Goal: Task Accomplishment & Management: Use online tool/utility

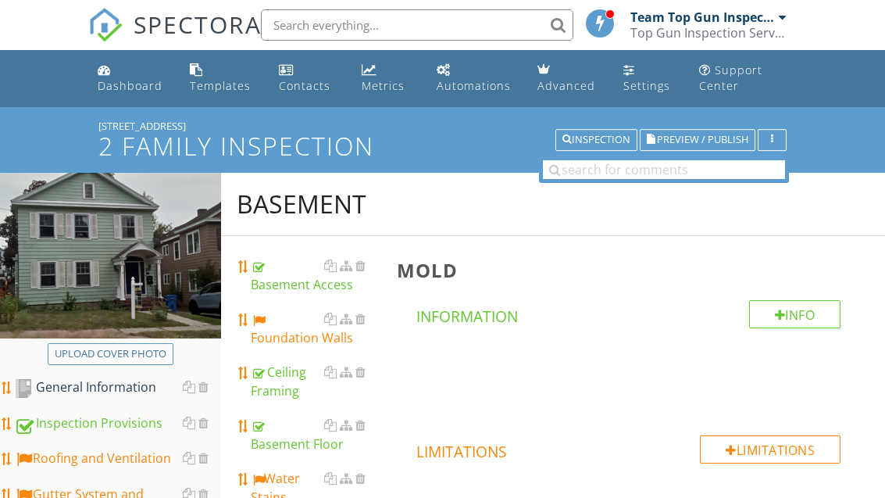
click at [139, 84] on div "Dashboard" at bounding box center [130, 85] width 65 height 15
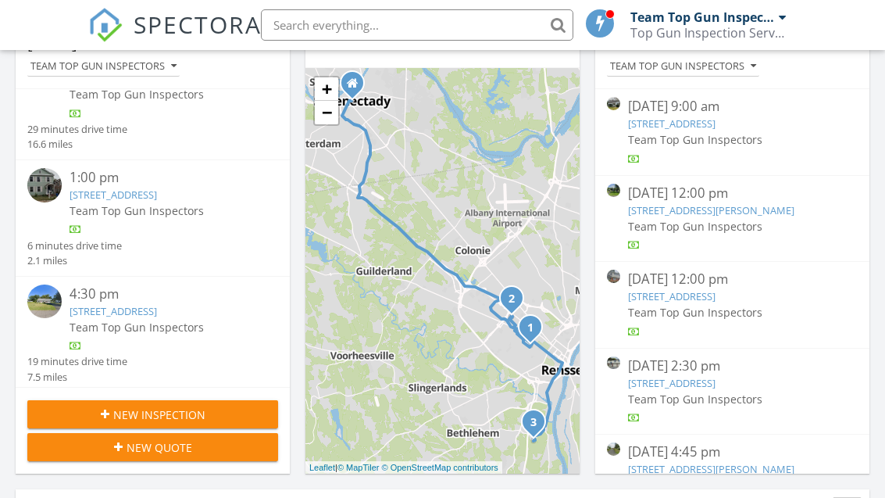
scroll to position [230, 0]
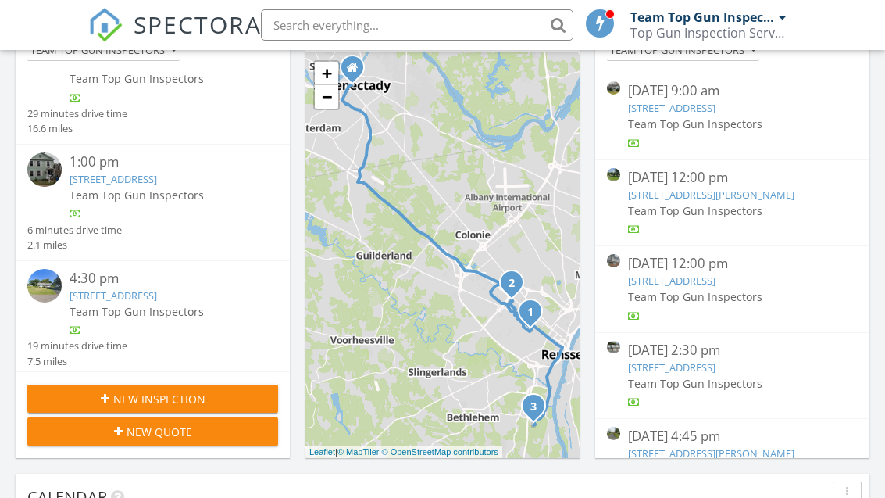
click at [191, 280] on div "4:30 pm" at bounding box center [164, 279] width 188 height 20
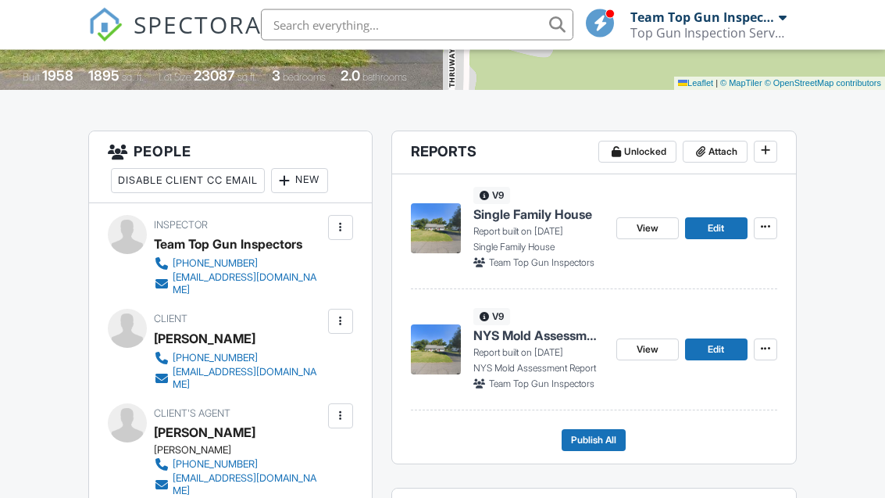
scroll to position [339, 0]
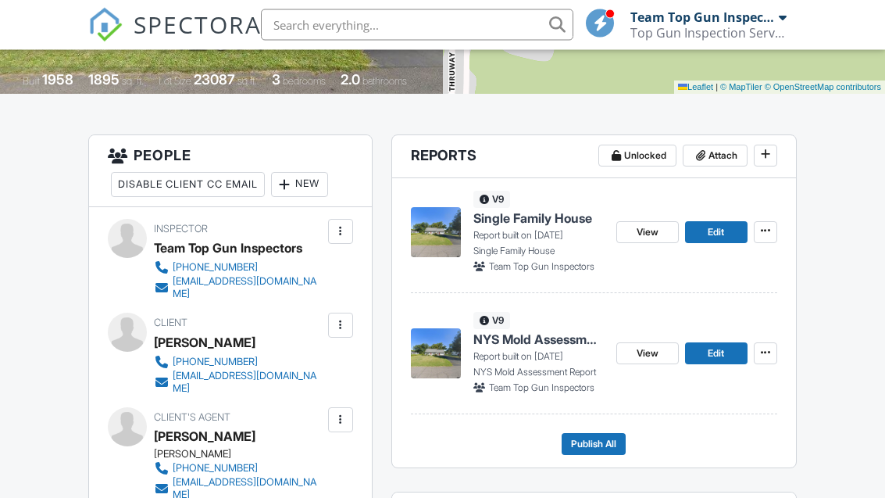
click at [726, 227] on link "Edit" at bounding box center [716, 233] width 63 height 22
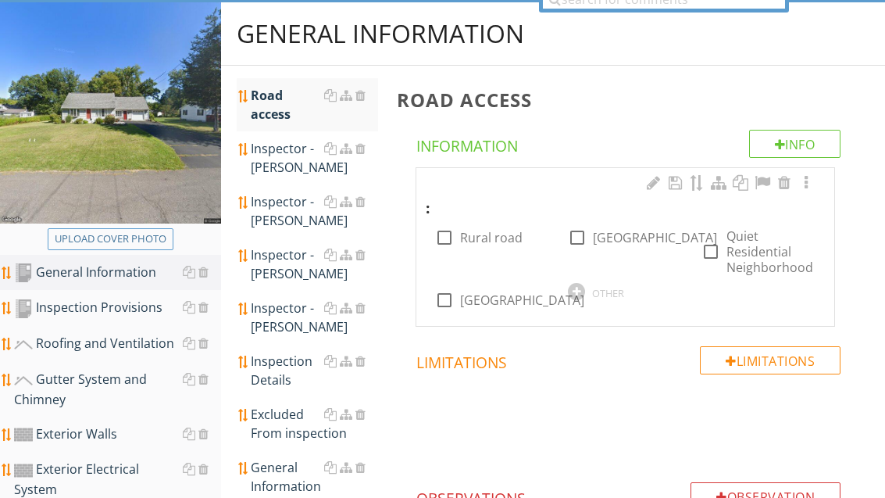
scroll to position [170, 0]
click at [749, 248] on label "Quiet Residential Neighborhood" at bounding box center [771, 251] width 89 height 47
checkbox input "true"
click at [293, 213] on div "Inspector - [PERSON_NAME]" at bounding box center [314, 211] width 127 height 38
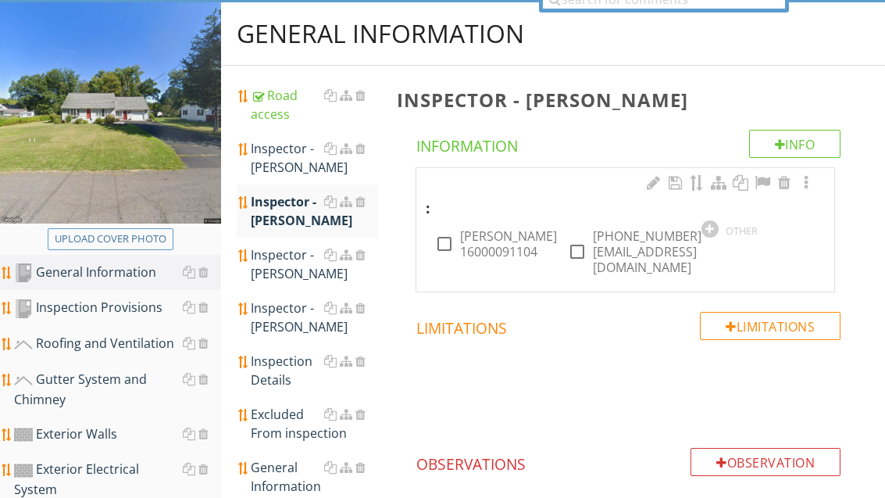
click at [499, 245] on label "Mike Marquez 16000091104" at bounding box center [508, 243] width 97 height 31
checkbox input "true"
click at [647, 245] on label "518-312-5938 mikemarkez@yahoo.com" at bounding box center [647, 251] width 109 height 47
checkbox input "true"
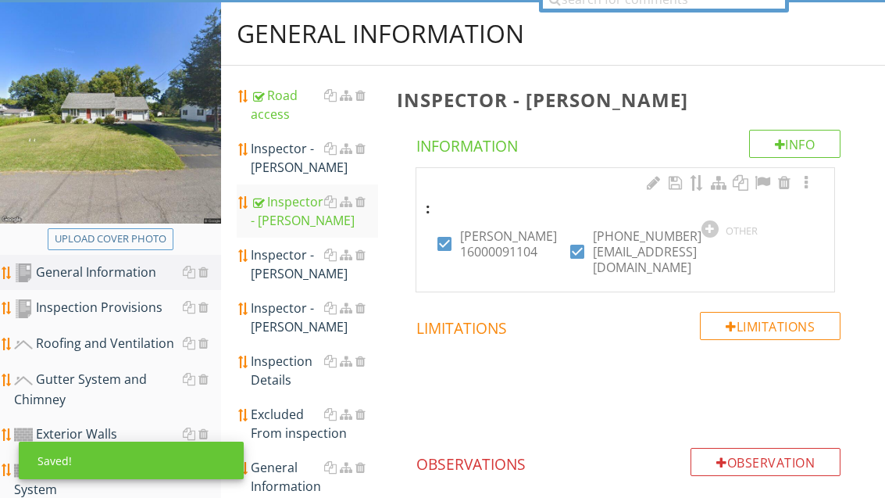
click at [297, 371] on div "Inspection Details" at bounding box center [314, 371] width 127 height 38
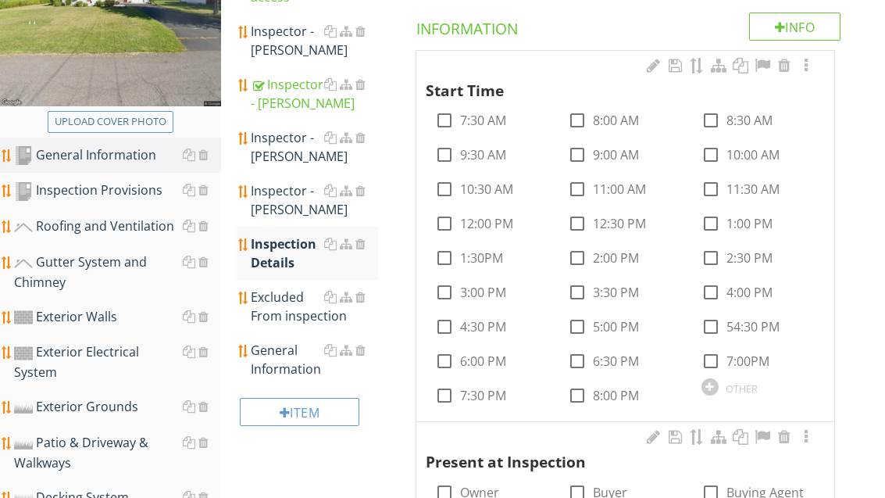
scroll to position [288, 0]
click at [495, 322] on label "4:30 PM" at bounding box center [483, 326] width 46 height 16
checkbox input "true"
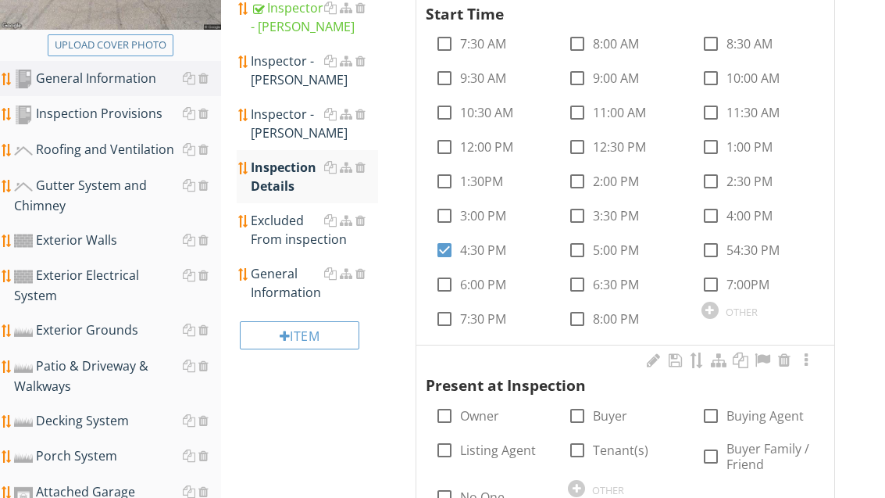
scroll to position [364, 0]
click at [609, 415] on label "Buyer" at bounding box center [610, 416] width 34 height 16
checkbox input "true"
click at [753, 416] on label "Buying Agent" at bounding box center [765, 416] width 77 height 16
checkbox input "true"
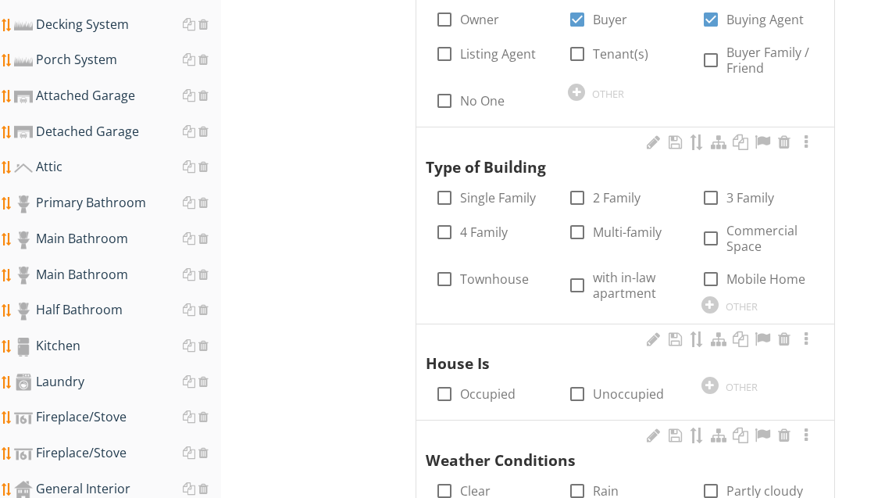
scroll to position [773, 0]
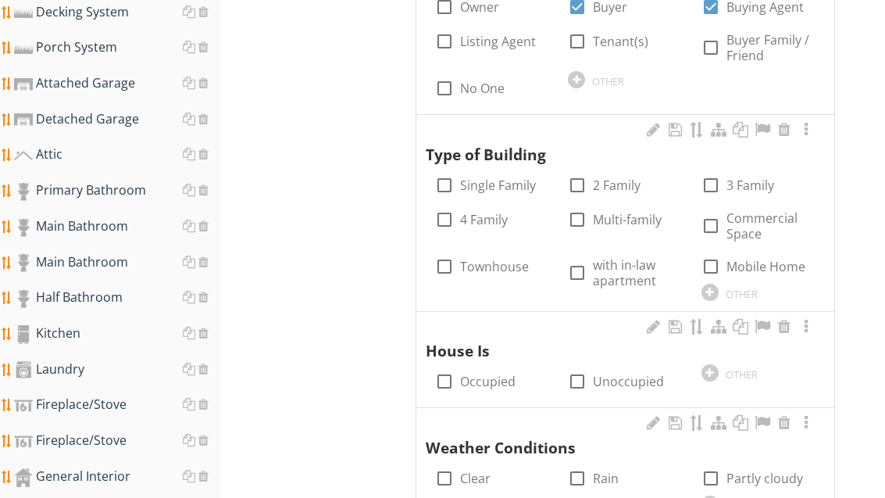
click at [521, 180] on label "Single Family" at bounding box center [498, 185] width 76 height 16
checkbox input "true"
click at [615, 382] on label "Unoccupied" at bounding box center [628, 381] width 71 height 16
checkbox input "true"
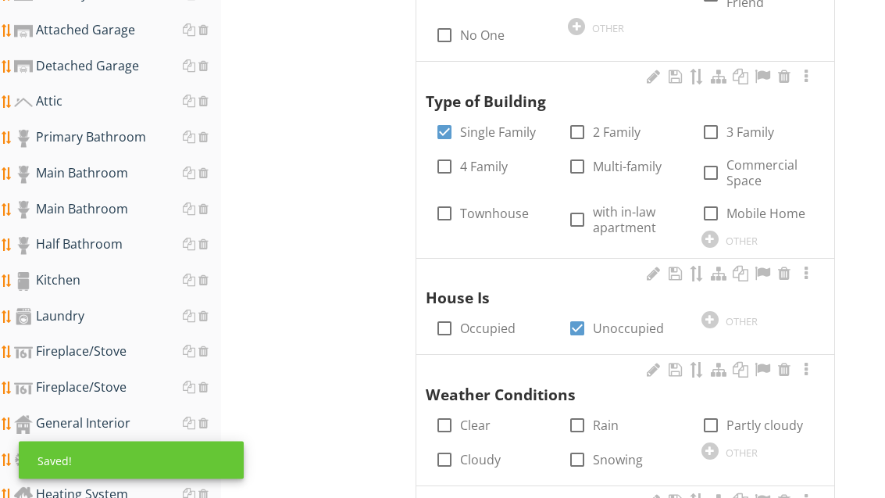
scroll to position [840, 0]
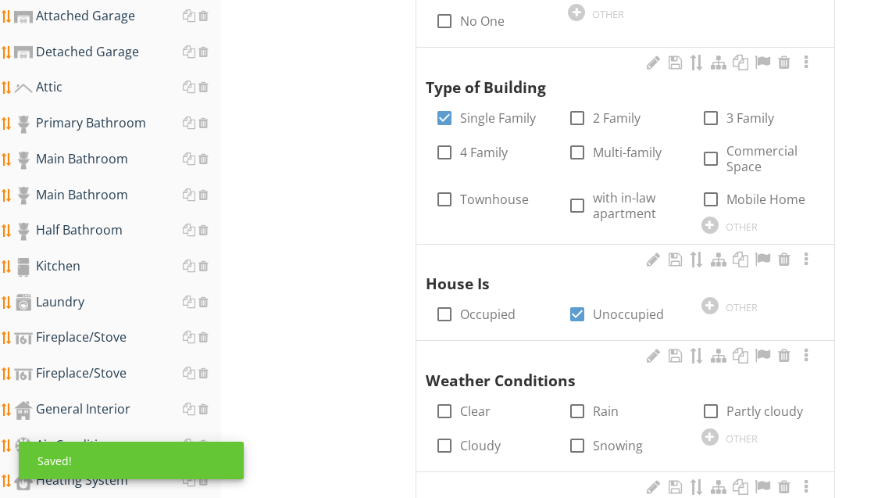
click at [479, 403] on label "Clear" at bounding box center [475, 411] width 30 height 16
click at [481, 406] on label "Clear" at bounding box center [475, 411] width 30 height 16
checkbox input "false"
click at [754, 403] on label "Partly cloudy" at bounding box center [765, 411] width 77 height 16
checkbox input "true"
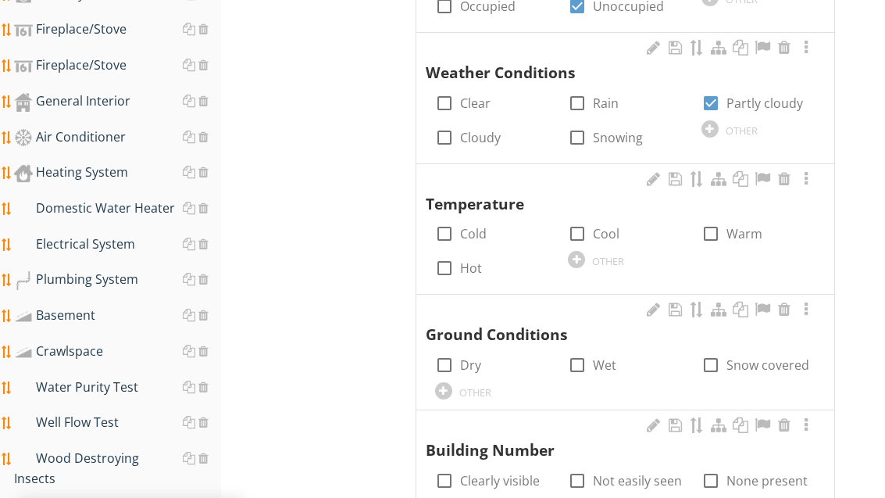
scroll to position [1179, 0]
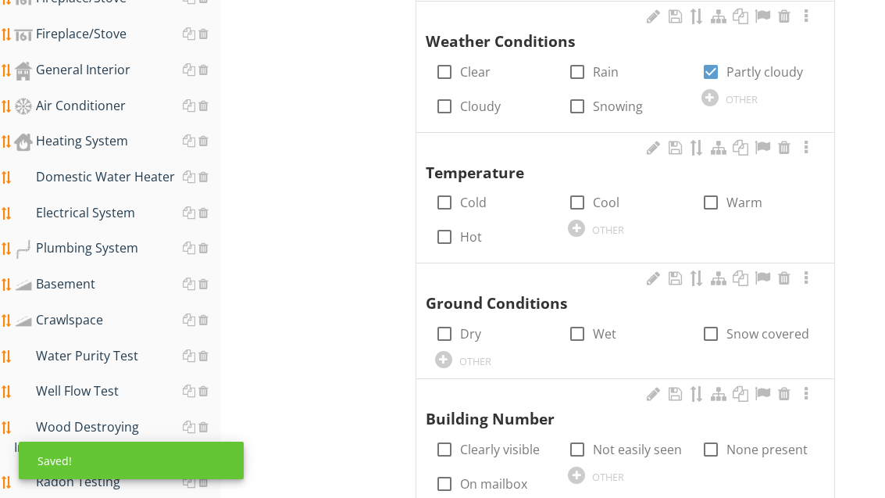
click at [470, 230] on label "Hot" at bounding box center [471, 237] width 22 height 16
checkbox input "true"
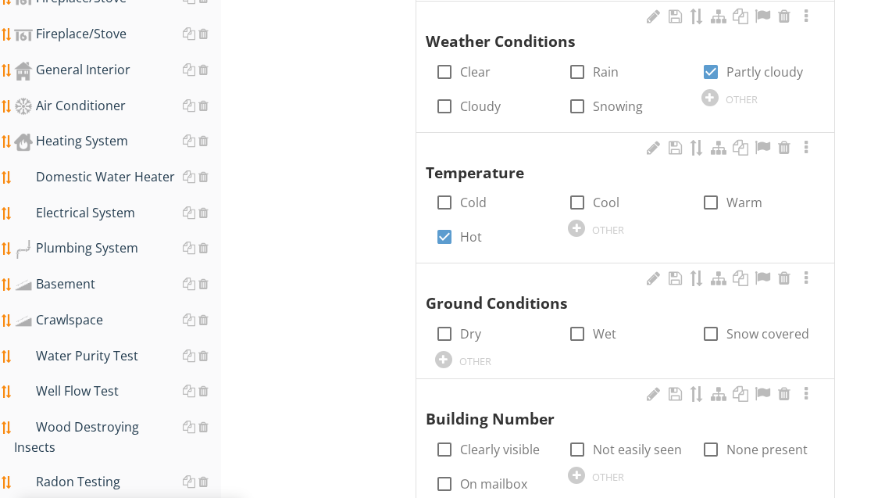
click at [470, 327] on label "Dry" at bounding box center [470, 334] width 21 height 16
checkbox input "true"
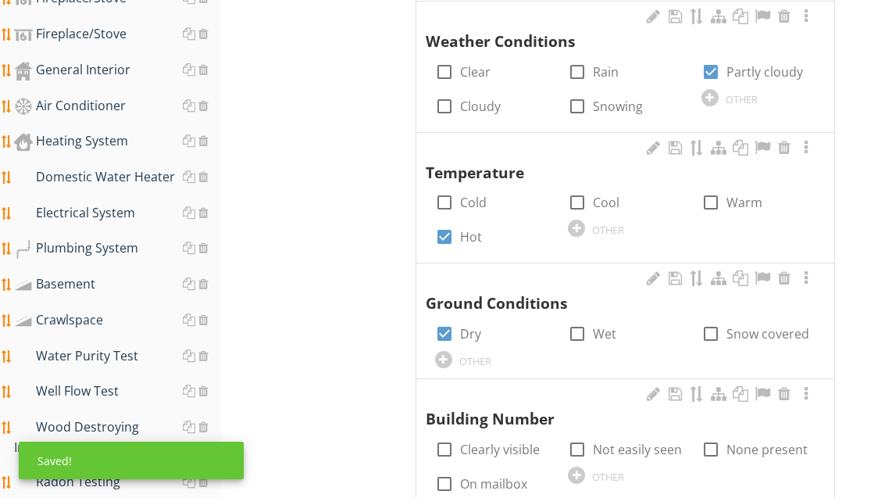
click at [500, 441] on label "Clearly visible" at bounding box center [500, 449] width 80 height 16
checkbox input "true"
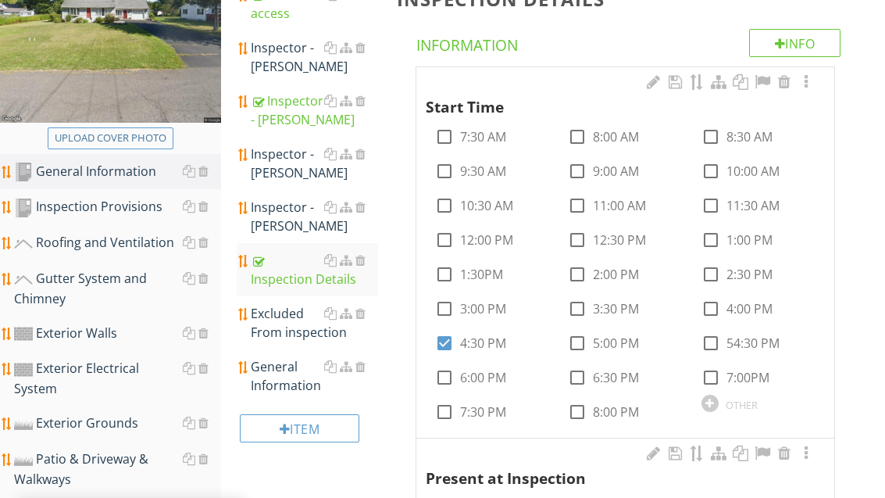
scroll to position [273, 0]
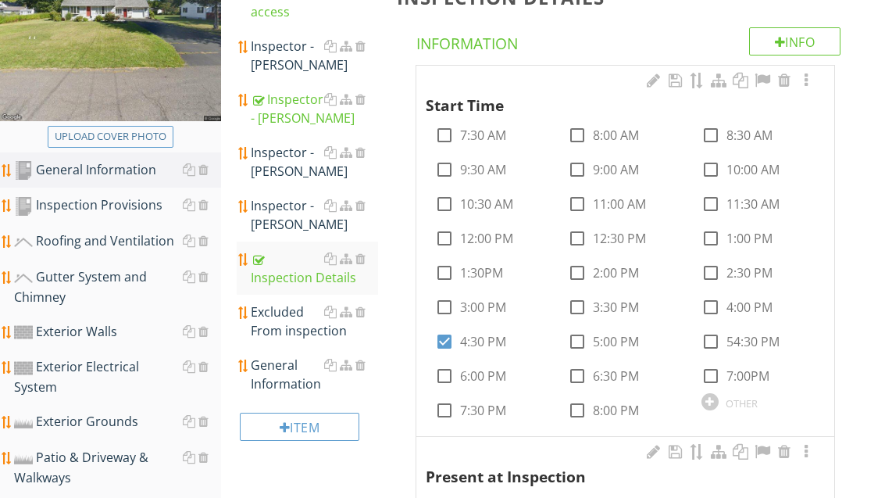
click at [288, 380] on div "General Information" at bounding box center [314, 374] width 127 height 38
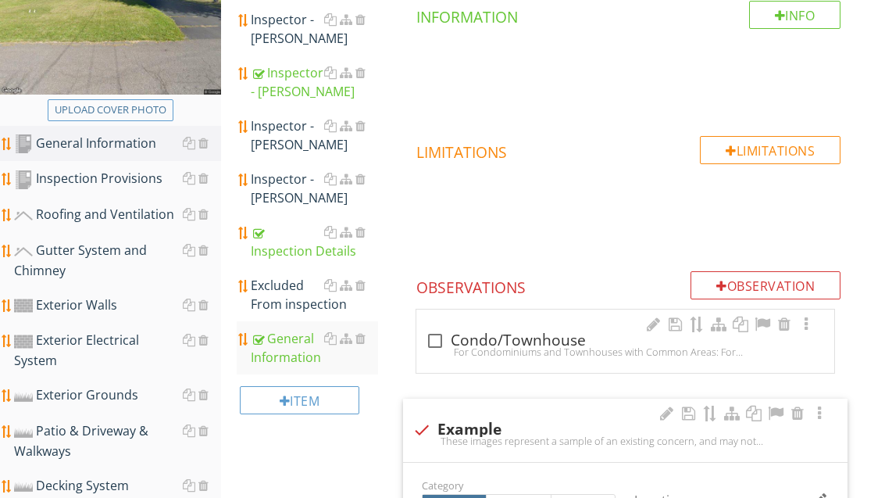
scroll to position [253, 0]
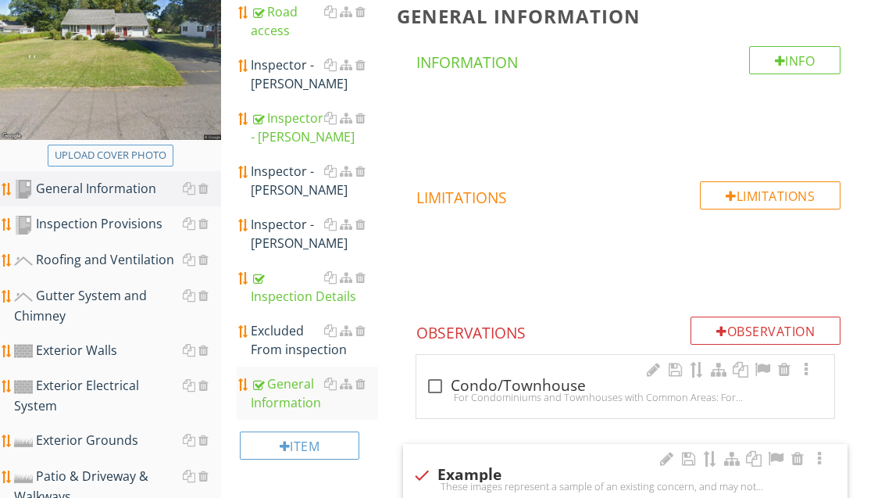
click at [133, 225] on div "Inspection Provisions" at bounding box center [117, 225] width 207 height 20
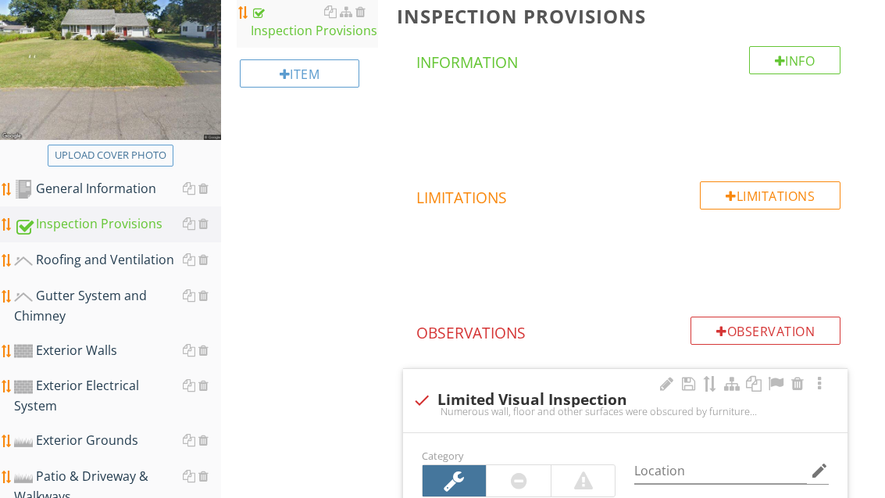
click at [127, 261] on div "Roofing and Ventilation" at bounding box center [117, 260] width 207 height 20
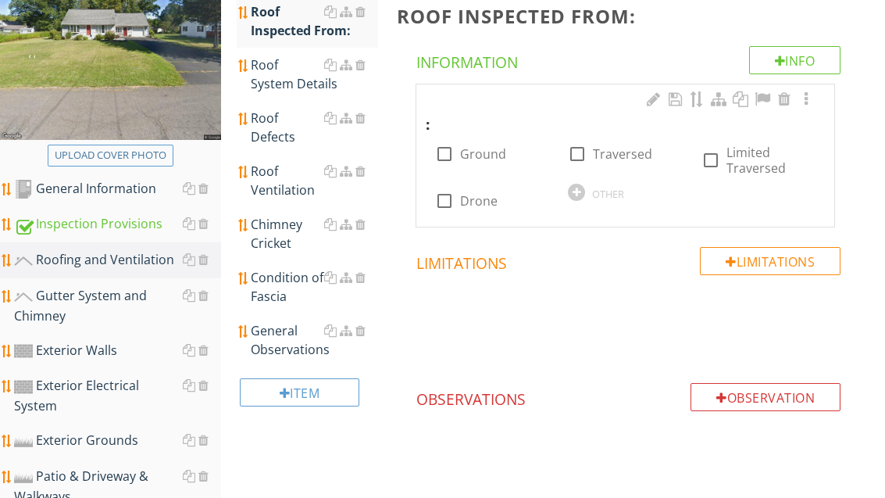
click at [474, 151] on label "Ground" at bounding box center [483, 154] width 46 height 16
checkbox input "true"
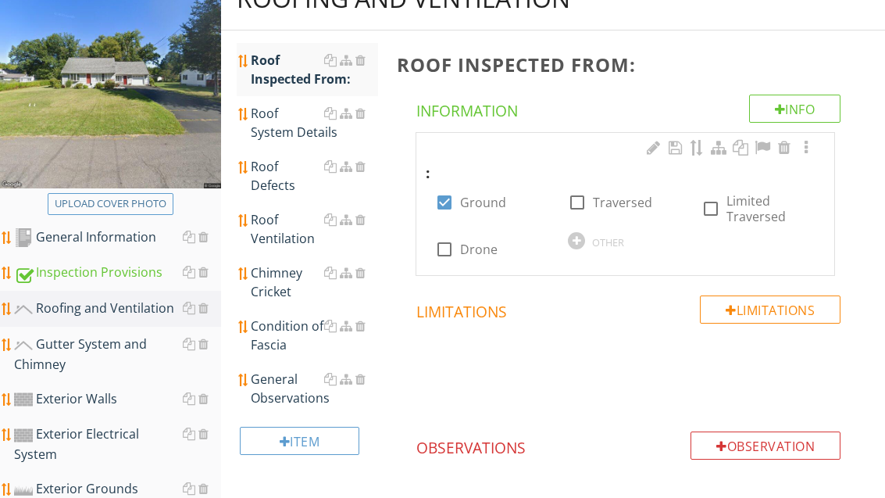
scroll to position [184, 0]
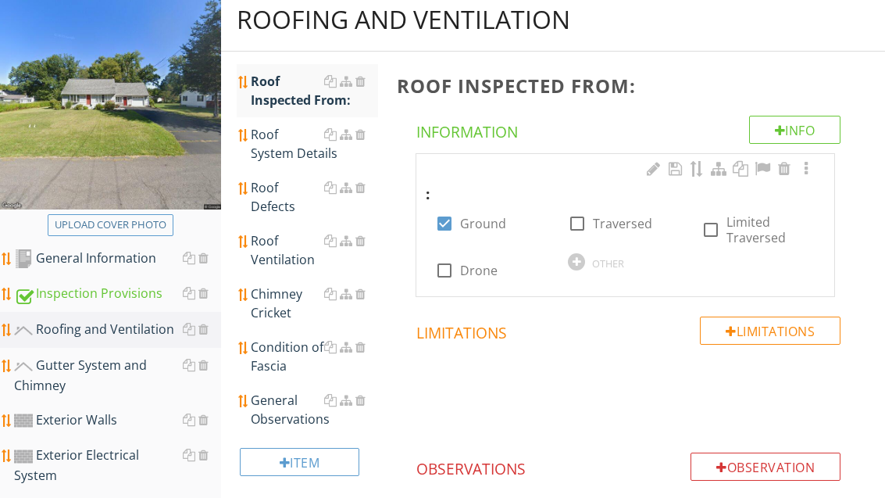
click at [304, 138] on div "Roof System Details" at bounding box center [314, 144] width 127 height 38
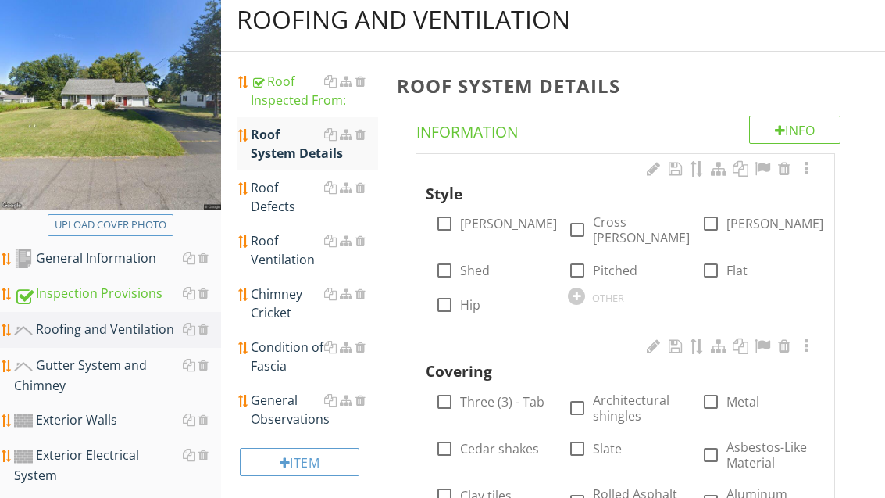
click at [470, 216] on label "Gable" at bounding box center [508, 224] width 97 height 16
checkbox input "true"
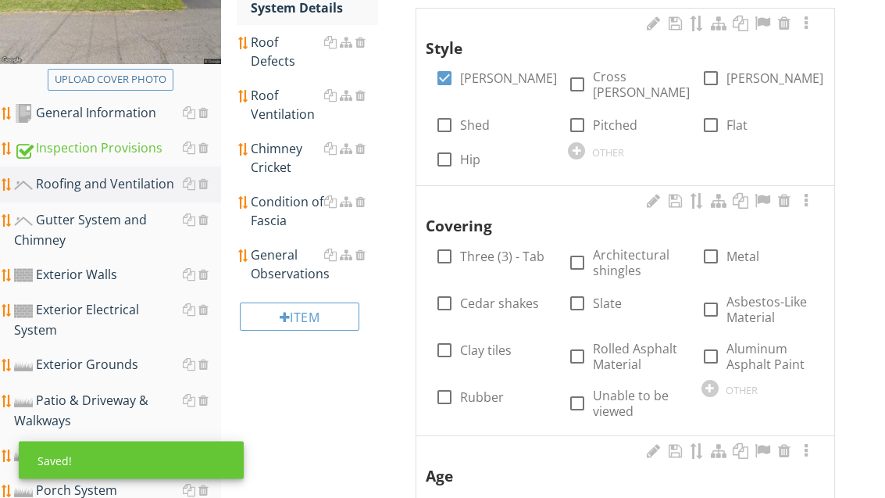
scroll to position [342, 0]
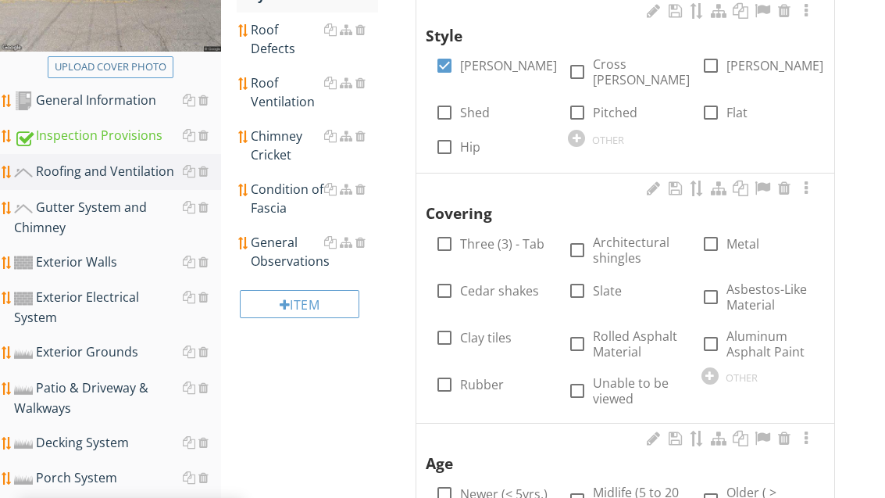
click at [617, 234] on label "Architectural shingles" at bounding box center [637, 249] width 89 height 31
checkbox input "true"
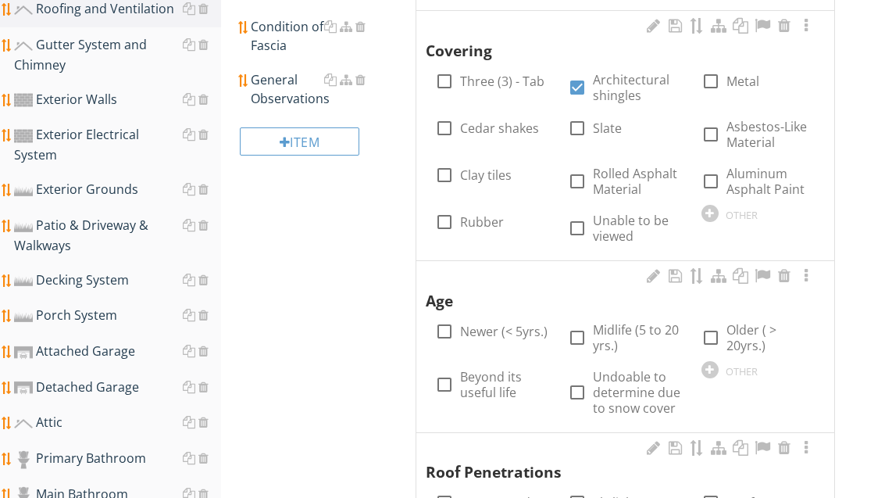
scroll to position [506, 0]
click at [495, 323] on label "Newer (< 5yrs.)" at bounding box center [504, 331] width 88 height 16
checkbox input "true"
click at [613, 321] on label "Midlife (5 to 20 yrs.)" at bounding box center [637, 336] width 89 height 31
checkbox input "true"
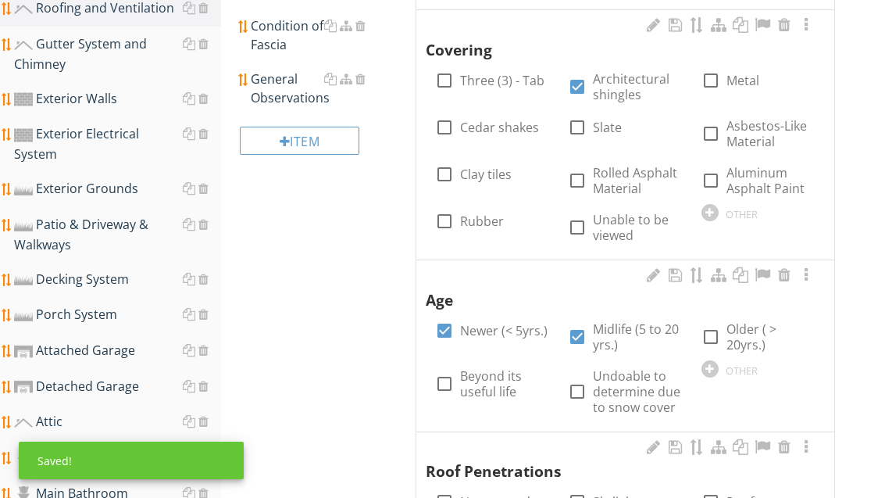
click at [498, 323] on label "Newer (< 5yrs.)" at bounding box center [504, 331] width 88 height 16
checkbox input "false"
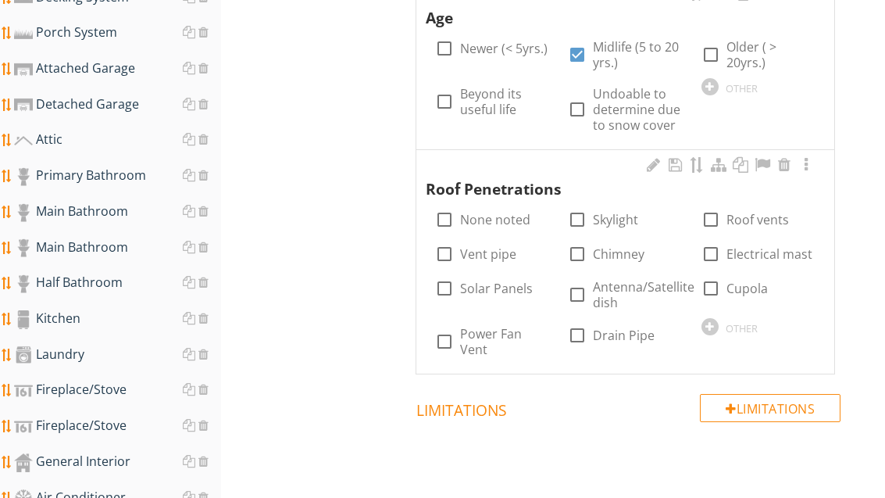
scroll to position [799, 0]
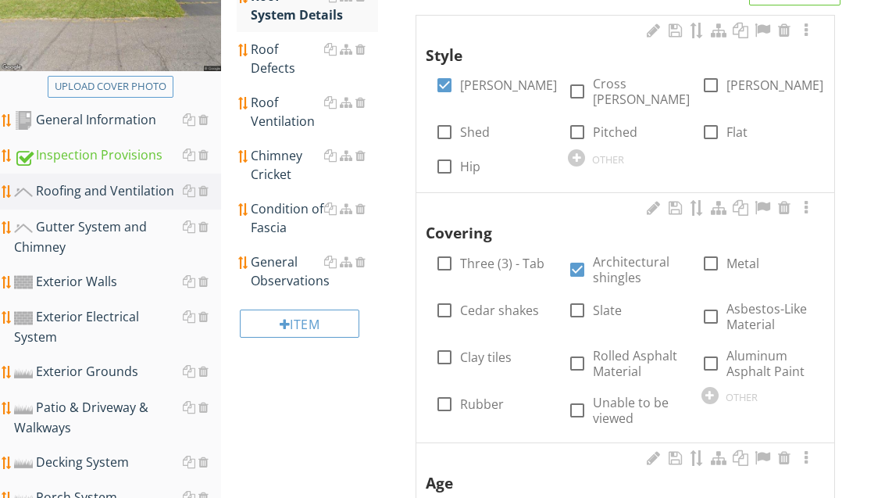
click at [287, 273] on div "General Observations" at bounding box center [314, 272] width 127 height 38
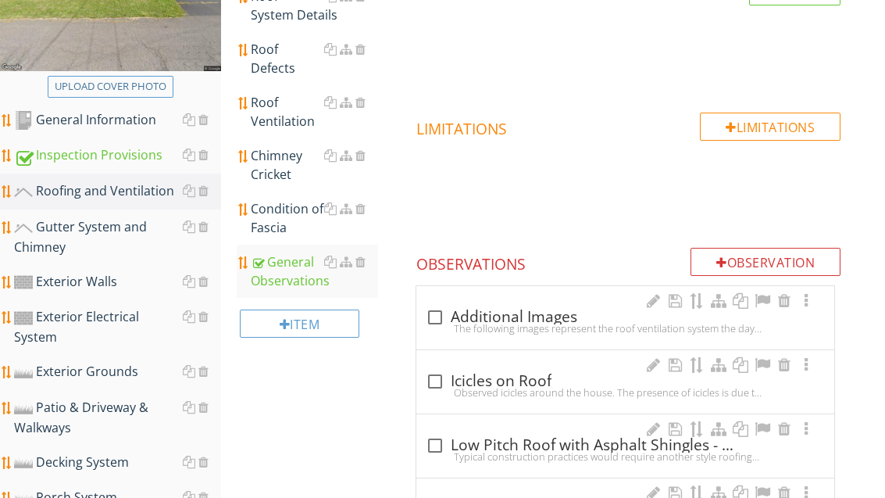
click at [528, 316] on div "check_box_outline_blank Additional Images" at bounding box center [625, 317] width 399 height 19
checkbox input "true"
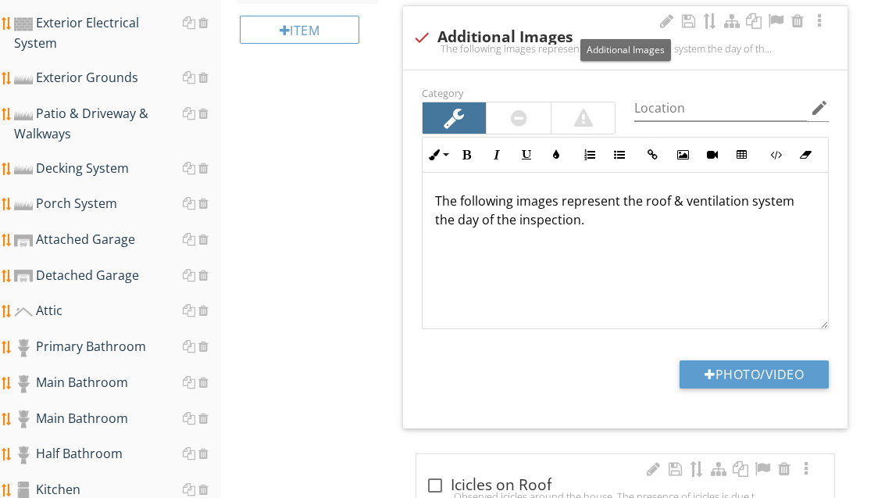
click at [778, 373] on button "Photo/Video" at bounding box center [754, 375] width 149 height 28
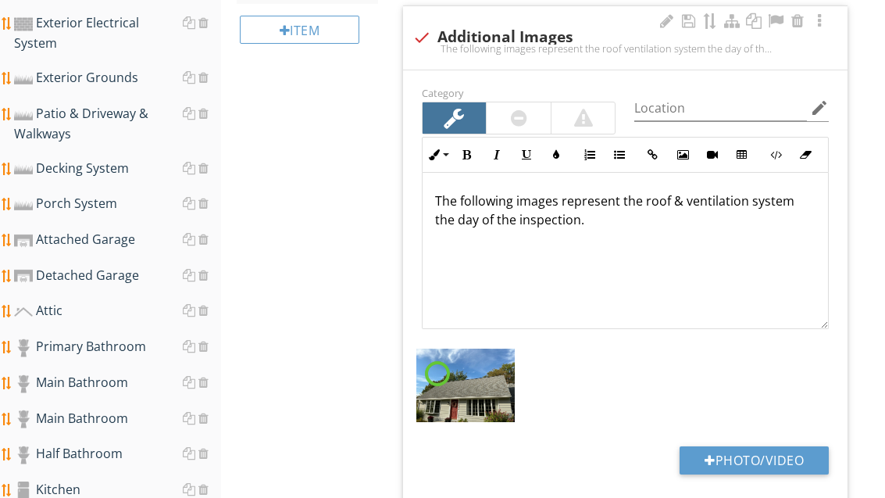
click at [802, 459] on button "Photo/Video" at bounding box center [754, 460] width 149 height 28
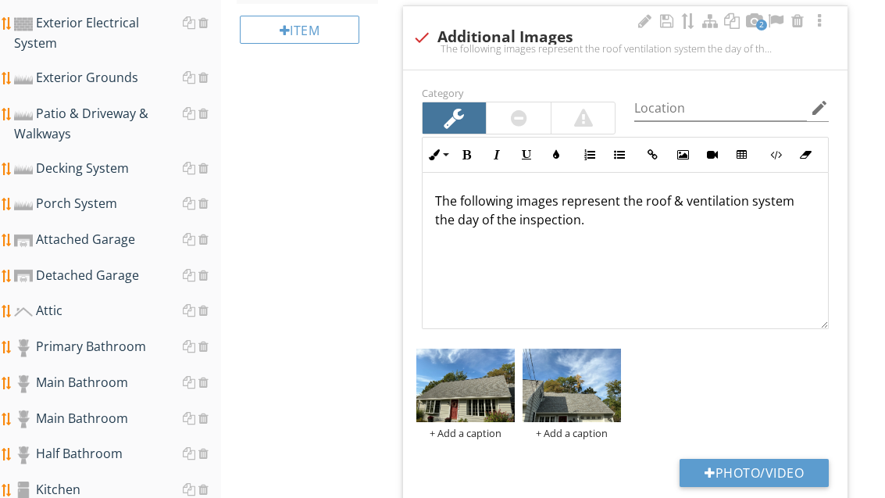
click at [781, 465] on button "Photo/Video" at bounding box center [754, 473] width 149 height 28
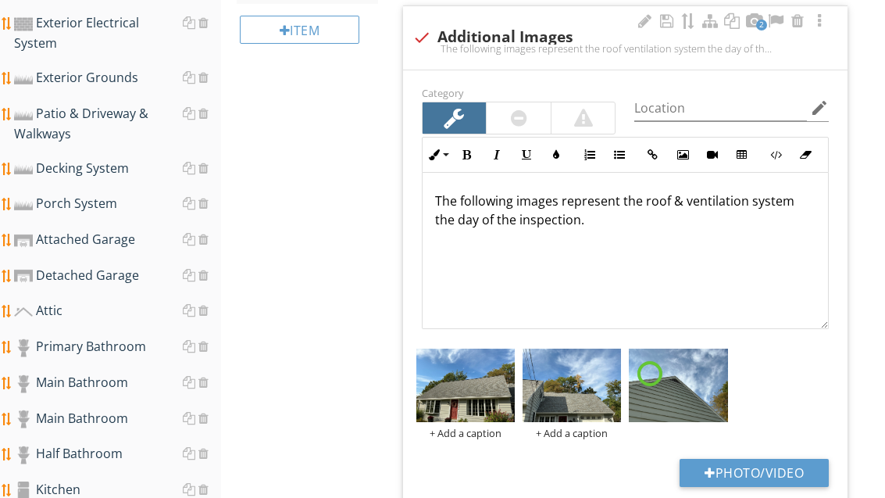
click at [781, 466] on button "Photo/Video" at bounding box center [754, 473] width 149 height 28
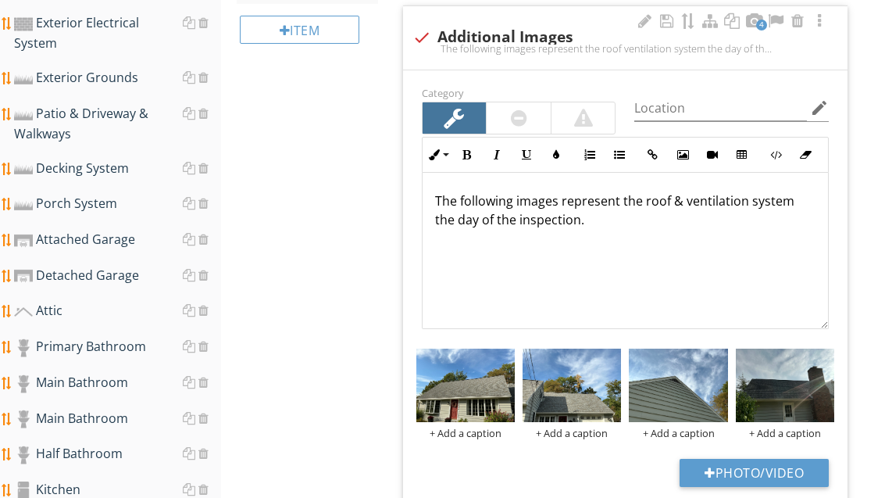
click at [773, 463] on button "Photo/Video" at bounding box center [754, 473] width 149 height 28
type input "C:\fakepath\image.jpg"
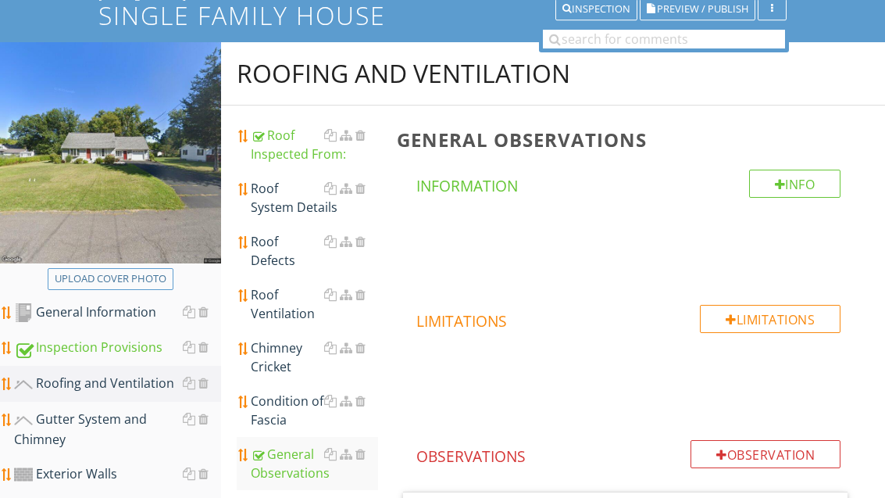
scroll to position [123, 0]
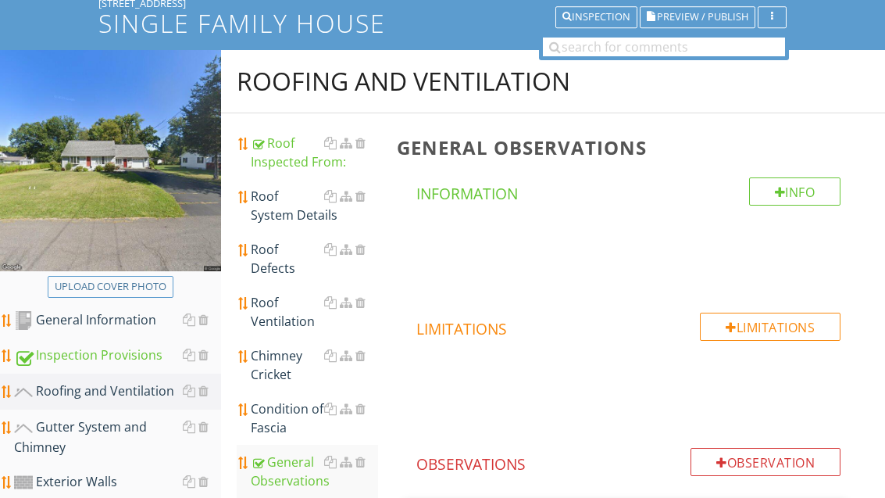
click at [288, 156] on div "Roof Inspected From:" at bounding box center [314, 153] width 127 height 38
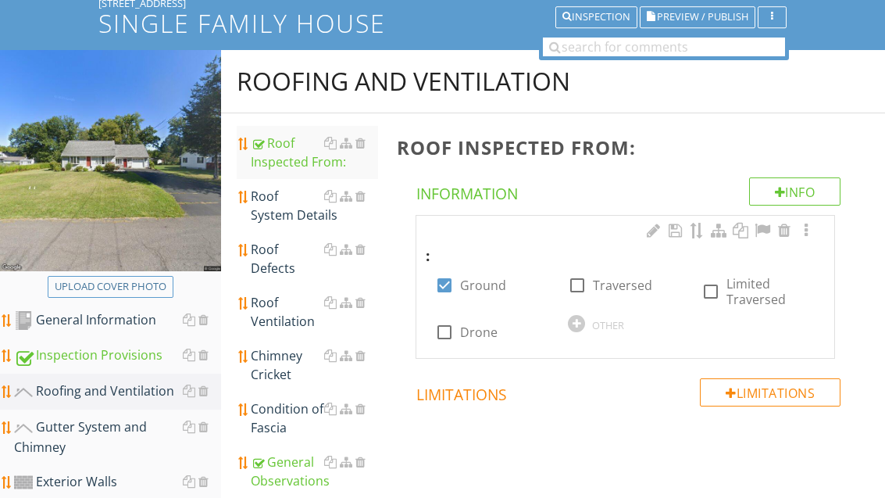
click at [299, 207] on div "Roof System Details" at bounding box center [314, 206] width 127 height 38
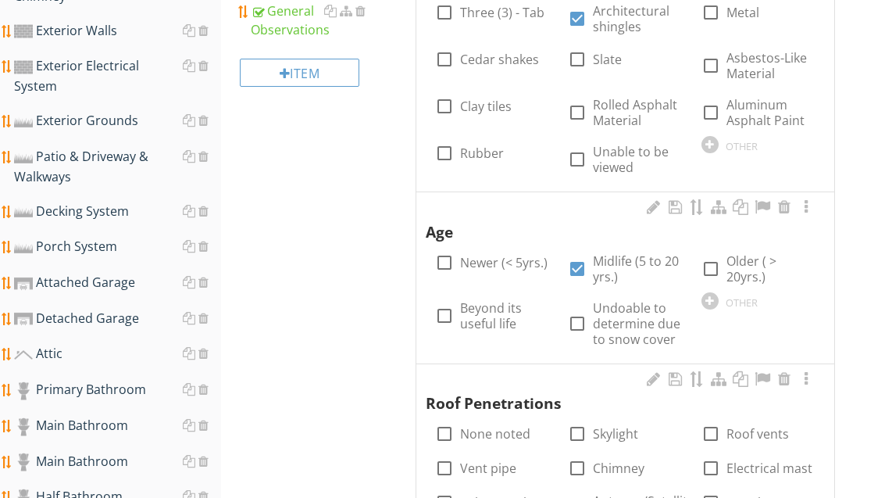
scroll to position [588, 0]
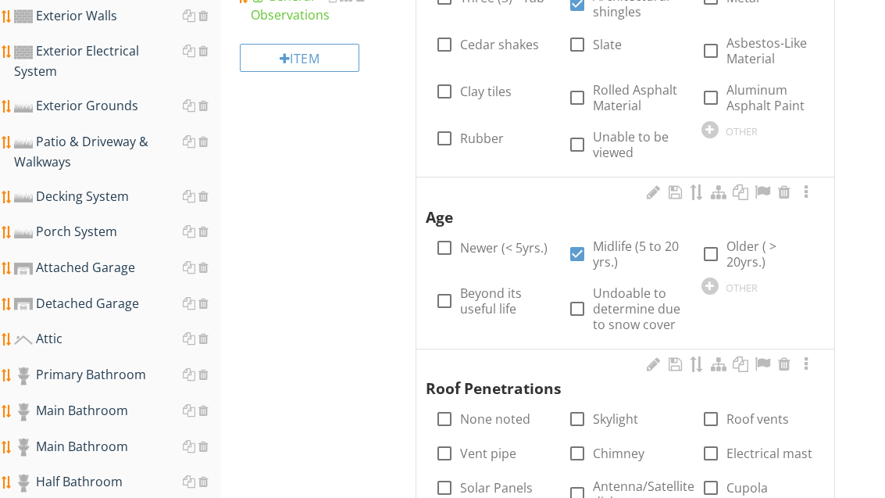
click at [731, 239] on label "Older ( > 20yrs.)" at bounding box center [771, 254] width 89 height 31
checkbox input "true"
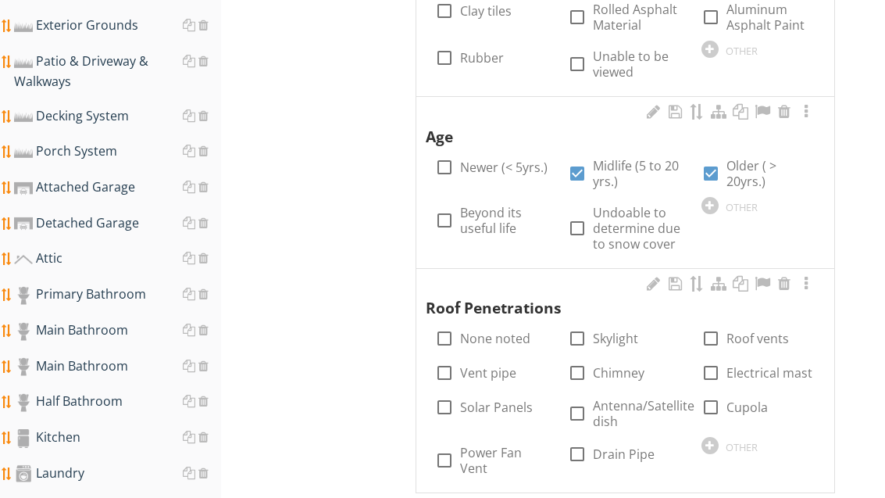
scroll to position [669, 0]
click at [616, 365] on label "Chimney" at bounding box center [619, 373] width 52 height 16
checkbox input "true"
click at [763, 330] on label "Roof vents" at bounding box center [758, 338] width 63 height 16
checkbox input "true"
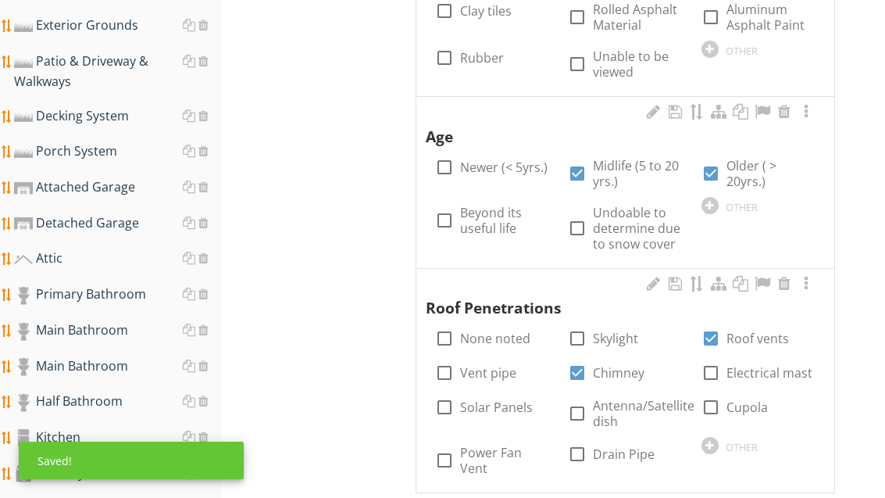
click at [494, 365] on label "Vent pipe" at bounding box center [488, 373] width 56 height 16
checkbox input "true"
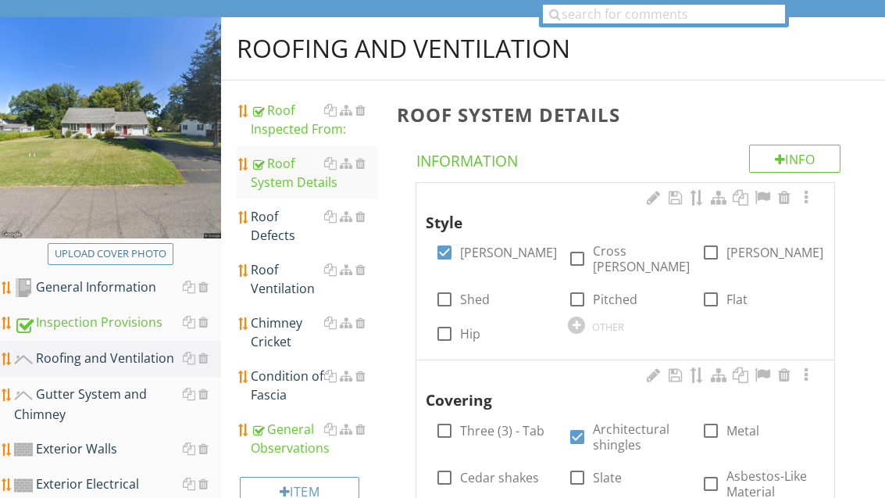
scroll to position [132, 0]
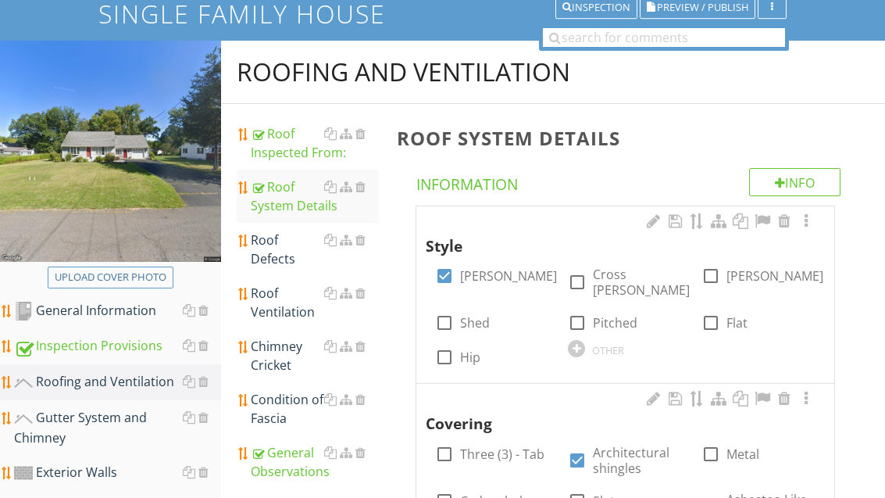
click at [285, 251] on div "Roof Defects" at bounding box center [314, 249] width 127 height 38
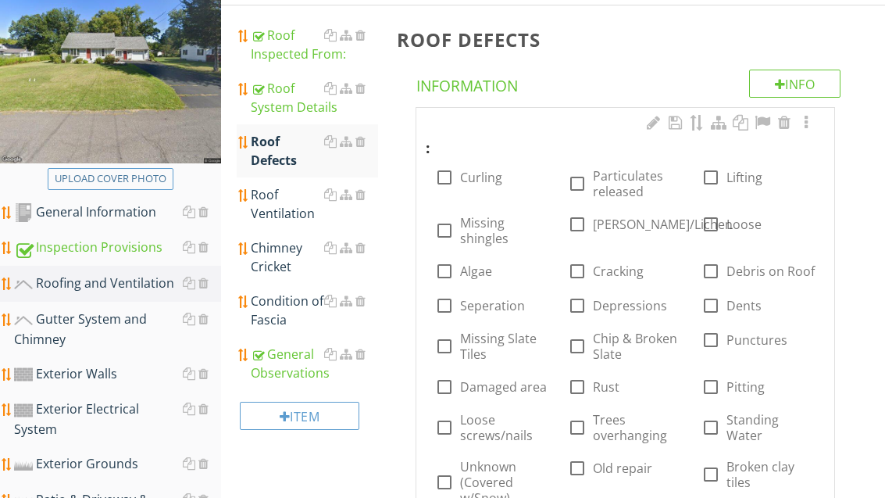
scroll to position [216, 0]
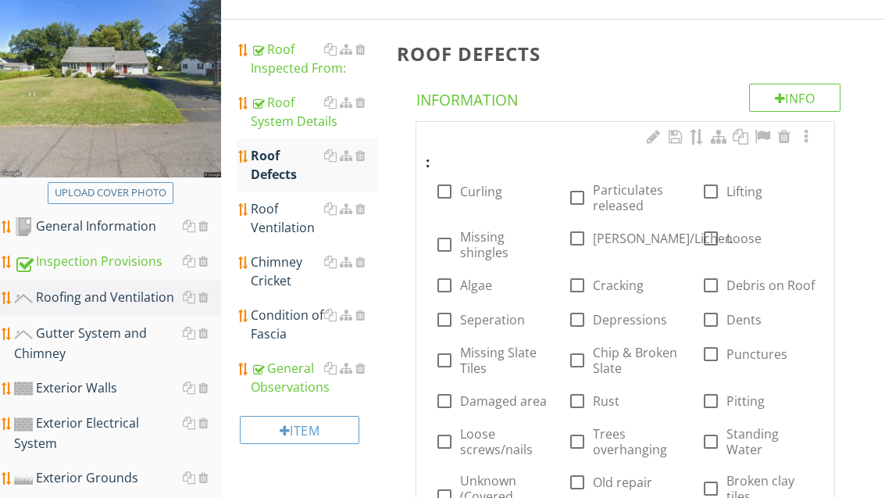
click at [627, 239] on label "Moss/Lichen" at bounding box center [663, 238] width 140 height 16
checkbox input "true"
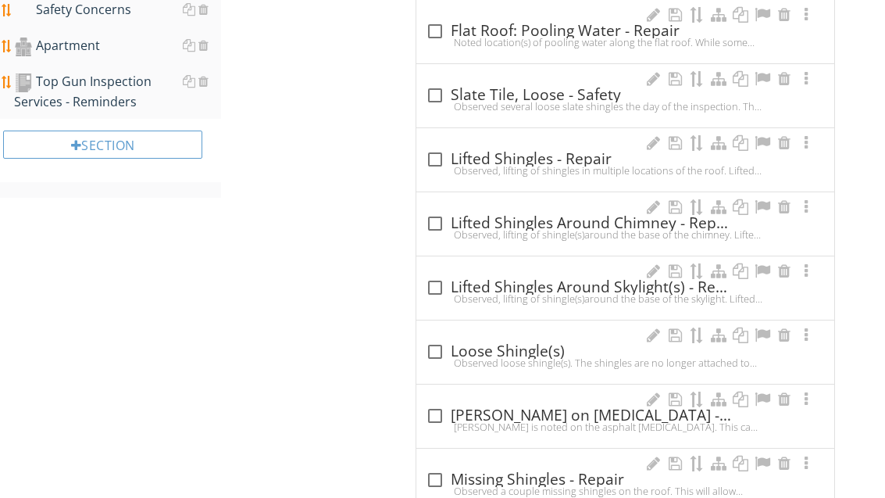
scroll to position [1688, 0]
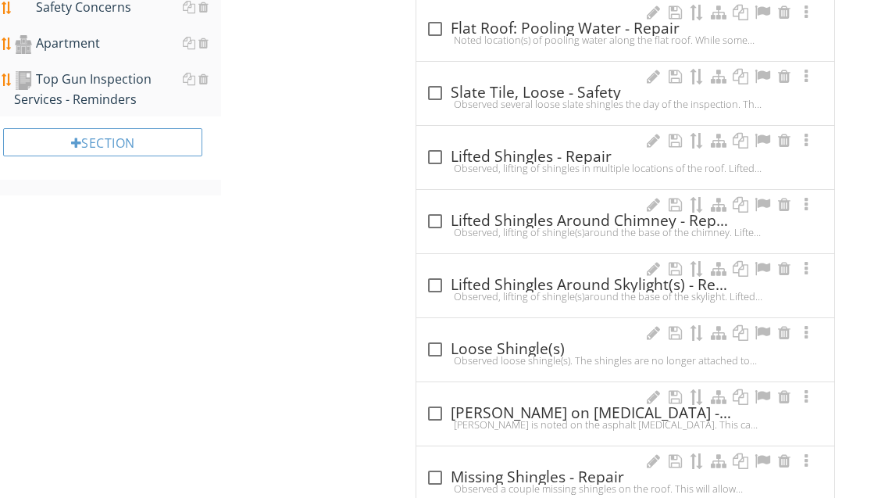
click at [531, 409] on div "check_box_outline_blank Moss on Shingles - Repair" at bounding box center [625, 414] width 399 height 19
checkbox input "true"
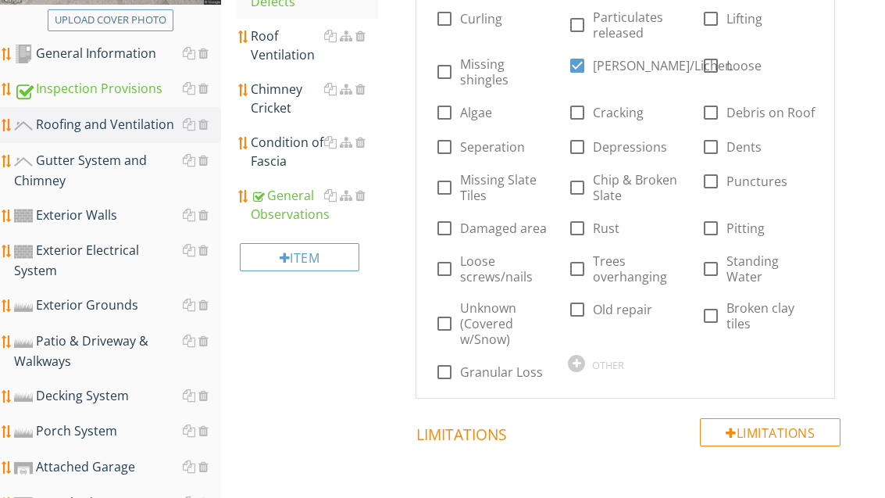
scroll to position [370, 0]
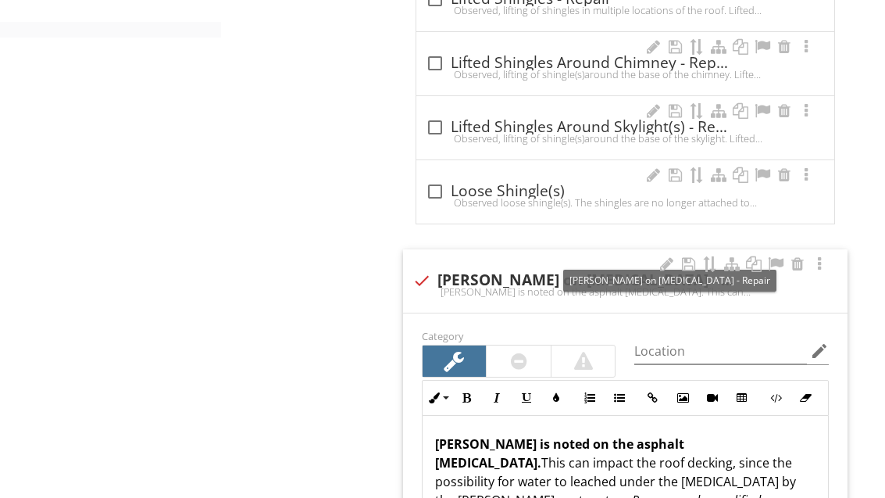
click at [774, 266] on div at bounding box center [775, 265] width 19 height 16
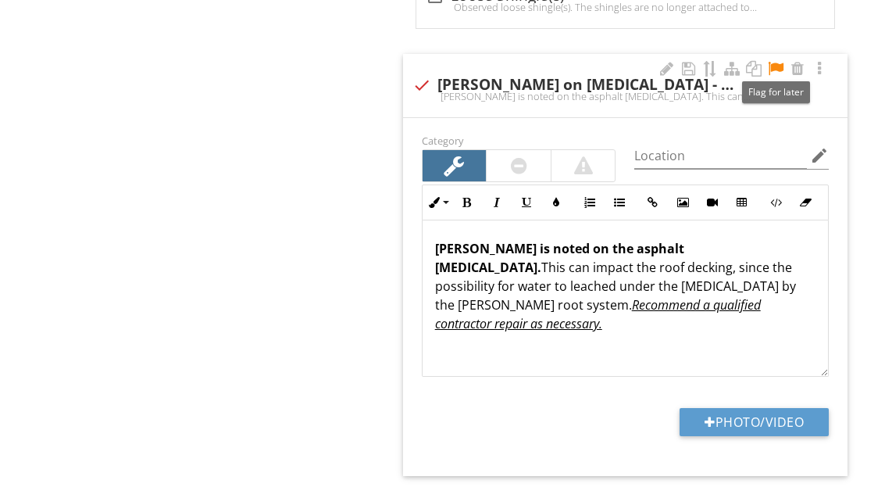
scroll to position [2042, 0]
click at [790, 420] on button "Photo/Video" at bounding box center [754, 422] width 149 height 28
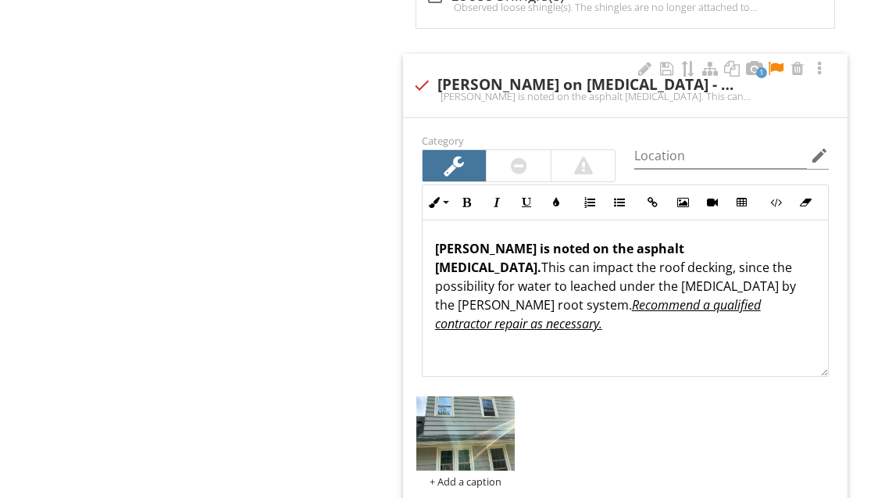
type input "C:\fakepath\image.jpg"
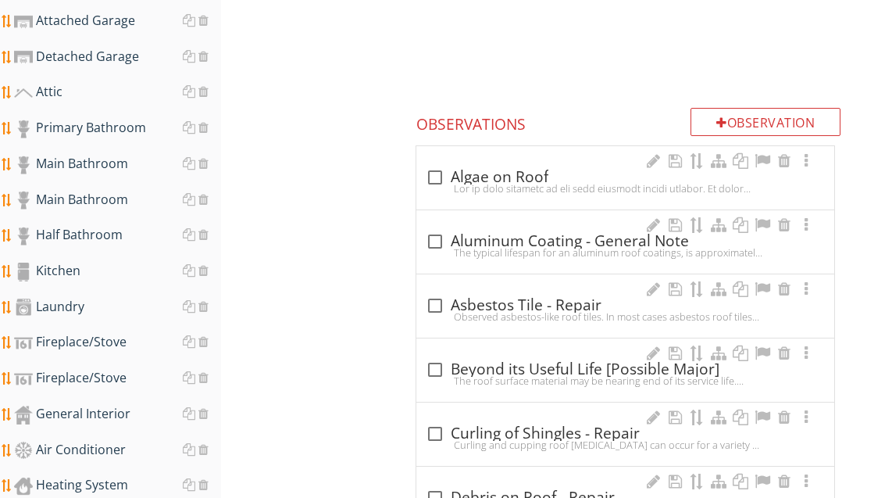
scroll to position [831, 0]
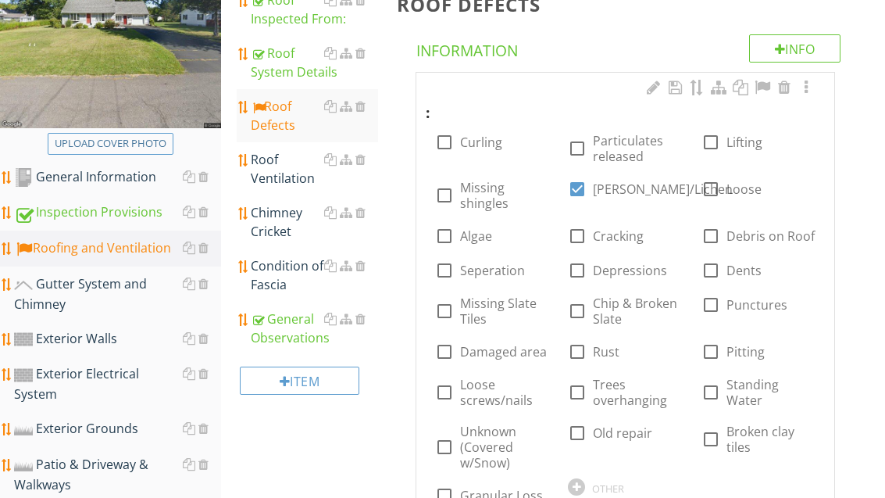
click at [282, 180] on div "Roof Ventilation" at bounding box center [314, 170] width 127 height 38
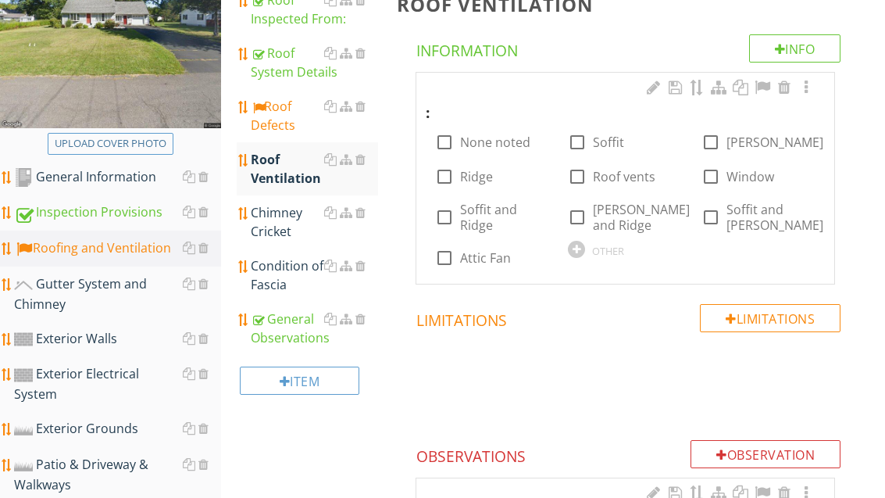
click at [484, 218] on label "Soffit and Ridge" at bounding box center [504, 217] width 89 height 31
checkbox input "true"
click at [756, 143] on label "Gable" at bounding box center [775, 142] width 97 height 16
click at [752, 144] on label "Gable" at bounding box center [775, 142] width 97 height 16
checkbox input "false"
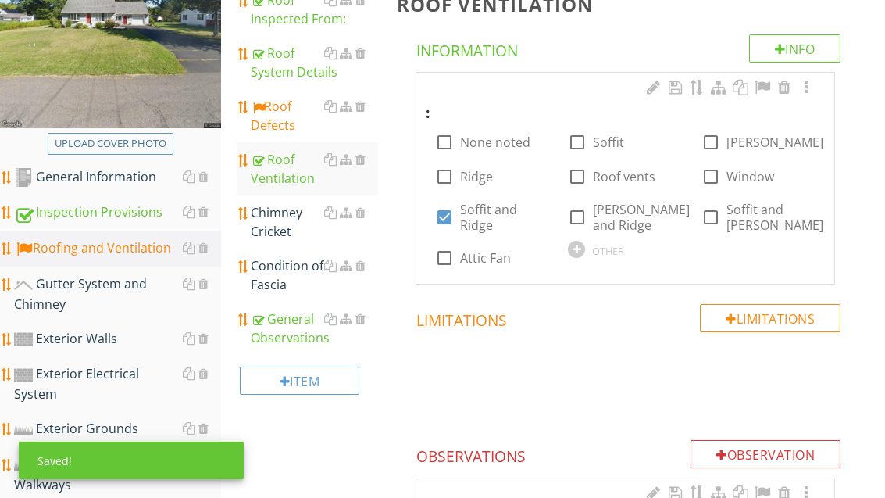
click at [289, 272] on div "Condition of Fascia" at bounding box center [314, 275] width 127 height 38
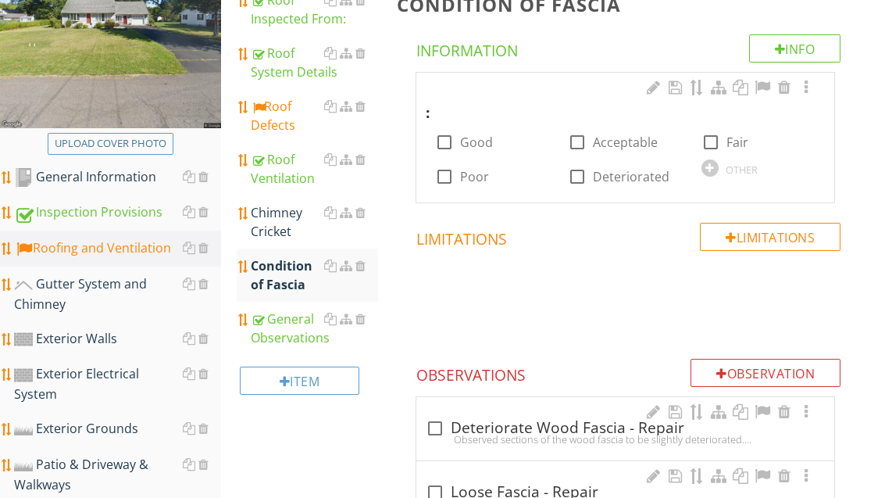
click at [627, 135] on label "Acceptable" at bounding box center [625, 142] width 65 height 16
checkbox input "true"
click at [284, 216] on div "Chimney Cricket" at bounding box center [314, 222] width 127 height 38
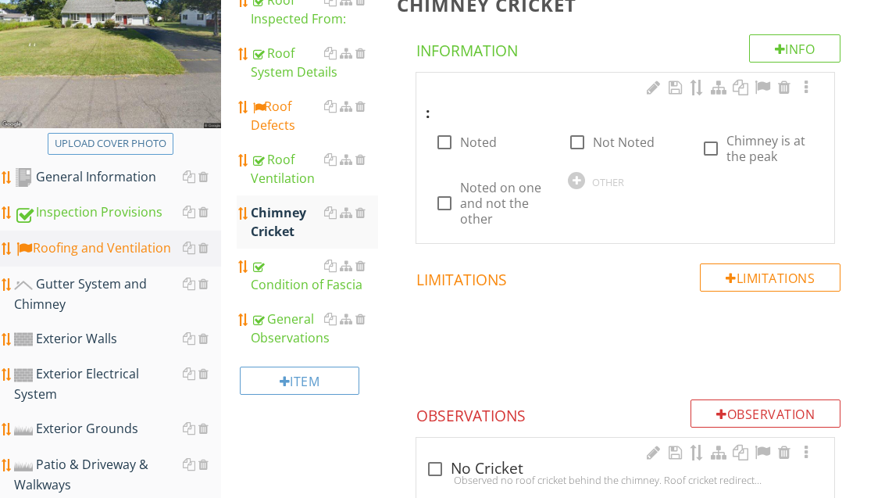
click at [483, 145] on label "Noted" at bounding box center [478, 142] width 37 height 16
checkbox input "true"
click at [115, 292] on div "Gutter System and Chimney" at bounding box center [117, 293] width 207 height 39
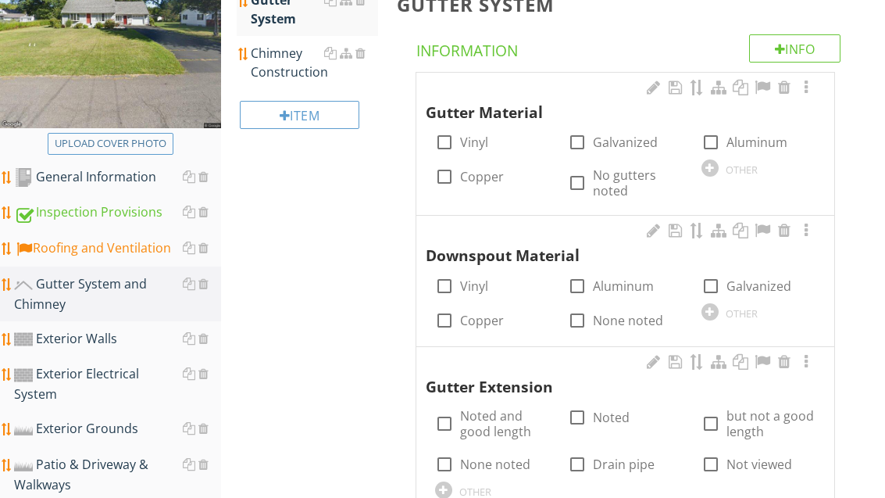
click at [751, 141] on label "Aluminum" at bounding box center [757, 142] width 61 height 16
checkbox input "true"
click at [625, 278] on label "Aluminum" at bounding box center [623, 286] width 61 height 16
checkbox input "true"
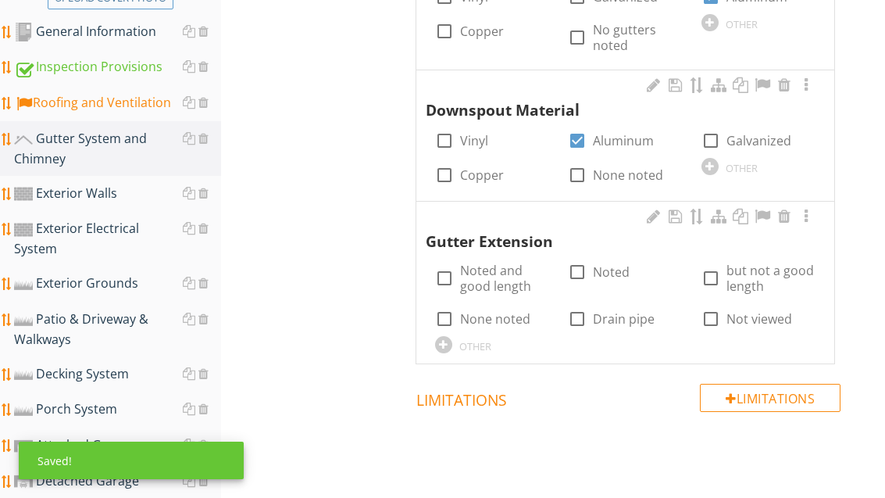
scroll to position [492, 0]
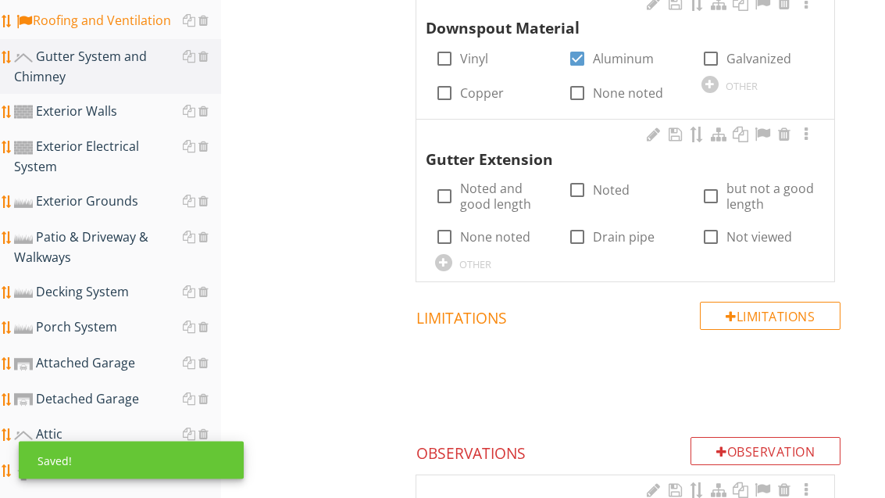
click at [595, 192] on label "Noted" at bounding box center [611, 191] width 37 height 16
checkbox input "true"
click at [491, 196] on label "Noted and good length" at bounding box center [504, 195] width 89 height 31
checkbox input "true"
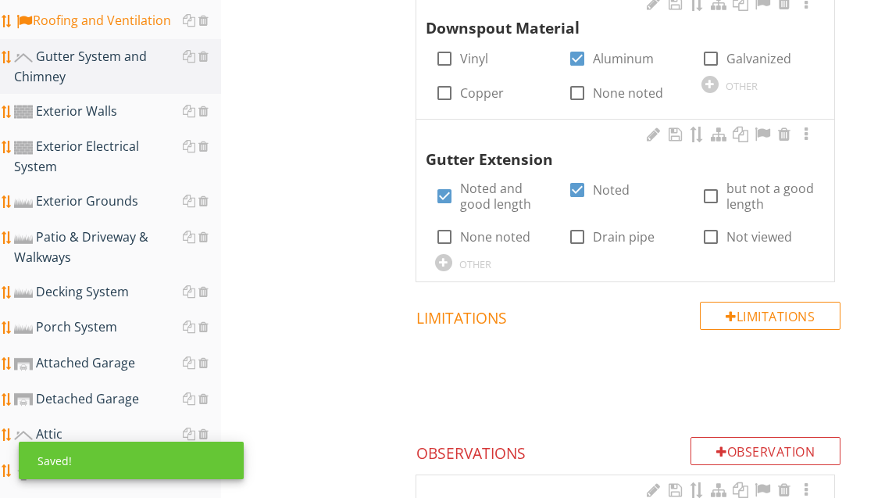
click at [605, 182] on label "Noted" at bounding box center [611, 190] width 37 height 16
checkbox input "false"
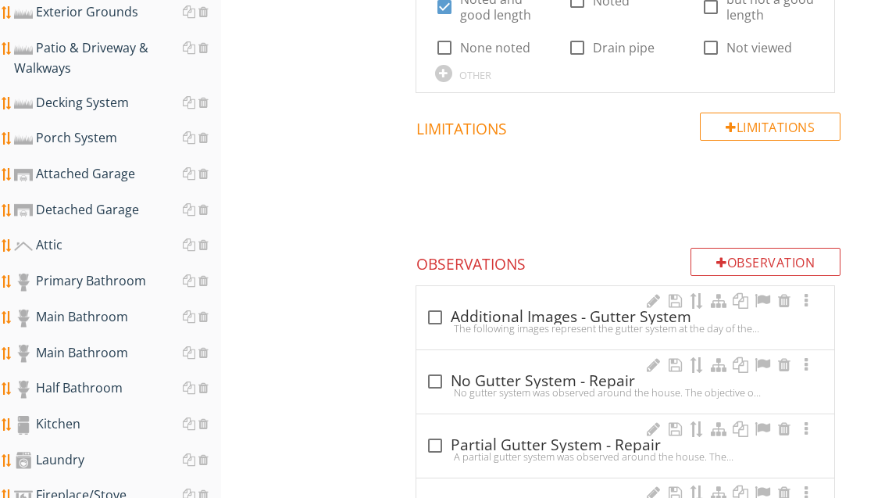
scroll to position [705, 0]
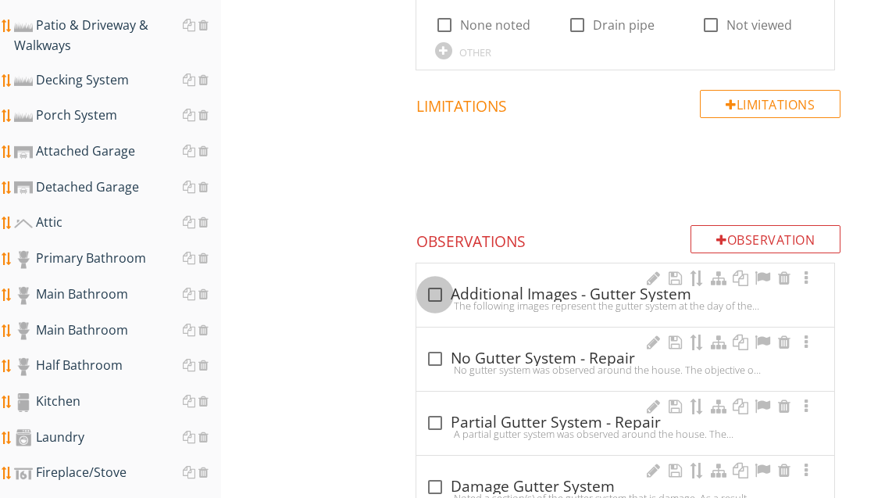
click at [434, 290] on div at bounding box center [435, 294] width 27 height 27
checkbox input "true"
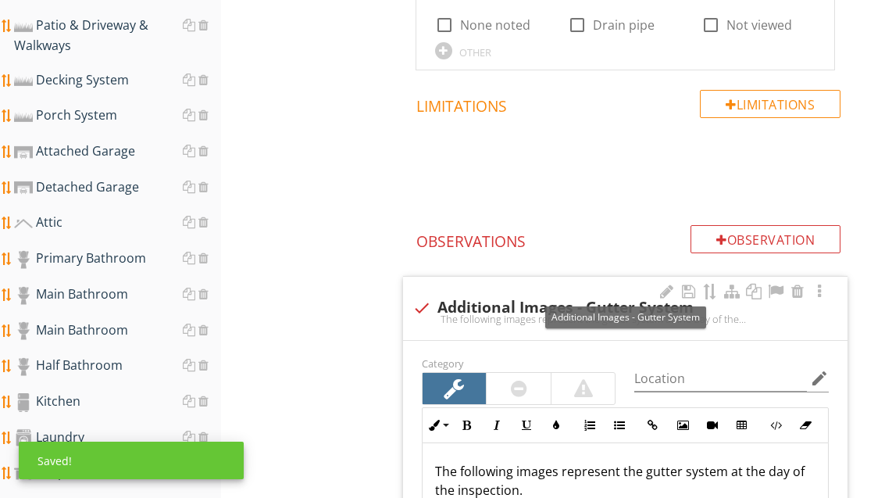
click at [779, 291] on div at bounding box center [775, 292] width 19 height 16
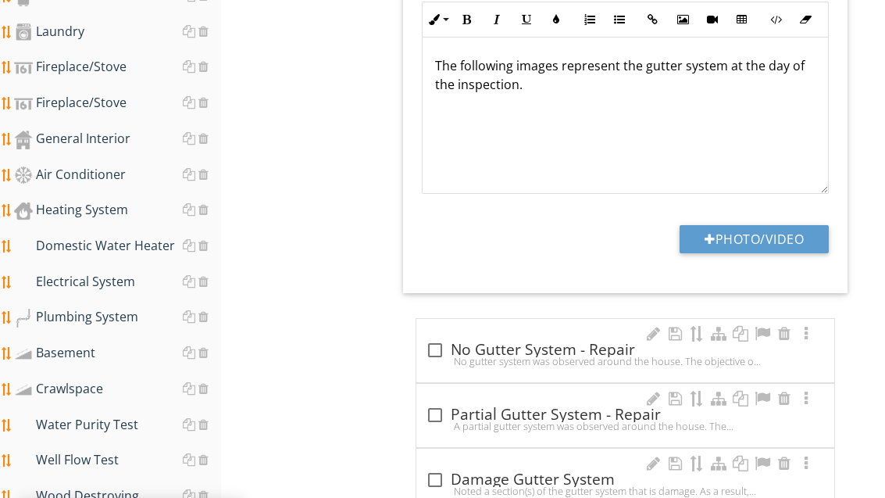
scroll to position [1118, 0]
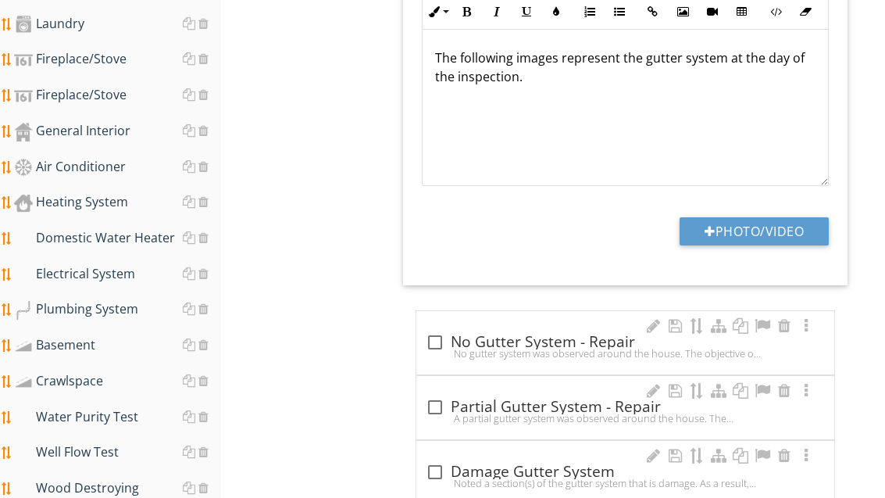
click at [779, 221] on button "Photo/Video" at bounding box center [754, 231] width 149 height 28
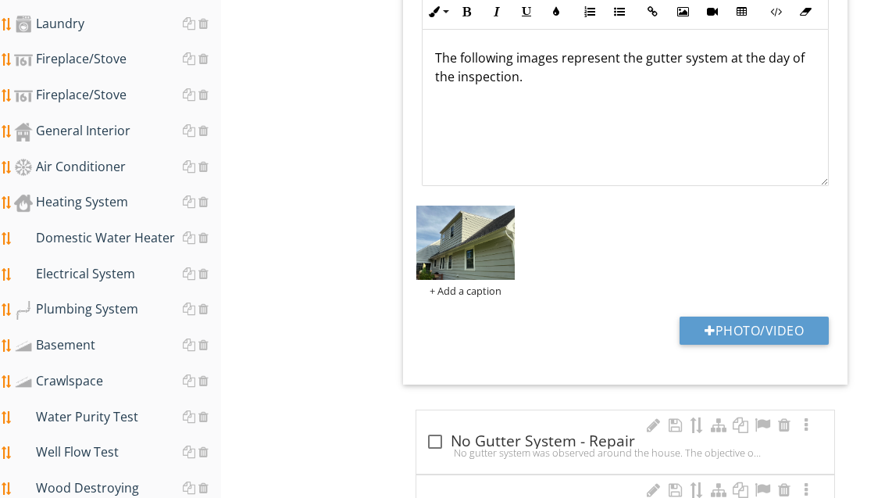
click at [771, 316] on button "Photo/Video" at bounding box center [754, 330] width 149 height 28
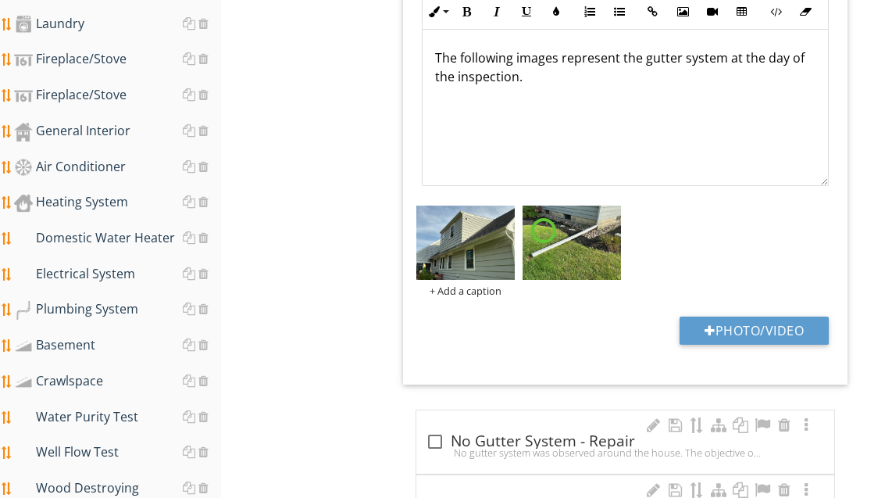
click at [774, 318] on button "Photo/Video" at bounding box center [754, 330] width 149 height 28
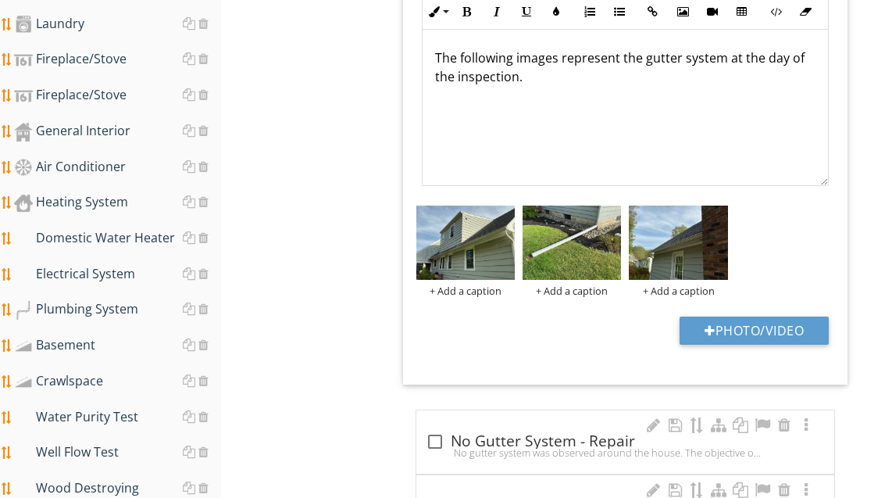
click at [770, 316] on button "Photo/Video" at bounding box center [754, 330] width 149 height 28
click at [772, 323] on button "Photo/Video" at bounding box center [754, 330] width 149 height 28
type input "C:\fakepath\image.jpg"
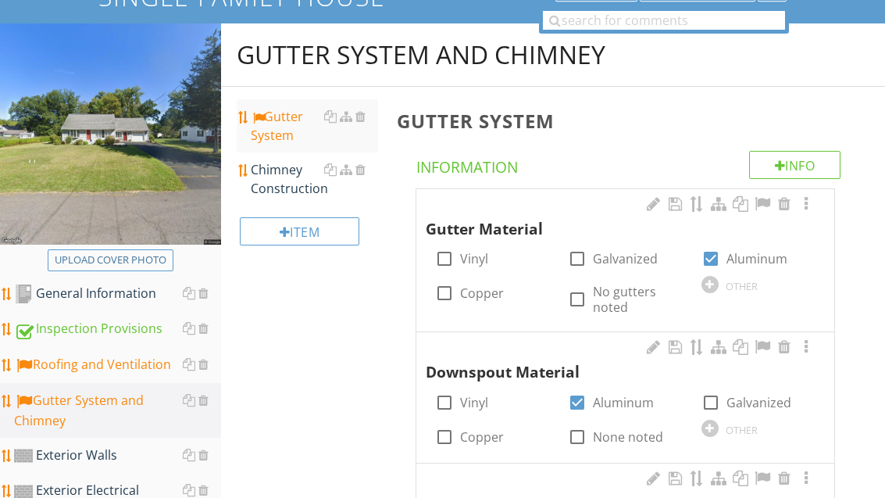
click at [287, 178] on div "Chimney Construction" at bounding box center [314, 180] width 127 height 38
click at [293, 183] on div "Chimney Construction" at bounding box center [314, 179] width 127 height 38
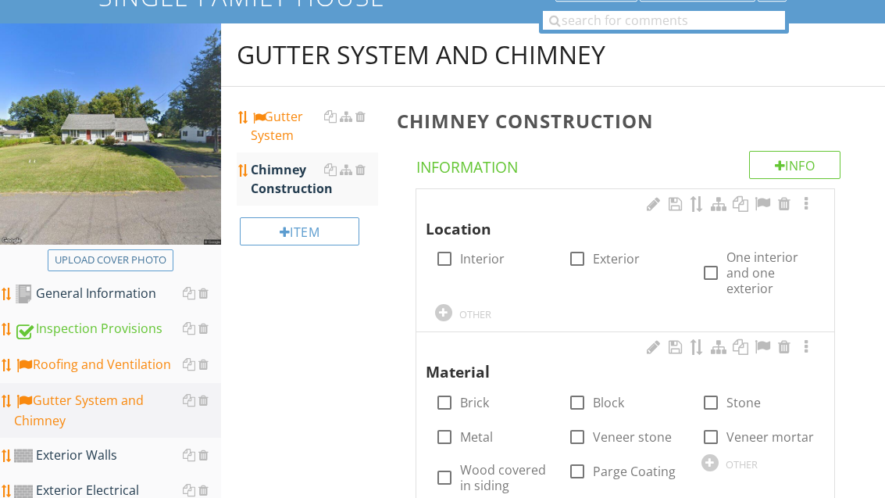
click at [620, 264] on label "Exterior" at bounding box center [616, 259] width 47 height 16
checkbox input "true"
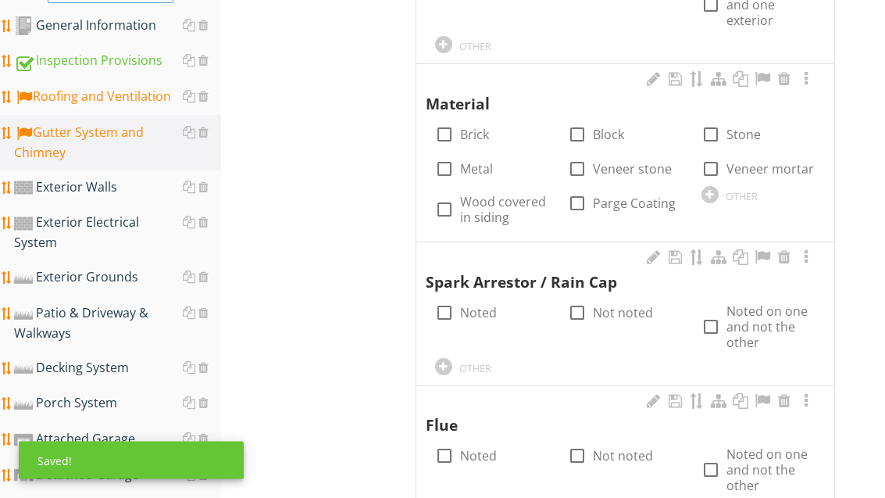
scroll to position [417, 0]
click at [472, 127] on label "Brick" at bounding box center [474, 135] width 29 height 16
checkbox input "true"
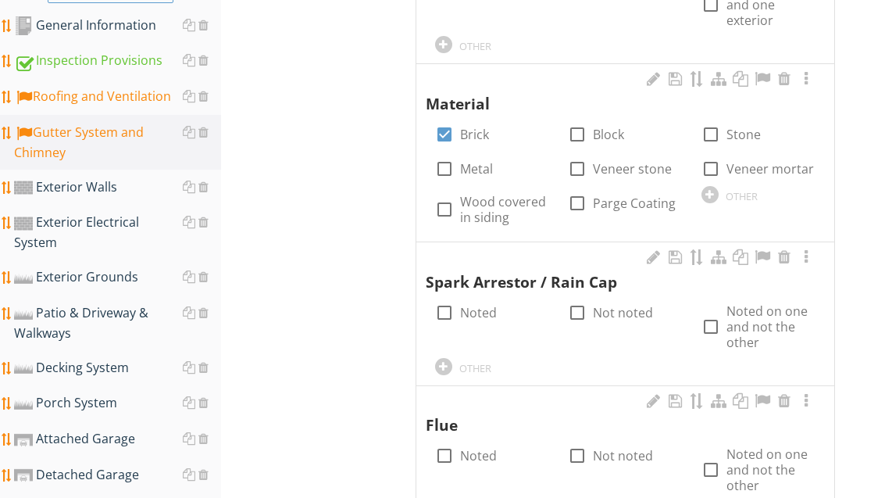
click at [479, 315] on label "Noted" at bounding box center [478, 313] width 37 height 16
checkbox input "true"
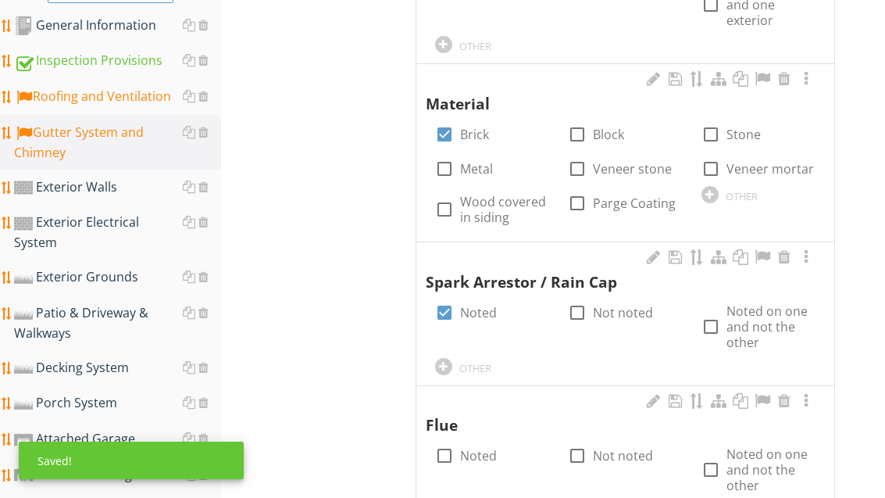
click at [487, 456] on label "Noted" at bounding box center [478, 456] width 37 height 16
checkbox input "true"
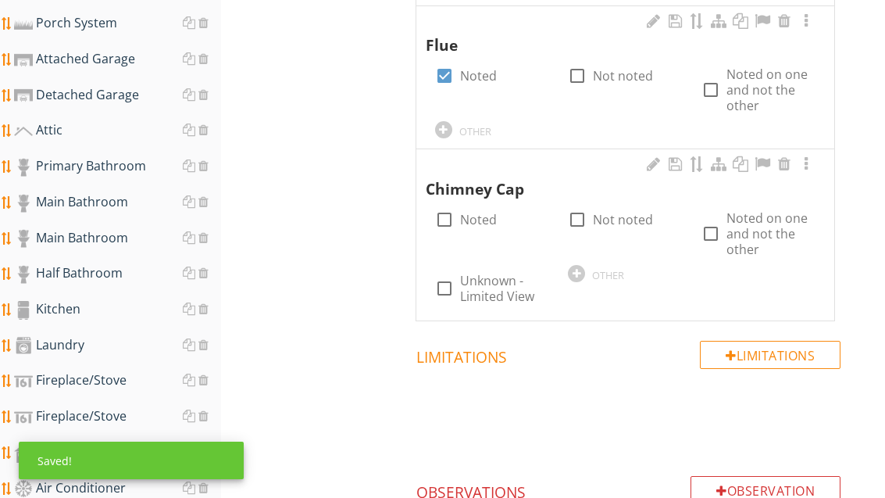
scroll to position [817, 0]
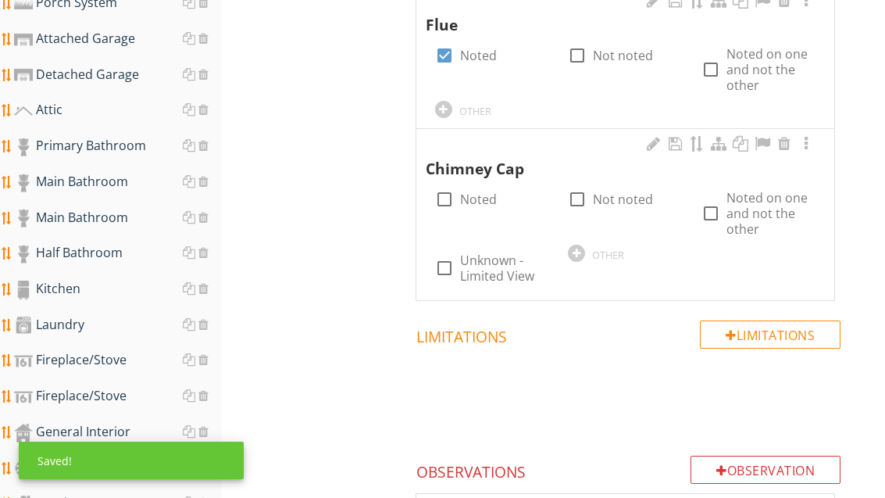
click at [648, 138] on div at bounding box center [653, 144] width 19 height 16
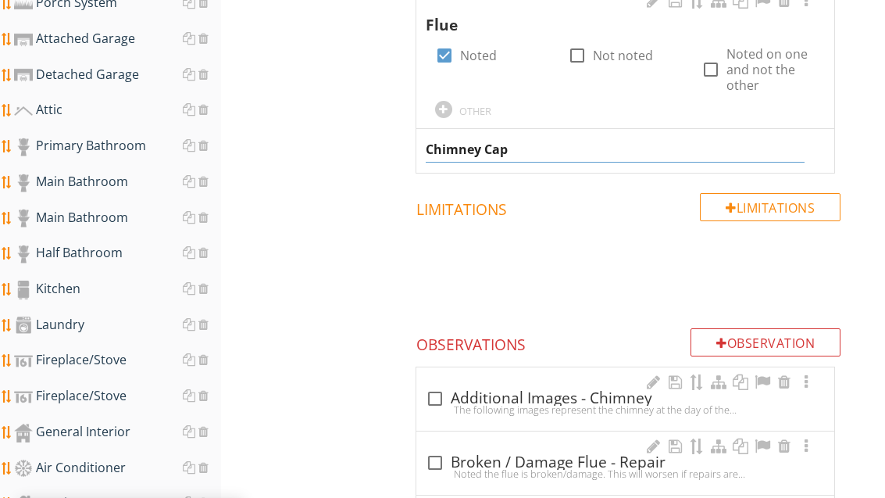
click at [521, 144] on input "Chimney Cap" at bounding box center [616, 150] width 380 height 26
type input "Chimney Crown"
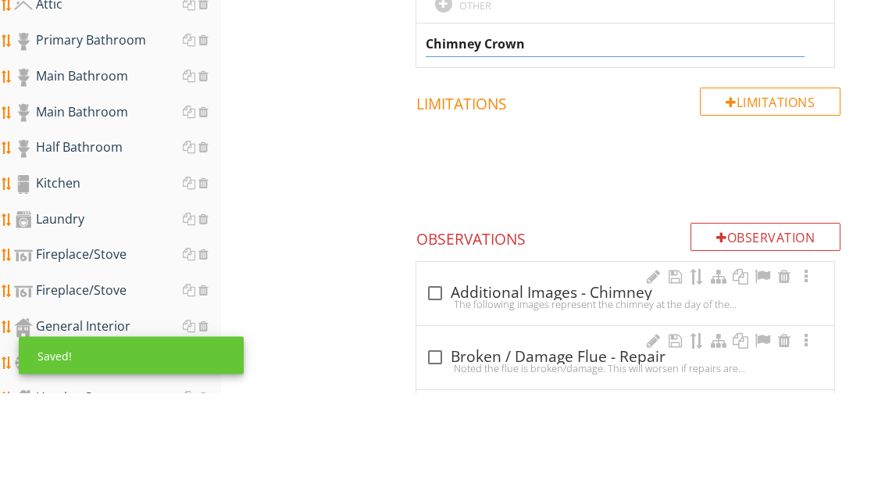
click at [339, 133] on div "Gutter System and Chimney Gutter System Chimney Construction Item Chimney Const…" at bounding box center [553, 258] width 664 height 1807
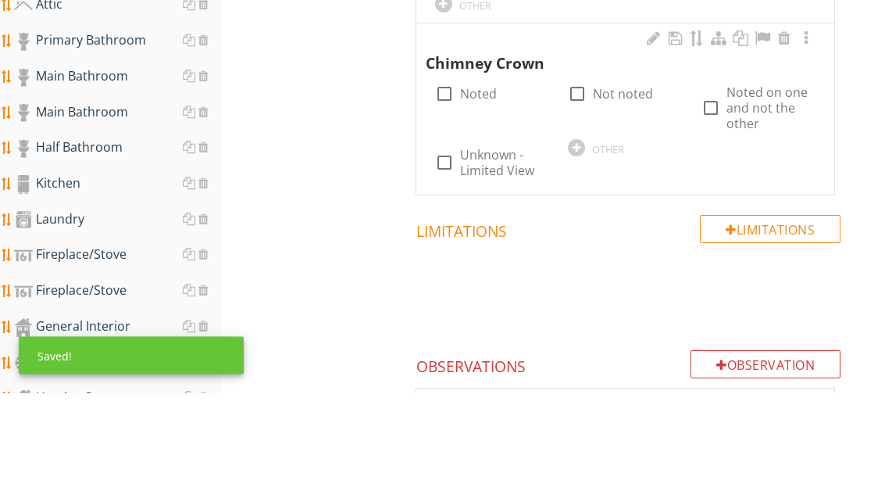
scroll to position [923, 0]
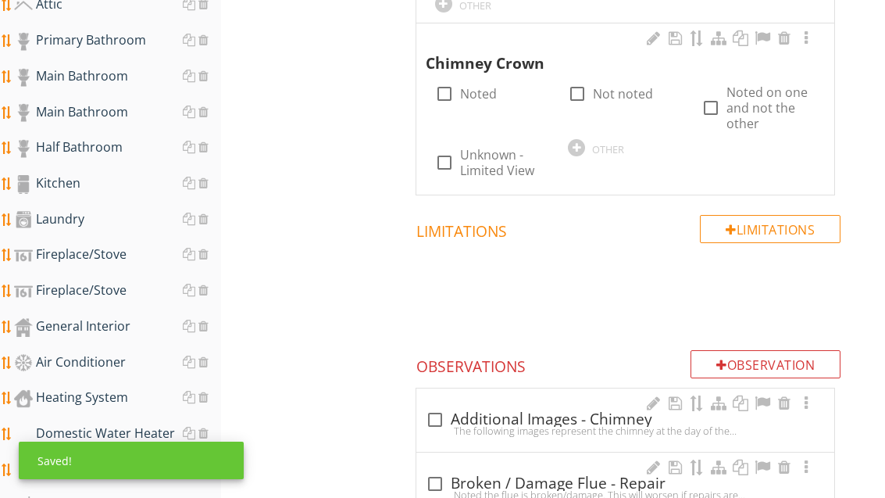
click at [470, 86] on label "Noted" at bounding box center [478, 94] width 37 height 16
checkbox input "true"
click at [573, 410] on div "check_box_outline_blank Additional Images - Chimney" at bounding box center [625, 419] width 399 height 19
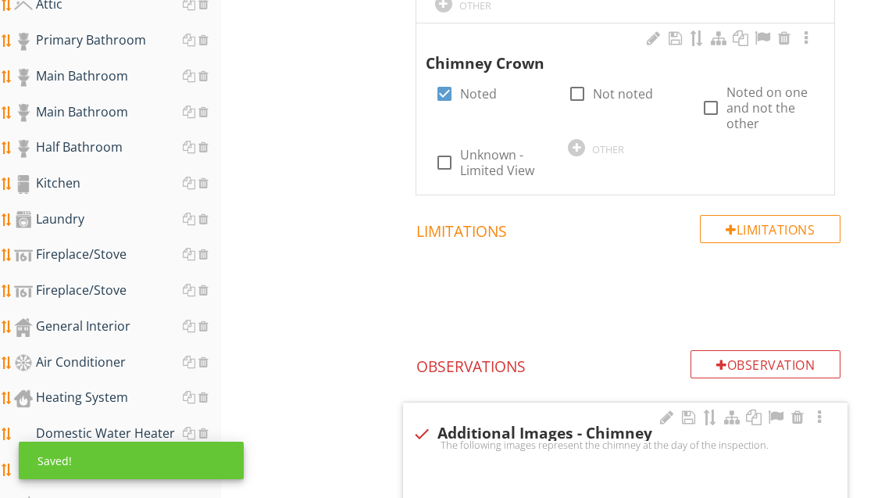
checkbox input "true"
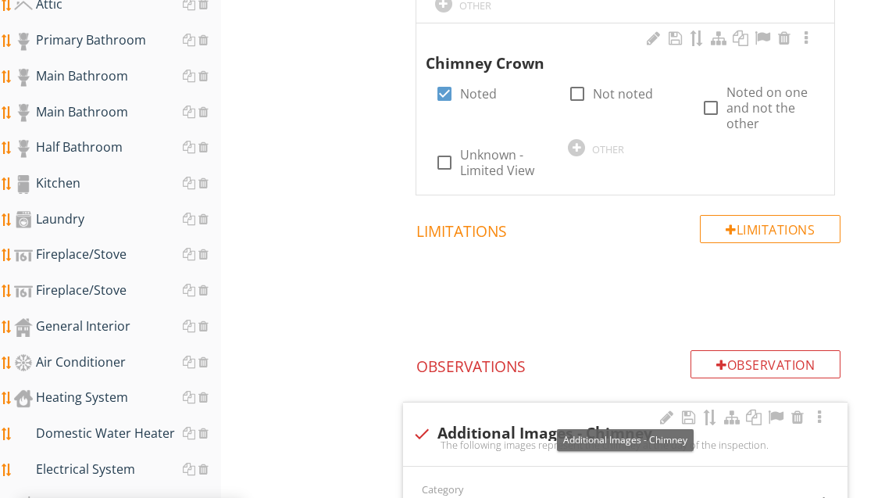
click at [783, 416] on div at bounding box center [775, 417] width 19 height 16
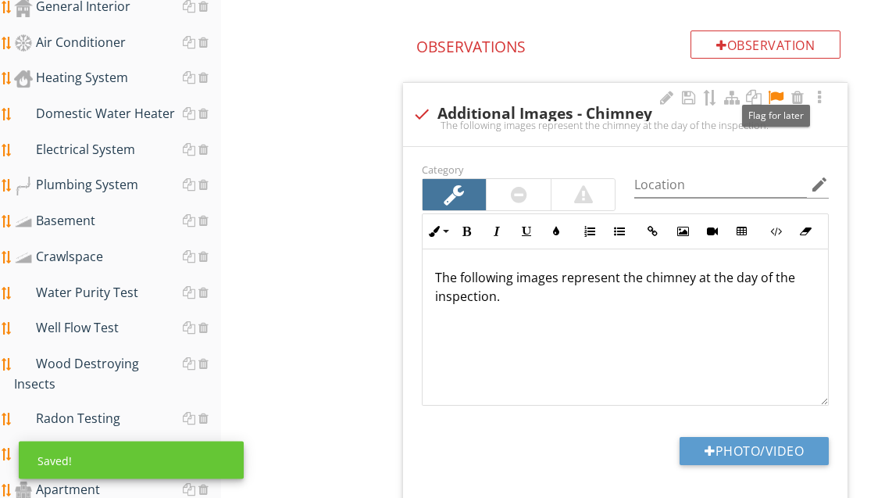
click at [795, 438] on button "Photo/Video" at bounding box center [754, 452] width 149 height 28
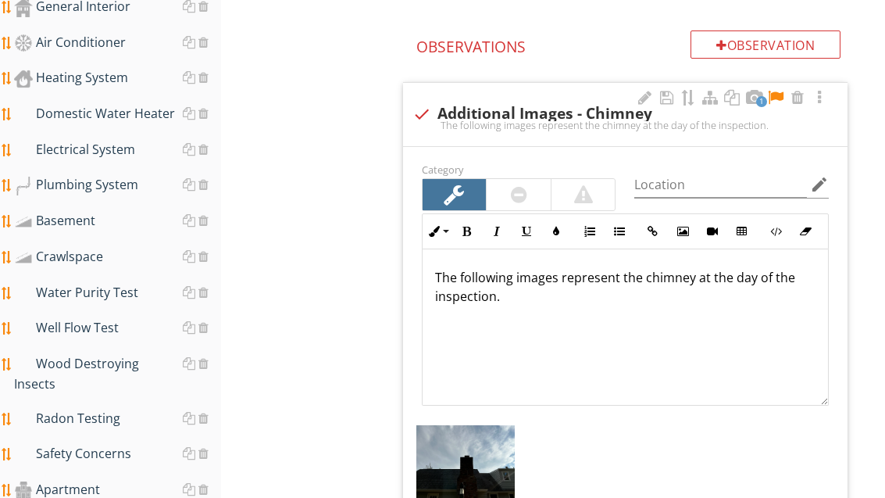
click at [788, 497] on div "Category Location edit Inline Style XLarge Large Normal Small Light Small/Light…" at bounding box center [625, 375] width 445 height 457
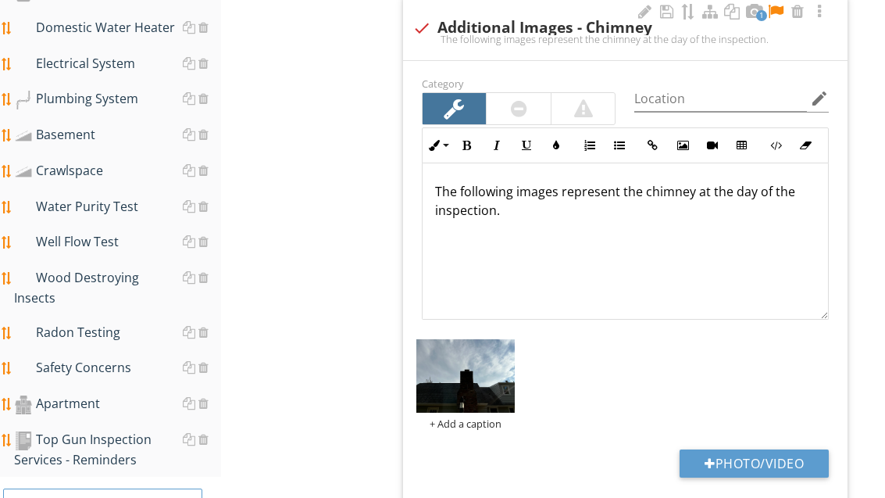
scroll to position [1328, 0]
click at [788, 452] on button "Photo/Video" at bounding box center [754, 463] width 149 height 28
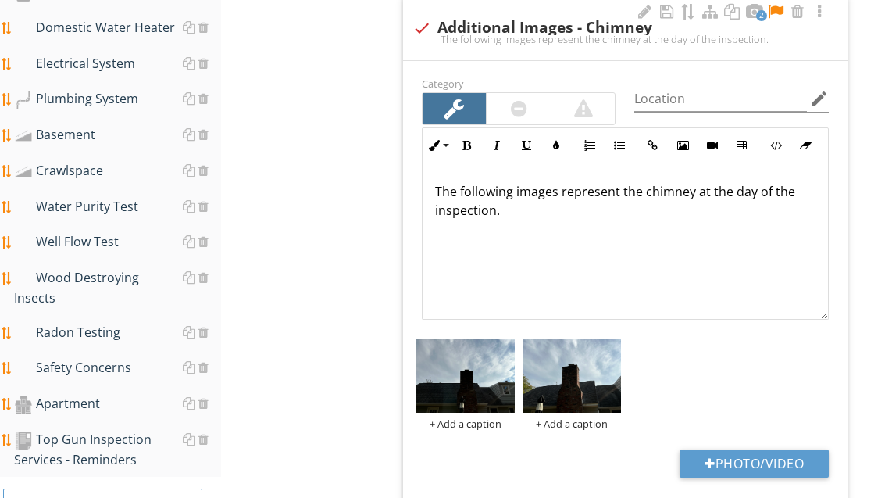
click at [782, 452] on button "Photo/Video" at bounding box center [754, 463] width 149 height 28
type input "C:\fakepath\image.jpg"
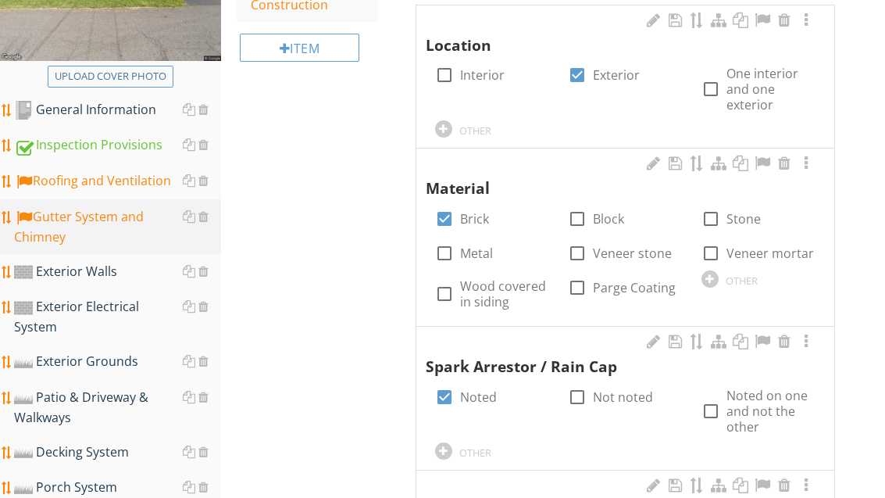
scroll to position [334, 0]
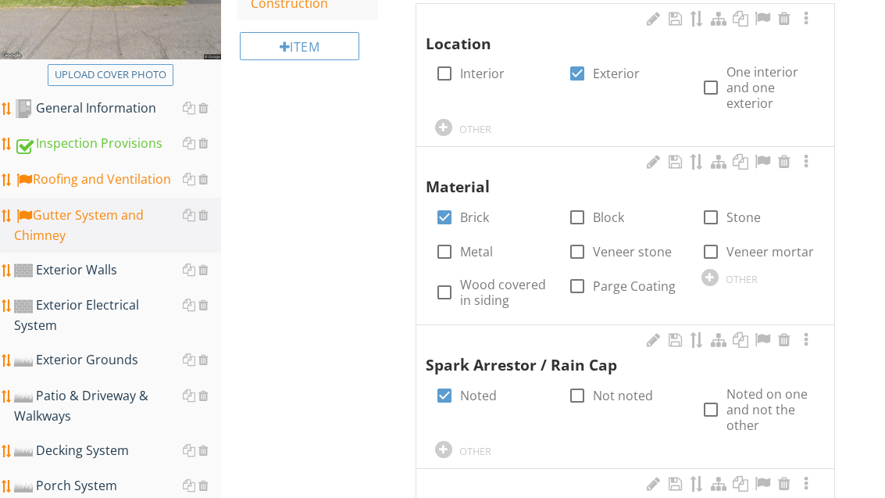
click at [109, 277] on div "Exterior Walls" at bounding box center [117, 271] width 207 height 20
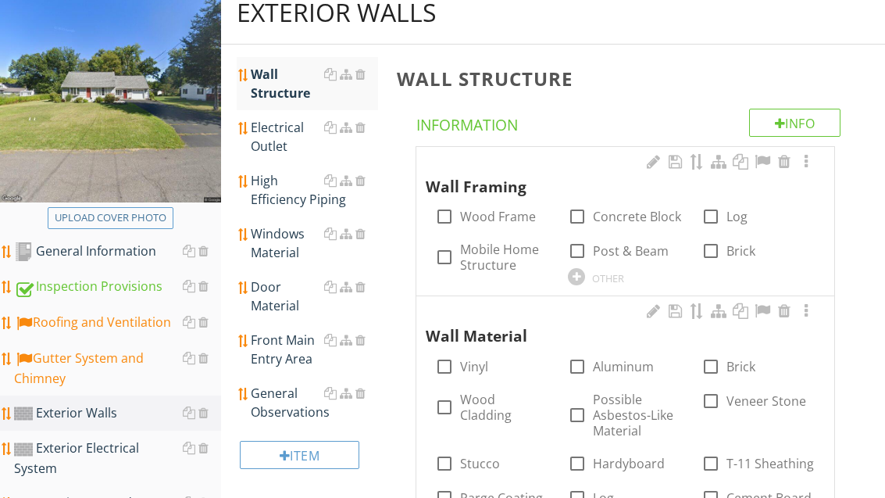
scroll to position [191, 0]
click at [505, 210] on label "Wood Frame" at bounding box center [498, 217] width 76 height 16
checkbox input "true"
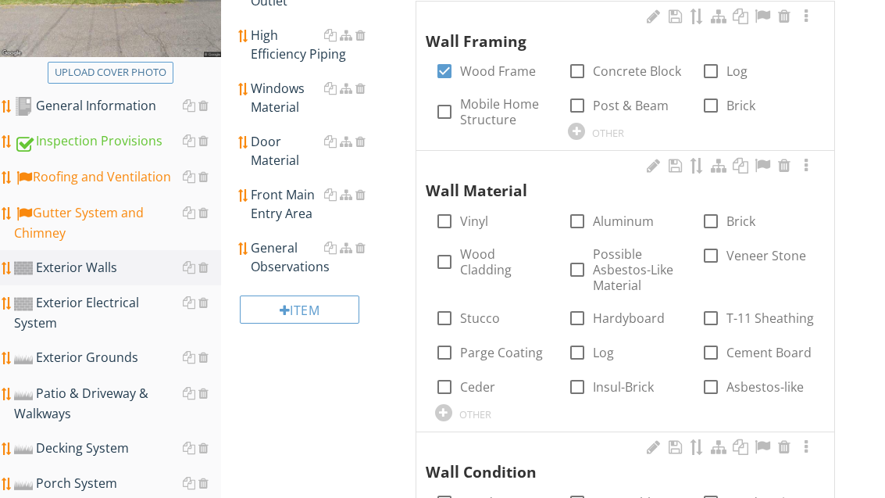
scroll to position [337, 0]
click at [490, 253] on label "Wood Cladding" at bounding box center [504, 261] width 89 height 31
checkbox input "true"
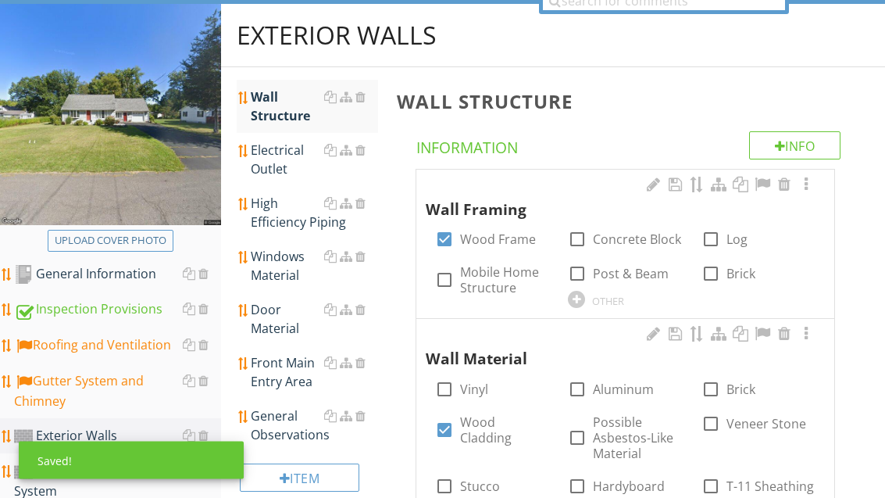
scroll to position [163, 0]
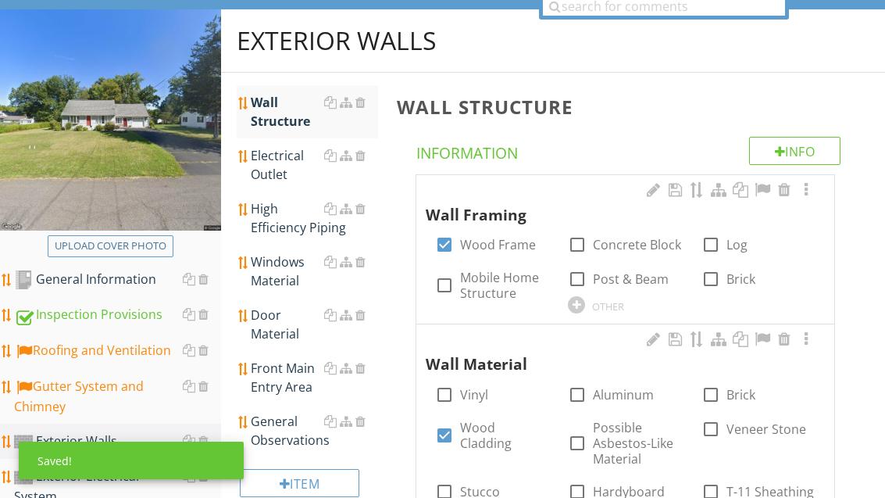
click at [285, 163] on div "Electrical Outlet" at bounding box center [314, 165] width 127 height 38
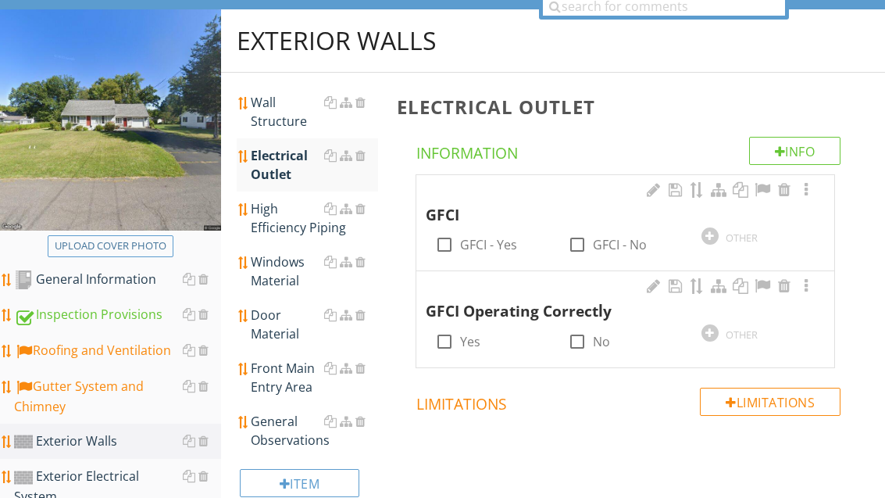
click at [567, 342] on div at bounding box center [577, 341] width 27 height 27
checkbox input "true"
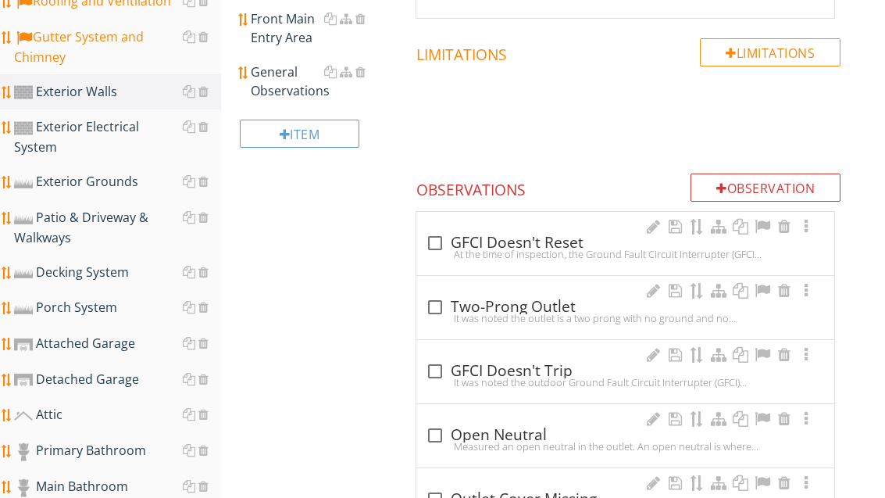
scroll to position [513, 0]
click at [761, 223] on div at bounding box center [762, 227] width 19 height 16
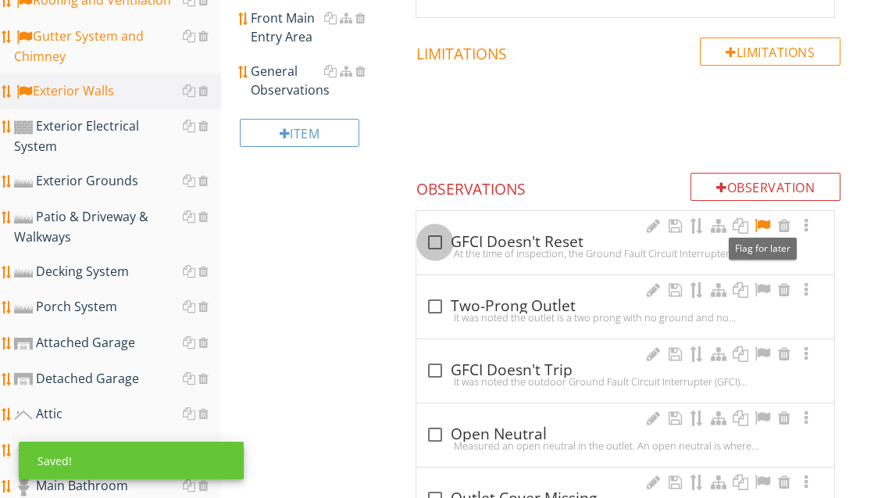
click at [440, 235] on div at bounding box center [435, 242] width 27 height 27
checkbox input "true"
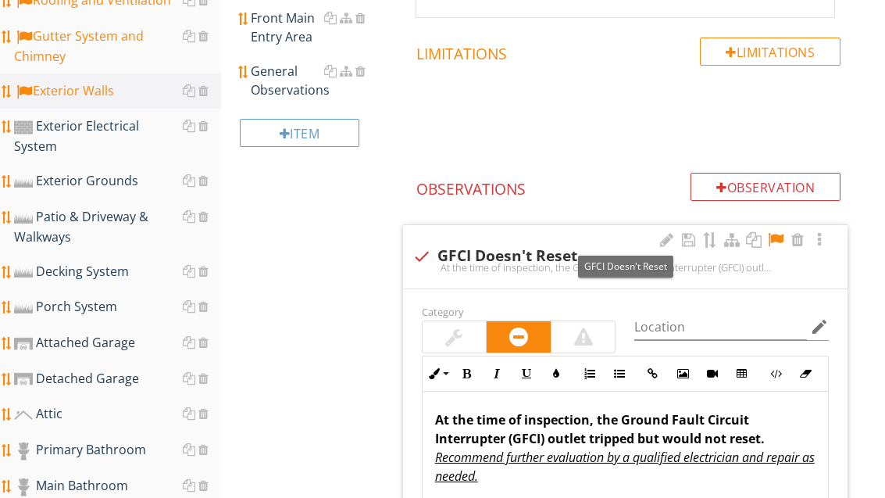
click at [566, 333] on div at bounding box center [584, 336] width 64 height 31
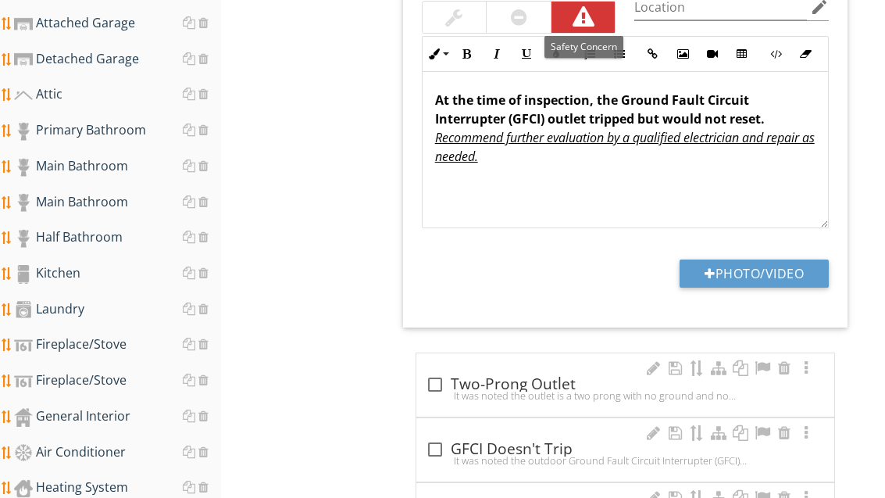
scroll to position [833, 0]
click at [749, 271] on button "Photo/Video" at bounding box center [754, 273] width 149 height 28
type input "C:\fakepath\image.jpg"
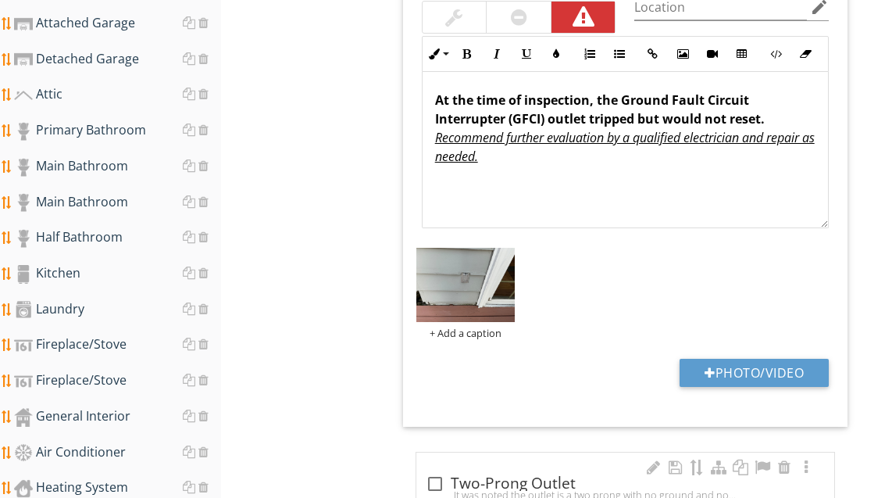
click at [0, 0] on div at bounding box center [0, 0] width 0 height 0
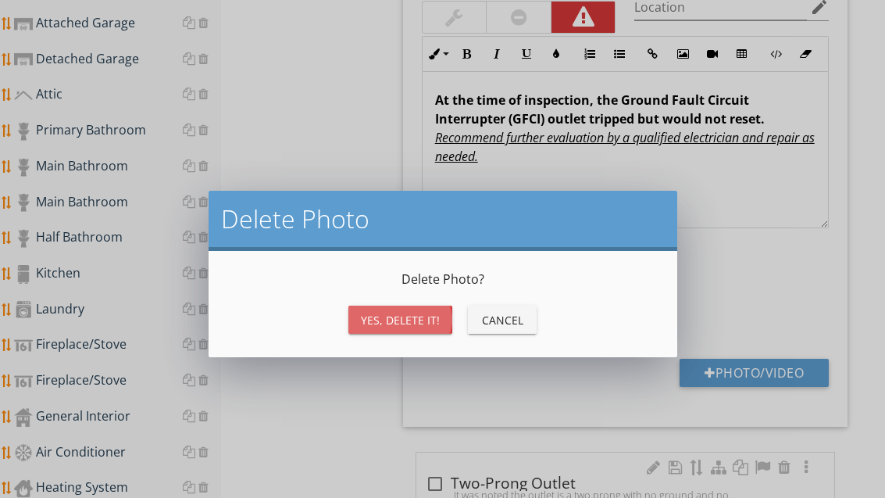
click at [430, 309] on button "Yes, Delete it!" at bounding box center [400, 319] width 104 height 28
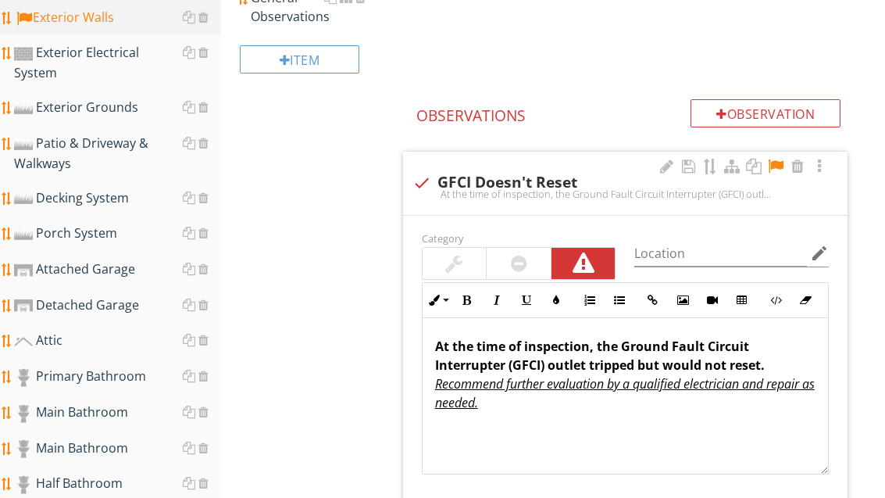
scroll to position [587, 0]
click at [433, 176] on div at bounding box center [422, 183] width 27 height 27
checkbox input "true"
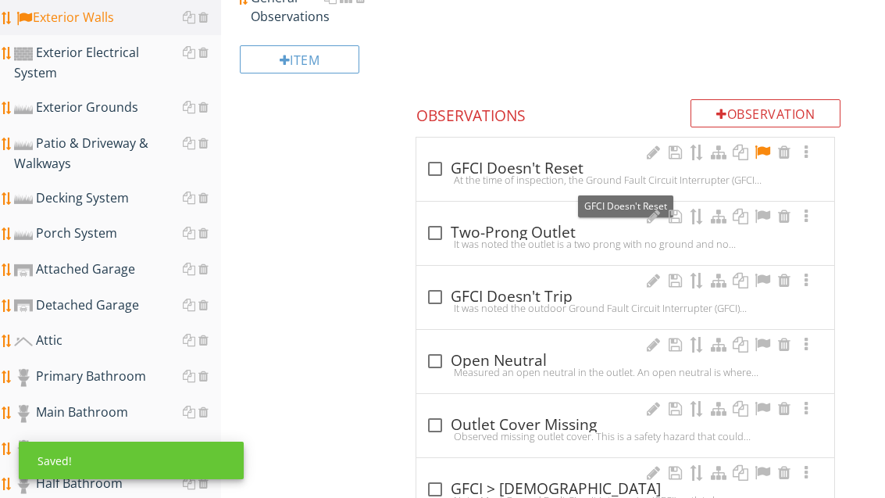
click at [518, 291] on div "check_box_outline_blank GFCI Doesn't Trip" at bounding box center [625, 297] width 399 height 19
checkbox input "true"
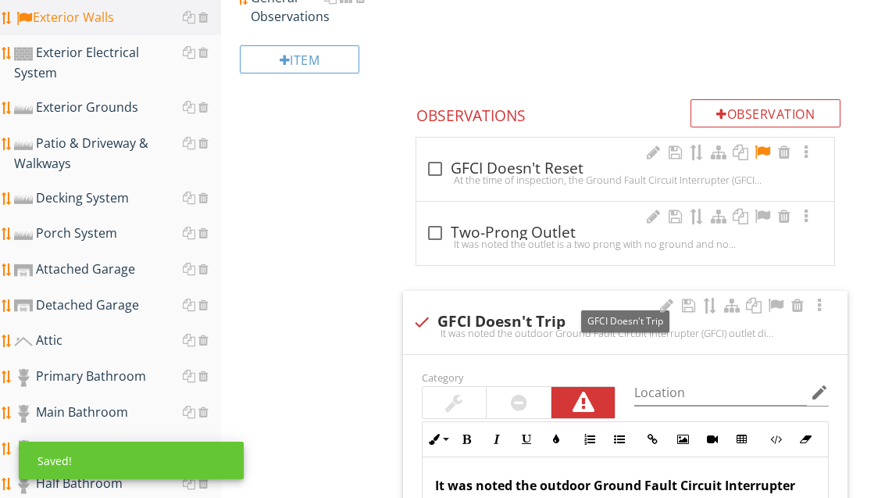
click at [781, 298] on div at bounding box center [775, 306] width 19 height 16
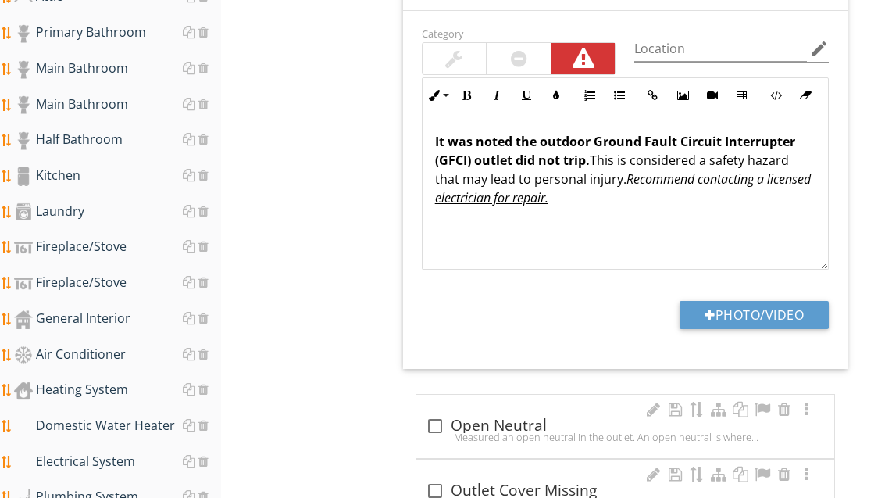
scroll to position [989, 0]
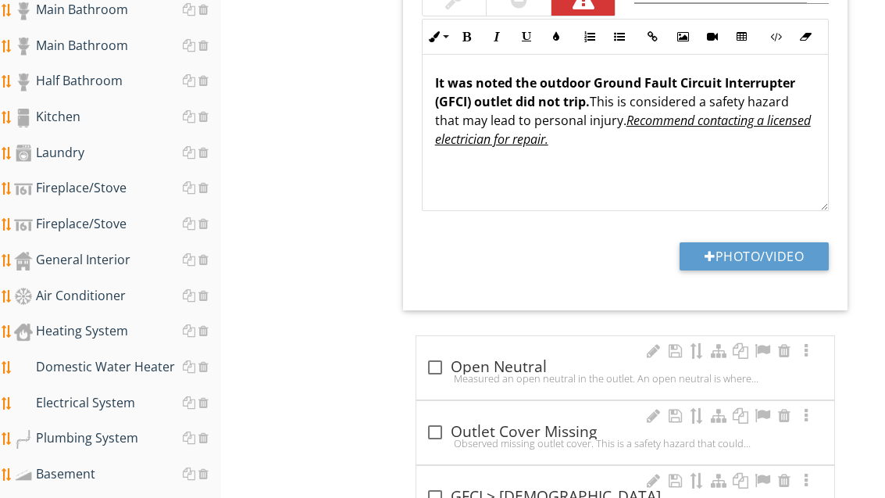
click at [767, 244] on button "Photo/Video" at bounding box center [754, 256] width 149 height 28
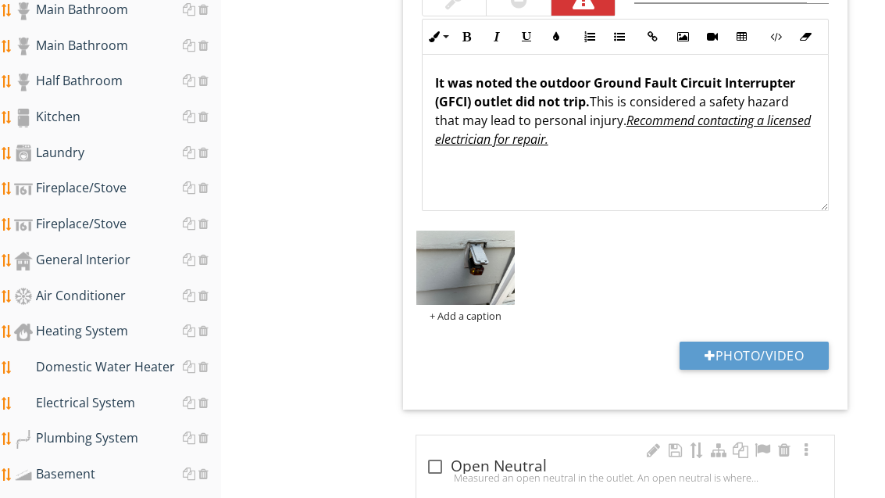
click at [768, 345] on button "Photo/Video" at bounding box center [754, 355] width 149 height 28
type input "C:\fakepath\image.jpg"
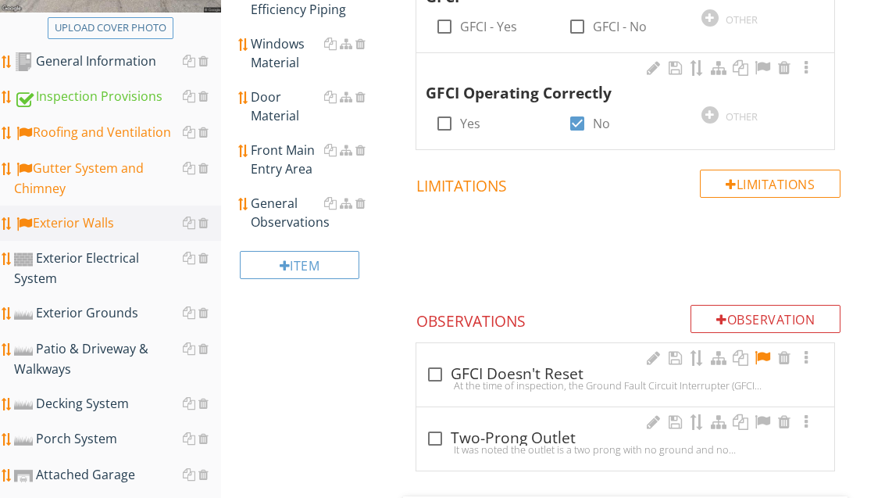
scroll to position [402, 0]
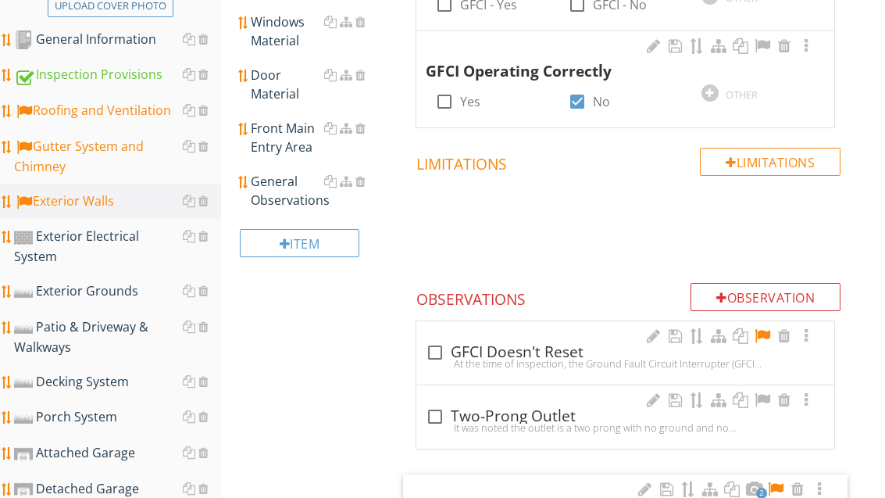
click at [288, 188] on div "General Observations" at bounding box center [314, 192] width 127 height 38
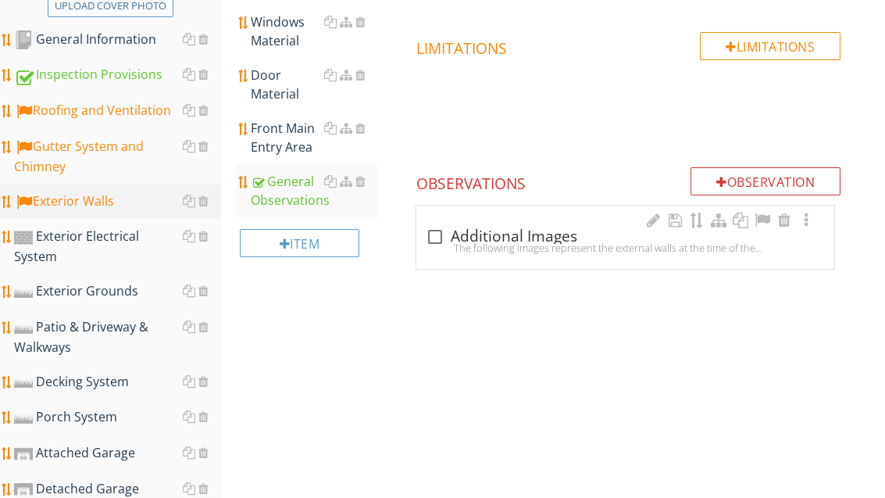
click at [483, 232] on div "check_box_outline_blank Additional Images" at bounding box center [625, 236] width 399 height 19
checkbox input "true"
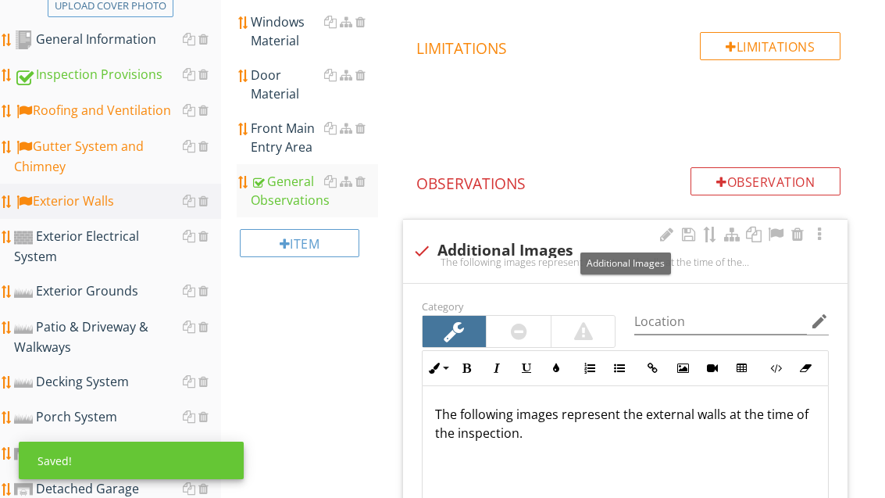
click at [783, 227] on div at bounding box center [775, 235] width 19 height 16
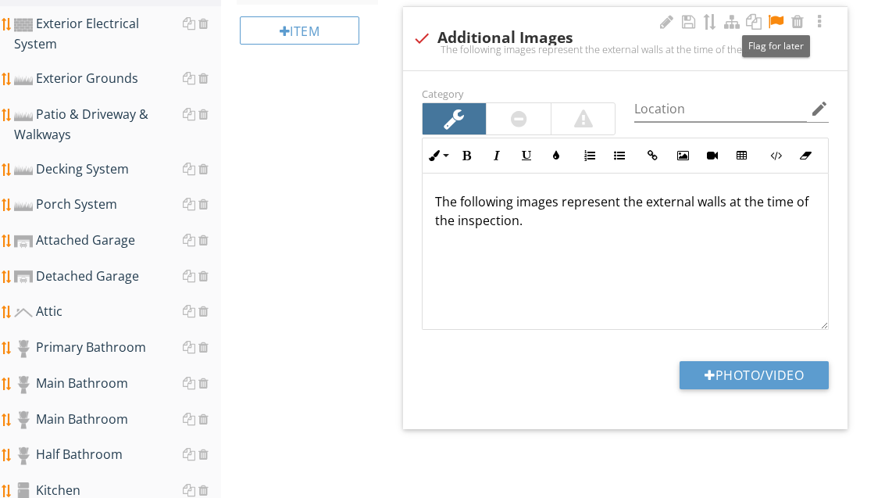
scroll to position [616, 0]
click at [788, 368] on button "Photo/Video" at bounding box center [754, 375] width 149 height 28
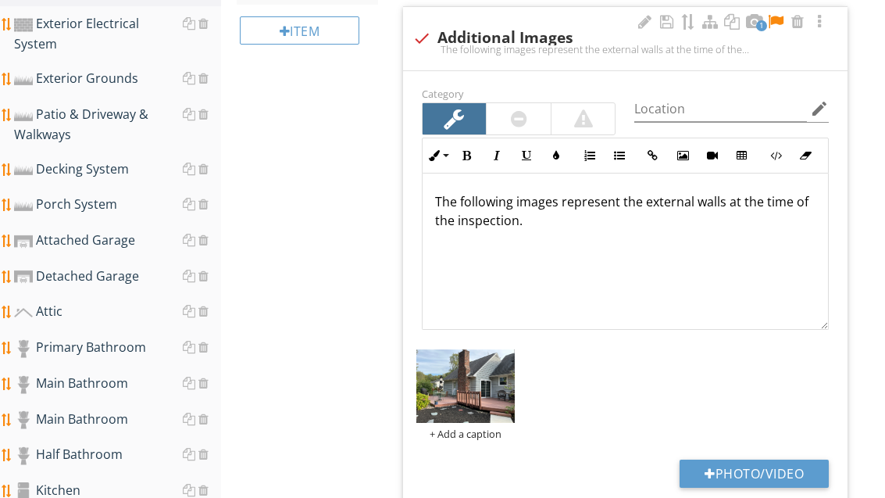
click at [764, 463] on button "Photo/Video" at bounding box center [754, 473] width 149 height 28
type input "C:\fakepath\image.jpg"
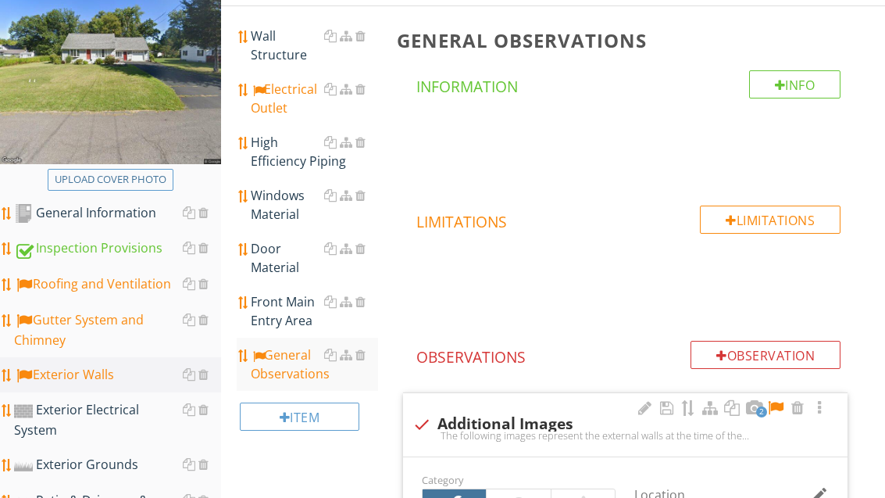
click at [279, 41] on div "Wall Structure" at bounding box center [314, 46] width 127 height 38
click at [279, 52] on div "Wall Structure" at bounding box center [314, 46] width 127 height 38
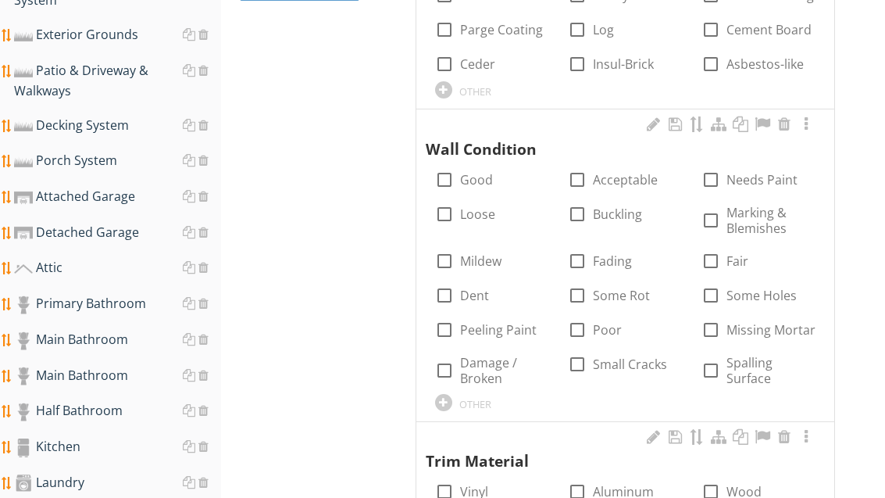
scroll to position [659, 0]
click at [507, 323] on label "Peeling Paint" at bounding box center [498, 330] width 77 height 16
checkbox input "true"
click at [758, 214] on label "Marking & Blemishes" at bounding box center [771, 220] width 89 height 31
checkbox input "true"
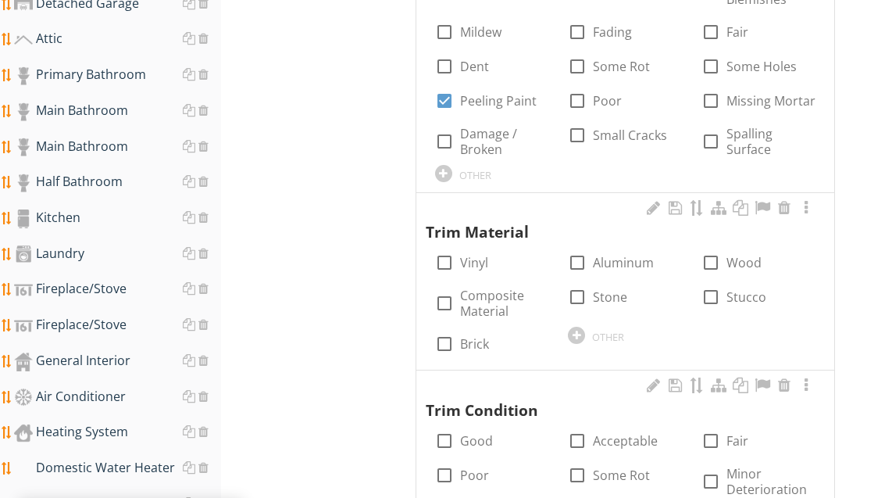
scroll to position [888, 0]
click at [722, 256] on div at bounding box center [711, 262] width 27 height 27
checkbox input "true"
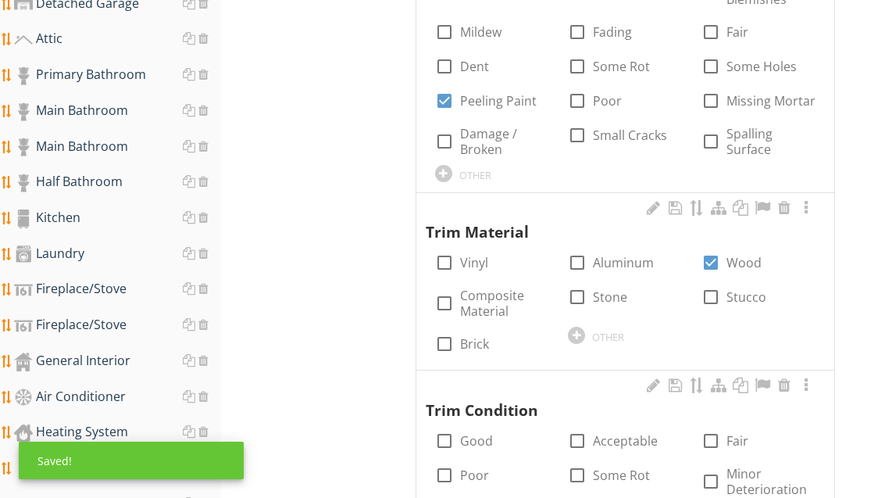
click at [620, 434] on label "Acceptable" at bounding box center [625, 441] width 65 height 16
checkbox input "true"
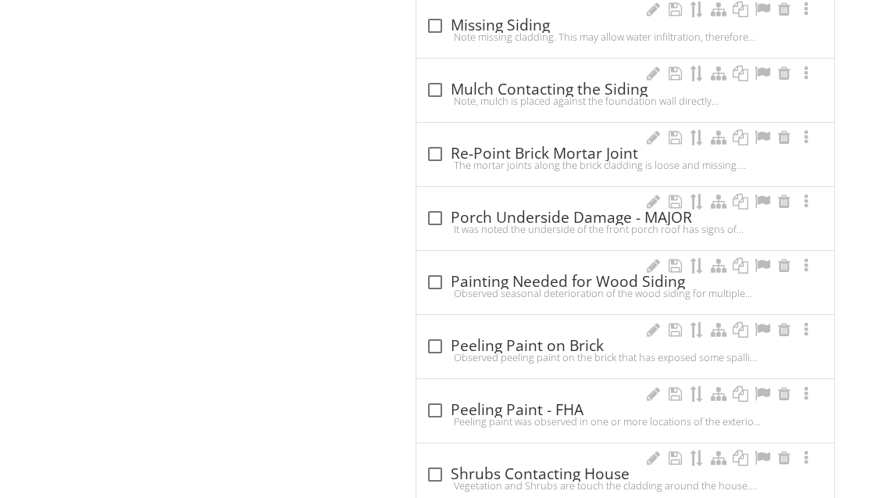
scroll to position [2946, 0]
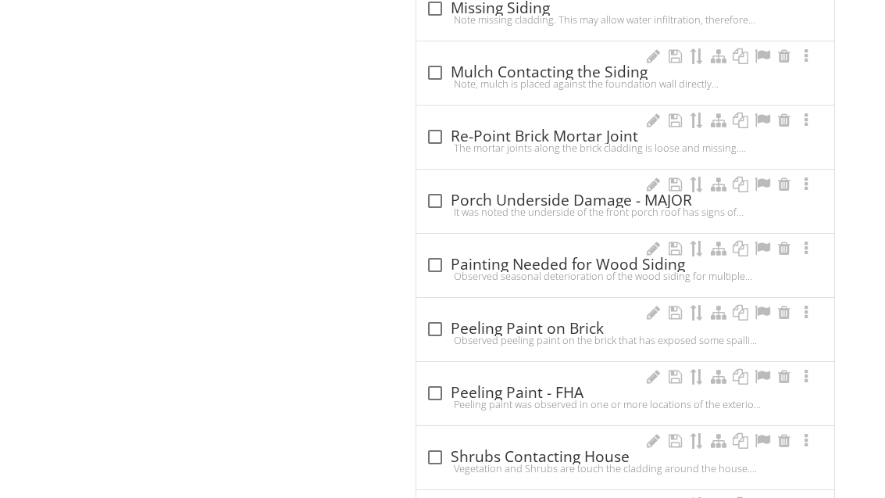
click at [590, 258] on div "check_box_outline_blank Painting Needed for Wood Siding" at bounding box center [625, 265] width 399 height 19
checkbox input "true"
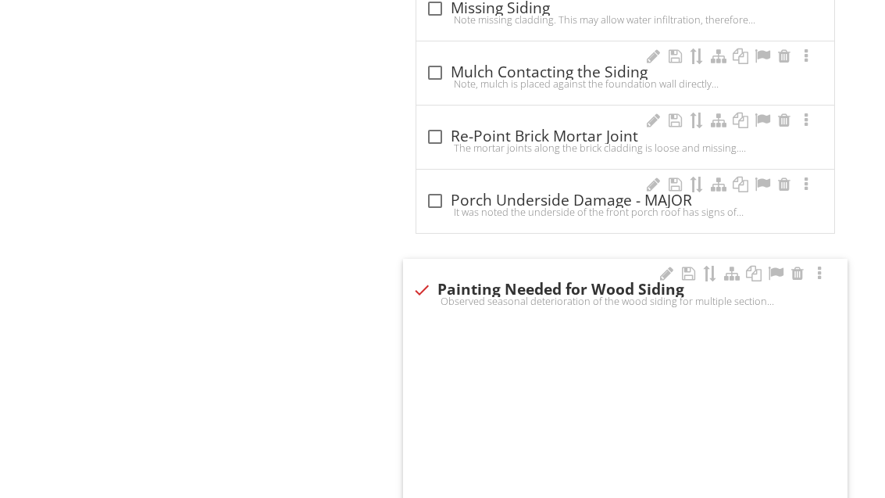
scroll to position [2946, 0]
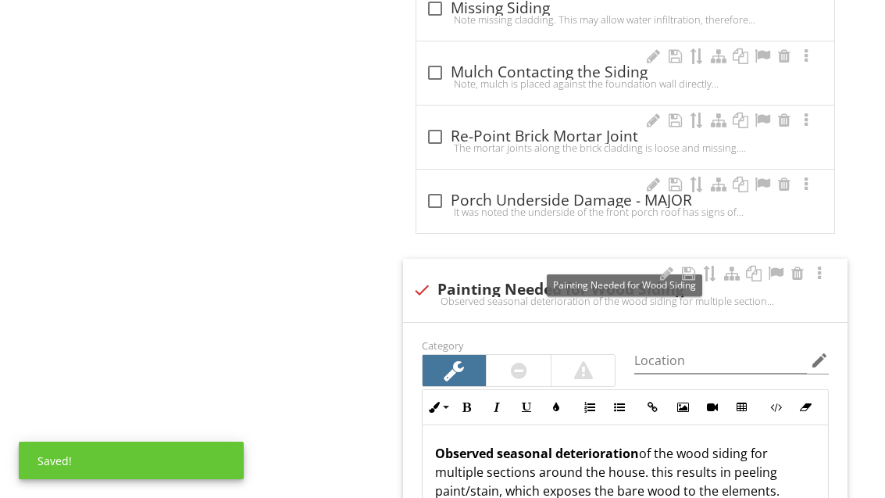
click at [779, 266] on div at bounding box center [775, 274] width 19 height 16
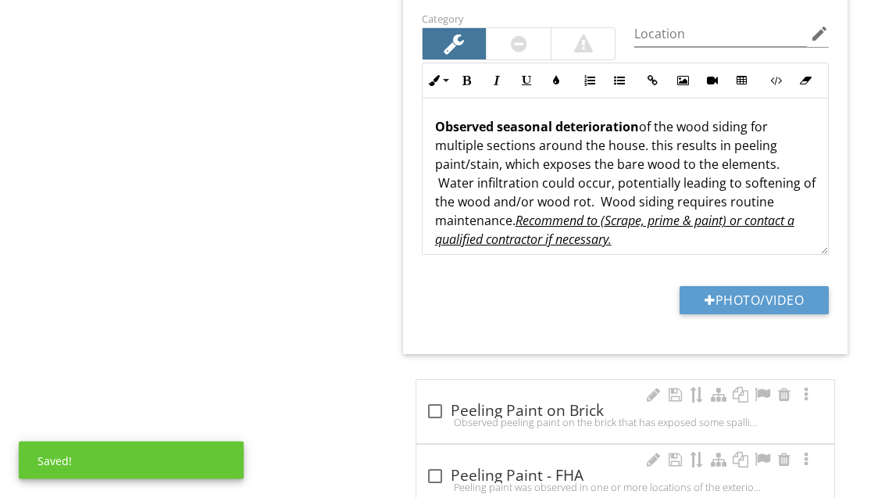
click at [784, 297] on button "Photo/Video" at bounding box center [754, 301] width 149 height 28
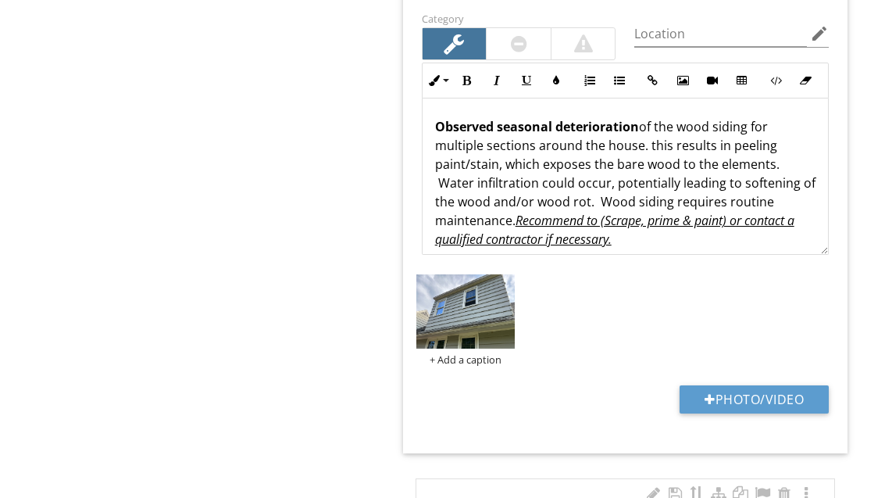
click at [770, 385] on button "Photo/Video" at bounding box center [754, 399] width 149 height 28
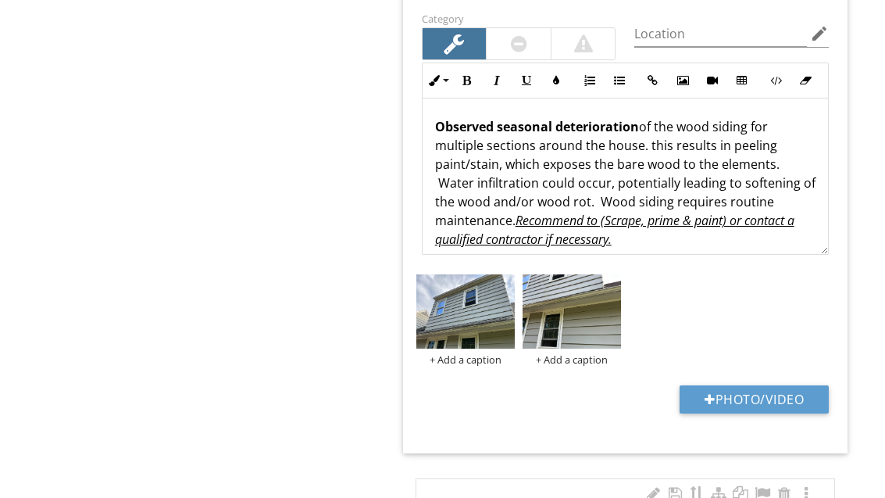
click at [780, 385] on button "Photo/Video" at bounding box center [754, 399] width 149 height 28
type input "C:\fakepath\image.jpg"
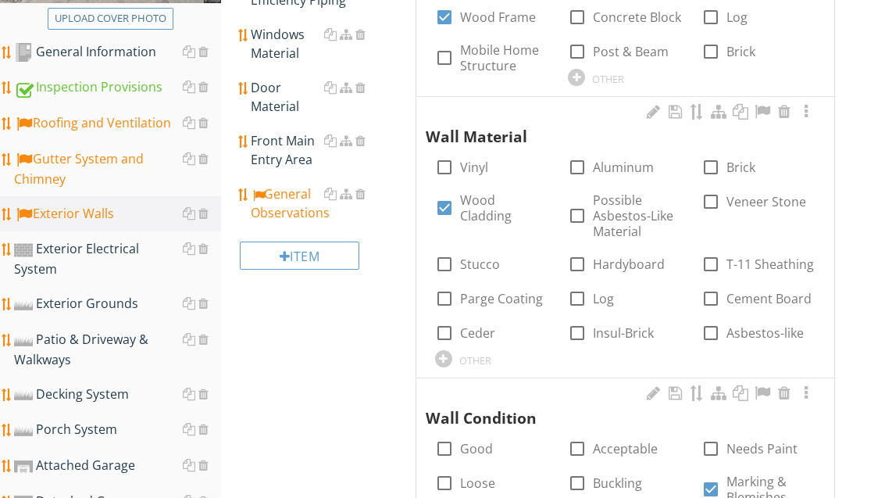
click at [302, 205] on div "General Observations" at bounding box center [314, 204] width 127 height 38
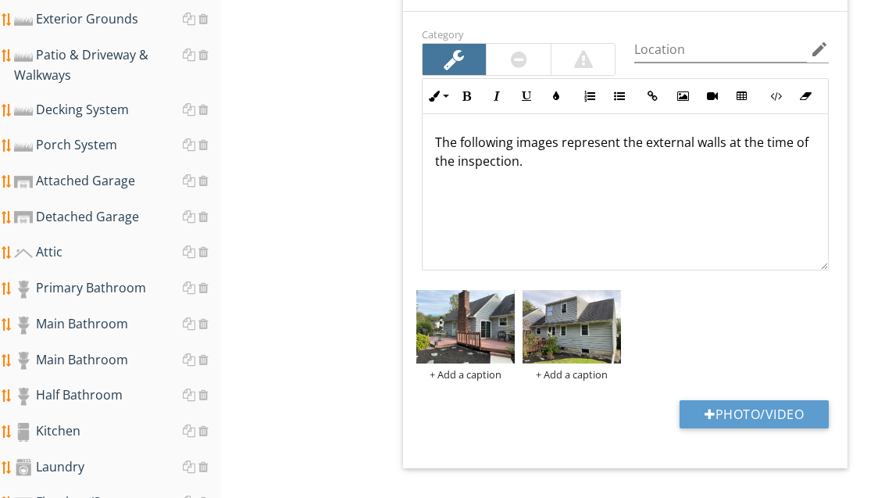
click at [735, 409] on button "Photo/Video" at bounding box center [754, 415] width 149 height 28
type input "C:\fakepath\image.jpg"
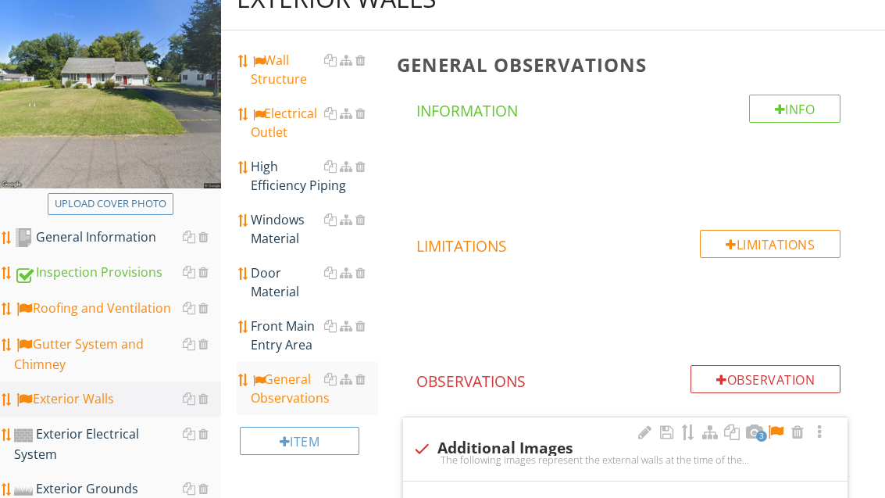
scroll to position [215, 0]
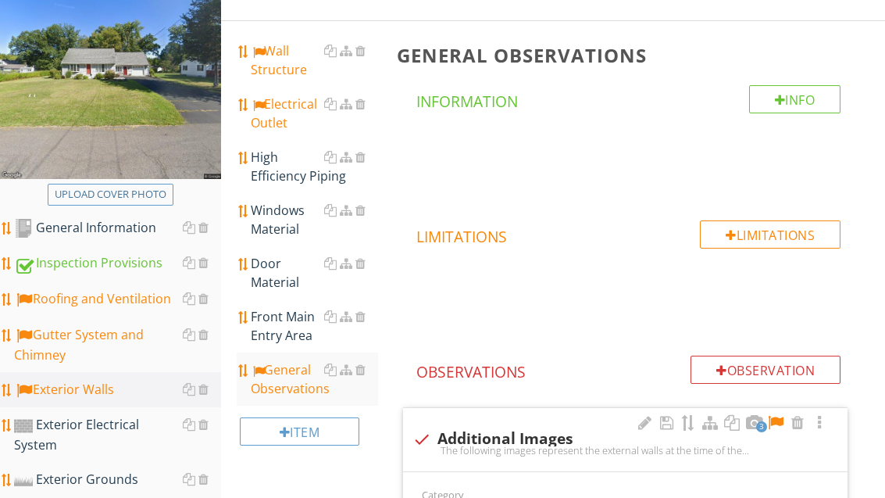
click at [128, 309] on div "Roofing and Ventilation" at bounding box center [117, 299] width 207 height 20
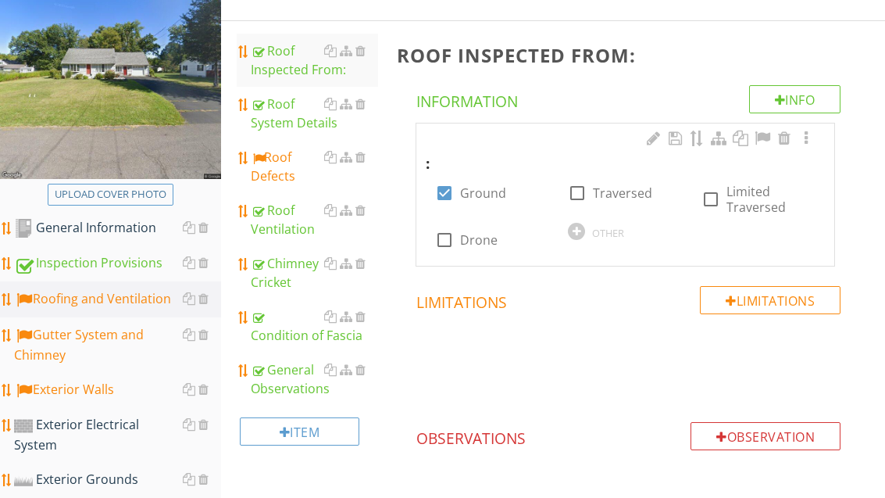
click at [303, 334] on div "Condition of Fascia" at bounding box center [314, 326] width 127 height 38
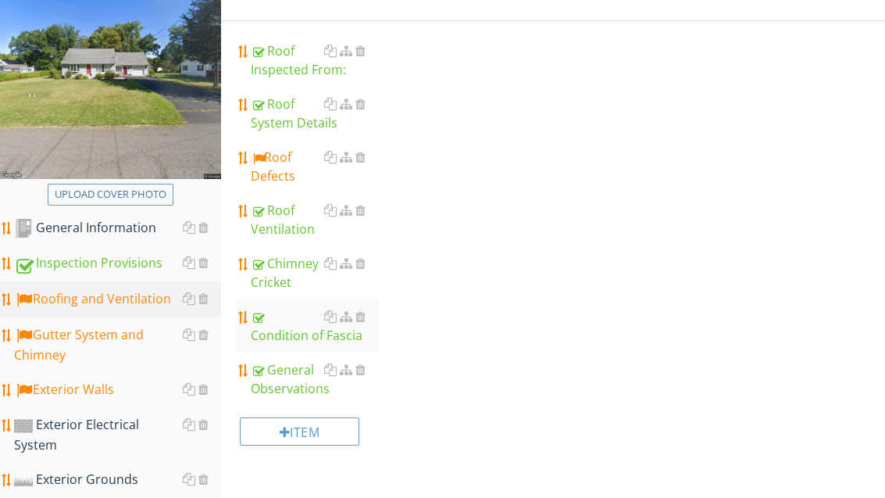
click at [309, 340] on div "Condition of Fascia" at bounding box center [314, 326] width 127 height 38
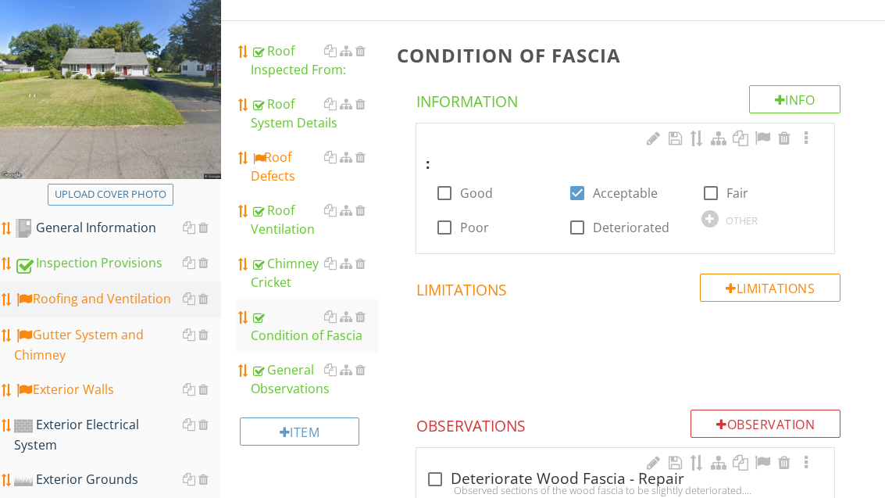
click at [623, 188] on label "Acceptable" at bounding box center [625, 193] width 65 height 16
checkbox input "false"
click at [713, 223] on div at bounding box center [710, 218] width 17 height 17
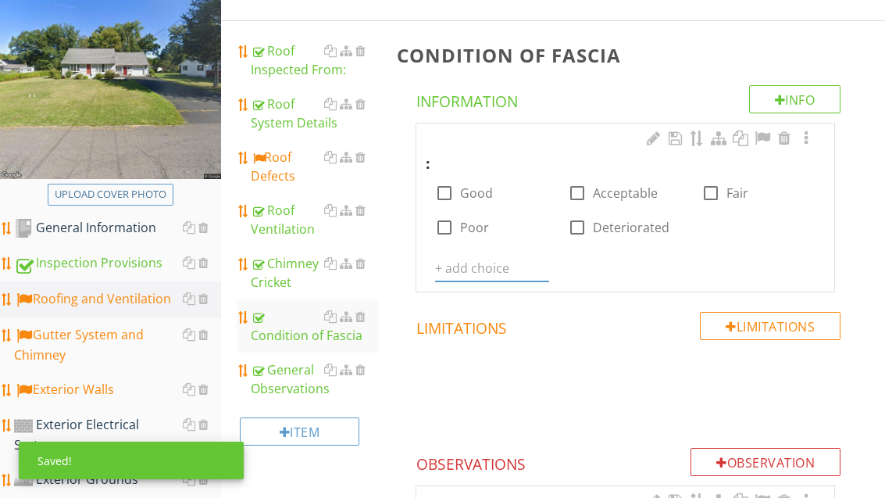
click at [495, 255] on input "text" at bounding box center [492, 268] width 114 height 26
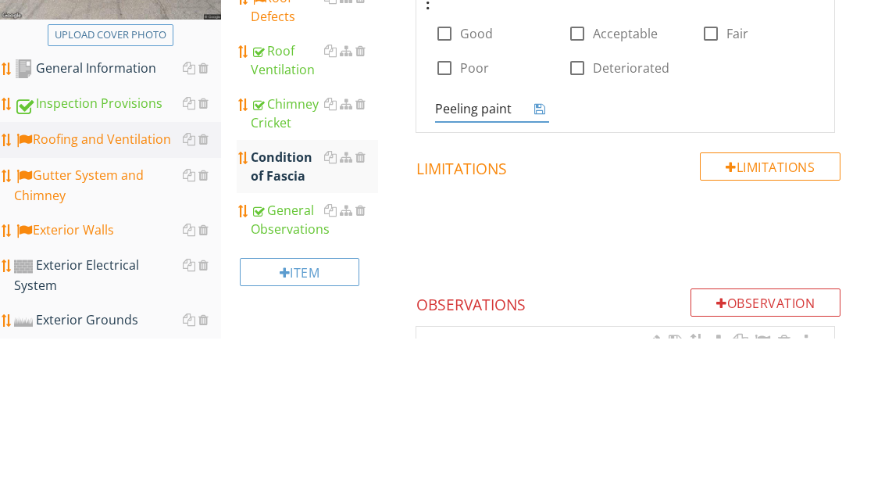
type input "Peeling paint"
click at [544, 262] on icon at bounding box center [539, 268] width 11 height 13
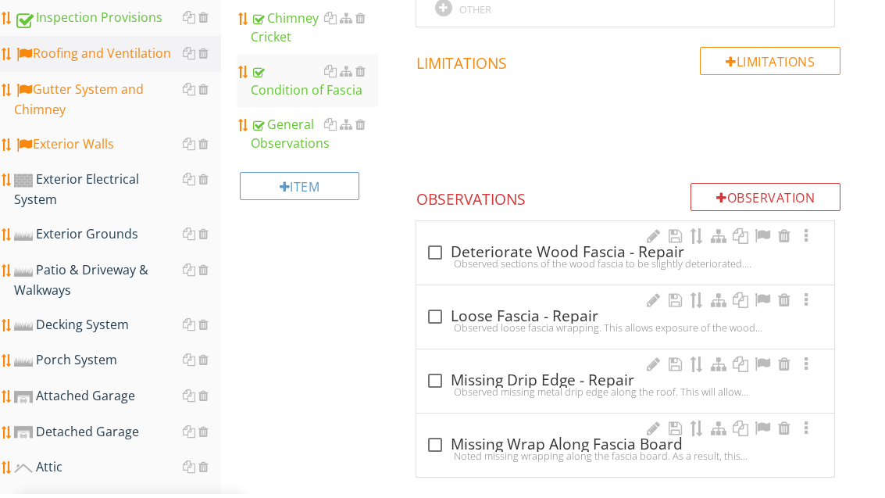
scroll to position [460, 0]
click at [438, 249] on div at bounding box center [435, 252] width 27 height 27
checkbox input "true"
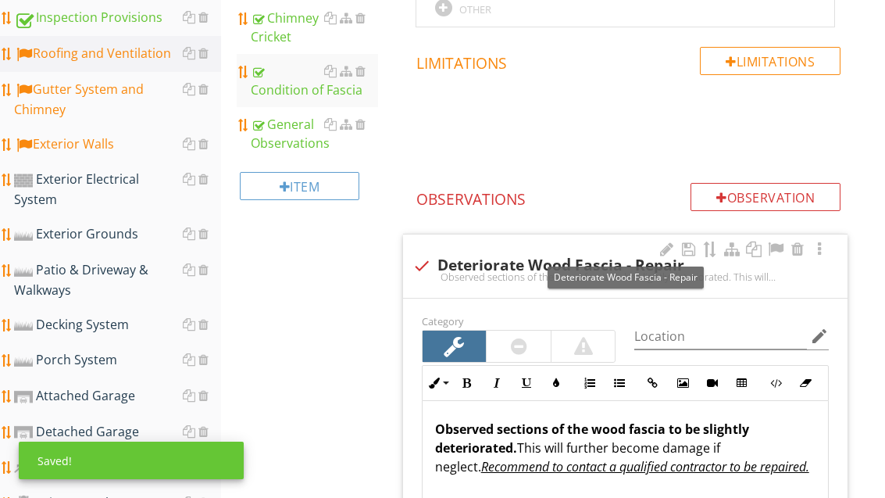
click at [779, 250] on div at bounding box center [775, 249] width 19 height 16
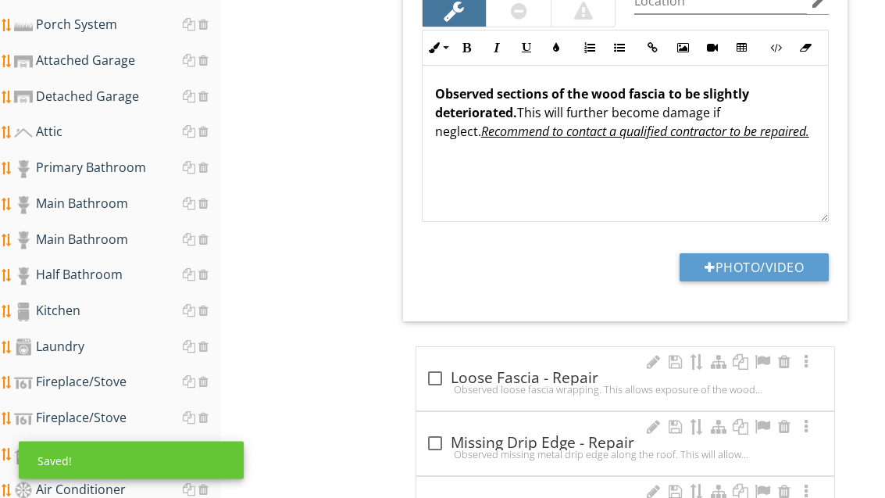
scroll to position [814, 0]
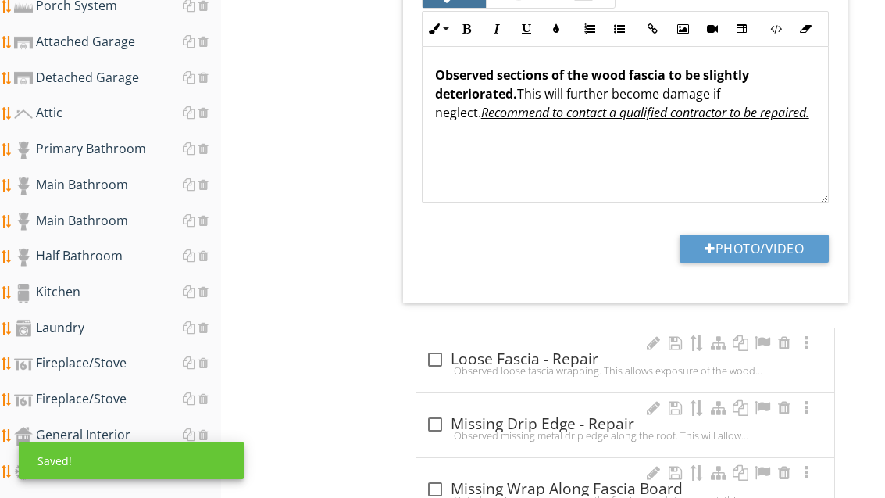
click at [770, 253] on button "Photo/Video" at bounding box center [754, 248] width 149 height 28
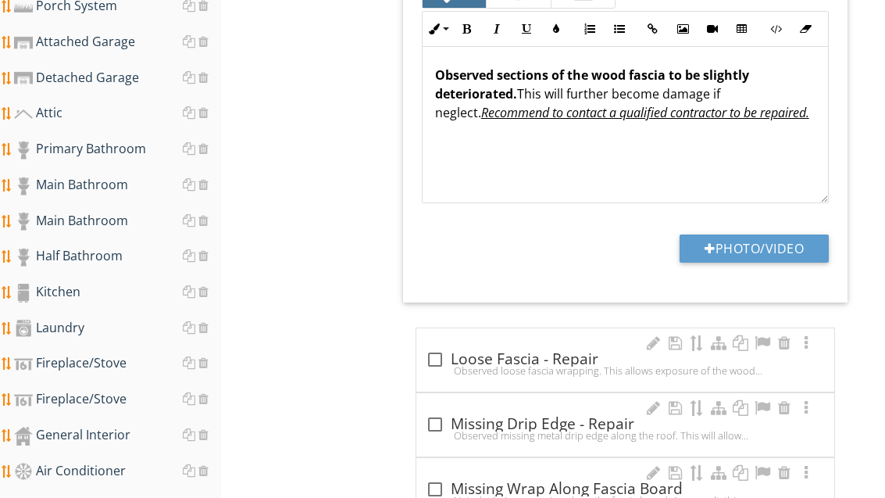
type input "C:\fakepath\image.jpg"
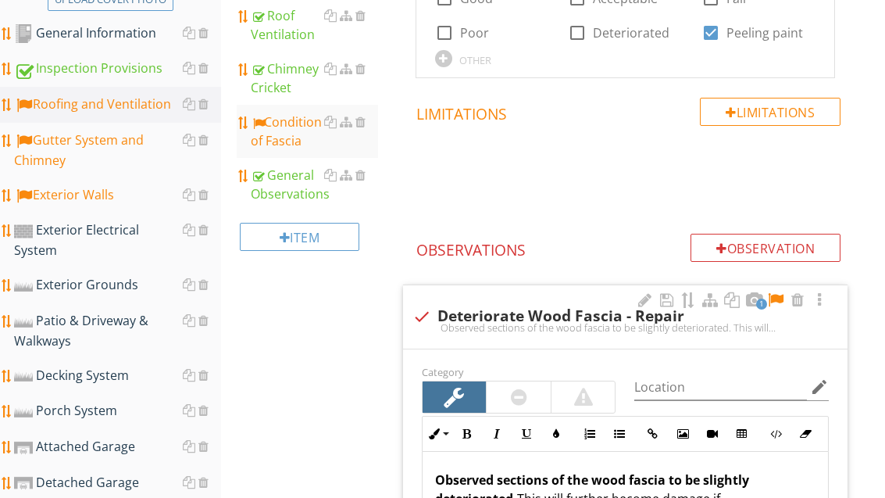
scroll to position [432, 0]
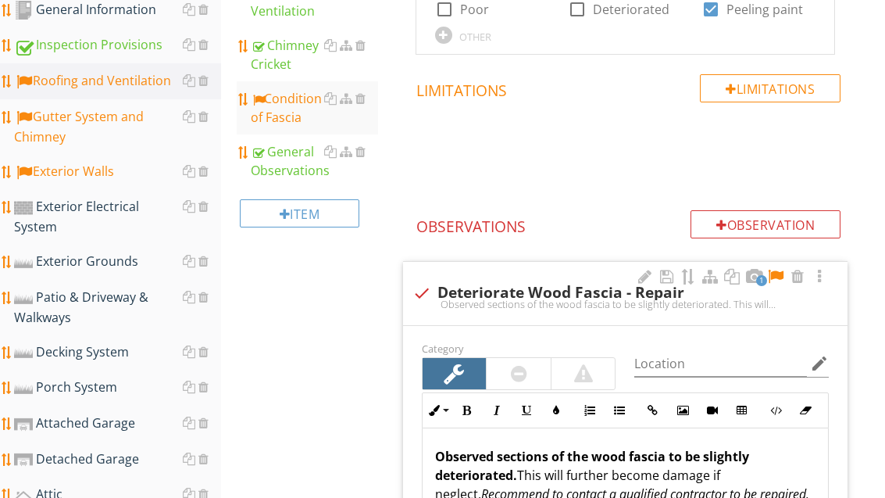
click at [523, 292] on div "check Deteriorate Wood Fascia - Repair" at bounding box center [626, 293] width 426 height 19
checkbox input "true"
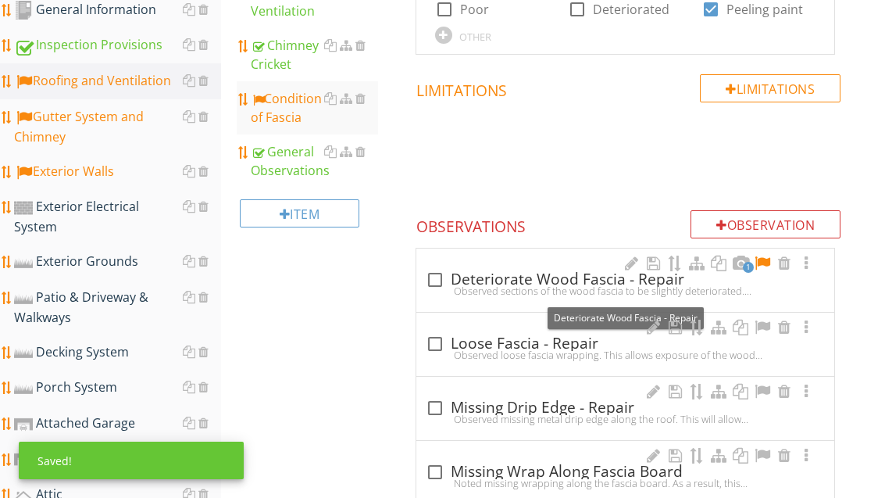
click at [535, 275] on div "check_box_outline_blank Deteriorate Wood Fascia - Repair" at bounding box center [625, 279] width 399 height 19
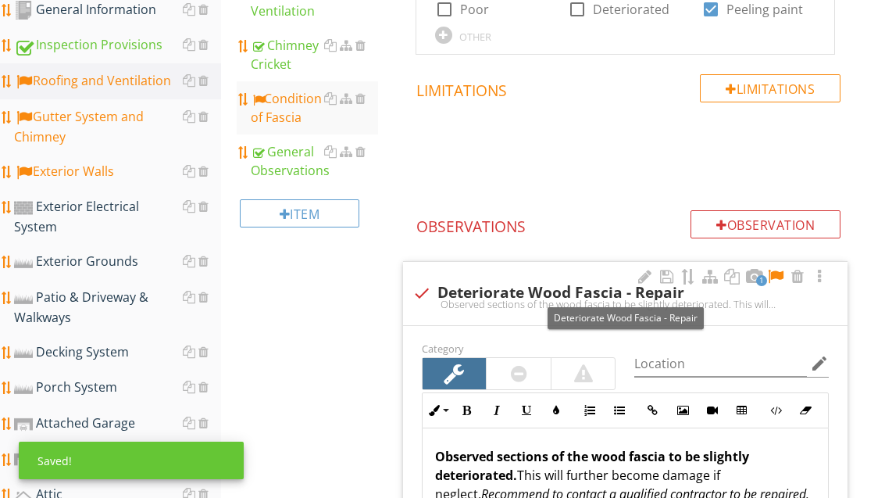
click at [646, 276] on div at bounding box center [644, 277] width 19 height 16
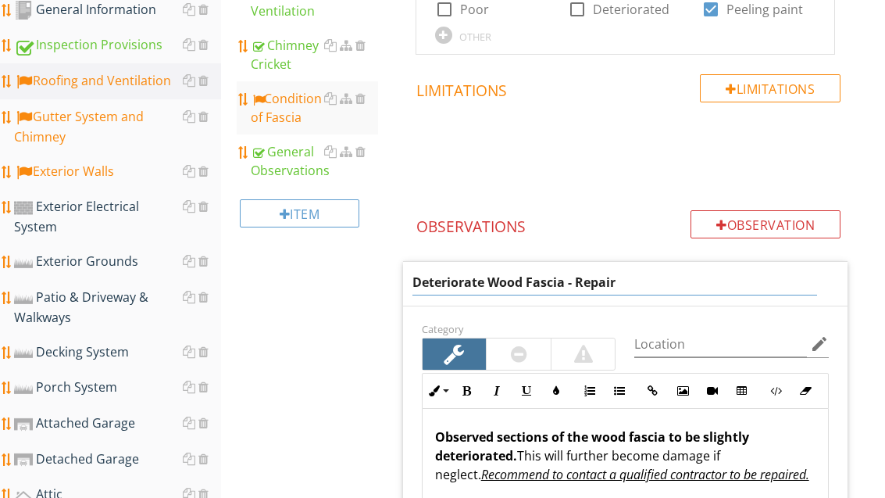
click at [489, 281] on input "Deteriorate Wood Fascia - Repair" at bounding box center [615, 283] width 405 height 26
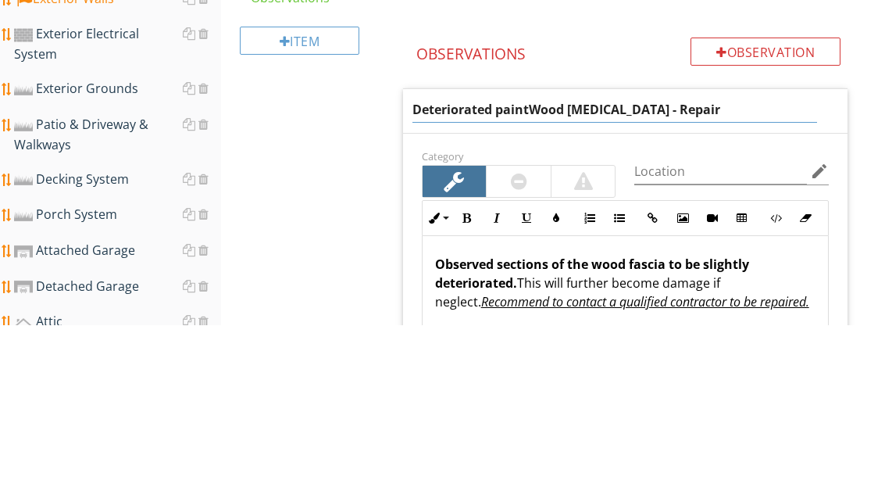
type input "Deteriorated paint Wood Fascia - Repair"
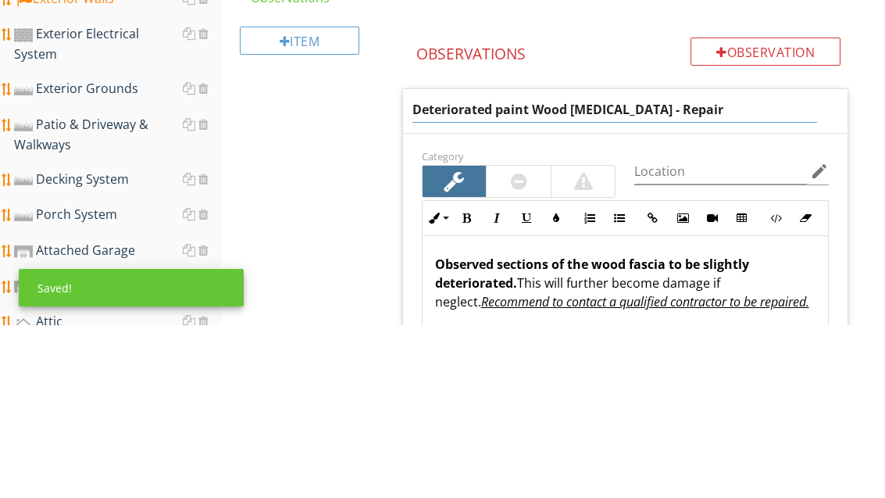
click at [341, 125] on div "Roofing and Ventilation Roof Inspected From: Roof System Details Roof Defects R…" at bounding box center [553, 381] width 664 height 1282
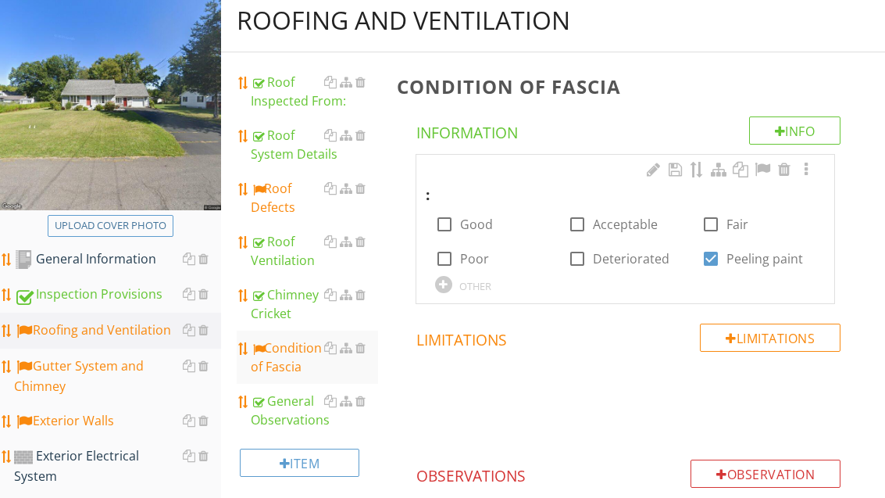
scroll to position [184, 0]
click at [121, 427] on div "Exterior Walls" at bounding box center [117, 421] width 207 height 20
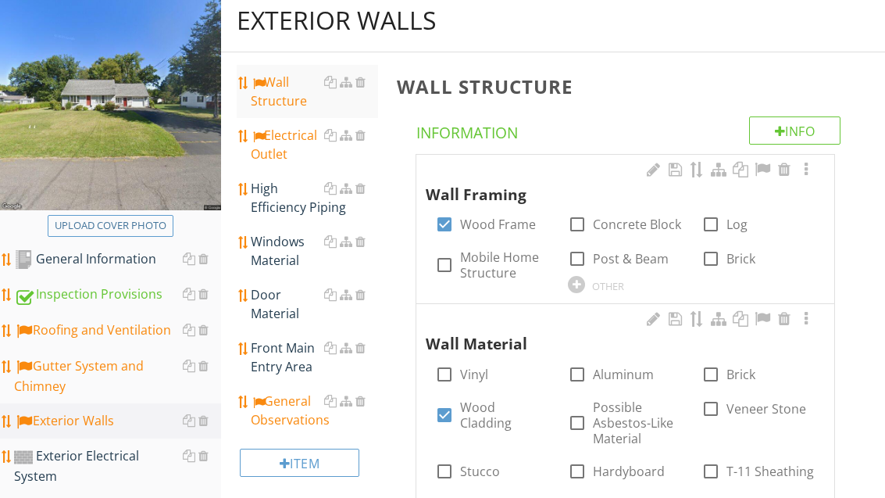
click at [291, 257] on div "Windows Material" at bounding box center [314, 251] width 127 height 38
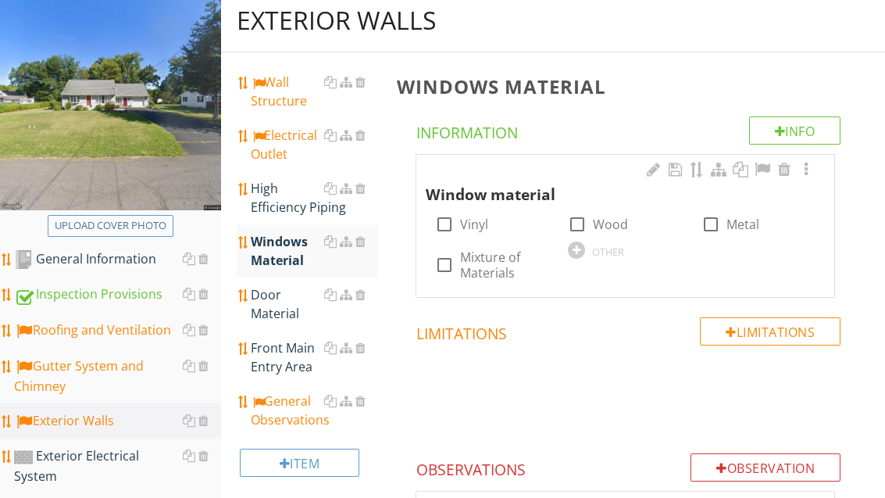
click at [605, 222] on label "Wood" at bounding box center [610, 224] width 35 height 16
checkbox input "true"
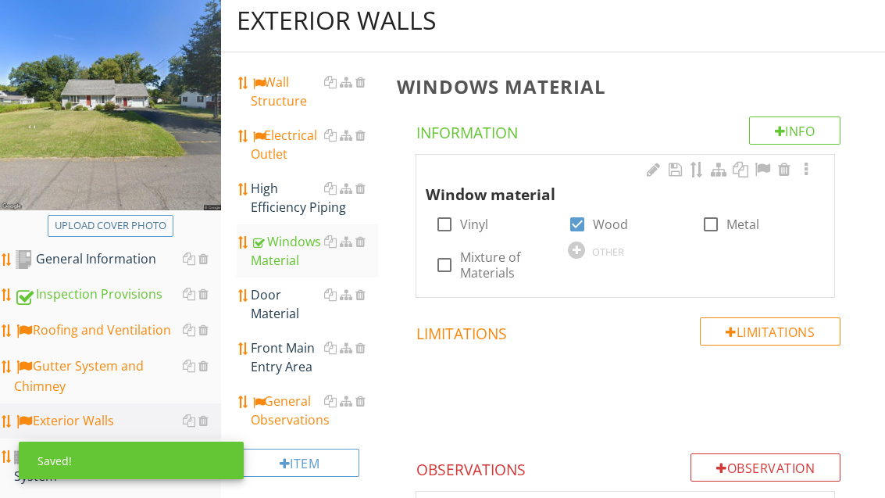
click at [477, 229] on label "Vinyl" at bounding box center [474, 224] width 28 height 16
checkbox input "true"
click at [614, 225] on label "Wood" at bounding box center [610, 224] width 35 height 16
checkbox input "false"
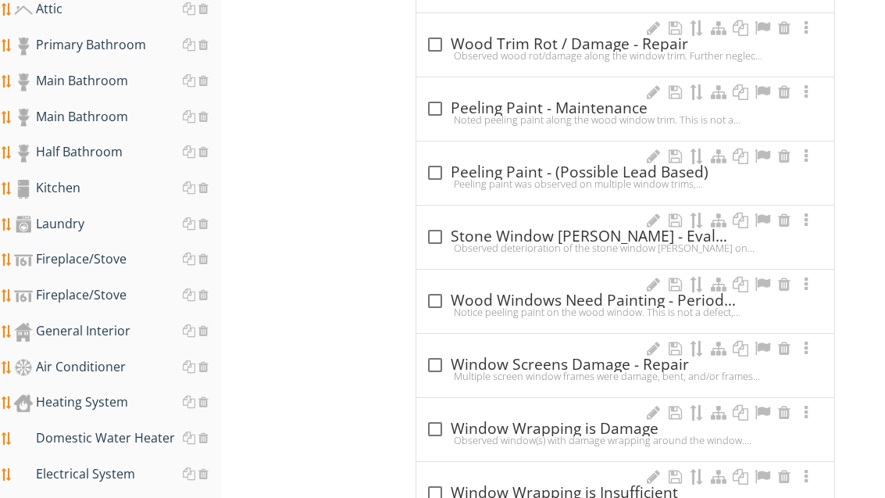
scroll to position [938, 0]
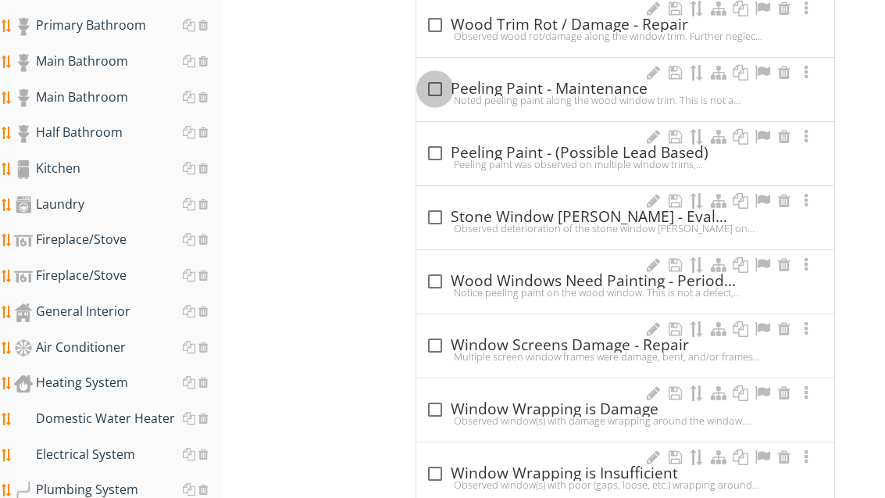
click at [438, 86] on div at bounding box center [435, 89] width 27 height 27
checkbox input "true"
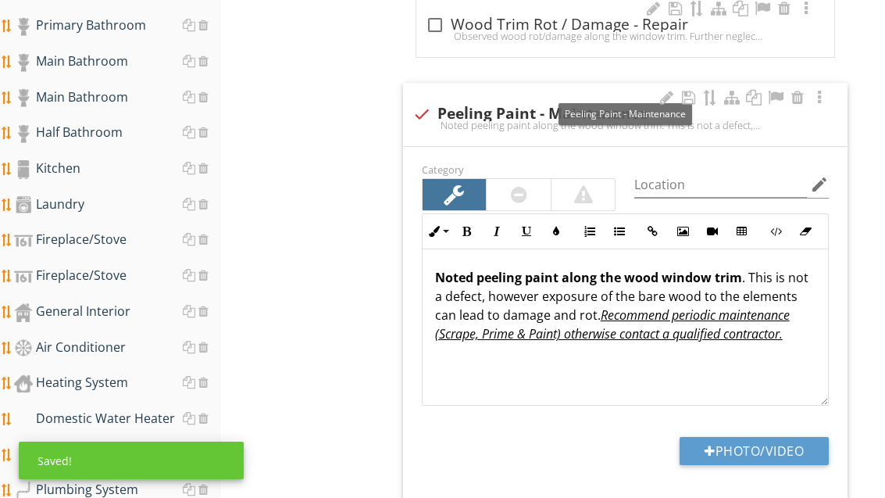
click at [779, 96] on div at bounding box center [775, 98] width 19 height 16
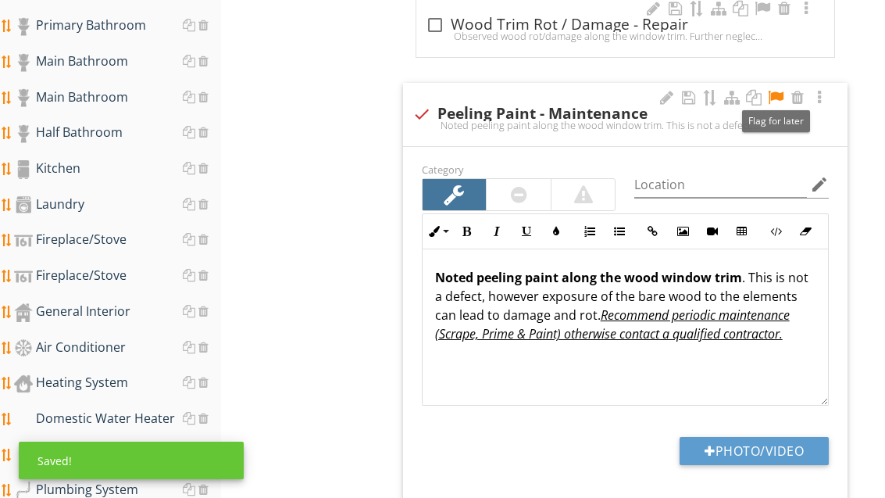
click at [766, 450] on button "Photo/Video" at bounding box center [754, 451] width 149 height 28
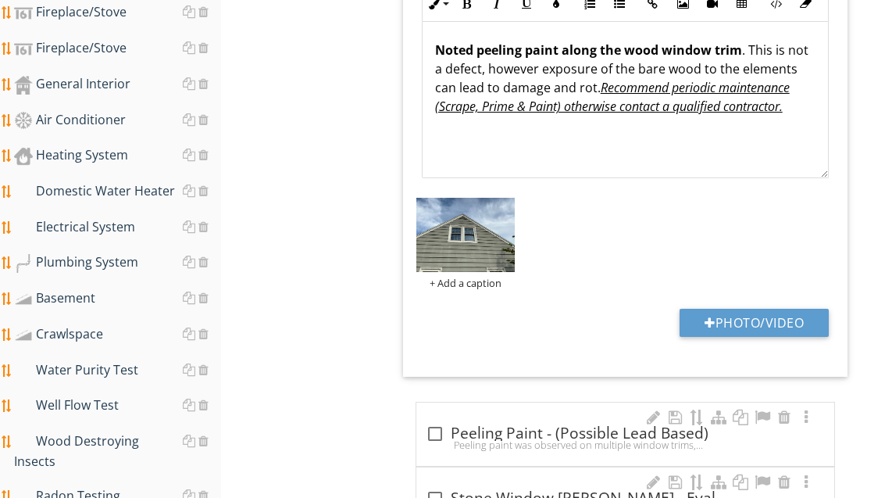
scroll to position [1149, 0]
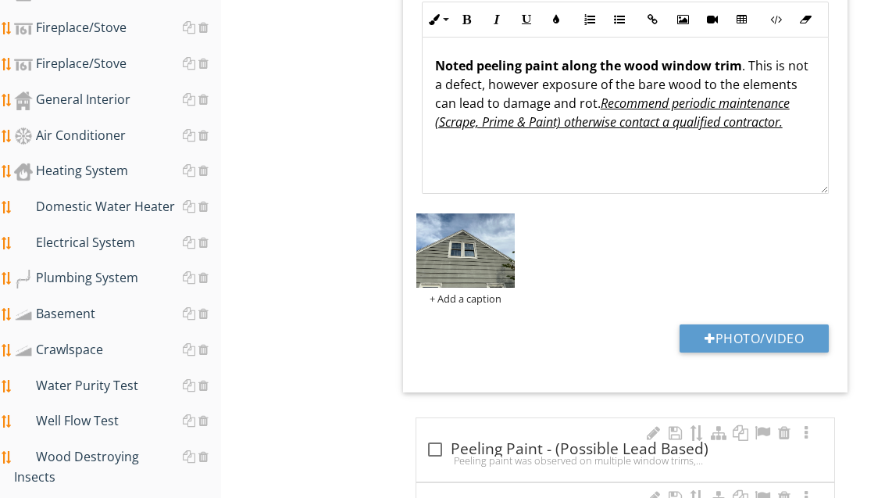
click at [770, 338] on button "Photo/Video" at bounding box center [754, 338] width 149 height 28
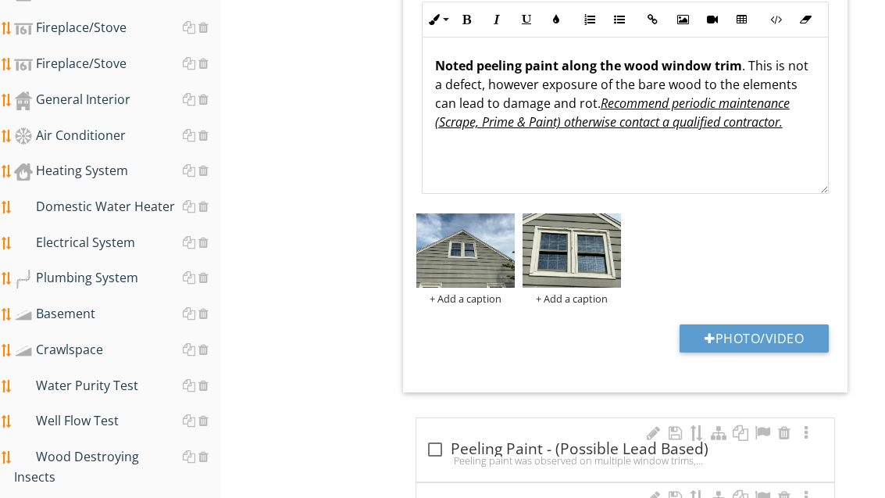
click at [777, 327] on button "Photo/Video" at bounding box center [754, 338] width 149 height 28
type input "C:\fakepath\image.jpg"
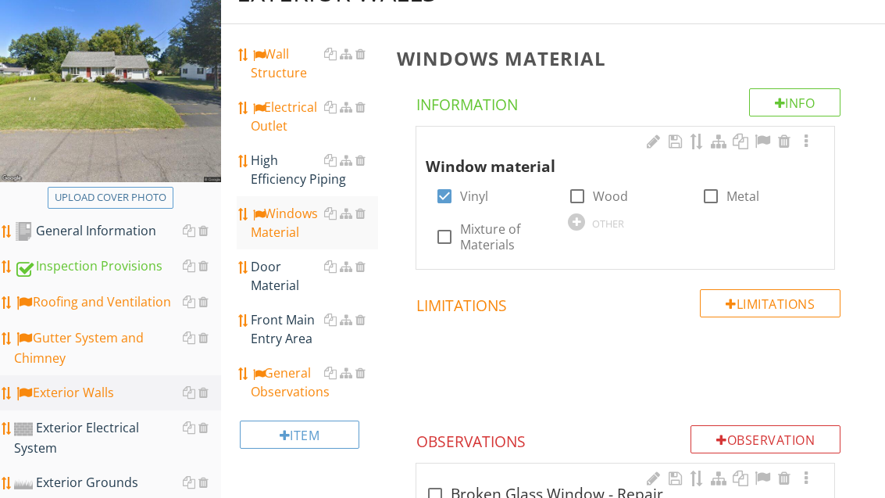
scroll to position [204, 0]
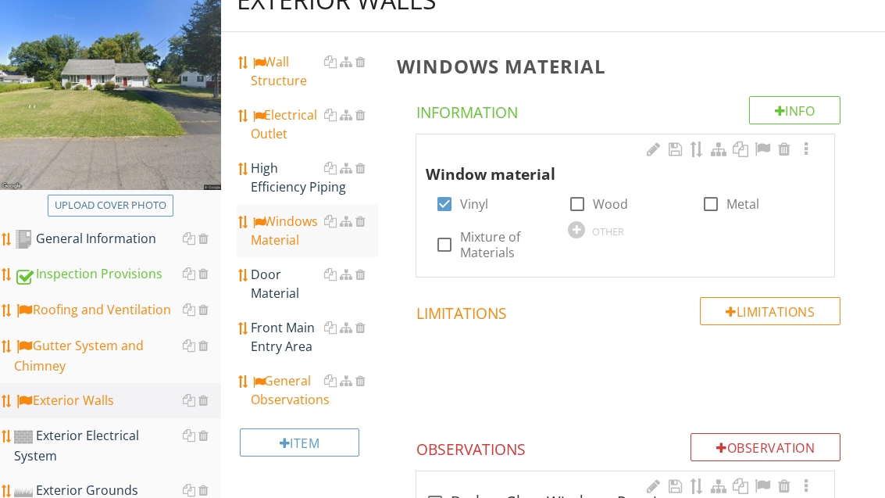
click at [295, 398] on div "General Observations" at bounding box center [314, 390] width 127 height 38
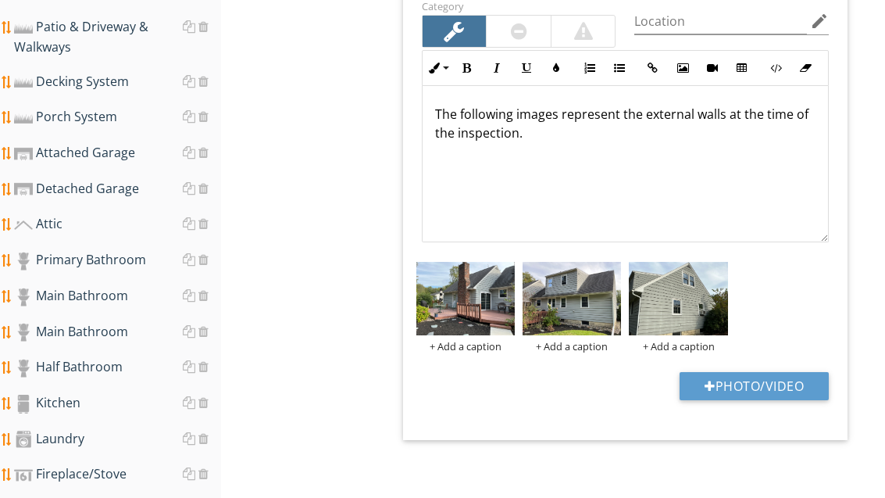
scroll to position [709, 0]
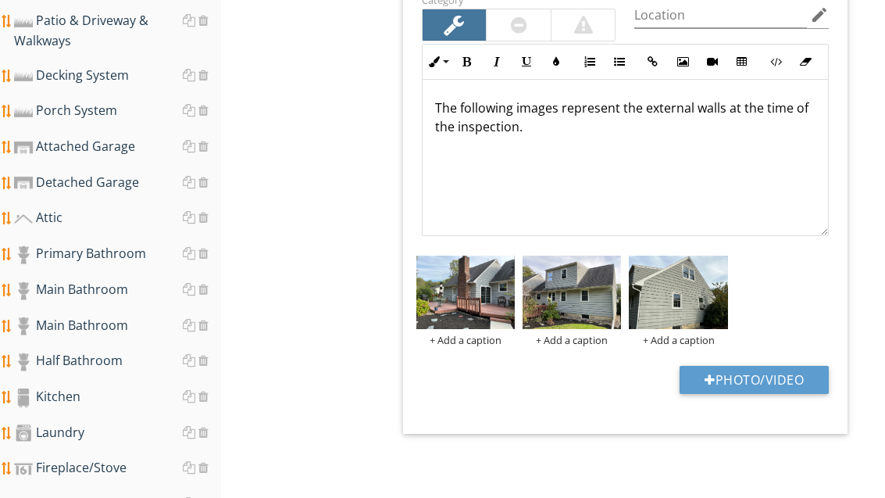
click at [763, 381] on button "Photo/Video" at bounding box center [754, 380] width 149 height 28
type input "C:\fakepath\image.jpg"
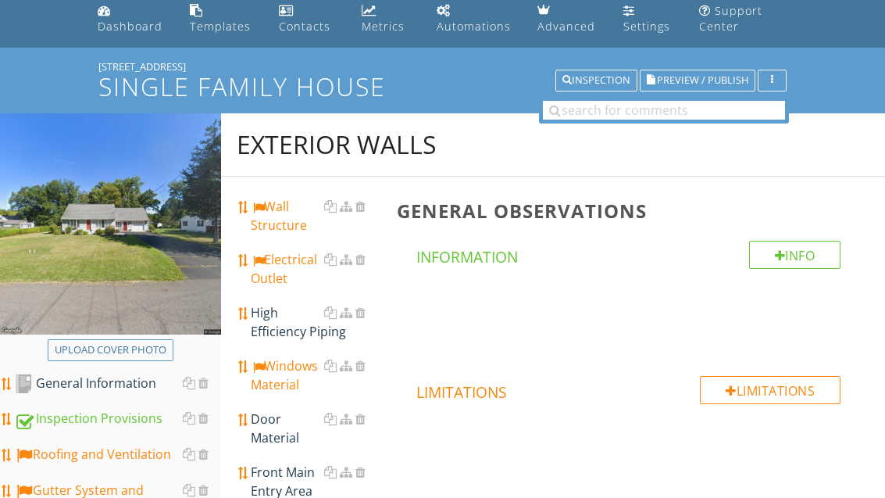
click at [283, 216] on div "Wall Structure" at bounding box center [314, 217] width 127 height 38
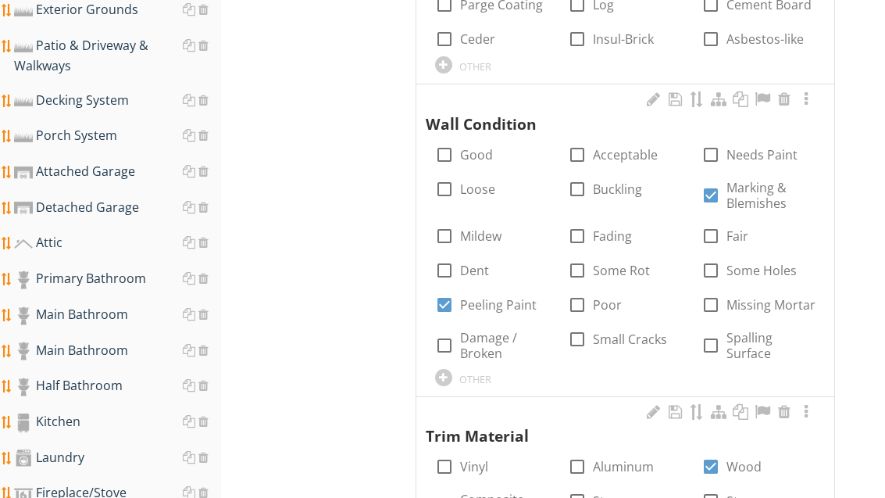
scroll to position [715, 0]
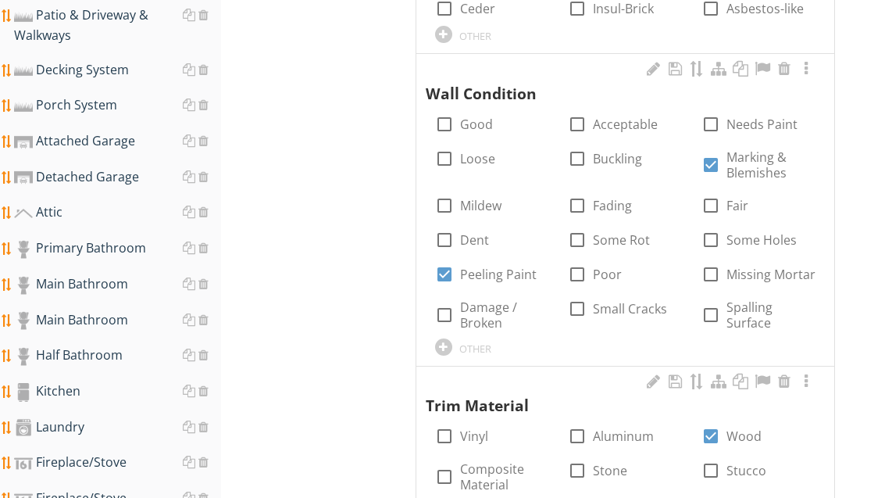
click at [747, 240] on label "Some Holes" at bounding box center [762, 240] width 70 height 16
checkbox input "true"
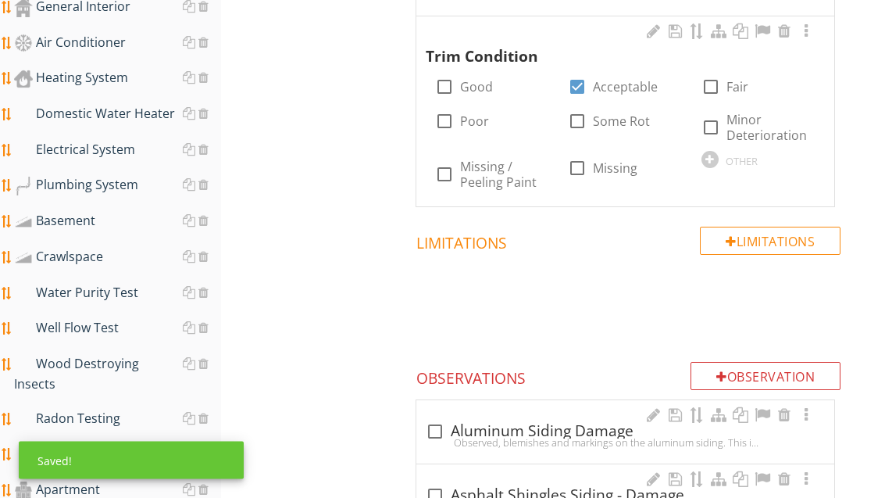
scroll to position [1255, 0]
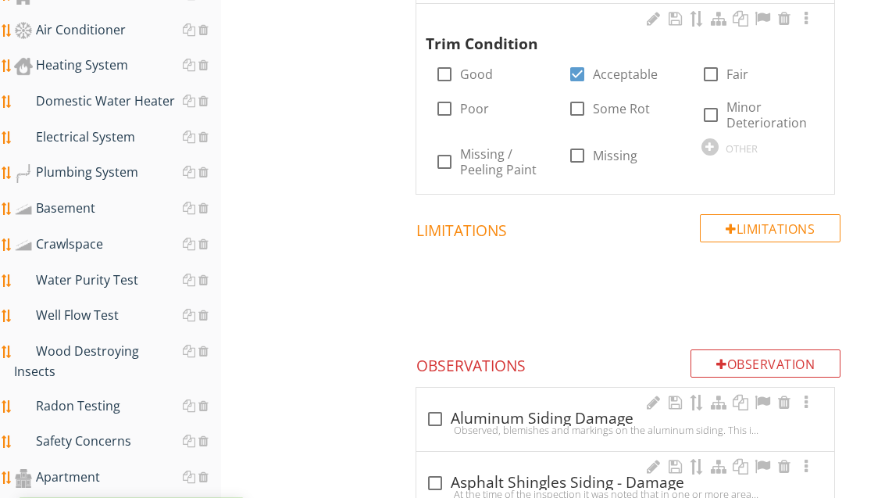
click at [621, 73] on label "Acceptable" at bounding box center [625, 74] width 65 height 16
checkbox input "false"
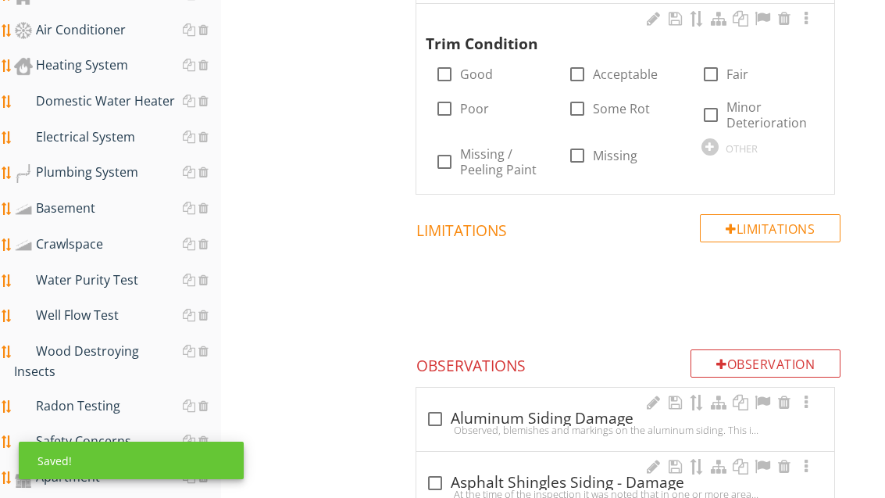
scroll to position [1254, 0]
click at [756, 105] on label "Minor Deterioration" at bounding box center [771, 115] width 89 height 31
checkbox input "true"
click at [494, 158] on label "Missing / Peeling Paint" at bounding box center [504, 162] width 89 height 31
checkbox input "true"
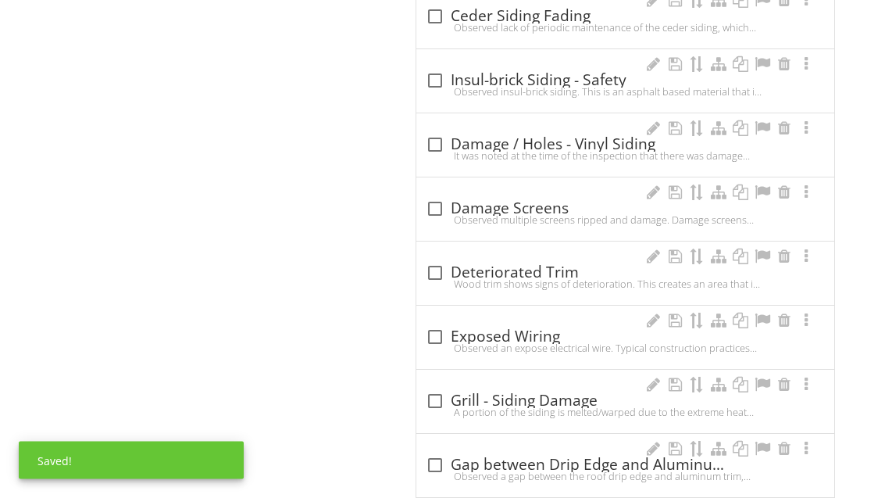
scroll to position [1978, 0]
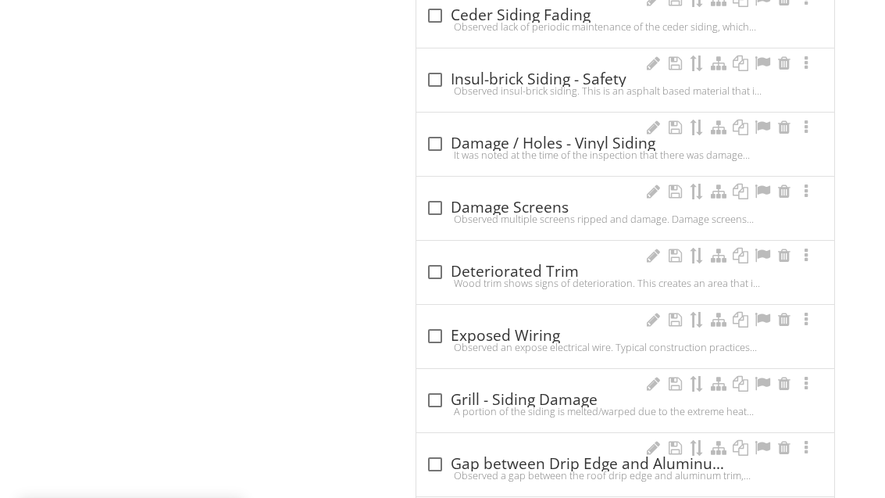
click at [533, 139] on div "check_box_outline_blank Damage / Holes - Vinyl Siding" at bounding box center [625, 143] width 399 height 19
checkbox input "true"
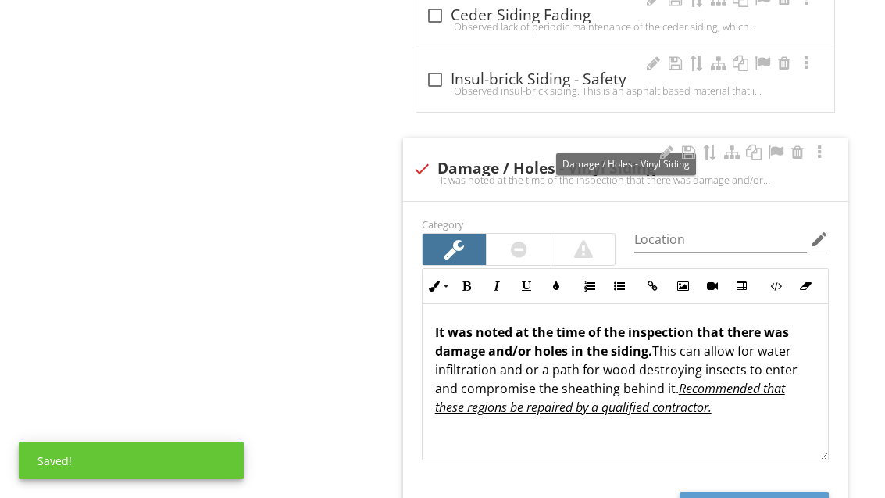
click at [665, 145] on div at bounding box center [666, 153] width 19 height 16
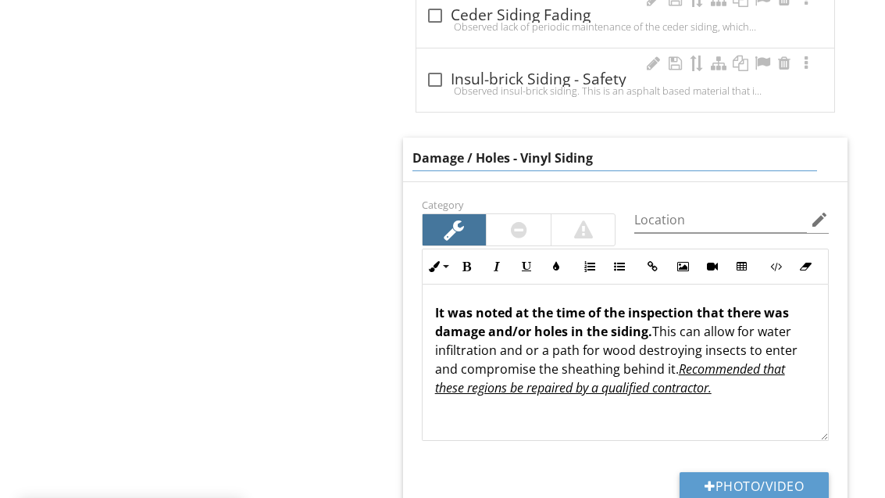
click at [550, 152] on input "Damage / Holes - Vinyl Siding" at bounding box center [615, 158] width 405 height 26
click at [552, 147] on input "Damage / Holes - Vinyl Siding" at bounding box center [615, 158] width 405 height 26
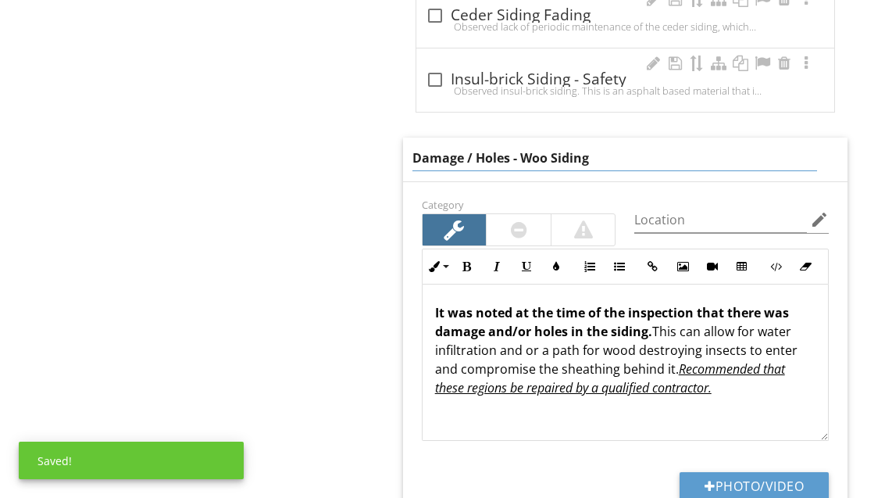
type input "Damage / Holes - Wood Siding"
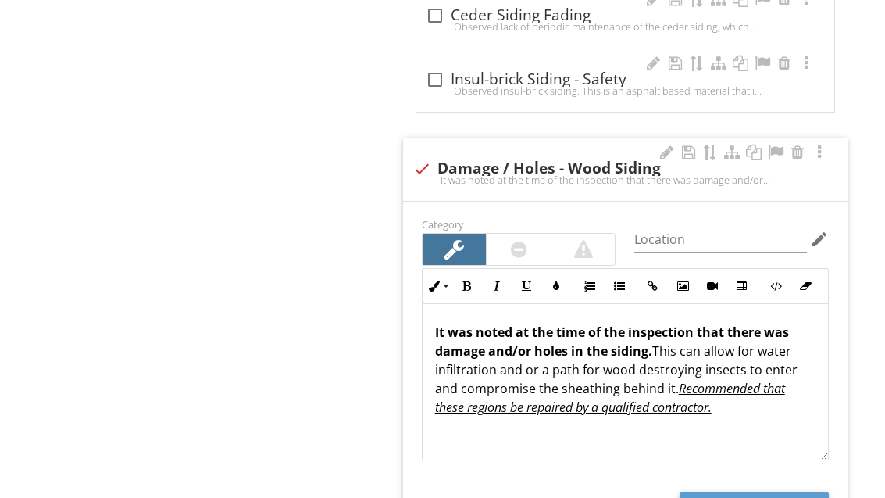
click at [767, 496] on button "Photo/Video" at bounding box center [754, 505] width 149 height 28
type input "C:\fakepath\image.jpg"
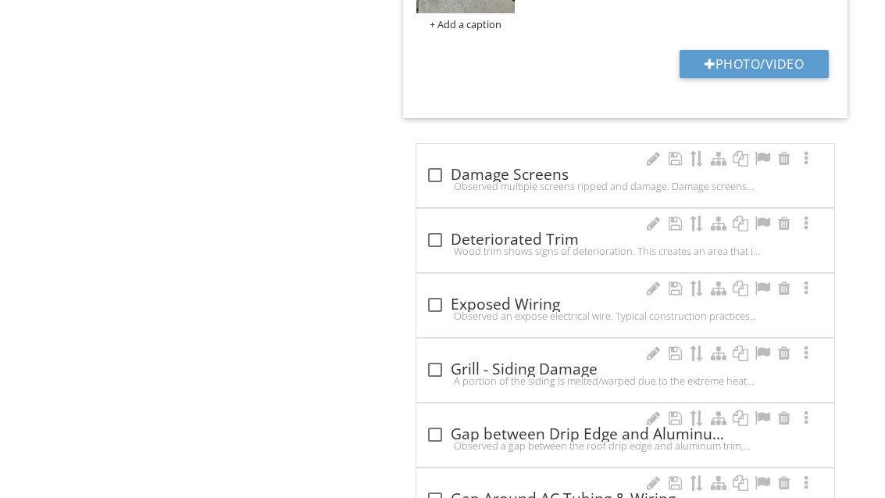
scroll to position [2519, 0]
click at [533, 230] on div "check_box_outline_blank Deteriorated Trim" at bounding box center [625, 239] width 399 height 19
checkbox input "true"
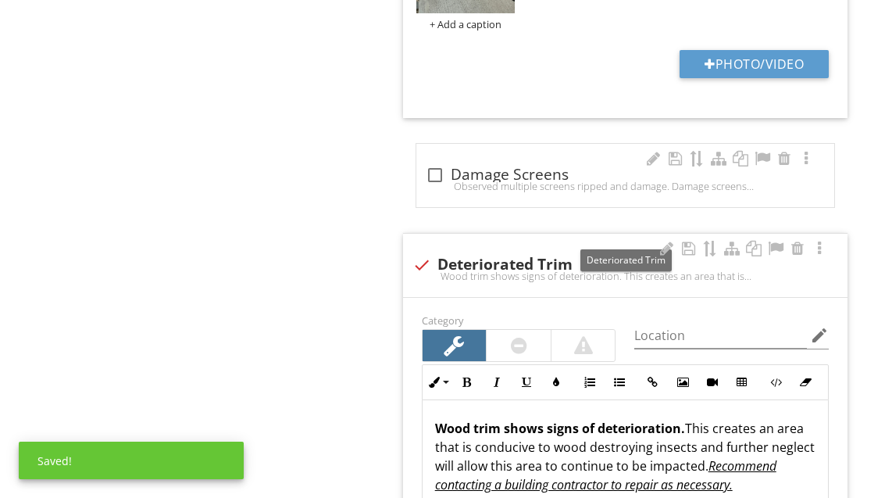
click at [775, 241] on div at bounding box center [775, 249] width 19 height 16
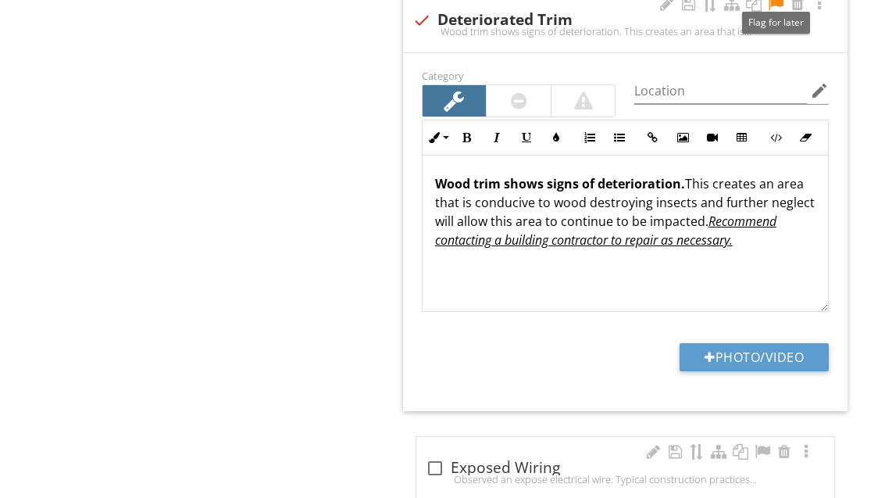
click at [777, 349] on button "Photo/Video" at bounding box center [754, 358] width 149 height 28
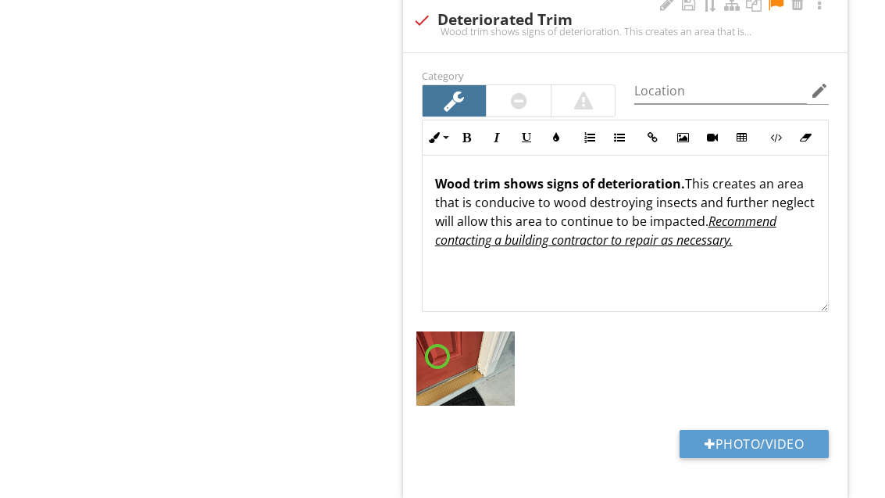
click at [791, 434] on button "Photo/Video" at bounding box center [754, 444] width 149 height 28
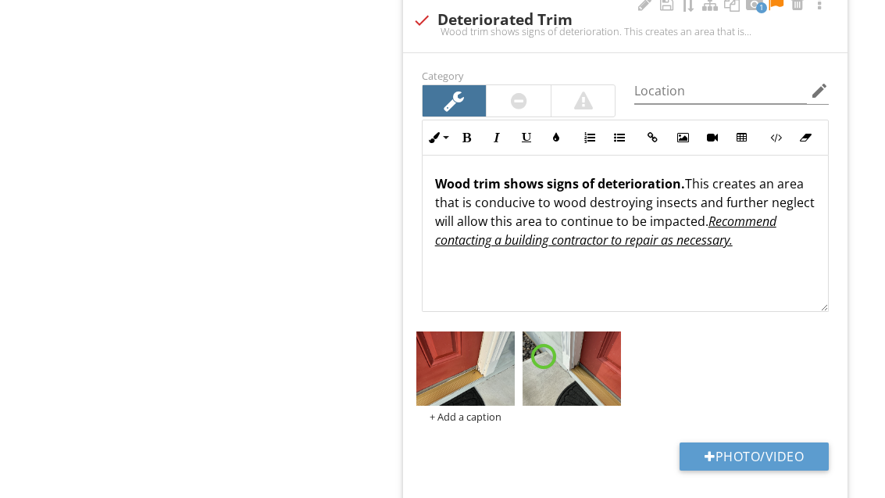
click at [794, 449] on button "Photo/Video" at bounding box center [754, 456] width 149 height 28
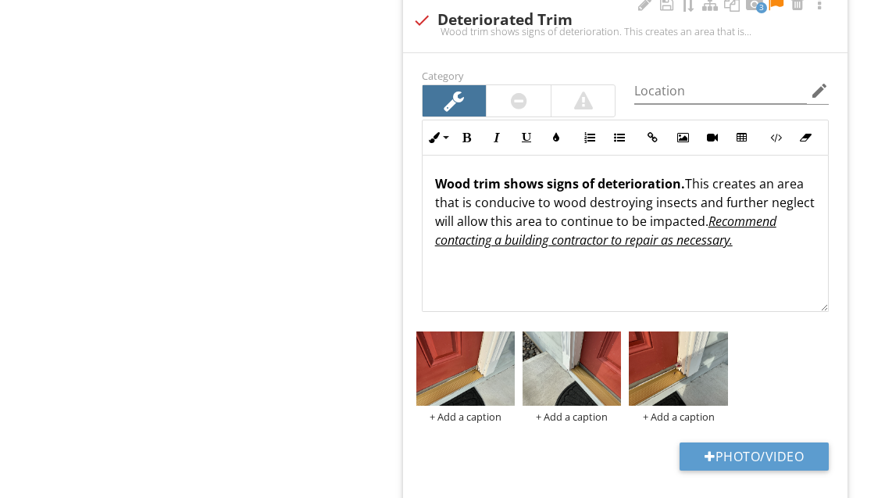
click at [784, 442] on button "Photo/Video" at bounding box center [754, 456] width 149 height 28
type input "C:\fakepath\image.jpg"
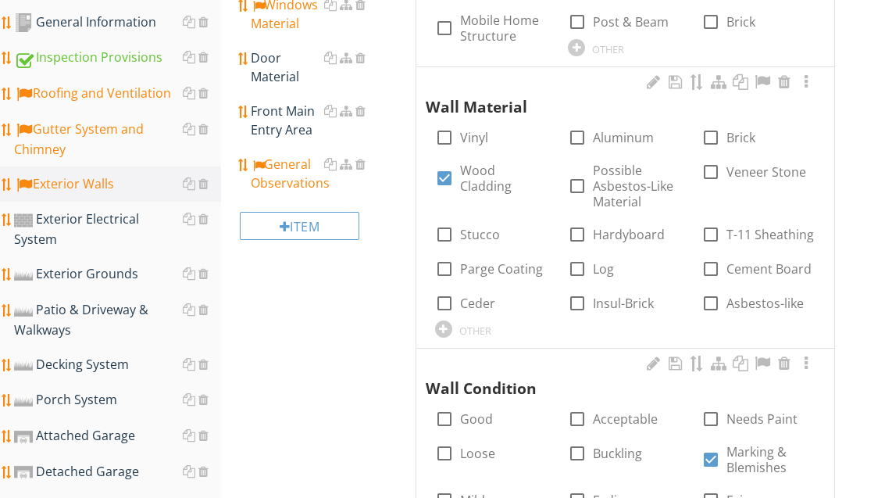
scroll to position [388, 0]
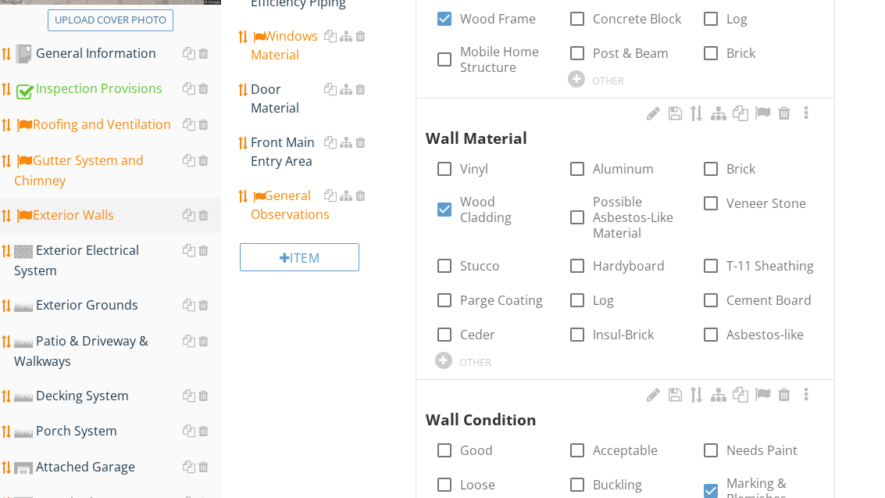
click at [300, 212] on div "General Observations" at bounding box center [314, 206] width 127 height 38
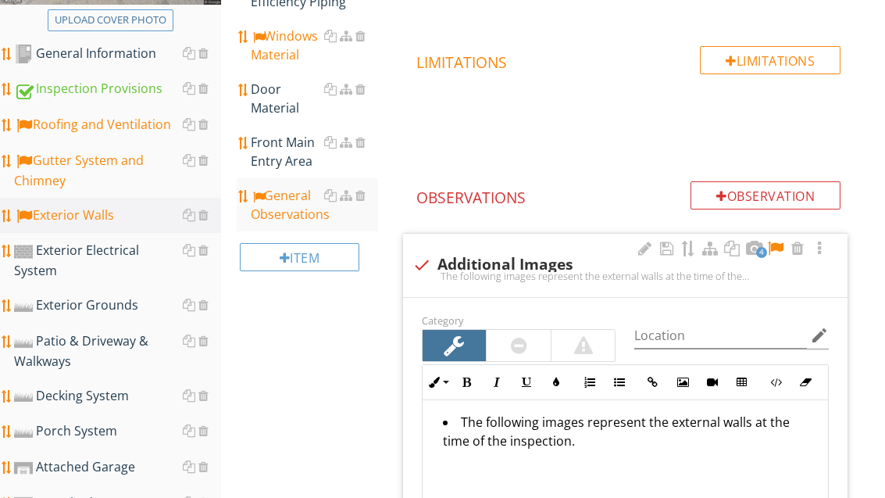
scroll to position [449, 0]
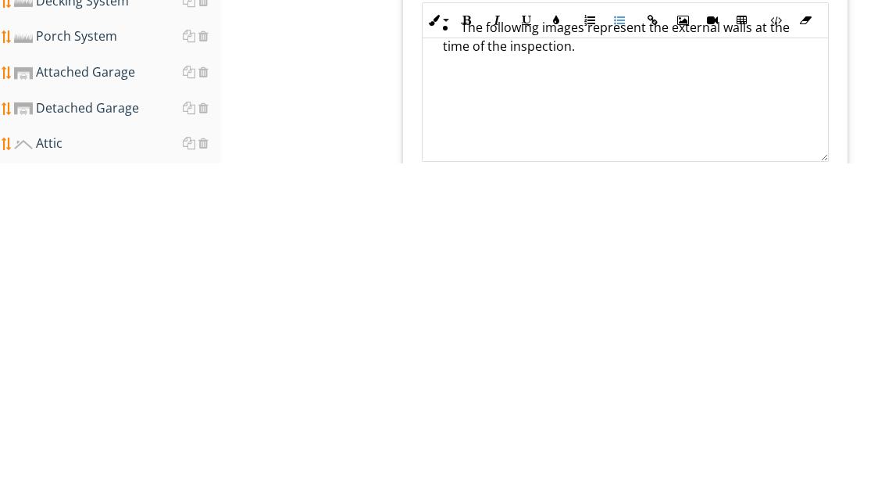
click at [355, 88] on div "Exterior Walls Wall Structure Electrical Outlet High Efficiency Piping Windows …" at bounding box center [553, 240] width 664 height 1035
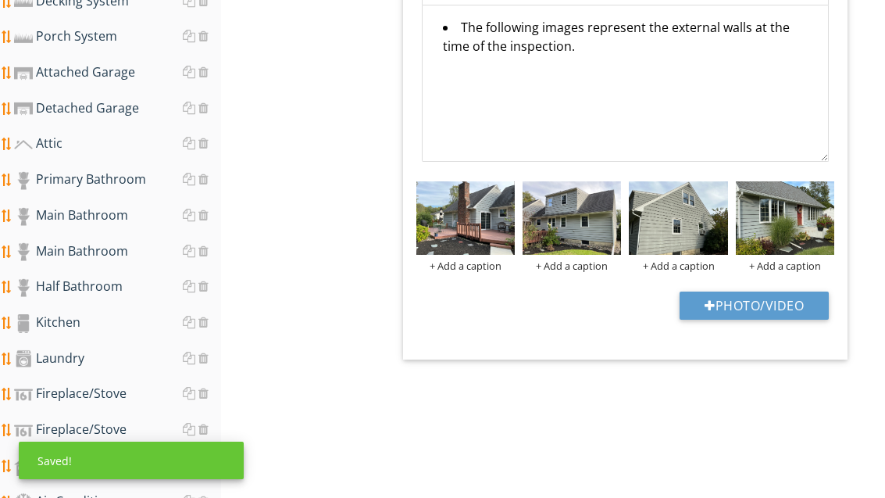
click at [777, 303] on button "Photo/Video" at bounding box center [754, 305] width 149 height 28
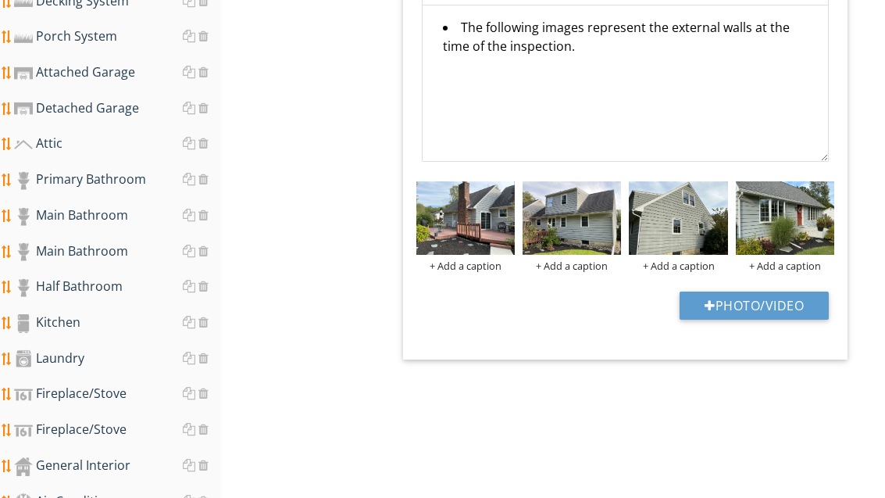
type input "C:\fakepath\image.jpg"
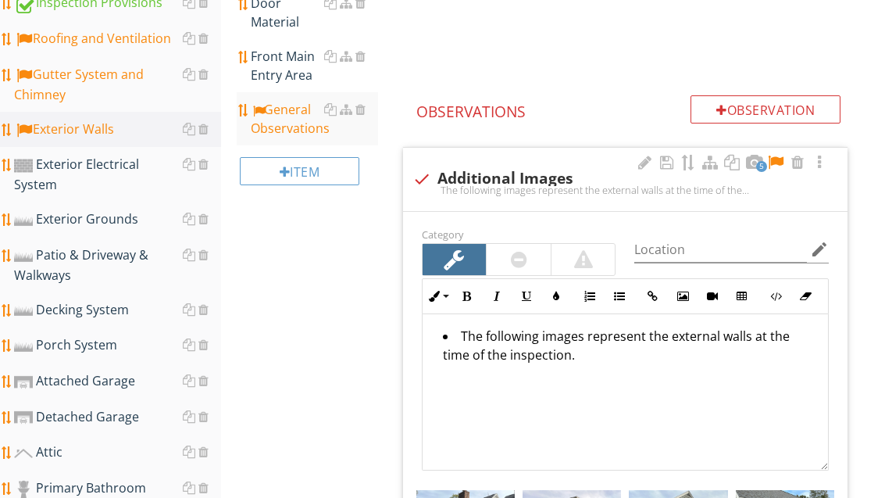
scroll to position [463, 0]
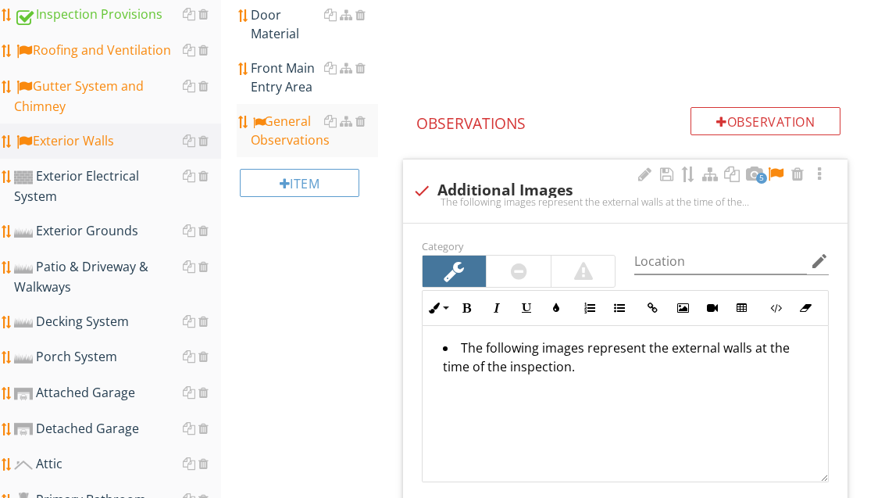
click at [149, 184] on div "Exterior Electrical System" at bounding box center [117, 185] width 207 height 39
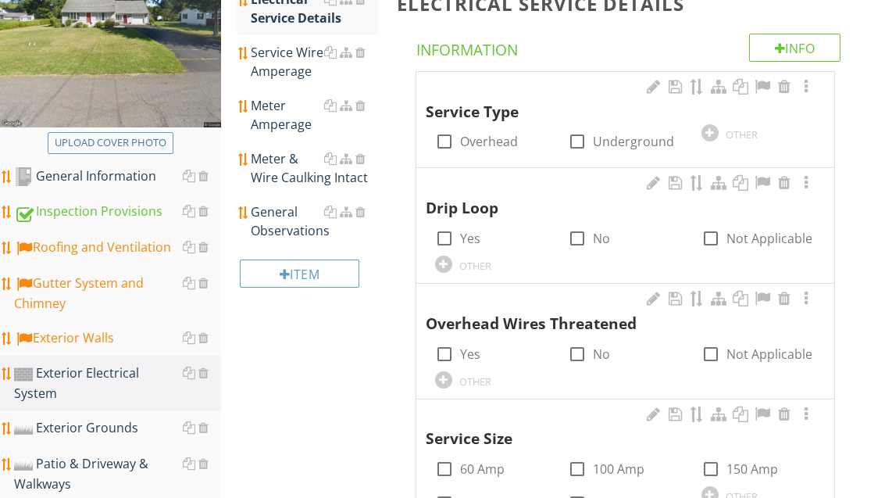
scroll to position [266, 0]
click at [491, 134] on label "Overhead" at bounding box center [489, 142] width 58 height 16
checkbox input "true"
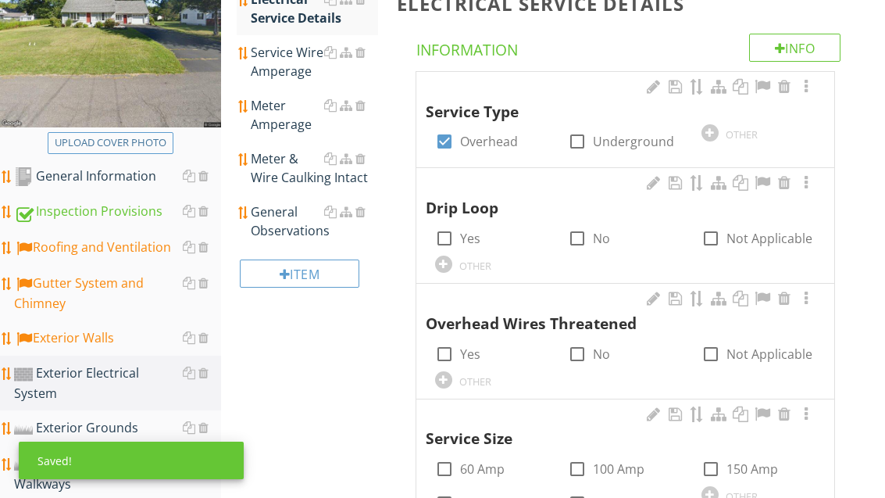
click at [459, 211] on div "Drip Loop" at bounding box center [616, 196] width 380 height 45
click at [470, 234] on label "Yes" at bounding box center [470, 238] width 20 height 16
checkbox input "true"
click at [593, 346] on label "No" at bounding box center [601, 354] width 17 height 16
checkbox input "true"
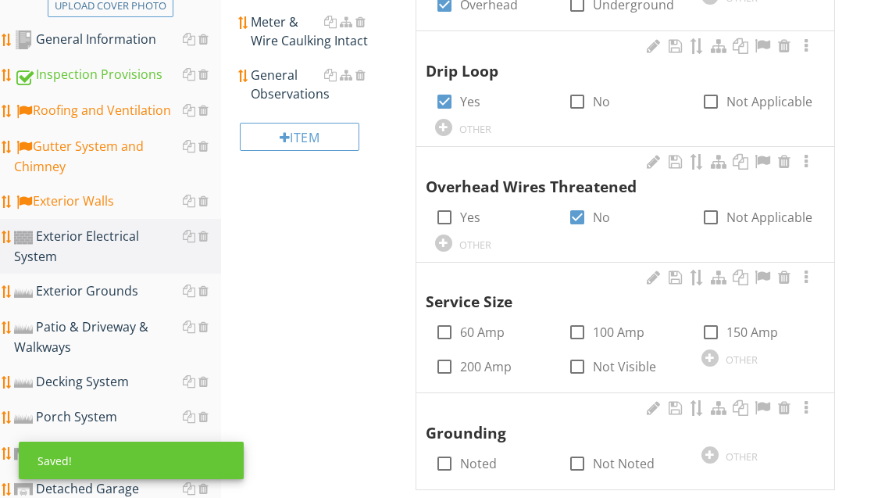
scroll to position [507, 0]
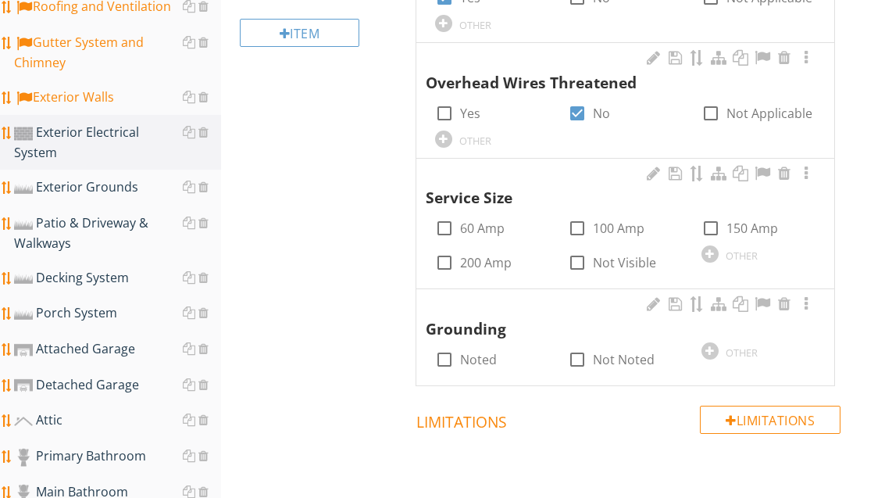
click at [610, 262] on label "Not Visible" at bounding box center [624, 263] width 63 height 16
checkbox input "true"
click at [708, 348] on div at bounding box center [710, 350] width 17 height 17
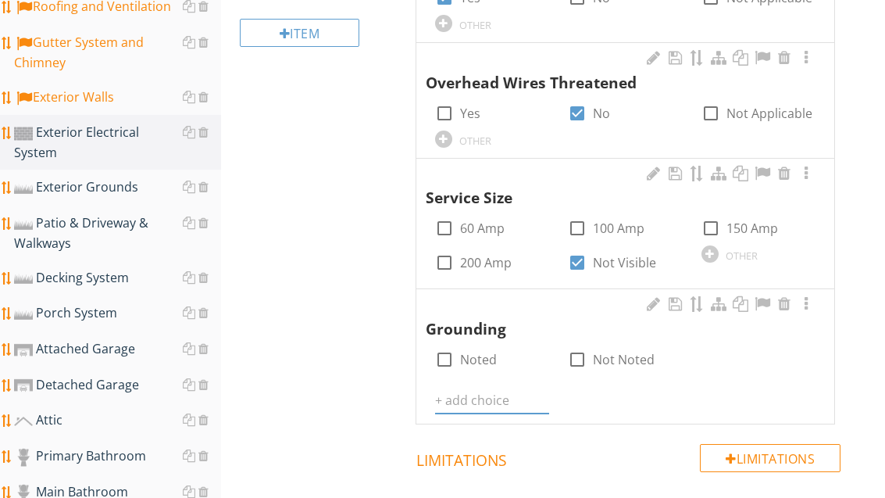
click at [509, 388] on input "text" at bounding box center [492, 401] width 114 height 26
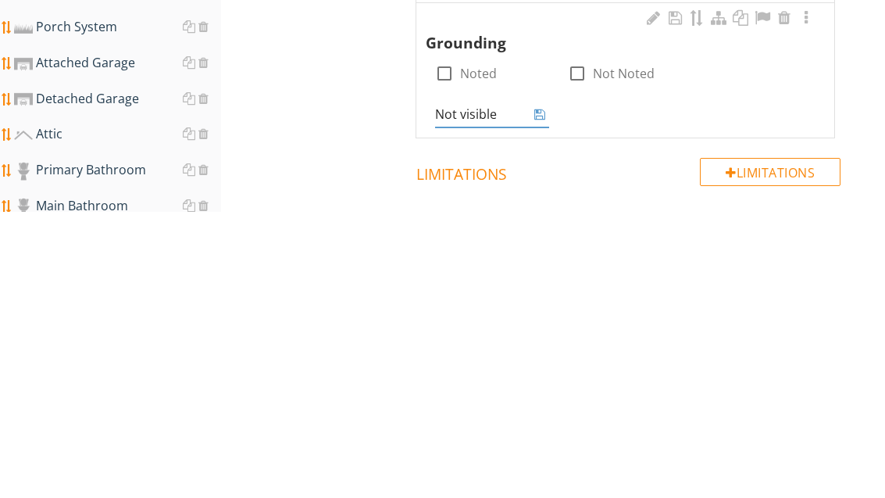
type input "Not visible"
click at [542, 394] on icon at bounding box center [539, 400] width 11 height 13
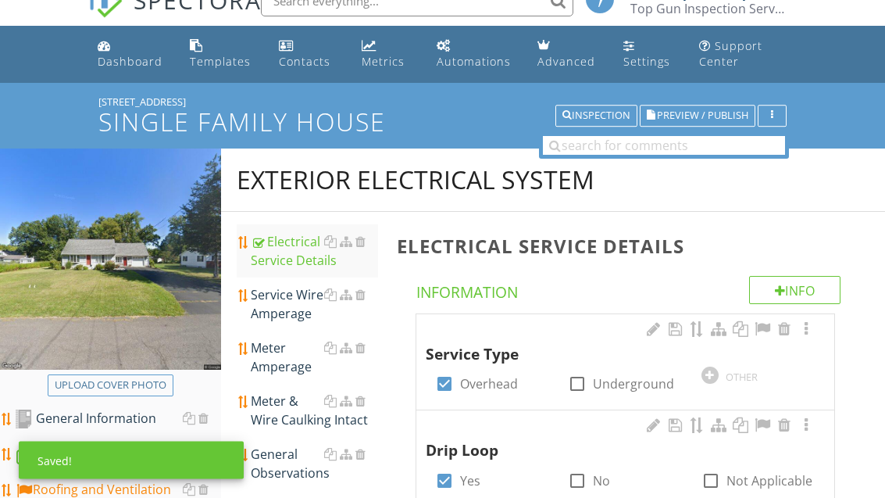
click at [303, 299] on div "Service Wire Amperage" at bounding box center [314, 305] width 127 height 38
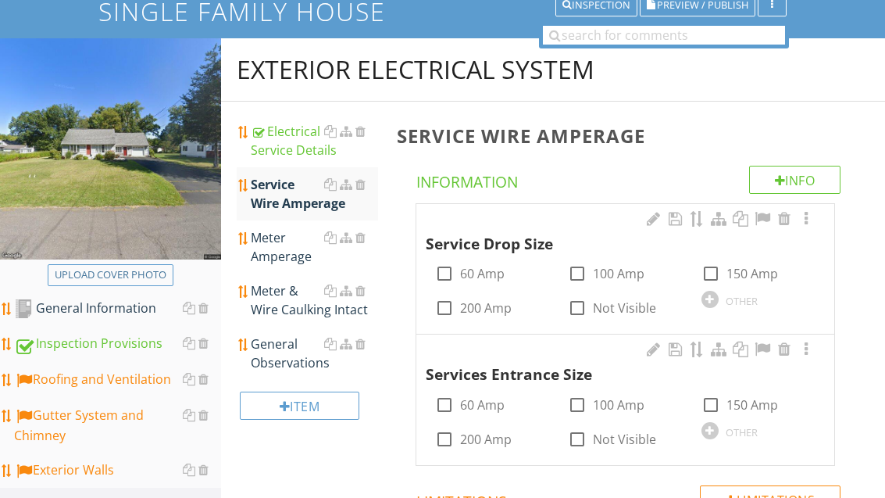
scroll to position [134, 0]
click at [629, 306] on label "Not Visible" at bounding box center [624, 308] width 63 height 16
checkbox input "true"
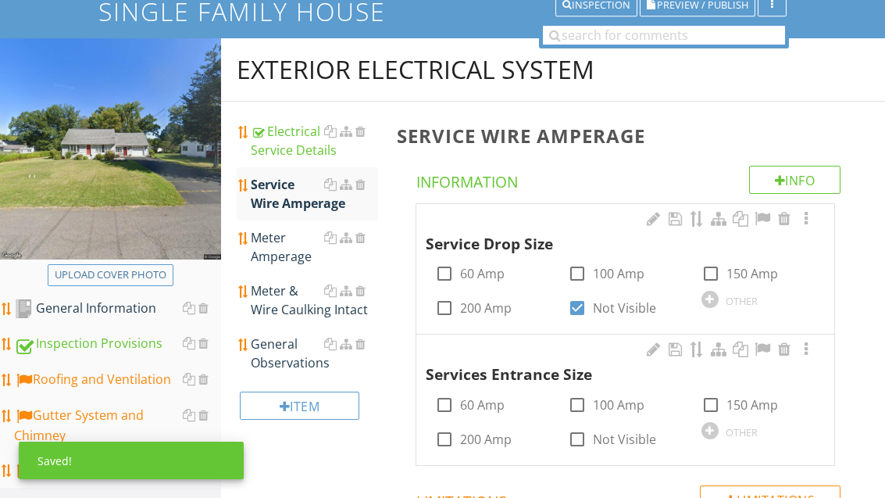
click at [722, 404] on div at bounding box center [711, 404] width 27 height 27
checkbox input "true"
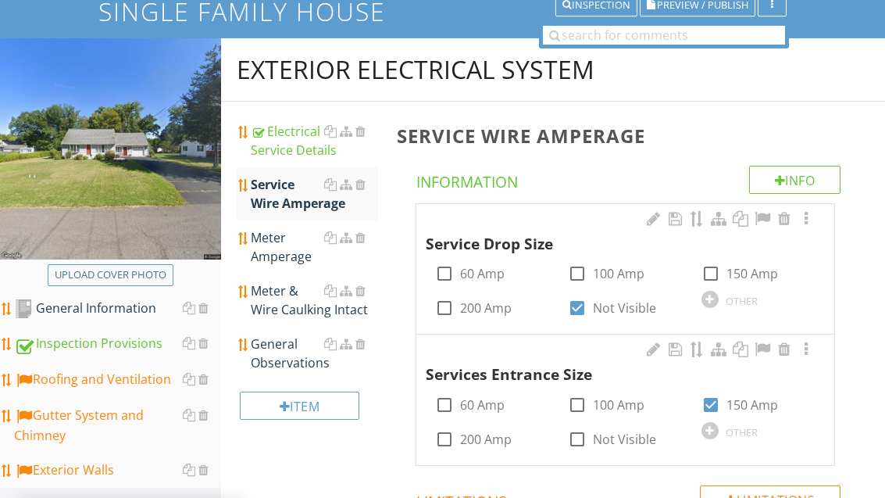
click at [288, 260] on div "Meter Amperage" at bounding box center [314, 247] width 127 height 38
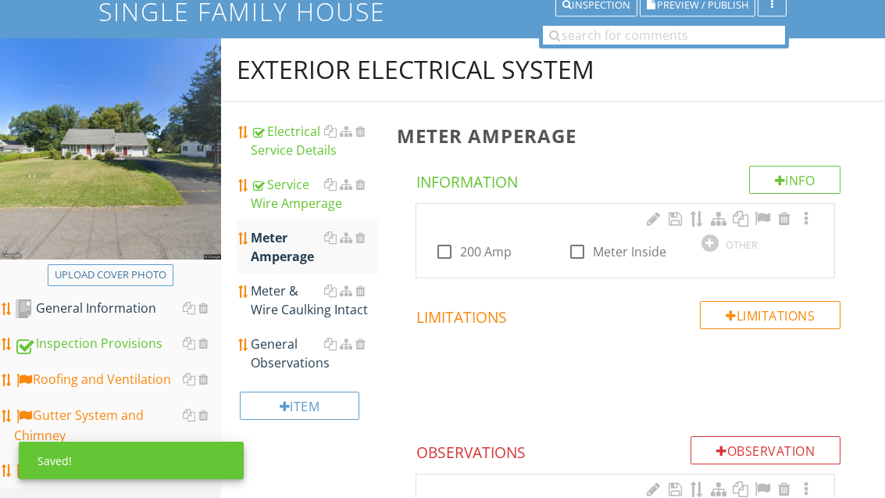
click at [477, 255] on label "200 Amp" at bounding box center [486, 252] width 52 height 16
checkbox input "true"
click at [291, 310] on div "Meter & Wire Caulking Intact" at bounding box center [314, 300] width 127 height 38
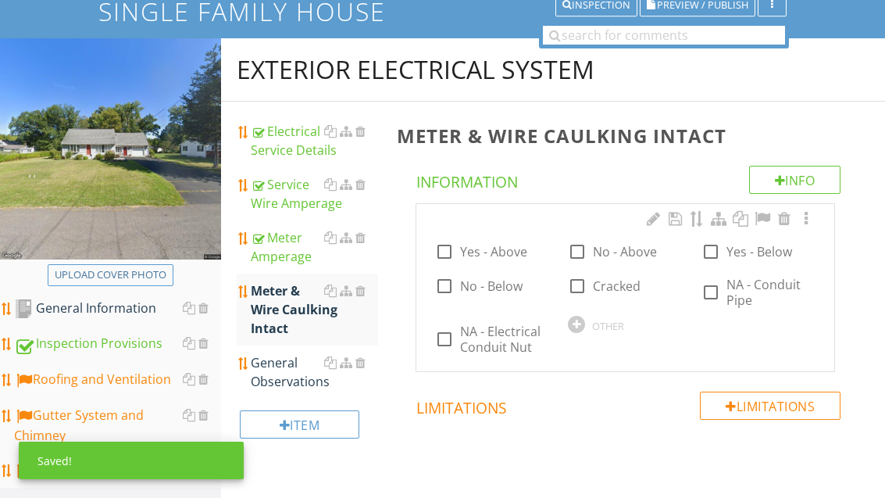
click at [516, 337] on label "NA - Electrical Conduit Nut" at bounding box center [504, 338] width 89 height 31
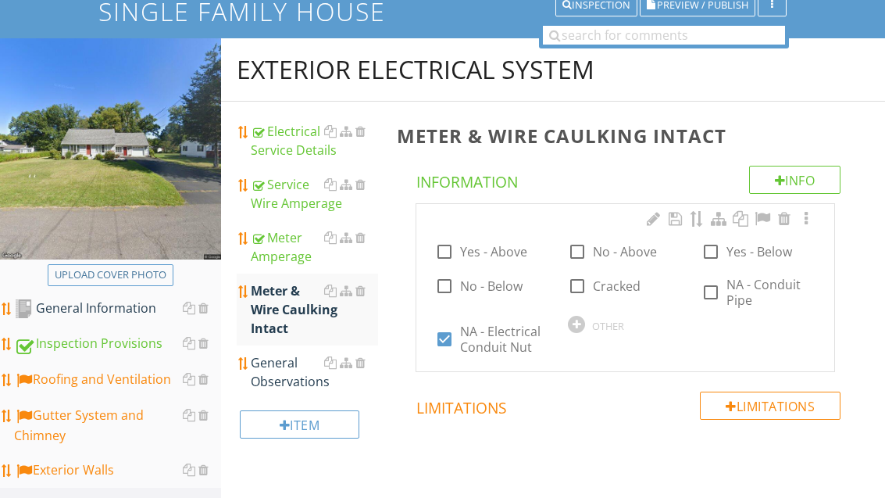
click at [499, 345] on label "NA - Electrical Conduit Nut" at bounding box center [504, 338] width 89 height 31
checkbox input "false"
click at [757, 288] on label "NA - Conduit Pipe" at bounding box center [771, 292] width 89 height 31
checkbox input "true"
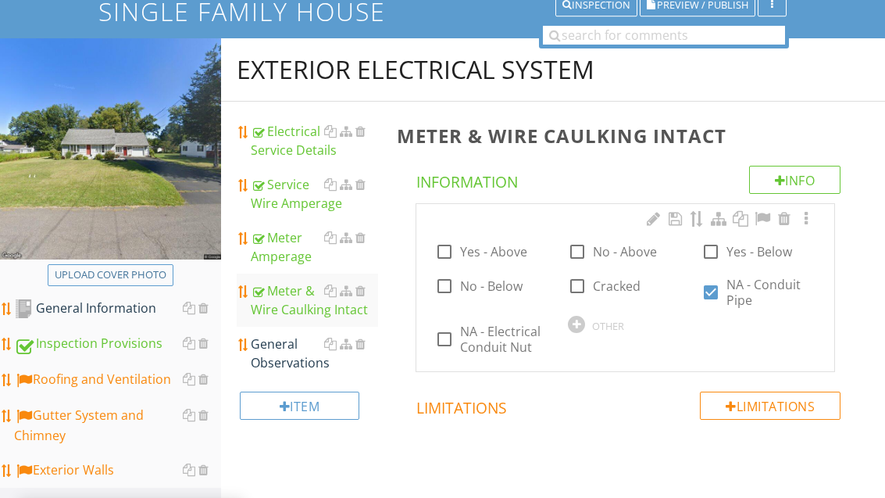
click at [734, 252] on label "Yes - Below" at bounding box center [760, 252] width 66 height 16
checkbox input "true"
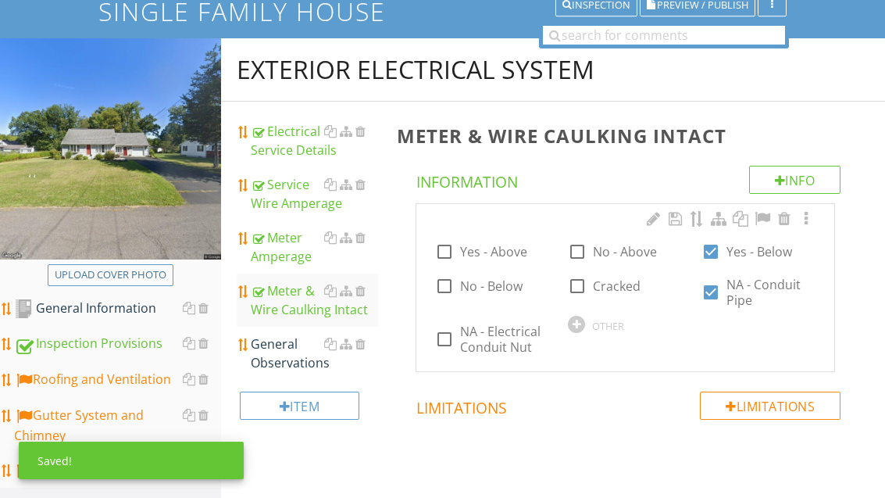
click at [284, 365] on div "General Observations" at bounding box center [314, 353] width 127 height 38
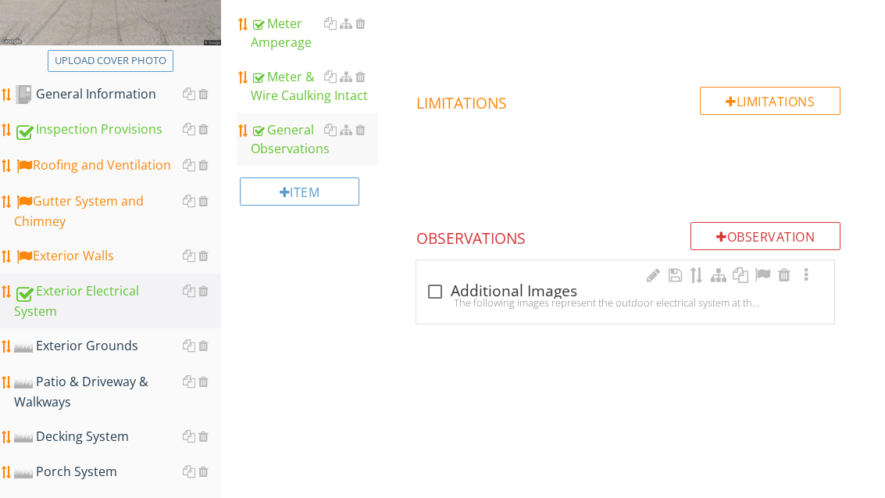
scroll to position [401, 0]
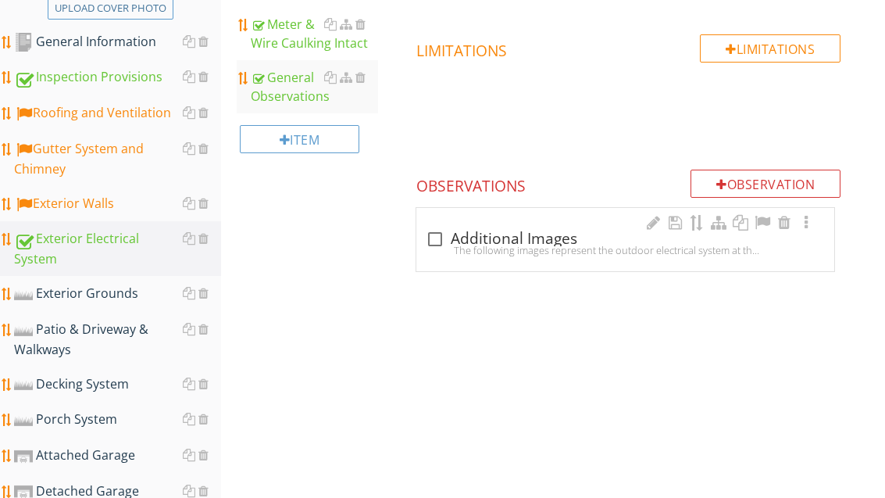
click at [492, 235] on div "check_box_outline_blank Additional Images" at bounding box center [625, 239] width 399 height 19
checkbox input "true"
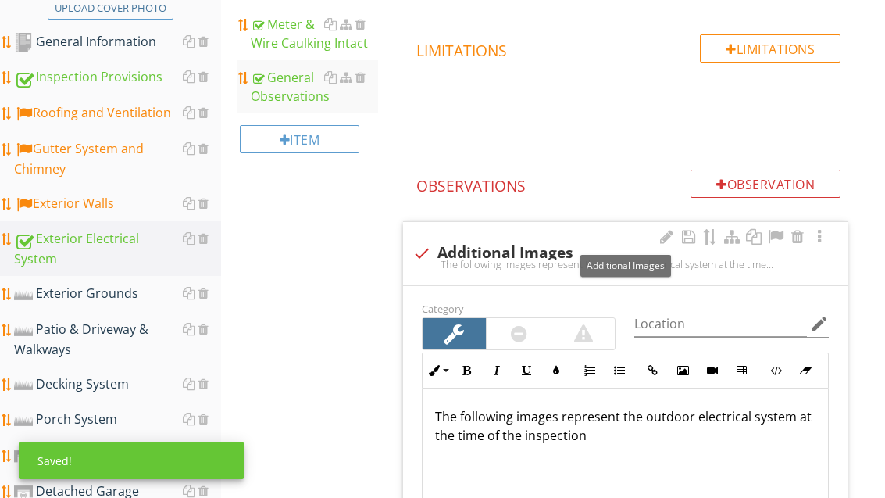
click at [777, 234] on div at bounding box center [775, 237] width 19 height 16
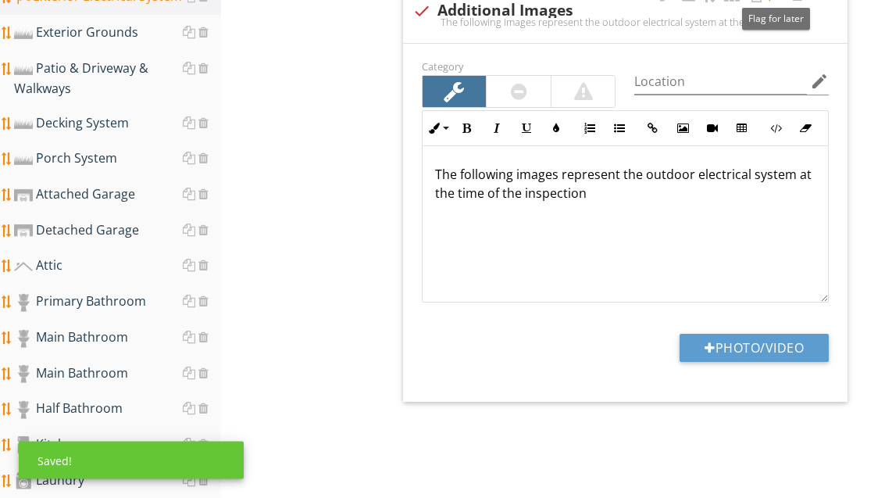
click at [788, 344] on button "Photo/Video" at bounding box center [754, 348] width 149 height 28
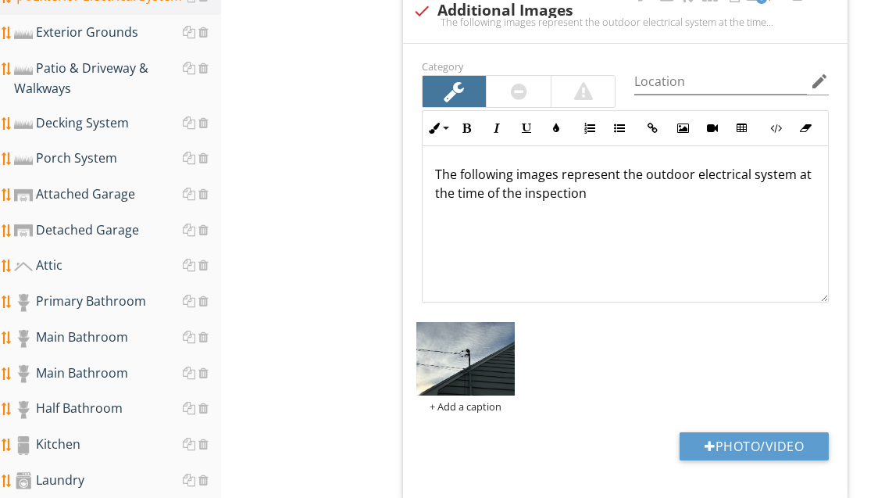
click at [773, 438] on button "Photo/Video" at bounding box center [754, 446] width 149 height 28
click at [784, 449] on button "Photo/Video" at bounding box center [754, 446] width 149 height 28
type input "C:\fakepath\image.jpg"
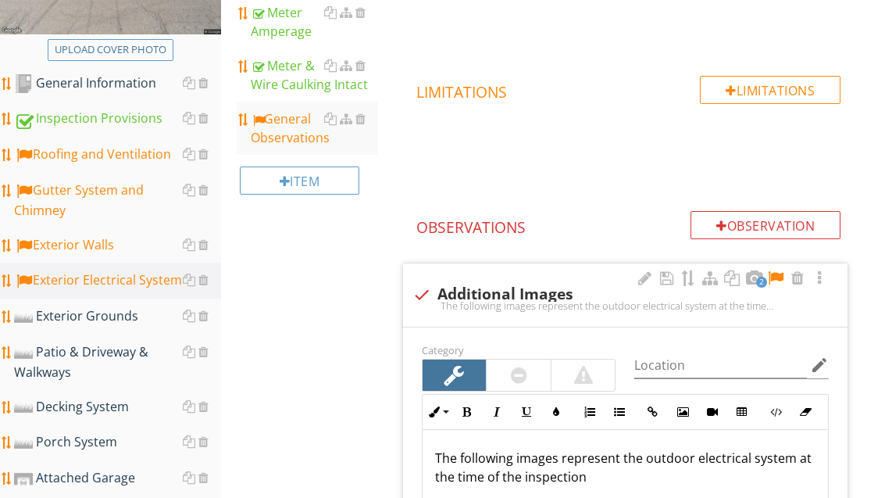
scroll to position [366, 0]
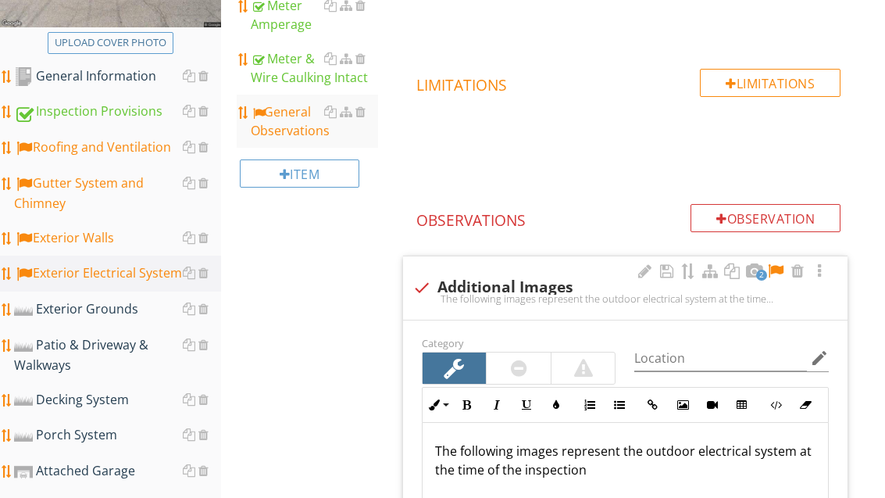
click at [310, 377] on div "Exterior Electrical System Electrical Service Details Service Wire Amperage Met…" at bounding box center [553, 324] width 664 height 1035
click at [118, 314] on div "Exterior Grounds" at bounding box center [117, 310] width 207 height 20
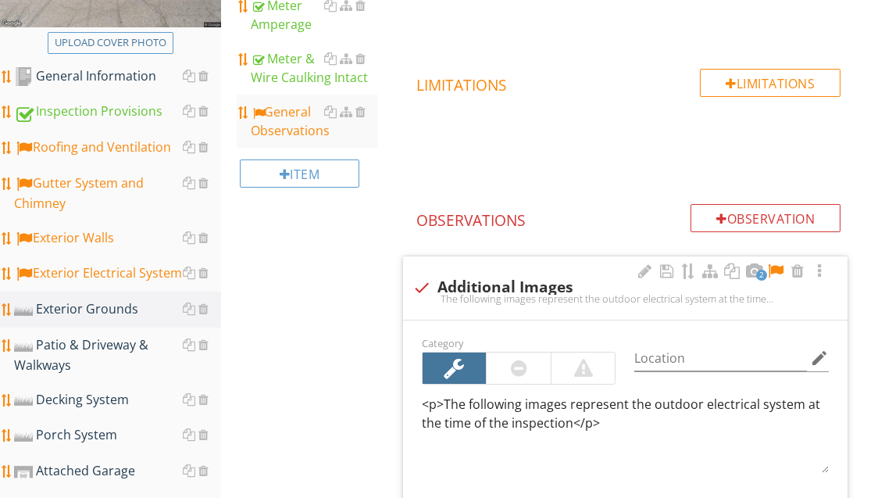
scroll to position [366, 0]
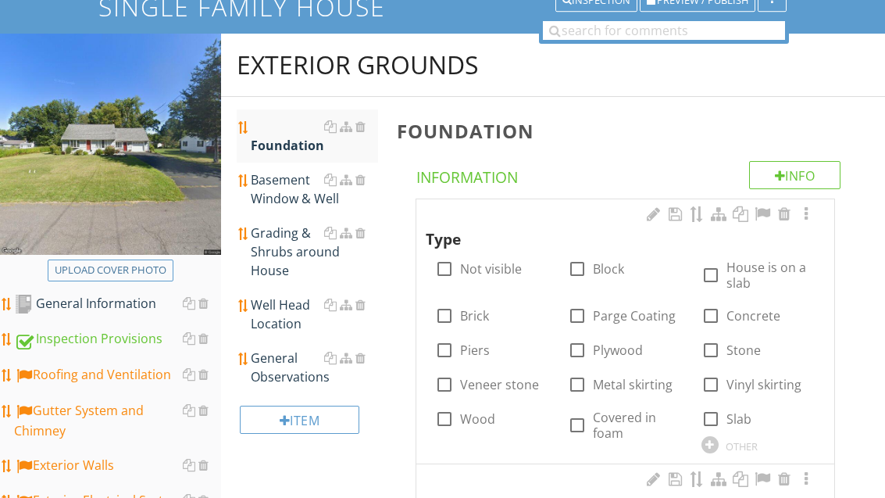
click at [616, 271] on label "Block" at bounding box center [608, 270] width 31 height 16
checkbox input "true"
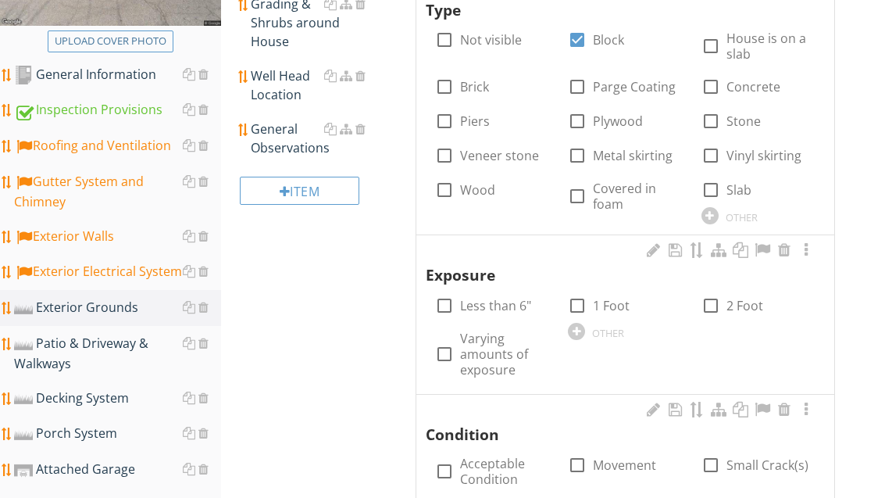
scroll to position [441, 0]
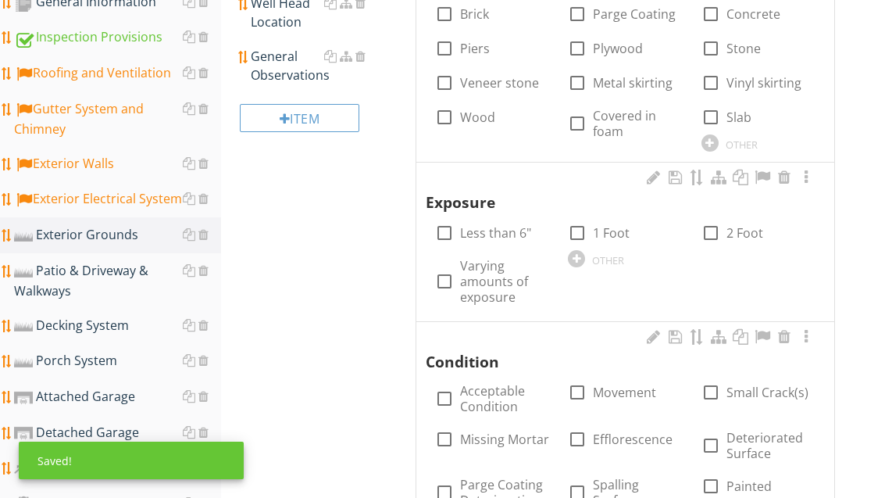
click at [502, 277] on label "Varying amounts of exposure" at bounding box center [504, 281] width 89 height 47
checkbox input "true"
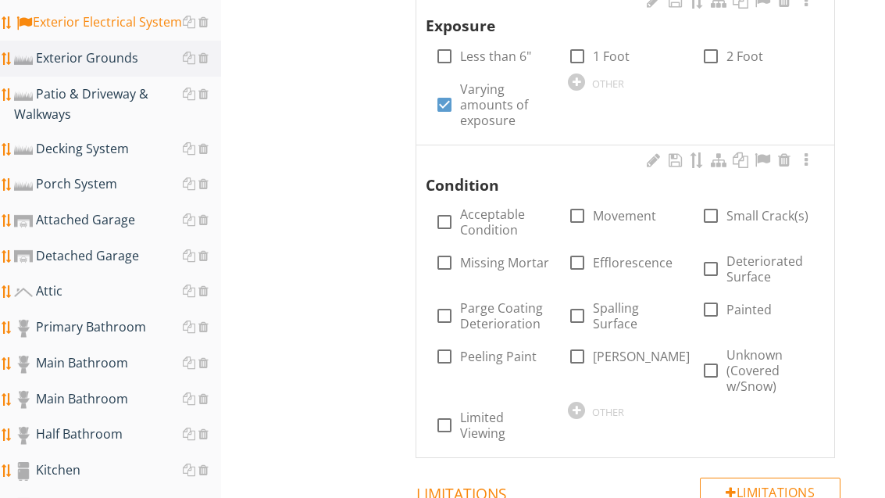
scroll to position [615, 0]
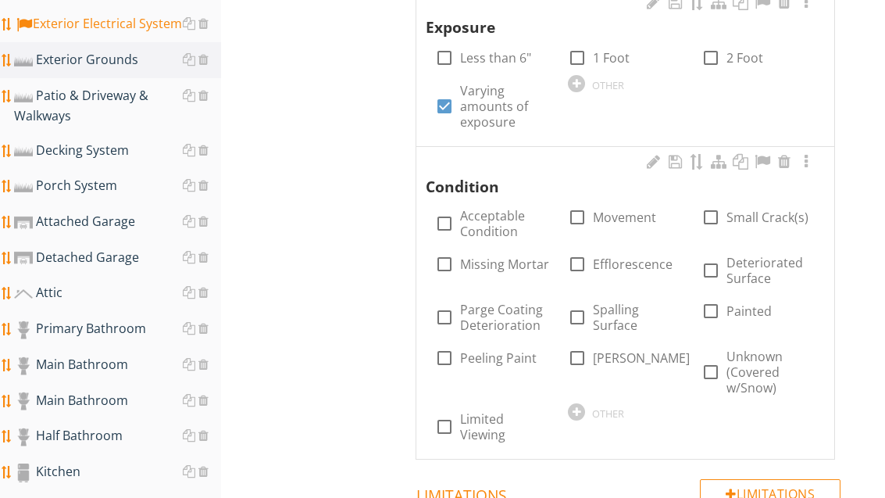
click at [741, 219] on label "Small Crack(s)" at bounding box center [768, 218] width 82 height 16
checkbox input "true"
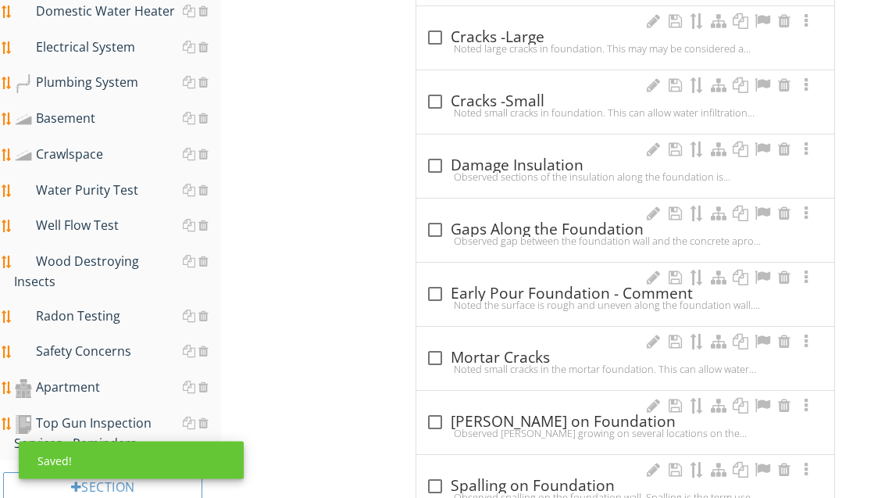
scroll to position [1328, 0]
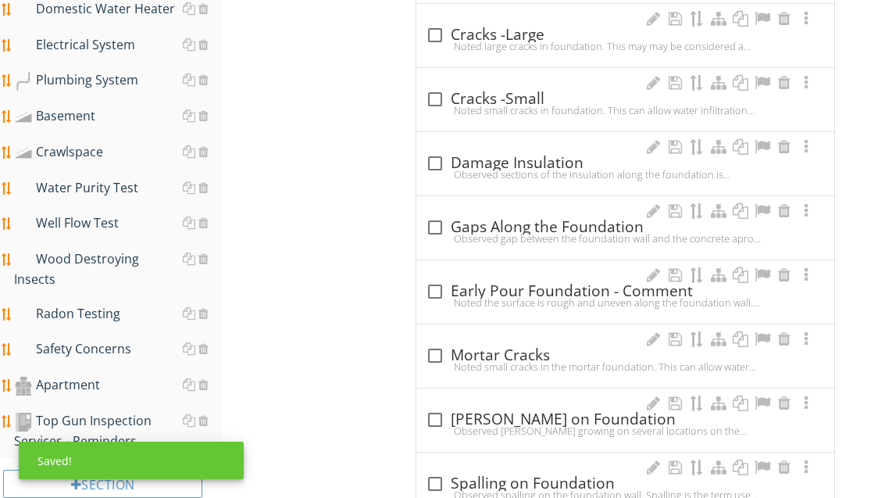
click at [526, 351] on div "check_box_outline_blank Mortar Cracks" at bounding box center [625, 355] width 399 height 19
checkbox input "true"
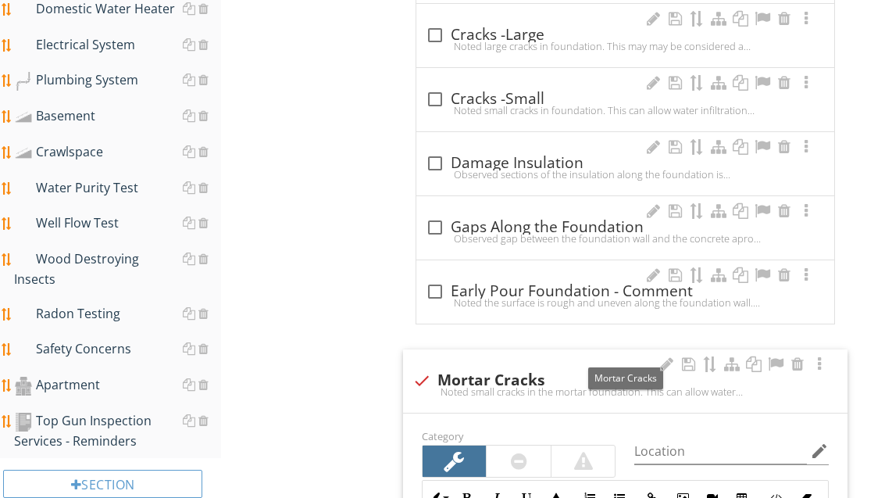
click at [773, 359] on div at bounding box center [775, 364] width 19 height 16
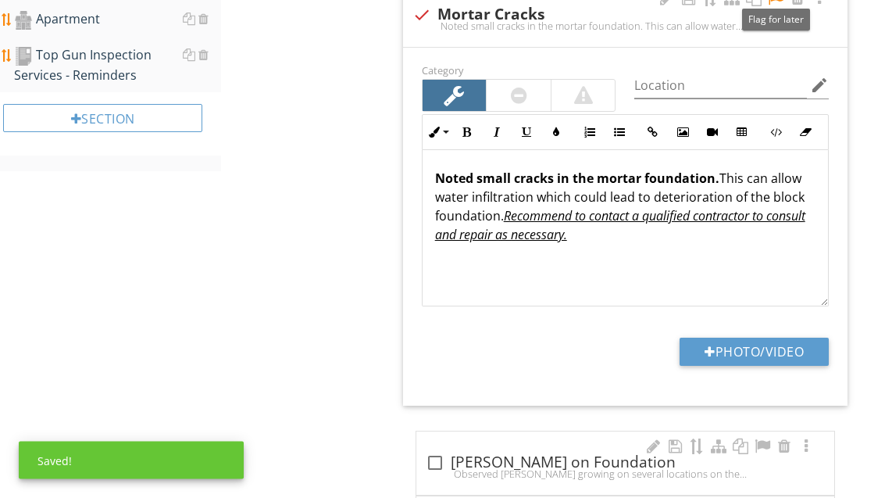
scroll to position [1706, 0]
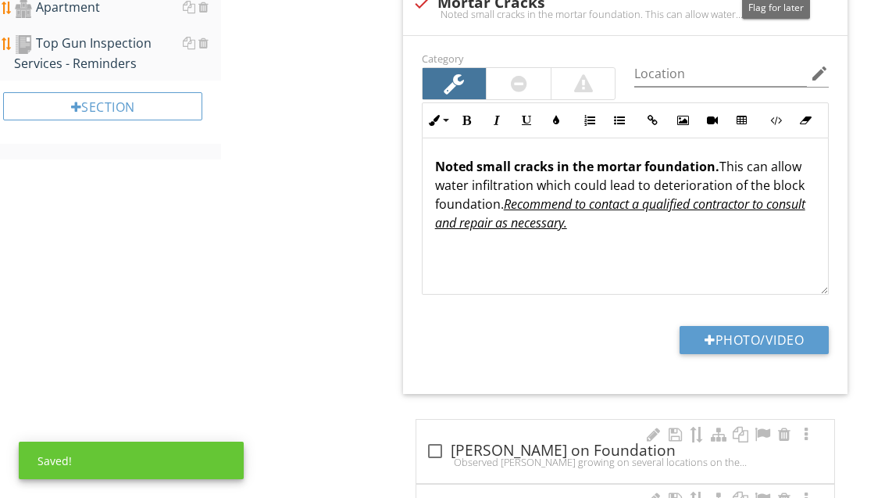
click at [762, 338] on button "Photo/Video" at bounding box center [754, 340] width 149 height 28
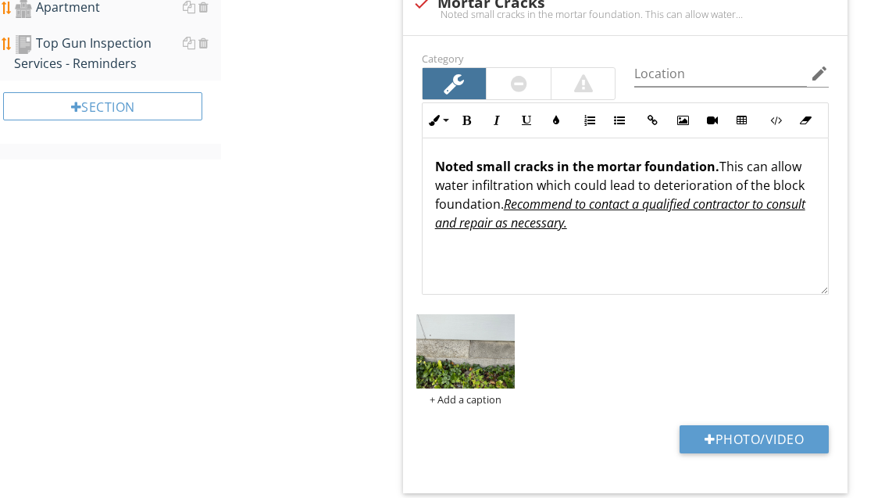
click at [778, 425] on button "Photo/Video" at bounding box center [754, 439] width 149 height 28
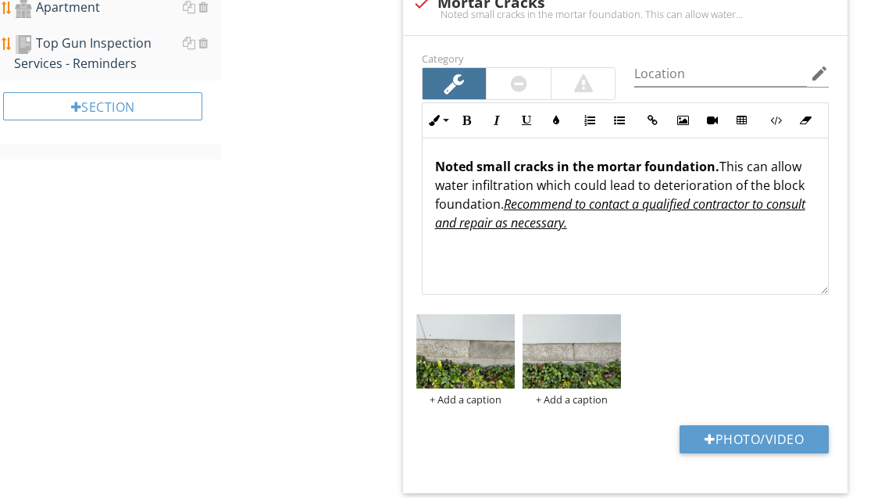
click at [785, 427] on button "Photo/Video" at bounding box center [754, 439] width 149 height 28
type input "C:\fakepath\image.jpg"
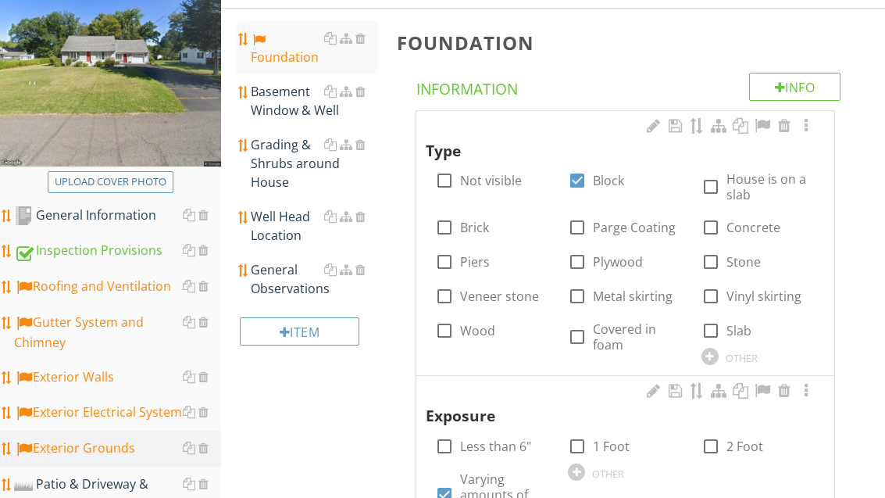
scroll to position [214, 0]
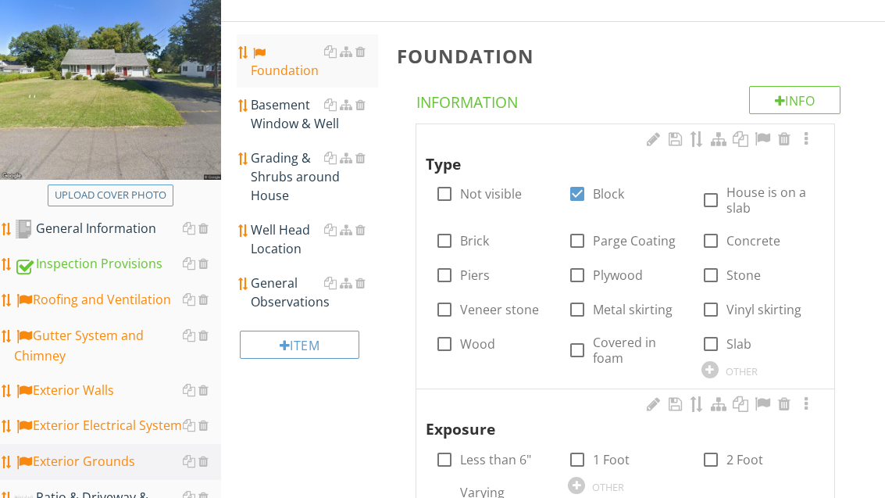
click at [286, 114] on div "Basement Window & Well" at bounding box center [314, 114] width 127 height 38
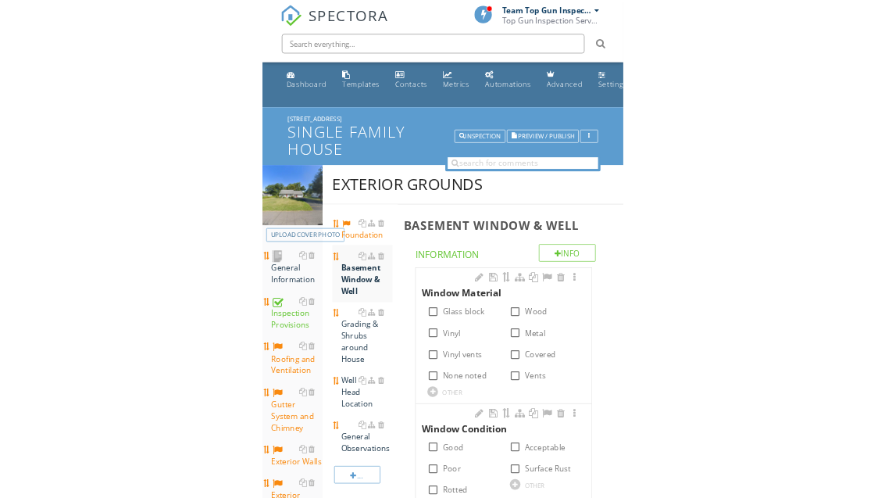
scroll to position [214, 0]
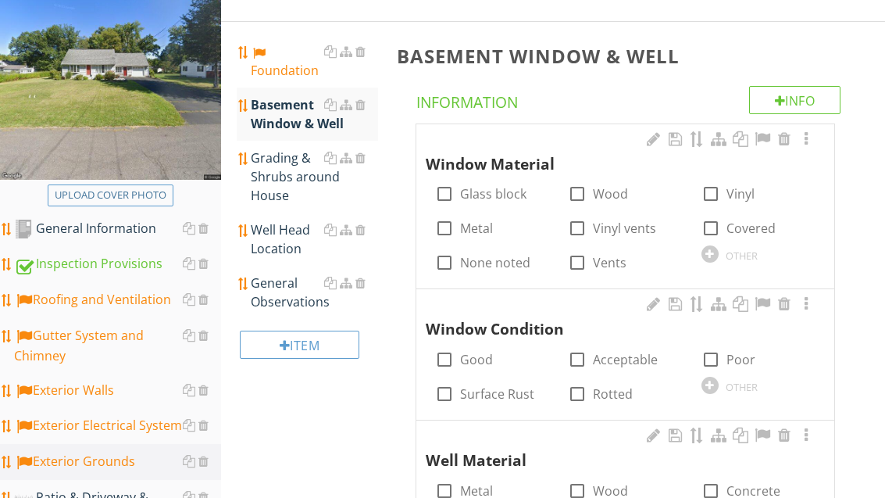
click at [740, 188] on label "Vinyl" at bounding box center [741, 194] width 28 height 16
checkbox input "true"
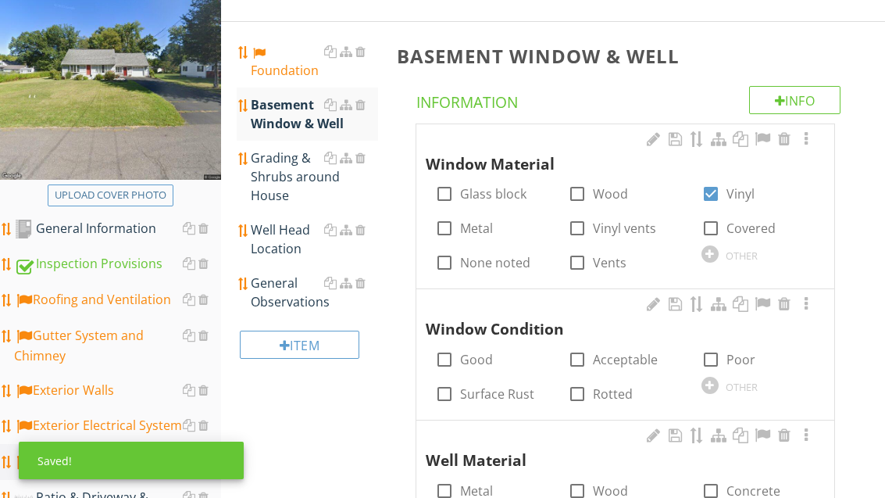
click at [632, 359] on label "Acceptable" at bounding box center [625, 360] width 65 height 16
checkbox input "true"
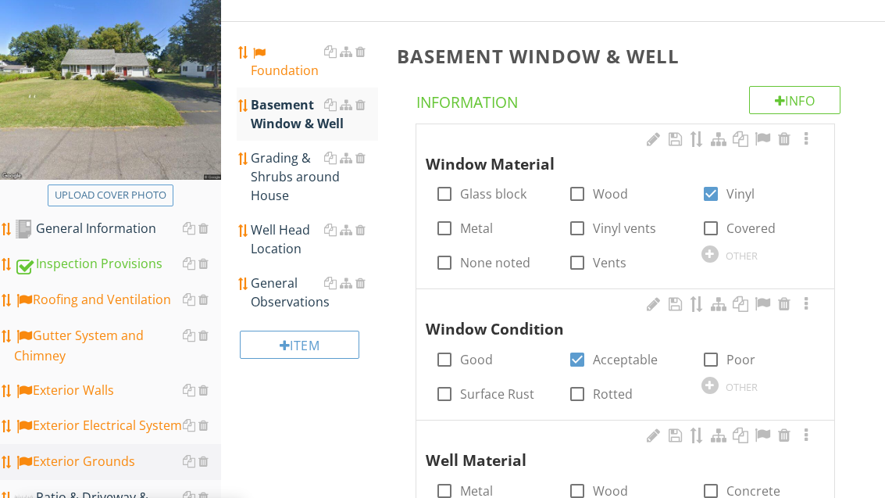
click at [276, 185] on div "Grading & Shrubs around House" at bounding box center [314, 176] width 127 height 56
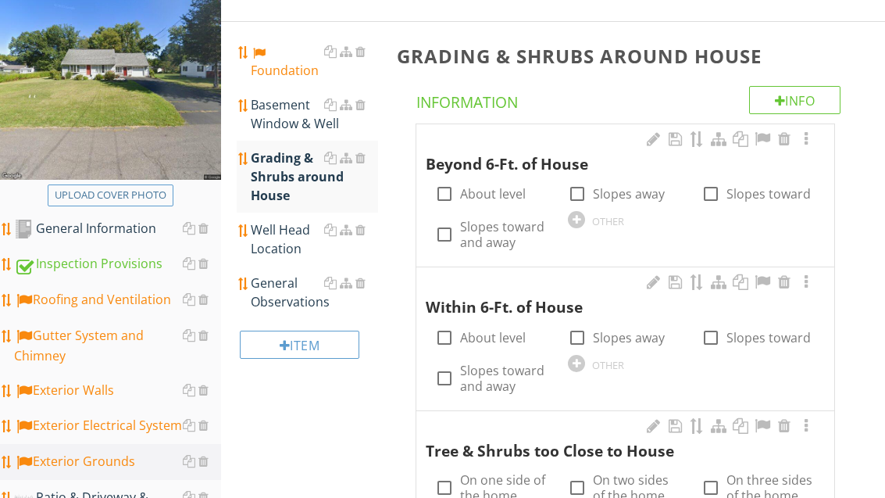
click at [509, 188] on label "About level" at bounding box center [493, 194] width 66 height 16
checkbox input "true"
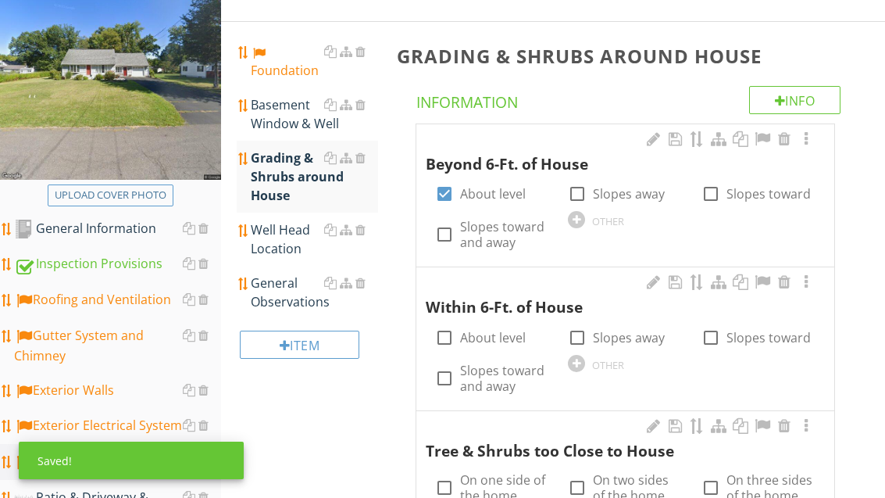
click at [631, 191] on label "Slopes away" at bounding box center [629, 194] width 72 height 16
checkbox input "true"
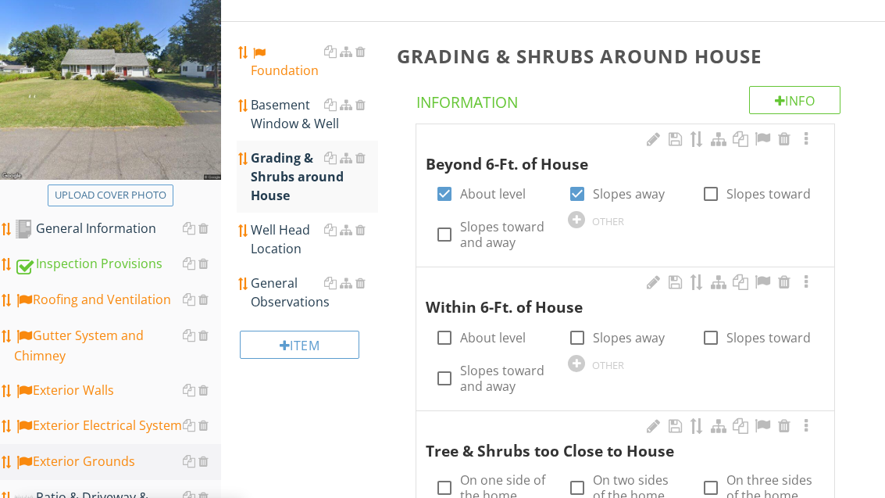
click at [503, 333] on label "About level" at bounding box center [493, 338] width 66 height 16
checkbox input "true"
click at [289, 290] on div "General Observations" at bounding box center [314, 292] width 127 height 38
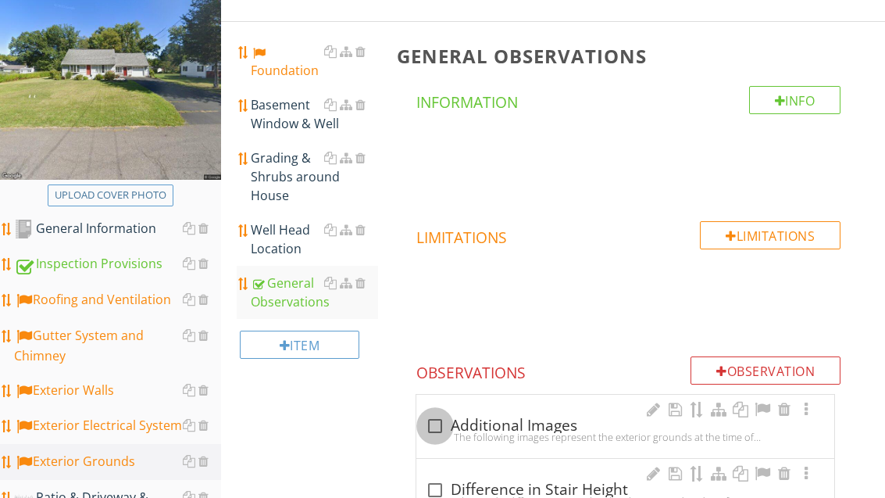
click at [440, 421] on div at bounding box center [435, 426] width 27 height 27
checkbox input "true"
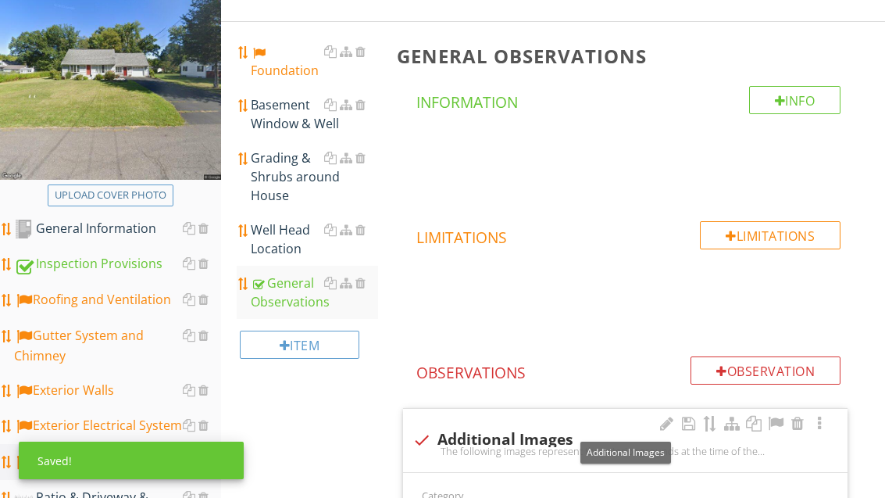
click at [773, 427] on div at bounding box center [775, 424] width 19 height 16
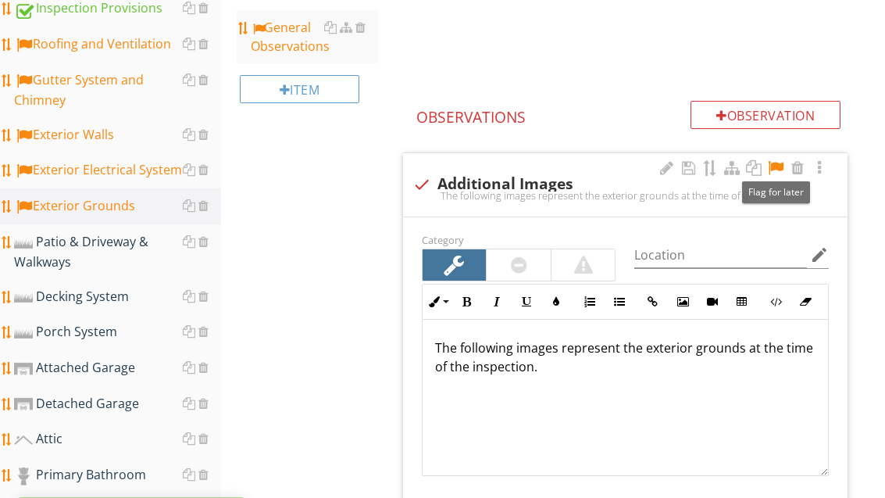
scroll to position [473, 0]
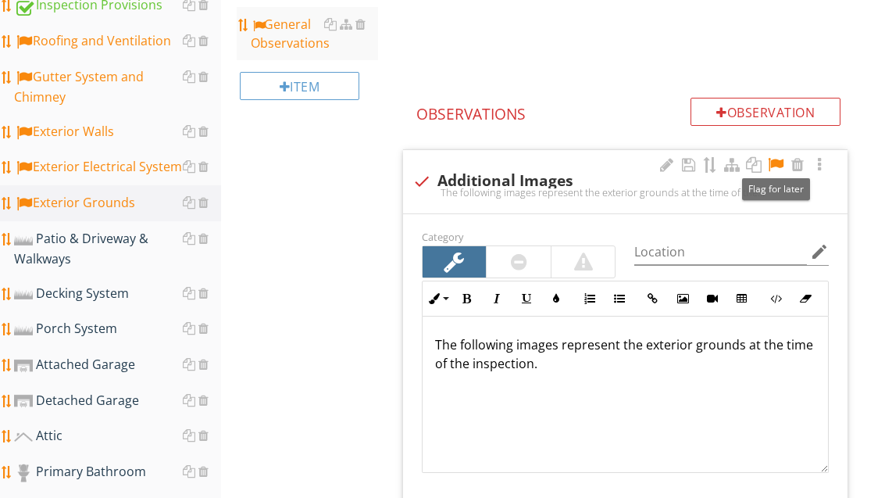
click at [111, 299] on div "Decking System" at bounding box center [117, 294] width 207 height 20
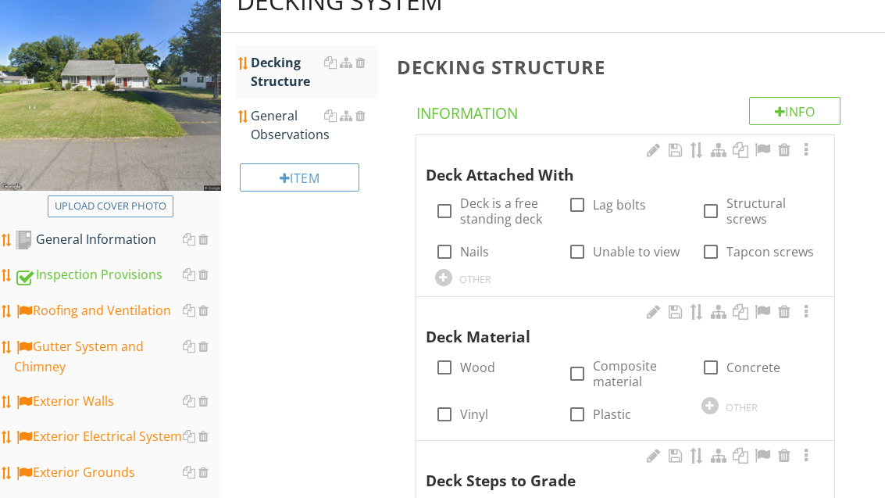
scroll to position [203, 0]
click at [627, 252] on label "Unable to view" at bounding box center [636, 252] width 87 height 16
checkbox input "true"
click at [474, 370] on label "Wood" at bounding box center [477, 367] width 35 height 16
checkbox input "true"
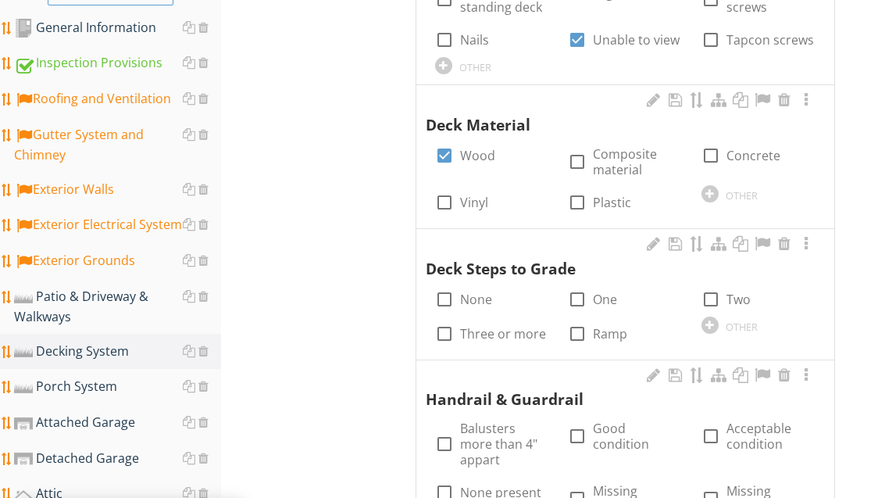
scroll to position [415, 0]
click at [599, 301] on label "One" at bounding box center [605, 299] width 24 height 16
checkbox input "true"
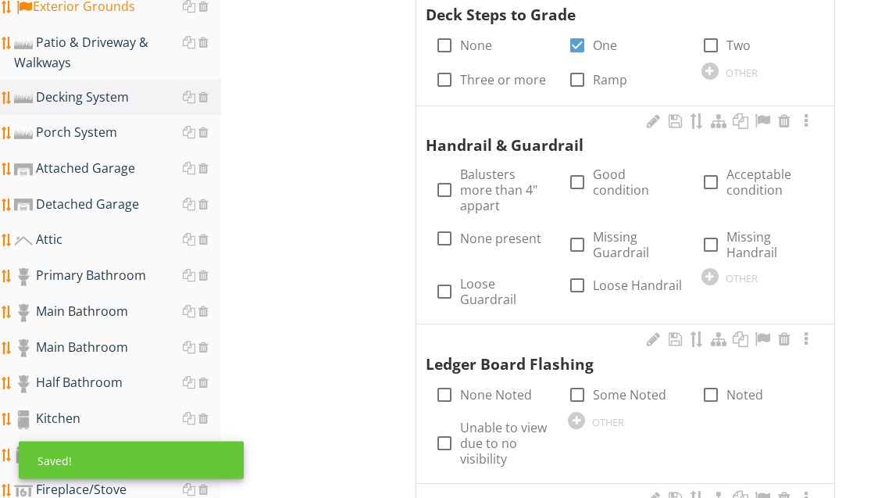
scroll to position [669, 0]
click at [623, 172] on label "Good condition" at bounding box center [637, 181] width 89 height 31
checkbox input "true"
click at [507, 420] on label "Unable to view due to no visibility" at bounding box center [504, 443] width 89 height 47
checkbox input "true"
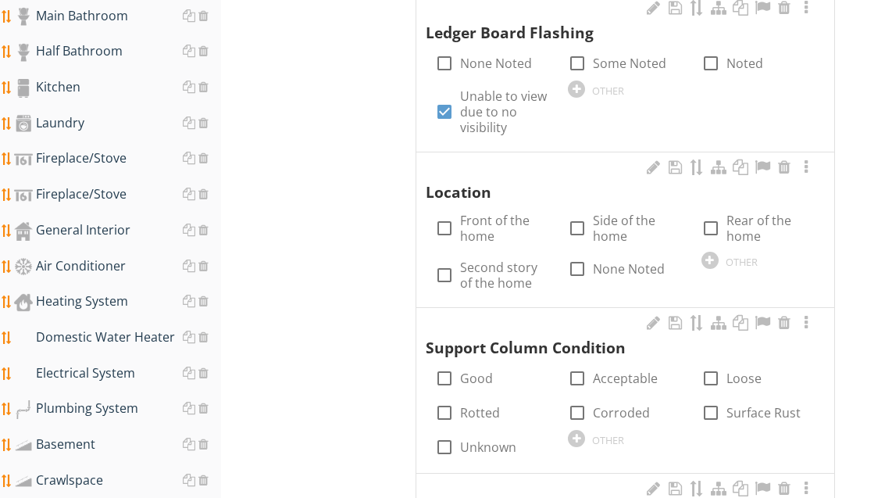
scroll to position [1008, 0]
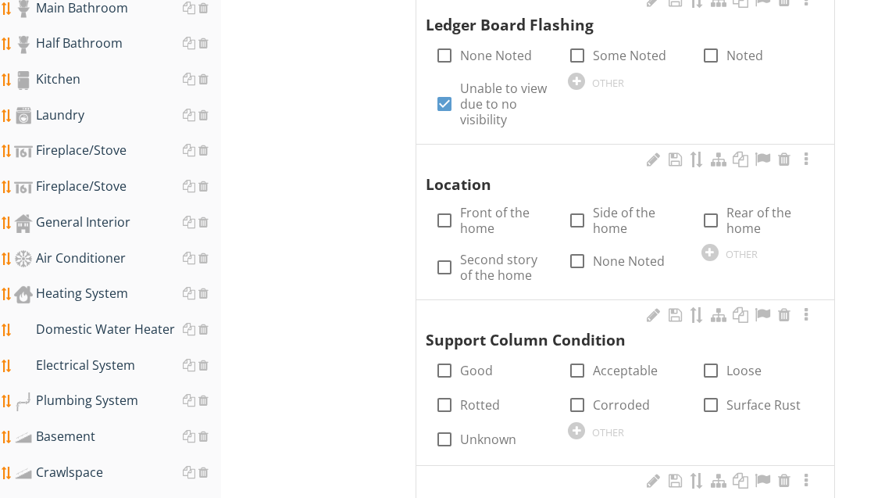
click at [746, 205] on label "Rear of the home" at bounding box center [771, 220] width 89 height 31
checkbox input "true"
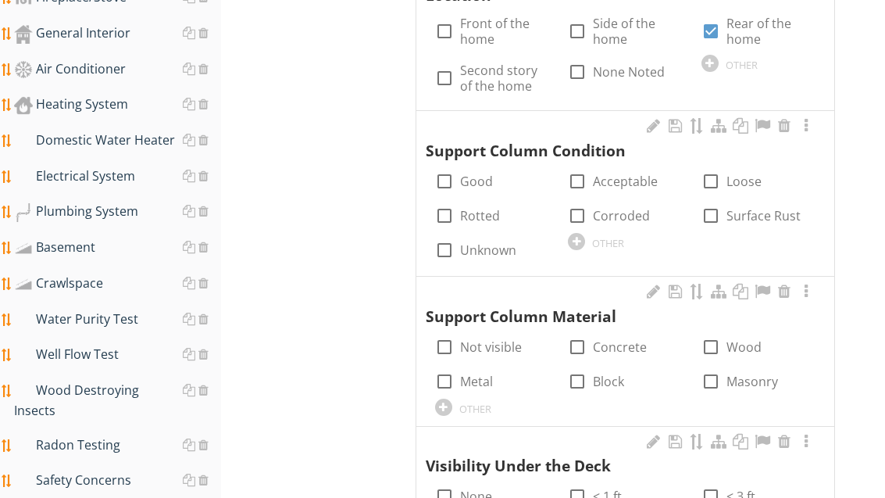
scroll to position [1197, 0]
click at [597, 173] on label "Acceptable" at bounding box center [625, 181] width 65 height 16
checkbox input "true"
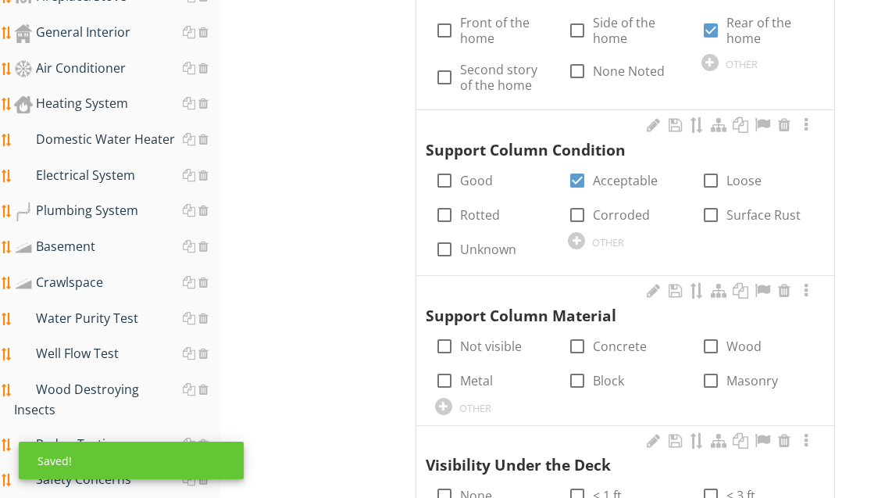
click at [742, 338] on label "Wood" at bounding box center [744, 346] width 35 height 16
checkbox input "true"
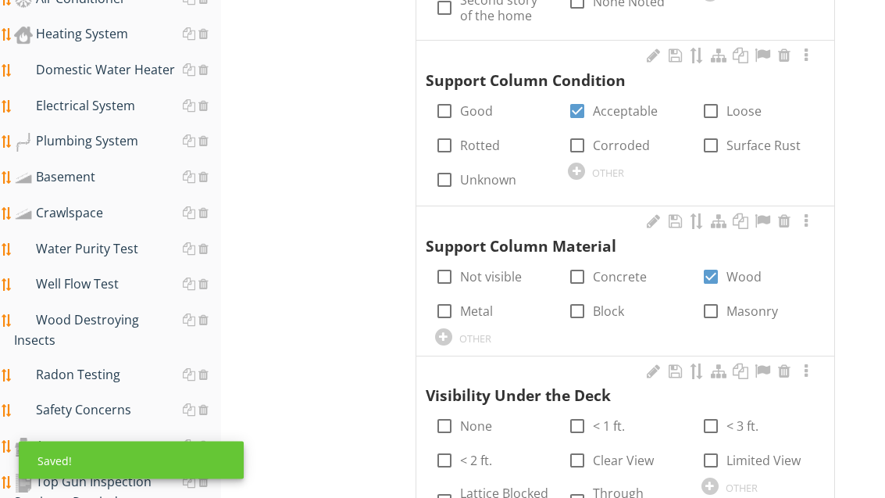
scroll to position [1310, 0]
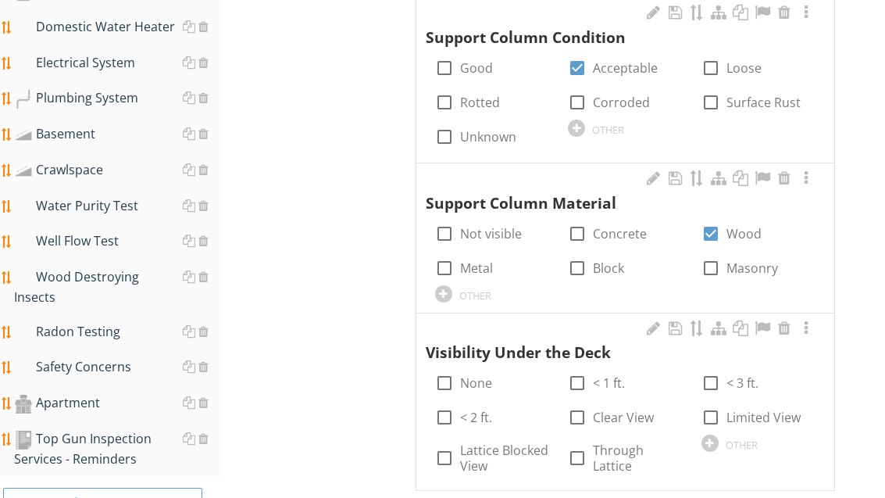
click at [750, 409] on label "Limited View" at bounding box center [764, 417] width 74 height 16
checkbox input "true"
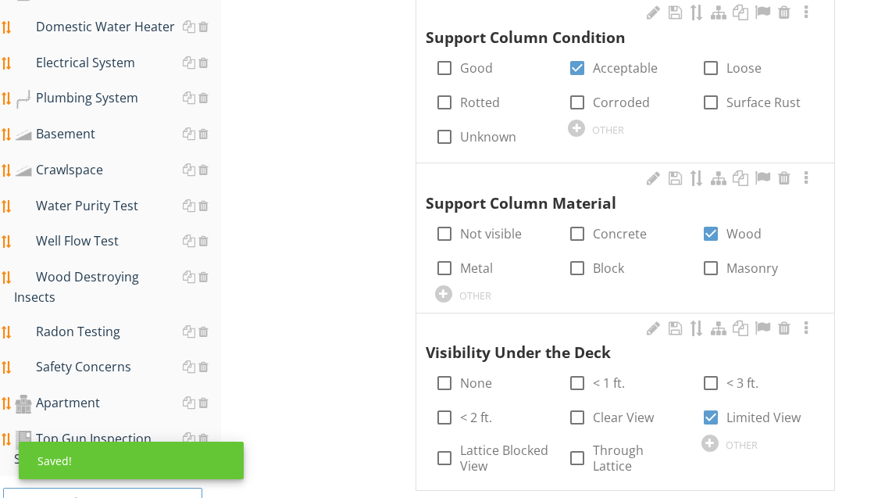
click at [598, 375] on label "< 1 ft." at bounding box center [609, 383] width 32 height 16
checkbox input "true"
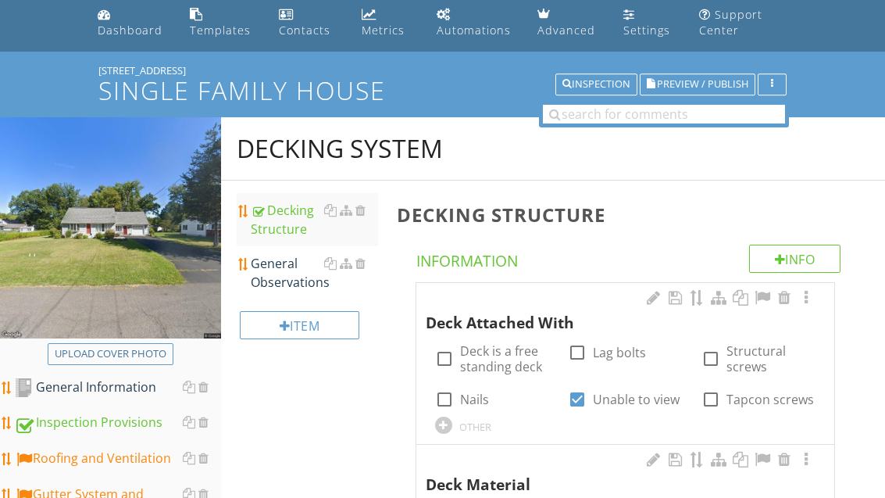
scroll to position [55, 0]
click at [289, 274] on div "General Observations" at bounding box center [314, 273] width 127 height 38
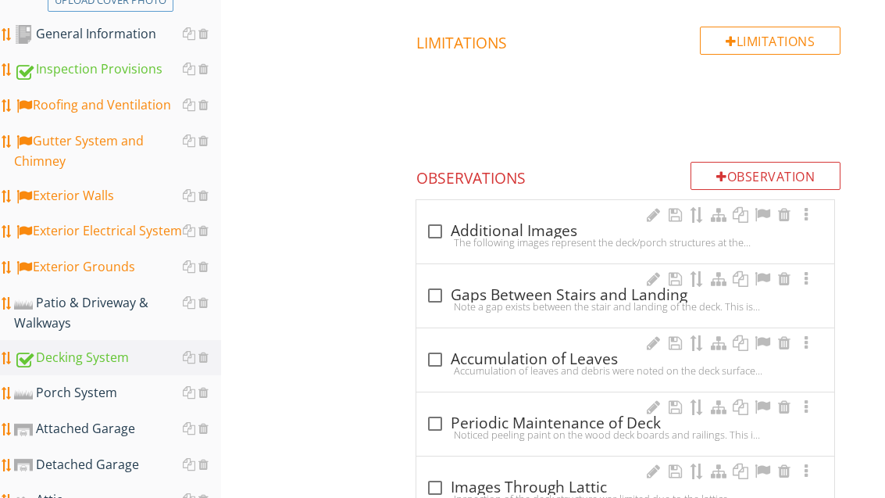
click at [521, 231] on div "check_box_outline_blank Additional Images" at bounding box center [625, 232] width 399 height 19
checkbox input "true"
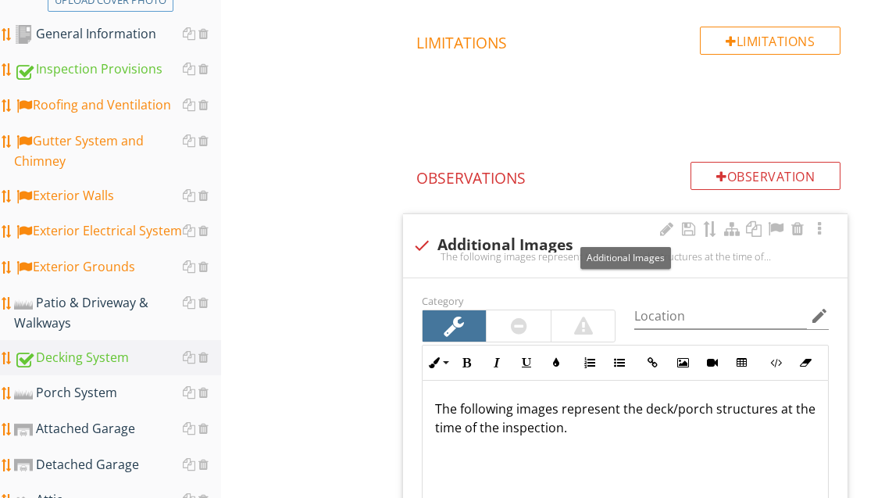
scroll to position [409, 0]
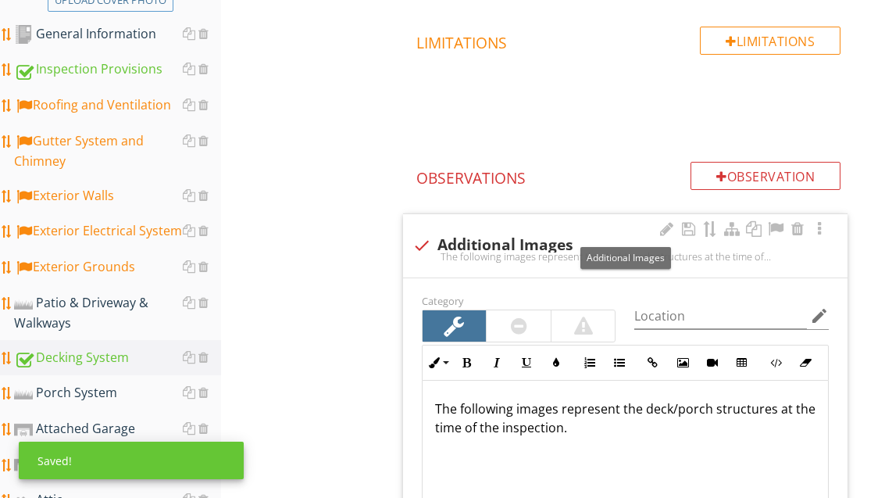
click at [777, 230] on div at bounding box center [775, 229] width 19 height 16
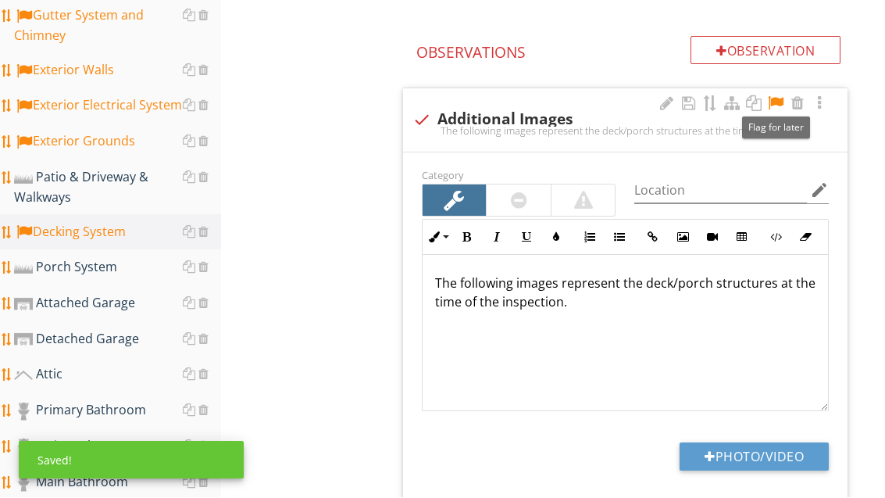
click at [845, 381] on div "Category Location edit Inline Style XLarge Large Normal Small Light Small/Light…" at bounding box center [625, 332] width 445 height 358
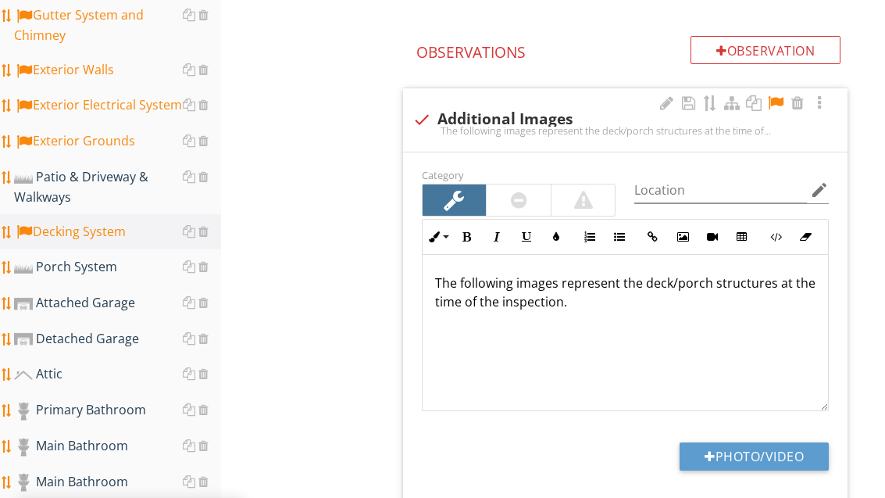
scroll to position [535, 0]
click at [757, 451] on button "Photo/Video" at bounding box center [754, 455] width 149 height 28
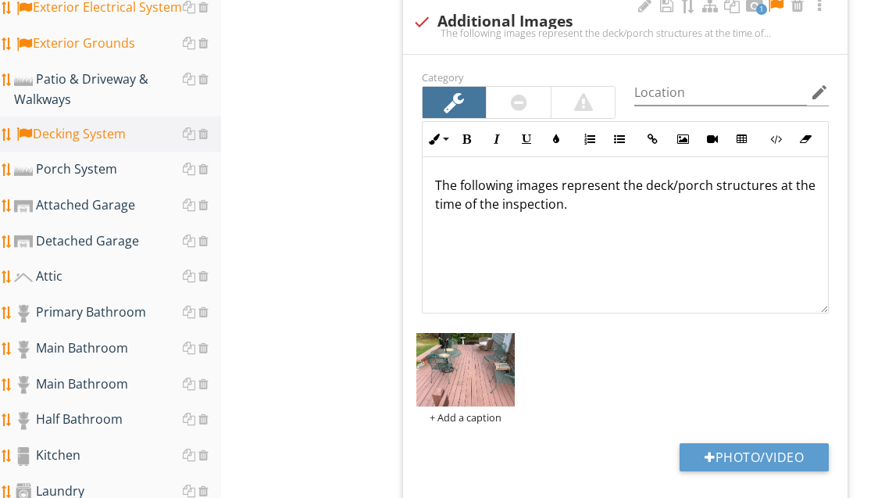
scroll to position [648, 0]
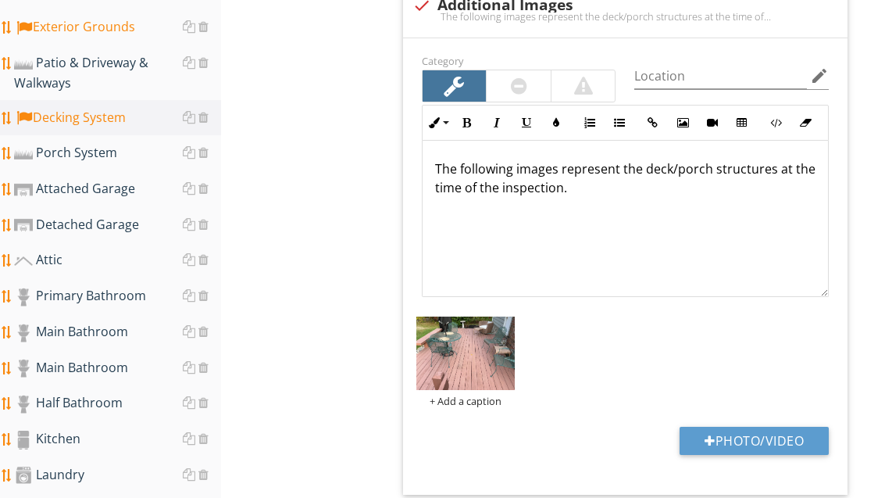
click at [788, 434] on button "Photo/Video" at bounding box center [754, 441] width 149 height 28
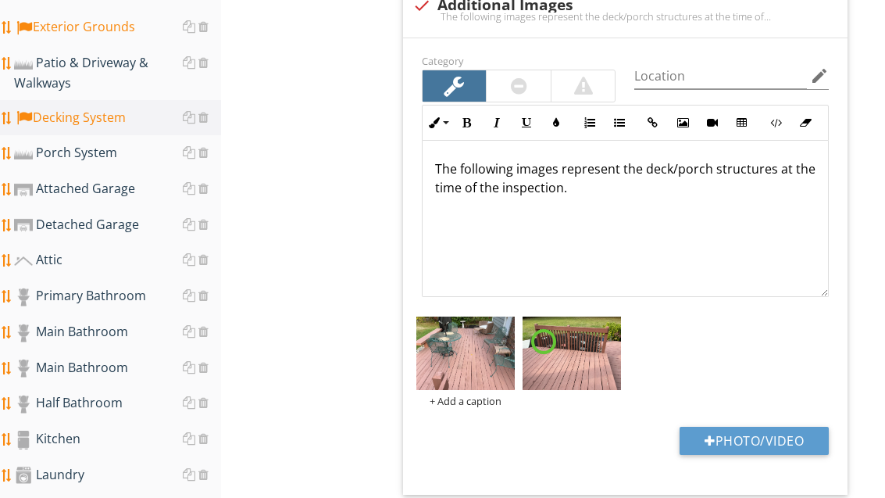
click at [779, 435] on button "Photo/Video" at bounding box center [754, 441] width 149 height 28
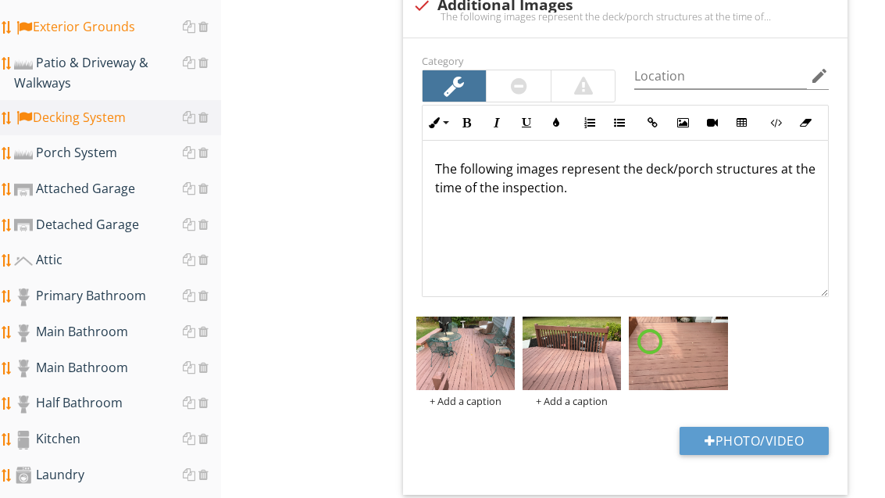
click at [765, 438] on button "Photo/Video" at bounding box center [754, 441] width 149 height 28
type input "C:\fakepath\image.jpg"
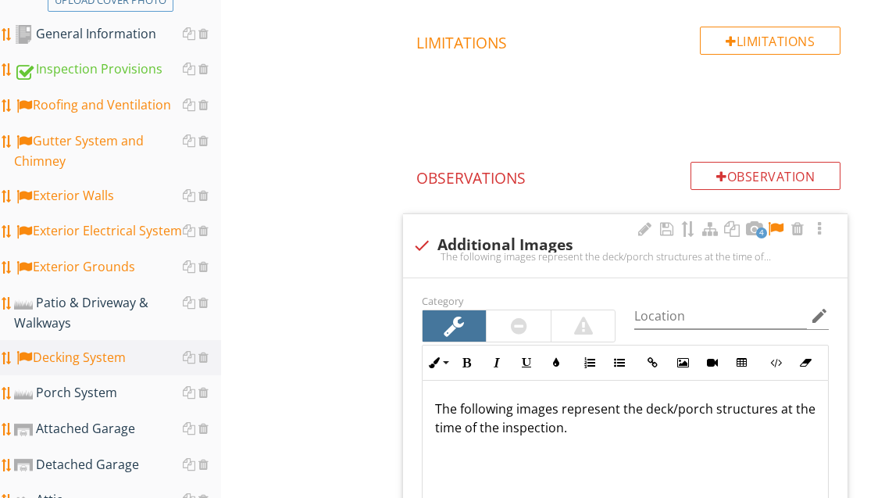
scroll to position [478, 0]
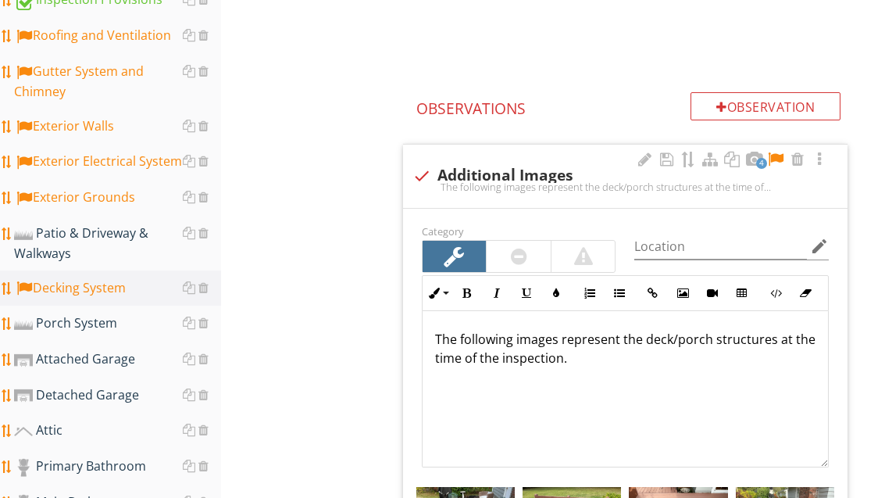
click at [104, 238] on div "Patio & Driveway & Walkways" at bounding box center [117, 242] width 207 height 39
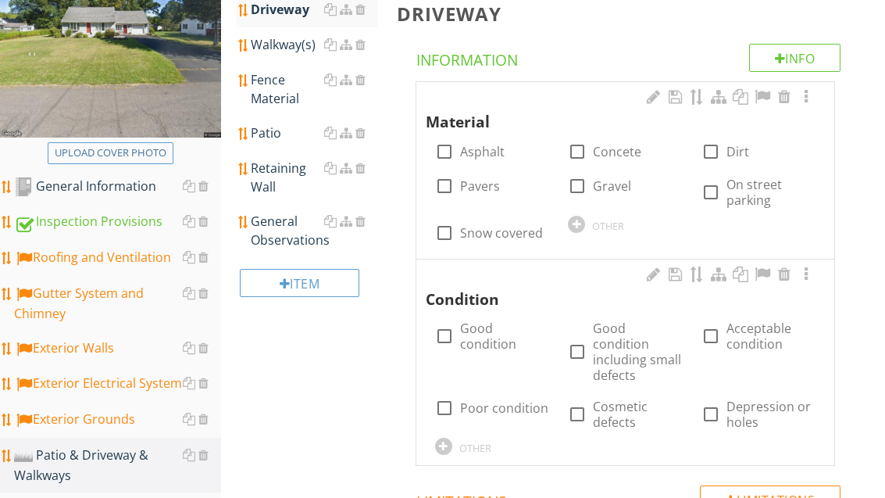
scroll to position [258, 0]
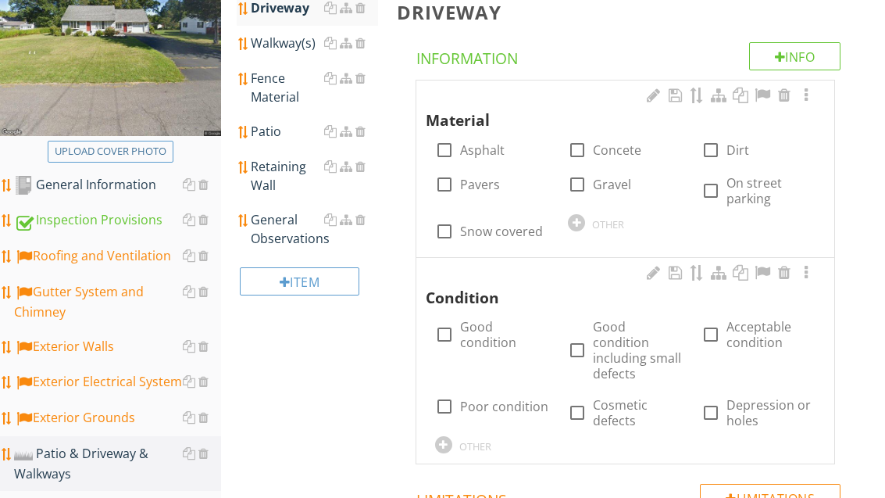
click at [490, 148] on label "Asphalt" at bounding box center [482, 150] width 45 height 16
checkbox input "true"
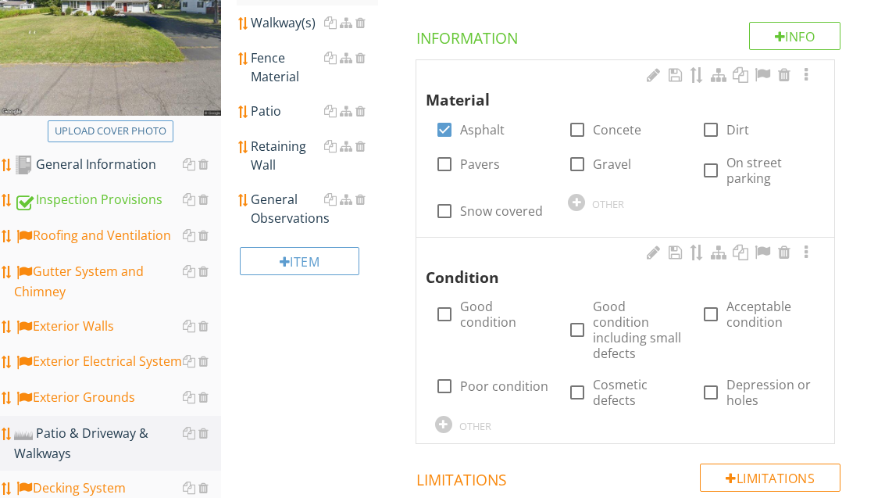
scroll to position [309, 0]
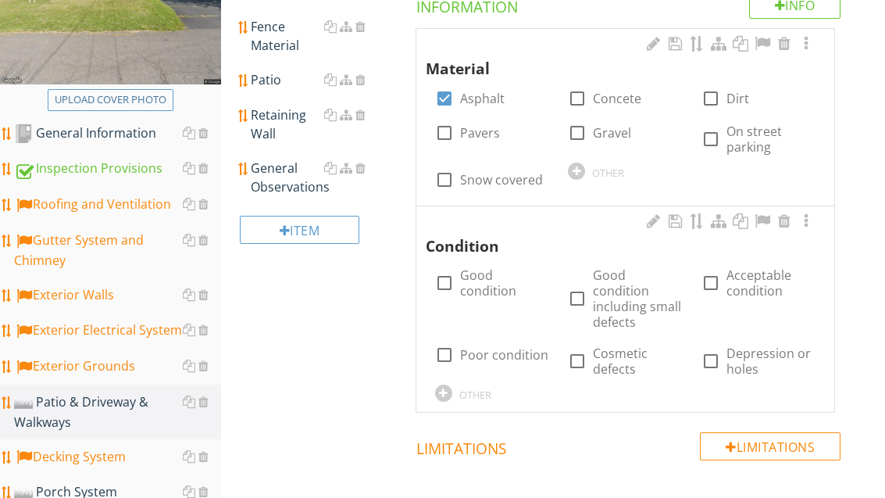
click at [447, 387] on div at bounding box center [443, 393] width 17 height 17
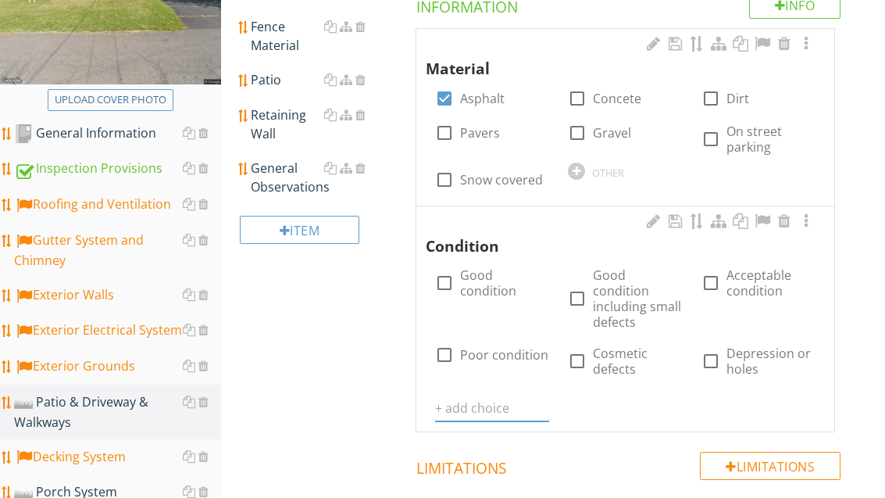
click at [503, 398] on input "text" at bounding box center [492, 408] width 114 height 26
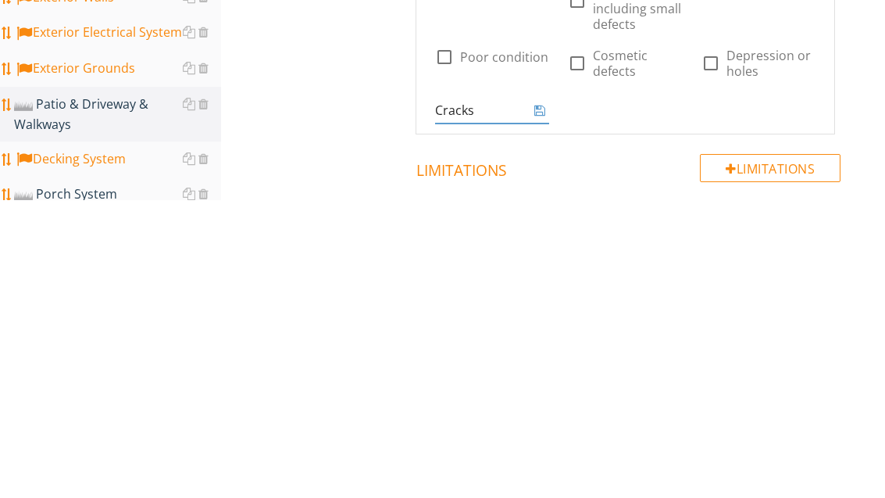
type input "Cracks"
click at [541, 402] on icon at bounding box center [539, 408] width 11 height 13
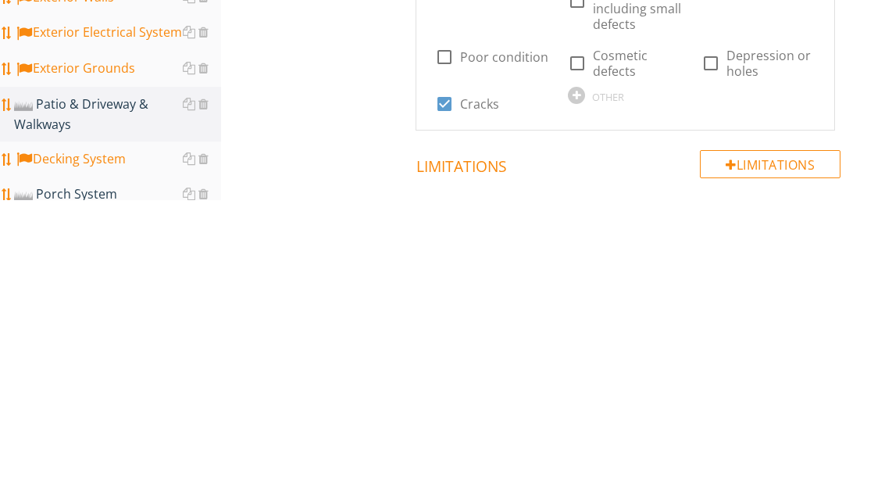
scroll to position [607, 0]
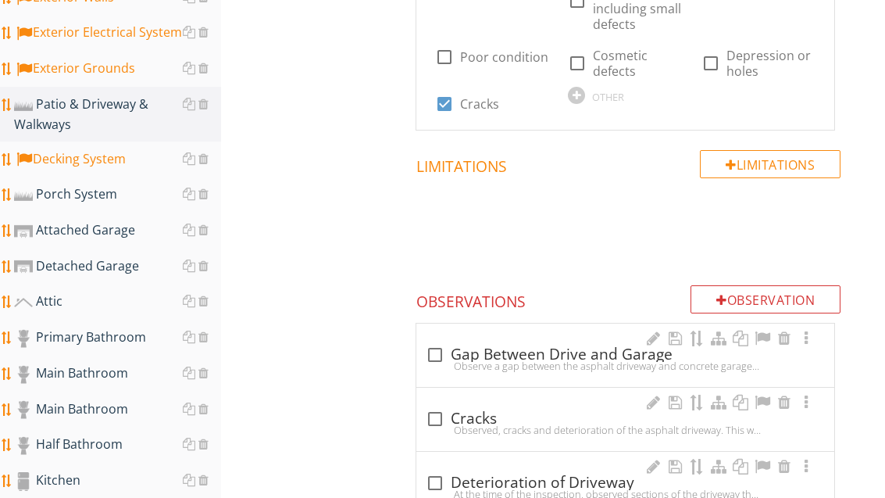
click at [484, 409] on div "check_box_outline_blank Cracks" at bounding box center [625, 418] width 399 height 19
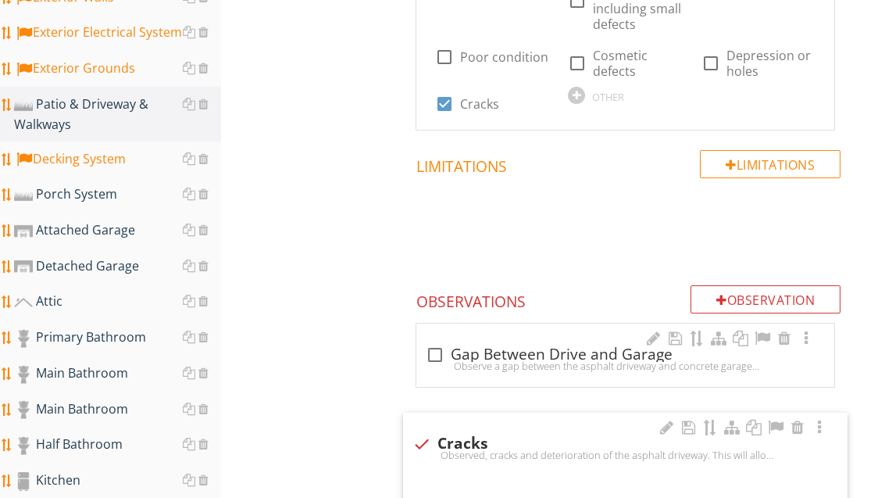
checkbox input "true"
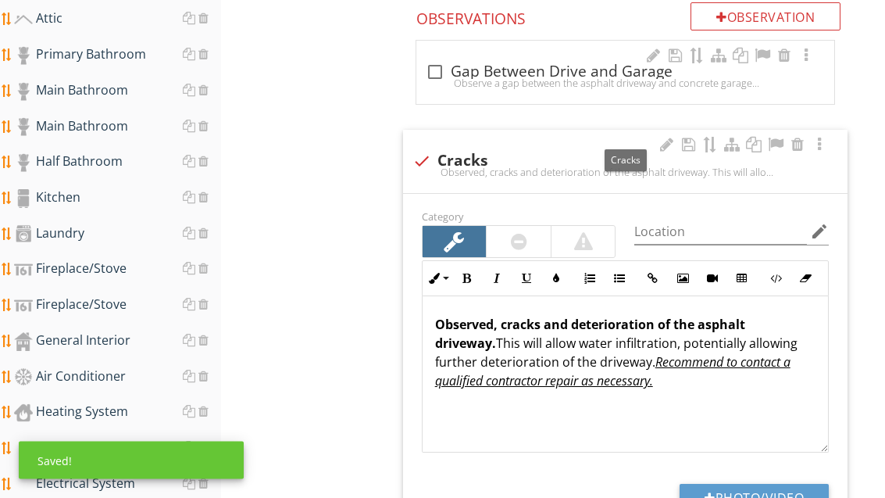
click at [776, 138] on div at bounding box center [775, 146] width 19 height 16
click at [759, 491] on button "Photo/Video" at bounding box center [754, 498] width 149 height 28
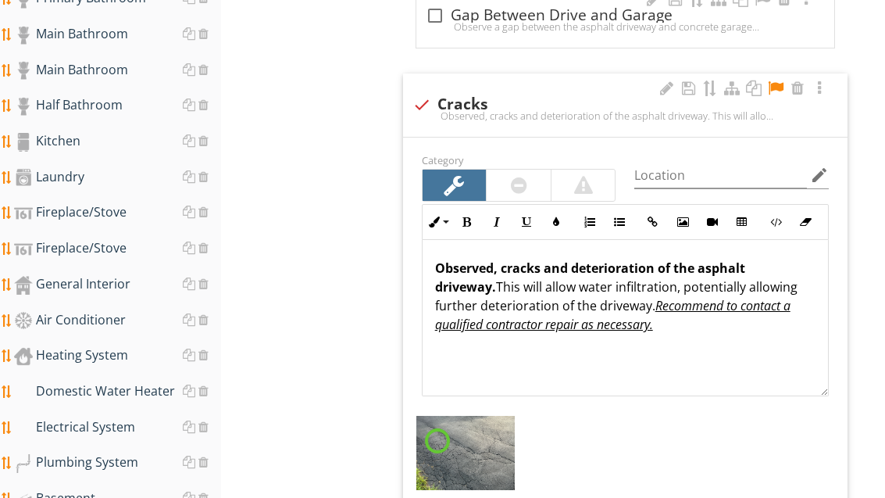
scroll to position [990, 0]
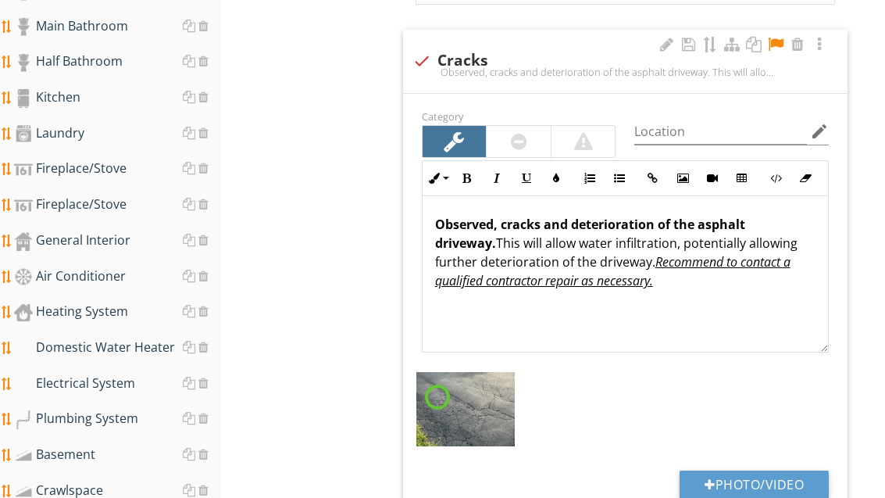
click at [769, 486] on button "Photo/Video" at bounding box center [754, 484] width 149 height 28
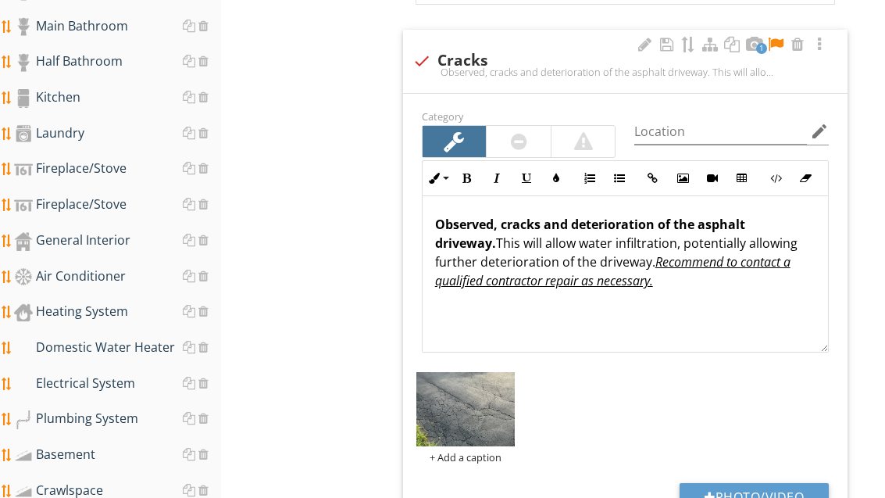
type input "C:\fakepath\image.jpg"
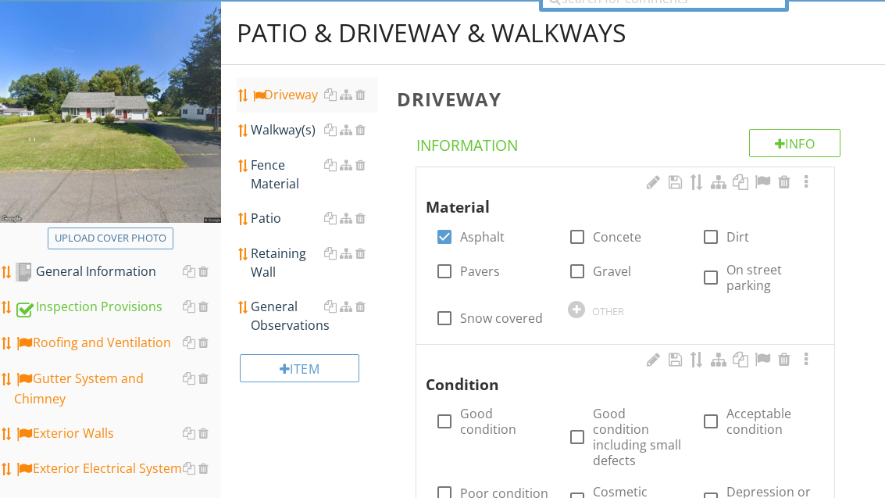
scroll to position [172, 0]
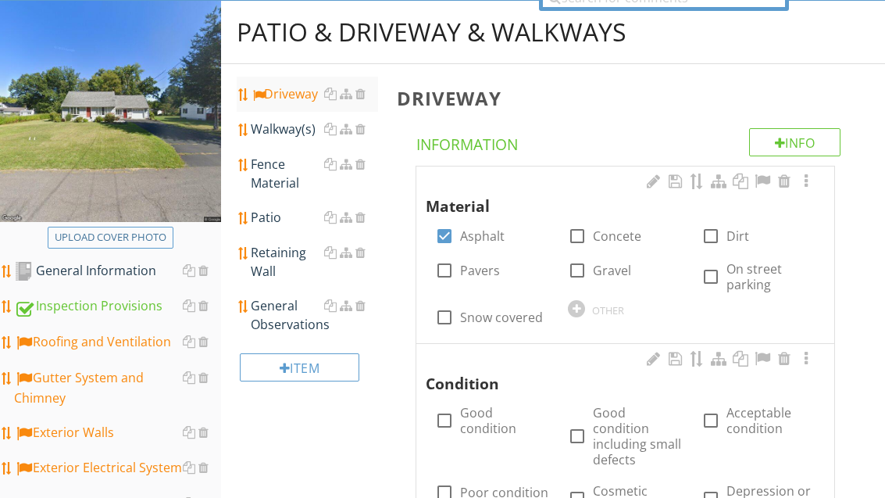
click at [284, 131] on div "Walkway(s)" at bounding box center [314, 129] width 127 height 19
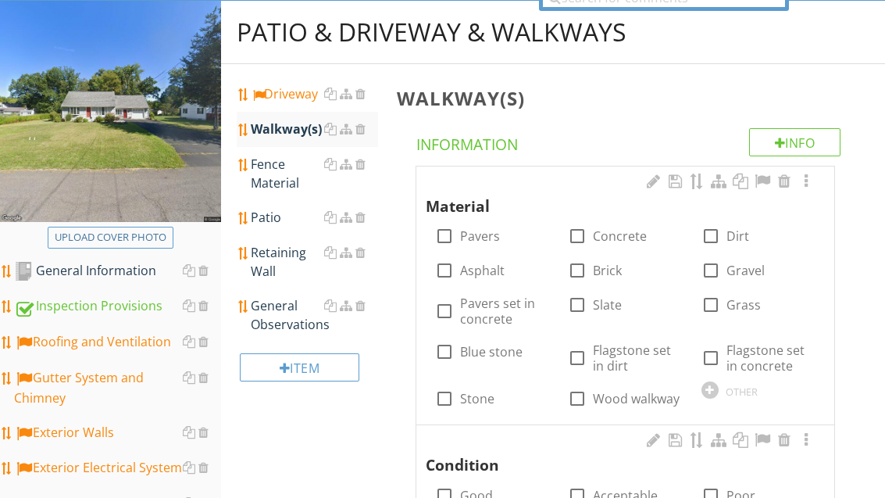
click at [617, 233] on label "Concrete" at bounding box center [620, 236] width 54 height 16
checkbox input "true"
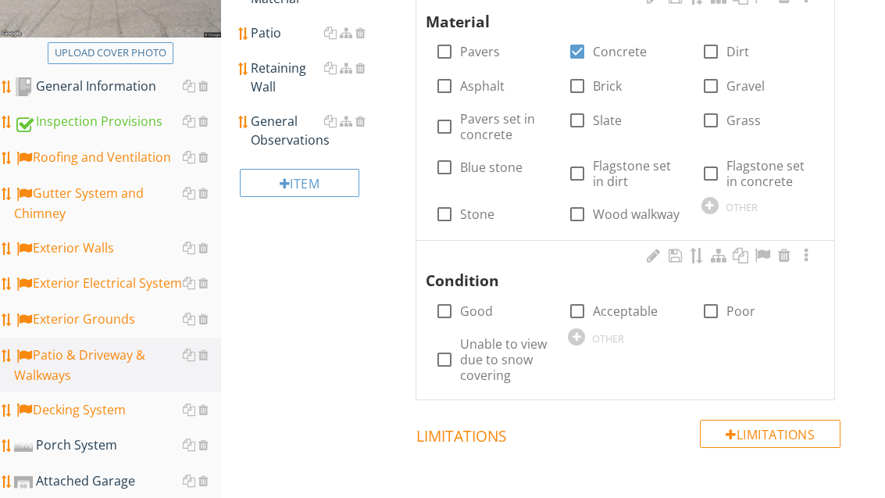
scroll to position [394, 0]
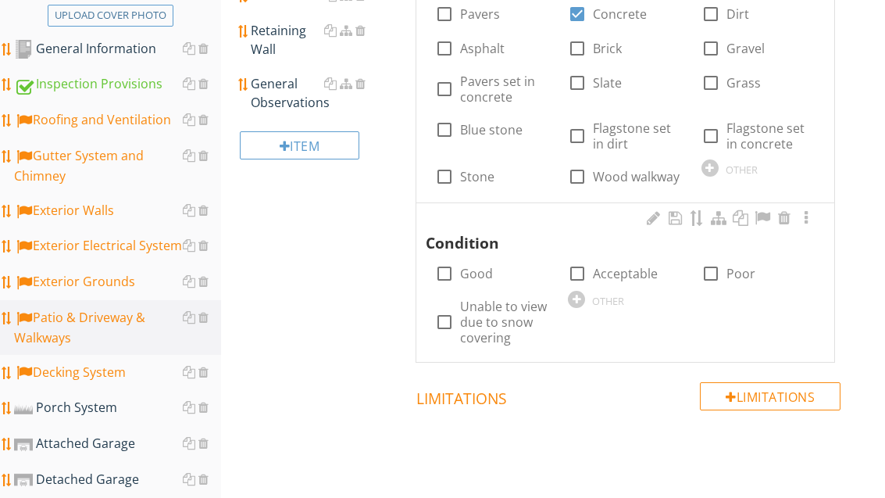
click at [490, 266] on label "Good" at bounding box center [476, 274] width 33 height 16
checkbox input "true"
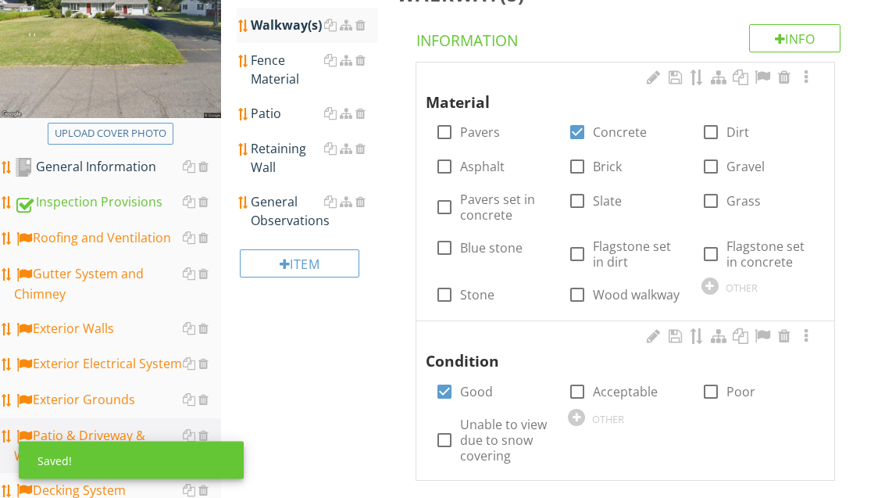
scroll to position [161, 0]
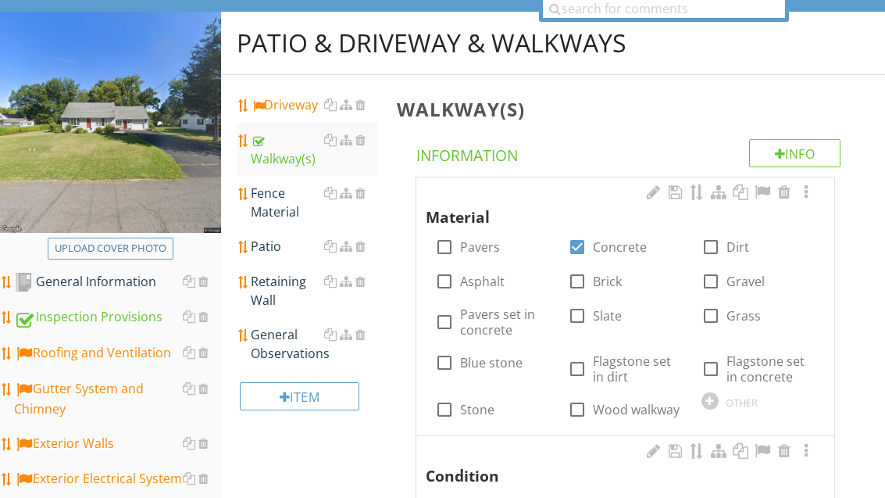
click at [289, 339] on div "General Observations" at bounding box center [314, 344] width 127 height 38
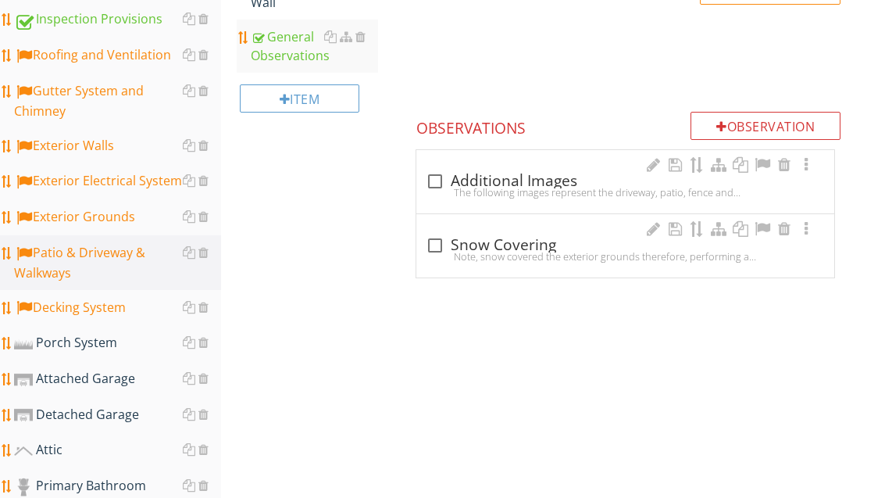
scroll to position [459, 0]
click at [445, 175] on div at bounding box center [435, 181] width 27 height 27
checkbox input "true"
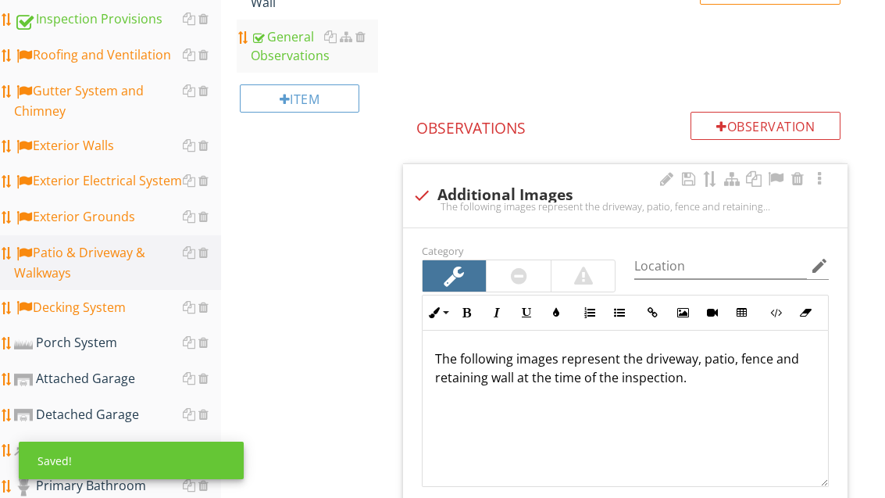
click at [778, 177] on div at bounding box center [775, 179] width 19 height 16
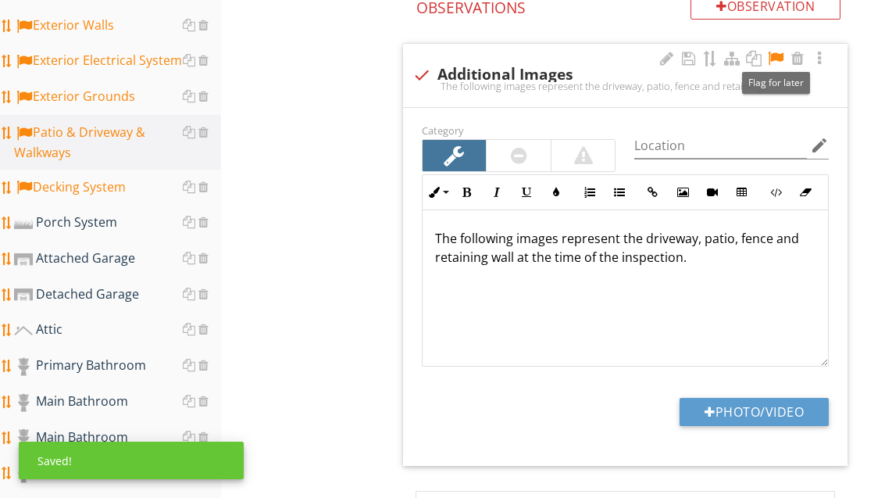
scroll to position [602, 0]
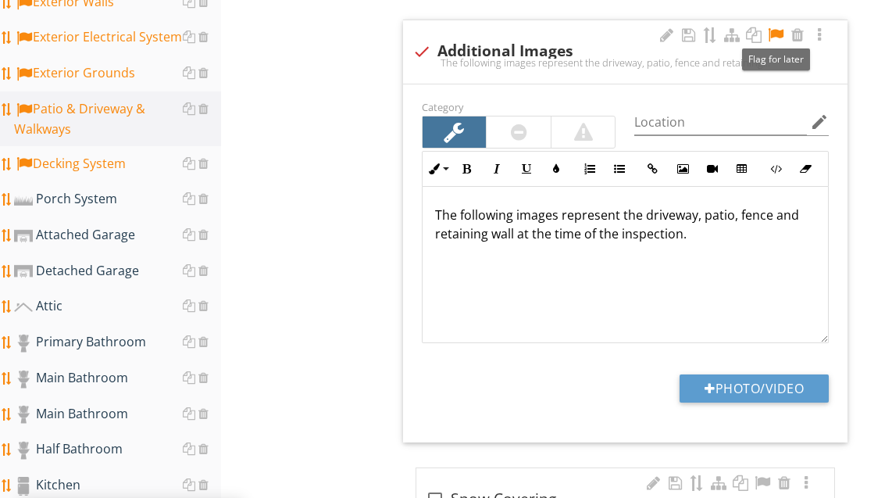
click at [776, 384] on button "Photo/Video" at bounding box center [754, 388] width 149 height 28
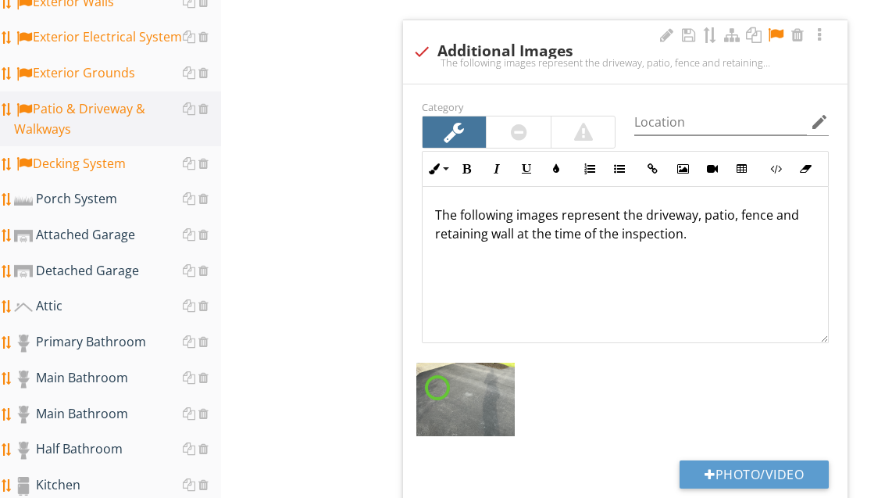
click at [794, 472] on button "Photo/Video" at bounding box center [754, 474] width 149 height 28
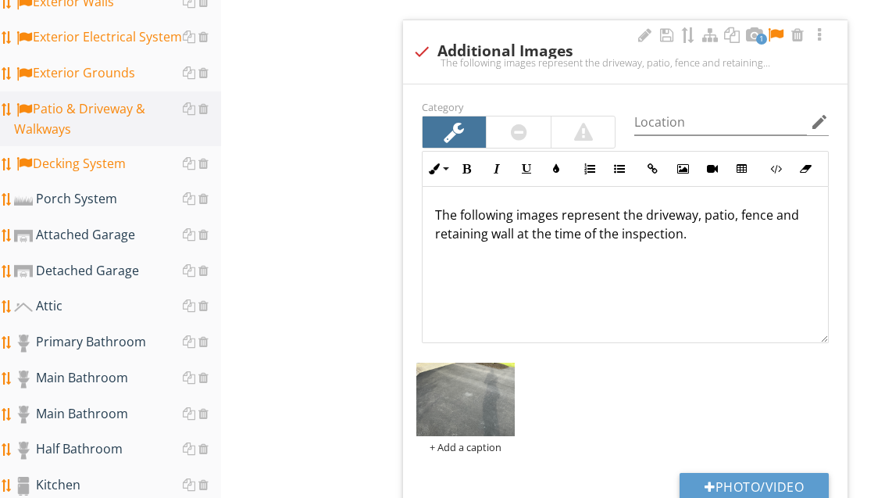
type input "C:\fakepath\image.jpg"
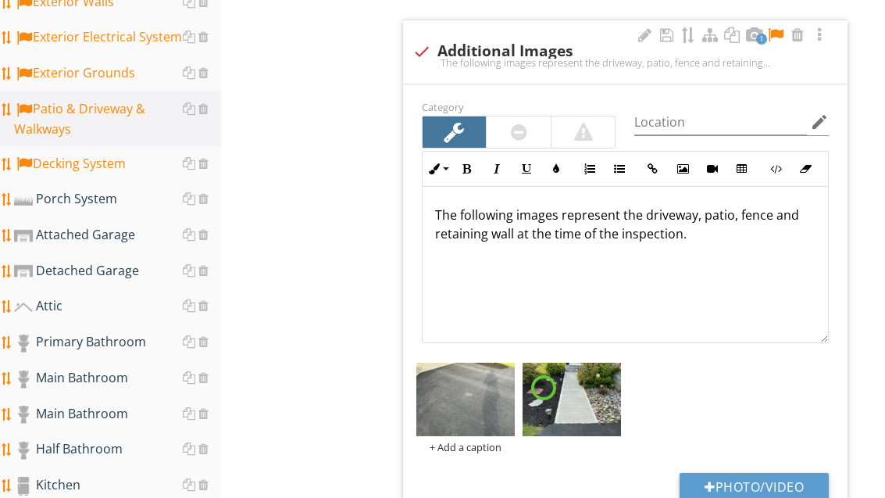
click at [98, 200] on div "Porch System" at bounding box center [117, 199] width 207 height 20
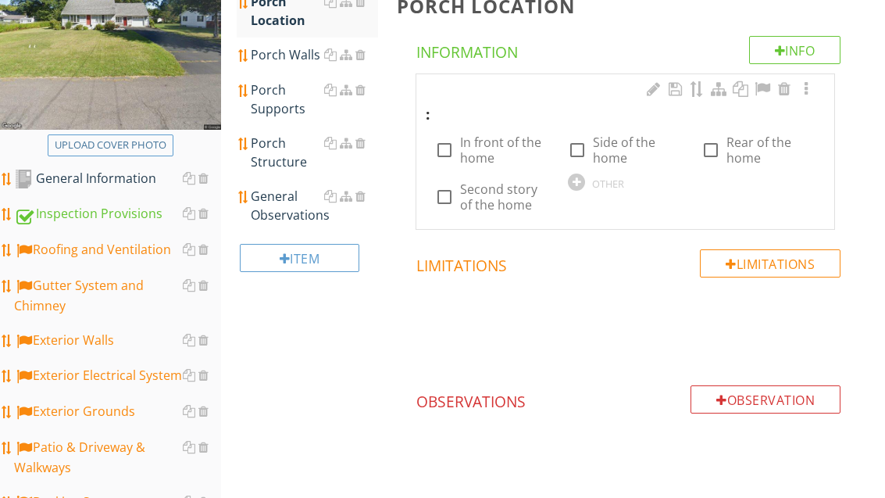
scroll to position [264, 0]
click at [515, 143] on label "In front of the home" at bounding box center [504, 149] width 89 height 31
checkbox input "true"
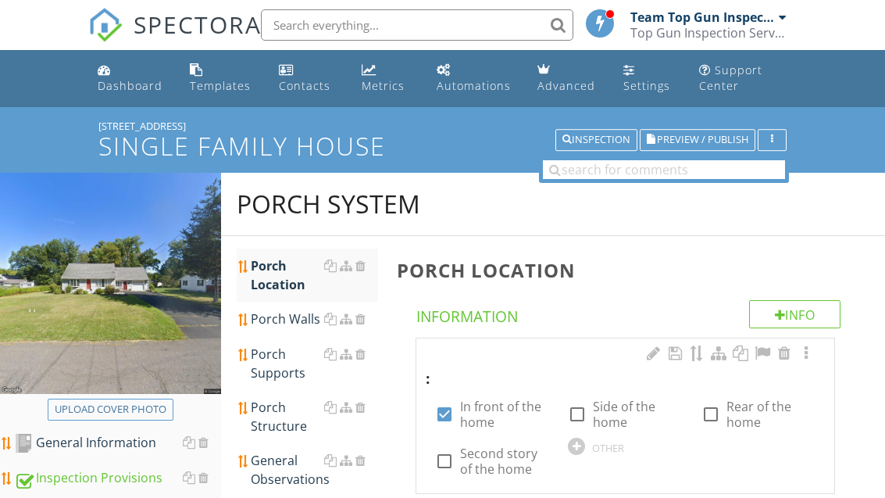
click at [279, 309] on div "Porch Walls" at bounding box center [314, 318] width 127 height 19
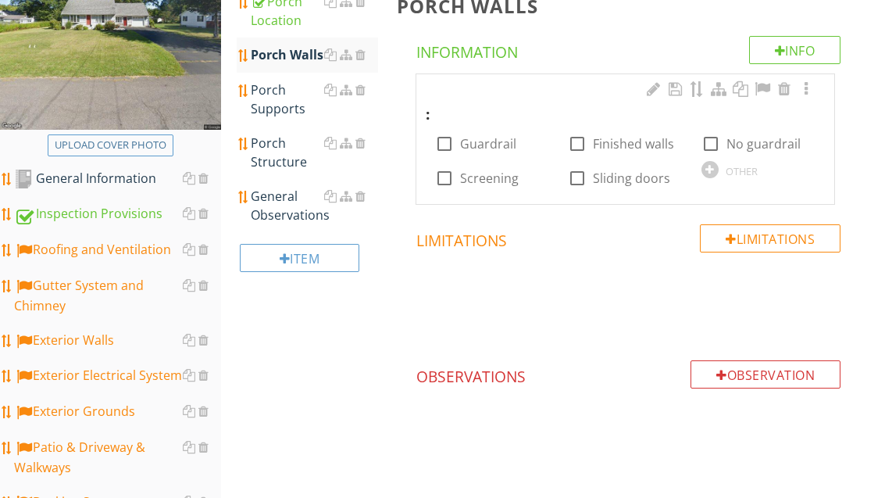
click at [723, 138] on div at bounding box center [711, 143] width 27 height 27
checkbox input "true"
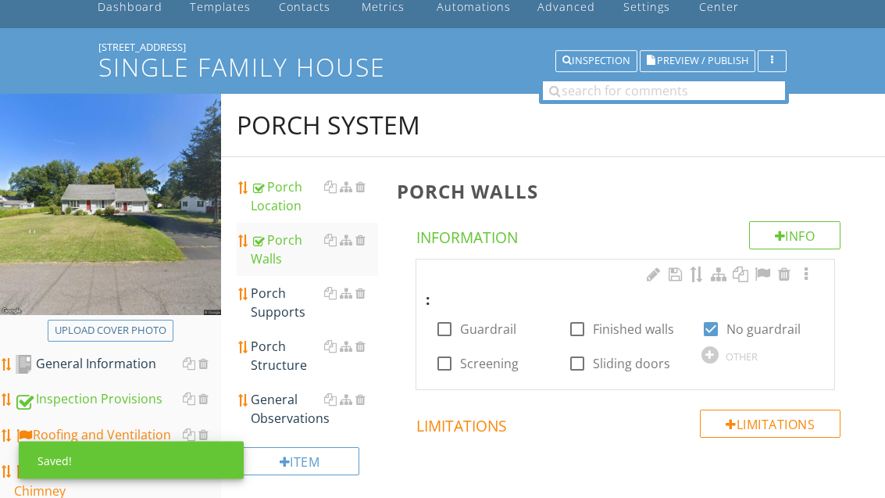
scroll to position [79, 0]
click at [287, 304] on div "Porch Supports" at bounding box center [314, 303] width 127 height 38
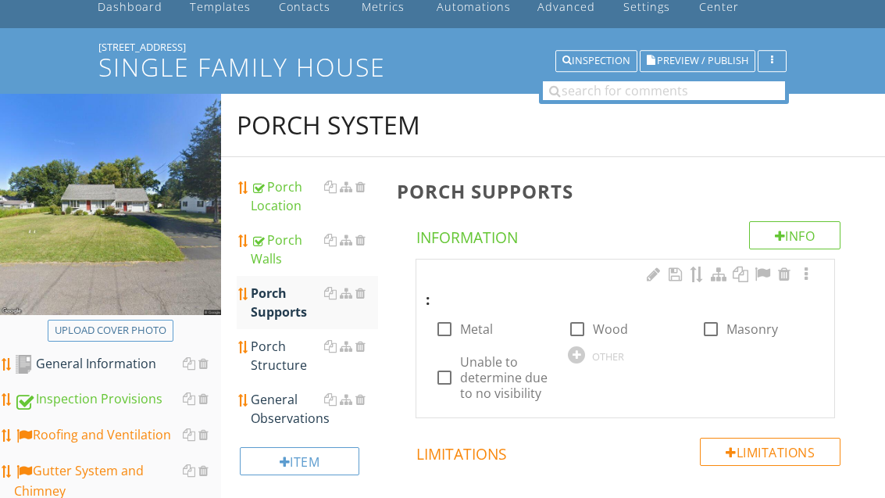
click at [716, 334] on div at bounding box center [711, 329] width 27 height 27
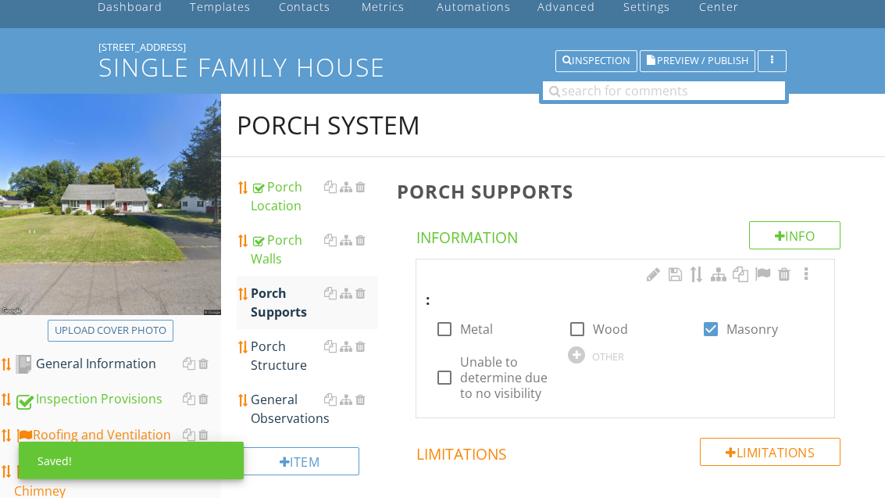
click at [713, 324] on div at bounding box center [711, 329] width 27 height 27
checkbox input "false"
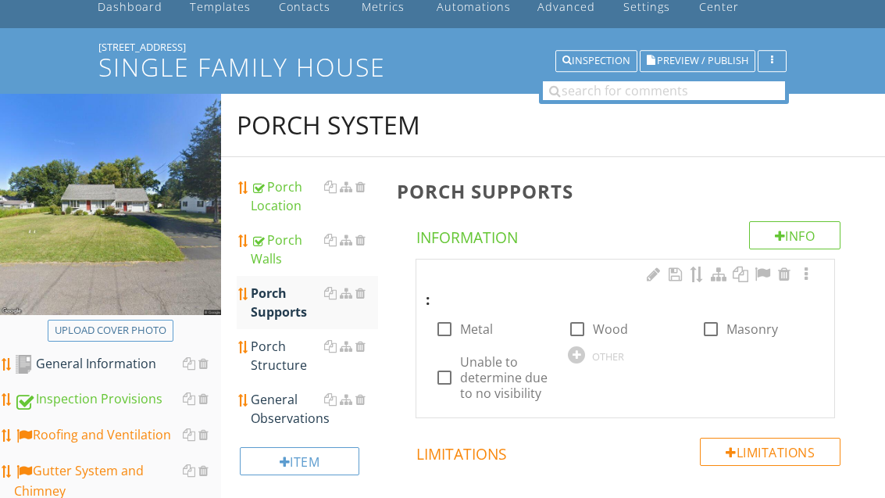
click at [577, 360] on div at bounding box center [576, 354] width 17 height 17
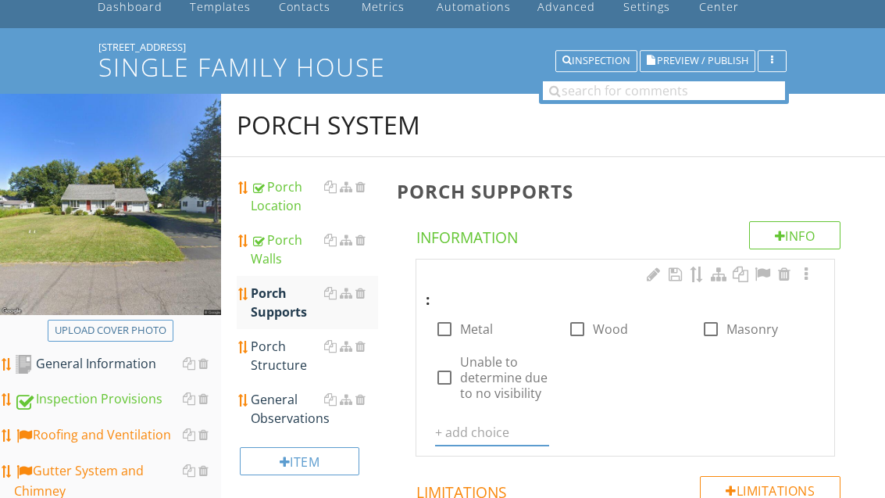
click at [505, 423] on input "text" at bounding box center [492, 433] width 114 height 26
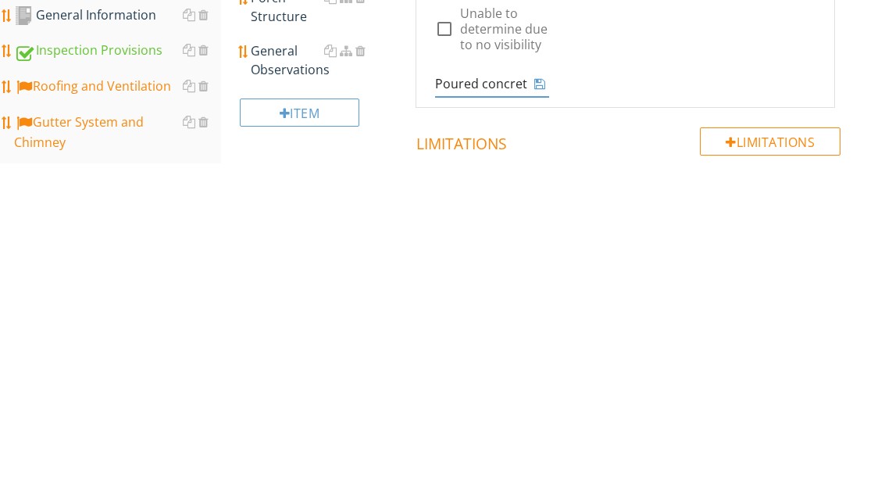
type input "Poured concrete base"
click at [544, 412] on icon at bounding box center [539, 418] width 11 height 13
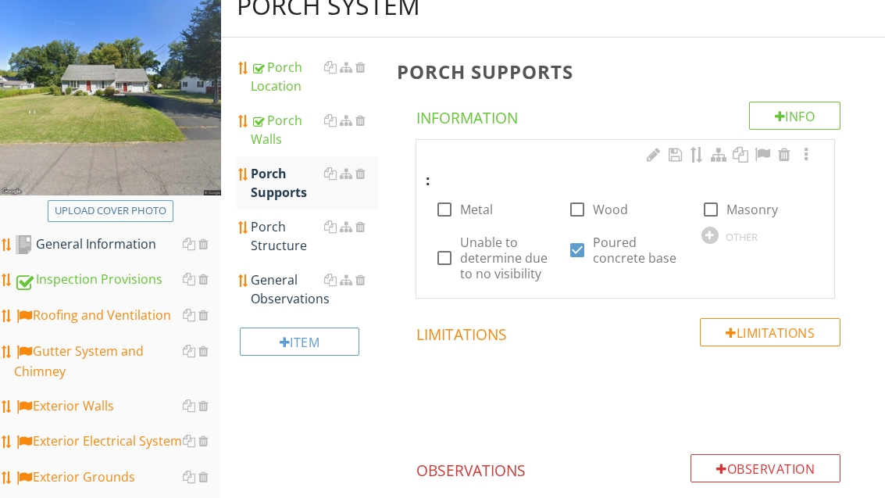
scroll to position [201, 0]
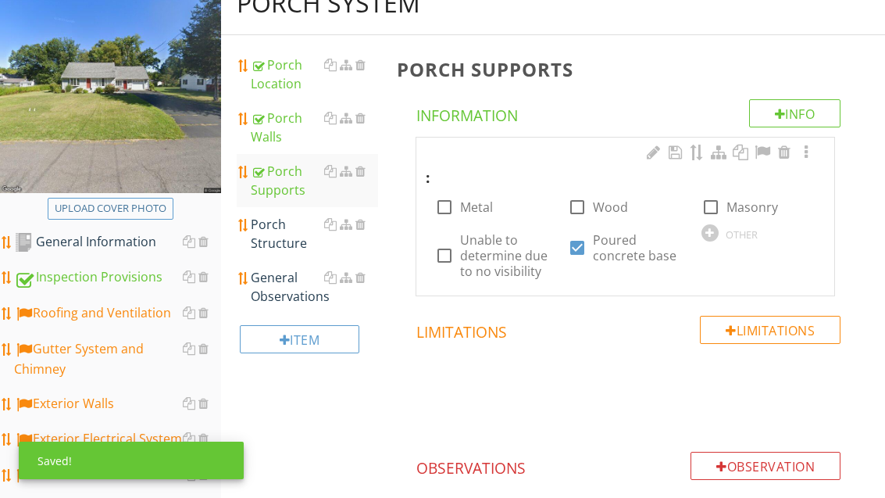
click at [277, 241] on div "Porch Structure" at bounding box center [314, 234] width 127 height 38
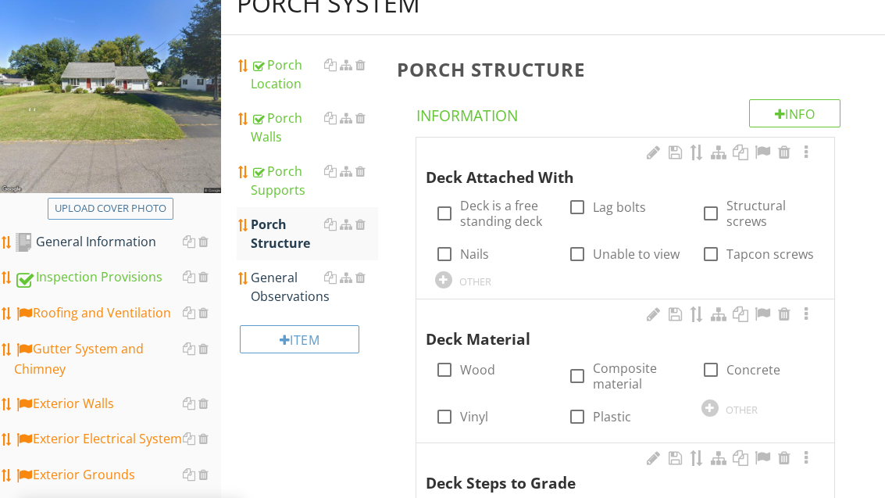
click at [505, 218] on label "Deck is a free standing deck" at bounding box center [504, 213] width 89 height 31
checkbox input "true"
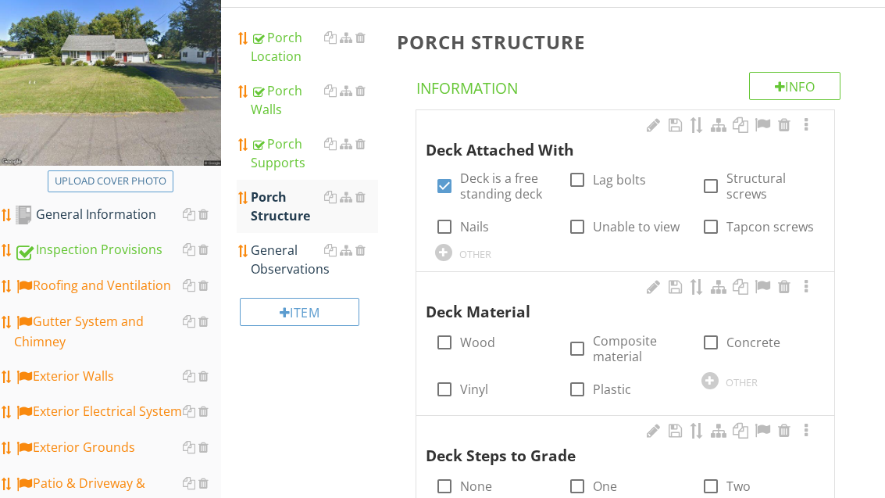
scroll to position [233, 0]
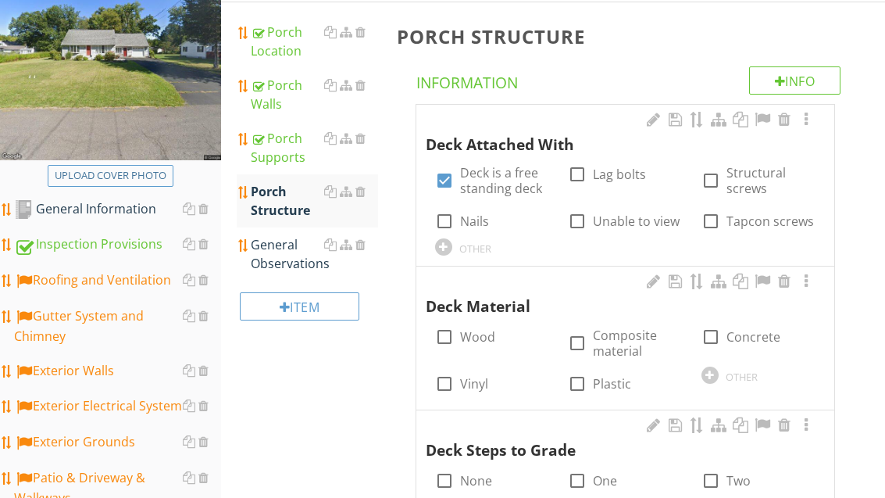
click at [765, 331] on label "Concrete" at bounding box center [754, 338] width 54 height 16
checkbox input "true"
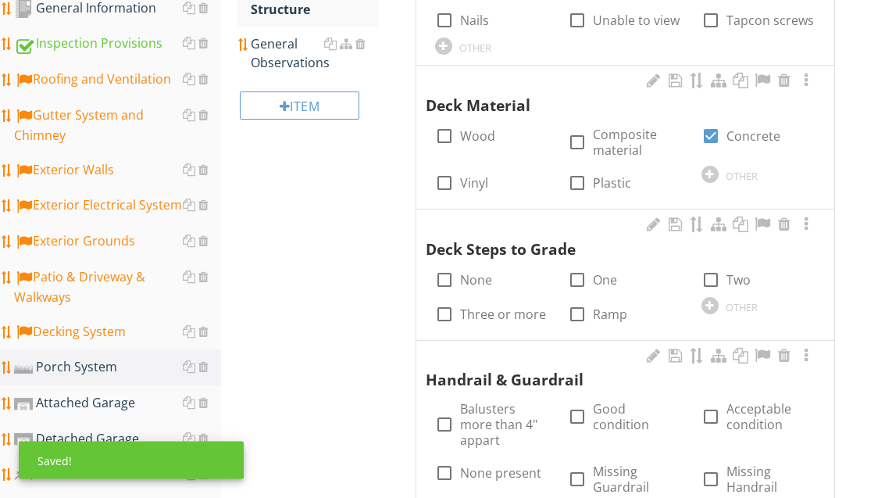
scroll to position [434, 0]
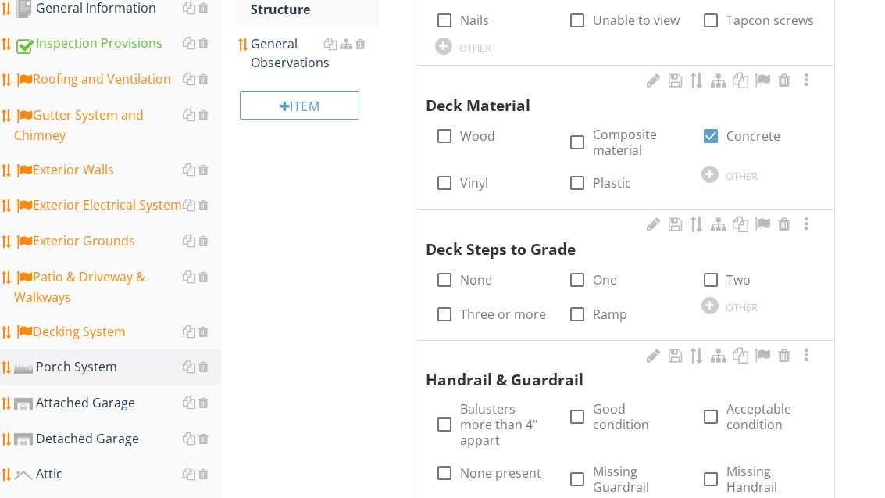
click at [719, 277] on div at bounding box center [711, 279] width 27 height 27
checkbox input "true"
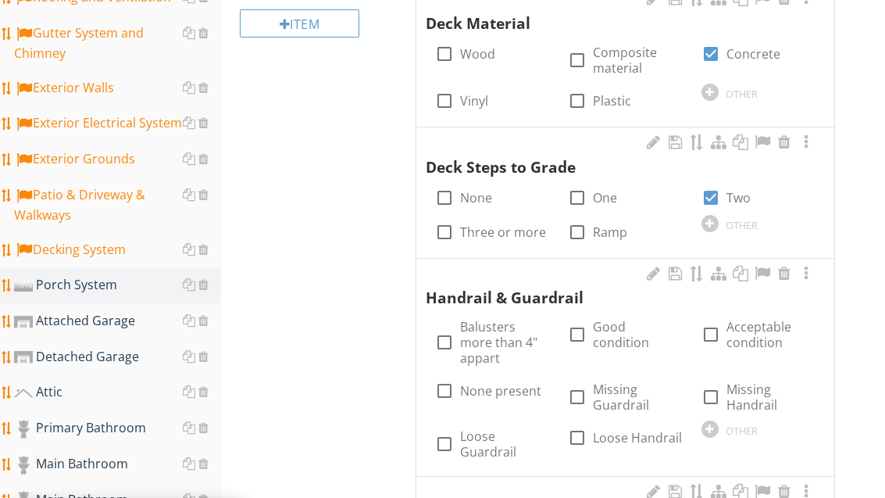
scroll to position [516, 0]
click at [516, 383] on label "None present" at bounding box center [500, 391] width 81 height 16
checkbox input "true"
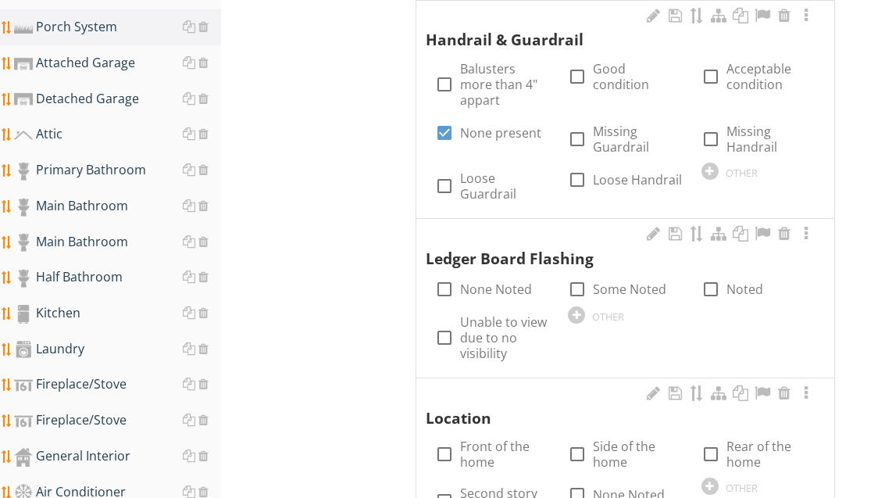
scroll to position [895, 0]
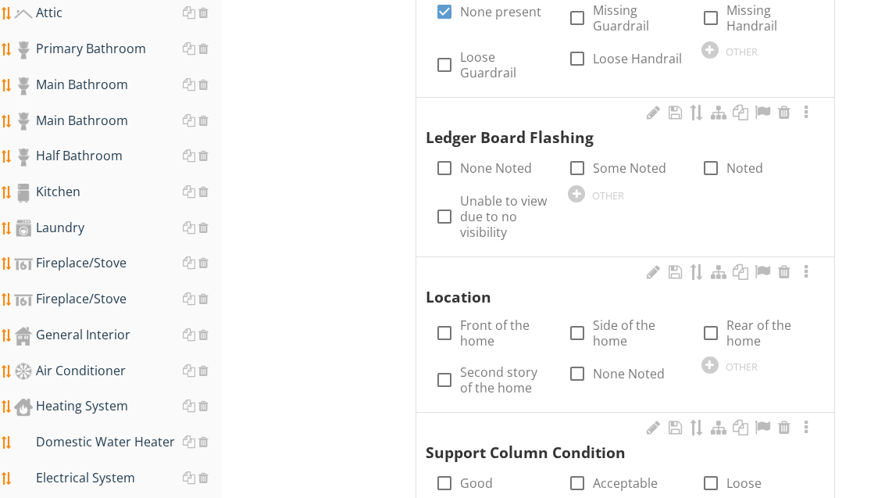
click at [502, 317] on label "Front of the home" at bounding box center [504, 332] width 89 height 31
checkbox input "true"
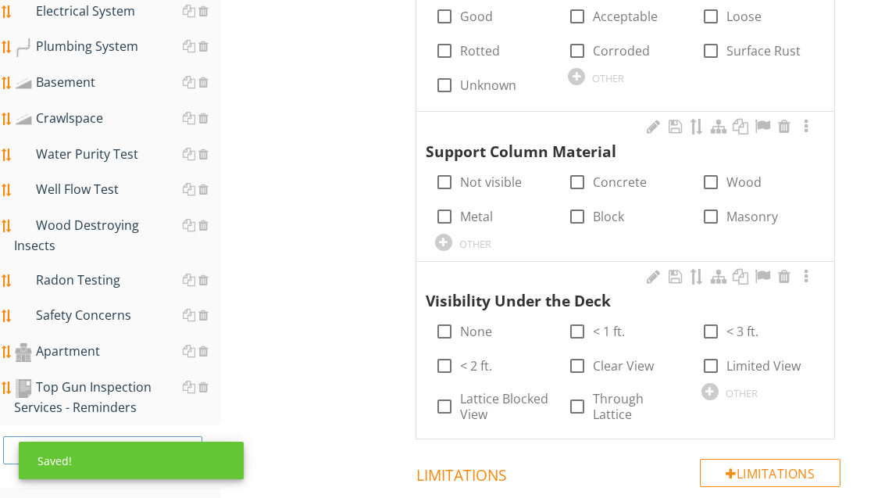
click at [491, 323] on label "None" at bounding box center [476, 331] width 32 height 16
checkbox input "true"
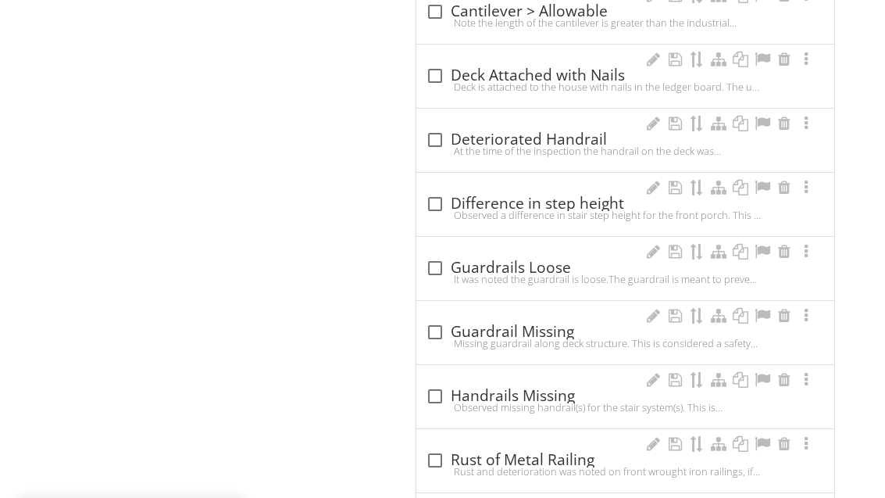
scroll to position [2222, 0]
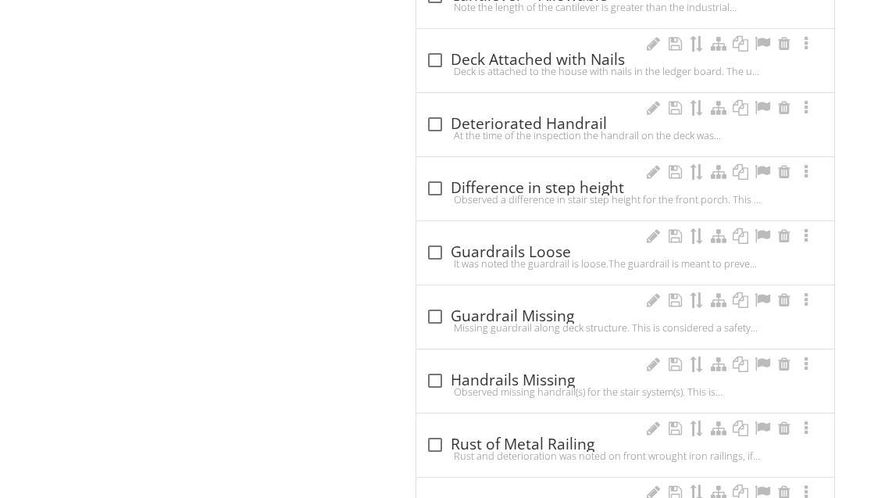
click at [542, 307] on div "check_box_outline_blank Guardrail Missing" at bounding box center [625, 316] width 399 height 19
checkbox input "true"
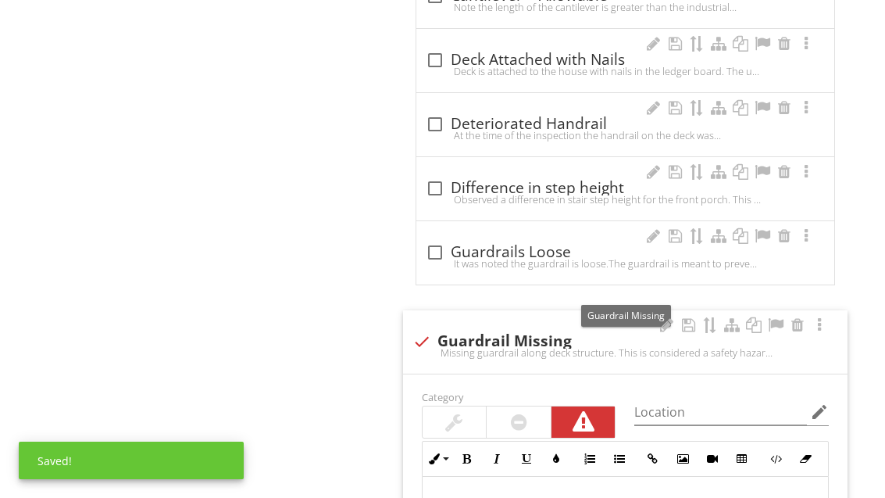
click at [777, 317] on div at bounding box center [775, 325] width 19 height 16
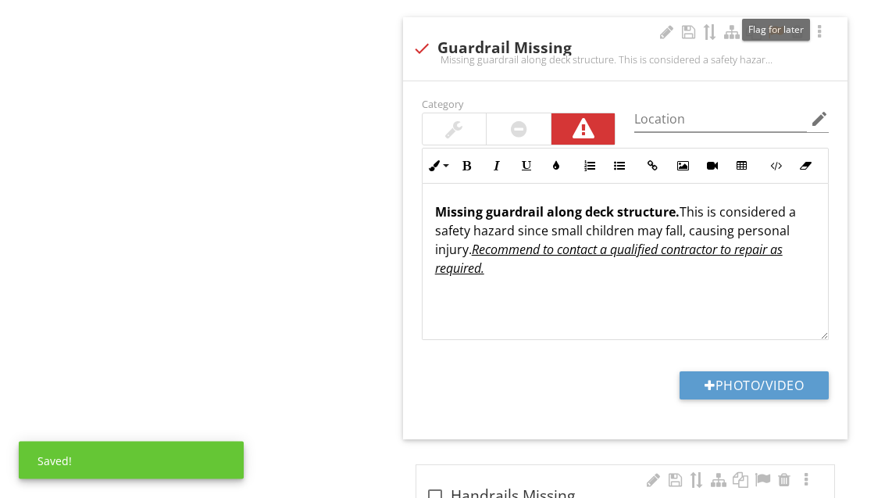
click at [784, 372] on button "Photo/Video" at bounding box center [754, 386] width 149 height 28
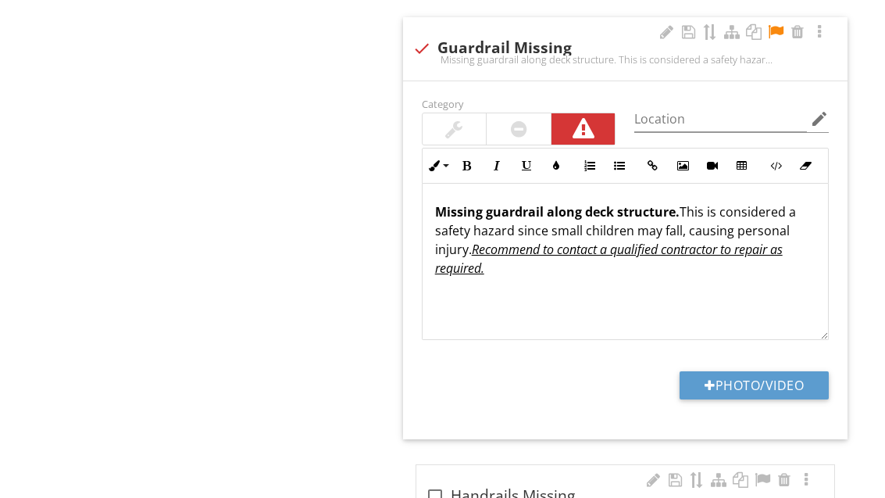
type input "C:\fakepath\image.jpg"
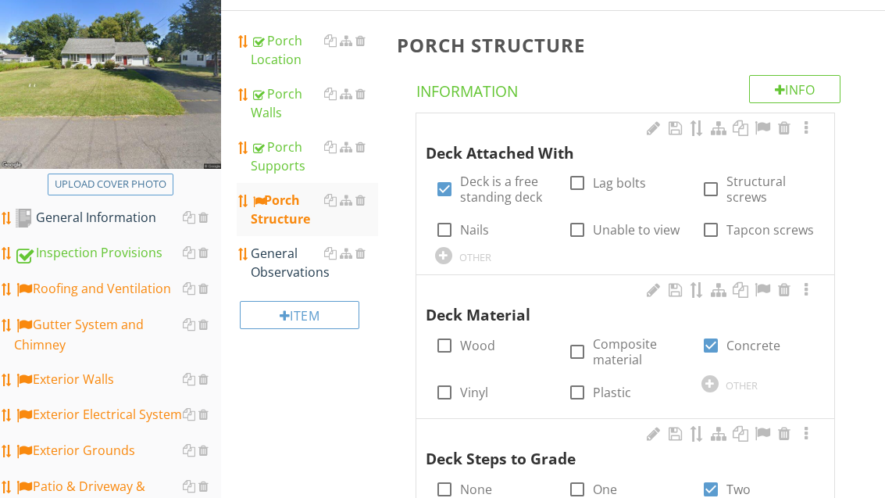
scroll to position [226, 0]
click at [289, 270] on div "General Observations" at bounding box center [314, 262] width 127 height 38
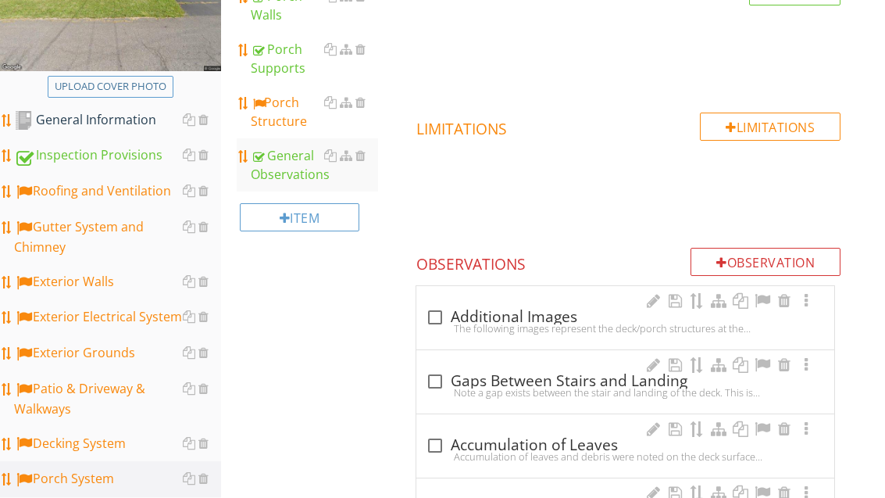
scroll to position [323, 0]
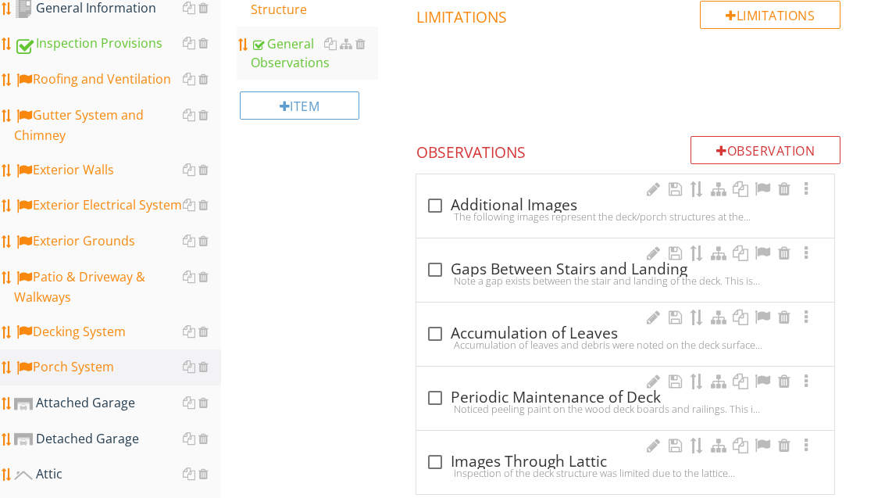
click at [121, 398] on div "Attached Garage" at bounding box center [117, 404] width 207 height 20
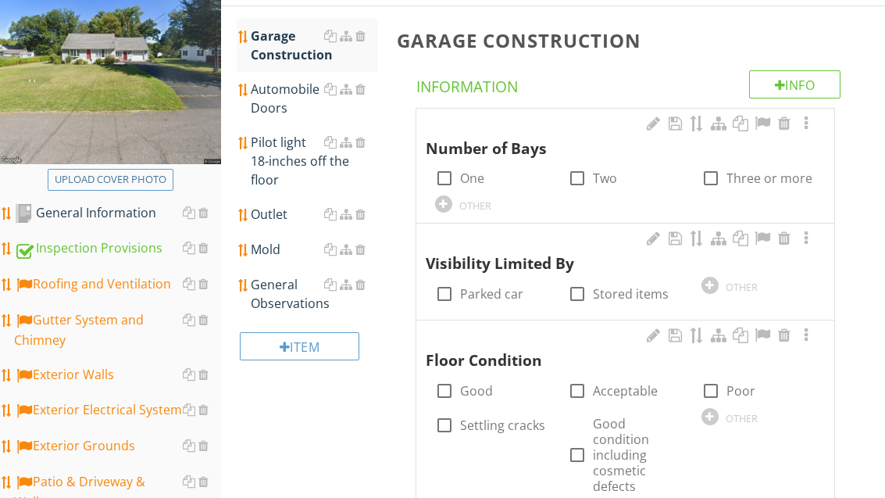
scroll to position [216, 0]
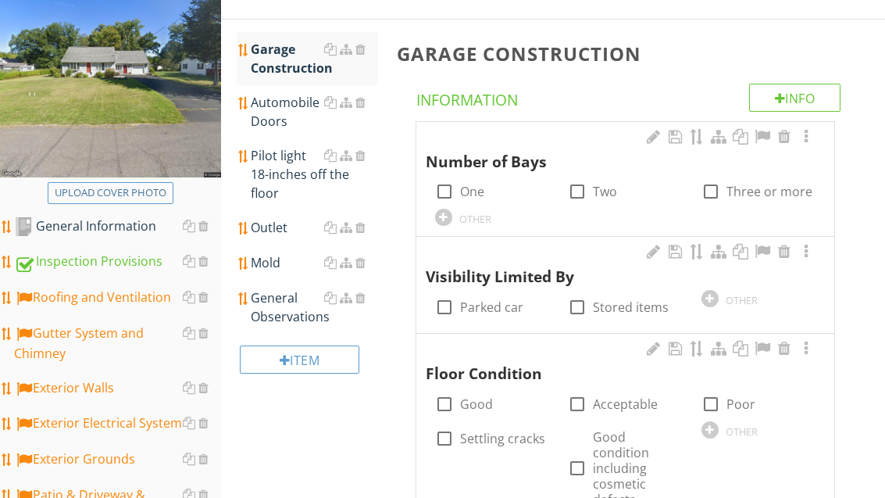
click at [472, 190] on label "One" at bounding box center [472, 192] width 24 height 16
checkbox input "true"
click at [623, 313] on label "Stored items" at bounding box center [631, 307] width 76 height 16
checkbox input "true"
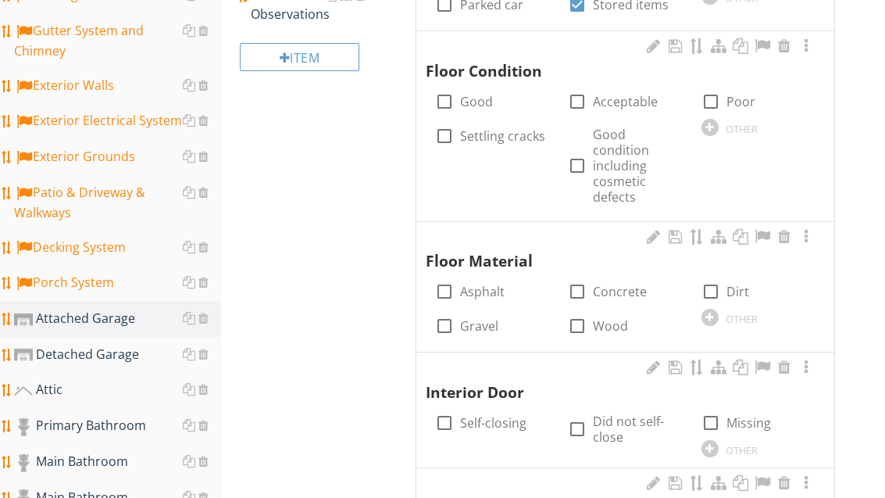
scroll to position [563, 0]
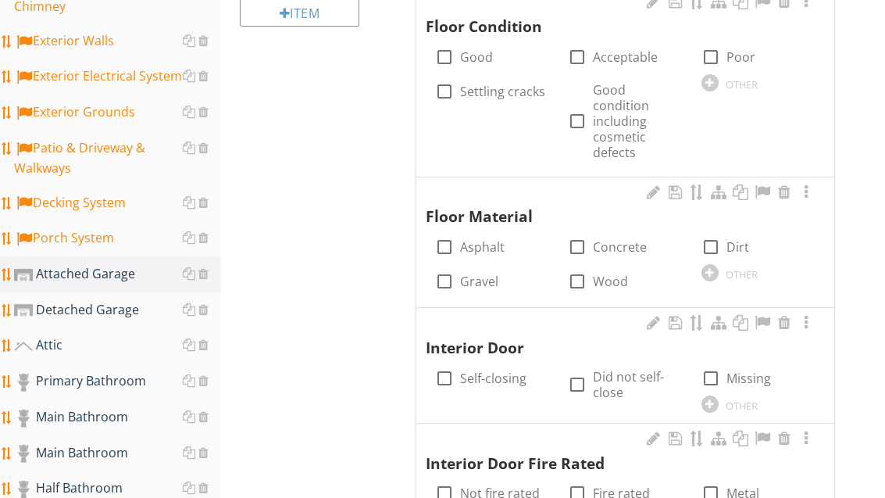
click at [618, 239] on label "Concrete" at bounding box center [620, 247] width 54 height 16
checkbox input "true"
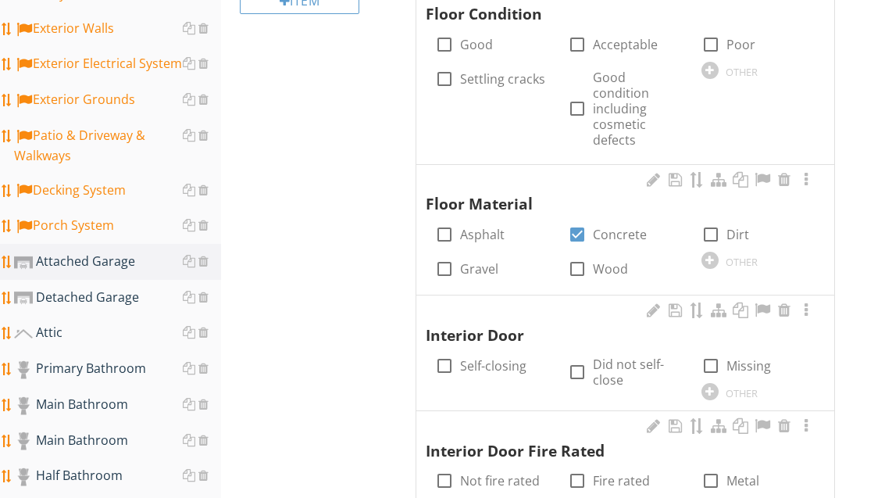
scroll to position [576, 0]
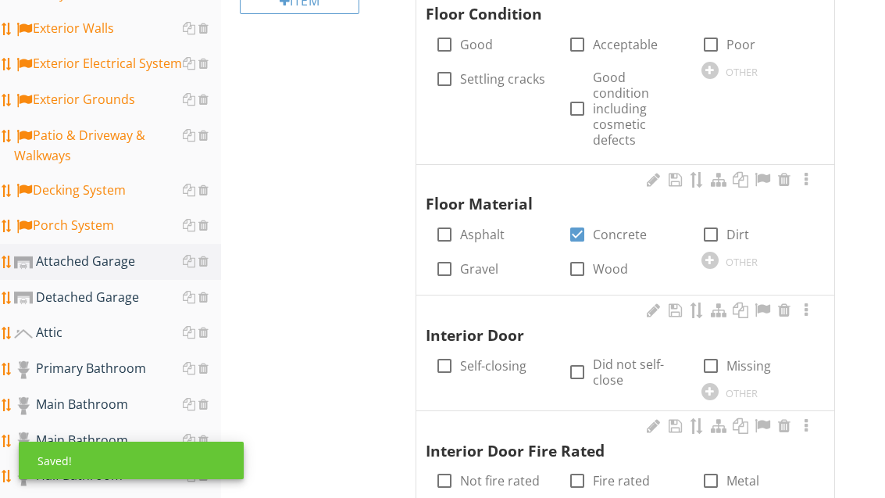
click at [631, 366] on label "Did not self-close" at bounding box center [637, 371] width 89 height 31
checkbox input "true"
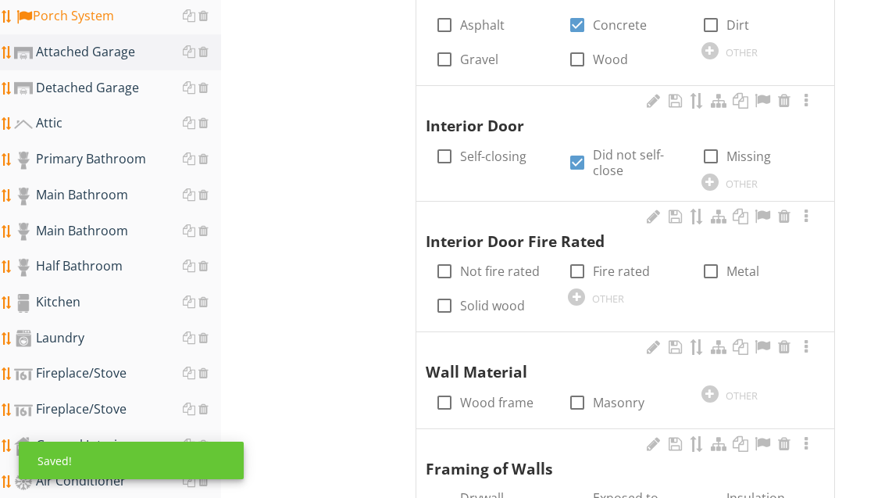
scroll to position [809, 0]
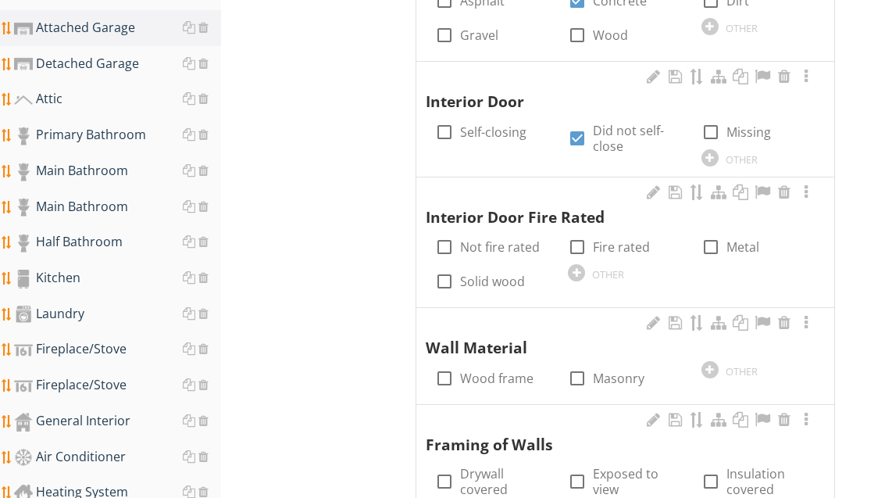
click at [501, 239] on label "Not fire rated" at bounding box center [500, 247] width 80 height 16
click at [476, 239] on label "Not fire rated" at bounding box center [500, 247] width 80 height 16
checkbox input "false"
click at [619, 241] on label "Fire rated" at bounding box center [621, 247] width 57 height 16
checkbox input "true"
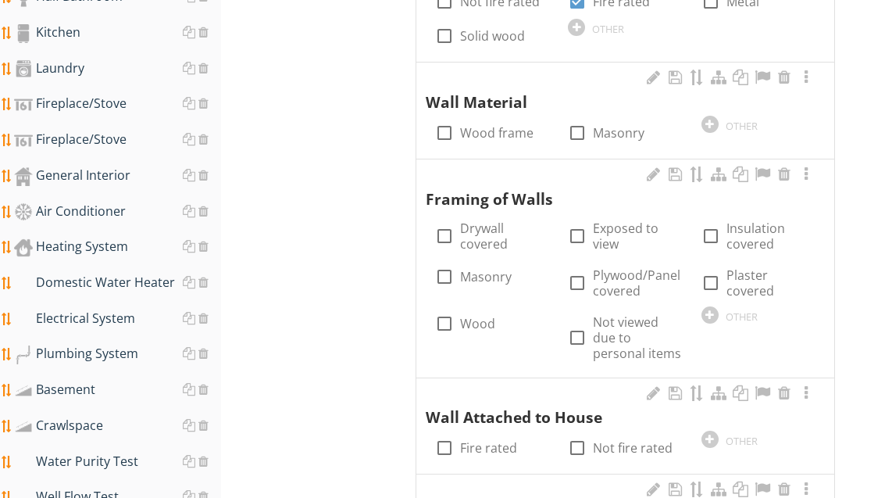
scroll to position [1055, 0]
click at [502, 125] on label "Wood frame" at bounding box center [496, 133] width 73 height 16
checkbox input "true"
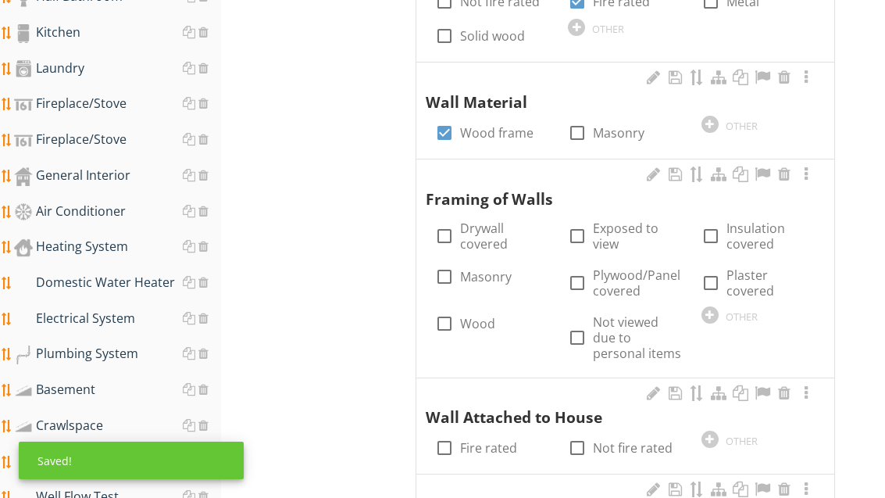
click at [481, 224] on label "Drywall covered" at bounding box center [504, 235] width 89 height 31
checkbox input "true"
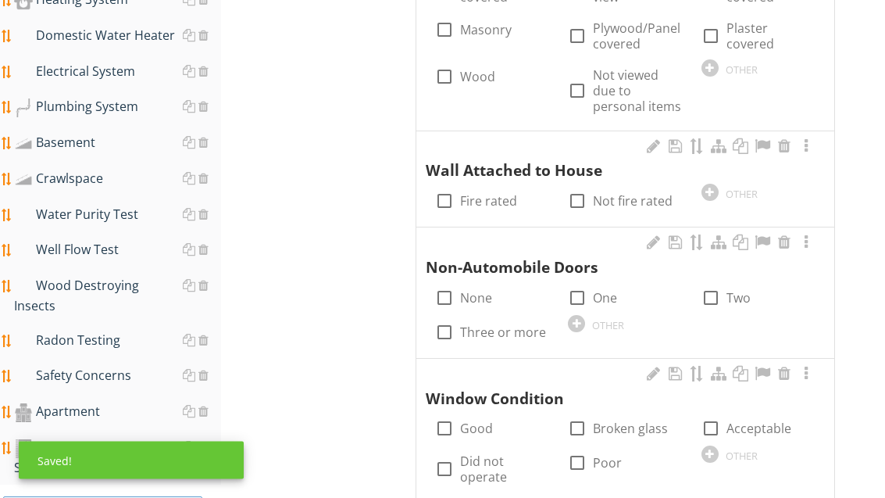
scroll to position [1314, 0]
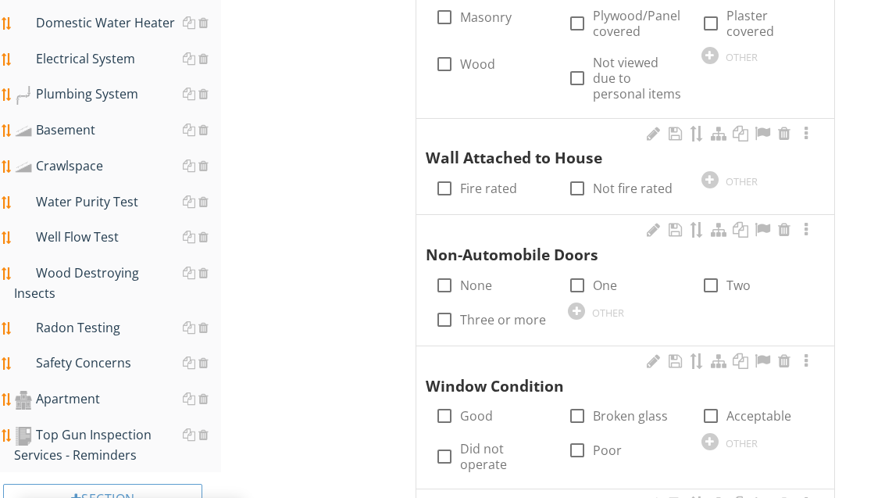
click at [499, 180] on label "Fire rated" at bounding box center [488, 188] width 57 height 16
checkbox input "true"
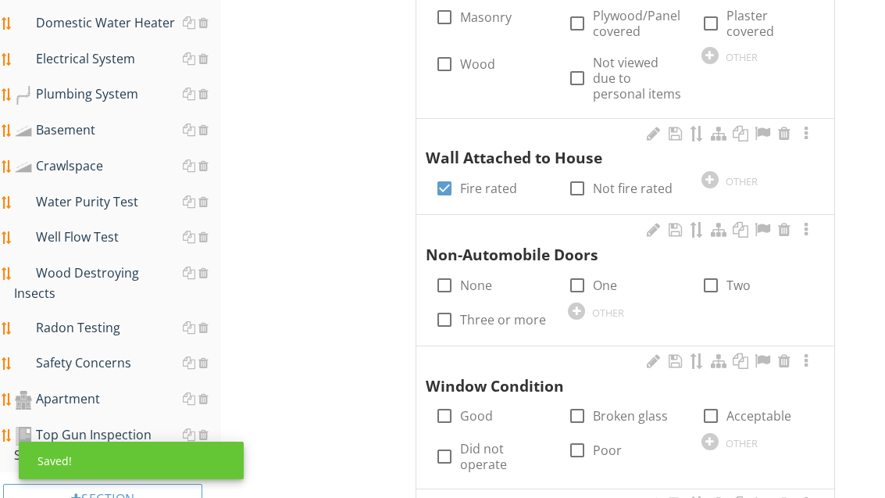
click at [590, 275] on div at bounding box center [577, 285] width 27 height 27
checkbox input "true"
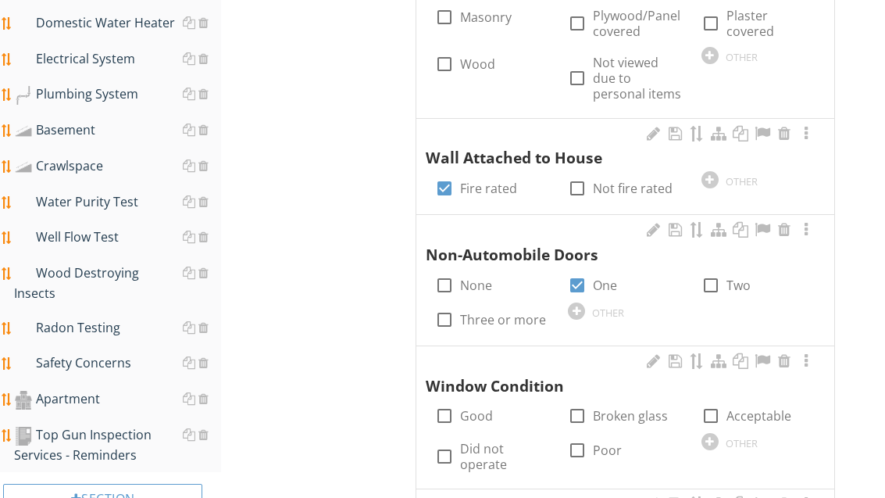
click at [752, 408] on label "Acceptable" at bounding box center [759, 416] width 65 height 16
checkbox input "true"
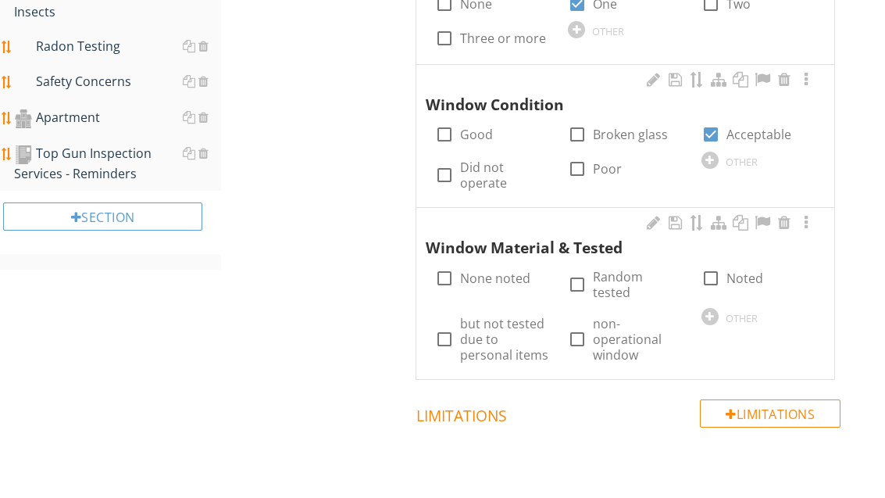
scroll to position [1670, 0]
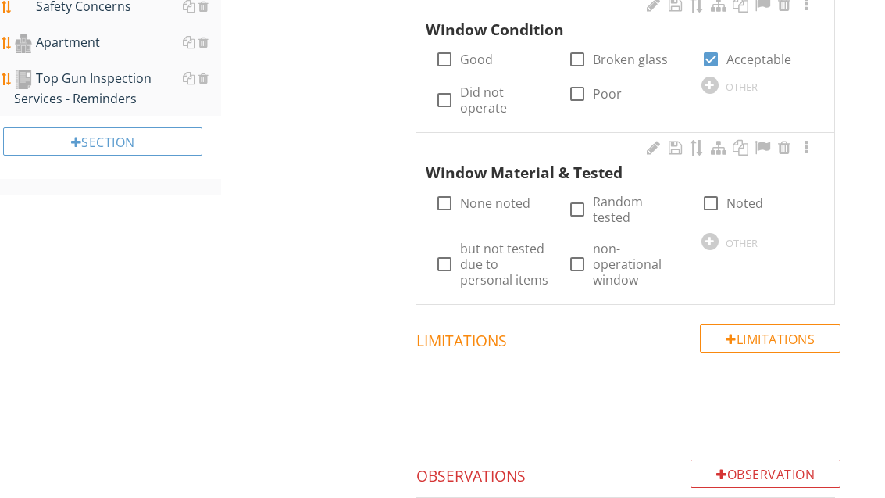
click at [741, 196] on label "Noted" at bounding box center [745, 204] width 37 height 16
checkbox input "true"
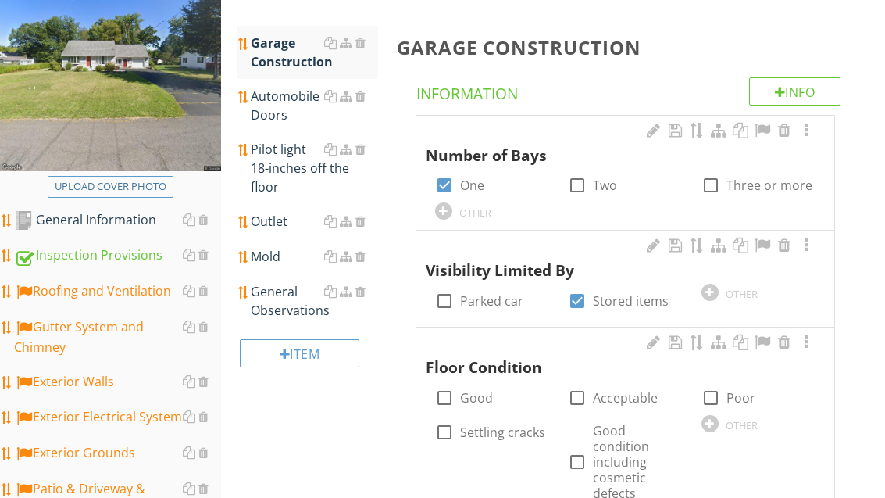
scroll to position [215, 0]
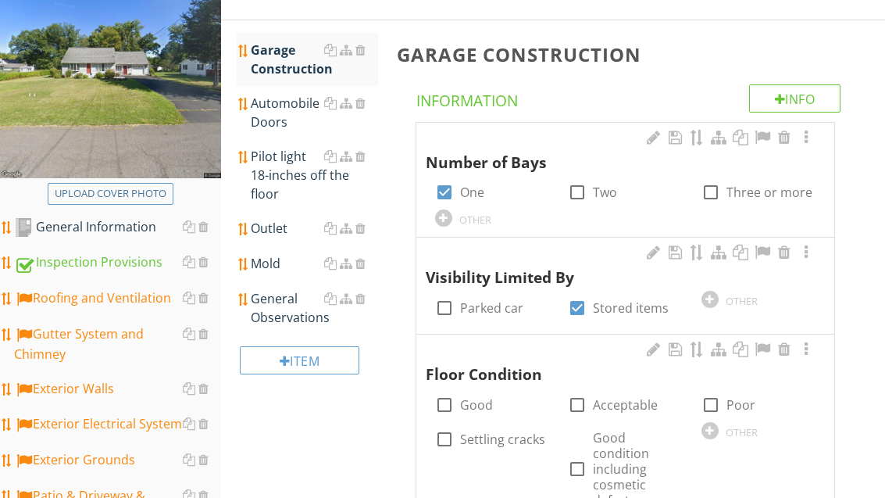
click at [286, 112] on div "Automobile Doors" at bounding box center [314, 114] width 127 height 38
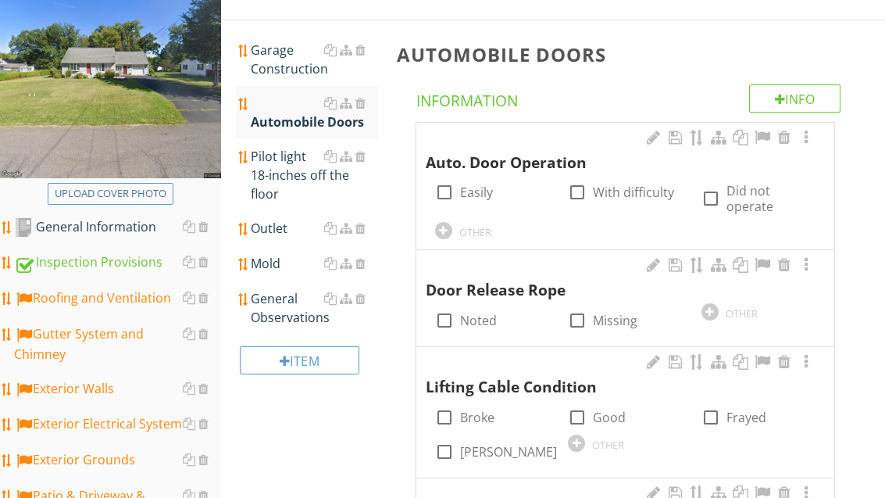
click at [448, 188] on div at bounding box center [444, 192] width 27 height 27
checkbox input "true"
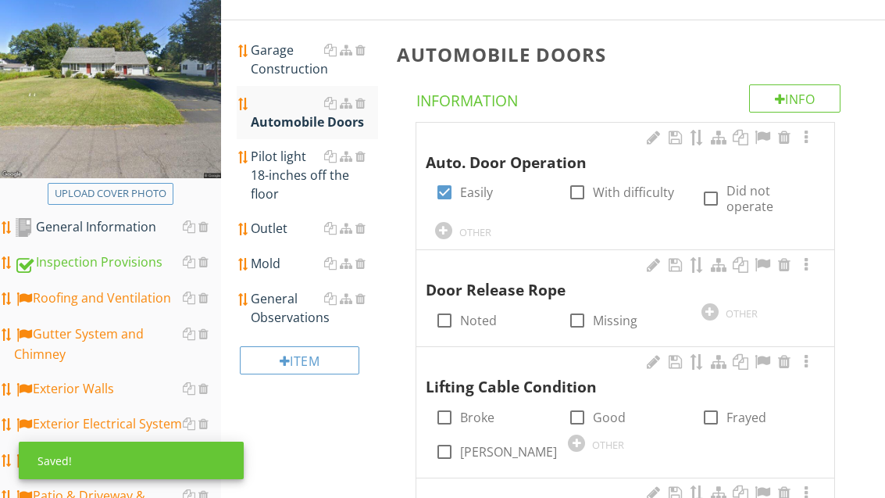
click at [453, 313] on div at bounding box center [444, 320] width 27 height 27
checkbox input "true"
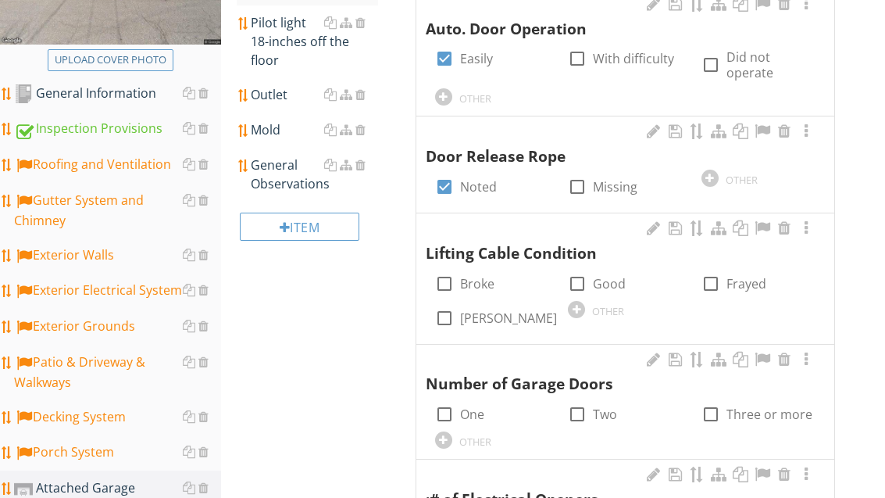
scroll to position [372, 0]
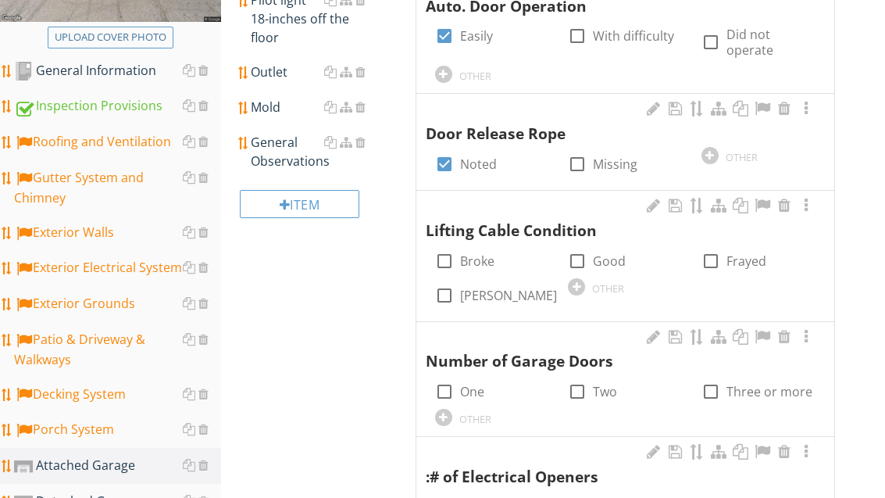
click at [604, 263] on label "Good" at bounding box center [609, 261] width 33 height 16
checkbox input "true"
click at [470, 384] on label "One" at bounding box center [472, 392] width 24 height 16
checkbox input "true"
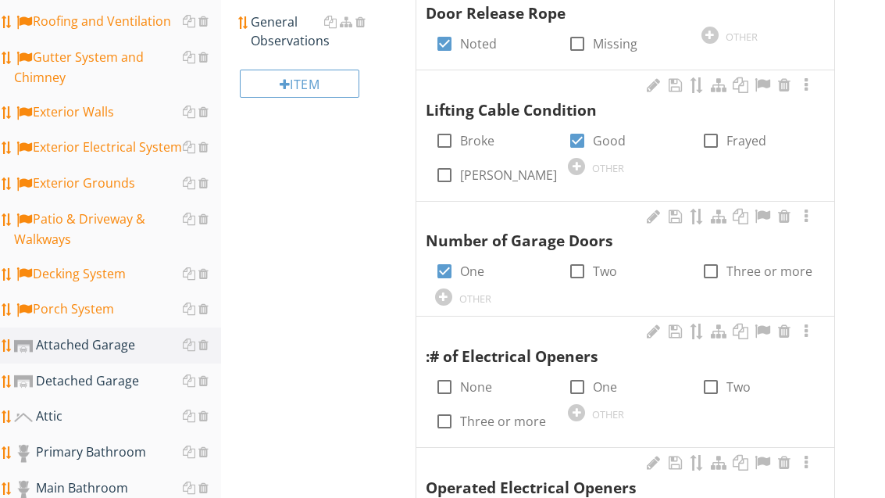
scroll to position [503, 0]
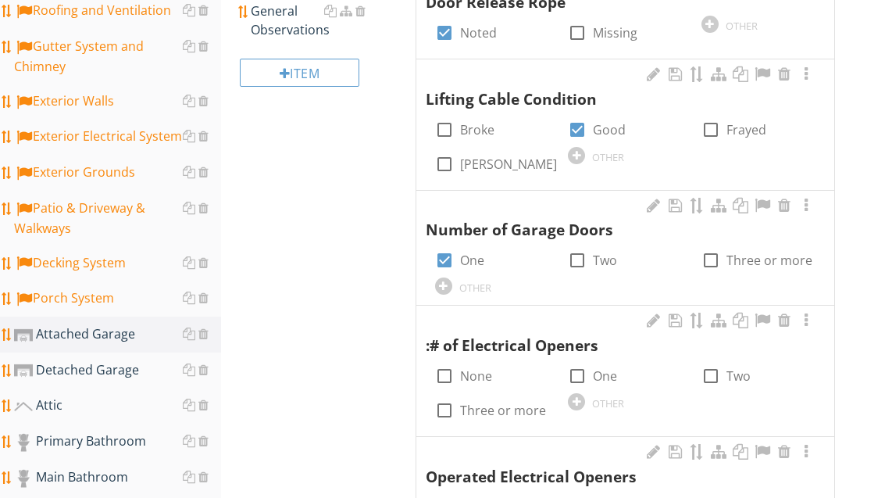
click at [597, 374] on label "One" at bounding box center [605, 376] width 24 height 16
checkbox input "true"
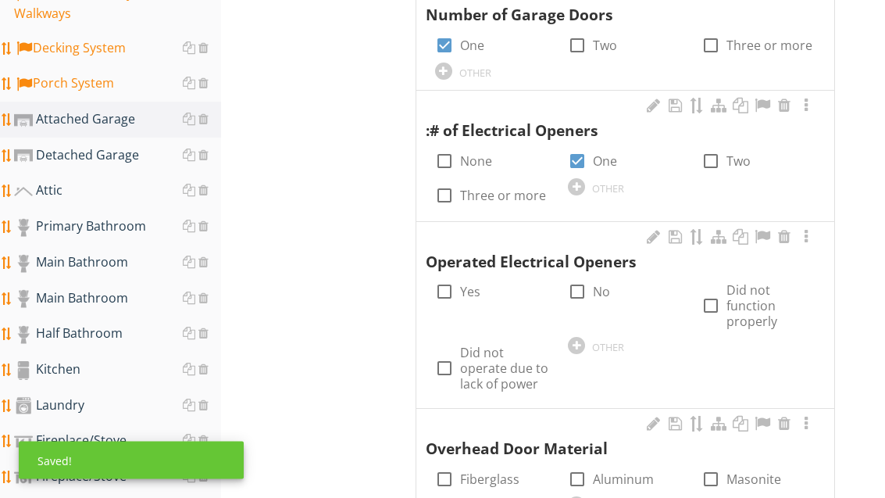
scroll to position [718, 0]
click at [476, 284] on label "Yes" at bounding box center [470, 292] width 20 height 16
checkbox input "true"
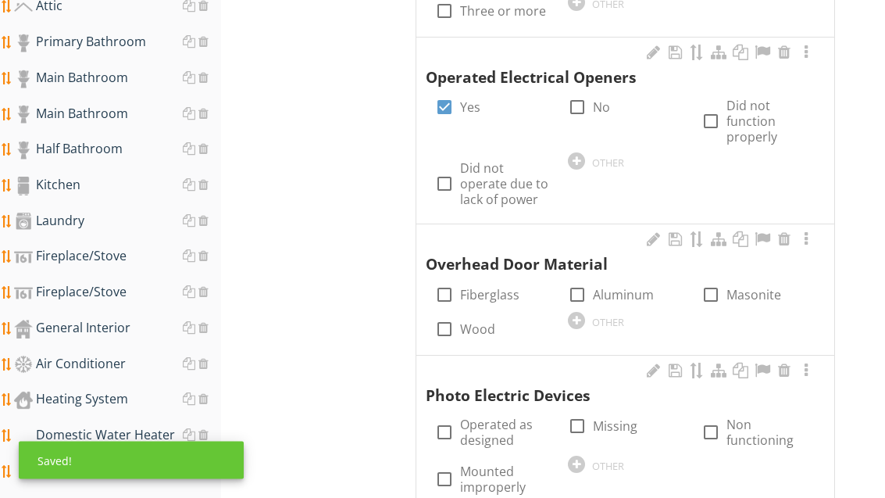
scroll to position [903, 0]
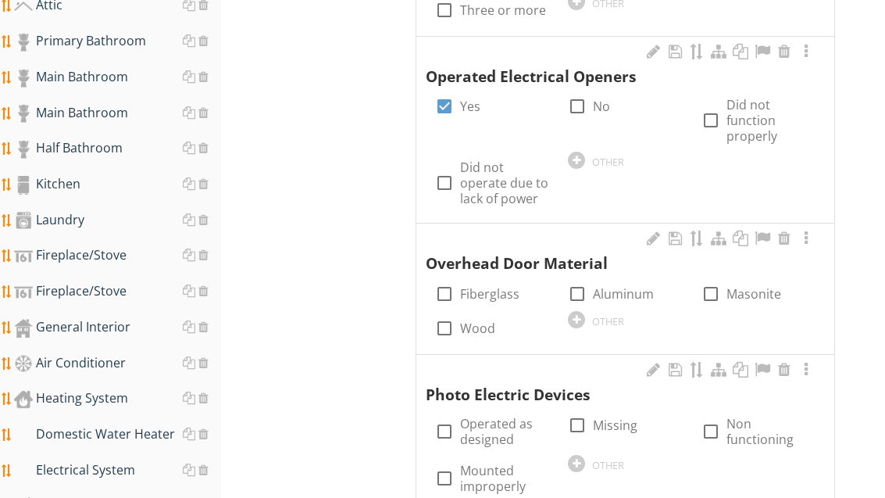
click at [628, 286] on label "Aluminum" at bounding box center [623, 294] width 61 height 16
checkbox input "true"
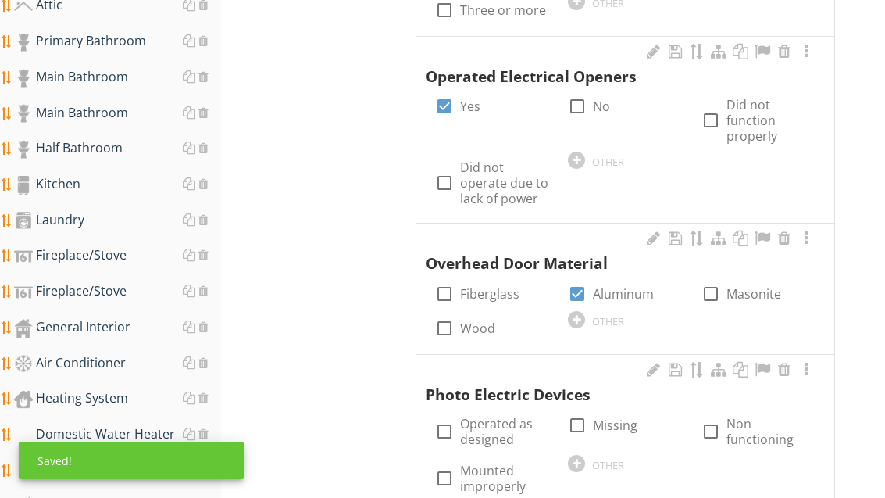
scroll to position [921, 0]
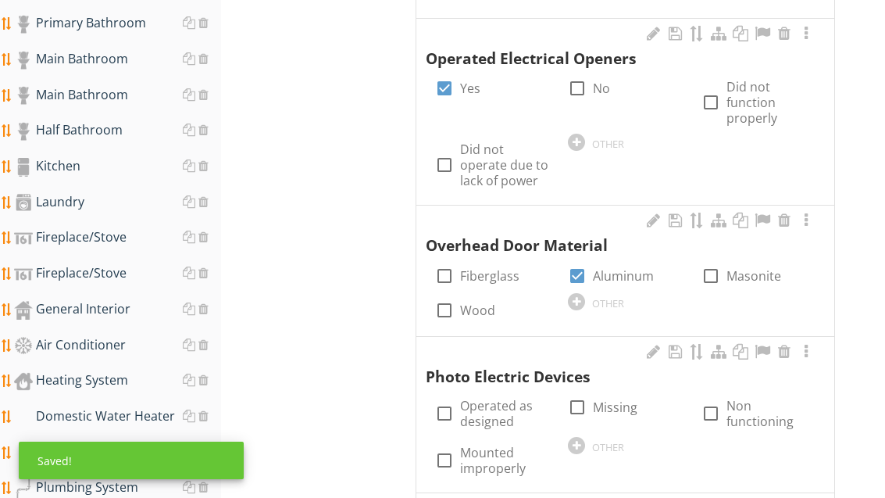
click at [501, 399] on label "Operated as designed" at bounding box center [504, 413] width 89 height 31
checkbox input "true"
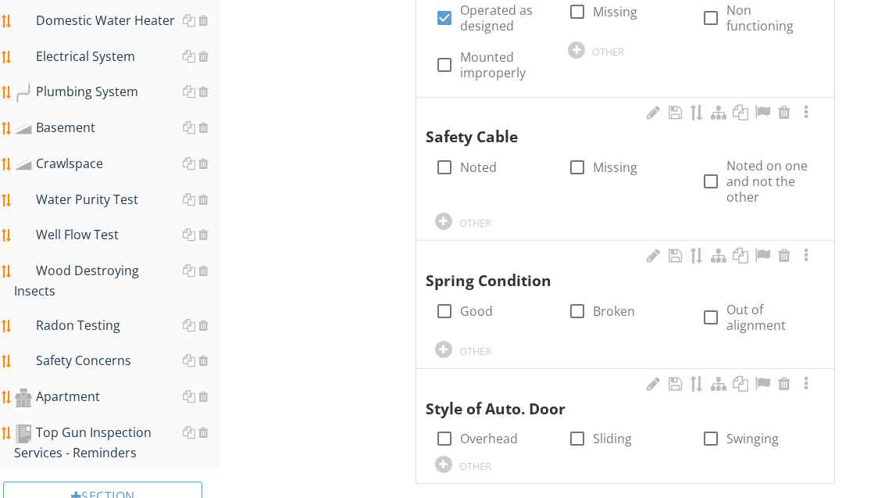
scroll to position [1317, 0]
click at [470, 303] on label "Good" at bounding box center [476, 311] width 33 height 16
checkbox input "true"
click at [448, 341] on div at bounding box center [443, 349] width 17 height 17
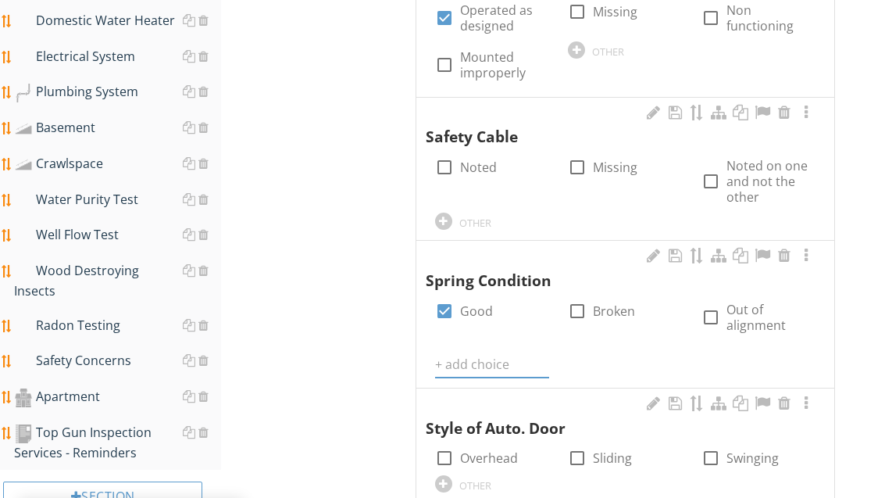
click at [491, 352] on input "text" at bounding box center [492, 365] width 114 height 26
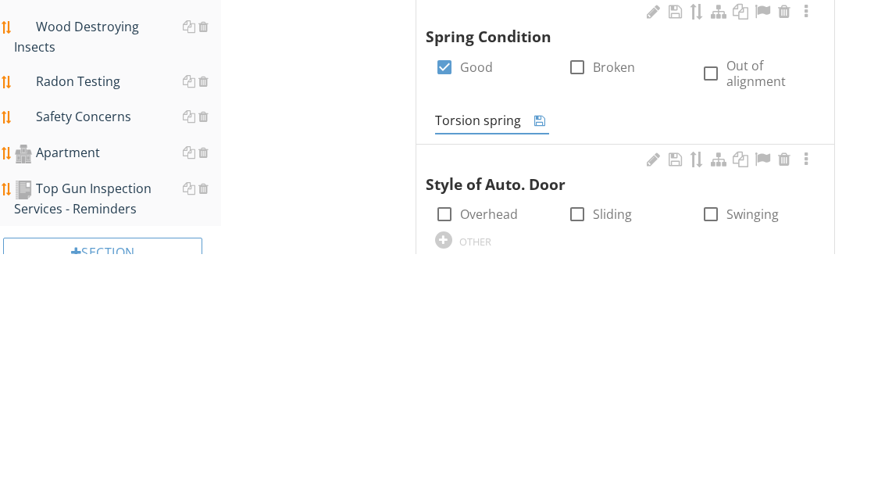
type input "Torsion spring"
click at [543, 359] on icon at bounding box center [539, 365] width 11 height 13
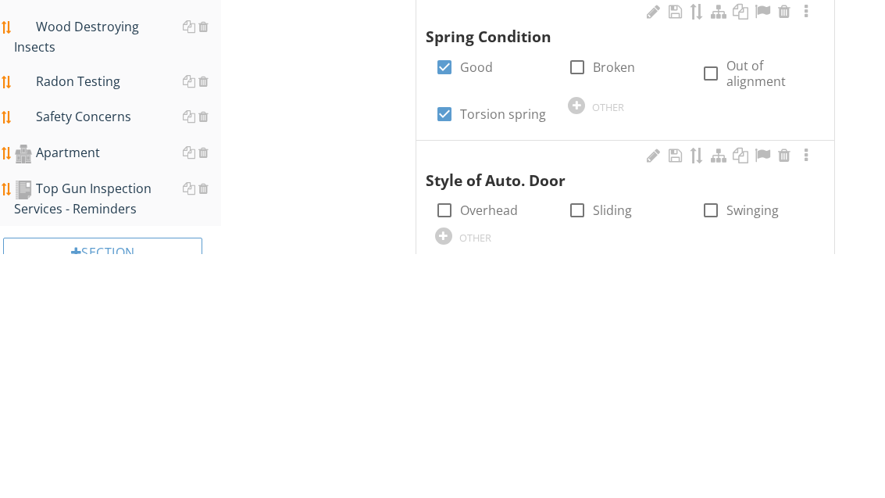
scroll to position [1560, 0]
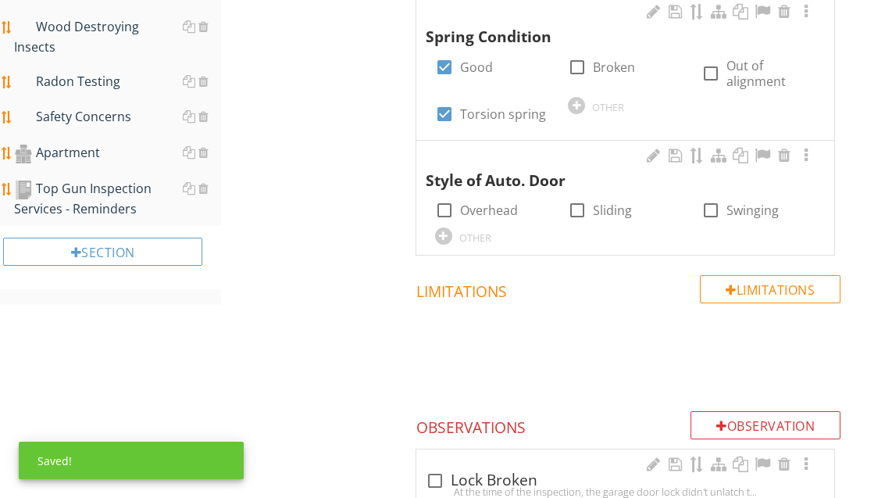
click at [496, 202] on label "Overhead" at bounding box center [489, 210] width 58 height 16
checkbox input "true"
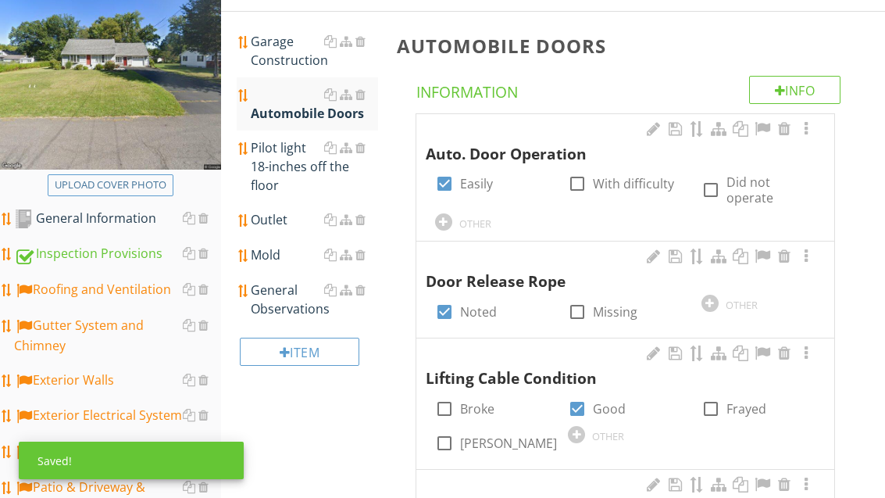
scroll to position [217, 0]
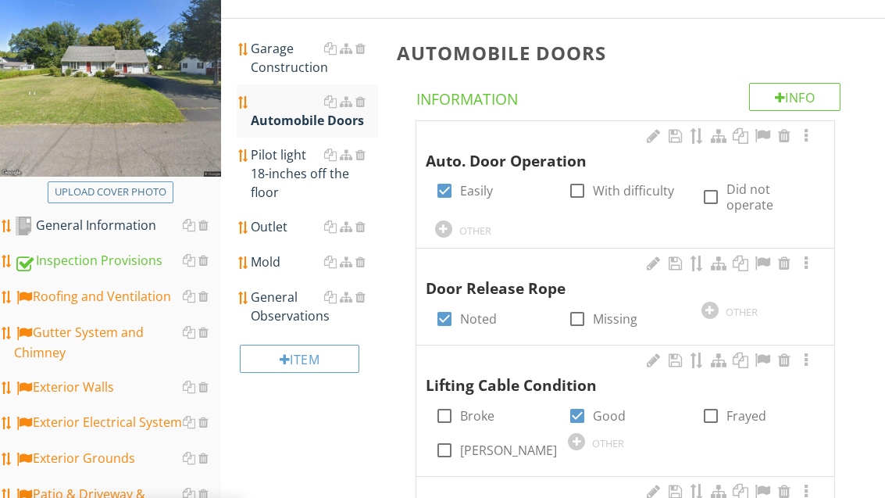
click at [288, 224] on div "Outlet" at bounding box center [314, 226] width 127 height 19
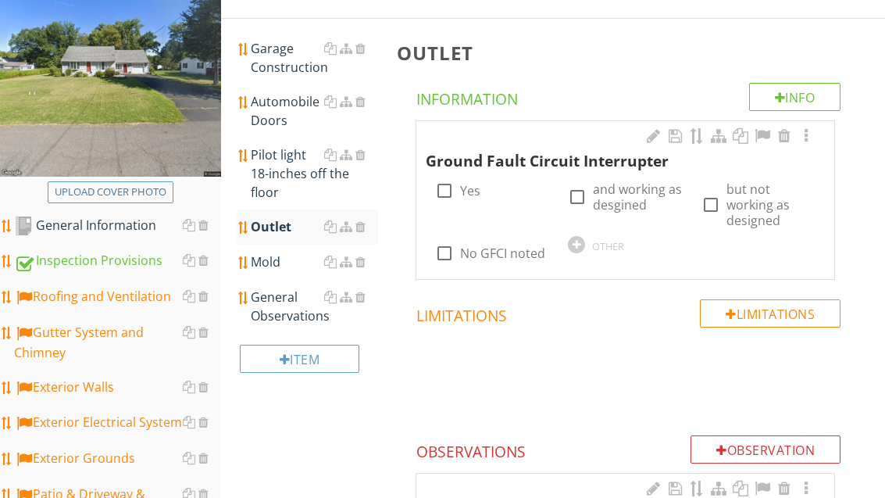
click at [496, 249] on label "No GFCI noted" at bounding box center [502, 253] width 85 height 16
checkbox input "true"
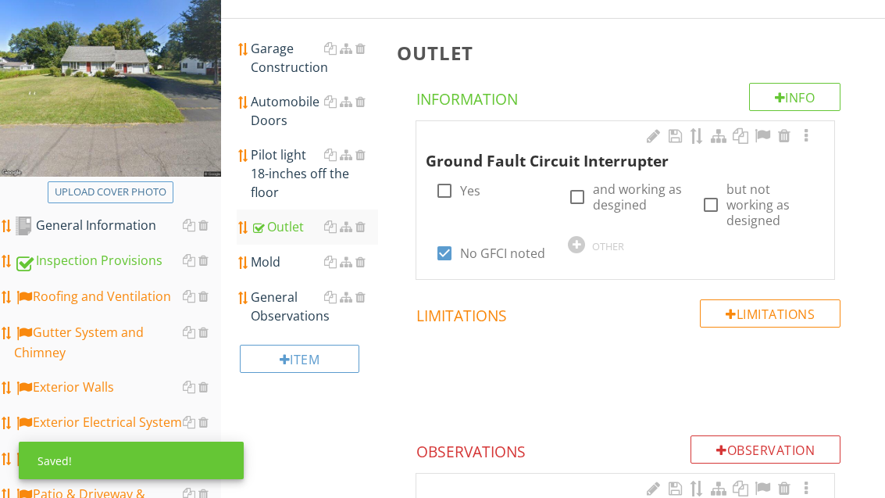
click at [281, 309] on div "General Observations" at bounding box center [314, 307] width 127 height 38
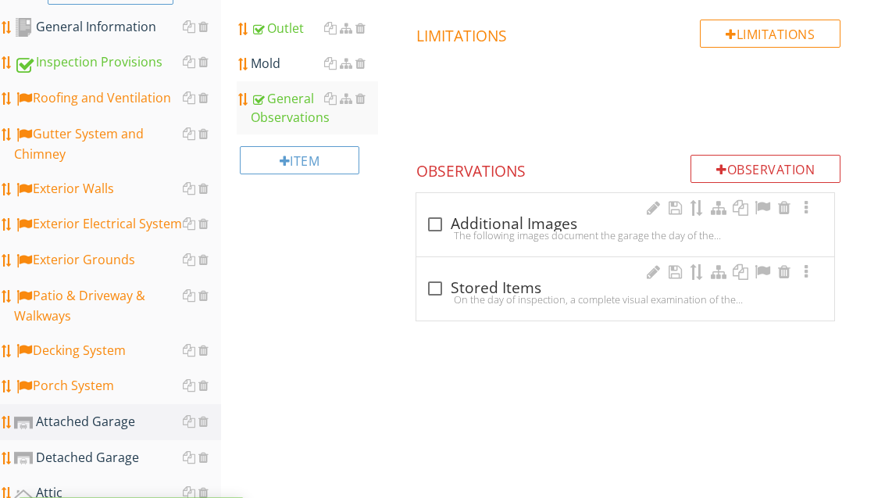
scroll to position [416, 0]
click at [511, 223] on div "check_box_outline_blank Additional Images" at bounding box center [625, 224] width 399 height 19
checkbox input "true"
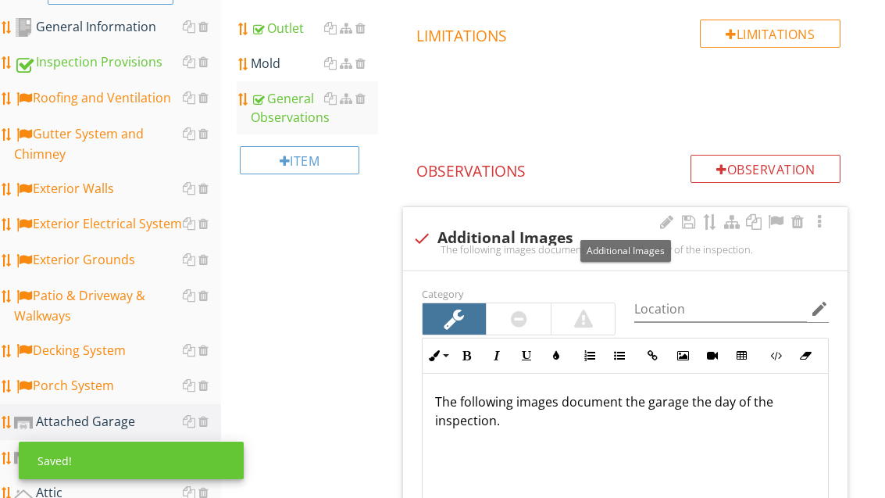
click at [771, 216] on div at bounding box center [775, 222] width 19 height 16
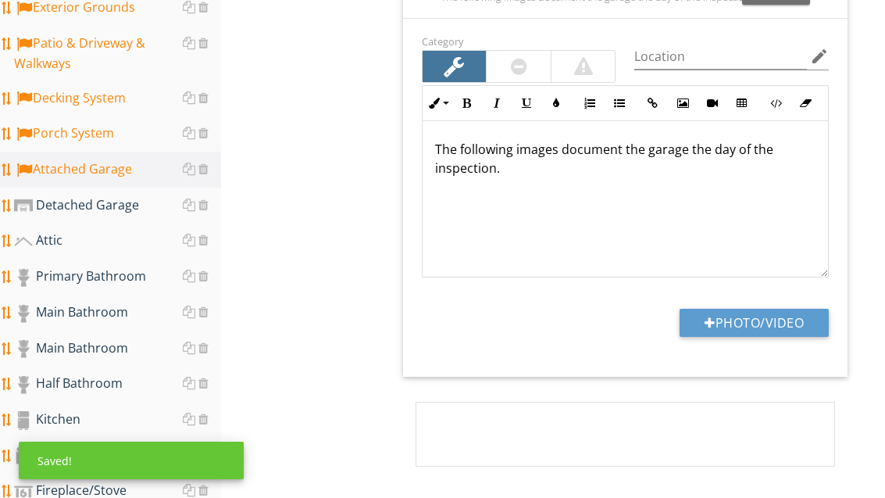
scroll to position [728, 0]
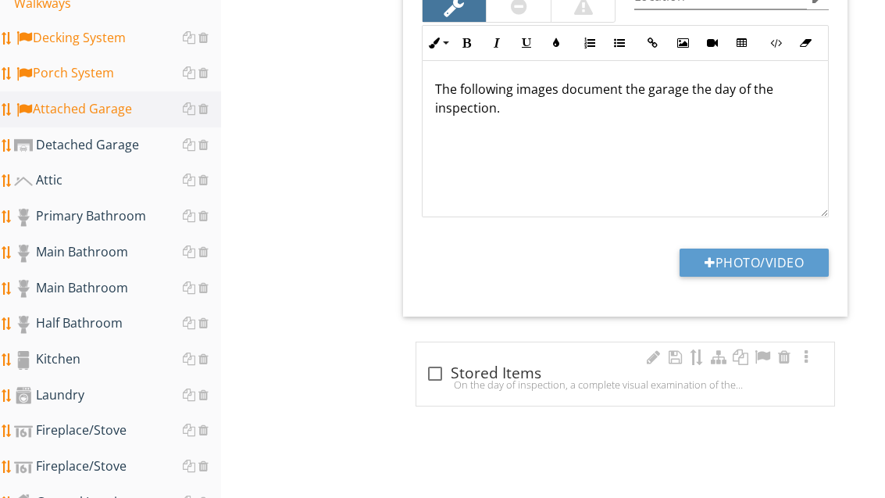
click at [511, 371] on div "check_box_outline_blank Stored Items" at bounding box center [625, 373] width 399 height 19
checkbox input "true"
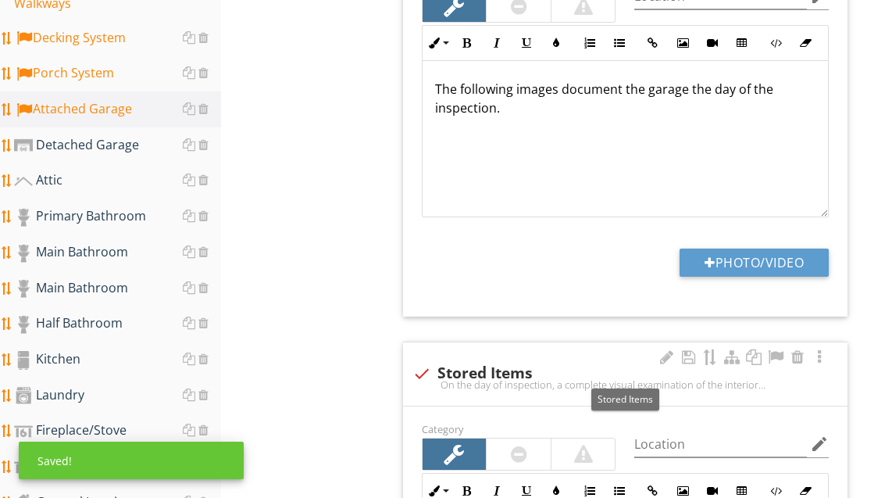
click at [776, 357] on div at bounding box center [775, 357] width 19 height 16
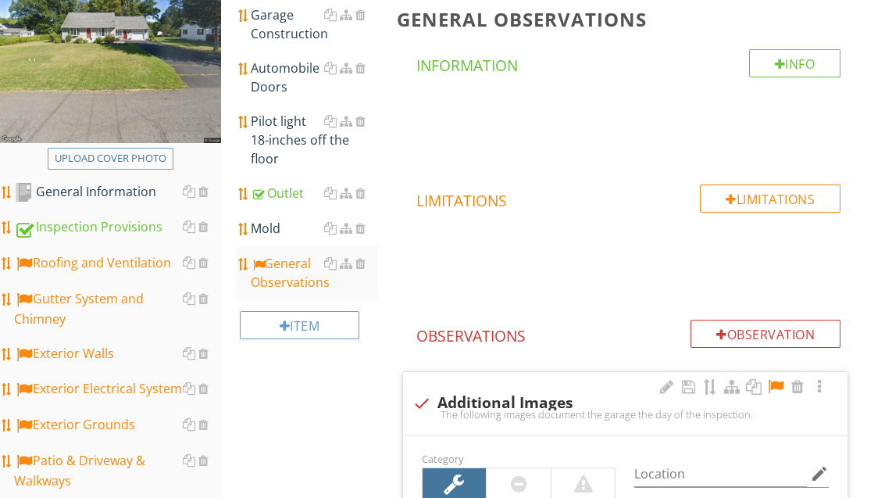
scroll to position [201, 0]
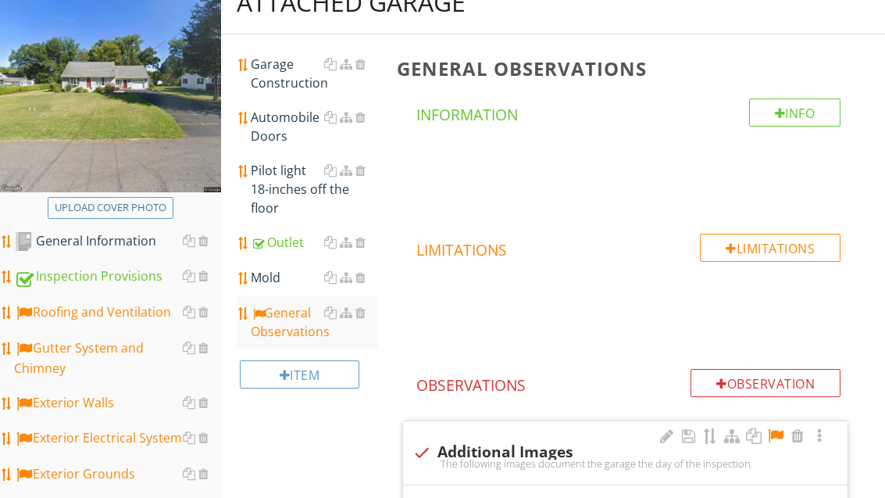
click at [291, 81] on div "Garage Construction" at bounding box center [314, 74] width 127 height 38
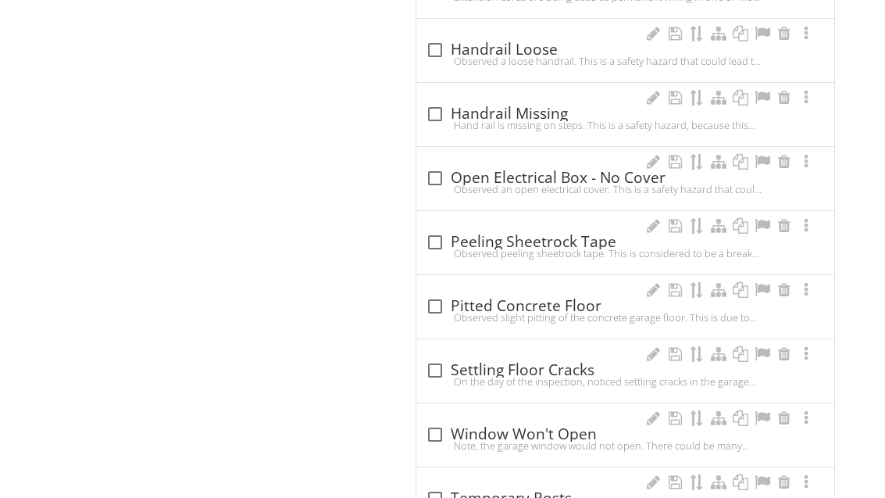
scroll to position [2790, 0]
click at [443, 229] on div at bounding box center [435, 242] width 27 height 27
checkbox input "true"
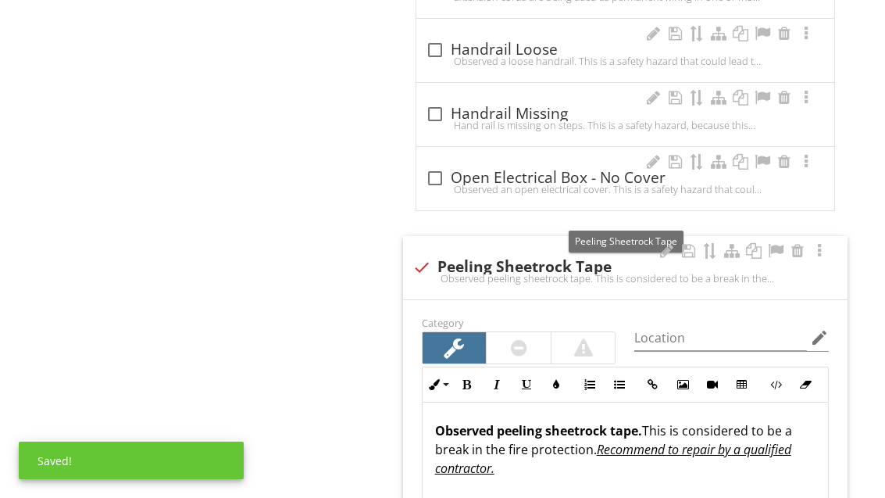
click at [659, 243] on div at bounding box center [666, 251] width 19 height 16
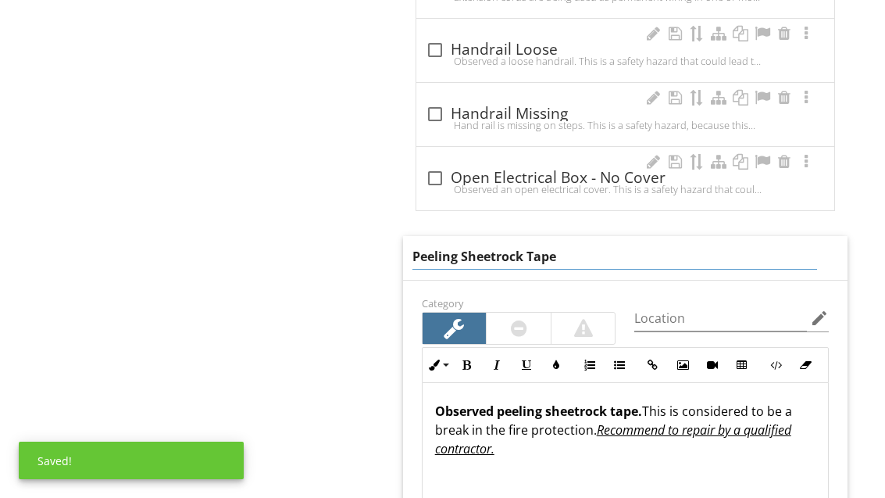
click at [456, 244] on input "Peeling Sheetrock Tape" at bounding box center [615, 257] width 405 height 26
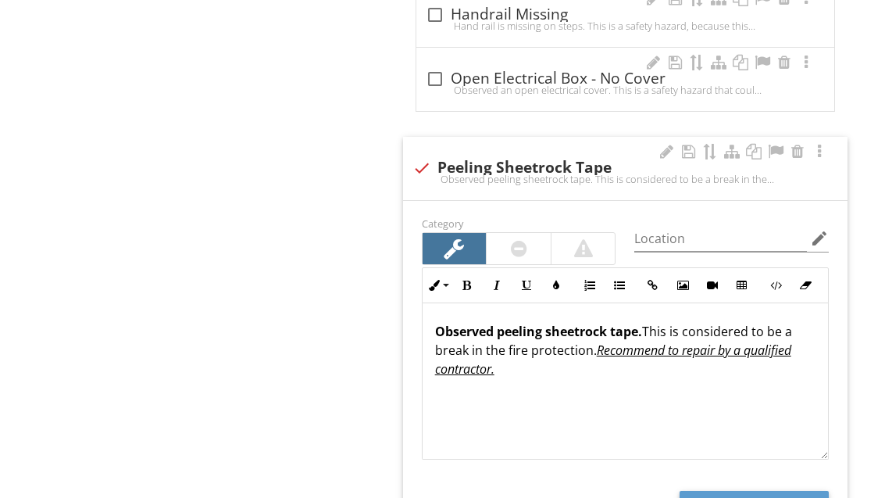
click at [491, 159] on div "check Peeling Sheetrock Tape" at bounding box center [626, 168] width 426 height 19
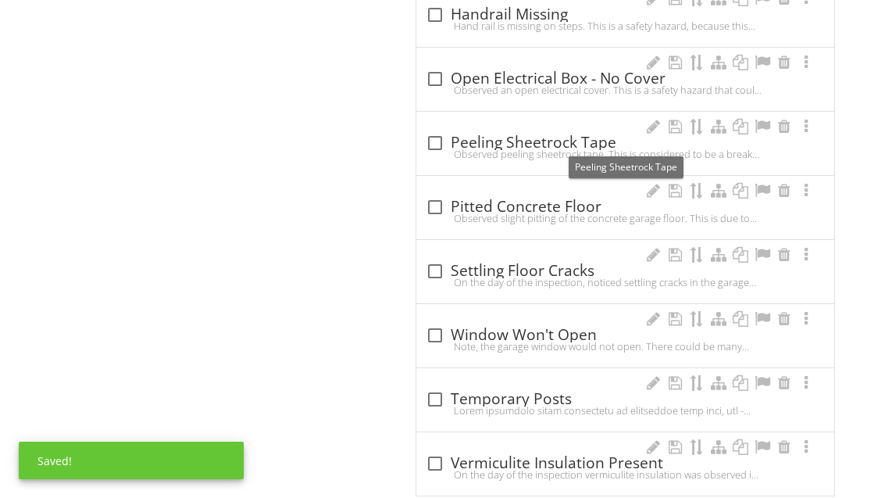
scroll to position [2848, 0]
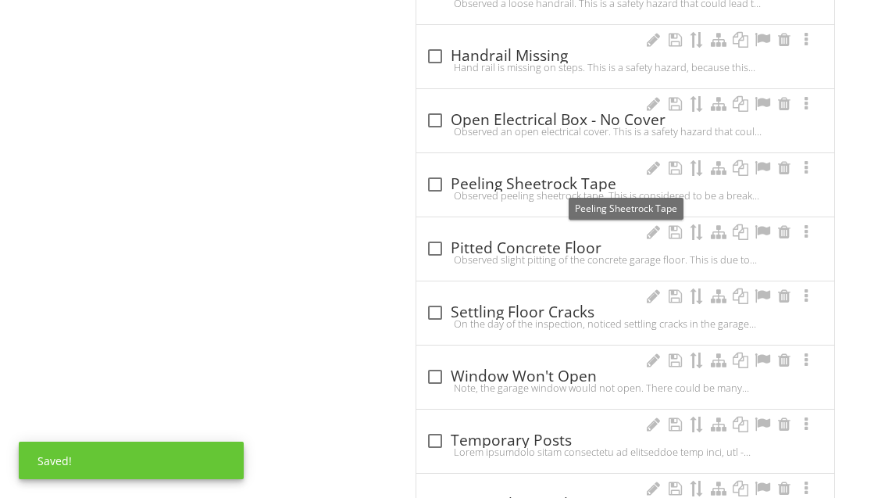
click at [546, 175] on div "check_box_outline_blank Peeling Sheetrock Tape" at bounding box center [625, 184] width 399 height 19
checkbox input "true"
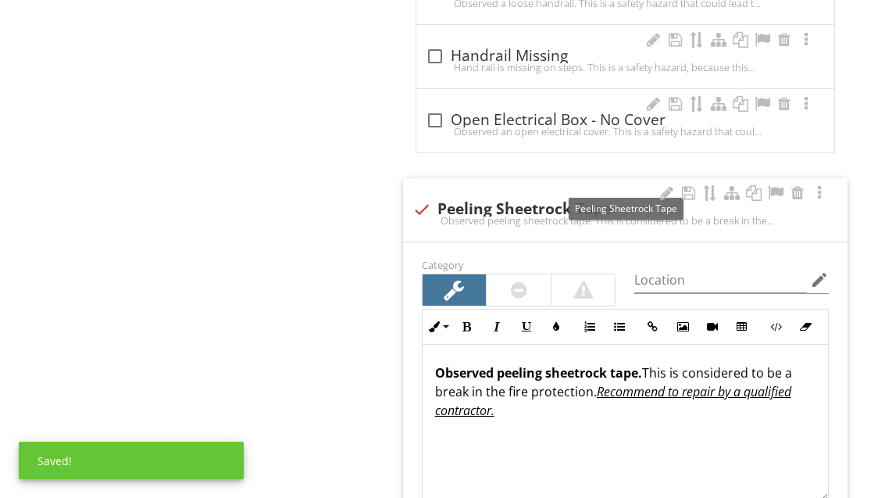
click at [670, 185] on div at bounding box center [666, 193] width 19 height 16
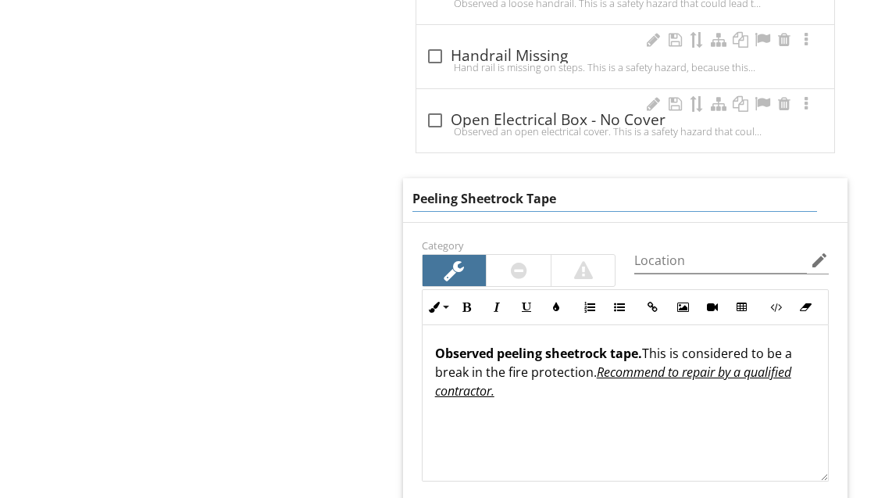
click at [456, 186] on input "Peeling Sheetrock Tape" at bounding box center [615, 199] width 405 height 26
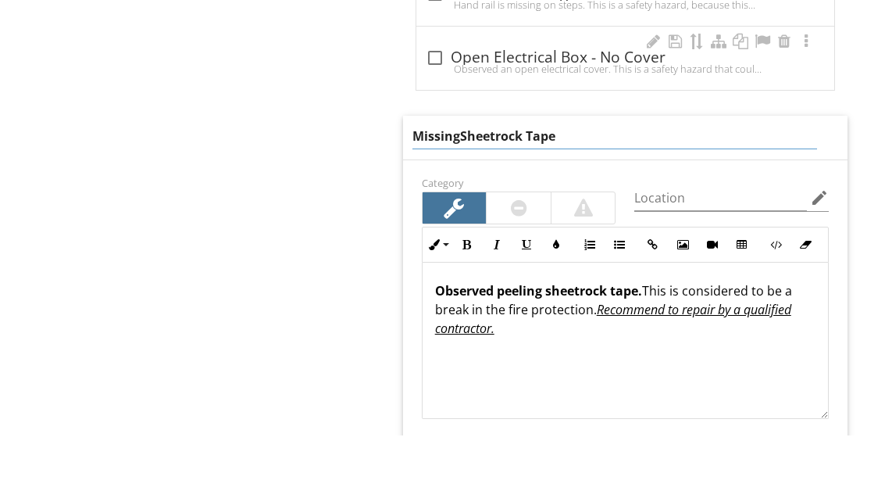
type input "Missing Sheetrock Tape"
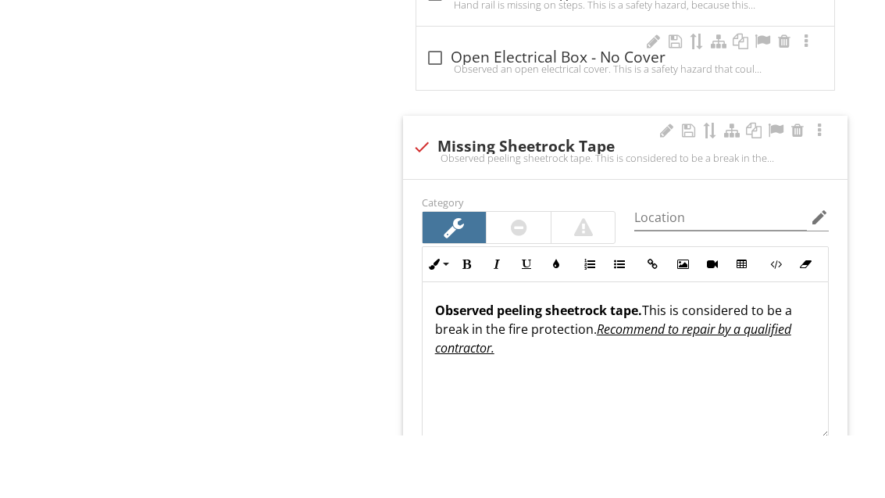
scroll to position [2910, 0]
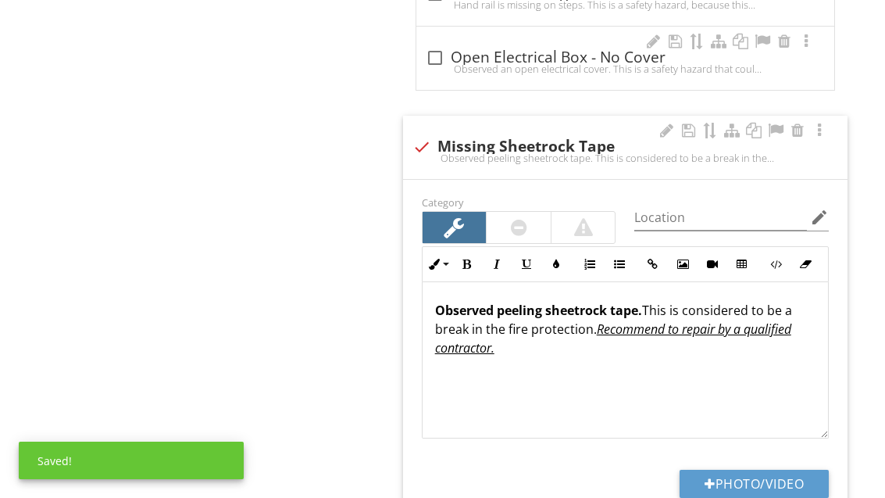
click at [775, 123] on div at bounding box center [775, 131] width 19 height 16
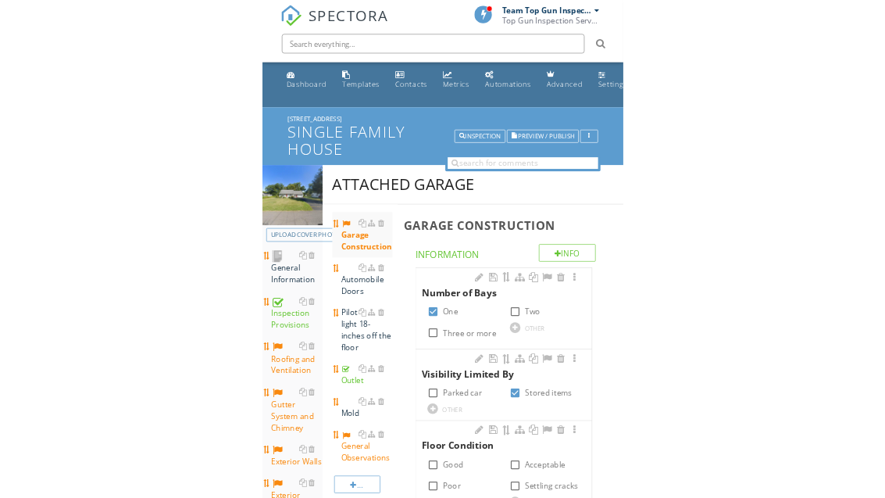
scroll to position [305, 0]
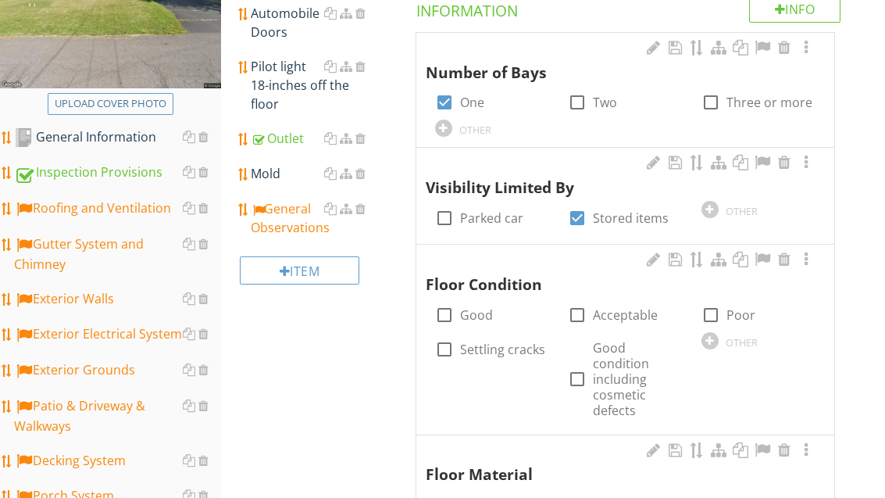
click at [621, 313] on label "Acceptable" at bounding box center [625, 315] width 65 height 16
checkbox input "true"
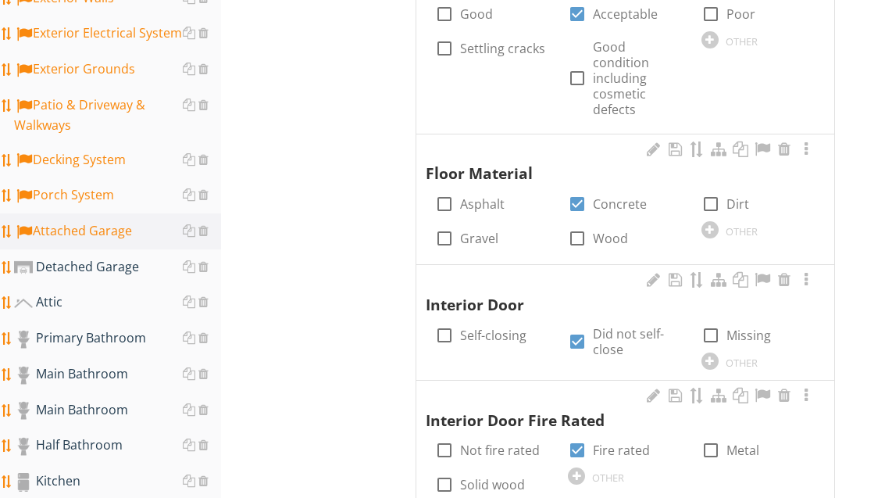
scroll to position [613, 0]
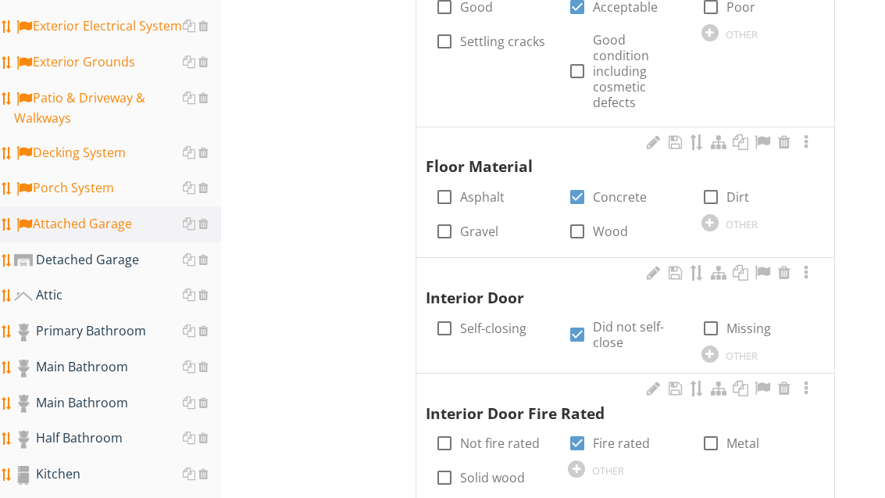
click at [72, 288] on div "Attic" at bounding box center [117, 295] width 207 height 20
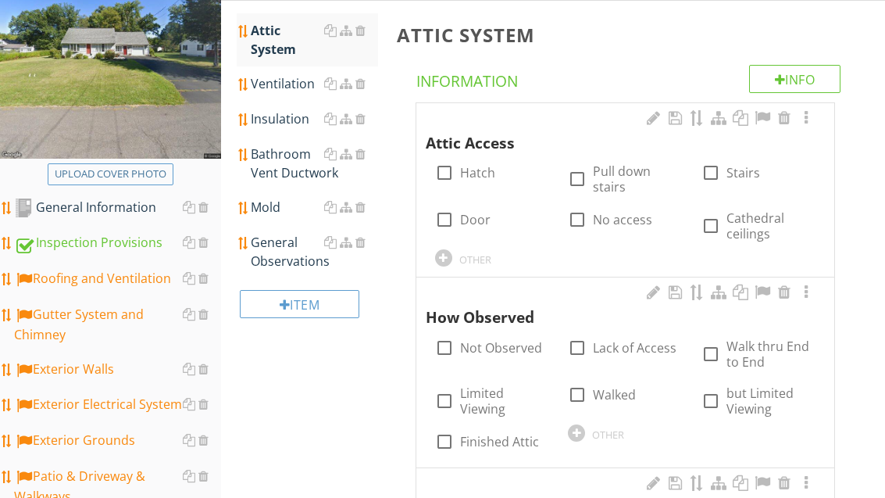
scroll to position [254, 0]
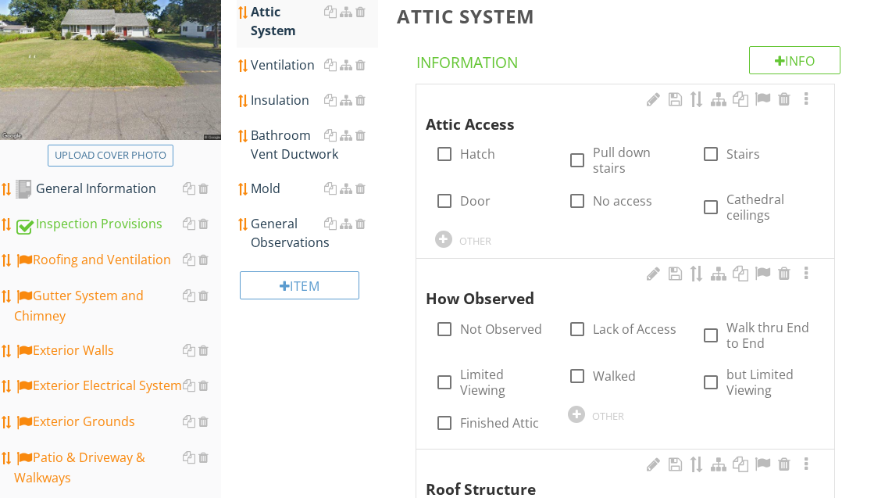
click at [627, 155] on label "Pull down stairs" at bounding box center [637, 160] width 89 height 31
checkbox input "true"
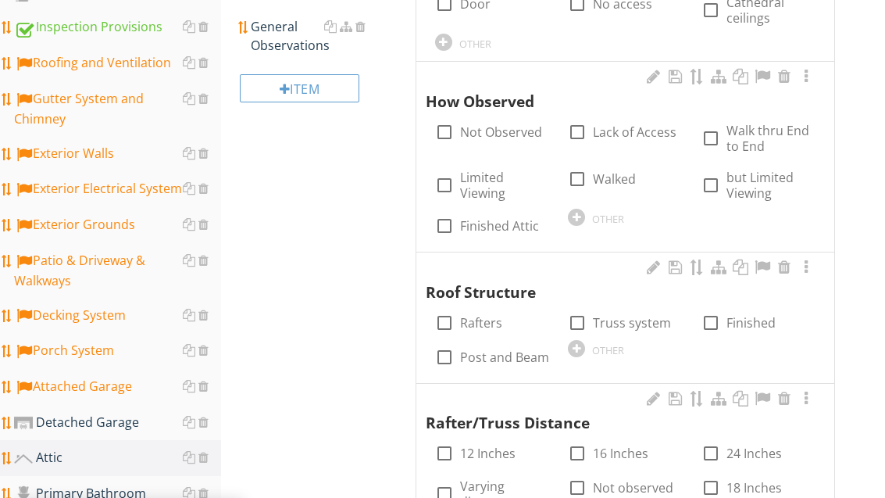
scroll to position [451, 0]
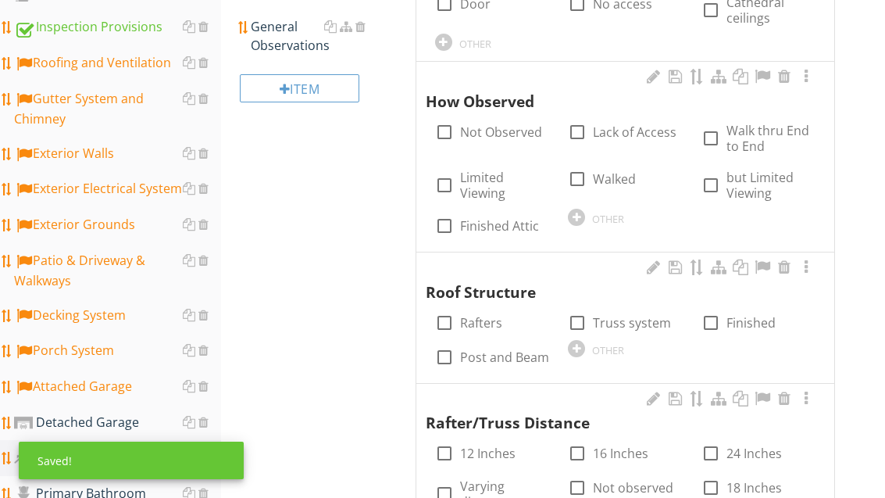
click at [631, 133] on label "Lack of Access" at bounding box center [635, 132] width 84 height 16
click at [609, 137] on label "Lack of Access" at bounding box center [635, 132] width 84 height 16
checkbox input "false"
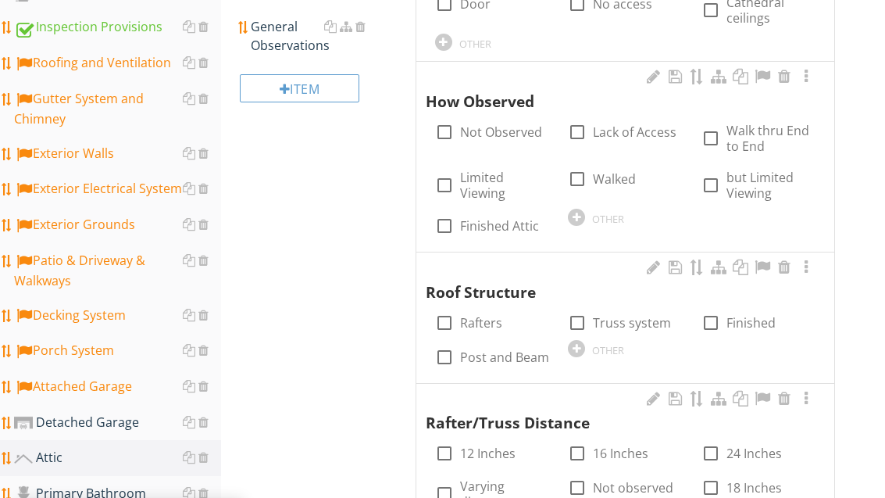
click at [757, 141] on label "Walk thru End to End" at bounding box center [771, 138] width 89 height 31
checkbox input "true"
click at [489, 324] on label "Rafters" at bounding box center [481, 323] width 42 height 16
checkbox input "true"
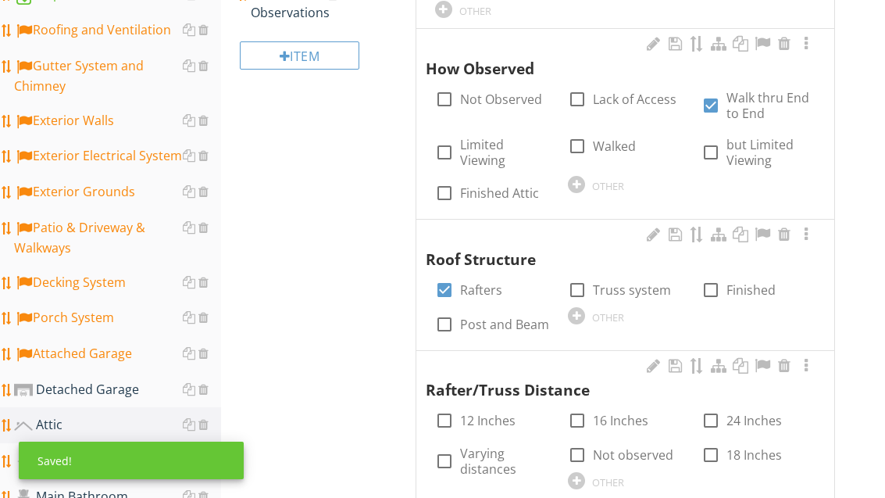
scroll to position [503, 0]
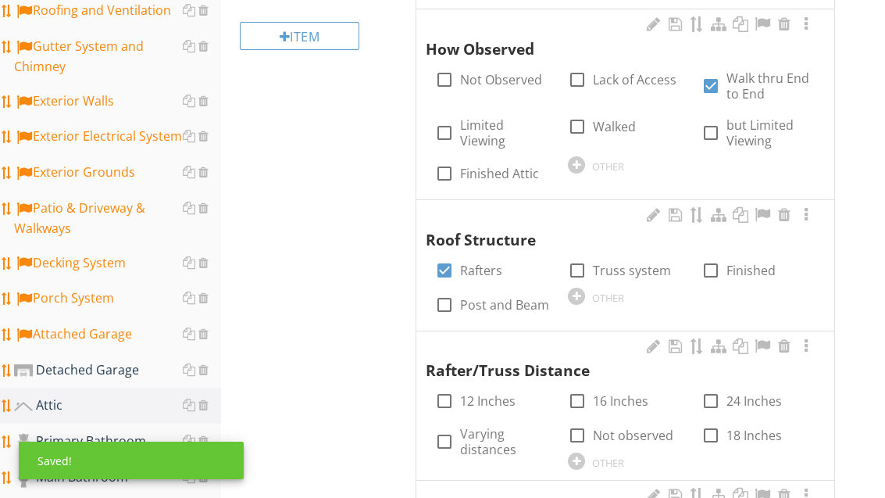
click at [631, 393] on label "16 Inches" at bounding box center [620, 401] width 55 height 16
checkbox input "true"
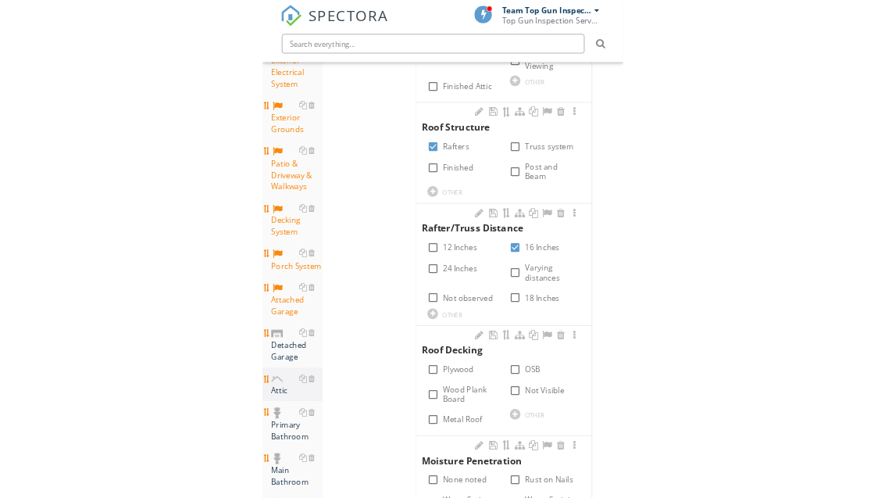
scroll to position [672, 0]
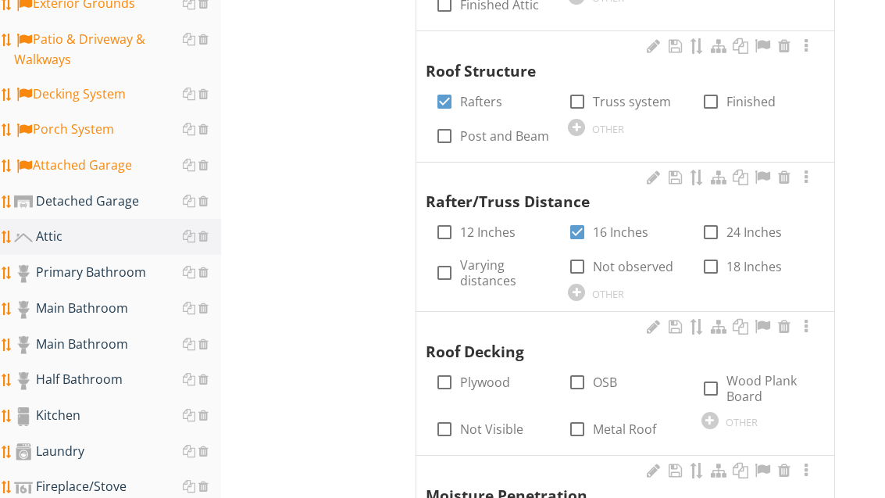
click at [493, 377] on label "Plywood" at bounding box center [485, 382] width 50 height 16
checkbox input "true"
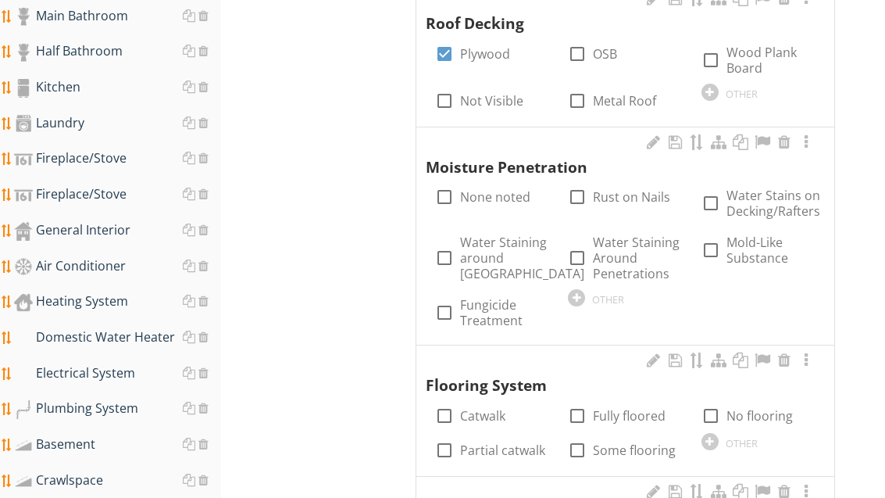
scroll to position [990, 0]
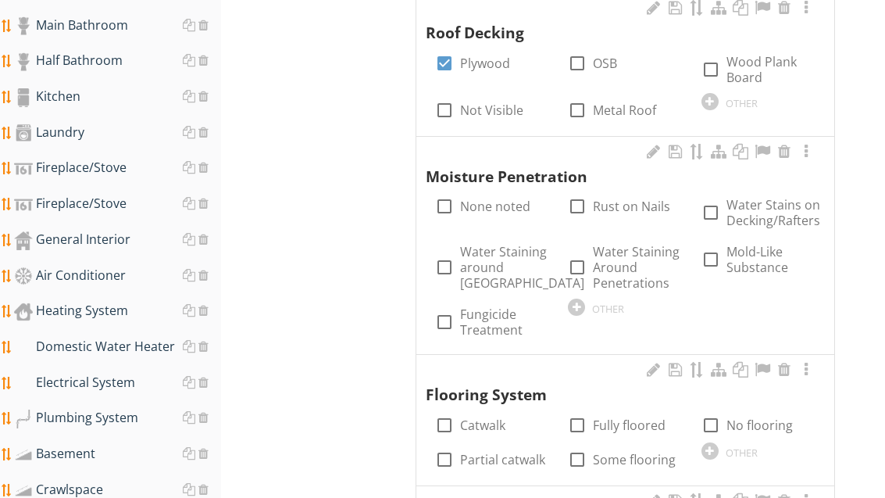
click at [767, 213] on label "Water Stains on Decking/Rafters" at bounding box center [774, 212] width 94 height 31
checkbox input "true"
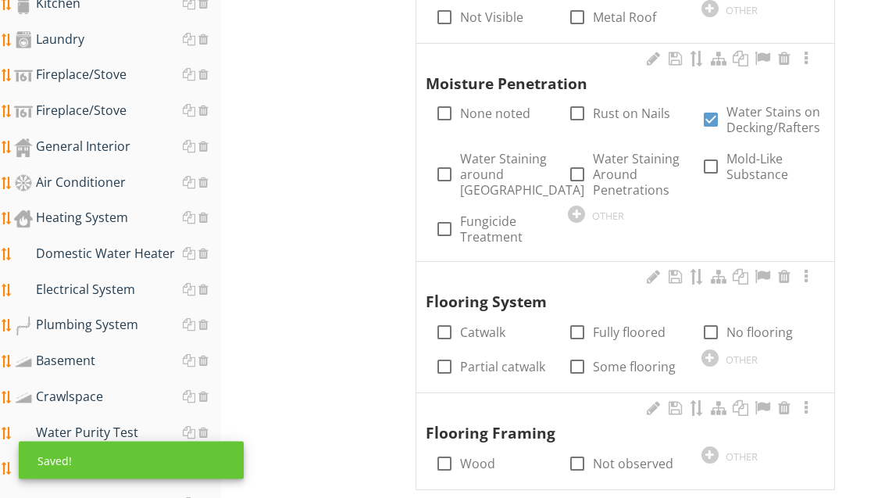
scroll to position [1084, 0]
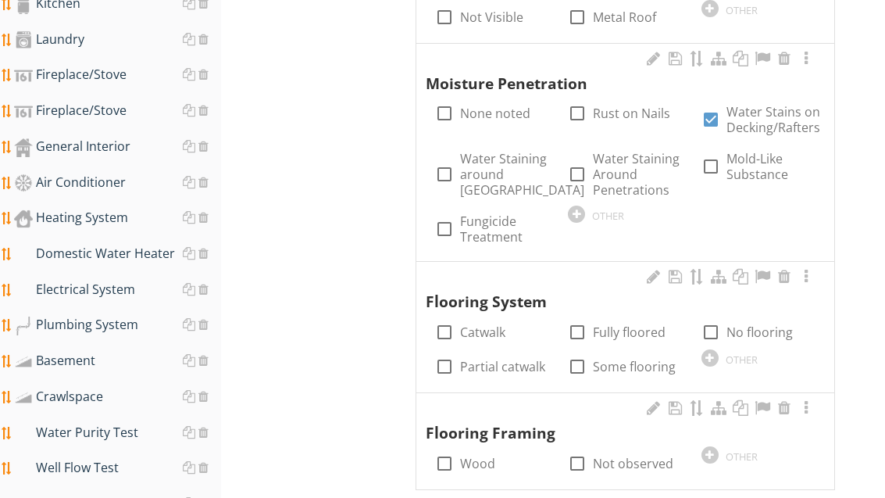
click at [711, 354] on div at bounding box center [710, 357] width 17 height 17
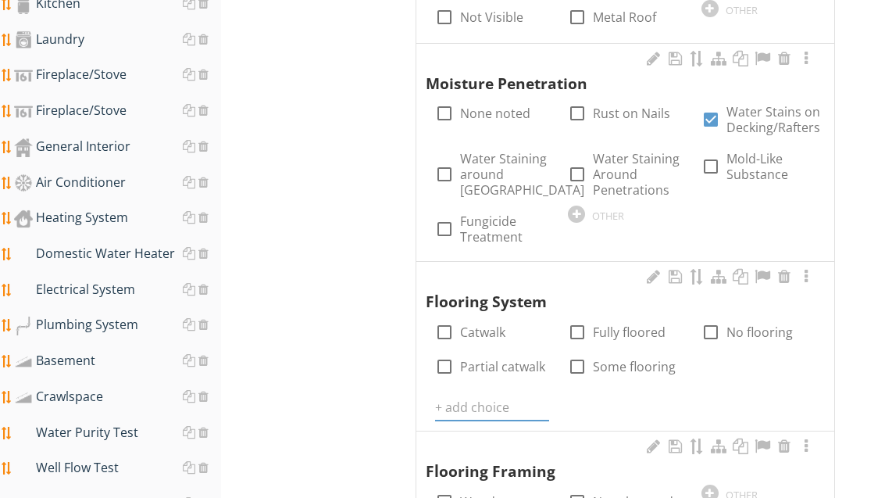
click at [484, 396] on input "text" at bounding box center [492, 408] width 114 height 26
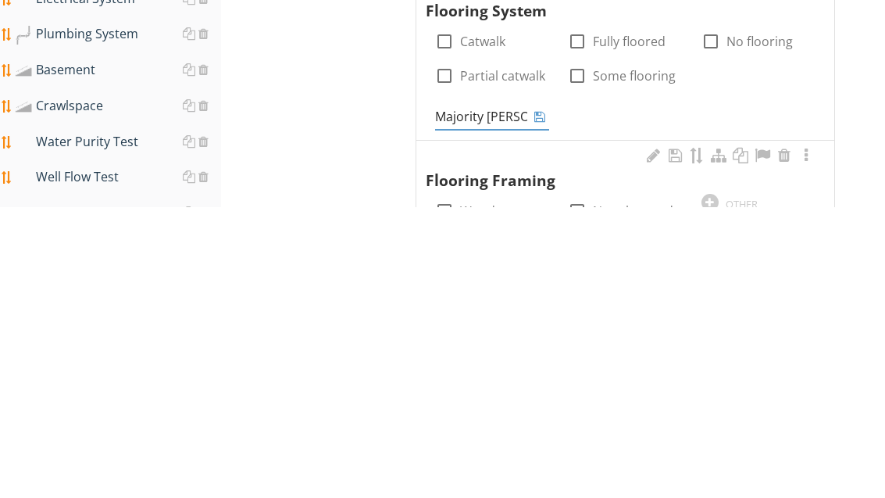
type input "Majority floored"
click at [545, 402] on icon at bounding box center [539, 408] width 11 height 13
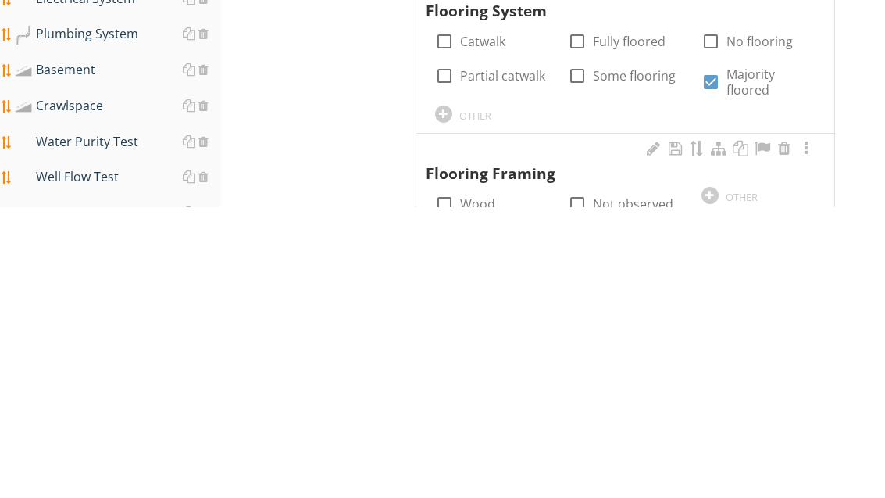
scroll to position [1374, 0]
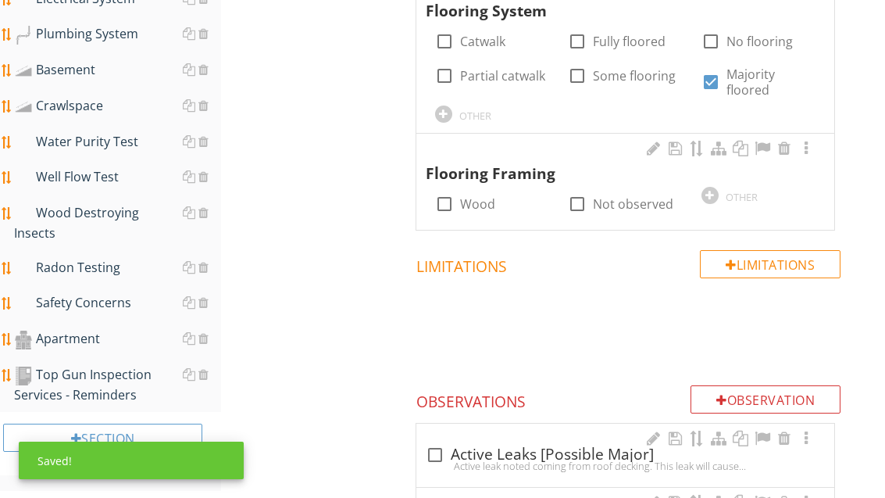
click at [448, 193] on div at bounding box center [444, 204] width 27 height 27
checkbox input "true"
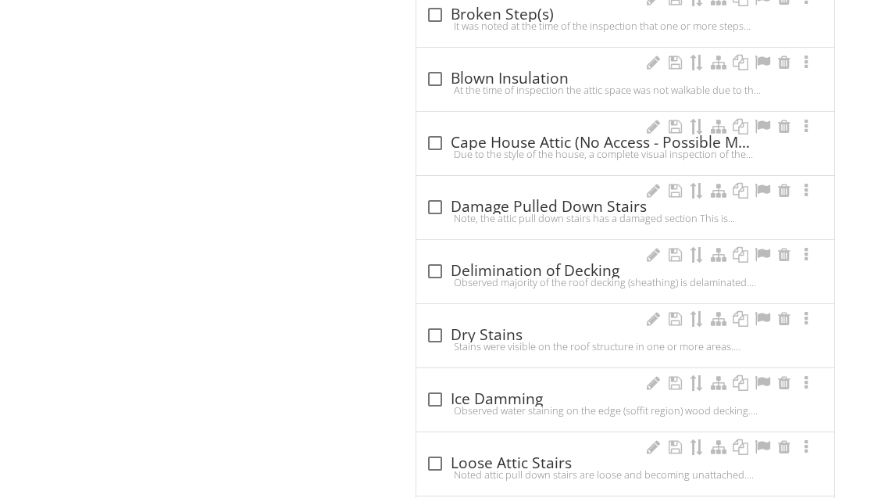
click at [436, 324] on div at bounding box center [435, 336] width 27 height 27
checkbox input "true"
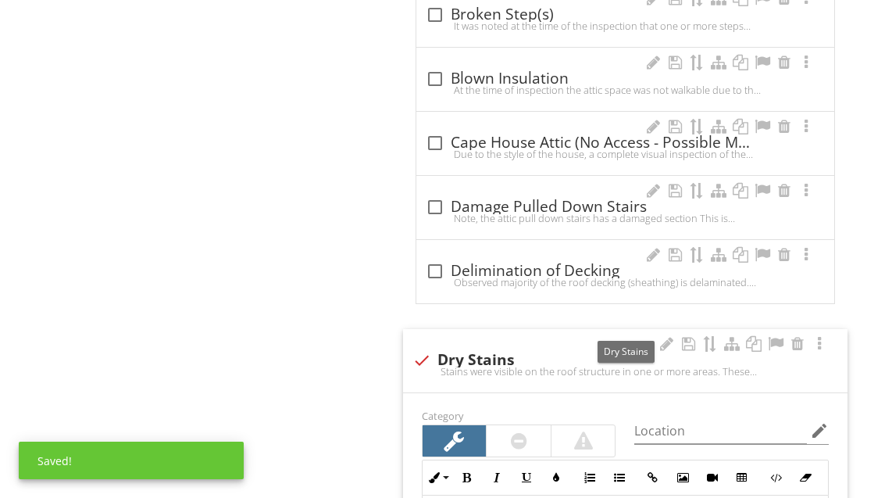
scroll to position [1882, 0]
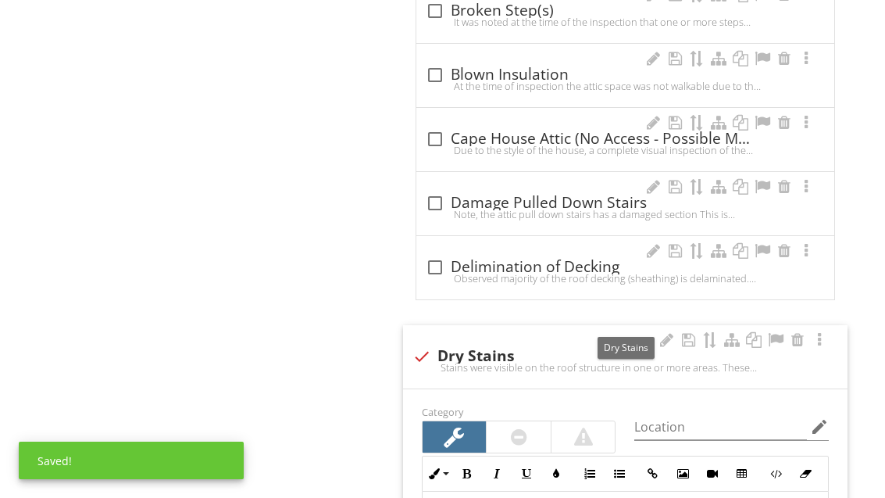
click at [779, 332] on div at bounding box center [775, 340] width 19 height 16
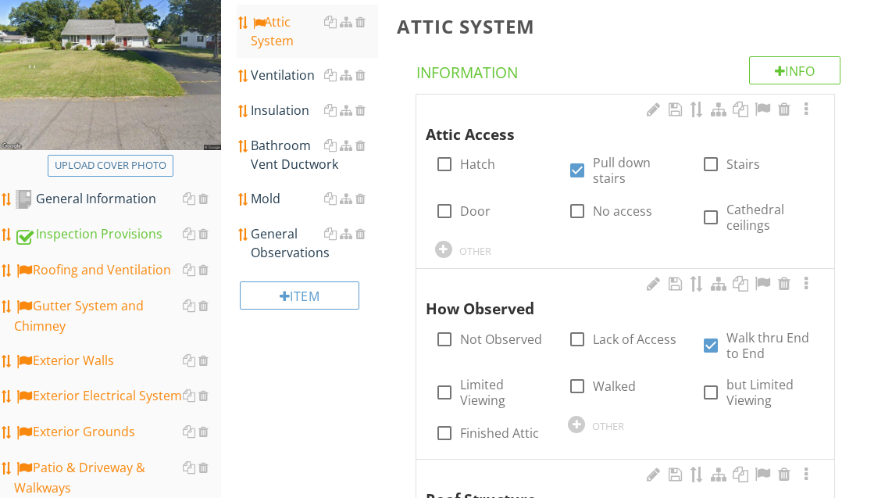
scroll to position [236, 0]
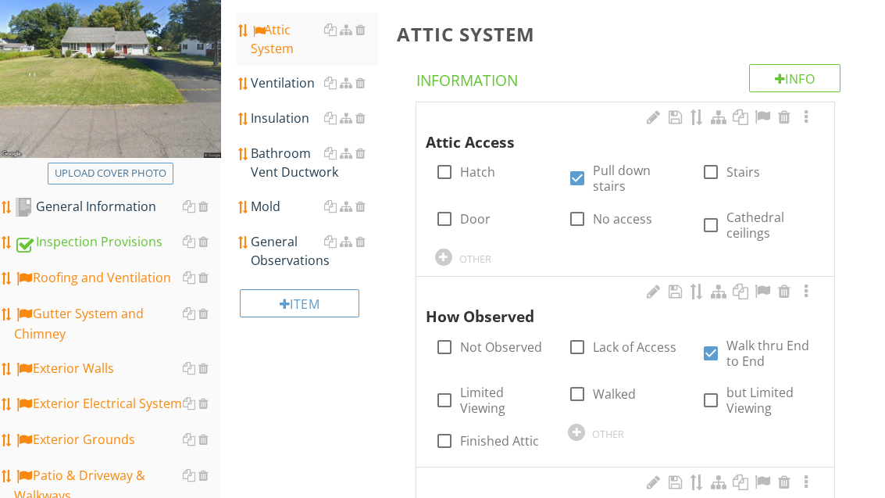
click at [286, 92] on link "Ventilation" at bounding box center [314, 83] width 127 height 34
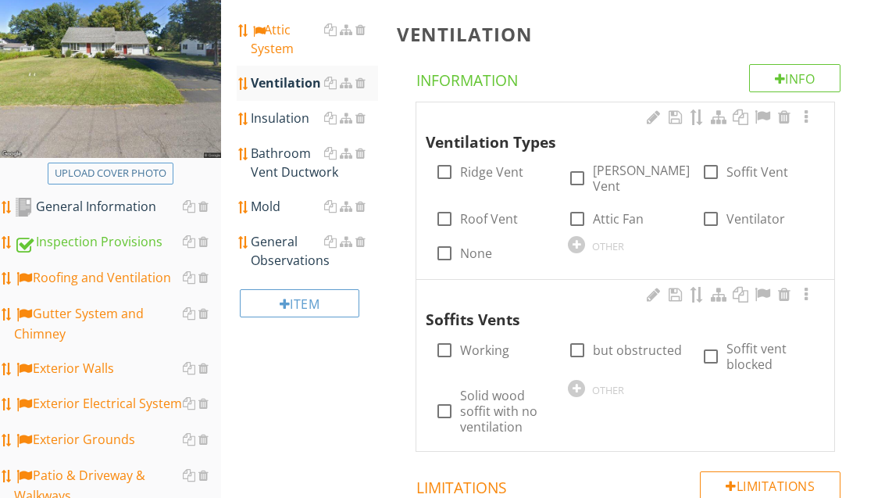
click at [492, 172] on label "Ridge Vent" at bounding box center [491, 172] width 63 height 16
checkbox input "true"
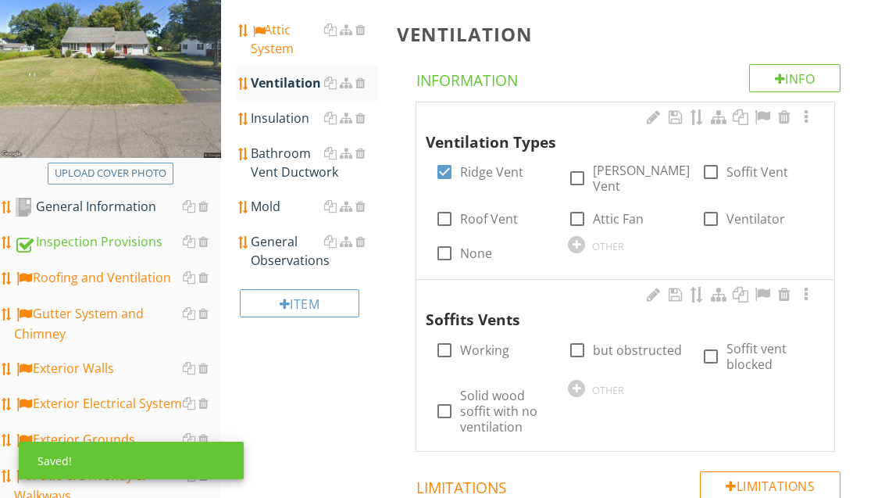
click at [627, 170] on label "[PERSON_NAME] Vent" at bounding box center [641, 178] width 97 height 31
checkbox input "true"
click at [503, 211] on label "Roof Vent" at bounding box center [489, 219] width 58 height 16
checkbox input "false"
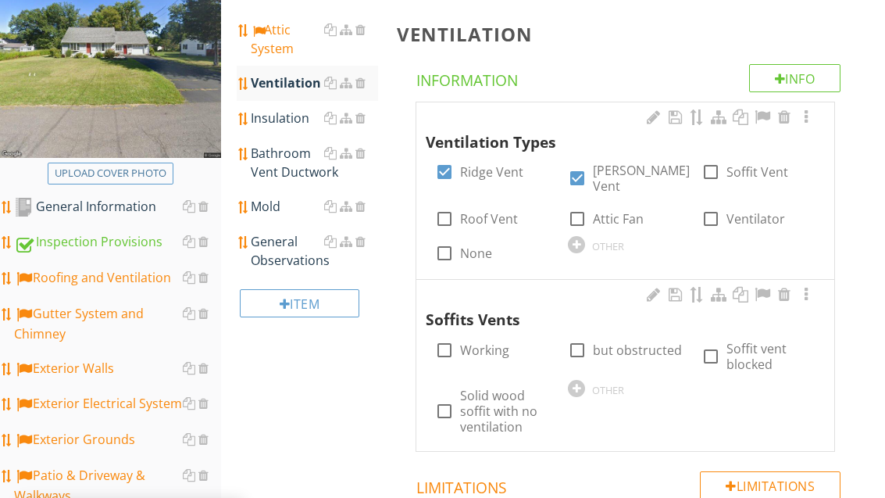
click at [756, 168] on label "Soffit Vent" at bounding box center [758, 172] width 62 height 16
checkbox input "true"
click at [491, 342] on label "Working" at bounding box center [484, 350] width 49 height 16
checkbox input "true"
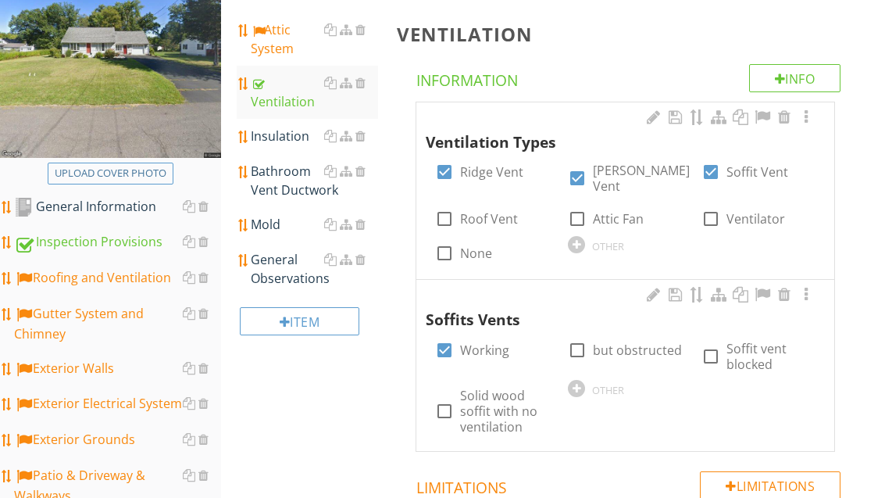
click at [283, 148] on link "Insulation" at bounding box center [314, 136] width 127 height 34
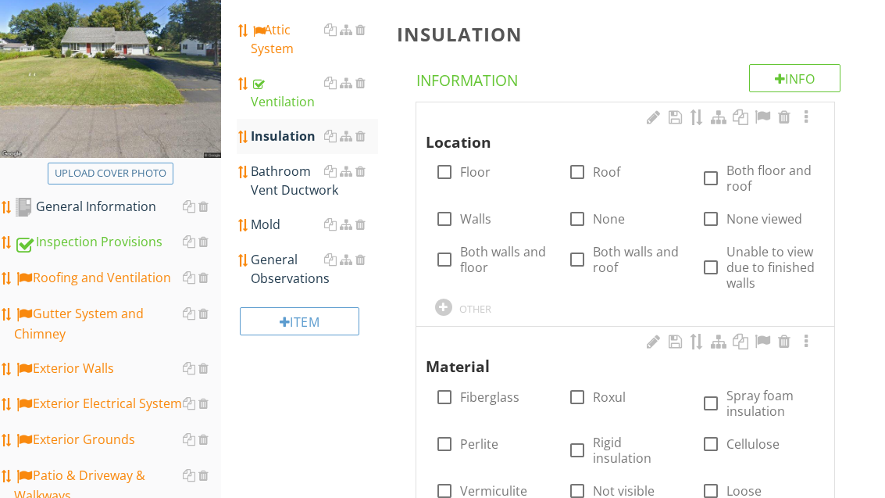
click at [471, 174] on label "Floor" at bounding box center [475, 172] width 30 height 16
checkbox input "true"
click at [488, 396] on label "Fiberglass" at bounding box center [489, 397] width 59 height 16
checkbox input "true"
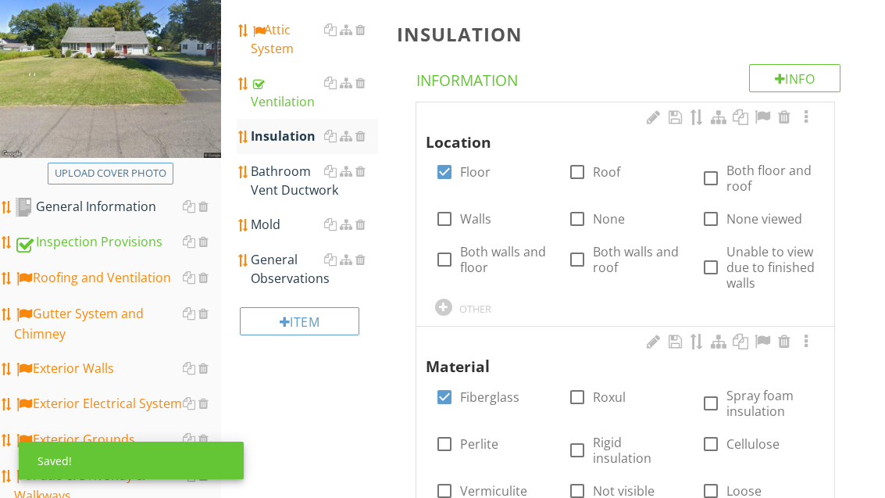
click at [295, 201] on link "Bathroom Vent Ductwork" at bounding box center [314, 180] width 127 height 53
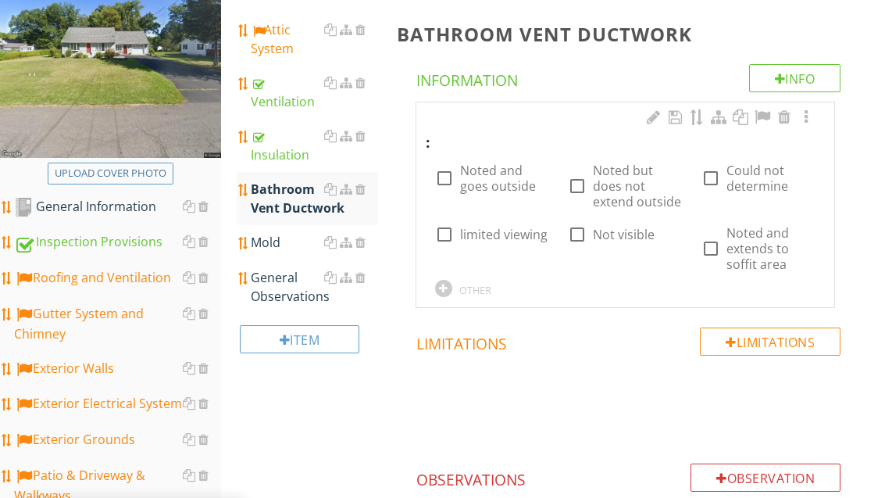
click at [625, 233] on label "Not visible" at bounding box center [624, 235] width 62 height 16
checkbox input "true"
click at [280, 290] on div "General Observations" at bounding box center [314, 287] width 127 height 38
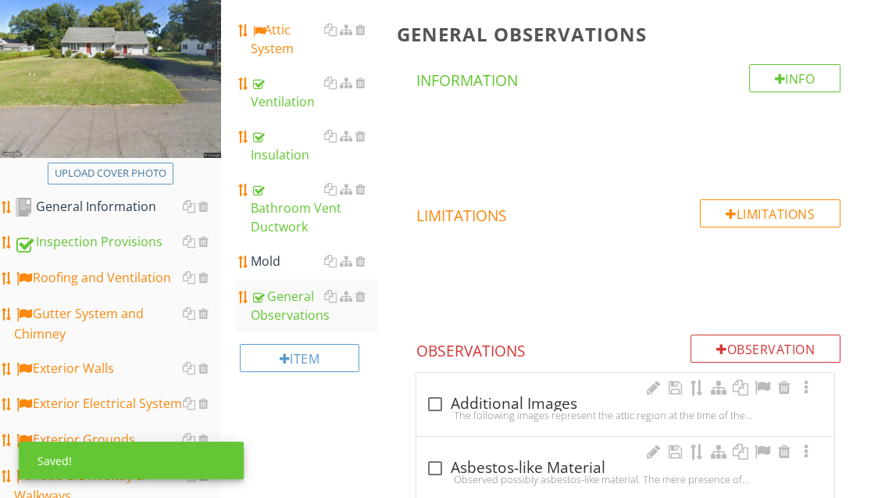
click at [520, 401] on div "check_box_outline_blank Additional Images" at bounding box center [625, 404] width 399 height 19
checkbox input "true"
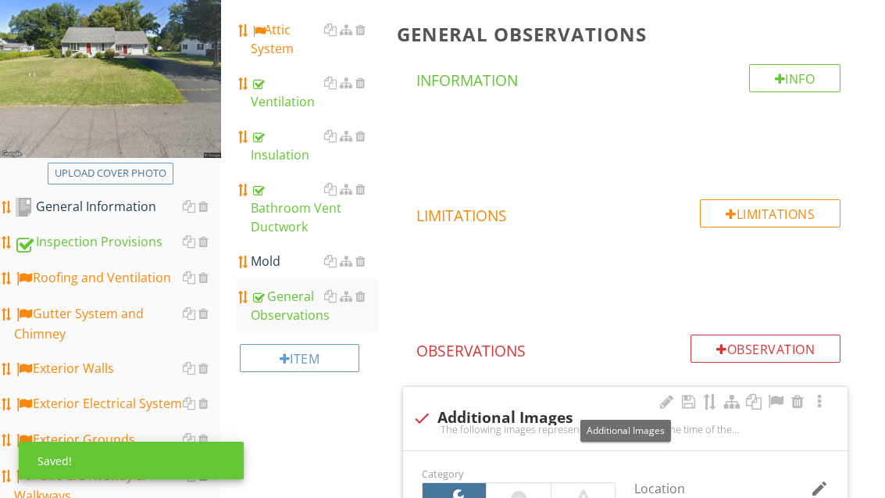
click at [774, 399] on div at bounding box center [775, 402] width 19 height 16
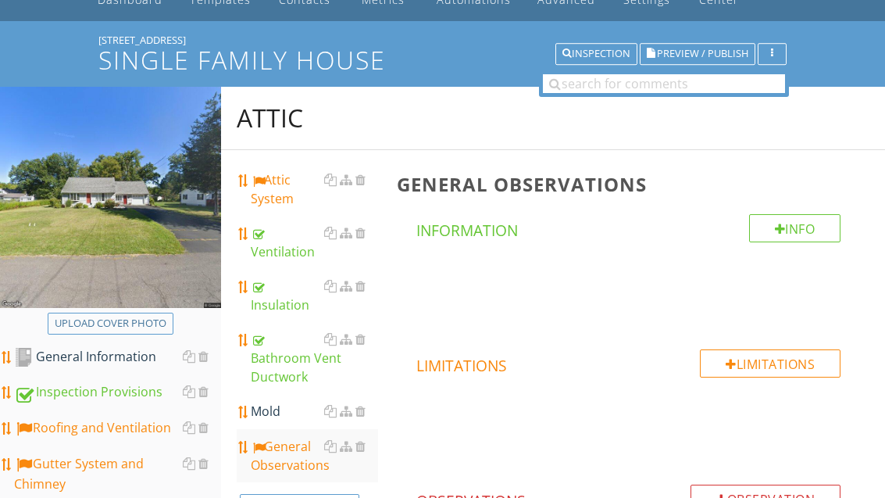
scroll to position [83, 0]
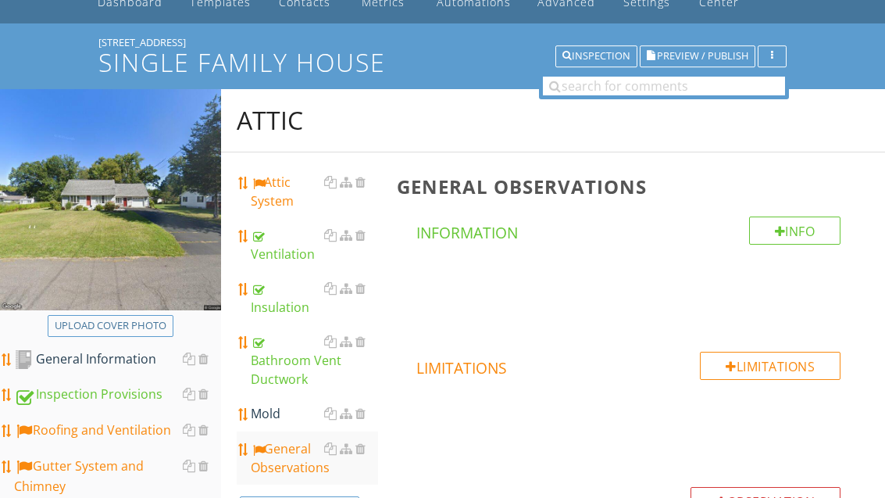
click at [278, 198] on div "Attic System" at bounding box center [314, 192] width 127 height 38
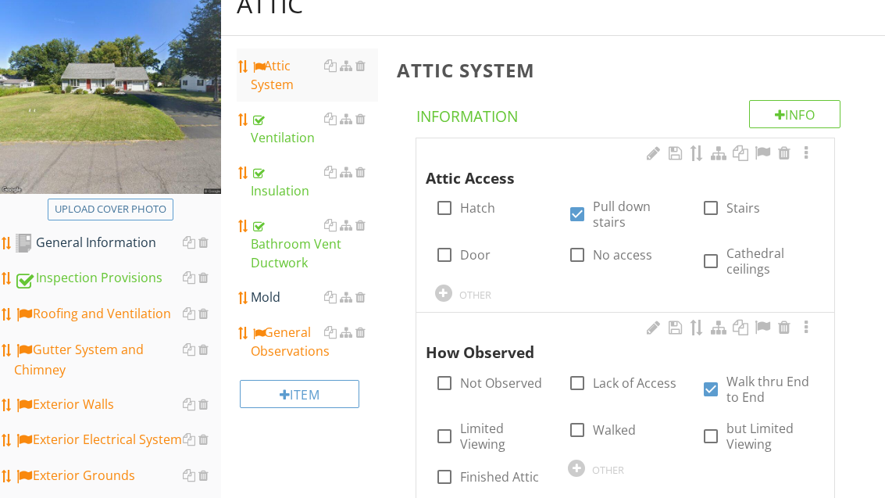
scroll to position [208, 0]
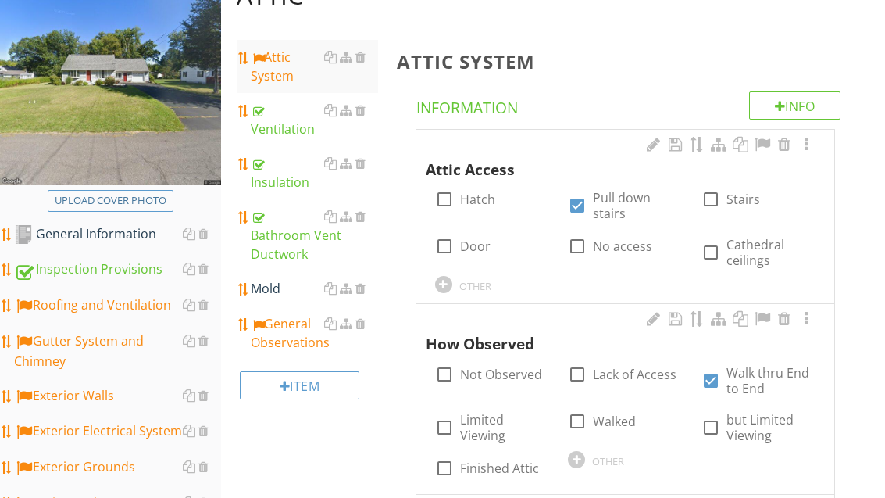
click at [444, 283] on div at bounding box center [443, 285] width 17 height 17
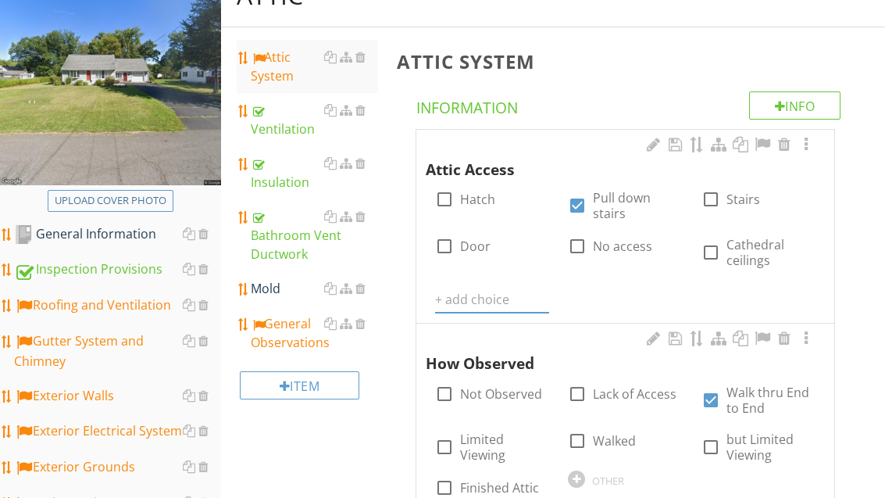
click at [480, 293] on input "text" at bounding box center [492, 300] width 114 height 26
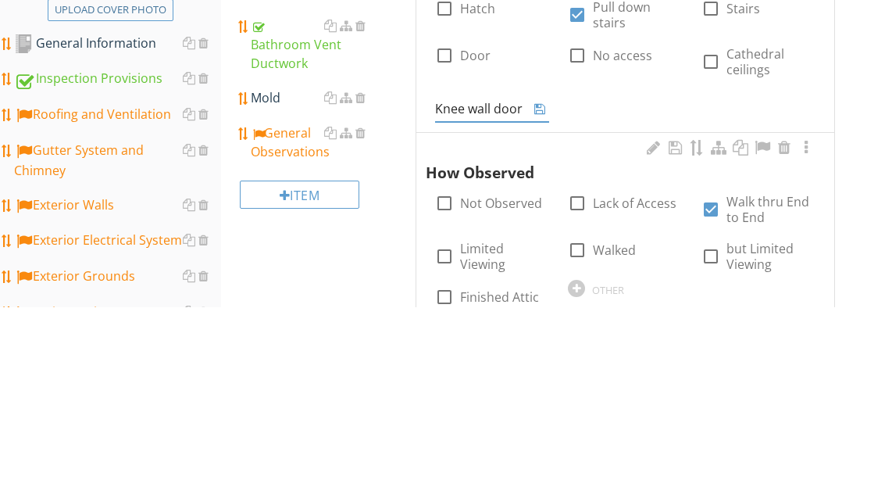
type input "Knee wall doors"
click at [549, 291] on div at bounding box center [540, 300] width 19 height 19
click at [541, 294] on icon at bounding box center [539, 300] width 11 height 13
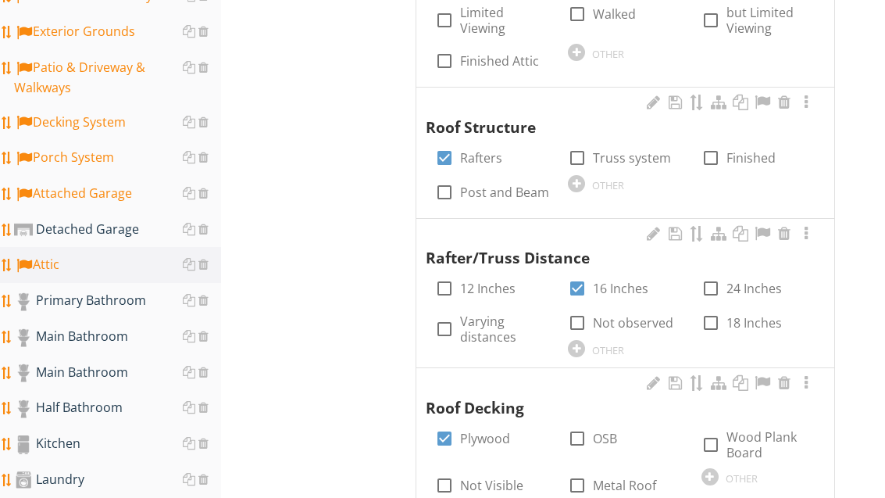
scroll to position [644, 0]
click at [123, 339] on div "Main Bathroom" at bounding box center [117, 337] width 207 height 20
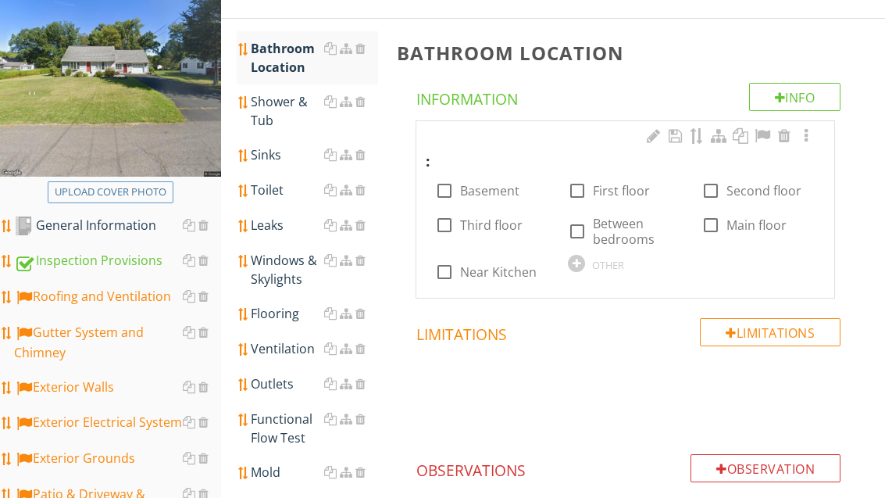
scroll to position [216, 0]
click at [758, 187] on label "Second floor" at bounding box center [764, 192] width 75 height 16
checkbox input "true"
click at [268, 105] on div "Shower & Tub" at bounding box center [314, 112] width 127 height 38
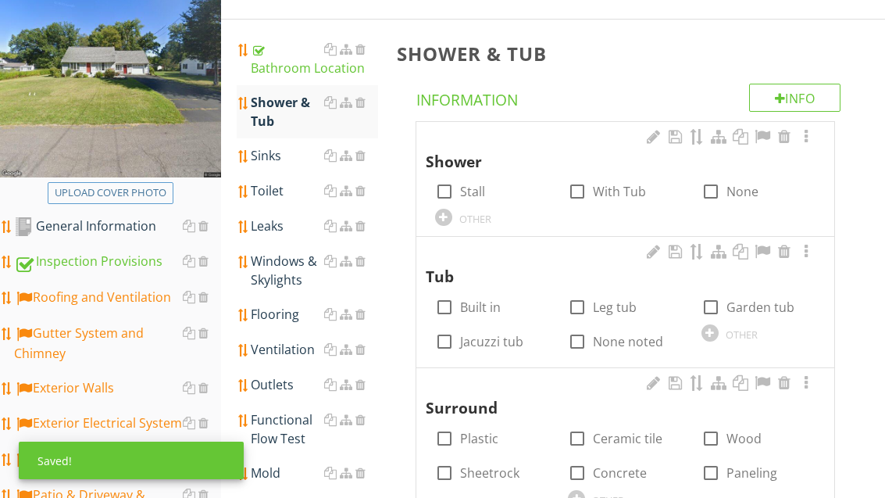
click at [620, 187] on label "With Tub" at bounding box center [619, 192] width 53 height 16
checkbox input "true"
click at [491, 304] on label "Built in" at bounding box center [480, 307] width 41 height 16
checkbox input "true"
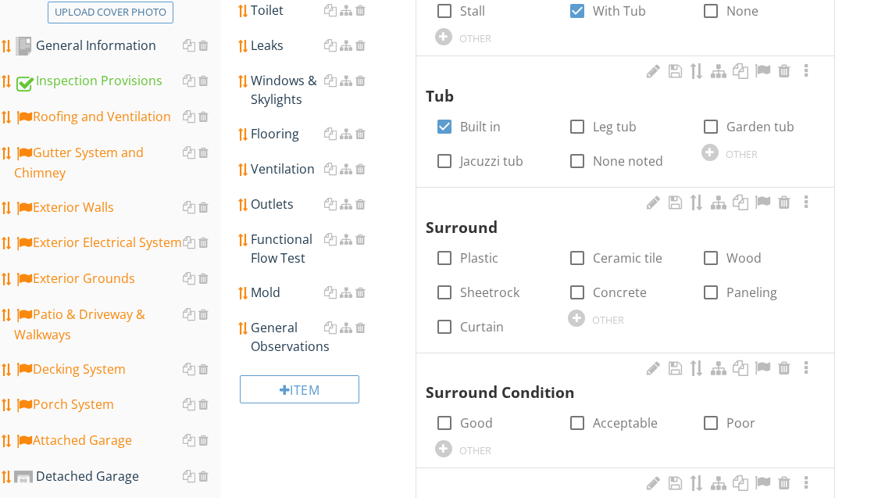
scroll to position [397, 0]
click at [486, 260] on label "Plastic" at bounding box center [479, 258] width 38 height 16
checkbox input "true"
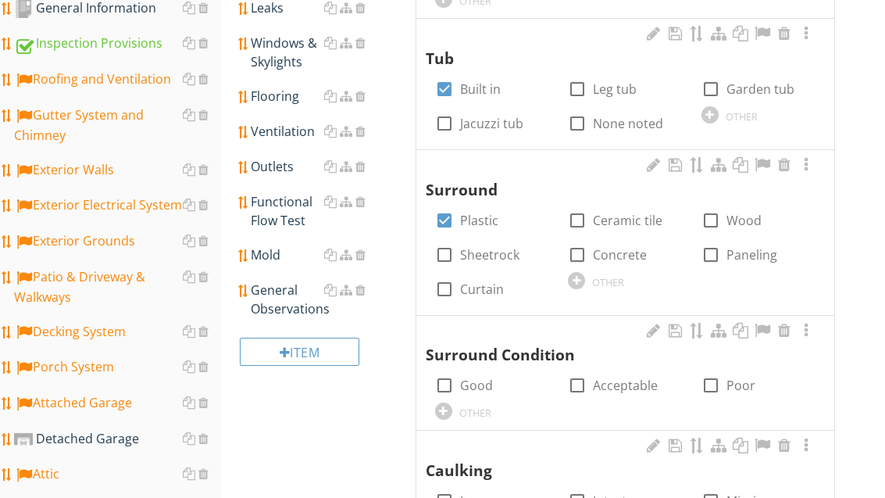
scroll to position [446, 0]
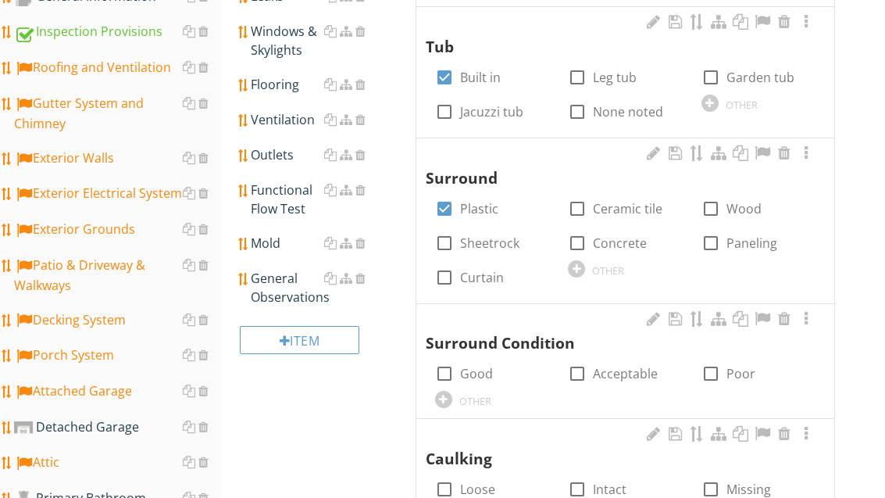
click at [477, 370] on label "Good" at bounding box center [476, 374] width 33 height 16
checkbox input "true"
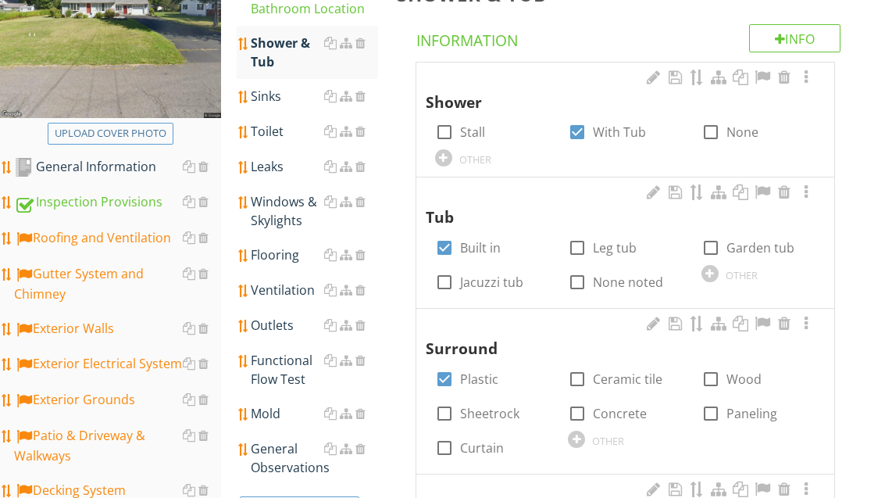
scroll to position [263, 0]
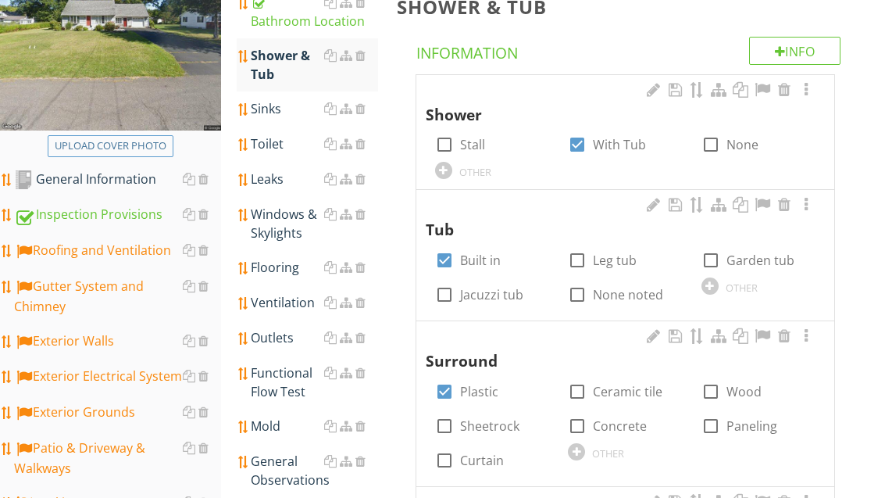
click at [266, 116] on div "Sinks" at bounding box center [314, 109] width 127 height 19
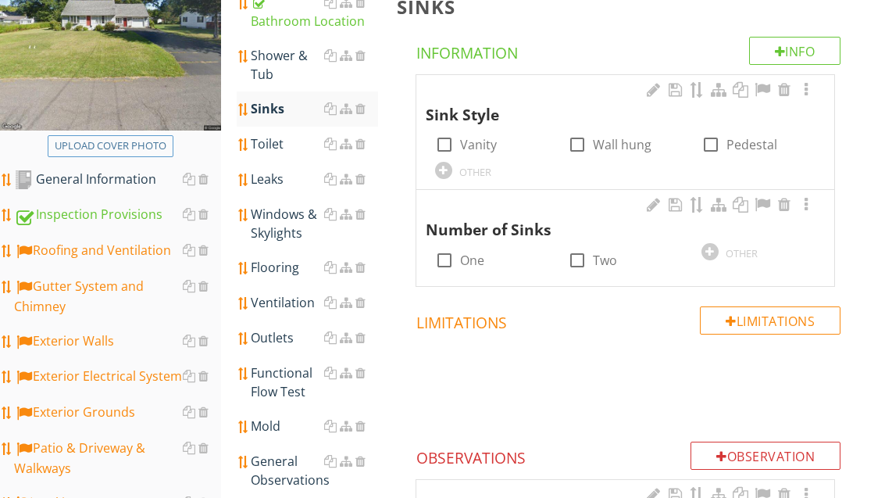
click at [481, 144] on label "Vanity" at bounding box center [478, 145] width 37 height 16
checkbox input "true"
click at [472, 255] on label "One" at bounding box center [472, 260] width 24 height 16
checkbox input "true"
click at [273, 147] on div "Toilet" at bounding box center [314, 143] width 127 height 19
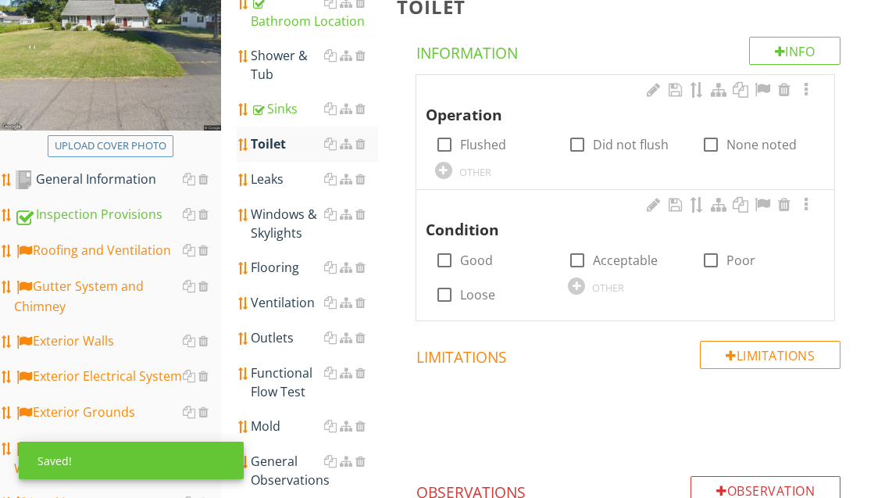
click at [473, 150] on label "Flushed" at bounding box center [483, 145] width 46 height 16
checkbox input "true"
click at [478, 256] on label "Good" at bounding box center [476, 260] width 33 height 16
checkbox input "true"
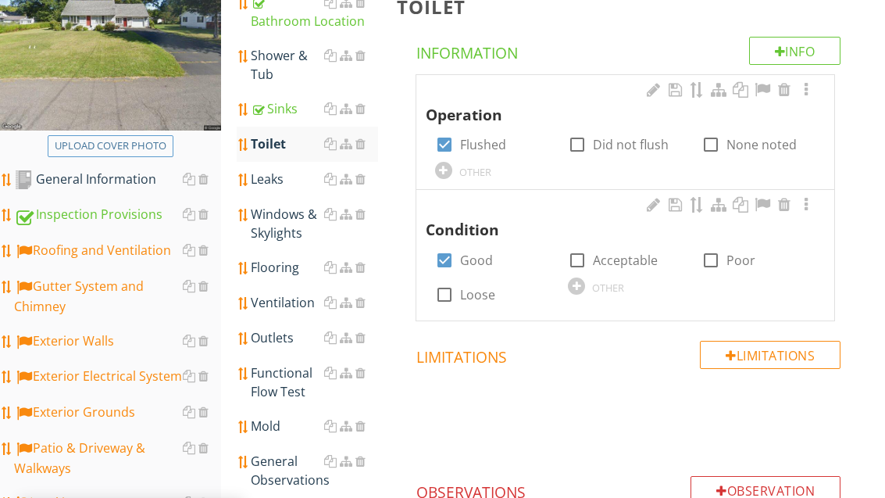
click at [281, 187] on div "Leaks" at bounding box center [314, 179] width 127 height 19
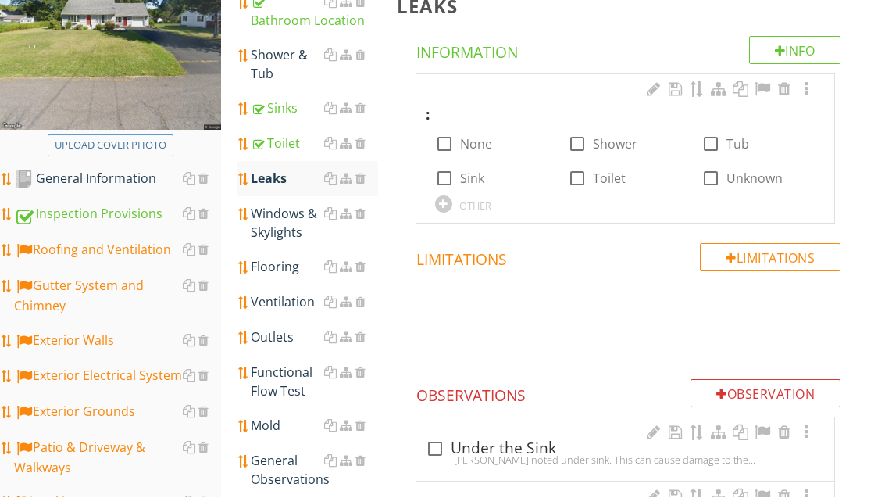
scroll to position [264, 0]
click at [286, 227] on div "Windows & Skylights" at bounding box center [314, 223] width 127 height 38
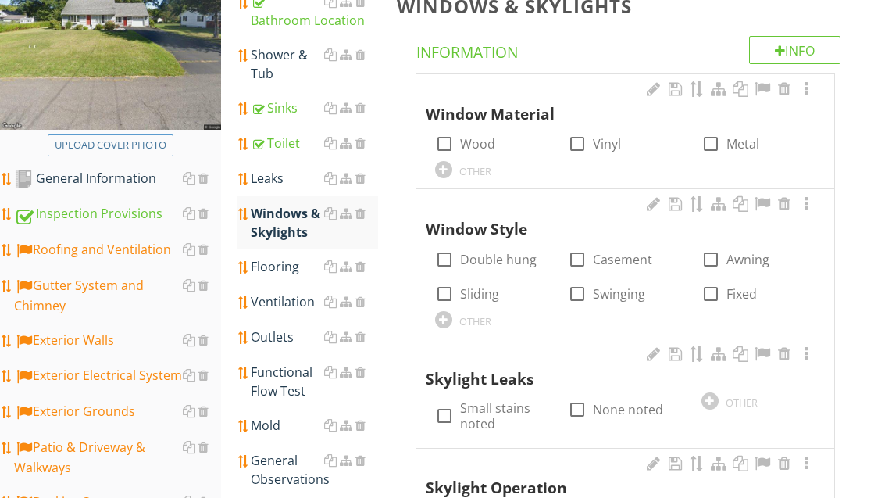
click at [589, 145] on div at bounding box center [577, 143] width 27 height 27
checkbox input "true"
click at [483, 255] on label "Double hung" at bounding box center [498, 260] width 77 height 16
checkbox input "true"
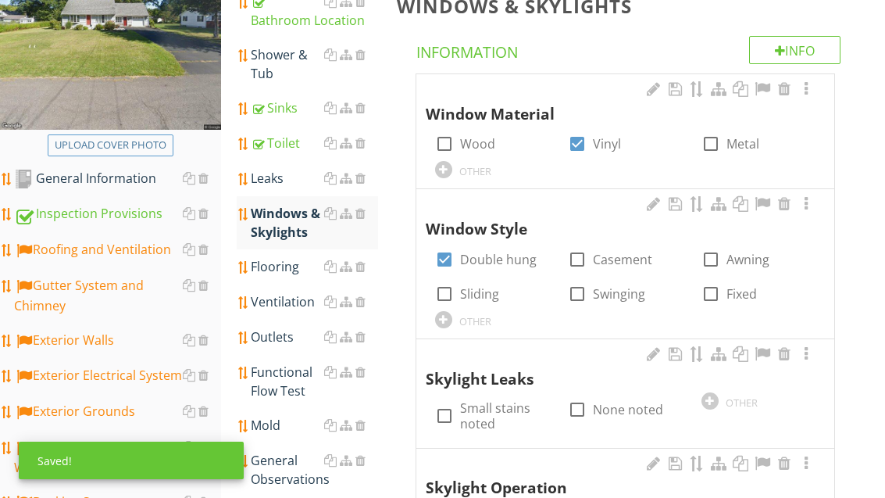
click at [263, 178] on div "Leaks" at bounding box center [314, 178] width 127 height 19
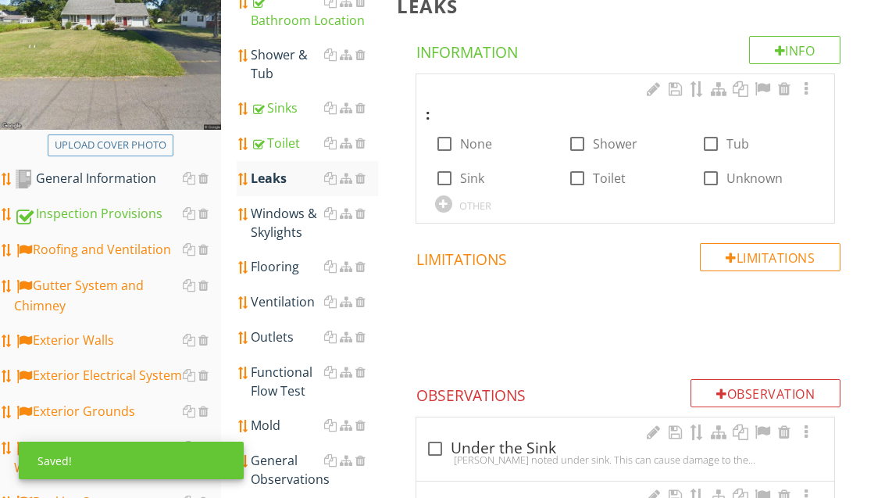
click at [477, 145] on label "None" at bounding box center [476, 144] width 32 height 16
checkbox input "true"
click at [284, 226] on div "Windows & Skylights" at bounding box center [314, 223] width 127 height 38
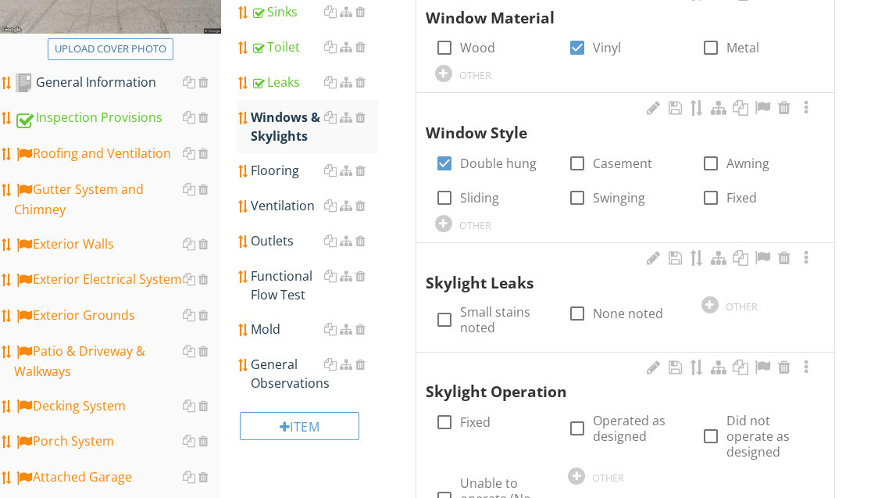
scroll to position [360, 0]
click at [282, 169] on div "Flooring" at bounding box center [314, 170] width 127 height 19
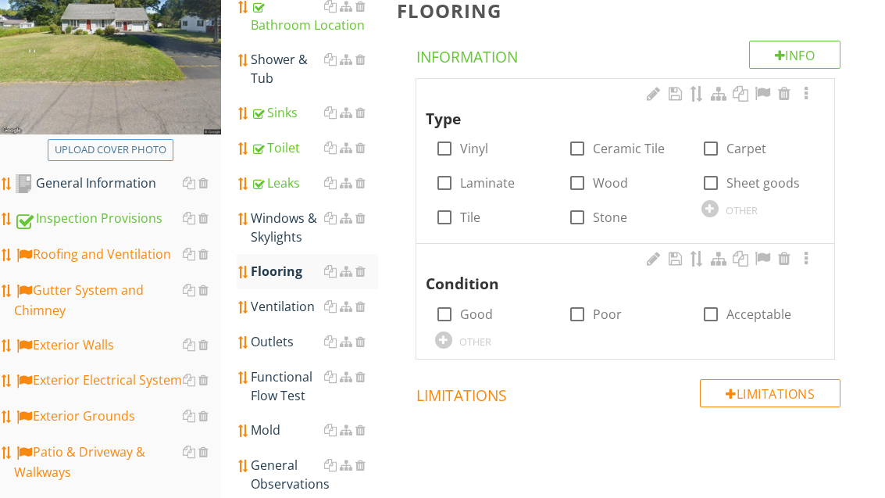
scroll to position [265, 0]
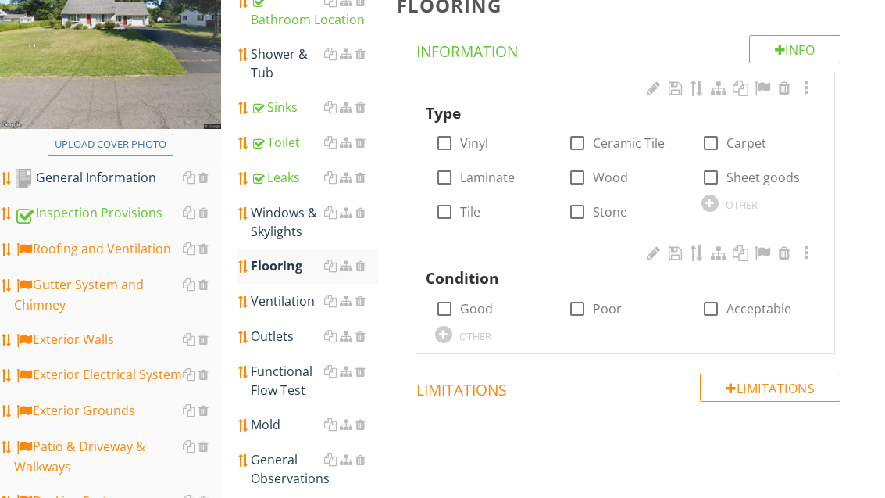
click at [628, 138] on label "Ceramic Tile" at bounding box center [629, 143] width 72 height 16
checkbox input "true"
click at [485, 305] on label "Good" at bounding box center [476, 309] width 33 height 16
checkbox input "true"
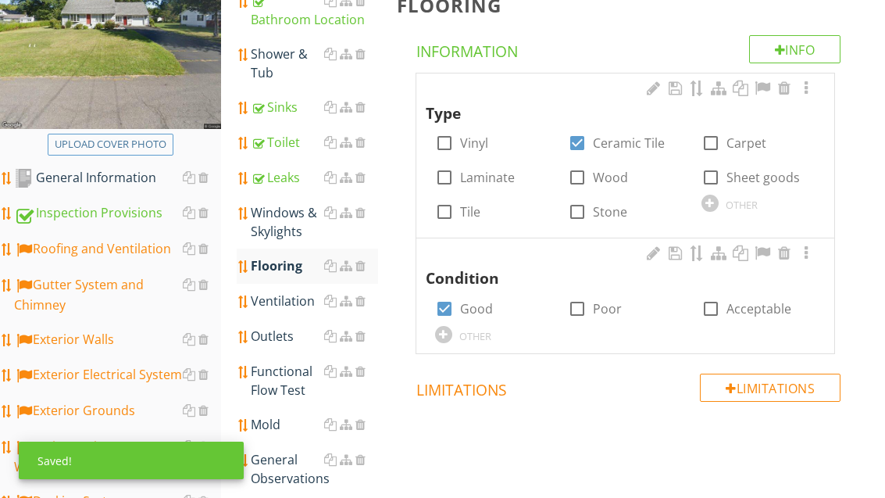
click at [460, 213] on label "Tile" at bounding box center [470, 212] width 20 height 16
checkbox input "true"
click at [607, 144] on label "Ceramic Tile" at bounding box center [629, 143] width 72 height 16
checkbox input "false"
click at [288, 308] on div "Ventilation" at bounding box center [314, 300] width 127 height 19
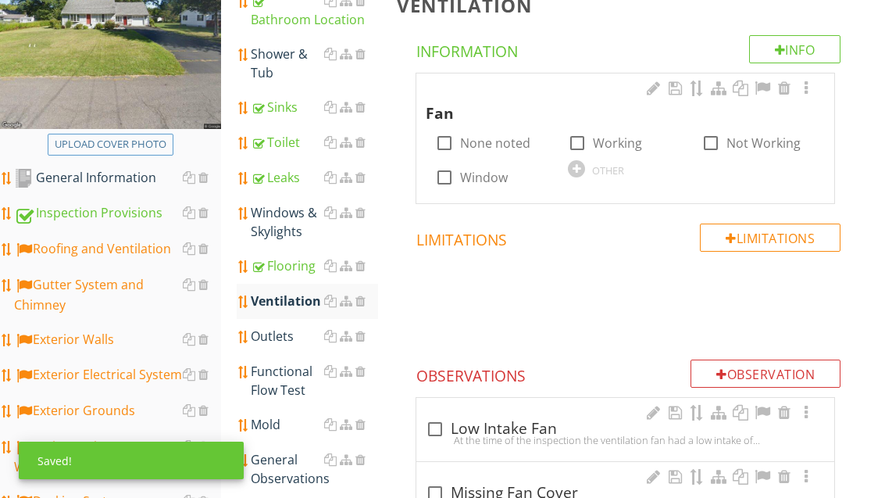
click at [614, 135] on label "Working" at bounding box center [617, 143] width 49 height 16
checkbox input "true"
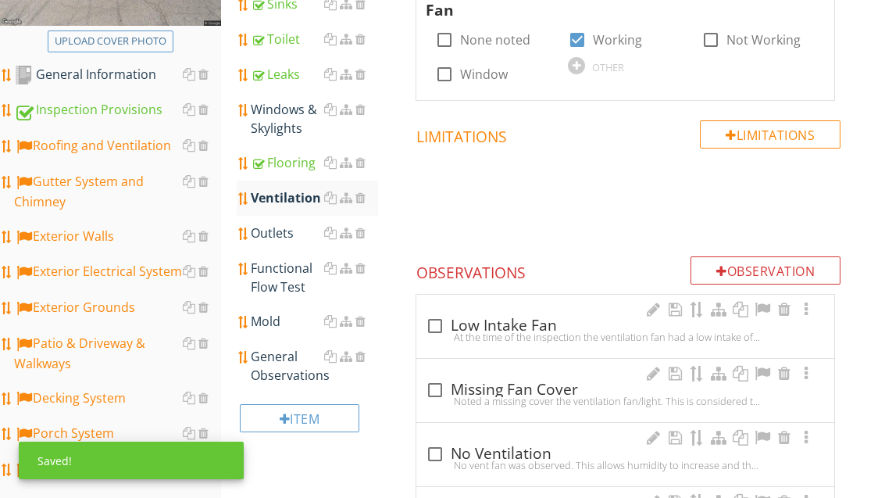
click at [280, 238] on link "Outlets" at bounding box center [314, 233] width 127 height 34
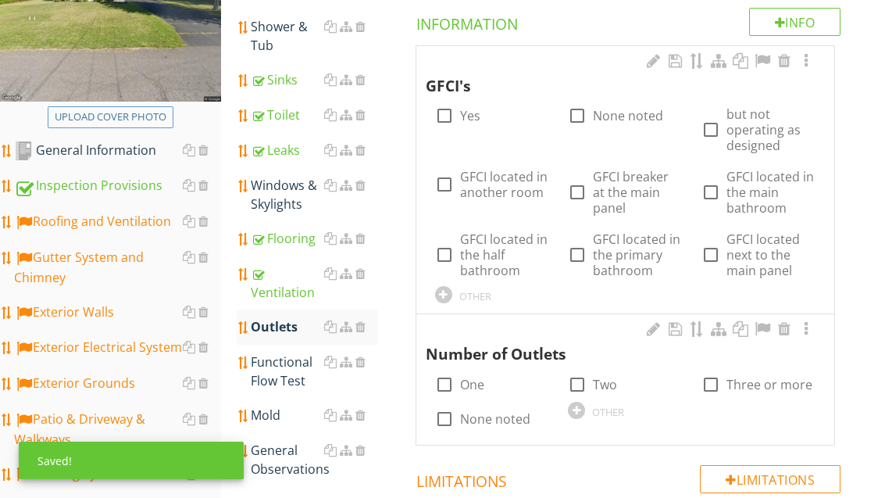
scroll to position [247, 0]
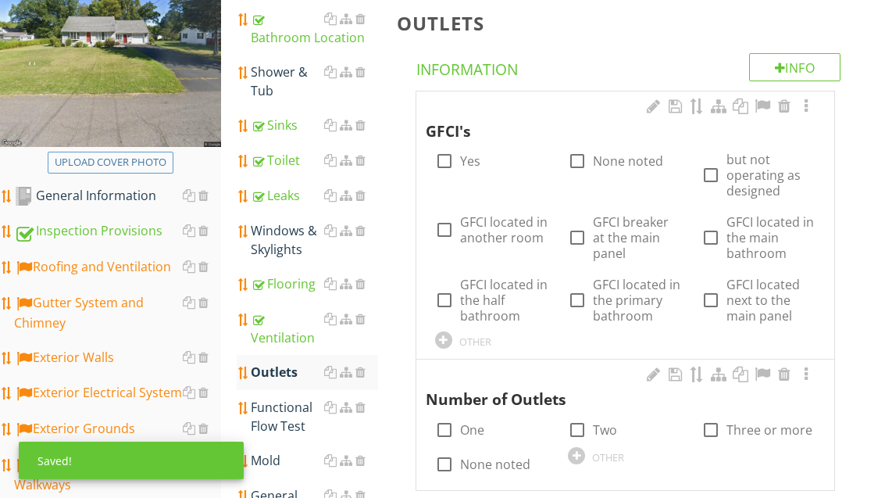
click at [471, 164] on label "Yes" at bounding box center [470, 161] width 20 height 16
checkbox input "true"
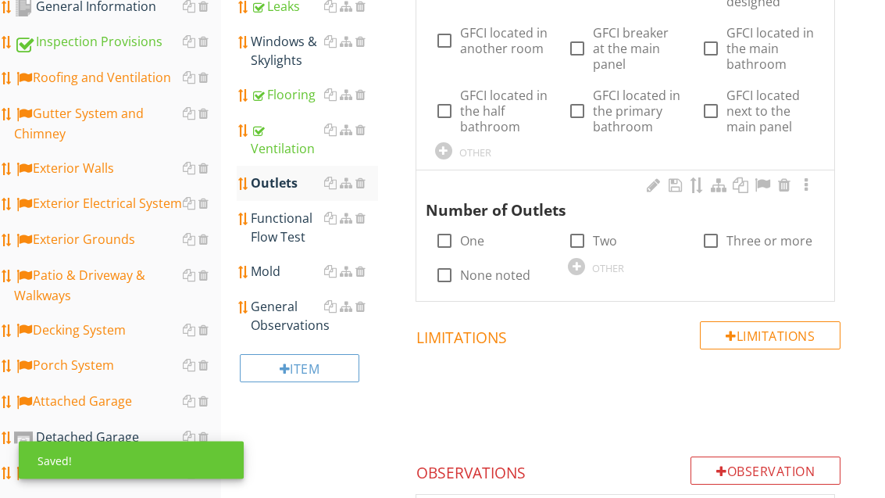
scroll to position [438, 0]
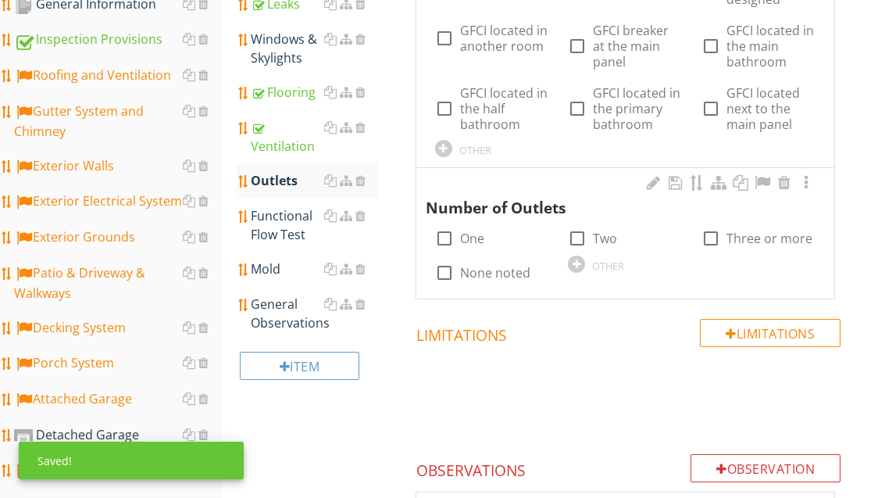
click at [477, 238] on label "One" at bounding box center [472, 238] width 24 height 16
checkbox input "true"
click at [278, 226] on div "Functional Flow Test" at bounding box center [314, 225] width 127 height 38
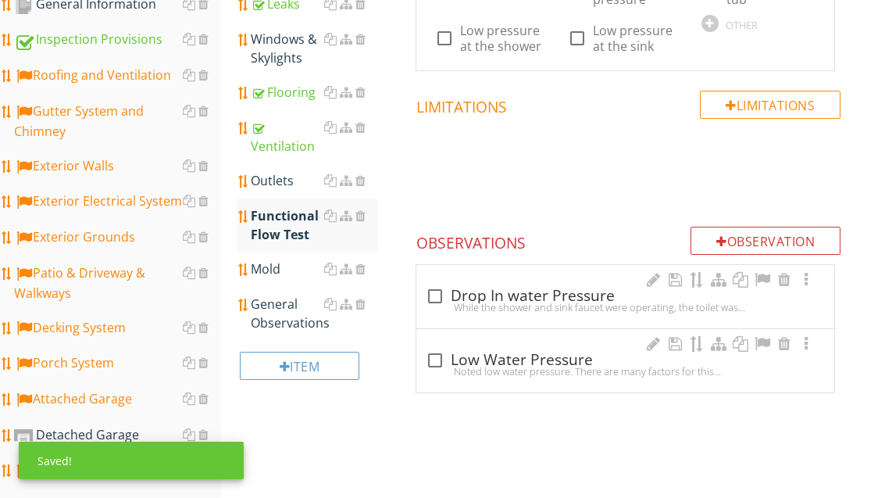
scroll to position [363, 2]
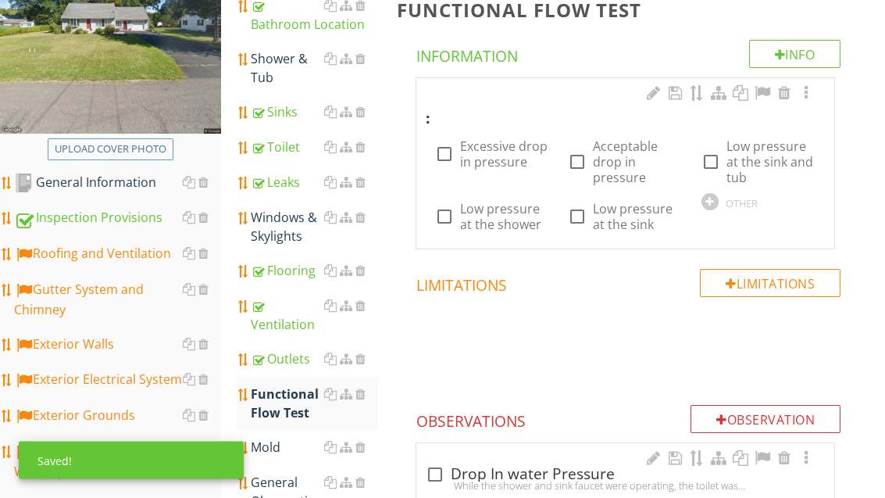
click at [596, 166] on label "Acceptable drop in pressure" at bounding box center [637, 162] width 89 height 47
checkbox input "true"
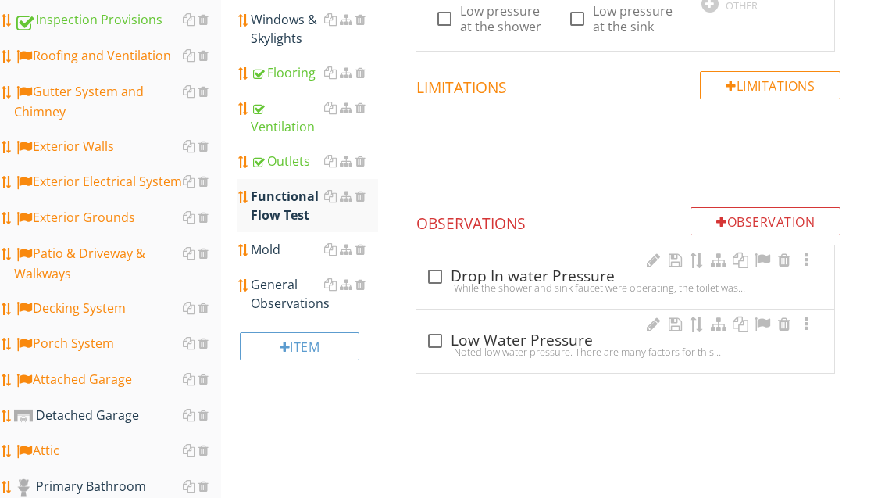
scroll to position [457, 0]
click at [298, 296] on div "General Observations" at bounding box center [314, 295] width 127 height 38
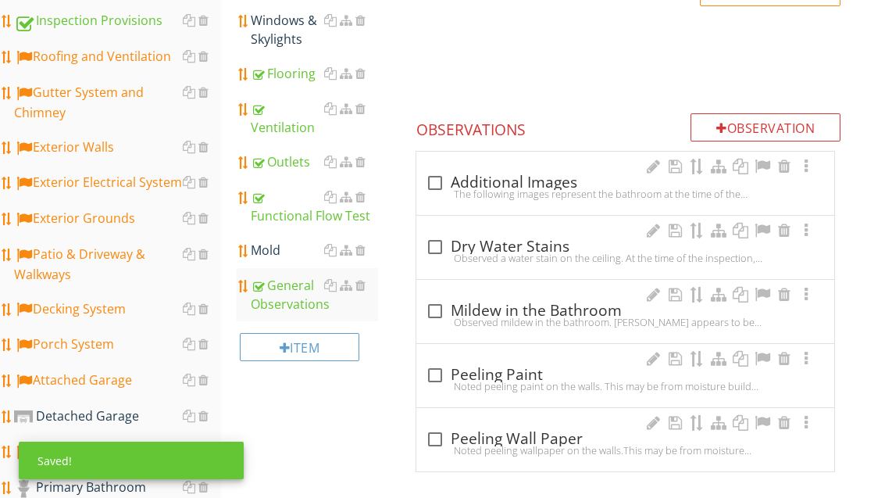
click at [491, 181] on div "check_box_outline_blank Additional Images" at bounding box center [625, 182] width 399 height 19
checkbox input "true"
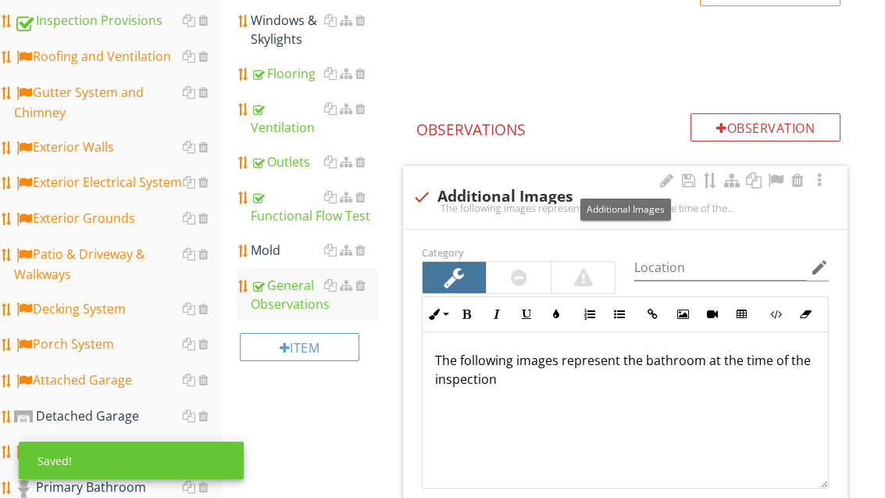
click at [780, 181] on div at bounding box center [775, 181] width 19 height 16
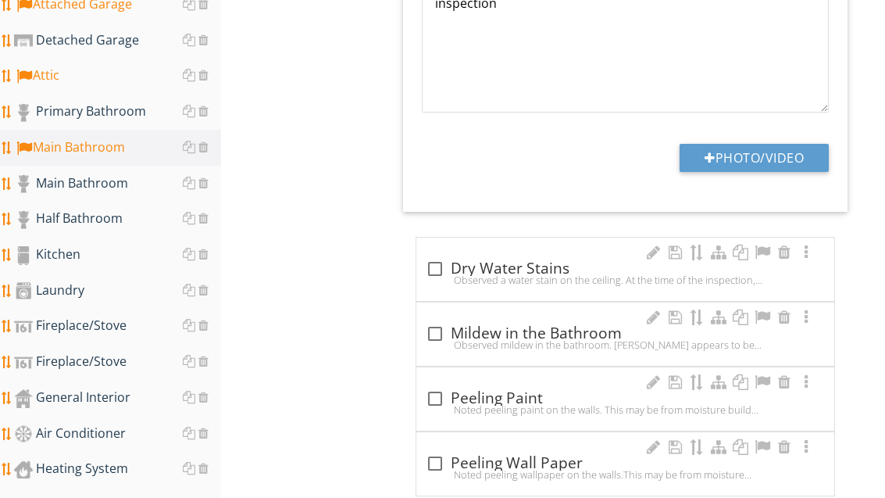
scroll to position [853, 0]
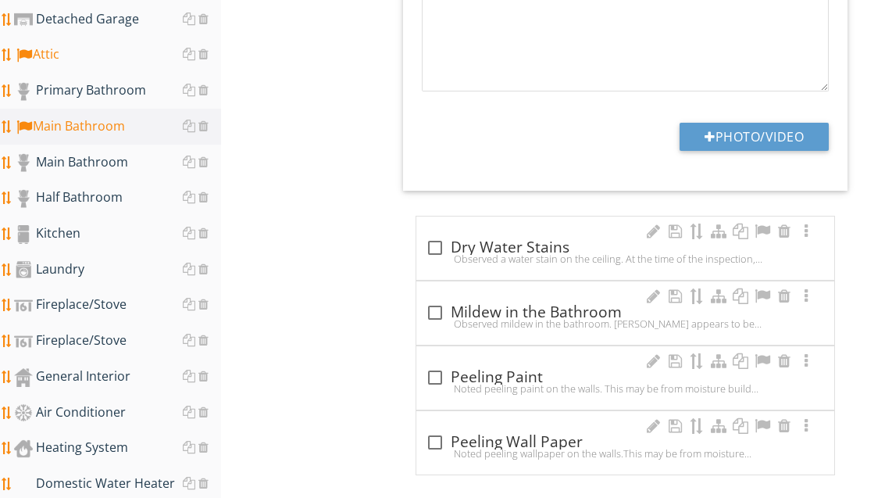
click at [117, 381] on div "General Interior" at bounding box center [117, 377] width 207 height 20
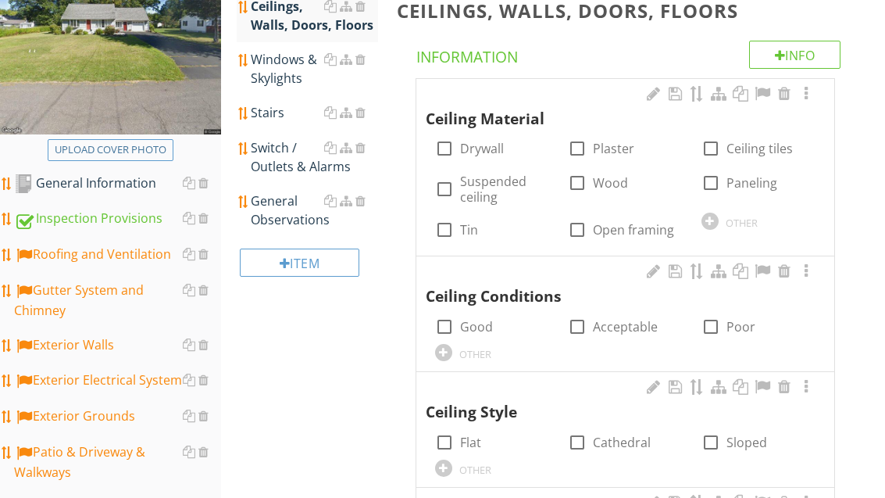
scroll to position [249, 0]
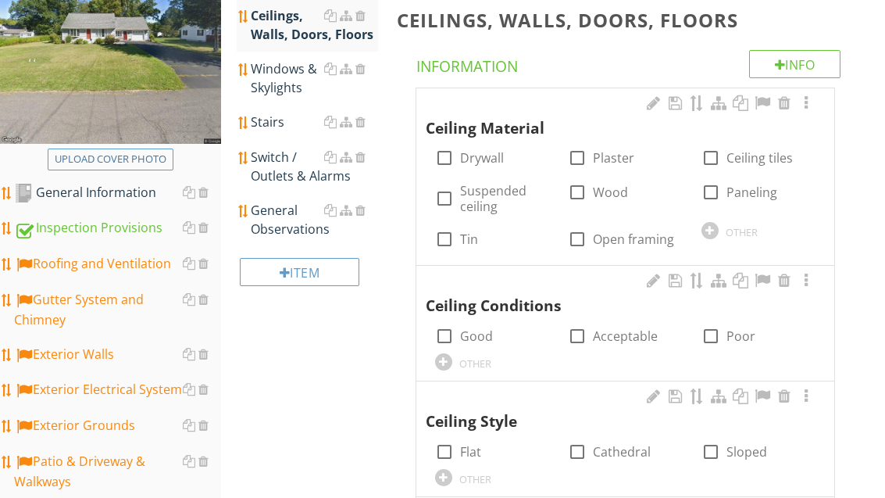
click at [288, 170] on div "Switch / Outlets & Alarms" at bounding box center [314, 167] width 127 height 38
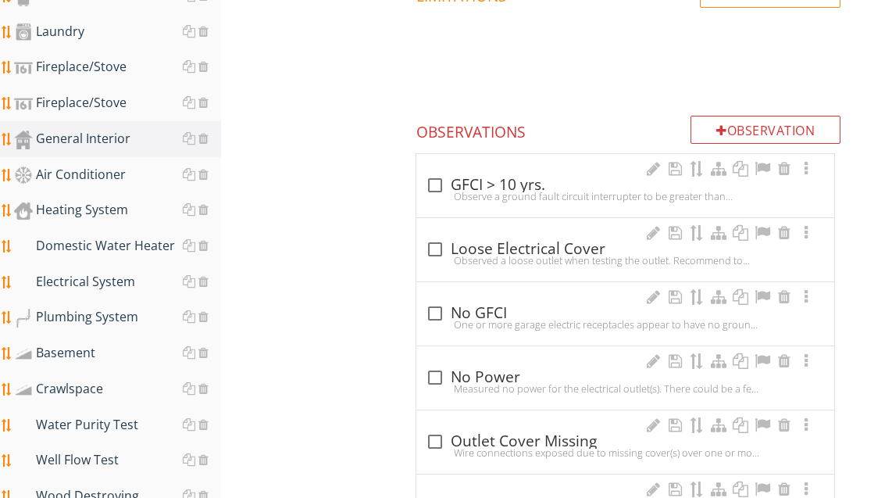
scroll to position [1099, 0]
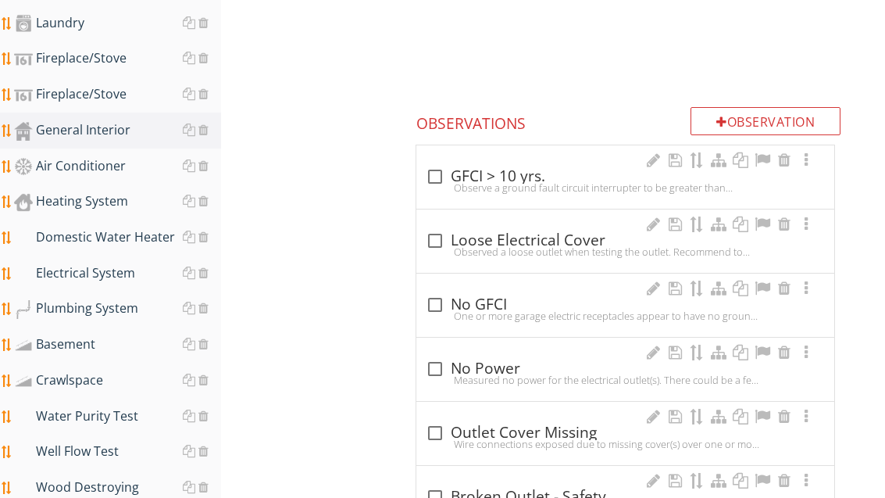
click at [725, 116] on div "Observation" at bounding box center [766, 122] width 150 height 28
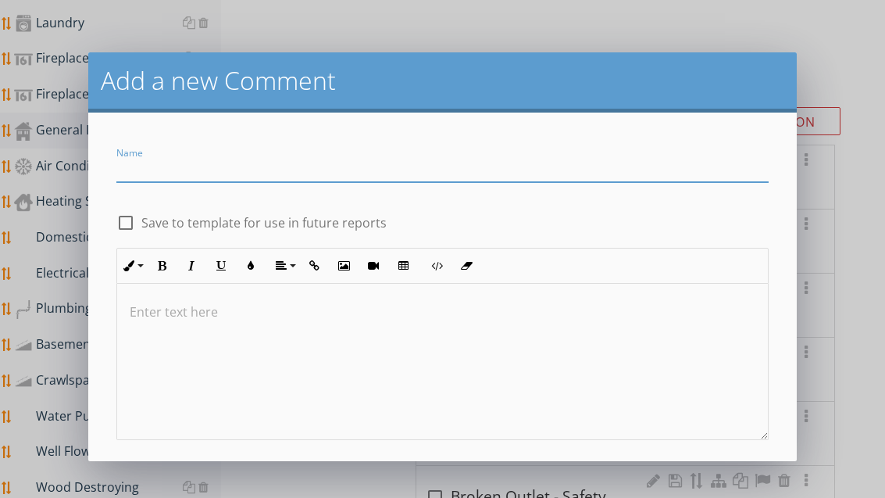
click at [161, 170] on input "Name" at bounding box center [442, 169] width 652 height 26
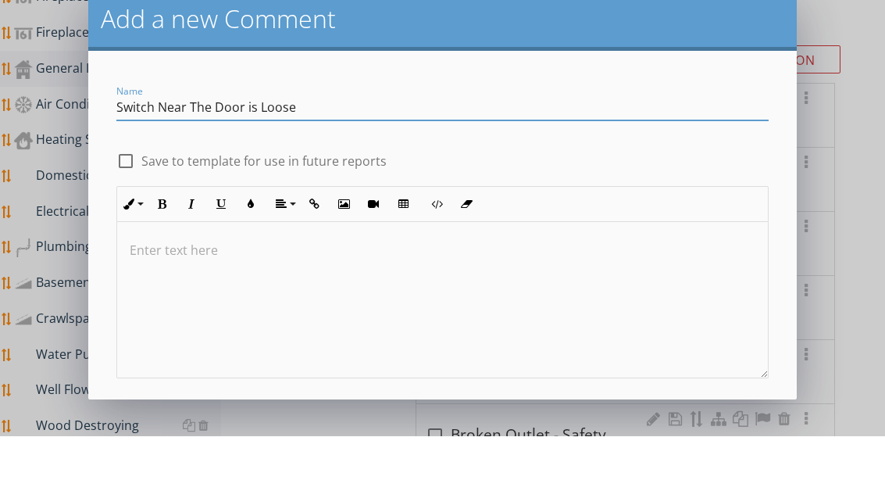
type input "Switch Near The Door is Loose"
click at [518, 210] on div "check_box_outline_blank Save to template for use in future reports" at bounding box center [442, 221] width 652 height 22
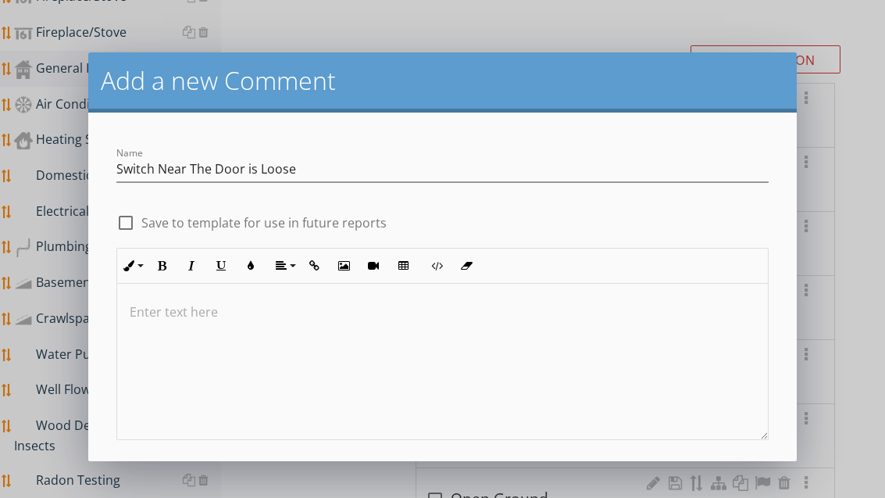
click at [439, 480] on div "Save" at bounding box center [442, 485] width 38 height 18
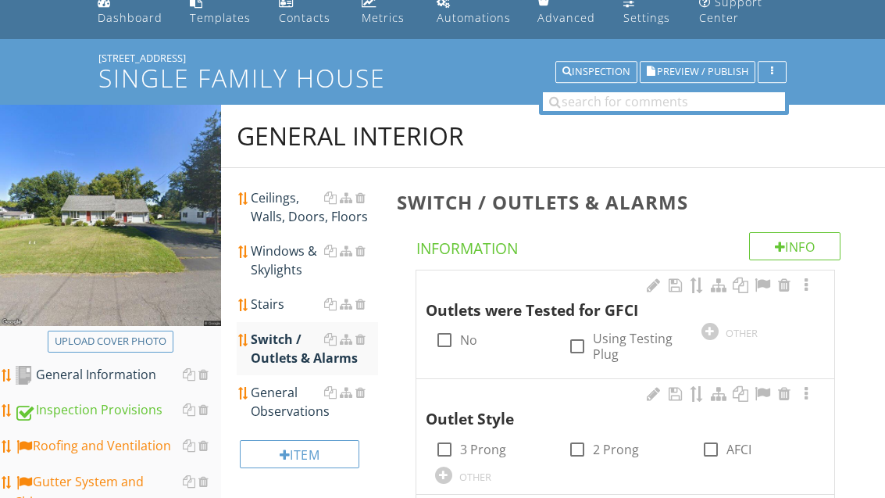
scroll to position [71, 0]
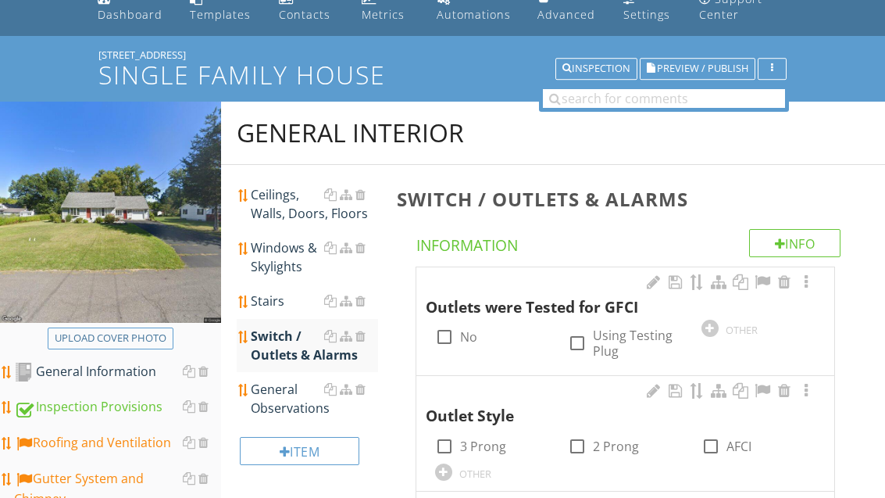
click at [290, 204] on div "Ceilings, Walls, Doors, Floors" at bounding box center [314, 204] width 127 height 38
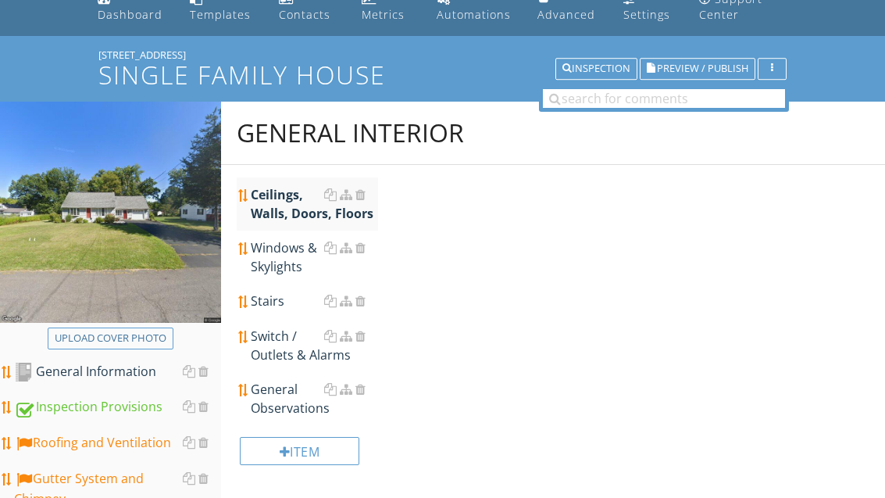
click at [288, 212] on div "Ceilings, Walls, Doors, Floors" at bounding box center [314, 204] width 127 height 38
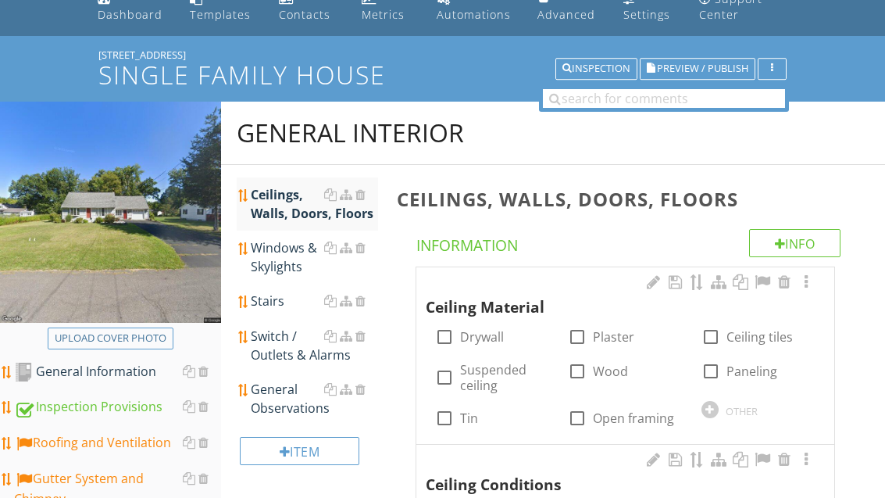
click at [474, 338] on label "Drywall" at bounding box center [482, 337] width 44 height 16
checkbox input "true"
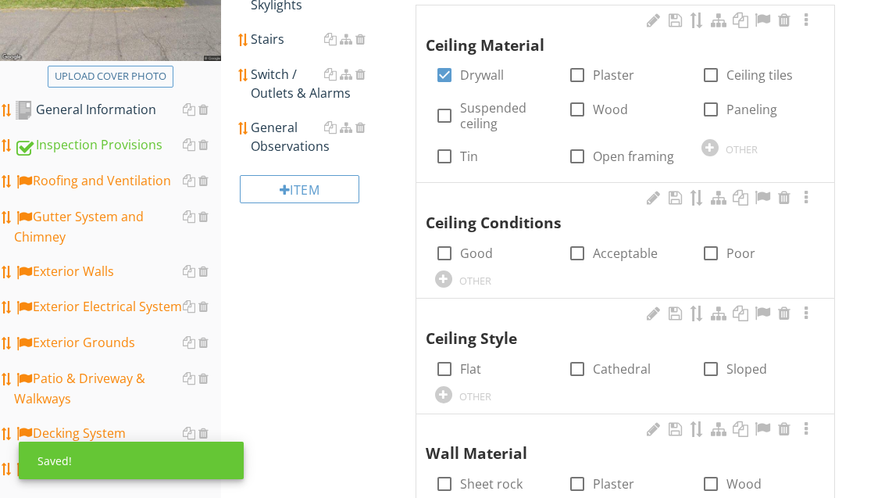
scroll to position [334, 0]
click at [617, 252] on label "Acceptable" at bounding box center [625, 253] width 65 height 16
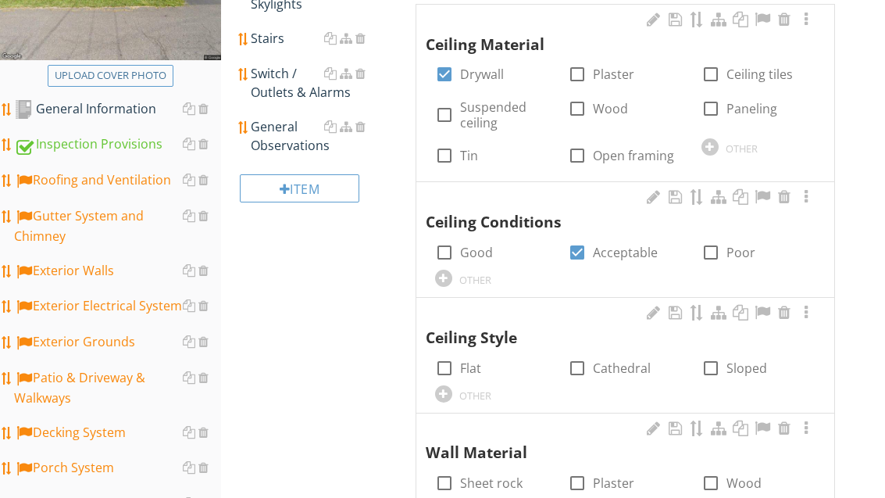
click at [453, 271] on div "OTHER" at bounding box center [492, 277] width 114 height 19
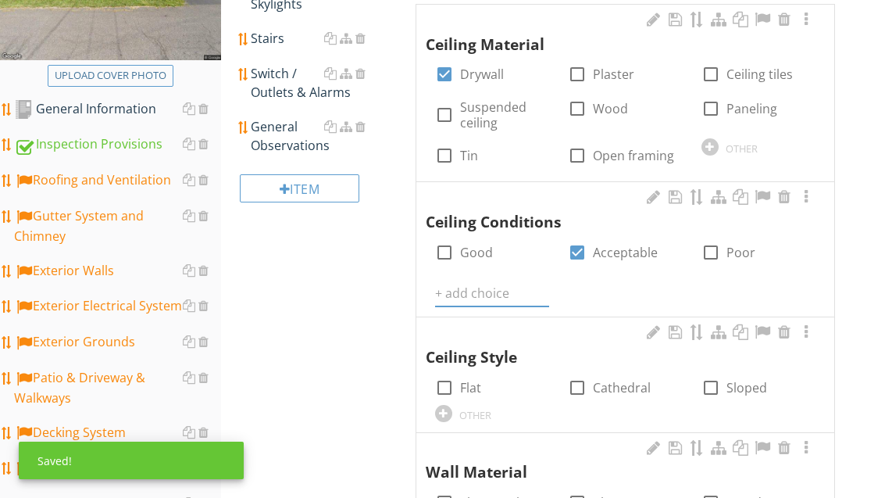
click at [605, 254] on label "Acceptable" at bounding box center [625, 253] width 65 height 16
checkbox input "false"
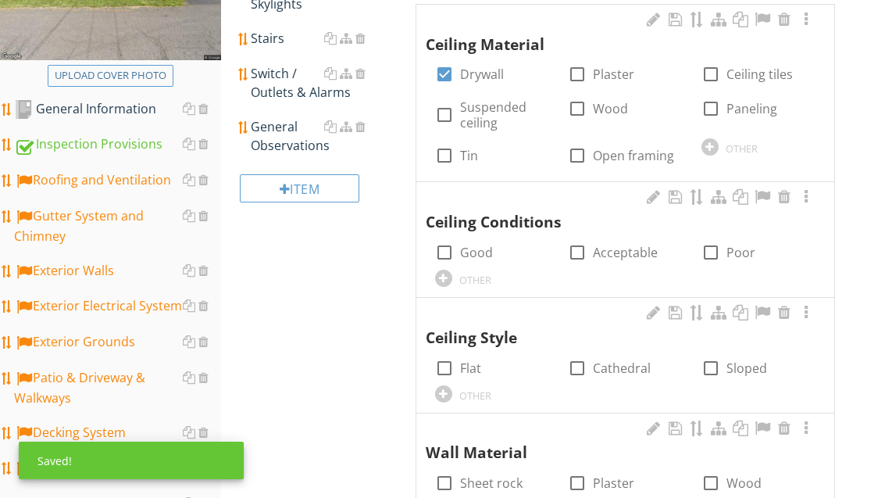
click at [446, 280] on div at bounding box center [443, 278] width 17 height 17
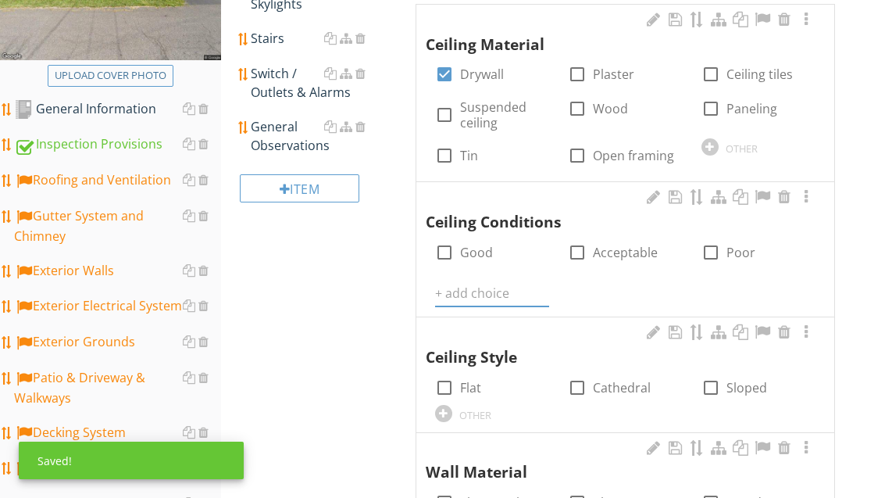
click at [475, 284] on input "text" at bounding box center [492, 293] width 114 height 26
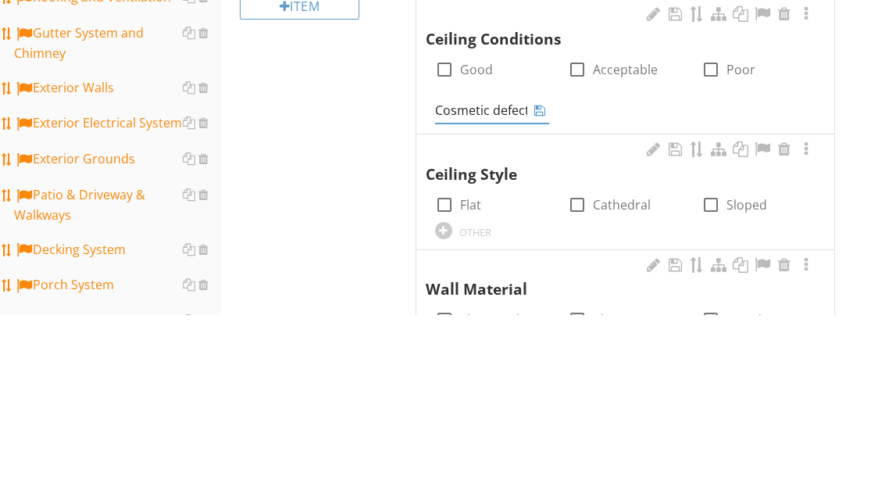
type input "Cosmetic defects"
click at [544, 287] on icon at bounding box center [539, 293] width 11 height 13
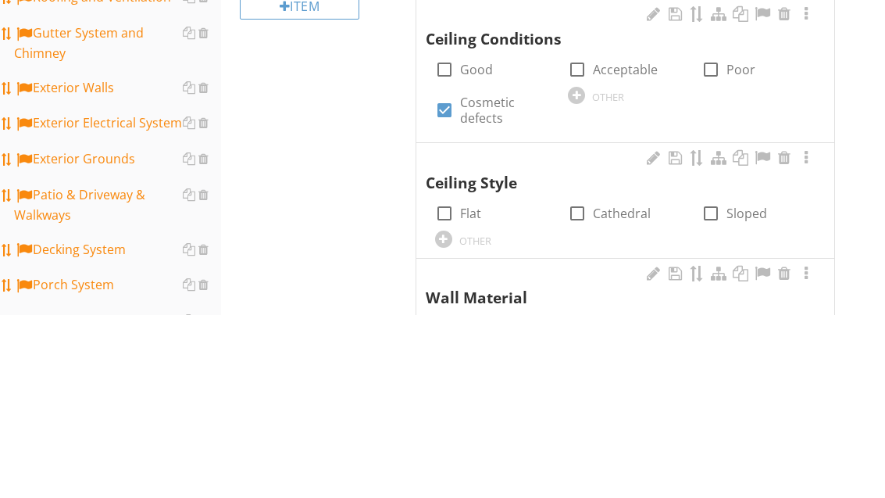
scroll to position [516, 0]
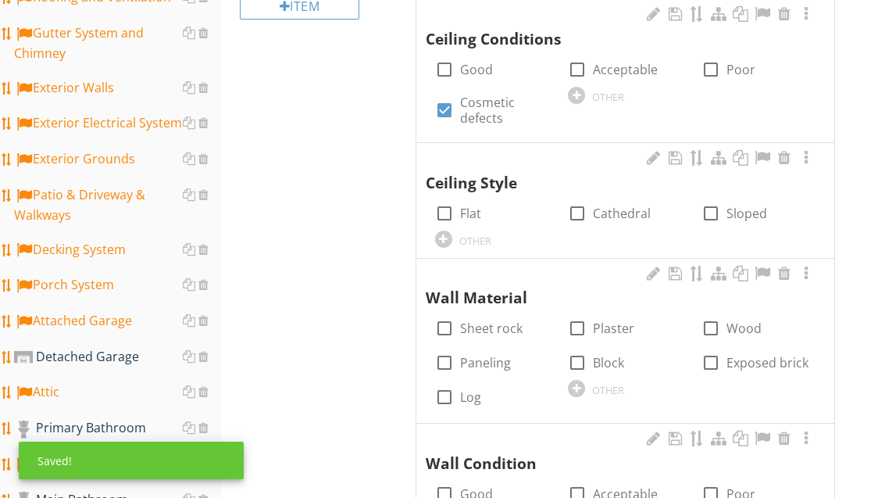
click at [436, 220] on input "Flat" at bounding box center [444, 219] width 19 height 19
checkbox input "true"
click at [709, 213] on div at bounding box center [711, 213] width 27 height 27
checkbox input "true"
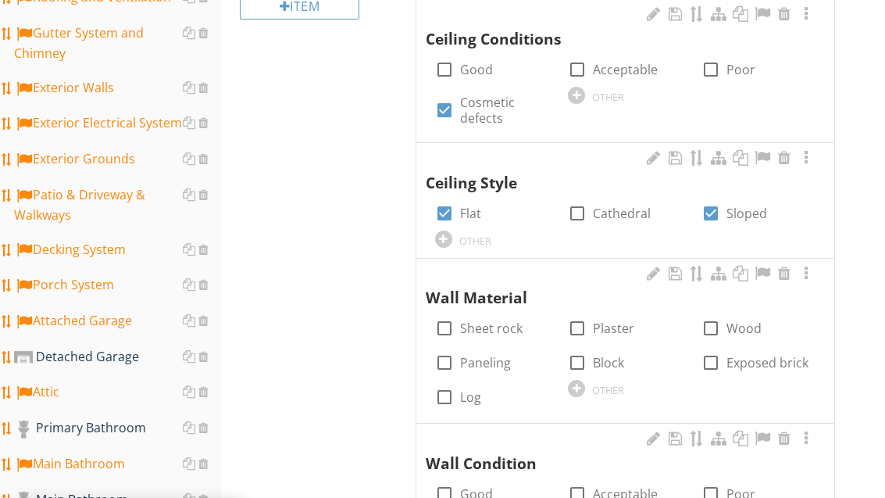
click at [577, 386] on div at bounding box center [576, 388] width 17 height 17
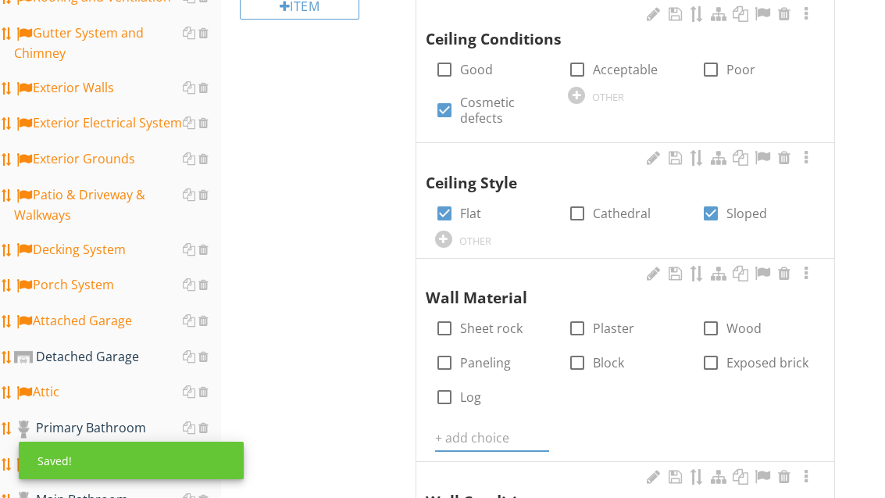
click at [470, 436] on input "text" at bounding box center [492, 438] width 114 height 26
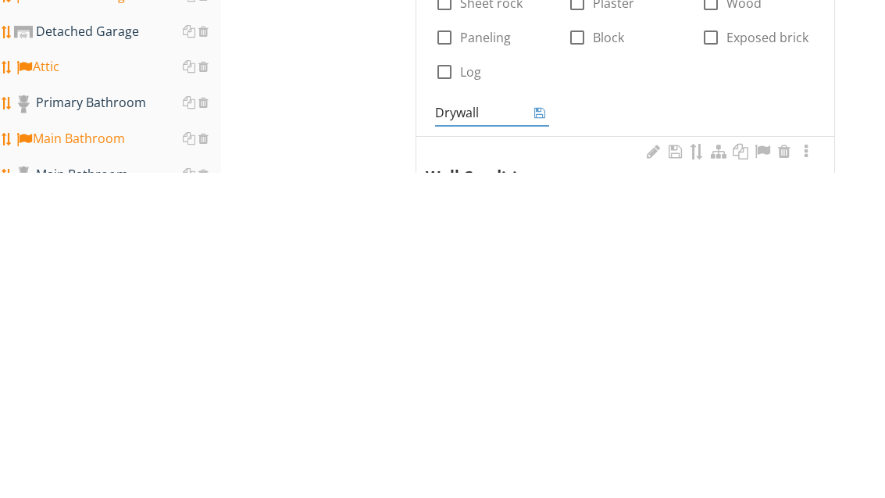
type input "Drywall"
click at [542, 431] on icon at bounding box center [539, 437] width 11 height 13
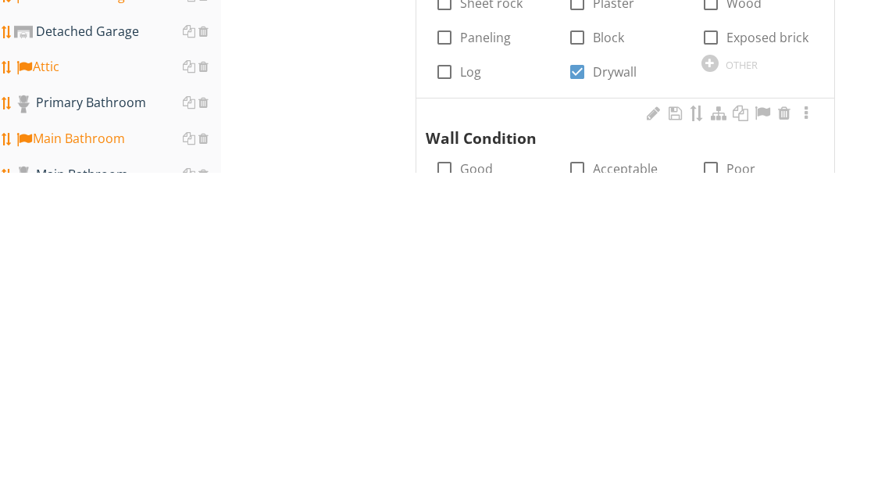
scroll to position [841, 0]
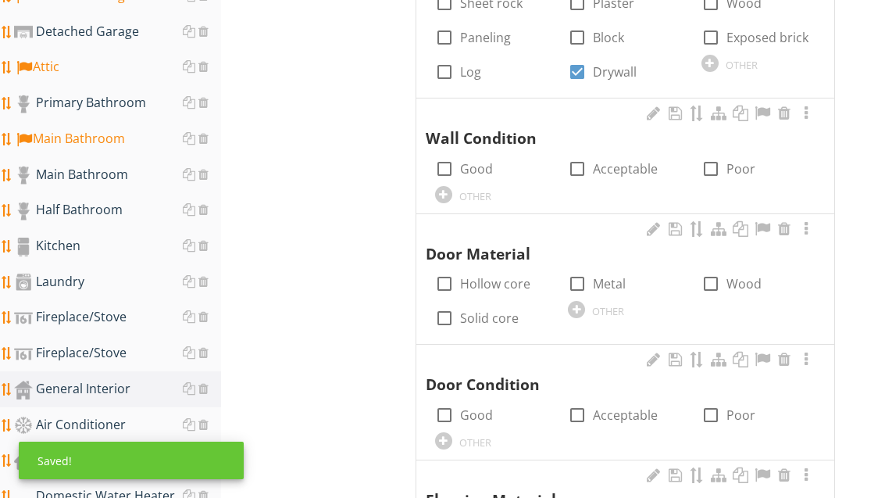
click at [613, 167] on label "Acceptable" at bounding box center [625, 169] width 65 height 16
checkbox input "true"
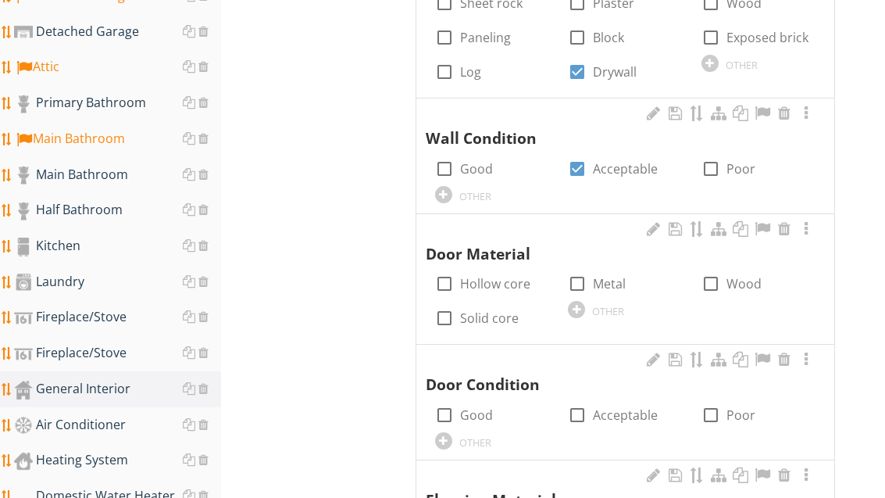
click at [738, 276] on label "Wood" at bounding box center [744, 284] width 35 height 16
checkbox input "true"
click at [482, 407] on label "Good" at bounding box center [476, 415] width 33 height 16
checkbox input "true"
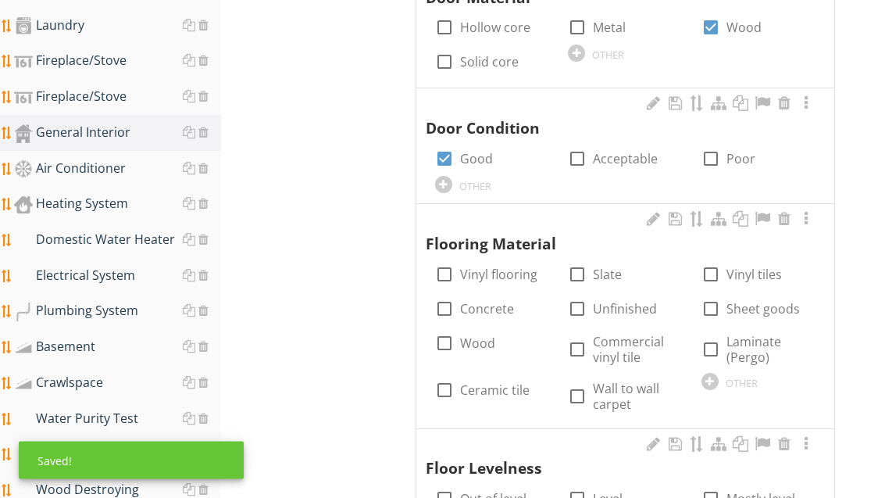
scroll to position [1199, 0]
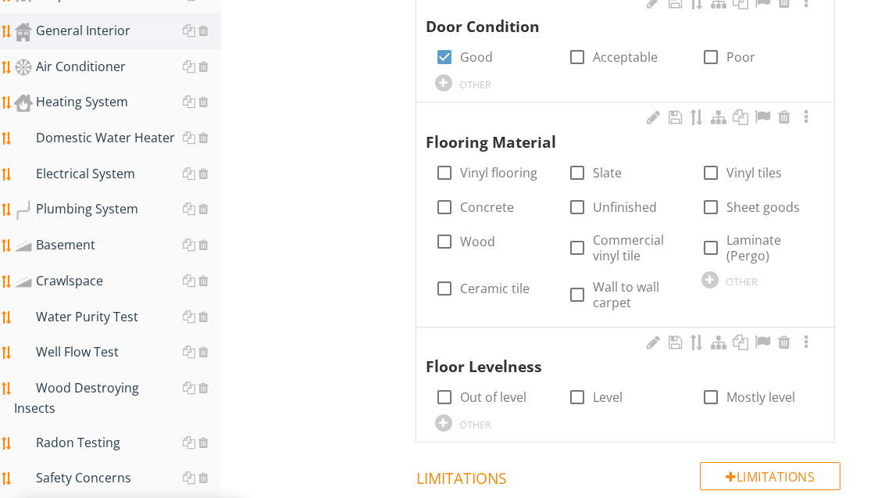
click at [476, 234] on label "Wood" at bounding box center [477, 242] width 35 height 16
checkbox input "true"
click at [623, 287] on label "Wall to wall carpet" at bounding box center [637, 294] width 89 height 31
checkbox input "true"
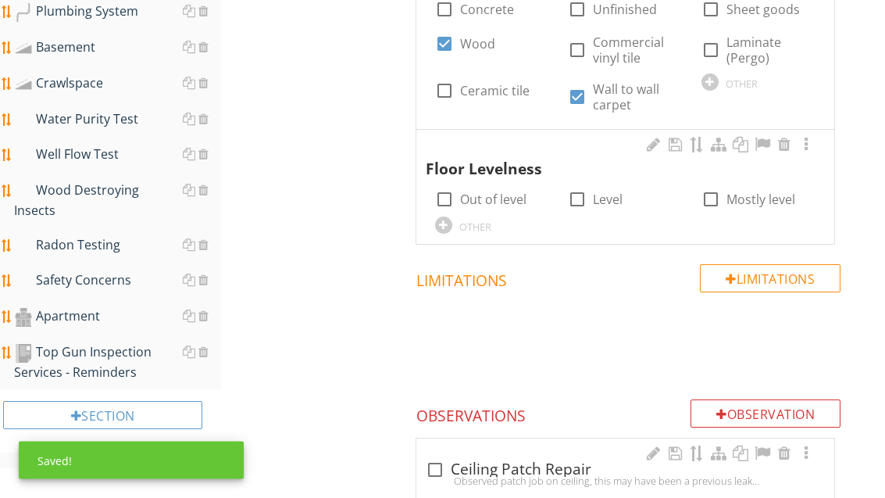
click at [604, 192] on label "Level" at bounding box center [608, 200] width 30 height 16
checkbox input "true"
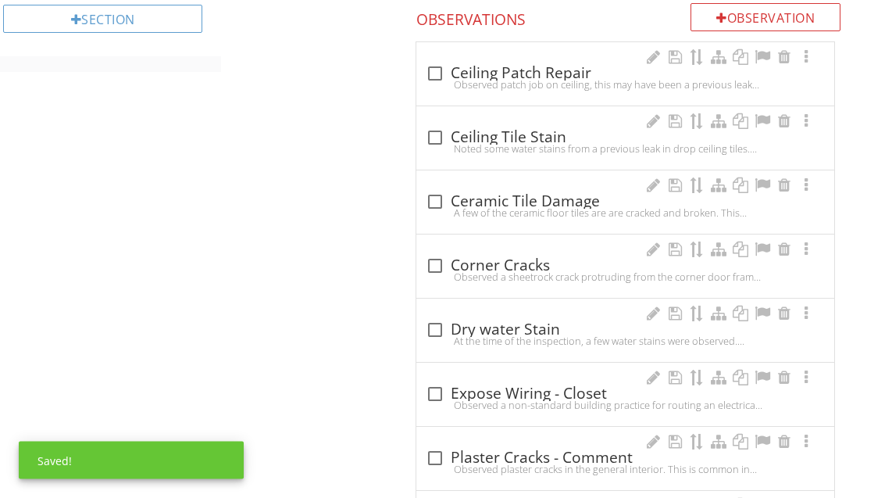
scroll to position [1793, 0]
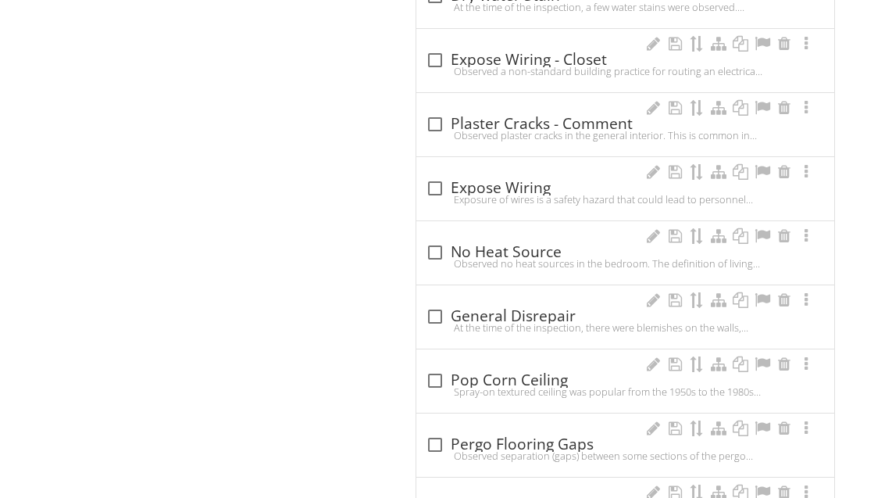
click at [432, 305] on div at bounding box center [435, 317] width 27 height 27
checkbox input "true"
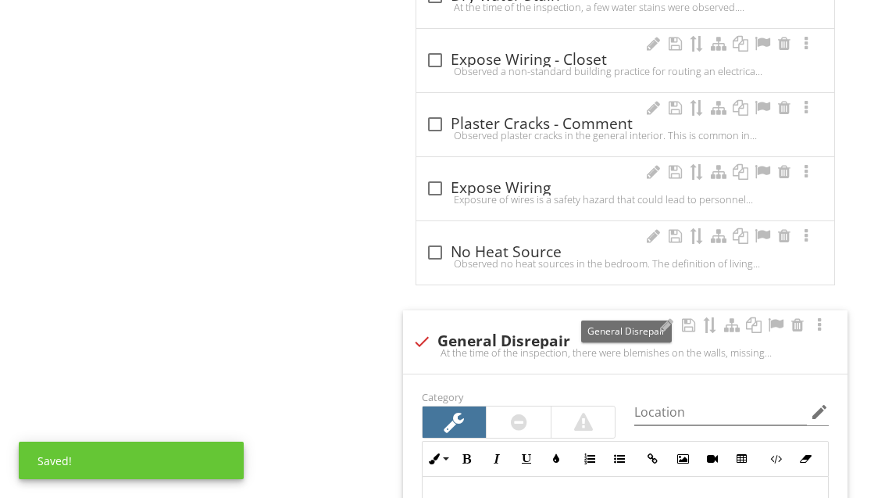
click at [773, 317] on div at bounding box center [775, 325] width 19 height 16
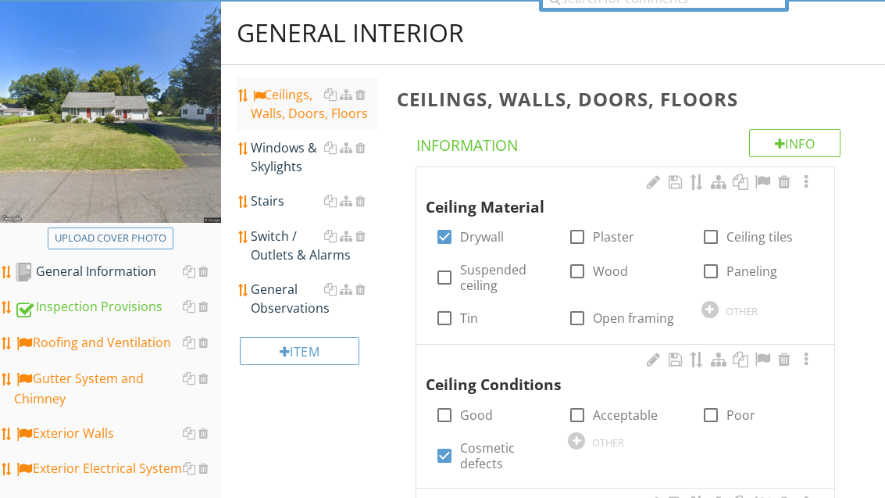
click at [281, 158] on div "Windows & Skylights" at bounding box center [314, 158] width 127 height 38
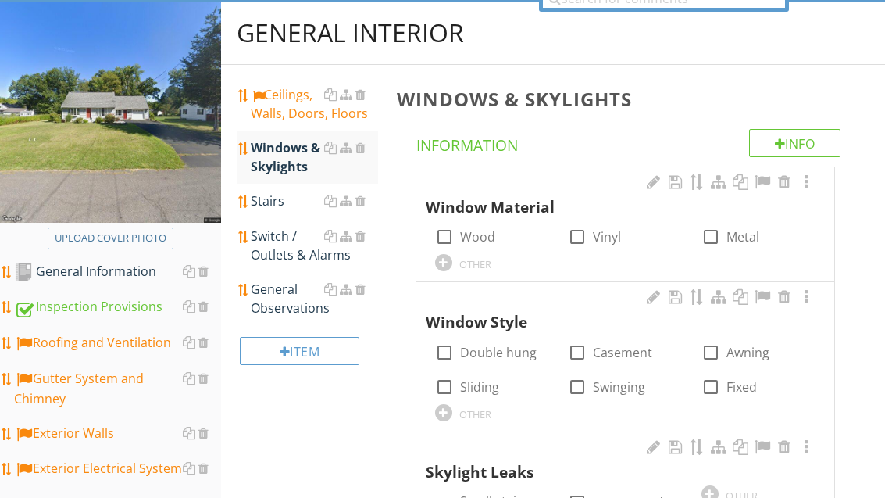
click at [589, 237] on div at bounding box center [577, 236] width 27 height 27
checkbox input "true"
click at [473, 234] on label "Wood" at bounding box center [477, 237] width 35 height 16
checkbox input "true"
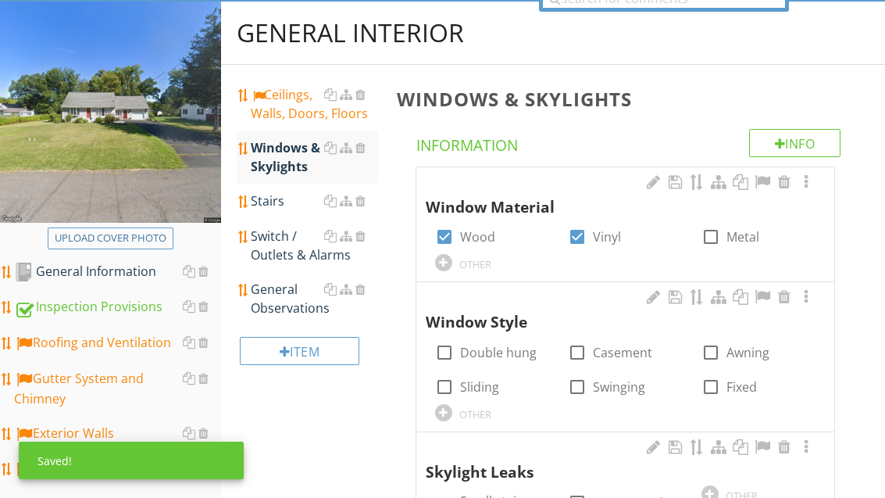
click at [508, 347] on label "Double hung" at bounding box center [498, 353] width 77 height 16
checkbox input "true"
click at [634, 352] on label "Casement" at bounding box center [622, 353] width 59 height 16
checkbox input "true"
click at [277, 210] on link "Stairs" at bounding box center [314, 201] width 127 height 34
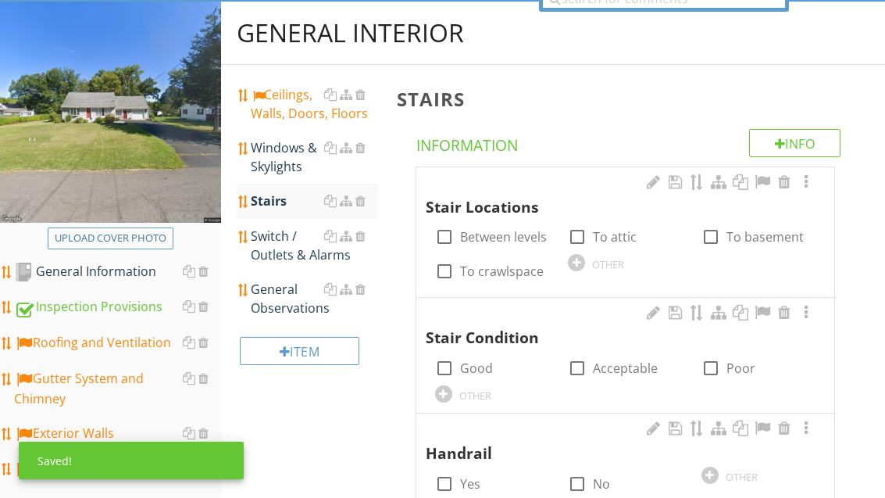
click at [488, 241] on label "Between levels" at bounding box center [503, 237] width 87 height 16
checkbox input "true"
click at [746, 238] on label "To basement" at bounding box center [765, 237] width 77 height 16
checkbox input "true"
click at [482, 370] on label "Good" at bounding box center [476, 368] width 33 height 16
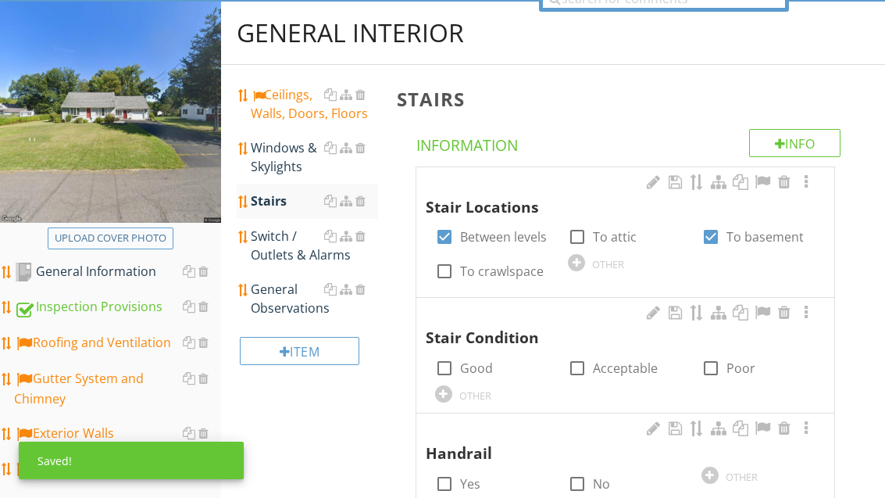
checkbox input "true"
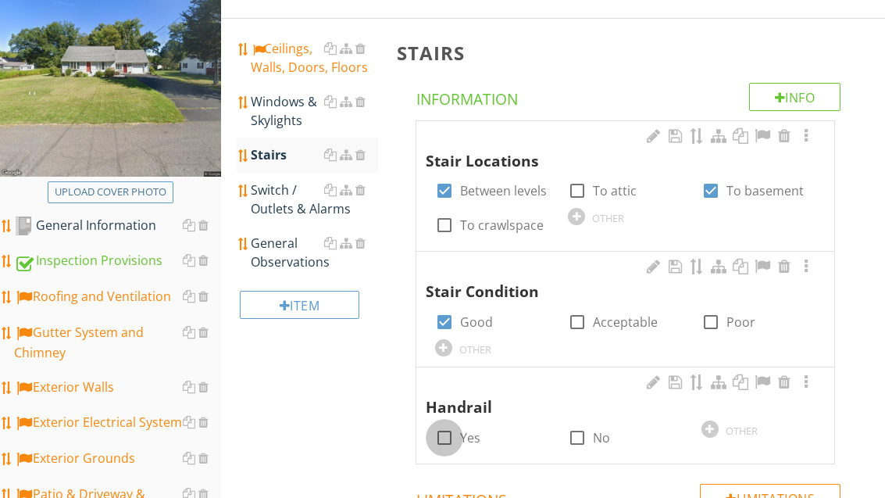
scroll to position [217, 0]
click at [448, 430] on div at bounding box center [444, 437] width 27 height 27
checkbox input "true"
click at [278, 204] on div "Switch / Outlets & Alarms" at bounding box center [314, 199] width 127 height 38
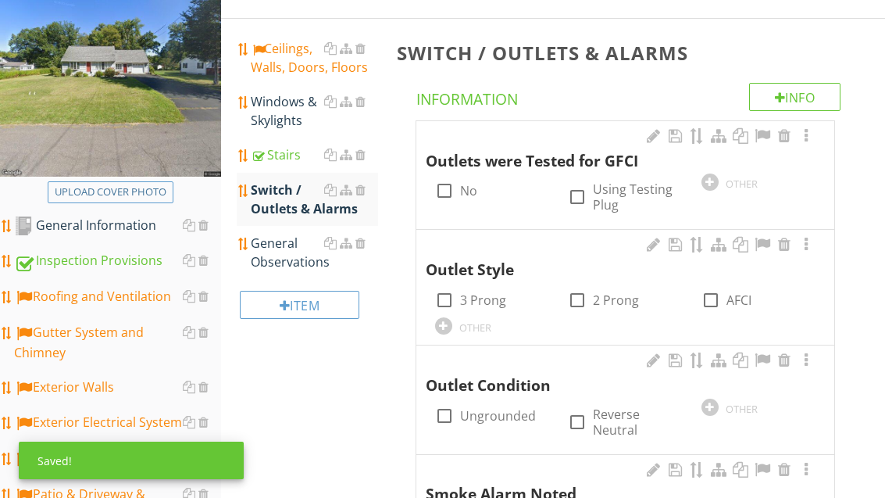
click at [601, 193] on label "Using Testing Plug" at bounding box center [637, 196] width 89 height 31
checkbox input "true"
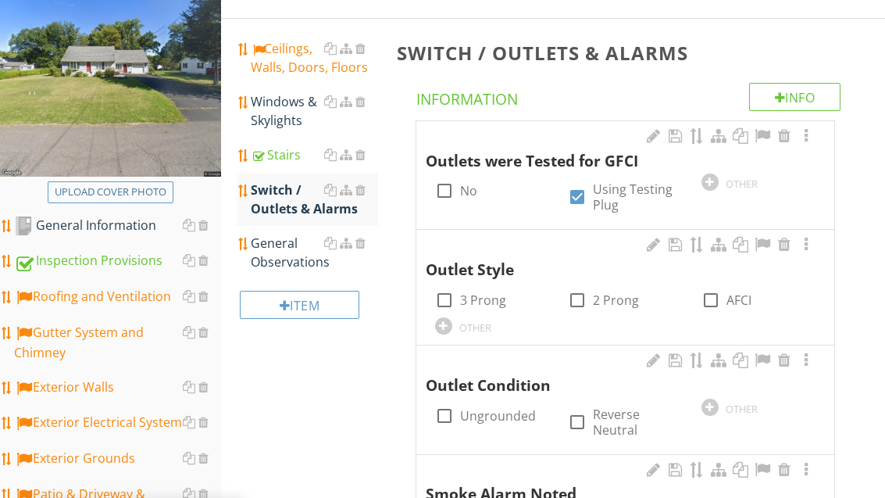
click at [578, 299] on div at bounding box center [577, 300] width 27 height 27
checkbox input "true"
click at [440, 295] on div at bounding box center [444, 300] width 27 height 27
checkbox input "true"
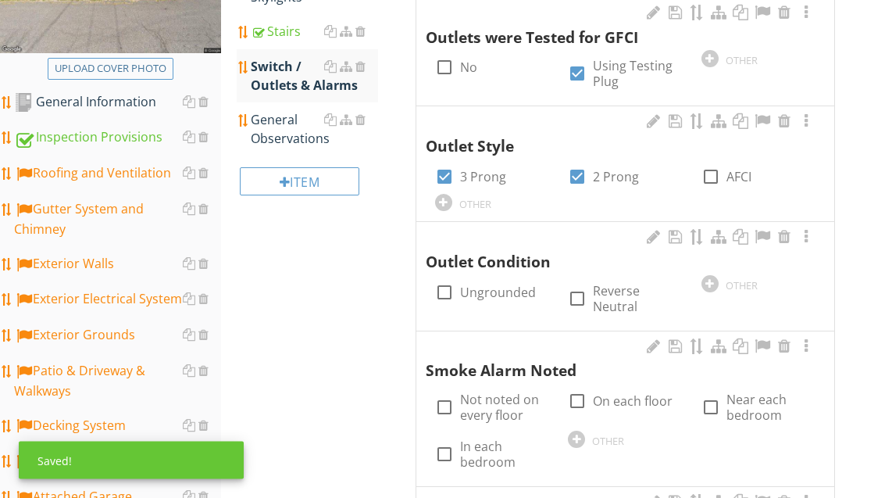
scroll to position [489, 0]
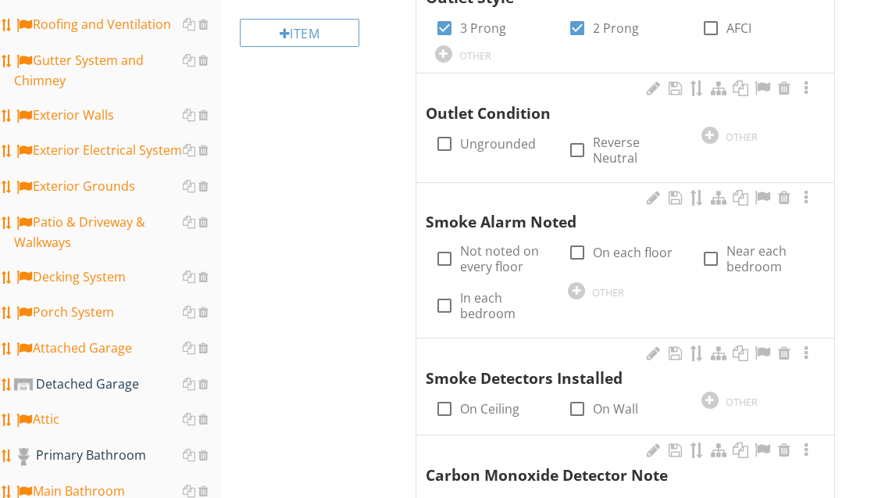
click at [621, 250] on label "On each floor" at bounding box center [633, 253] width 80 height 16
checkbox input "true"
click at [577, 291] on div at bounding box center [576, 290] width 17 height 17
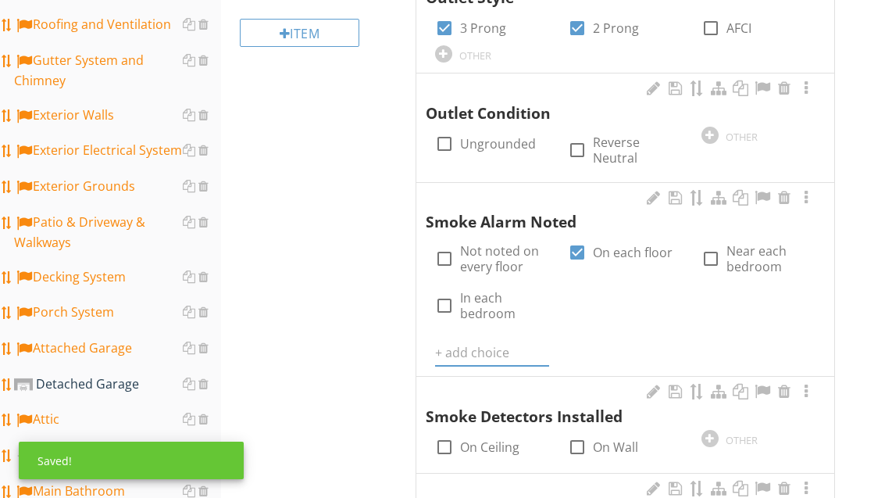
click at [483, 340] on input "text" at bounding box center [492, 353] width 114 height 26
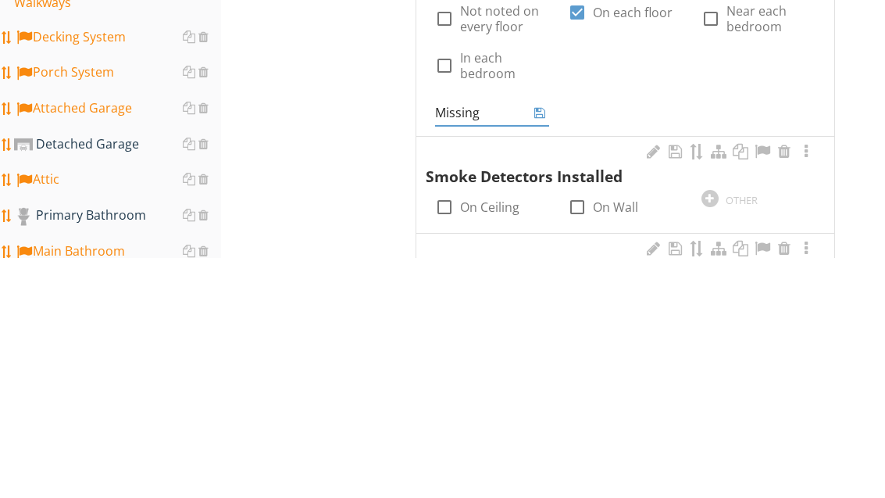
type input "Missing"
click at [535, 346] on icon at bounding box center [539, 352] width 11 height 13
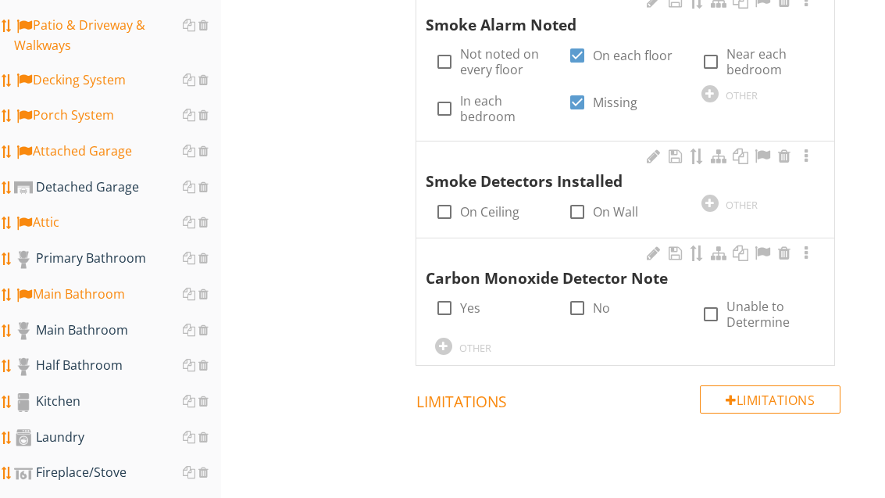
scroll to position [686, 0]
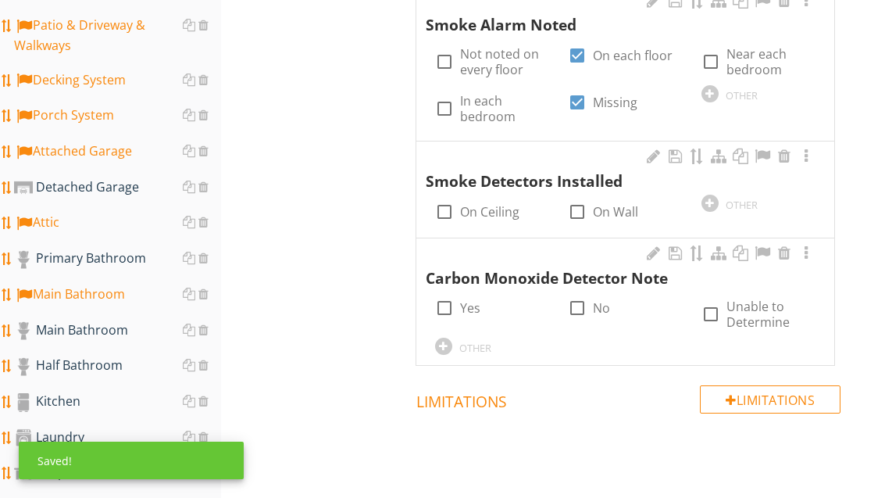
click at [441, 208] on div at bounding box center [444, 211] width 27 height 27
checkbox input "true"
click at [573, 213] on div at bounding box center [577, 211] width 27 height 27
checkbox input "true"
click at [702, 313] on div at bounding box center [711, 314] width 27 height 27
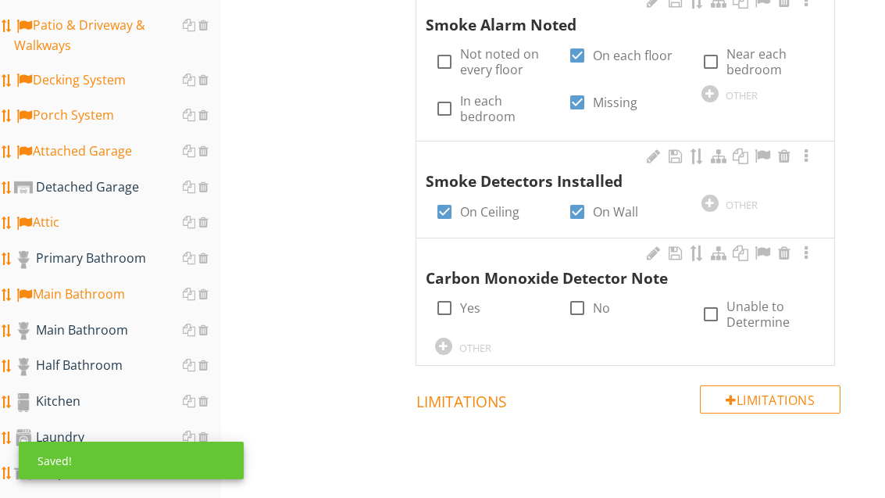
checkbox input "true"
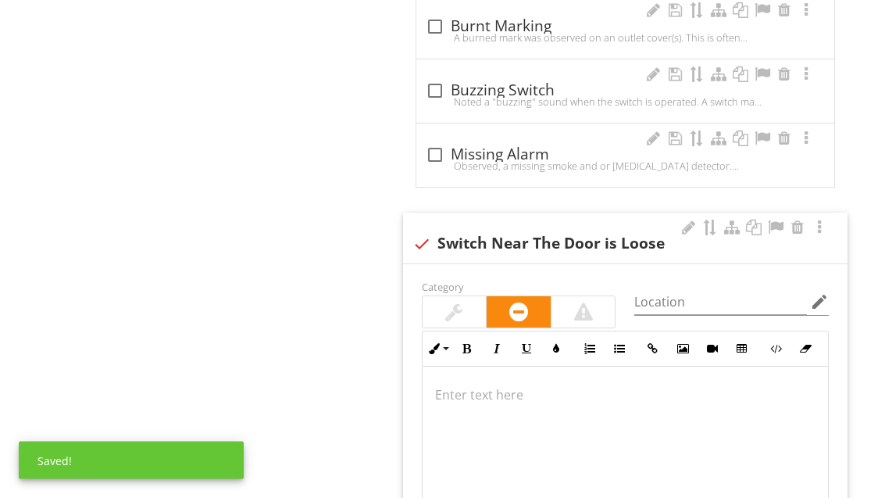
scroll to position [1909, 0]
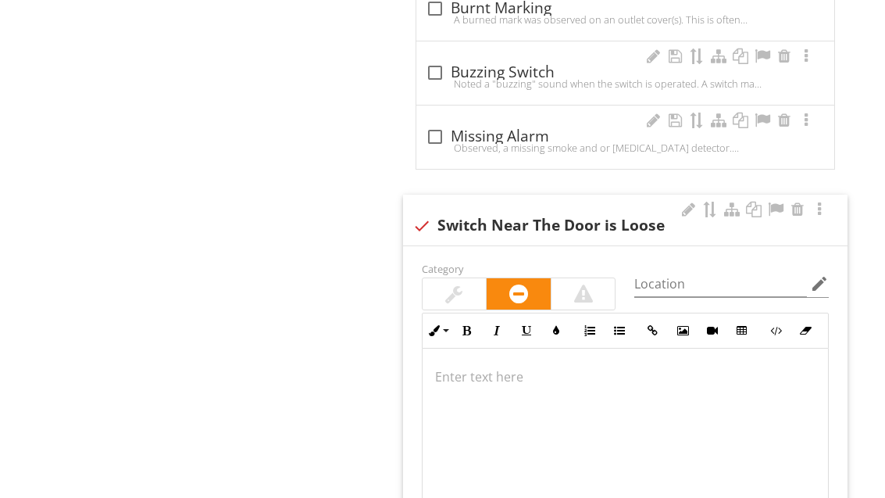
click at [434, 130] on div at bounding box center [435, 136] width 27 height 27
checkbox input "true"
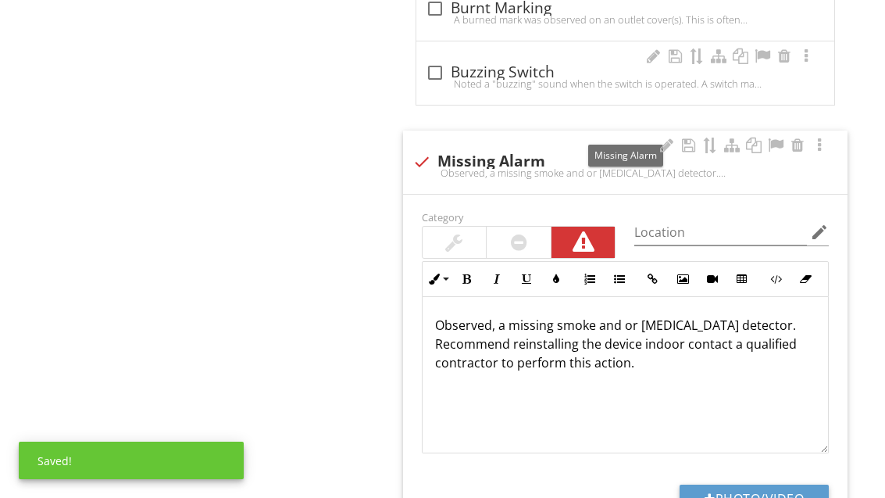
click at [777, 138] on div at bounding box center [775, 146] width 19 height 16
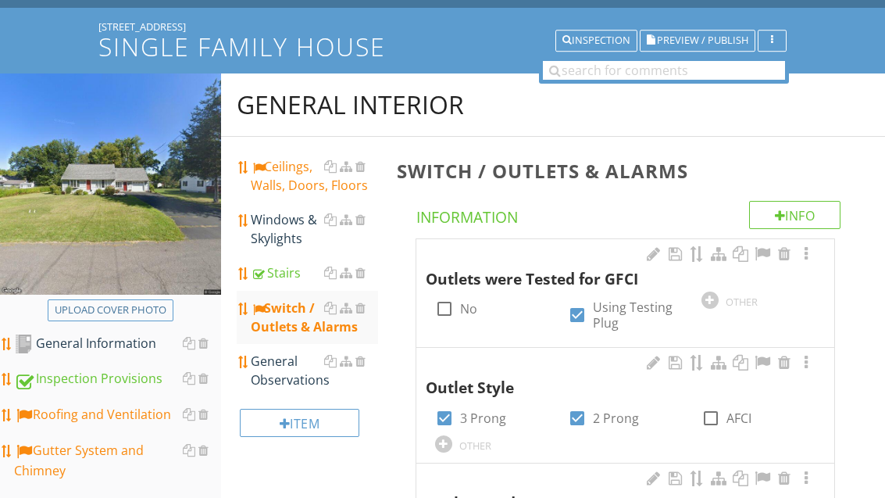
scroll to position [99, 0]
click at [283, 364] on div "General Observations" at bounding box center [314, 371] width 127 height 38
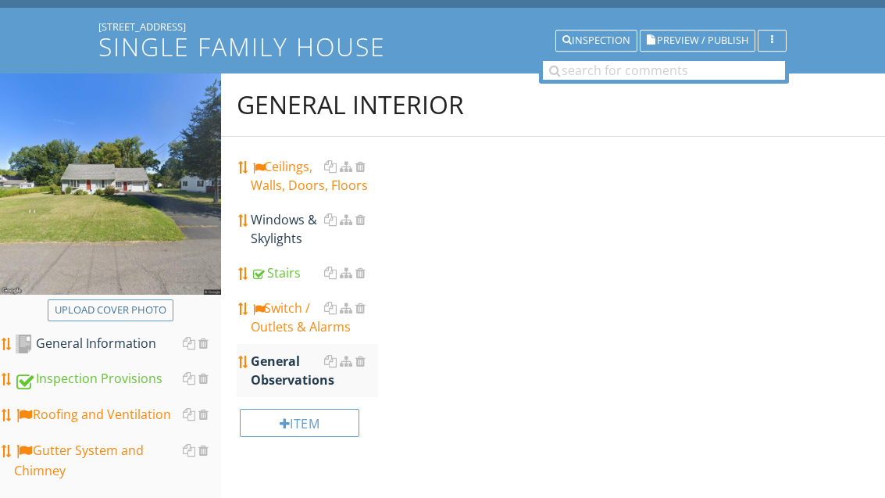
click at [288, 373] on div "General Observations" at bounding box center [314, 371] width 127 height 38
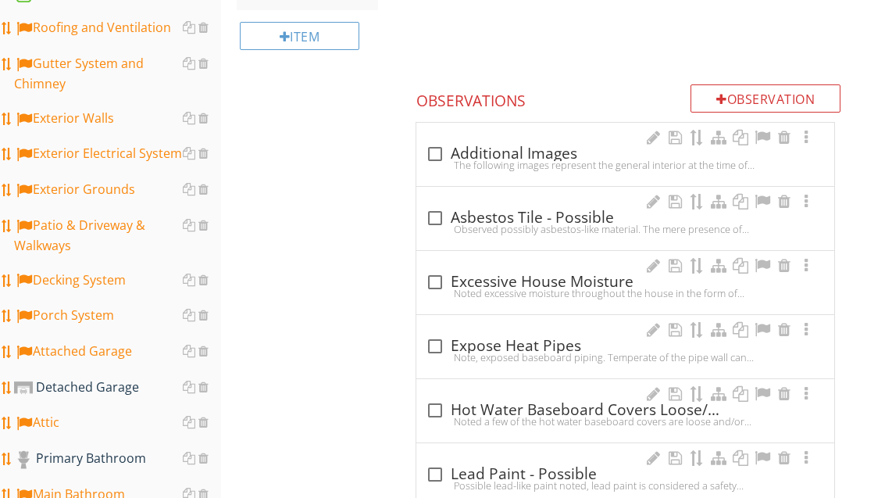
scroll to position [486, 0]
click at [439, 148] on div at bounding box center [435, 154] width 27 height 27
checkbox input "true"
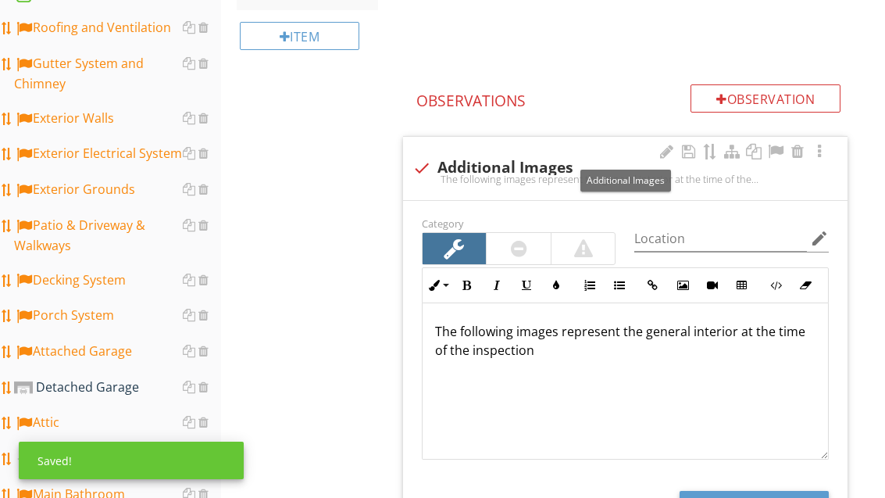
click at [776, 153] on div at bounding box center [775, 152] width 19 height 16
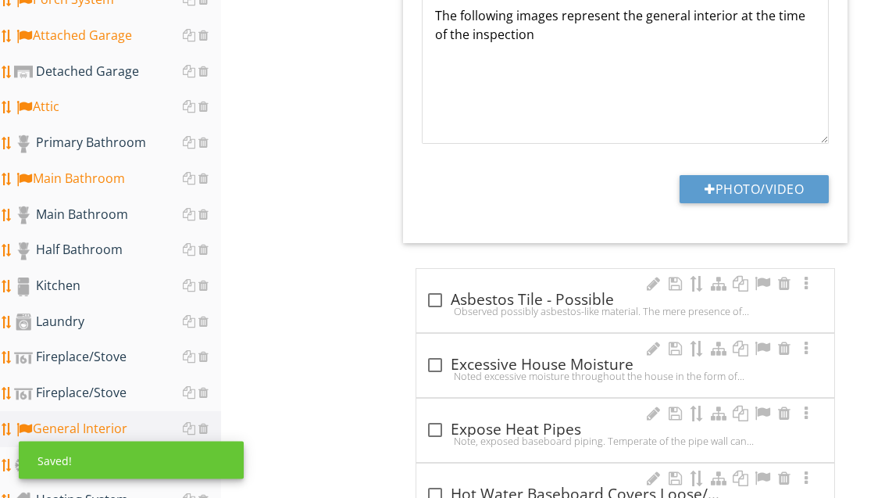
scroll to position [846, 0]
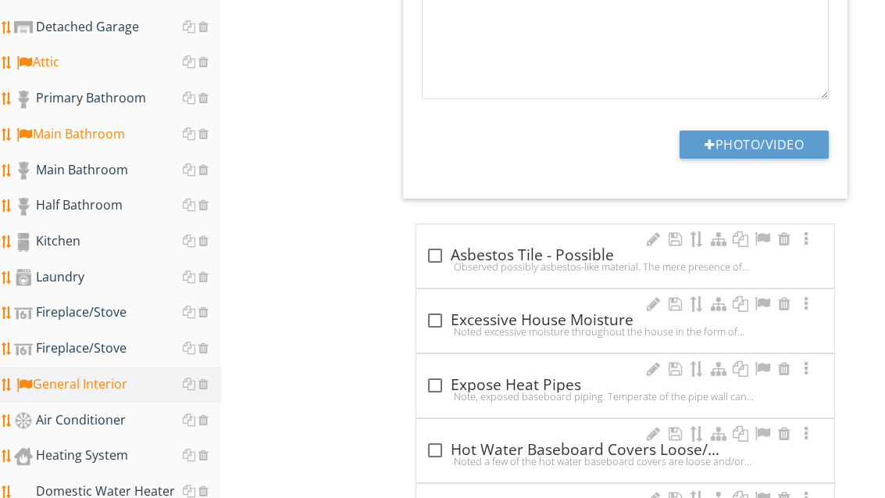
click at [109, 205] on div "Half Bathroom" at bounding box center [117, 205] width 207 height 20
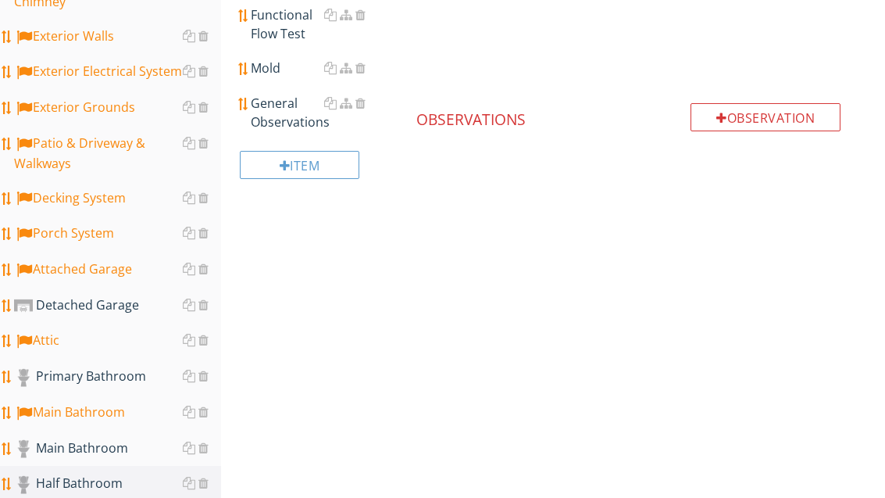
scroll to position [425, 1]
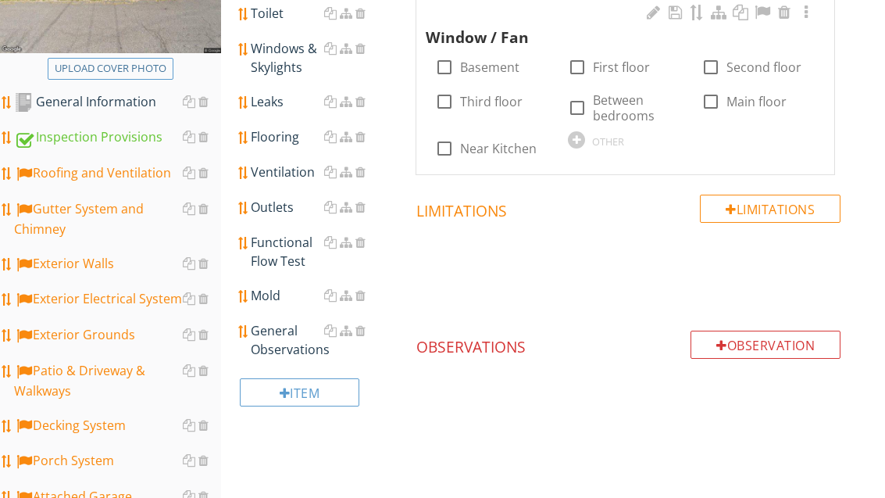
click at [437, 342] on h4 "Observations" at bounding box center [628, 343] width 424 height 27
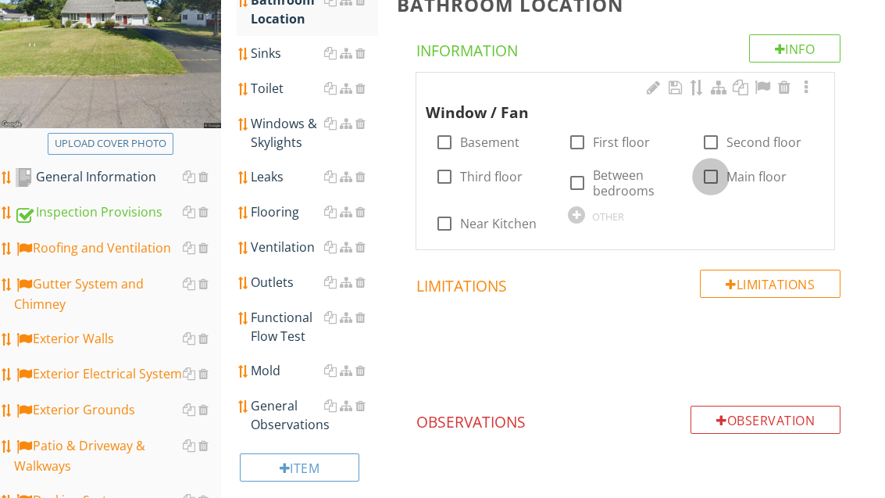
scroll to position [266, 0]
click at [708, 173] on div at bounding box center [711, 176] width 27 height 27
checkbox input "true"
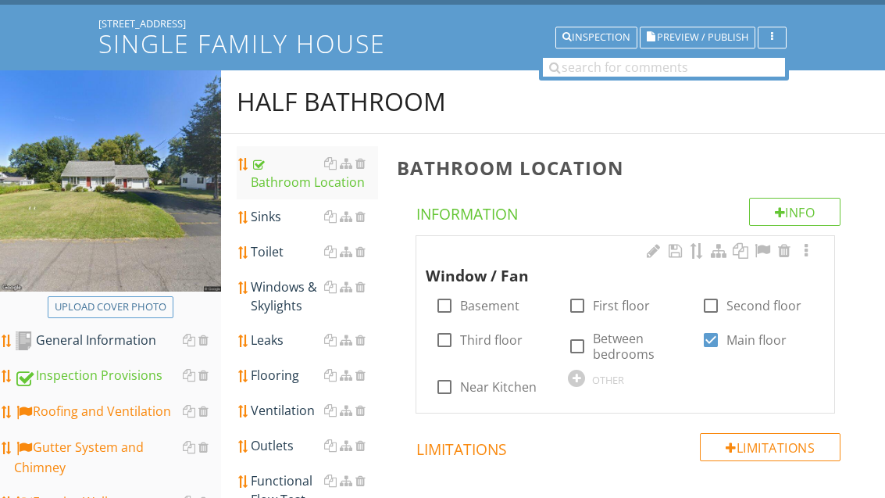
scroll to position [102, 0]
click at [289, 225] on link "Sinks" at bounding box center [314, 216] width 127 height 34
click at [282, 221] on div "Sinks" at bounding box center [314, 216] width 127 height 19
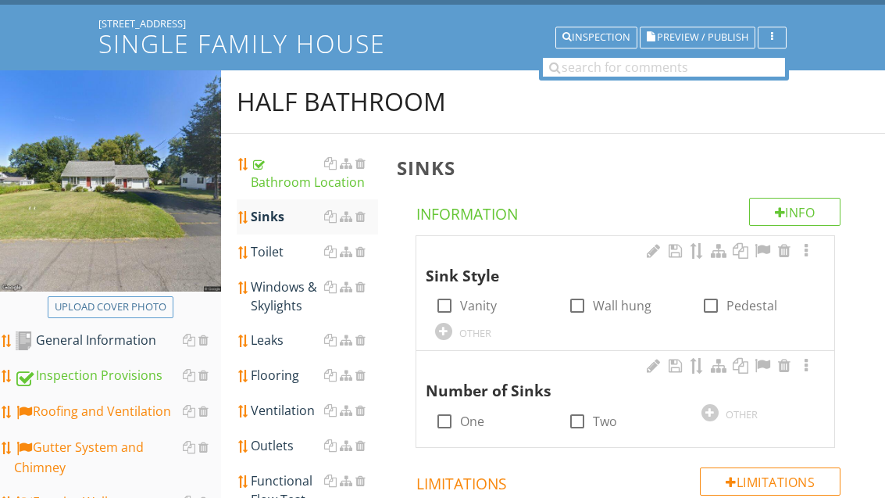
click at [460, 310] on label "Vanity" at bounding box center [478, 306] width 37 height 16
checkbox input "true"
click at [477, 416] on label "One" at bounding box center [472, 421] width 24 height 16
checkbox input "true"
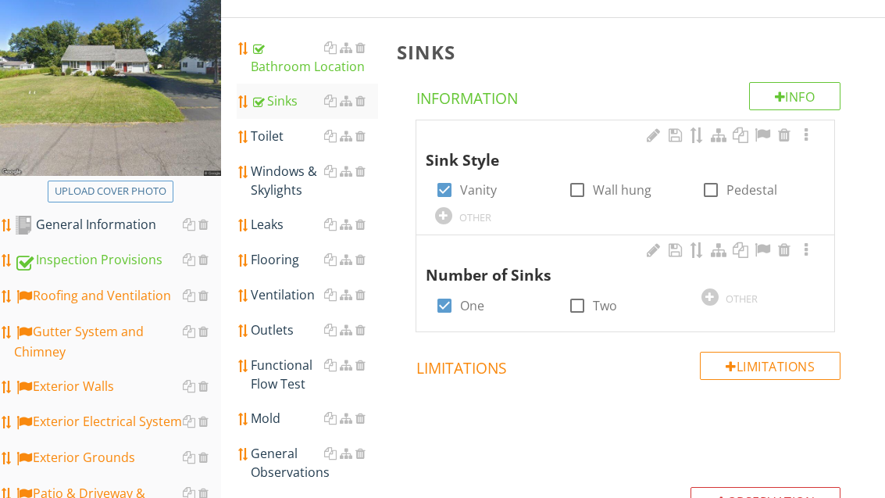
scroll to position [218, 0]
click at [289, 177] on div "Windows & Skylights" at bounding box center [314, 181] width 127 height 38
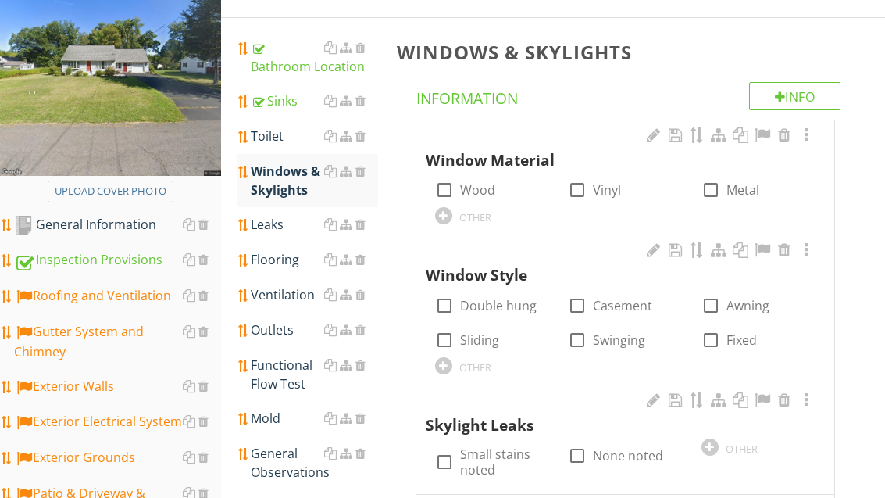
click at [595, 189] on label "Vinyl" at bounding box center [607, 190] width 28 height 16
checkbox input "true"
click at [494, 299] on label "Double hung" at bounding box center [498, 306] width 77 height 16
checkbox input "true"
click at [270, 142] on div "Toilet" at bounding box center [314, 136] width 127 height 19
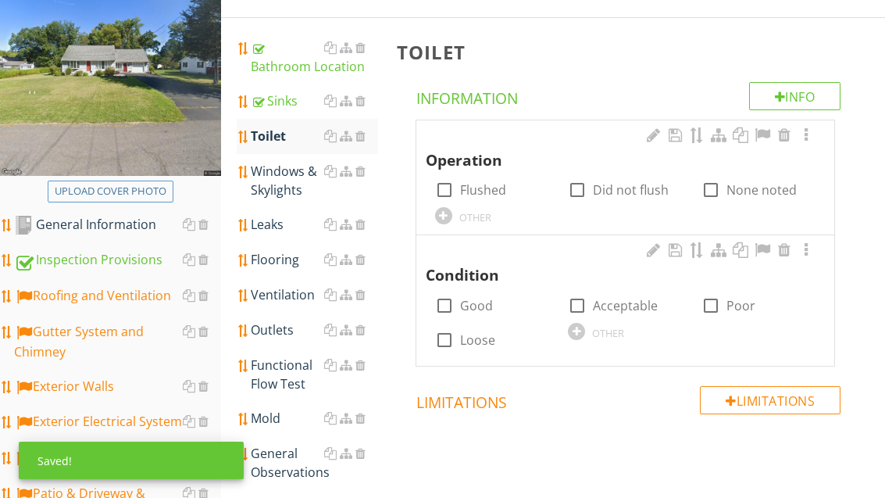
click at [491, 195] on label "Flushed" at bounding box center [483, 190] width 46 height 16
checkbox input "true"
click at [484, 304] on label "Good" at bounding box center [476, 306] width 33 height 16
checkbox input "true"
click at [273, 228] on div "Leaks" at bounding box center [314, 224] width 127 height 19
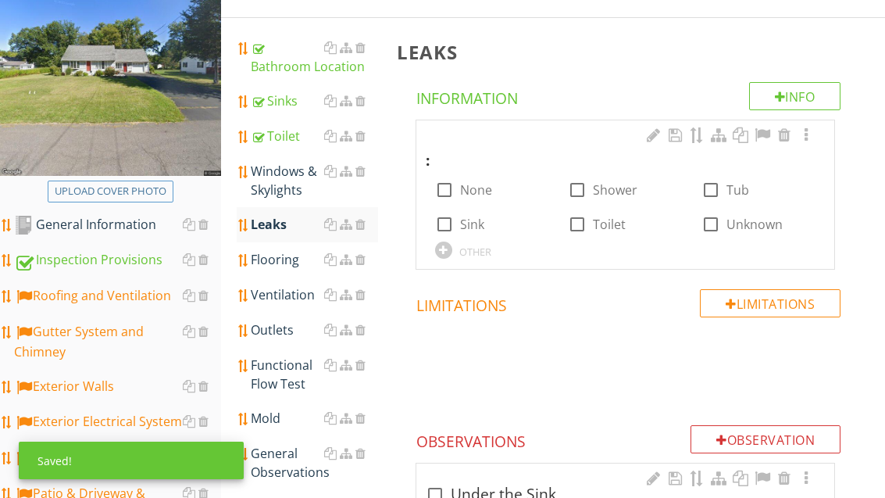
click at [477, 186] on label "None" at bounding box center [476, 190] width 32 height 16
checkbox input "true"
click at [268, 262] on div "Flooring" at bounding box center [314, 259] width 127 height 19
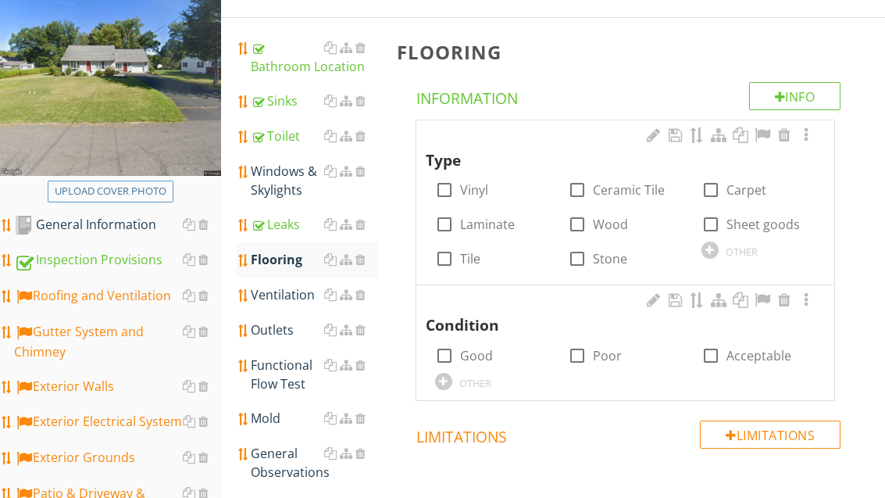
click at [473, 262] on label "Tile" at bounding box center [470, 259] width 20 height 16
checkbox input "true"
click at [481, 348] on label "Good" at bounding box center [476, 356] width 33 height 16
checkbox input "true"
click at [293, 300] on div "Ventilation" at bounding box center [314, 294] width 127 height 19
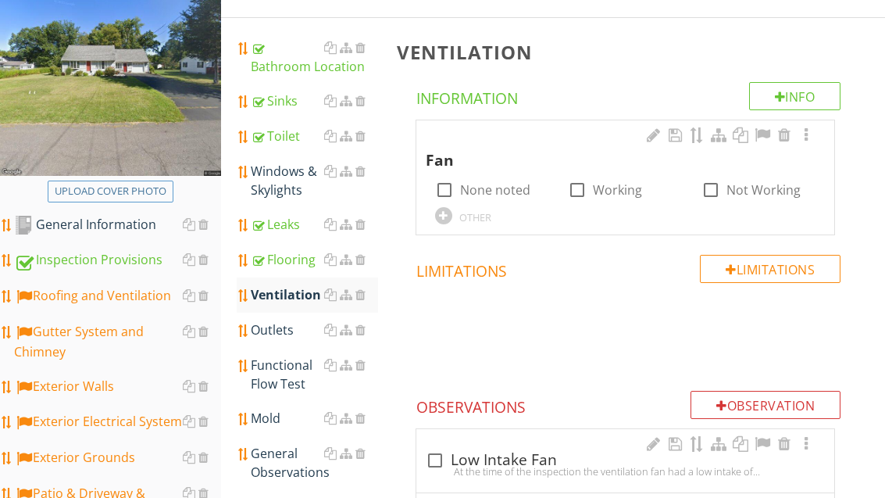
click at [619, 185] on label "Working" at bounding box center [617, 190] width 49 height 16
checkbox input "true"
click at [284, 337] on div "Outlets" at bounding box center [314, 329] width 127 height 19
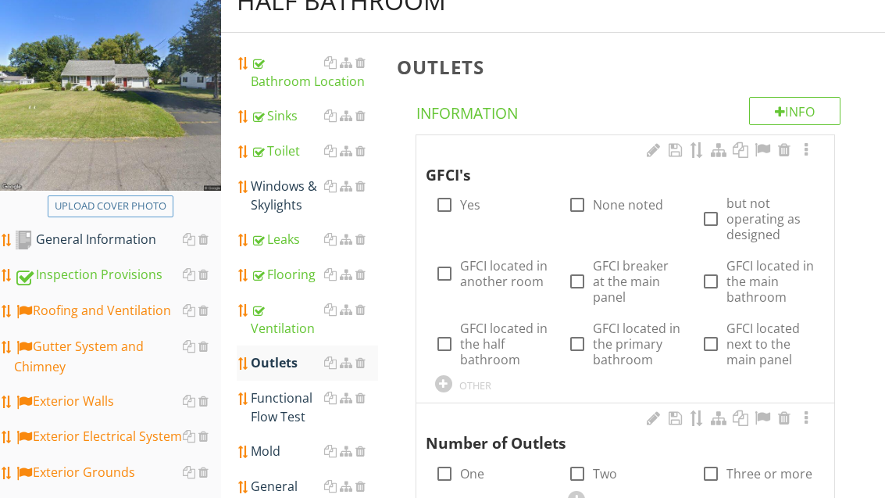
scroll to position [203, 0]
click at [519, 260] on label "GFCI located in another room" at bounding box center [504, 273] width 89 height 31
checkbox input "true"
click at [477, 209] on label "Yes" at bounding box center [470, 205] width 20 height 16
checkbox input "true"
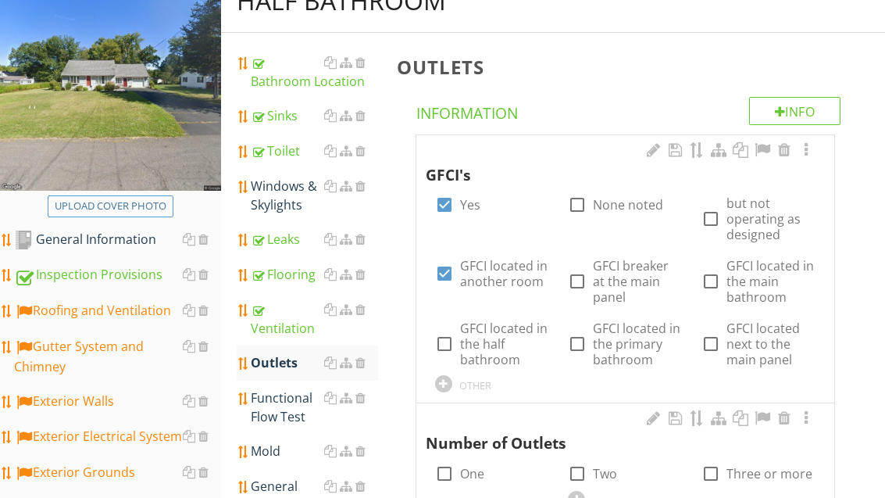
click at [477, 281] on label "GFCI located in another room" at bounding box center [504, 273] width 89 height 31
checkbox input "false"
click at [477, 475] on label "One" at bounding box center [472, 474] width 24 height 16
checkbox input "true"
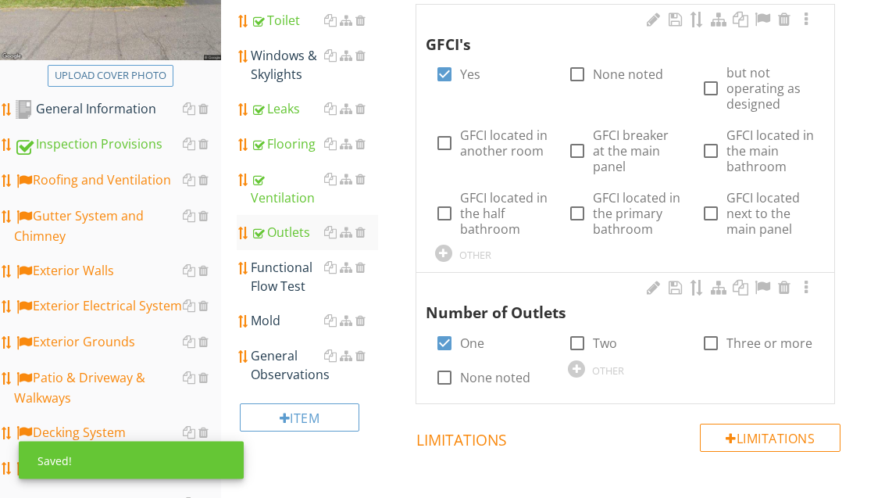
scroll to position [334, 0]
click at [288, 365] on div "General Observations" at bounding box center [314, 365] width 127 height 38
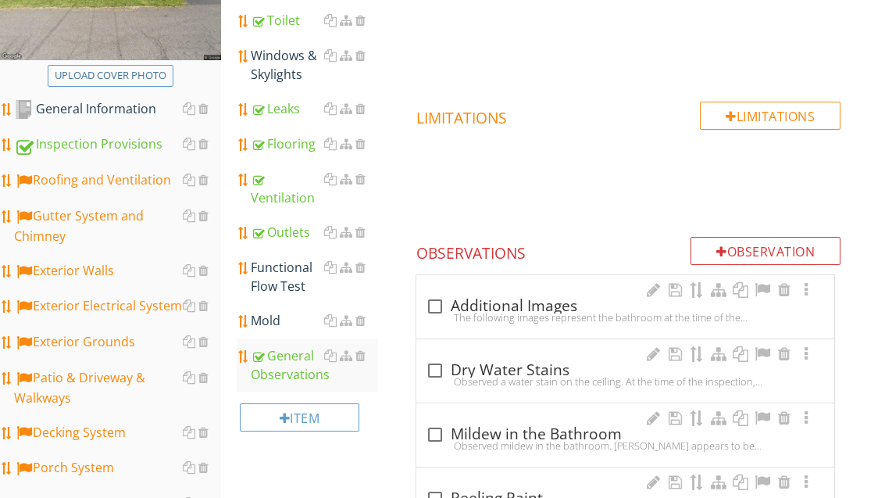
click at [470, 308] on div "check_box_outline_blank Additional Images" at bounding box center [625, 306] width 399 height 19
checkbox input "true"
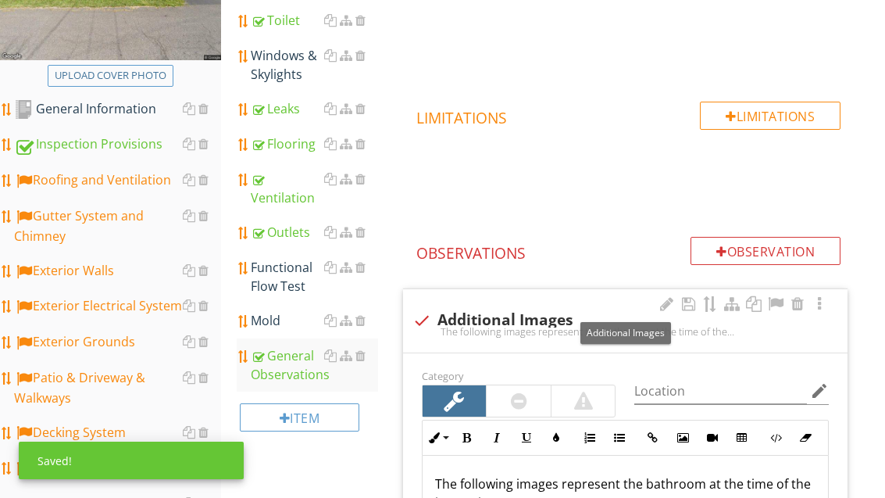
click at [778, 297] on div at bounding box center [775, 304] width 19 height 16
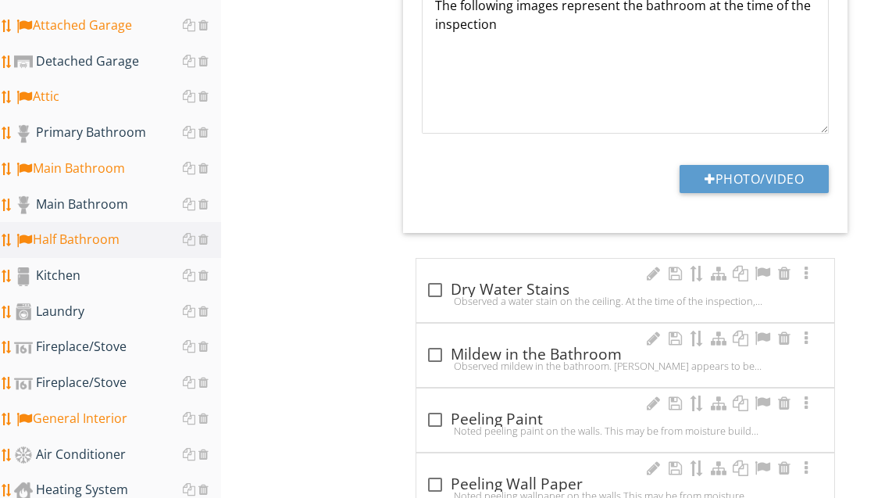
click at [84, 312] on div "Laundry" at bounding box center [117, 312] width 207 height 20
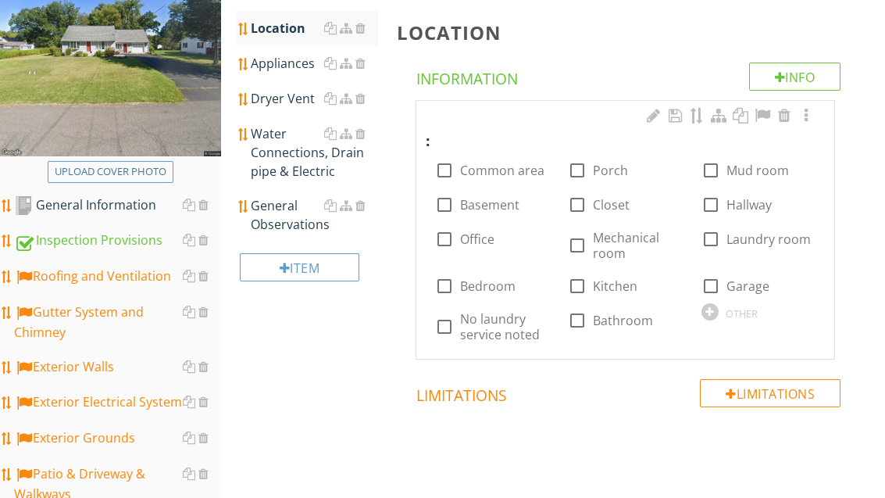
scroll to position [272, 0]
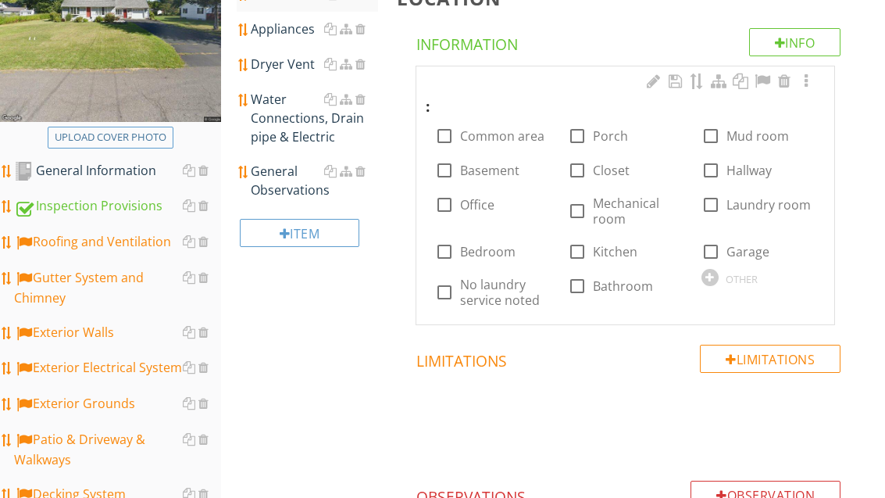
click at [628, 279] on label "Bathroom" at bounding box center [623, 286] width 60 height 16
checkbox input "true"
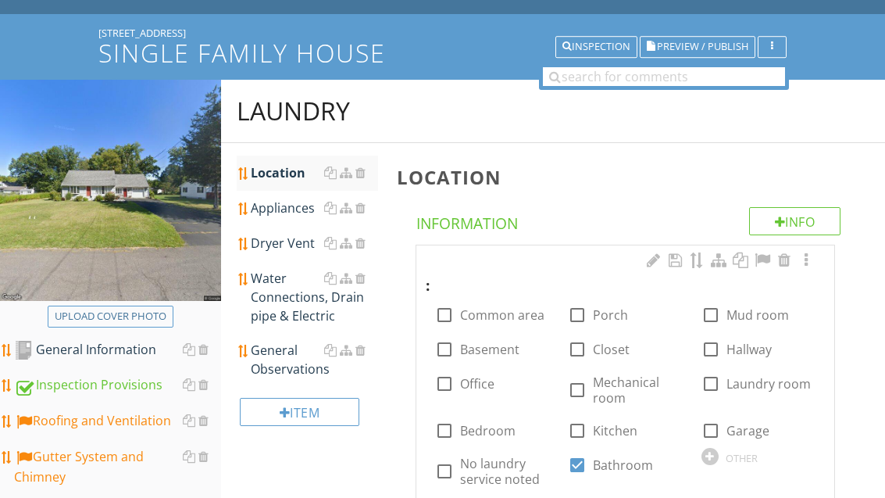
scroll to position [93, 0]
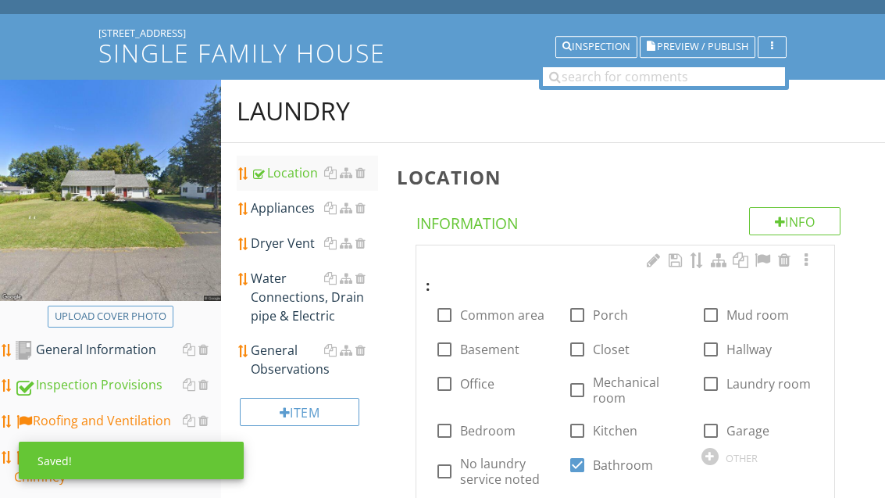
click at [295, 213] on div "Appliances" at bounding box center [314, 207] width 127 height 19
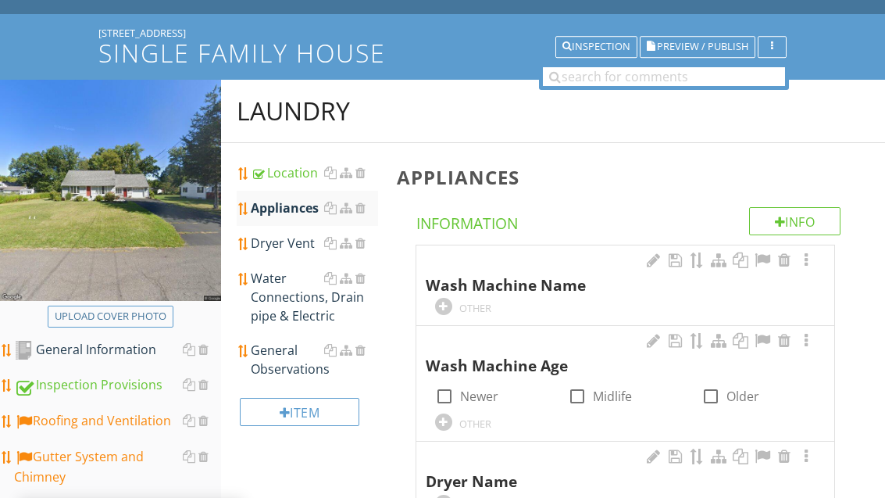
click at [446, 298] on div at bounding box center [443, 306] width 17 height 17
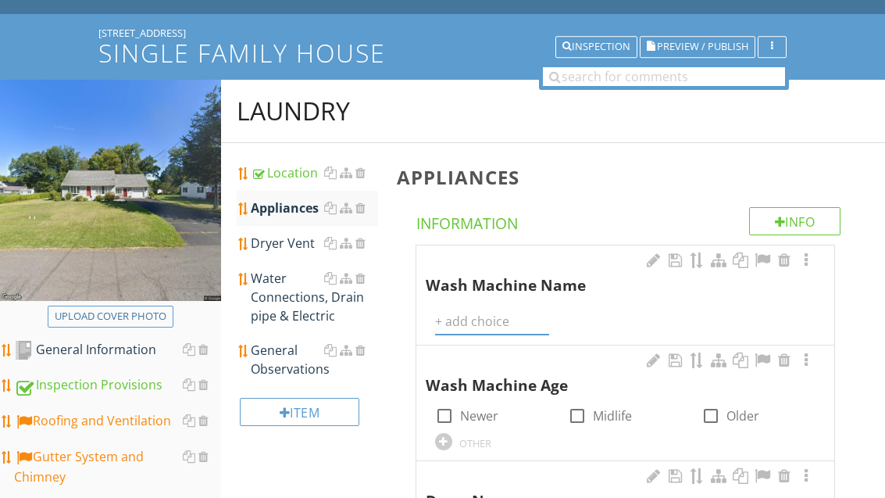
click at [473, 312] on input "text" at bounding box center [492, 322] width 114 height 26
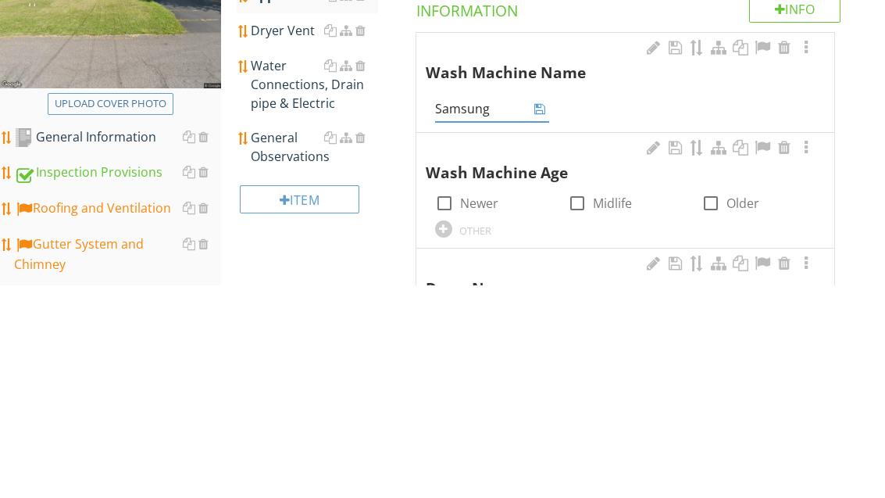
type input "Samsung"
click at [527, 309] on input "Samsung" at bounding box center [481, 322] width 92 height 26
click at [543, 316] on icon at bounding box center [539, 322] width 11 height 13
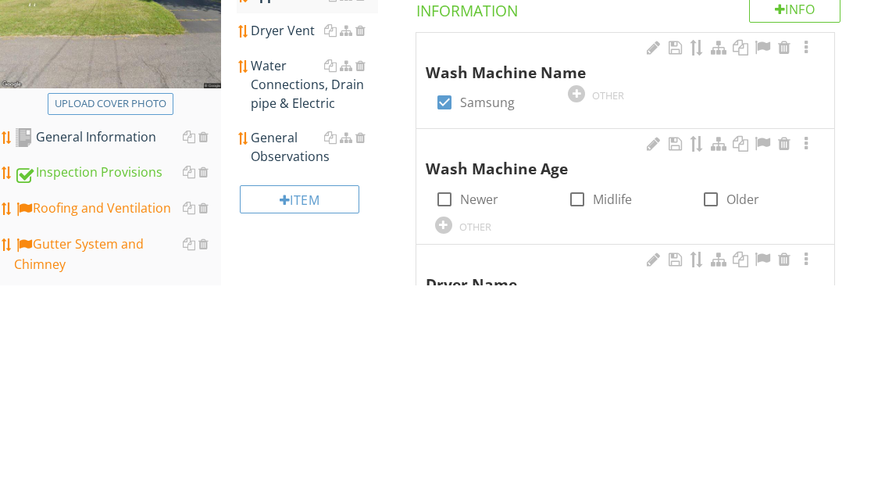
scroll to position [305, 0]
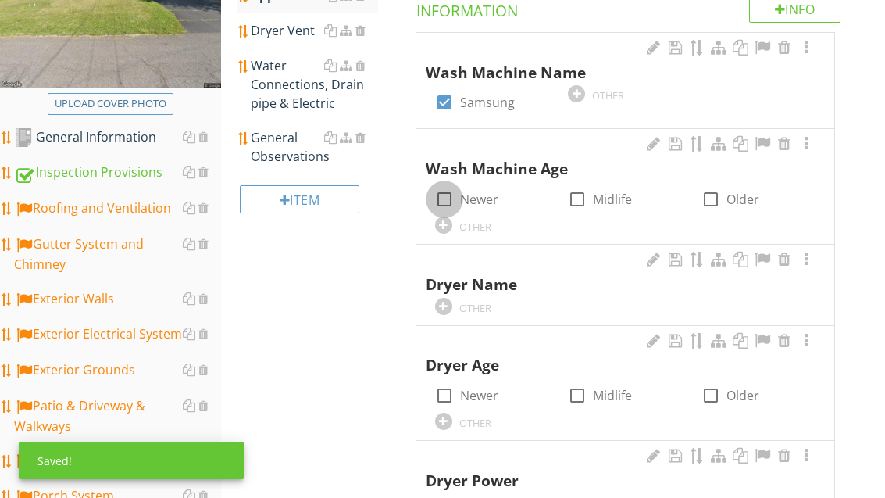
click at [446, 196] on div at bounding box center [444, 199] width 27 height 27
checkbox input "true"
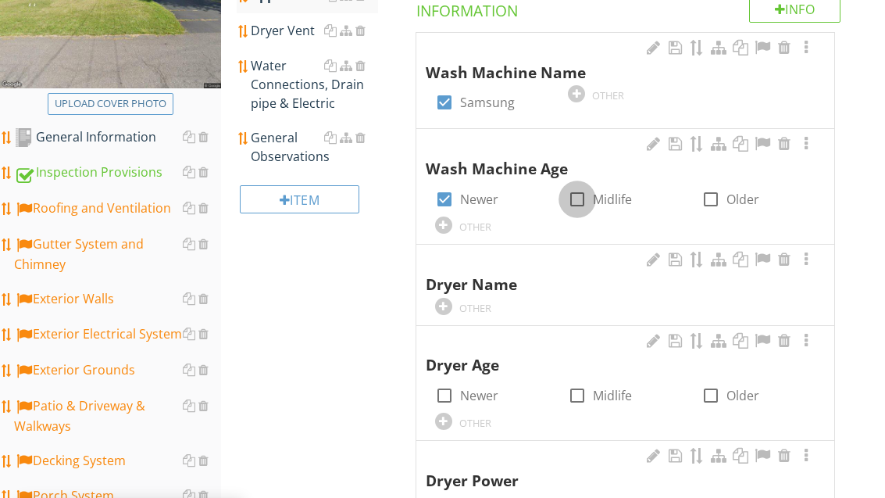
click at [585, 199] on div at bounding box center [577, 199] width 27 height 27
checkbox input "true"
click at [456, 303] on div "OTHER" at bounding box center [492, 305] width 114 height 19
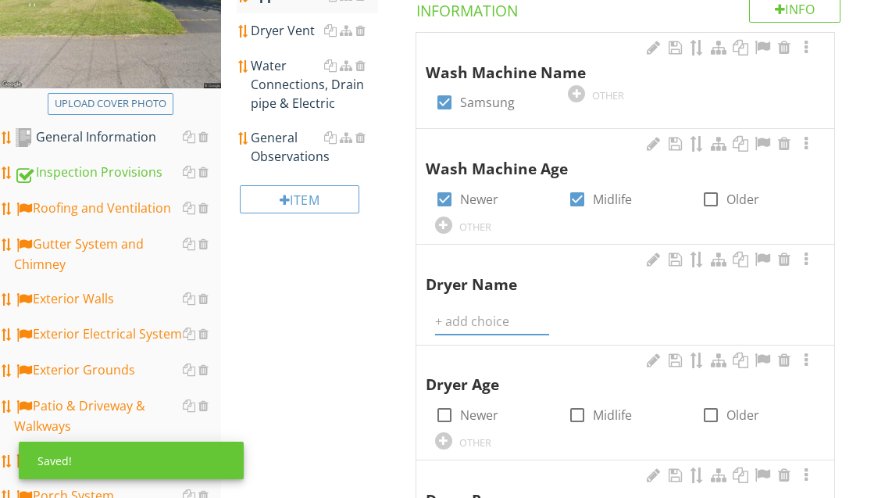
click at [468, 309] on input "text" at bounding box center [492, 322] width 114 height 26
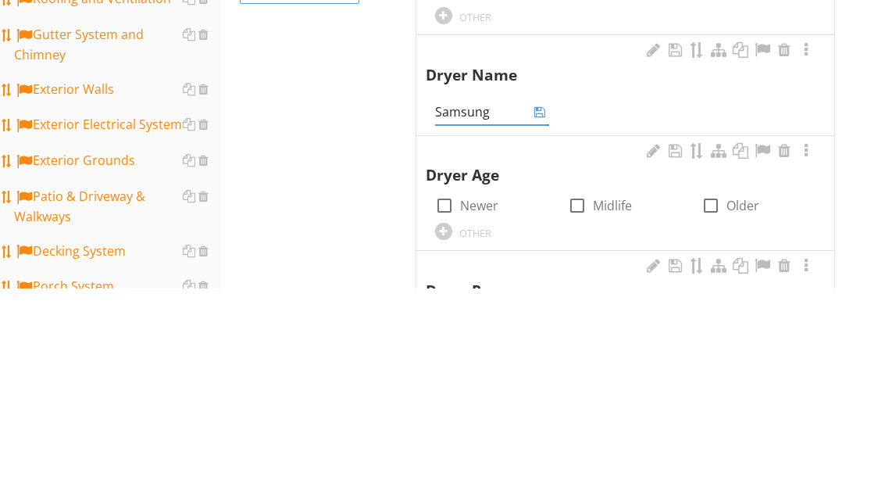
type input "Samsung"
click at [541, 309] on div "Samsung" at bounding box center [492, 322] width 114 height 26
click at [544, 315] on icon at bounding box center [539, 321] width 11 height 13
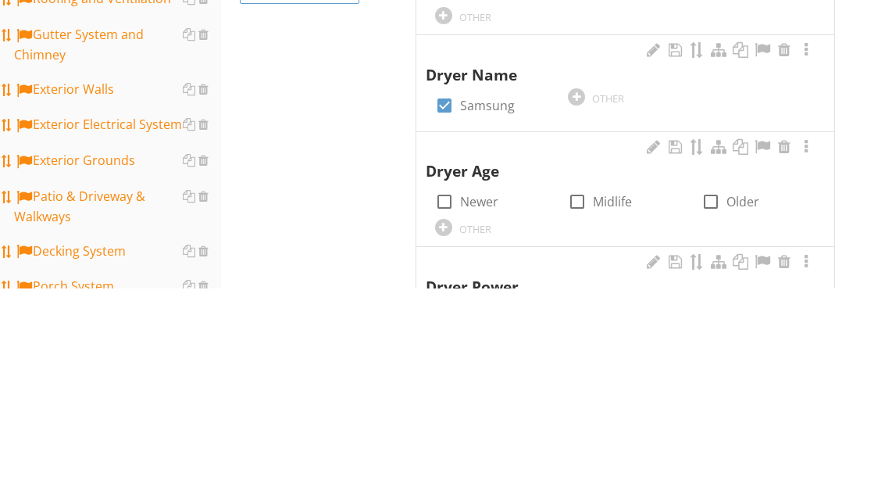
scroll to position [515, 0]
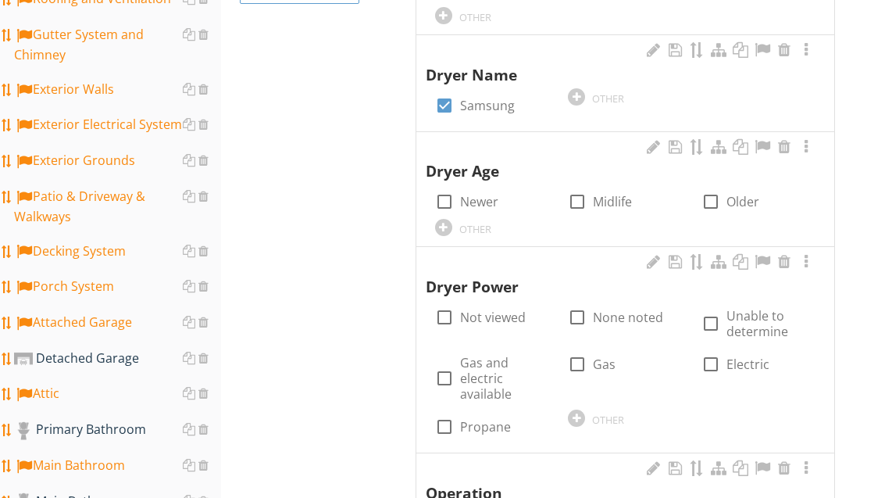
click at [488, 200] on label "Newer" at bounding box center [479, 202] width 38 height 16
checkbox input "true"
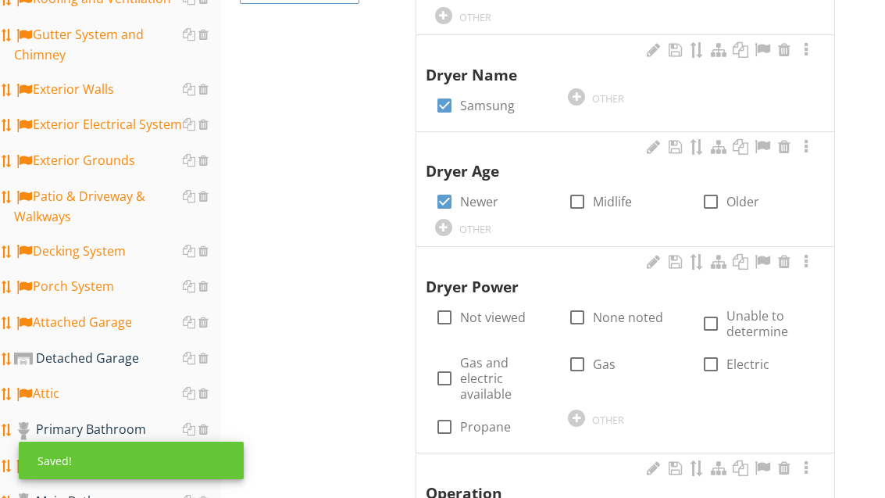
click at [606, 200] on label "Midlife" at bounding box center [612, 202] width 39 height 16
checkbox input "true"
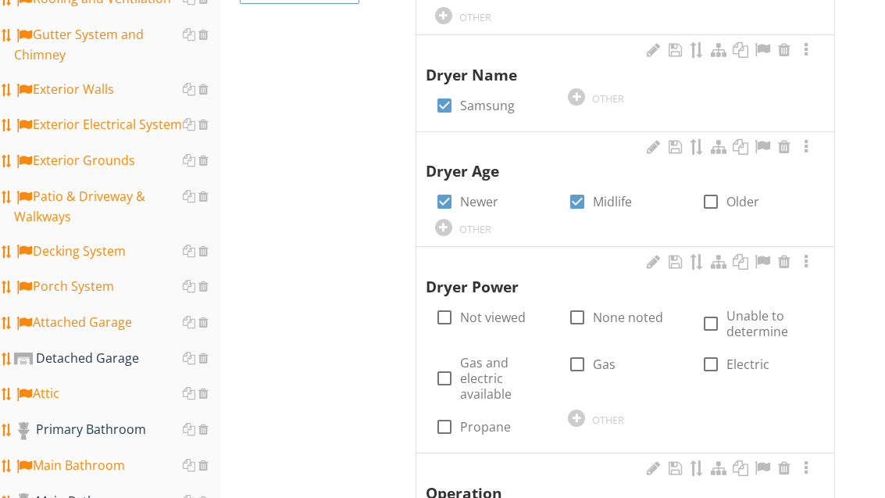
click at [740, 356] on label "Electric" at bounding box center [748, 364] width 43 height 16
checkbox input "true"
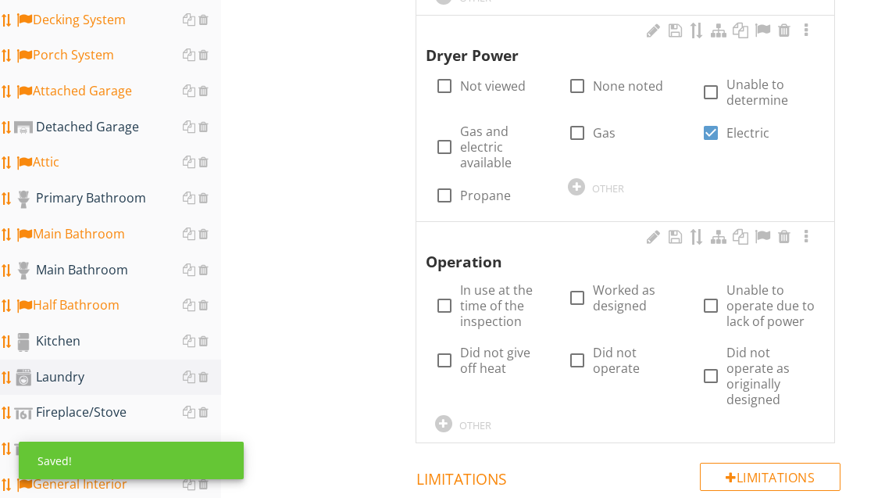
scroll to position [751, 0]
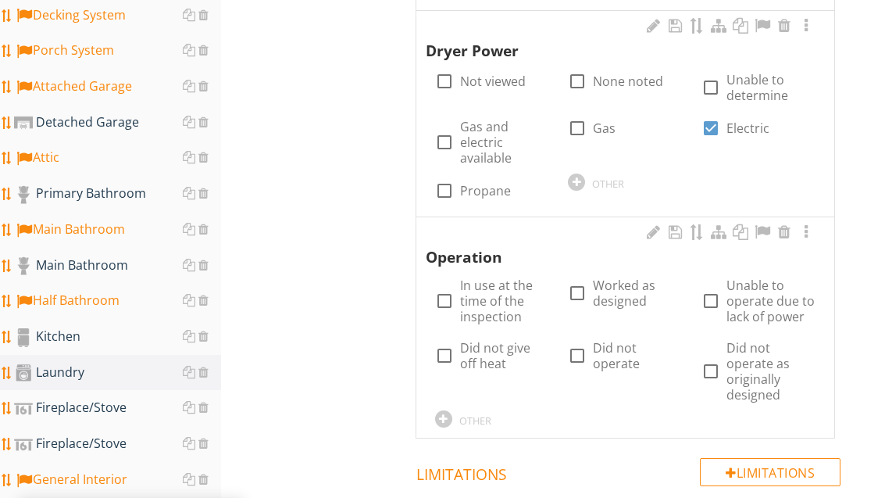
click at [448, 413] on div at bounding box center [443, 418] width 17 height 17
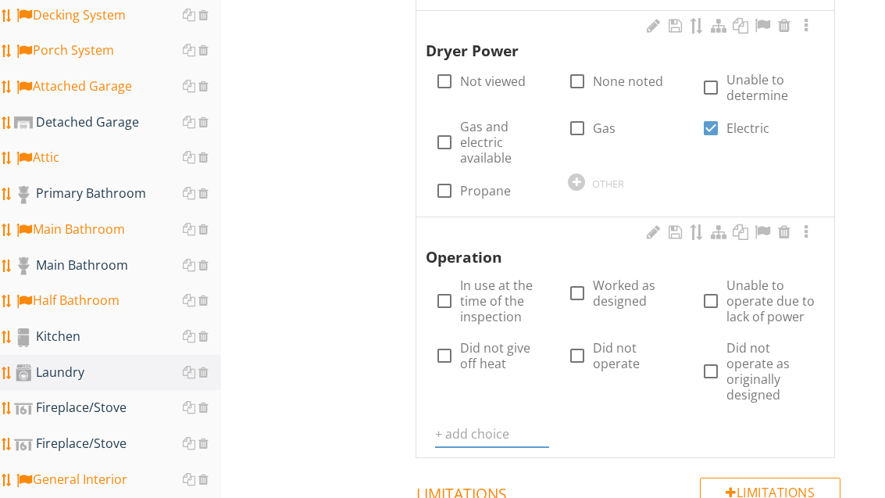
click at [471, 421] on input "text" at bounding box center [492, 434] width 114 height 26
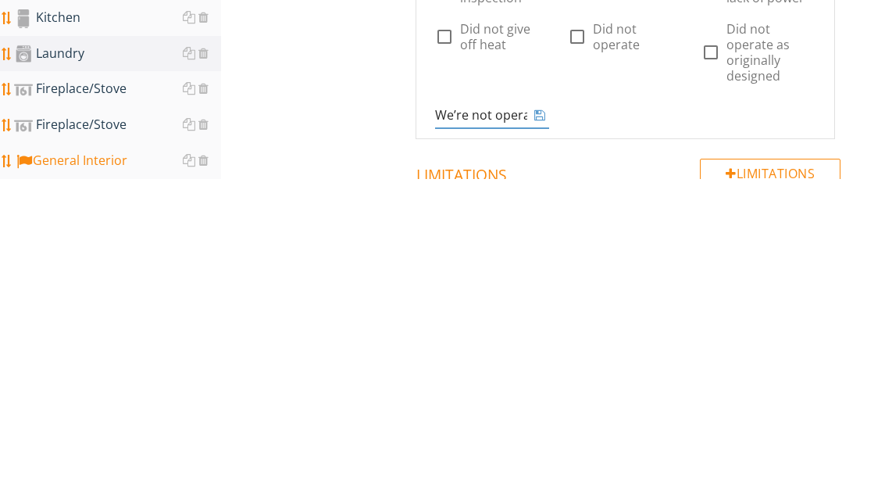
type input "We’re not operated"
click at [542, 427] on icon at bounding box center [539, 433] width 11 height 13
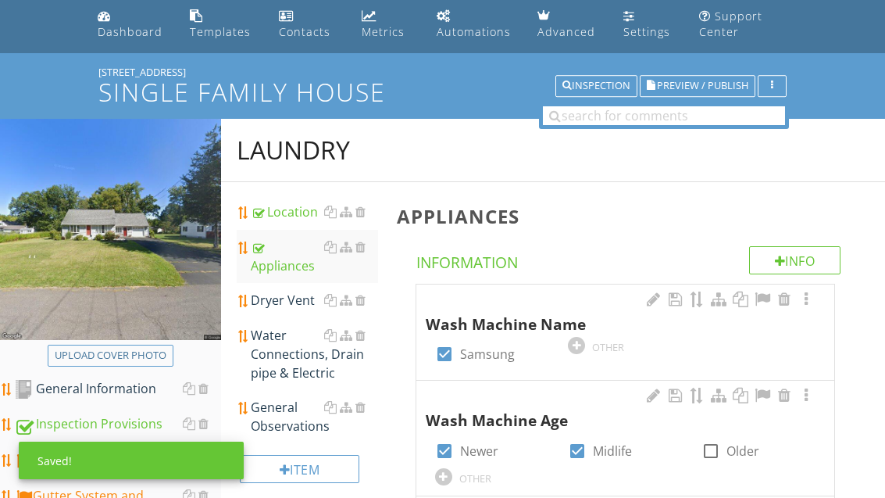
scroll to position [52, 0]
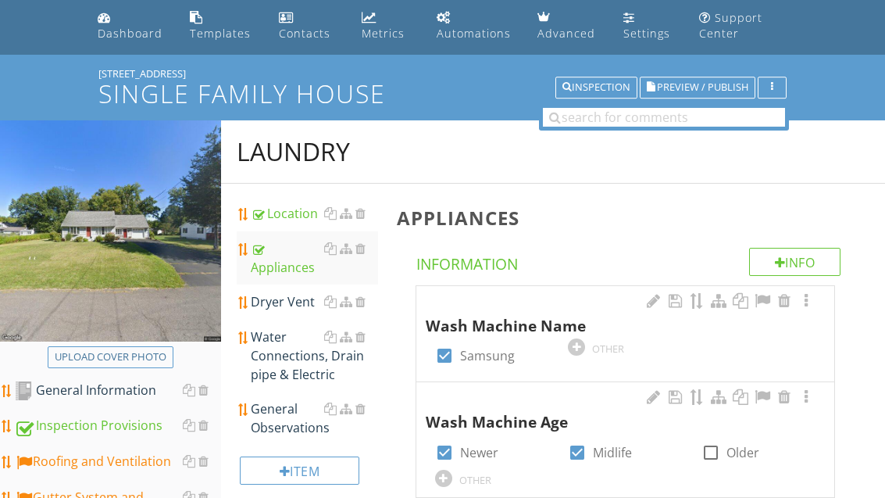
click at [301, 296] on div "Dryer Vent" at bounding box center [314, 301] width 127 height 19
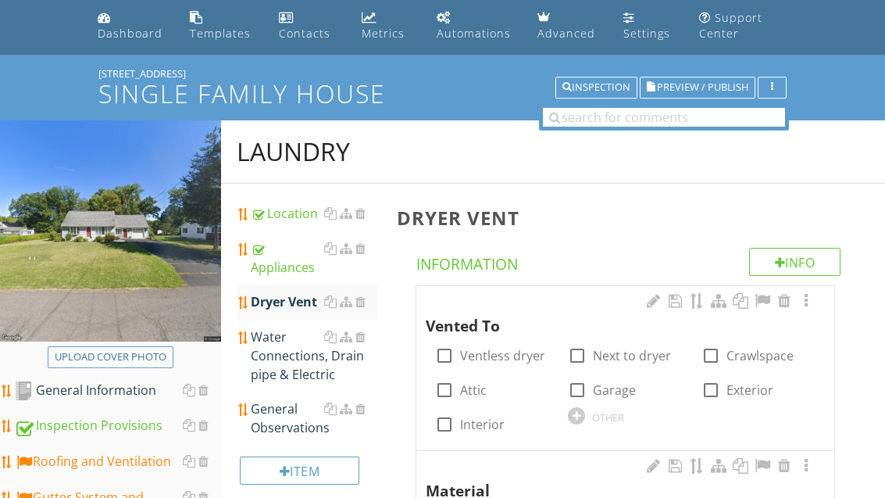
click at [752, 391] on label "Exterior" at bounding box center [750, 390] width 47 height 16
checkbox input "true"
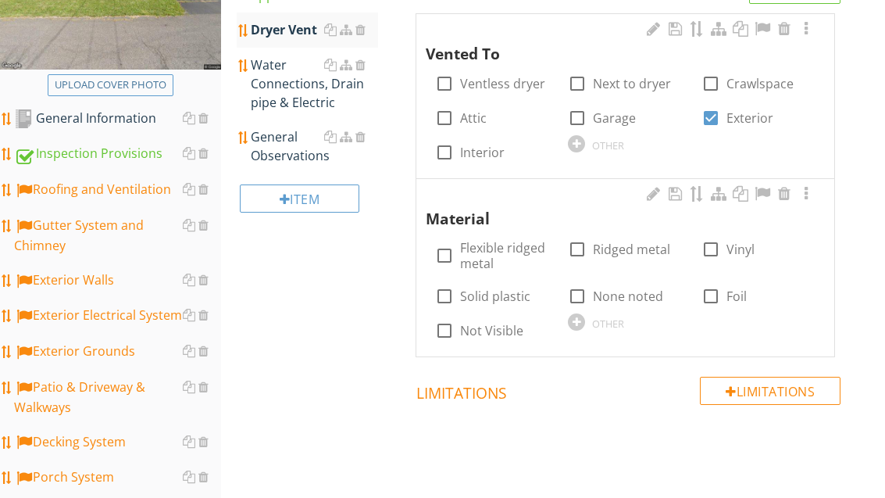
scroll to position [324, 0]
click at [744, 291] on label "Foil" at bounding box center [737, 296] width 20 height 16
checkbox input "true"
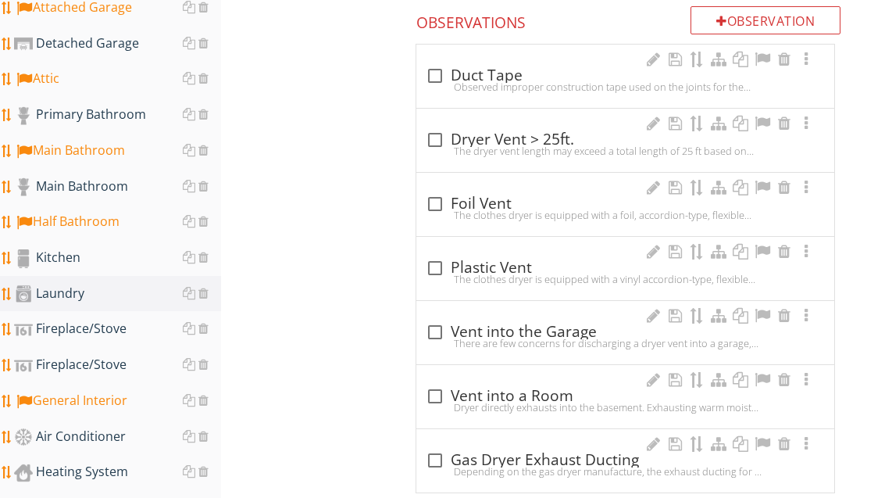
scroll to position [830, 0]
click at [435, 203] on div at bounding box center [435, 204] width 27 height 27
checkbox input "true"
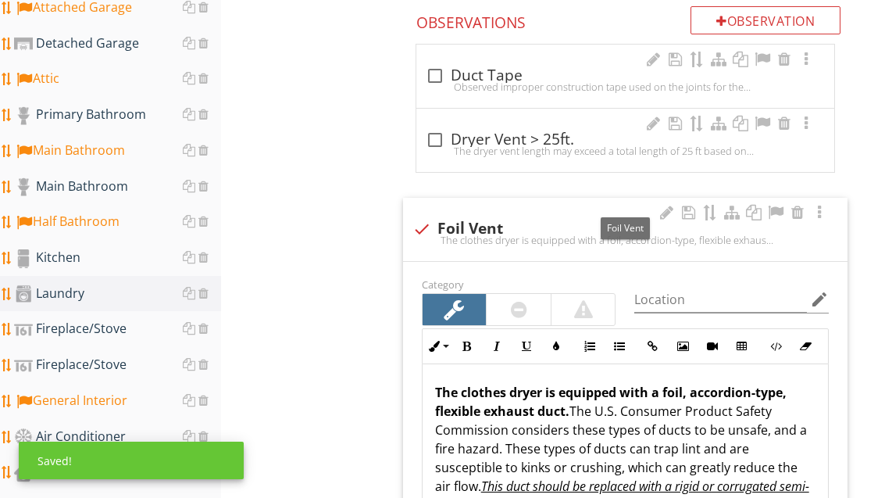
click at [776, 212] on div at bounding box center [775, 213] width 19 height 16
click at [581, 308] on div at bounding box center [583, 309] width 19 height 19
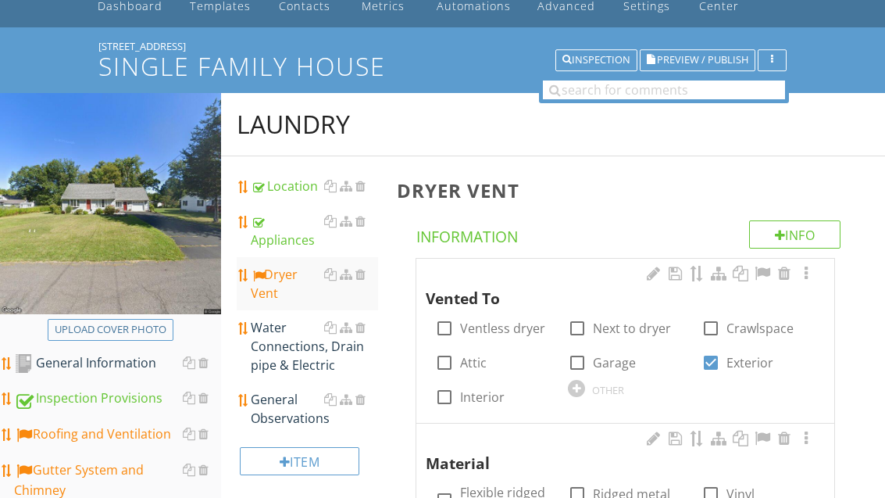
scroll to position [75, 0]
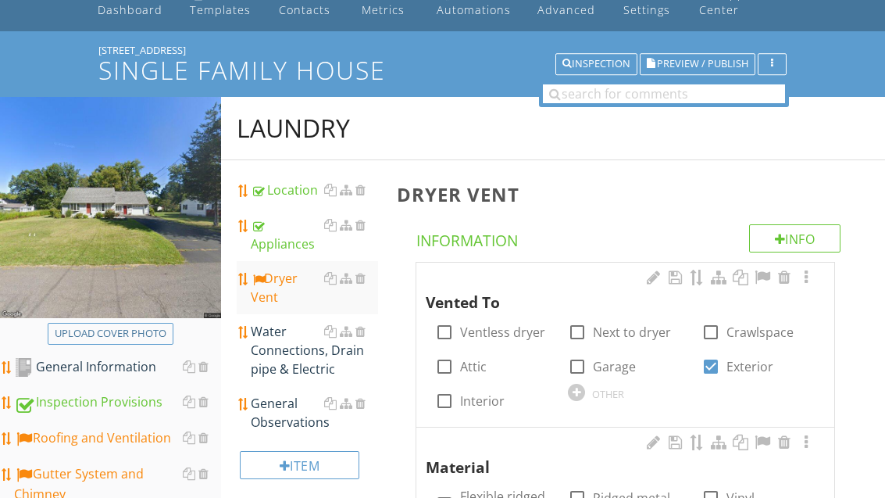
click at [306, 356] on div "Water Connections, Drain pipe & Electric" at bounding box center [314, 351] width 127 height 56
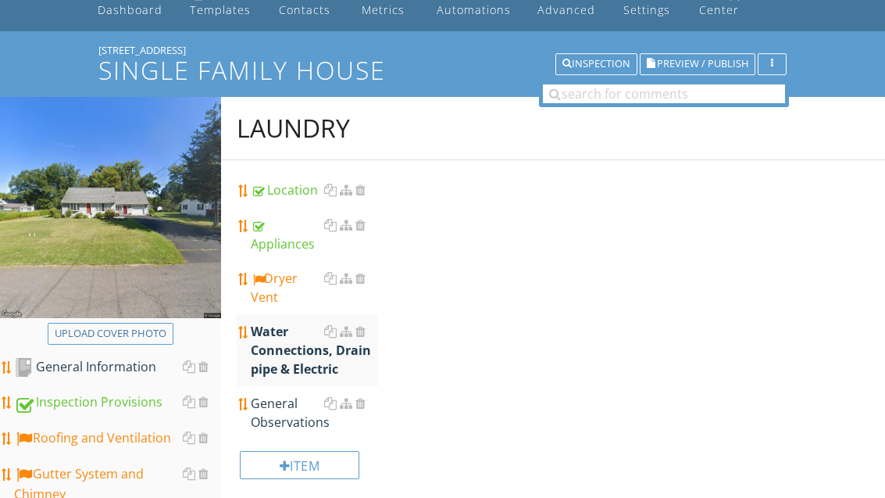
scroll to position [76, 0]
click at [301, 359] on div "Water Connections, Drain pipe & Electric" at bounding box center [314, 350] width 127 height 56
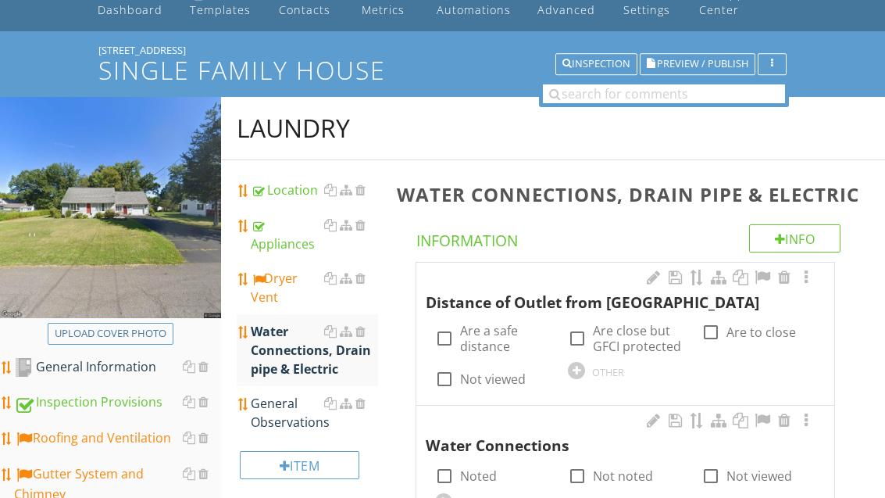
click at [472, 341] on label "Are a safe distance" at bounding box center [504, 338] width 89 height 31
checkbox input "true"
click at [478, 473] on label "Noted" at bounding box center [478, 476] width 37 height 16
checkbox input "true"
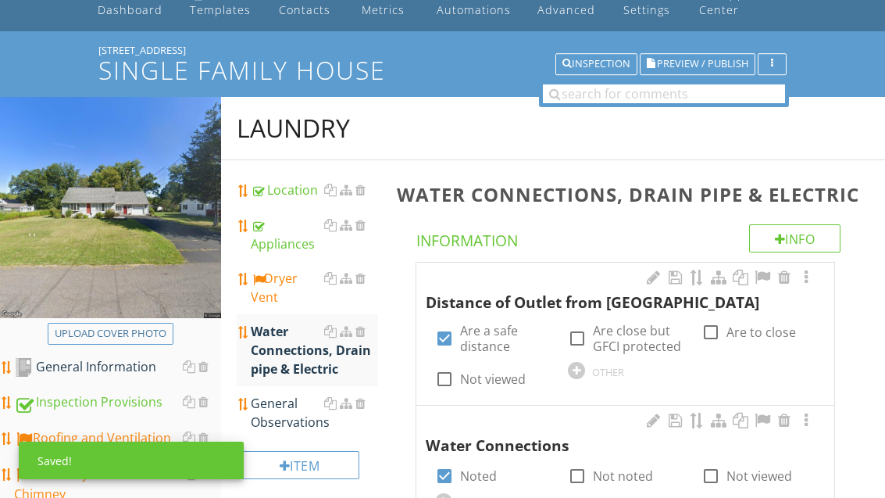
click at [287, 423] on div "General Observations" at bounding box center [314, 413] width 127 height 38
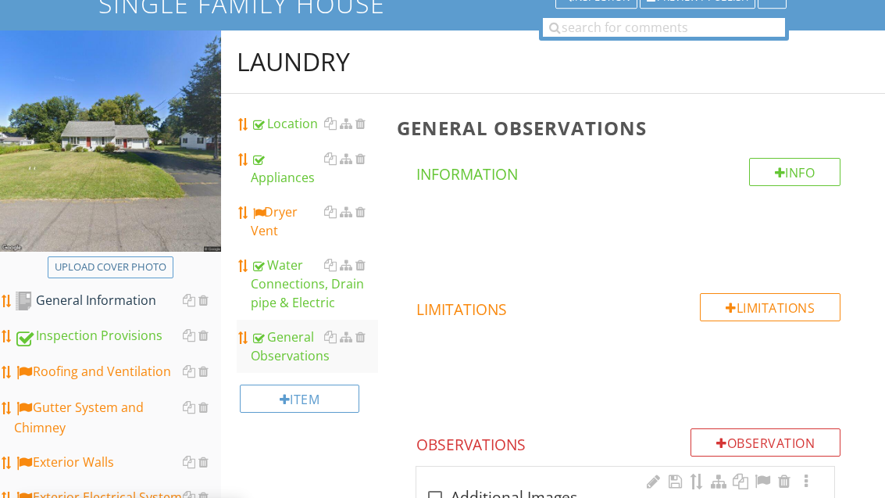
scroll to position [323, 0]
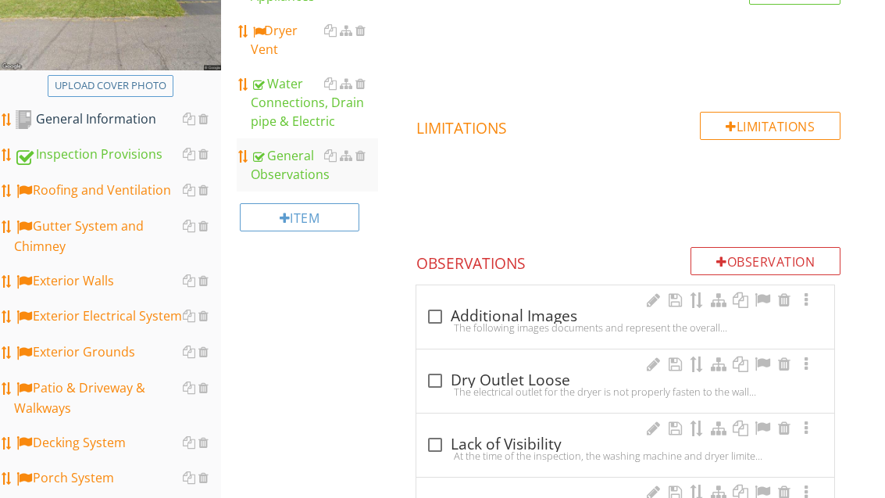
click at [514, 315] on div "check_box_outline_blank Additional Images" at bounding box center [625, 316] width 399 height 19
checkbox input "true"
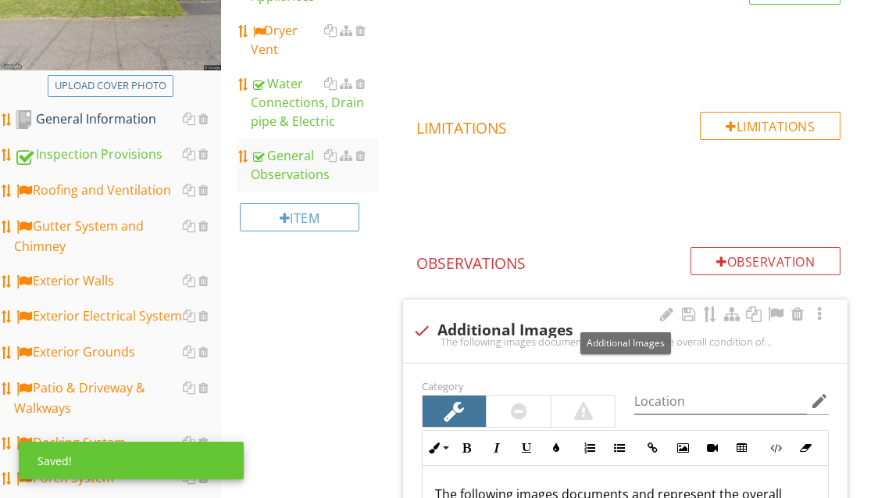
click at [777, 309] on div at bounding box center [775, 314] width 19 height 16
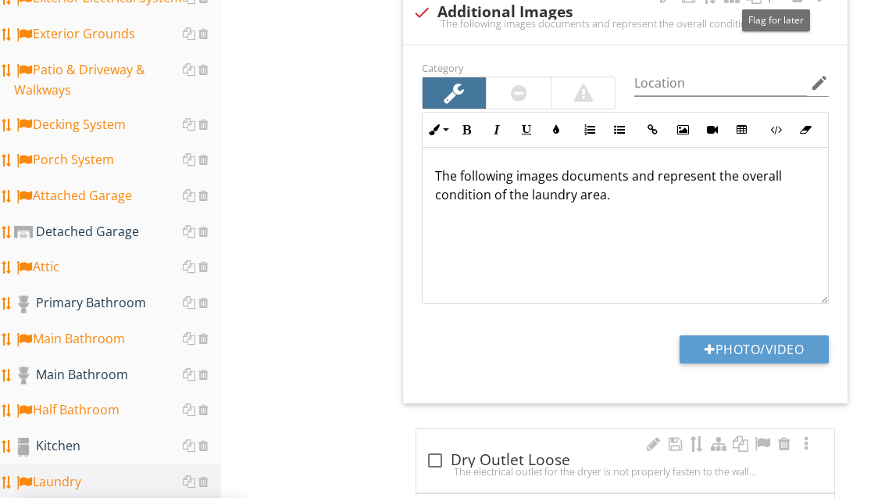
scroll to position [641, 0]
click at [799, 342] on button "Photo/Video" at bounding box center [754, 349] width 149 height 28
type input "C:\fakepath\image.jpg"
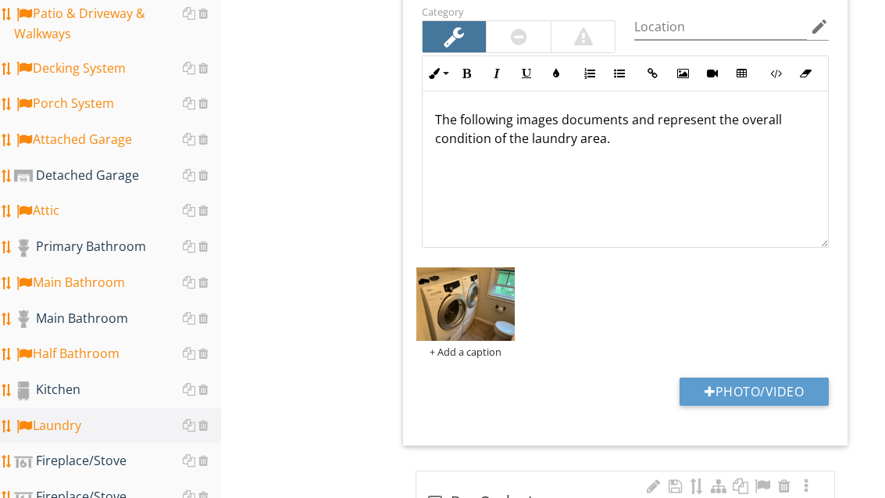
scroll to position [701, 0]
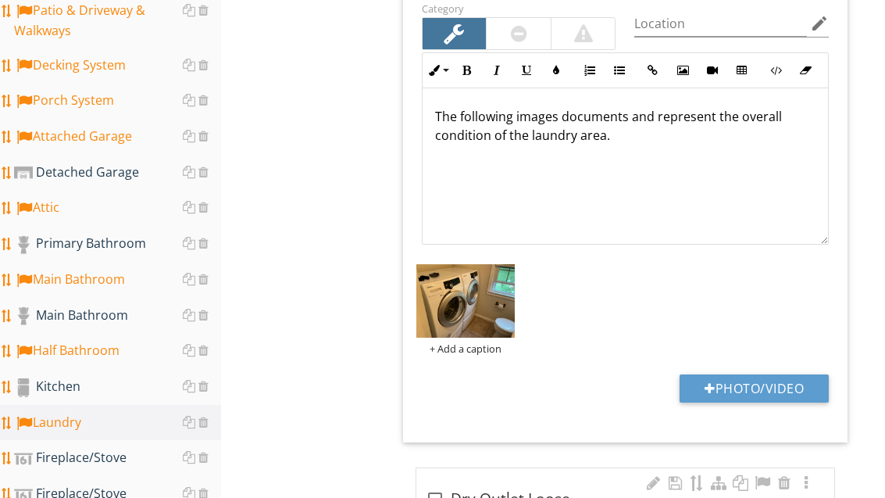
click at [67, 388] on div "Kitchen" at bounding box center [117, 387] width 207 height 20
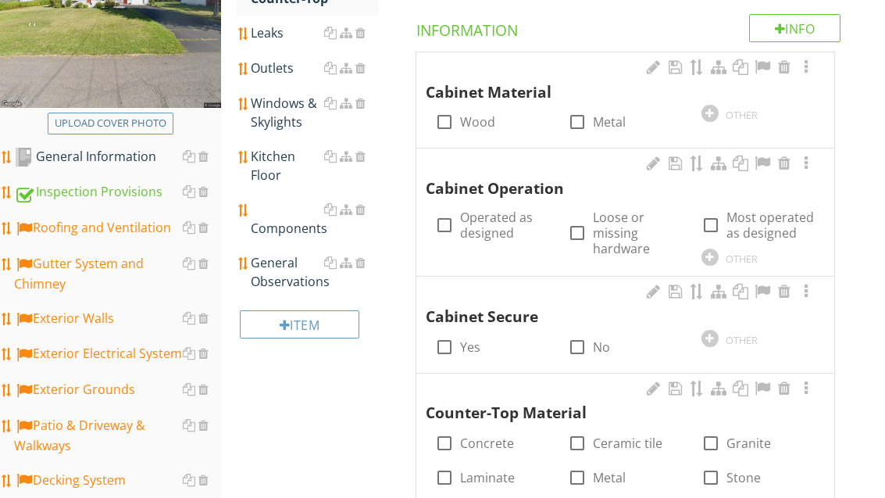
scroll to position [246, 0]
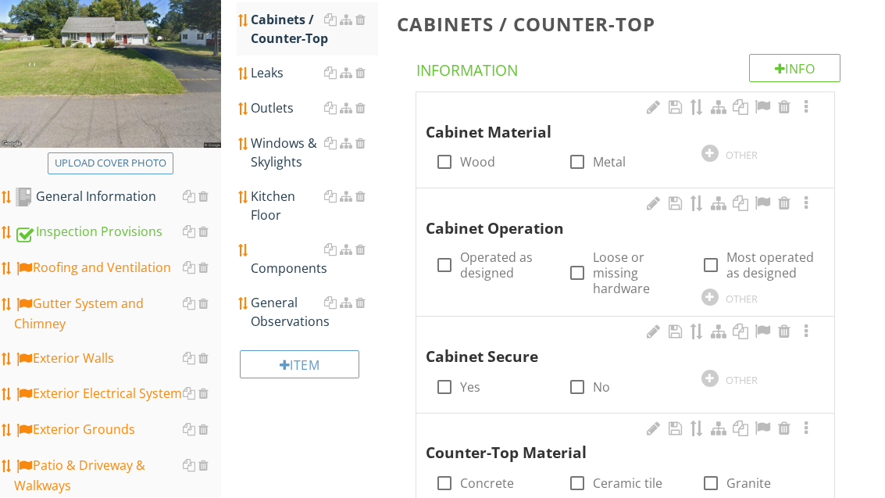
click at [482, 158] on label "Wood" at bounding box center [477, 162] width 35 height 16
checkbox input "true"
click at [491, 261] on label "Operated as designed" at bounding box center [504, 264] width 89 height 31
checkbox input "true"
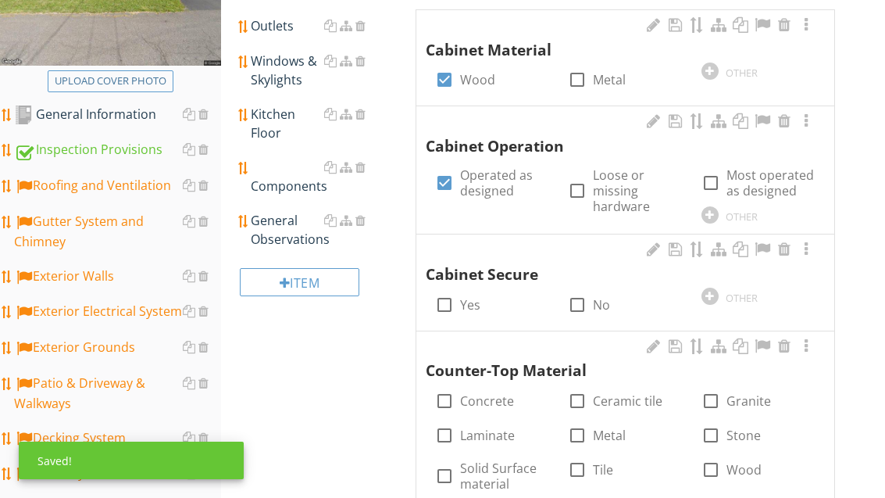
scroll to position [333, 0]
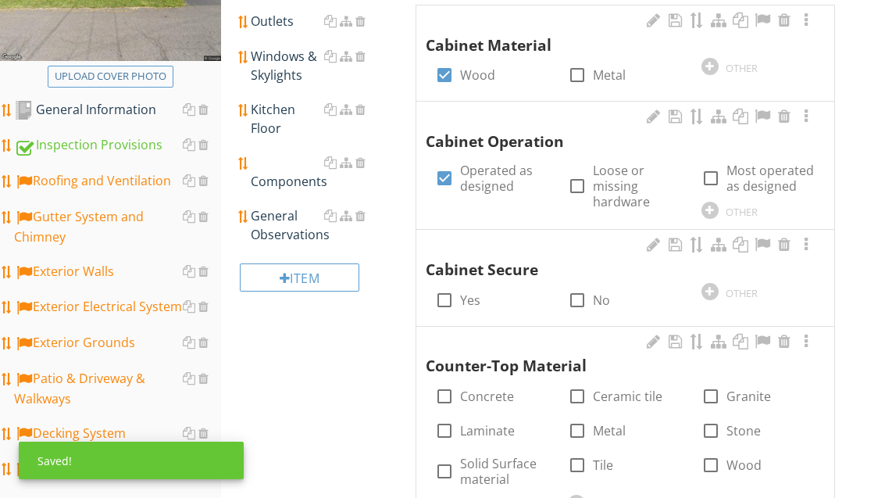
click at [470, 299] on label "Yes" at bounding box center [470, 300] width 20 height 16
checkbox input "true"
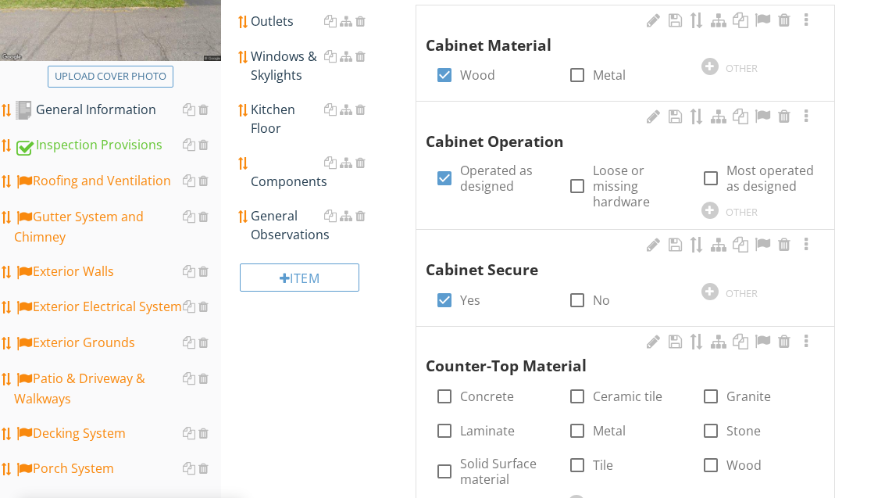
click at [501, 423] on label "Laminate" at bounding box center [487, 431] width 55 height 16
checkbox input "true"
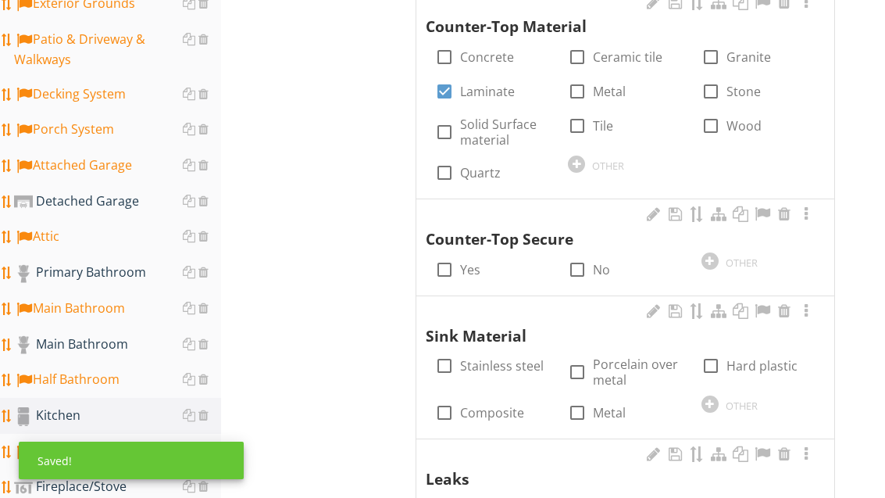
click at [470, 262] on label "Yes" at bounding box center [470, 270] width 20 height 16
checkbox input "true"
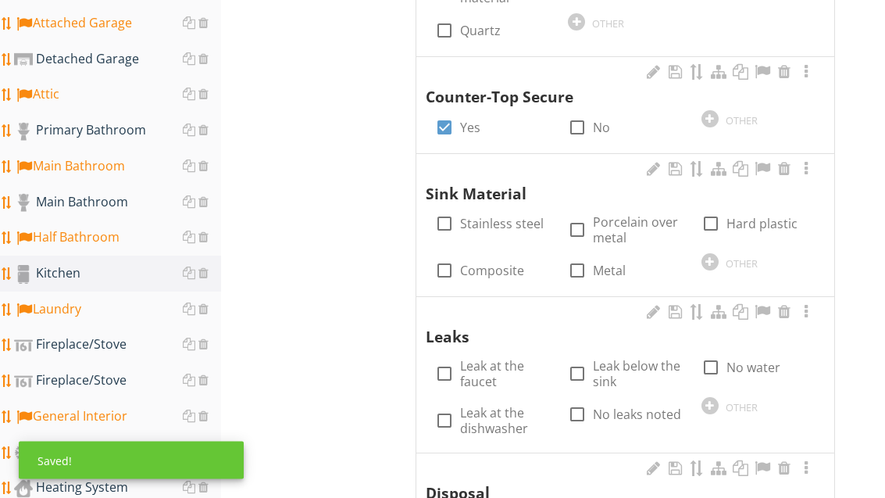
scroll to position [814, 0]
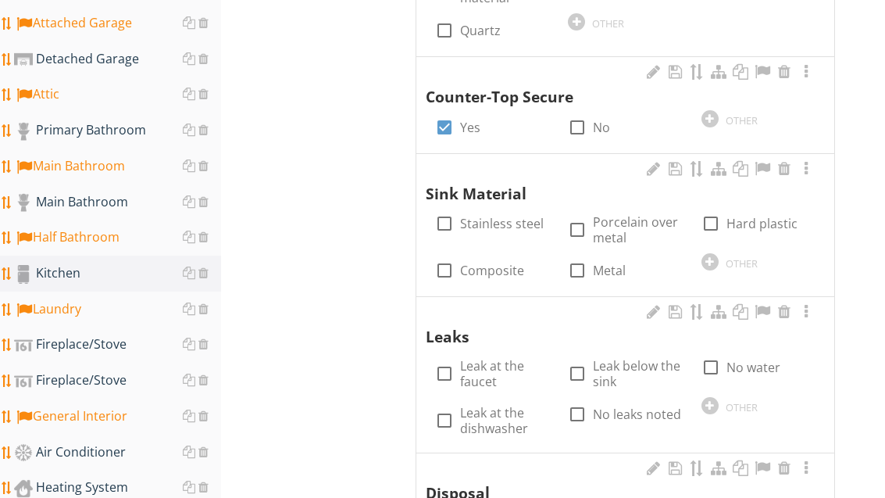
click at [641, 412] on label "No leaks noted" at bounding box center [637, 414] width 88 height 16
checkbox input "true"
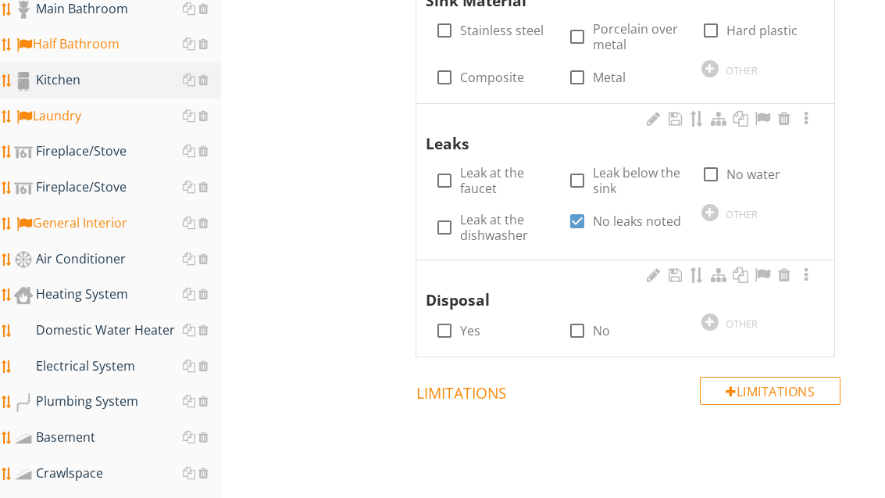
click at [595, 323] on label "No" at bounding box center [601, 331] width 17 height 16
checkbox input "true"
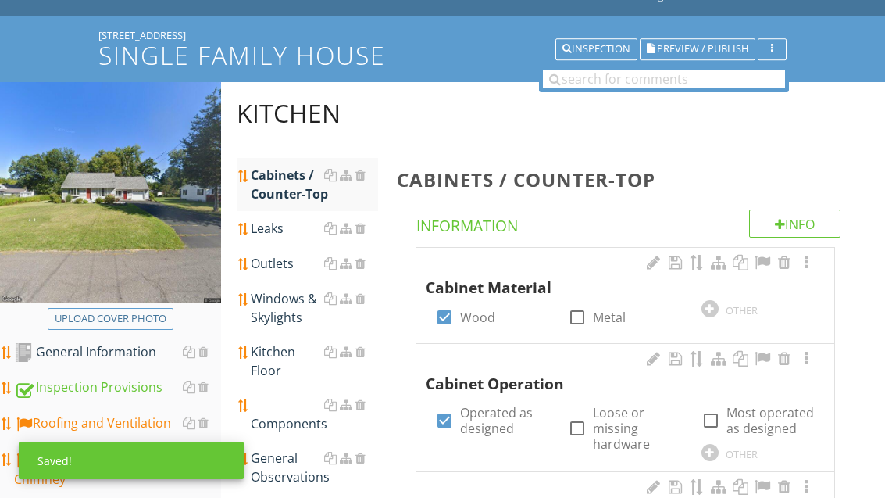
scroll to position [91, 0]
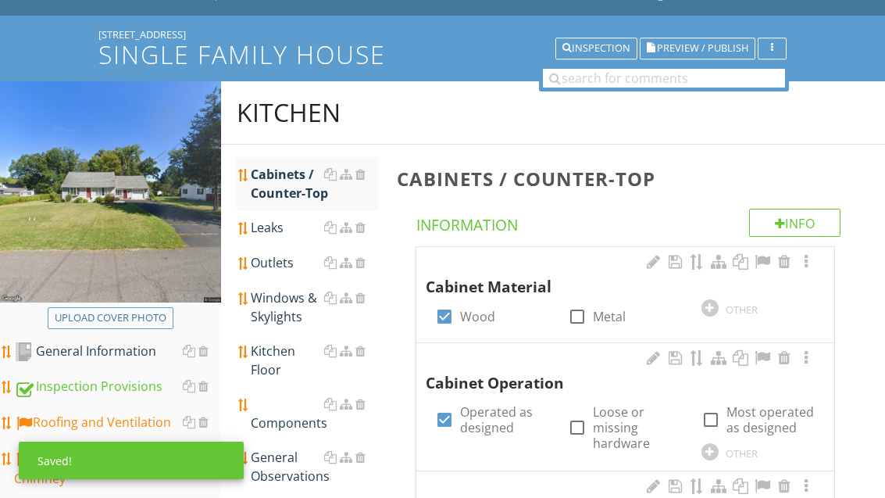
click at [280, 234] on div "Leaks" at bounding box center [314, 227] width 127 height 19
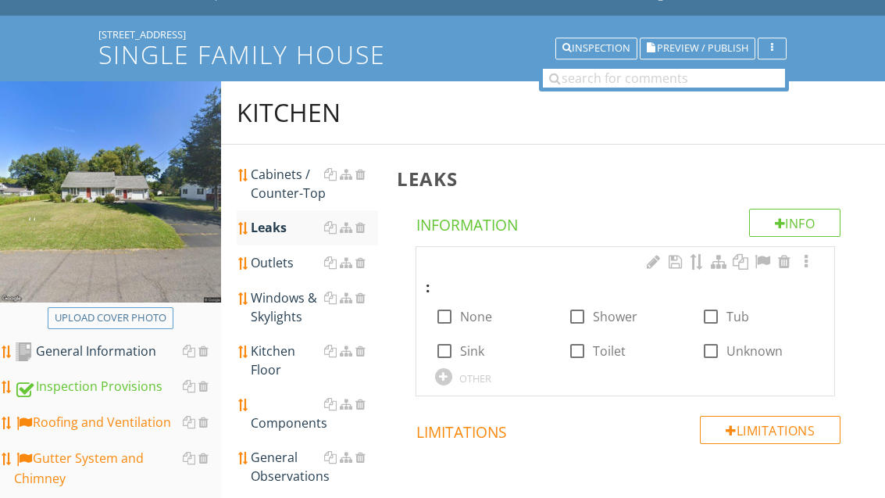
click at [473, 316] on label "None" at bounding box center [476, 317] width 32 height 16
checkbox input "true"
click at [283, 267] on div "Outlets" at bounding box center [314, 262] width 127 height 19
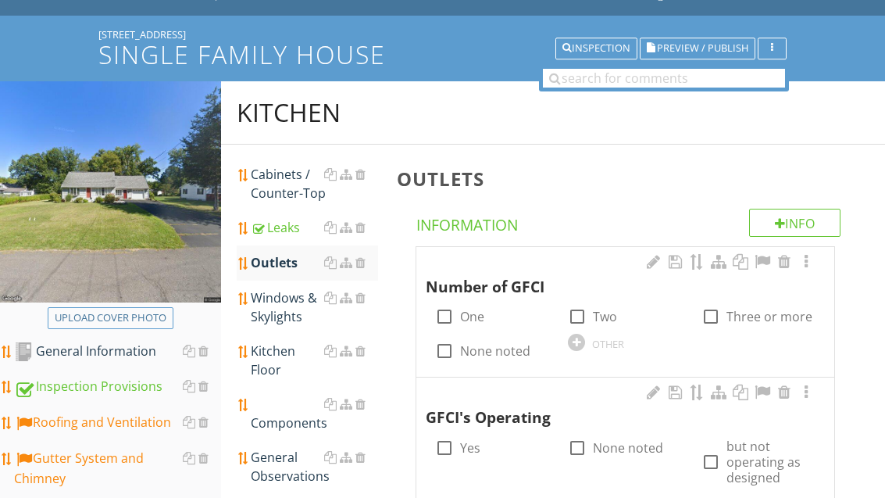
click at [491, 344] on label "None noted" at bounding box center [495, 351] width 70 height 16
checkbox input "true"
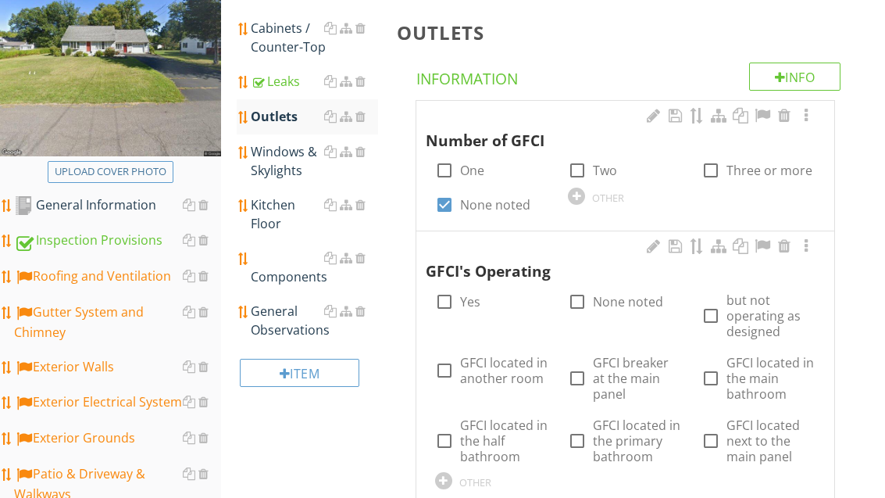
scroll to position [245, 0]
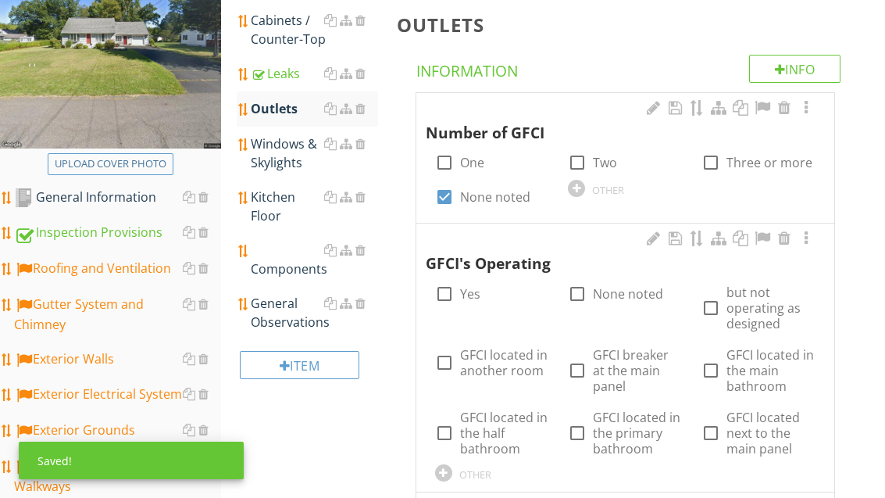
click at [631, 291] on label "None noted" at bounding box center [628, 294] width 70 height 16
checkbox input "true"
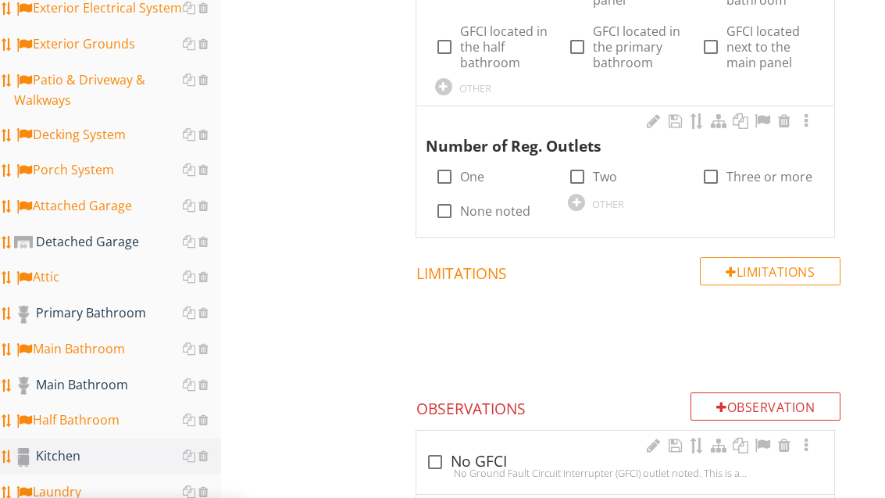
click at [752, 177] on label "Three or more" at bounding box center [770, 177] width 86 height 16
checkbox input "true"
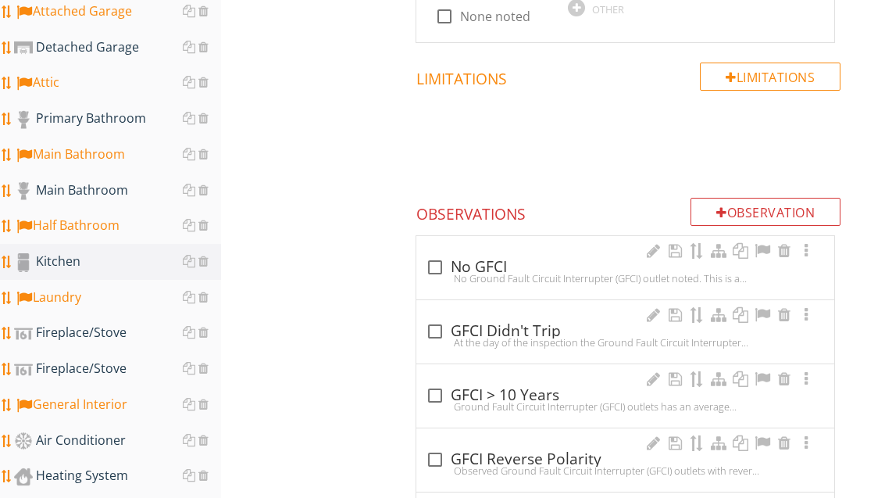
scroll to position [920, 0]
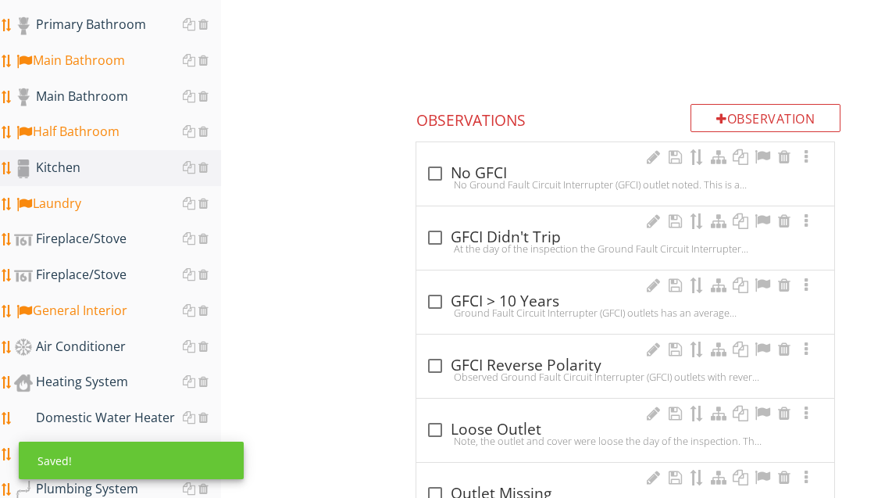
click at [474, 165] on div "check_box_outline_blank No GFCI" at bounding box center [625, 173] width 399 height 19
checkbox input "true"
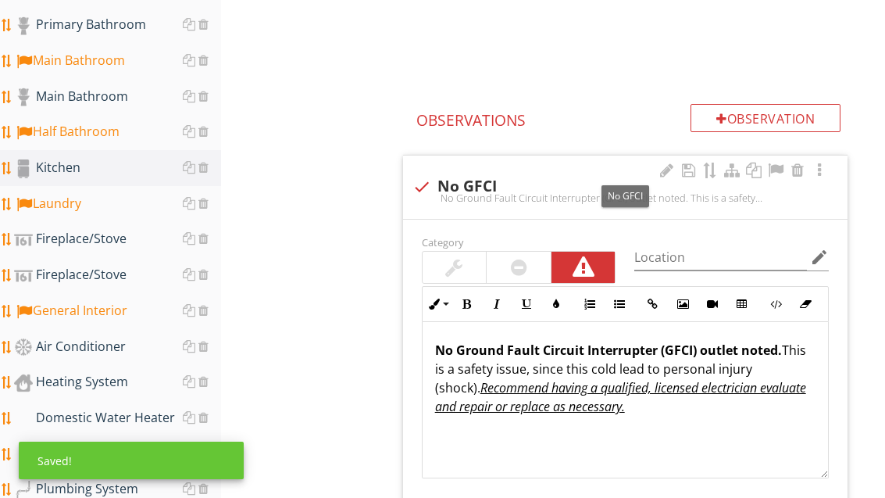
click at [781, 166] on div at bounding box center [775, 171] width 19 height 16
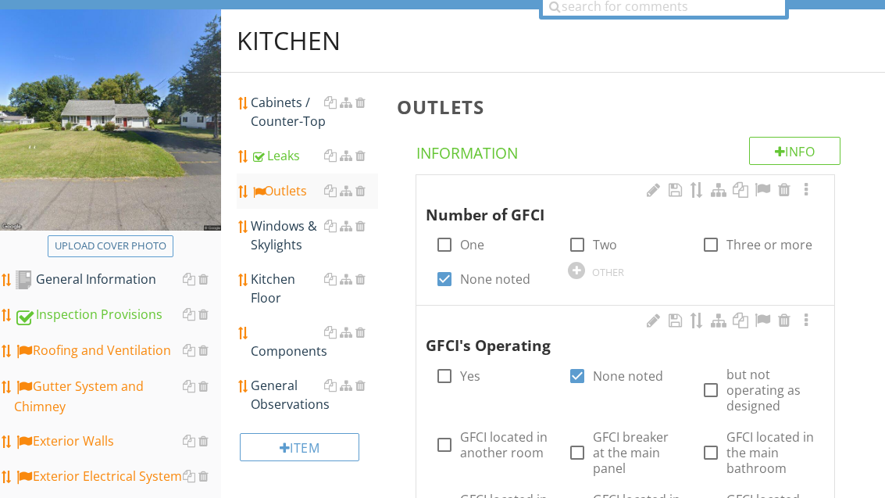
scroll to position [163, 0]
click at [280, 241] on div "Windows & Skylights" at bounding box center [314, 235] width 127 height 38
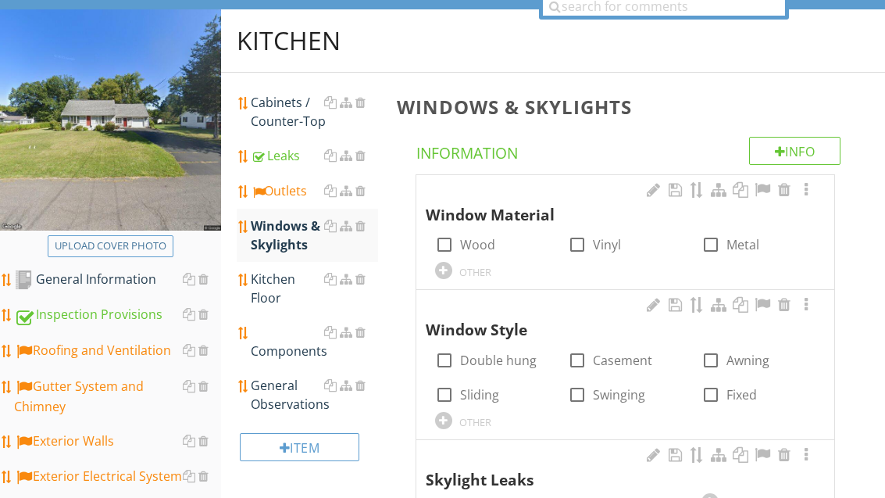
click at [583, 242] on div at bounding box center [577, 244] width 27 height 27
checkbox input "true"
click at [466, 359] on label "Double hung" at bounding box center [498, 360] width 77 height 16
checkbox input "true"
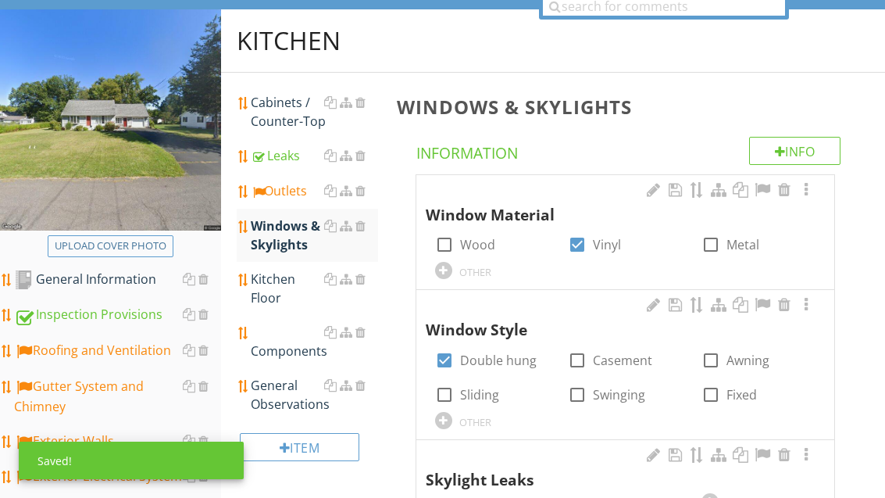
click at [283, 290] on div "Kitchen Floor" at bounding box center [314, 289] width 127 height 38
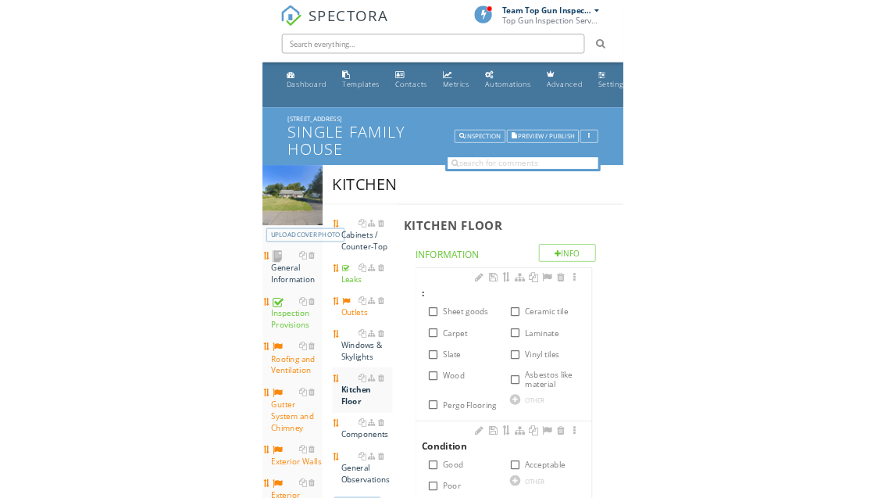
scroll to position [163, 0]
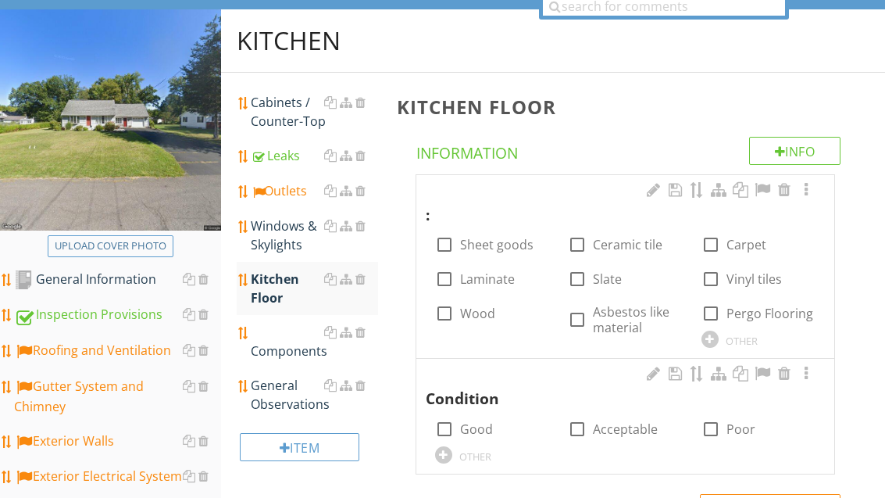
click at [752, 278] on label "Vinyl tiles" at bounding box center [754, 279] width 55 height 16
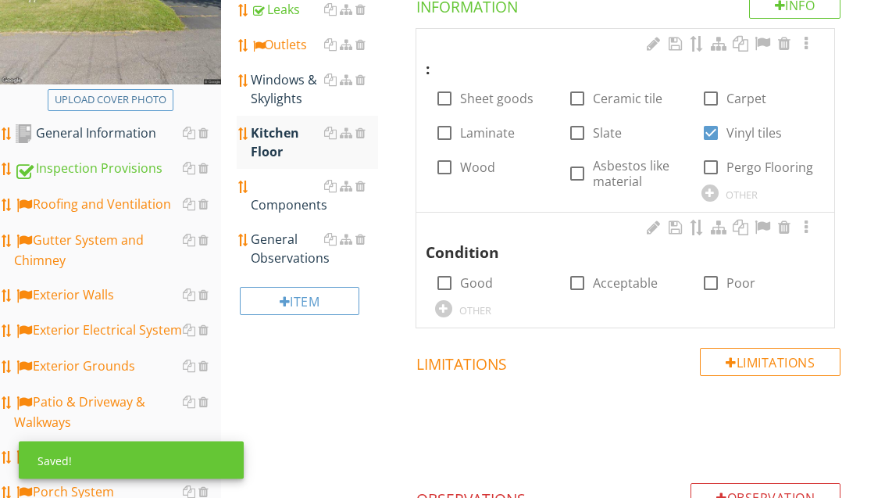
scroll to position [311, 0]
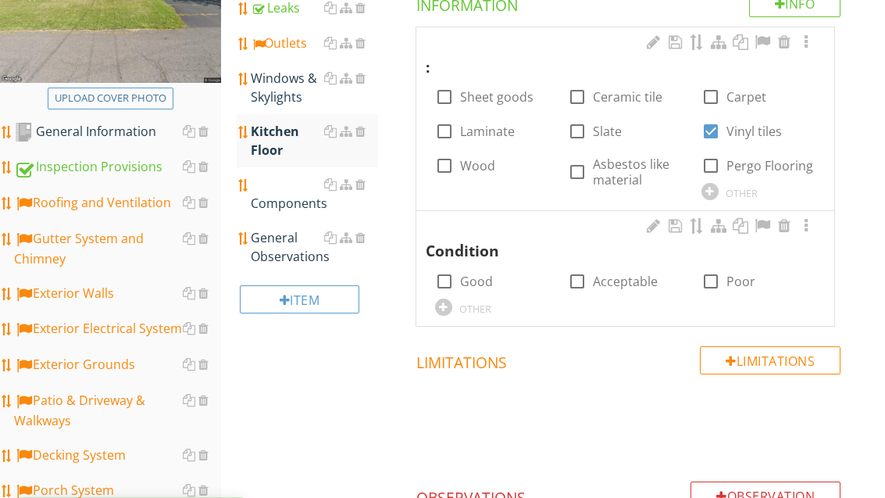
click at [738, 129] on label "Vinyl tiles" at bounding box center [754, 131] width 55 height 16
checkbox input "false"
click at [706, 189] on div at bounding box center [710, 191] width 17 height 17
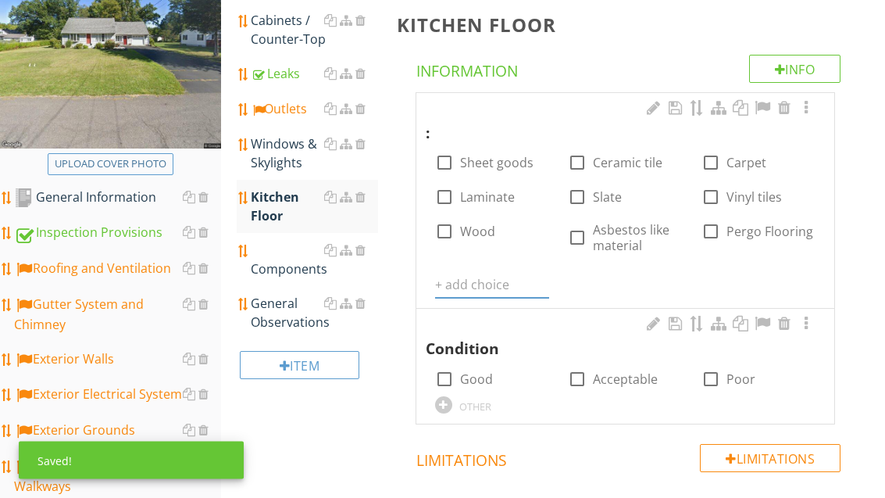
scroll to position [245, 0]
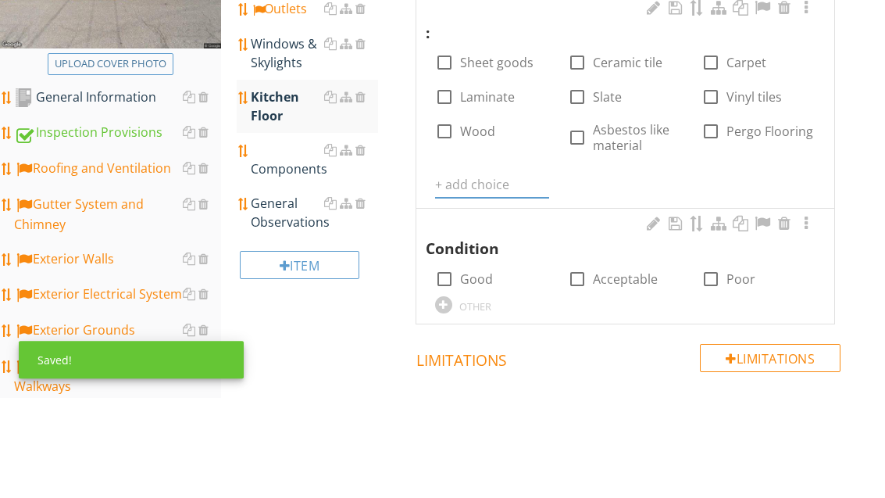
click at [473, 284] on input "text" at bounding box center [492, 286] width 114 height 26
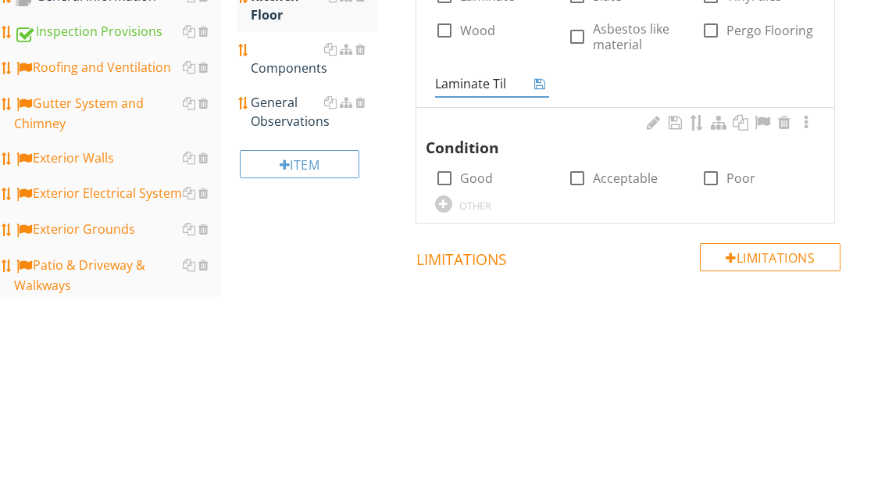
type input "Laminate Tile"
click at [540, 279] on icon at bounding box center [539, 285] width 11 height 13
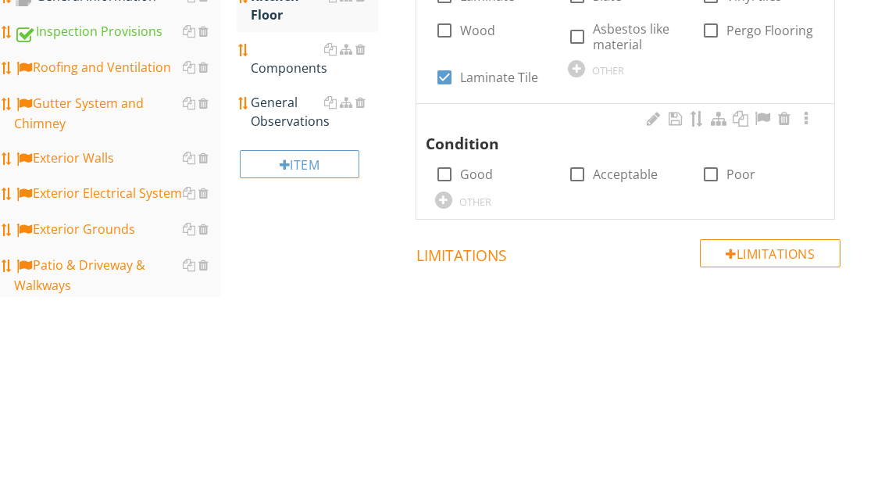
scroll to position [446, 0]
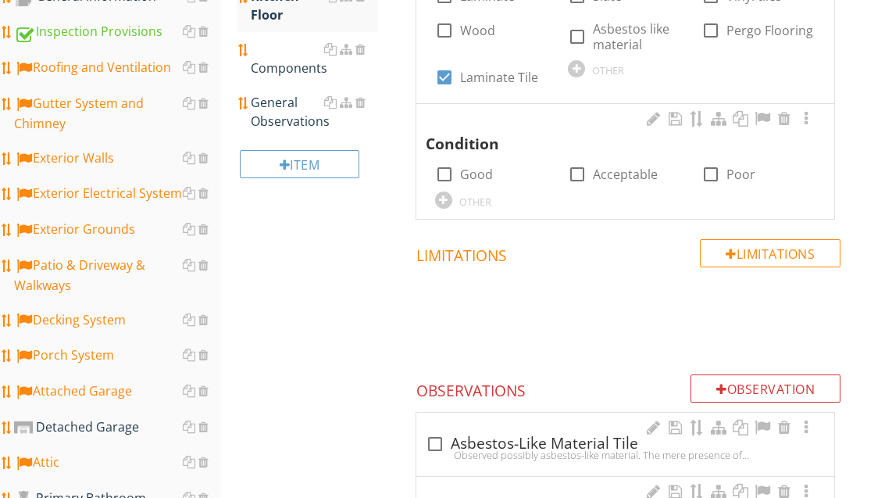
click at [477, 190] on div "OTHER" at bounding box center [492, 199] width 114 height 19
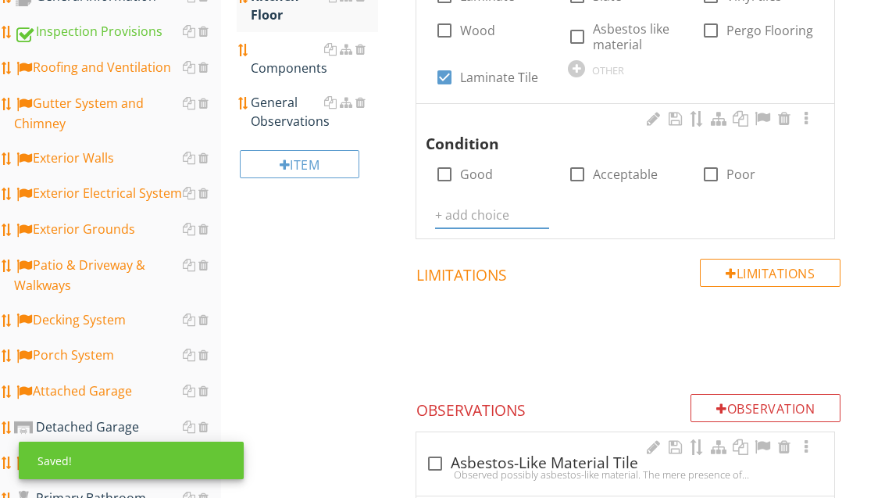
click at [471, 177] on label "Good" at bounding box center [476, 174] width 33 height 16
checkbox input "true"
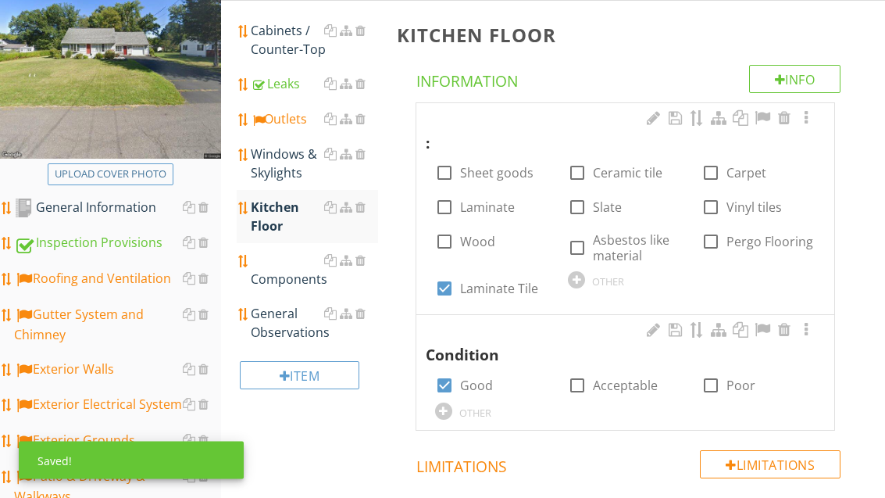
click at [302, 286] on div "Components" at bounding box center [314, 271] width 127 height 38
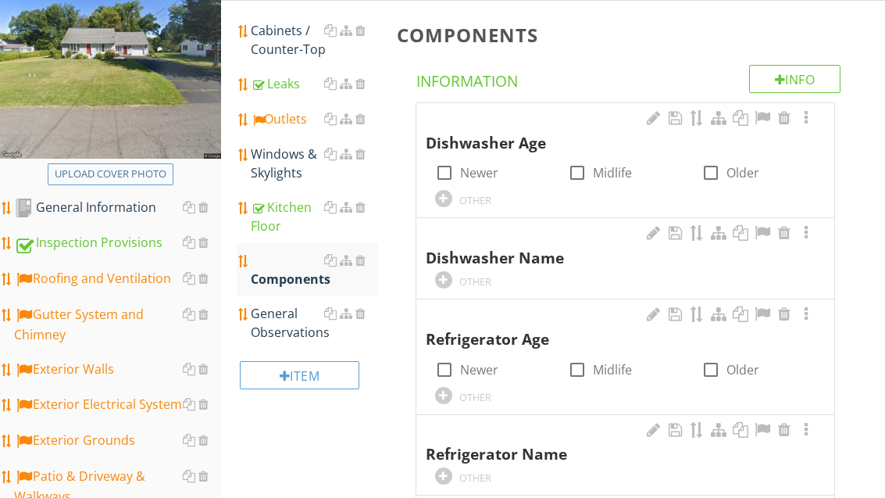
click at [466, 177] on label "Newer" at bounding box center [479, 173] width 38 height 16
checkbox input "true"
click at [452, 273] on div "OTHER" at bounding box center [492, 279] width 114 height 19
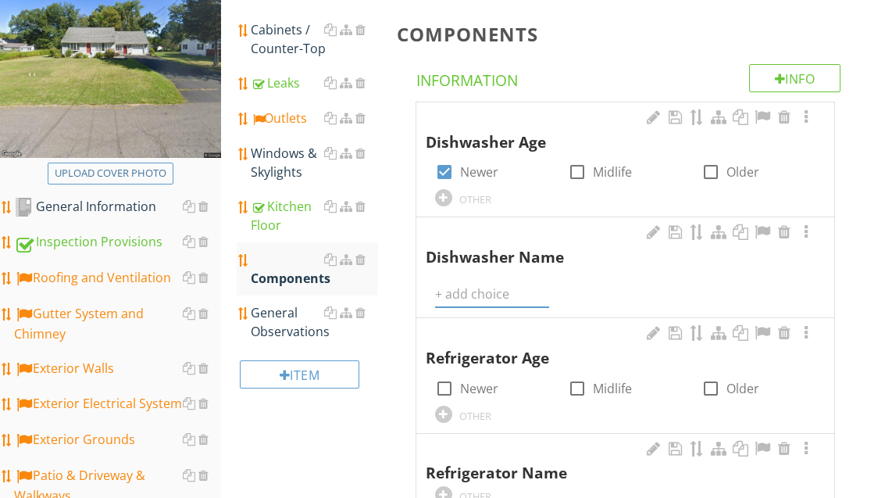
click at [481, 291] on input "text" at bounding box center [492, 294] width 114 height 26
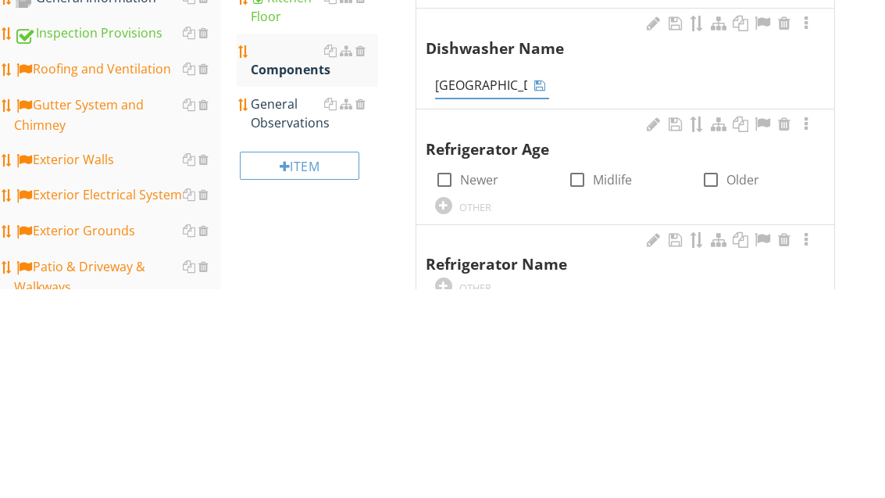
type input "Samsung"
click at [542, 288] on icon at bounding box center [539, 294] width 11 height 13
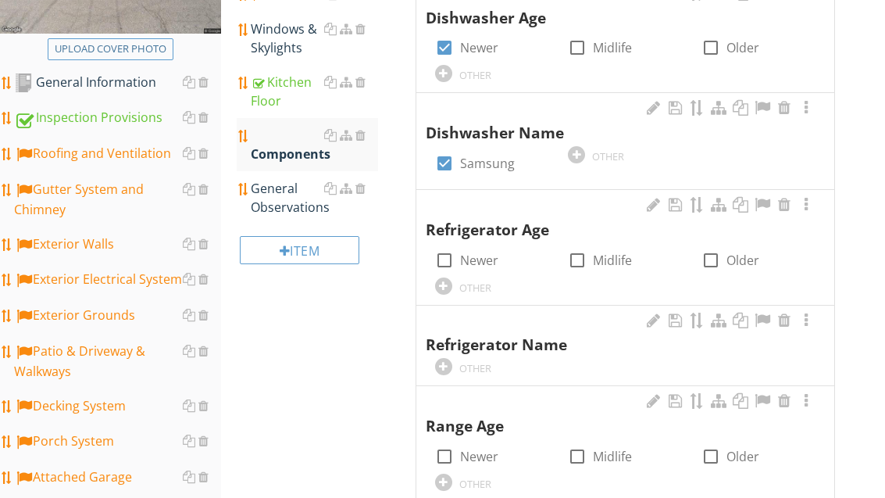
scroll to position [263, 0]
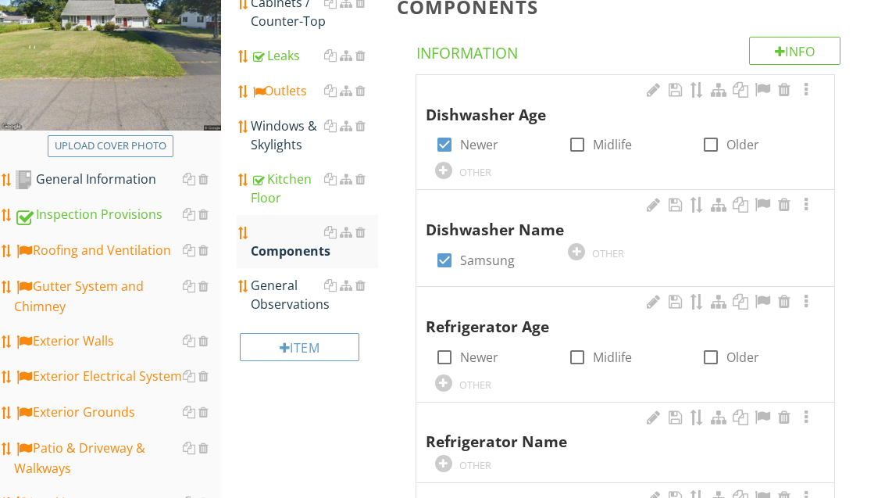
click at [588, 141] on div at bounding box center [577, 144] width 27 height 27
checkbox input "true"
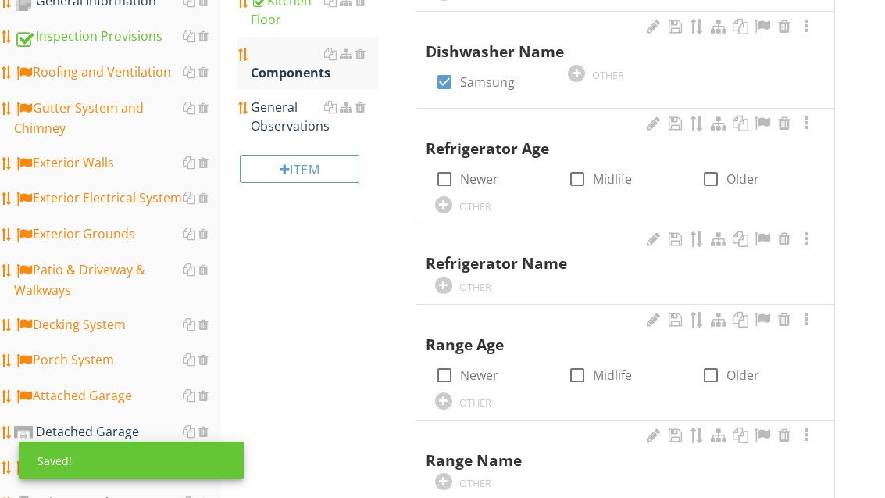
scroll to position [479, 0]
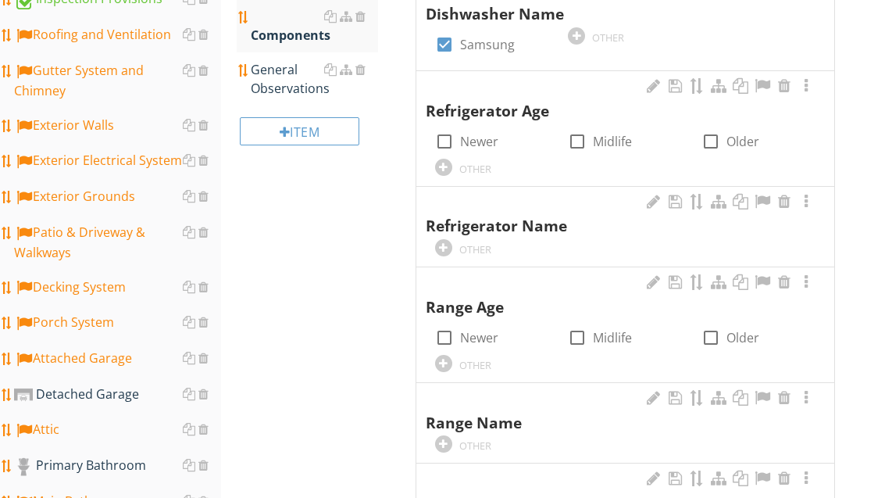
click at [581, 143] on div at bounding box center [577, 141] width 27 height 27
checkbox input "true"
click at [456, 238] on div "OTHER" at bounding box center [492, 247] width 114 height 19
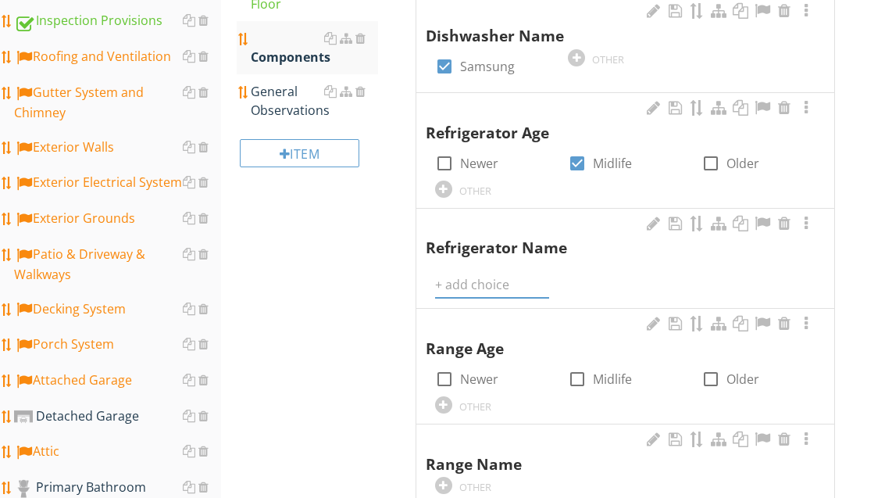
scroll to position [455, 0]
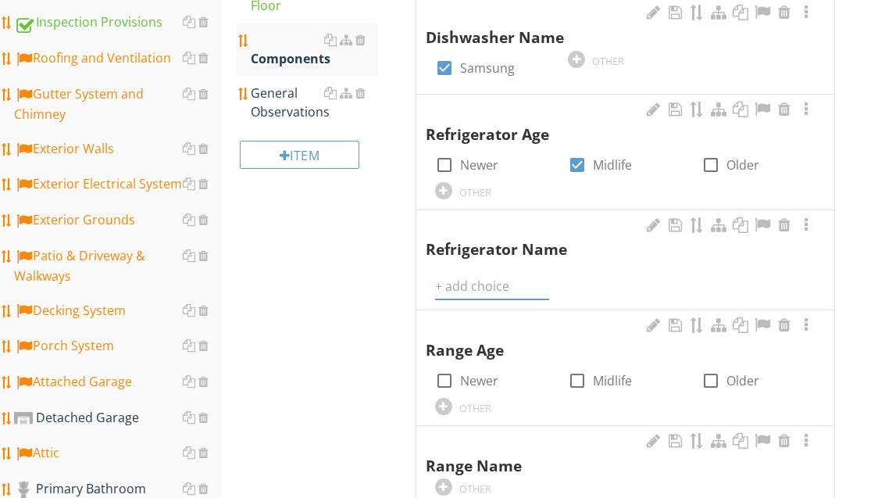
click at [496, 274] on input "text" at bounding box center [492, 287] width 114 height 26
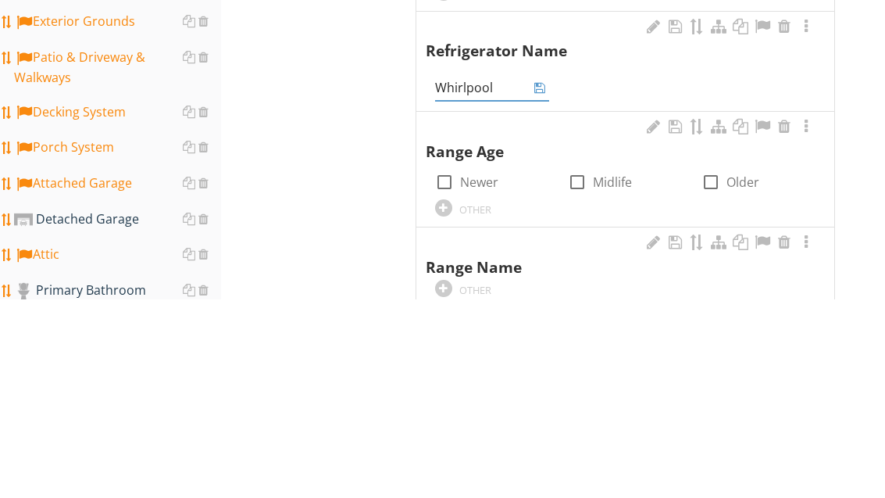
type input "Whirlpool"
click at [538, 280] on icon at bounding box center [539, 286] width 11 height 13
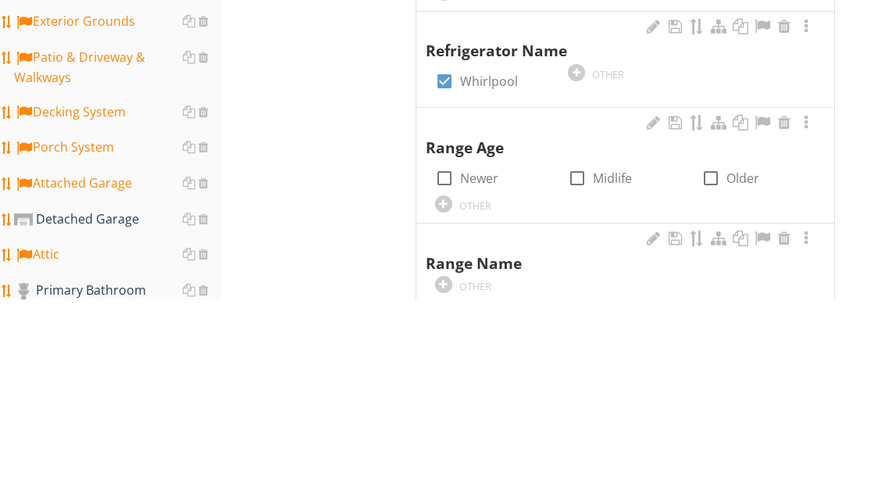
scroll to position [654, 0]
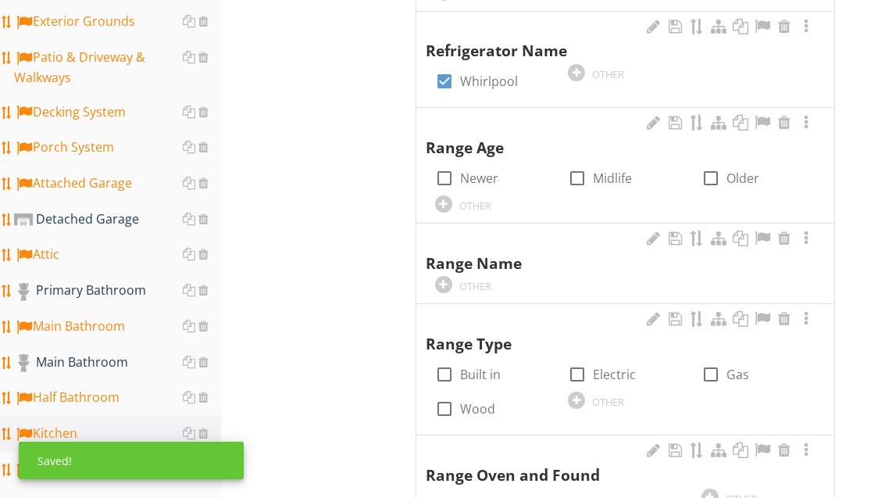
click at [471, 170] on label "Newer" at bounding box center [479, 178] width 38 height 16
checkbox input "true"
click at [605, 176] on label "Midlife" at bounding box center [612, 178] width 39 height 16
checkbox input "true"
click at [495, 250] on div "Range Name" at bounding box center [616, 252] width 380 height 45
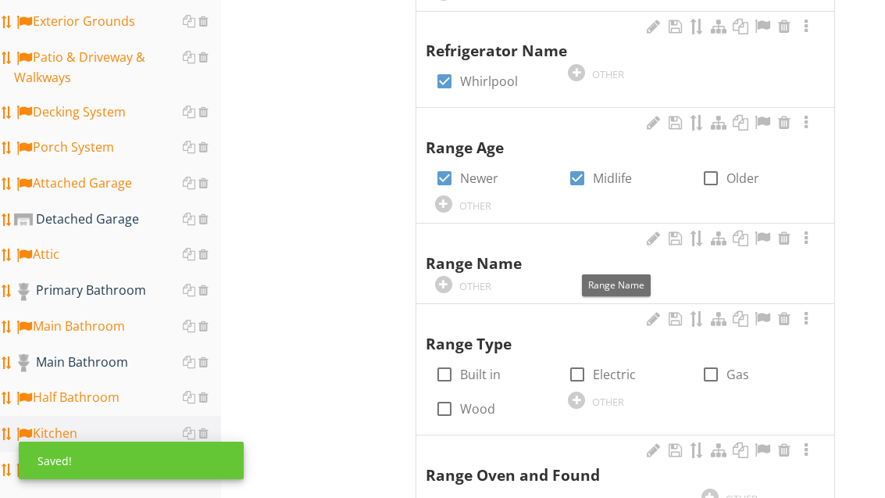
scroll to position [653, 0]
click at [476, 282] on div "OTHER" at bounding box center [475, 286] width 32 height 13
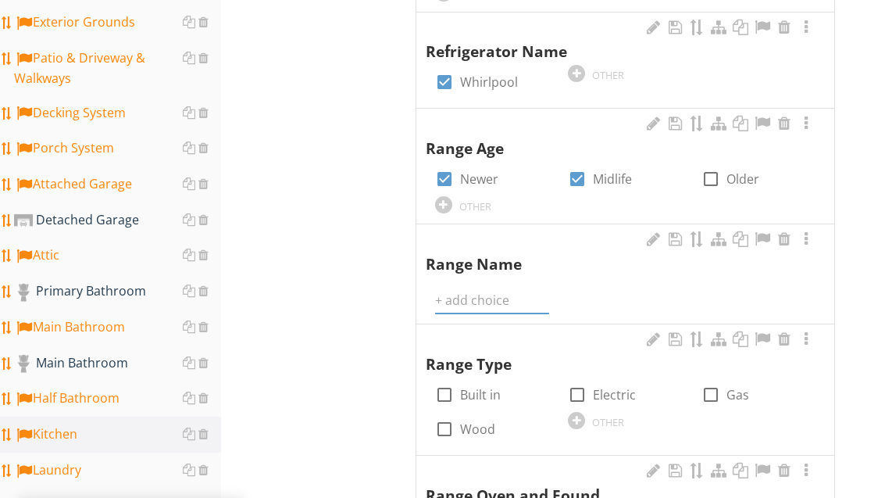
click at [485, 295] on input "text" at bounding box center [492, 301] width 114 height 26
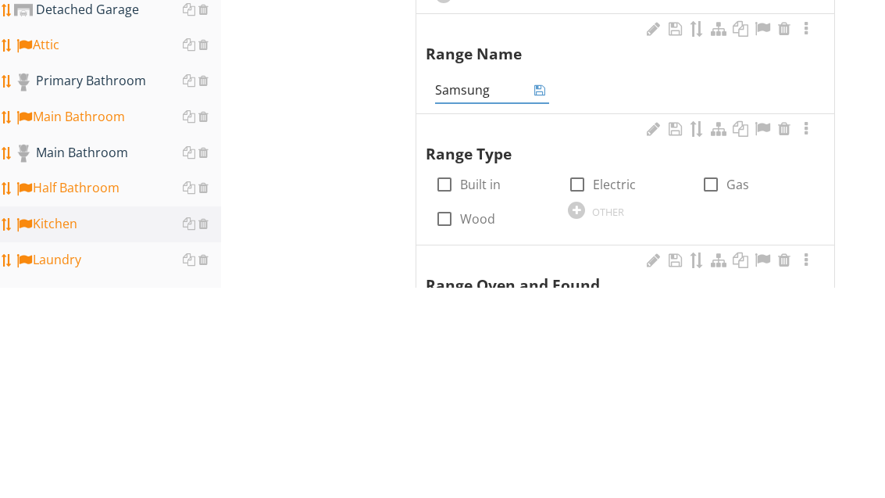
type input "Samsung"
click at [539, 294] on icon at bounding box center [539, 300] width 11 height 13
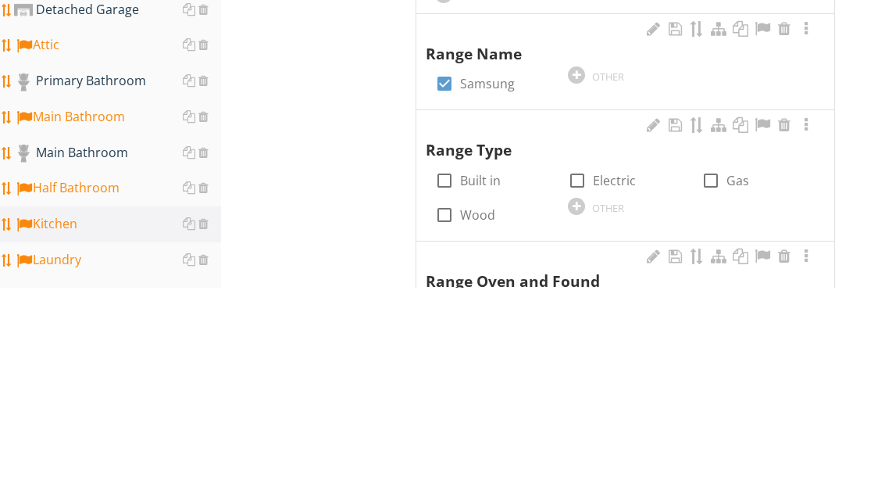
scroll to position [863, 0]
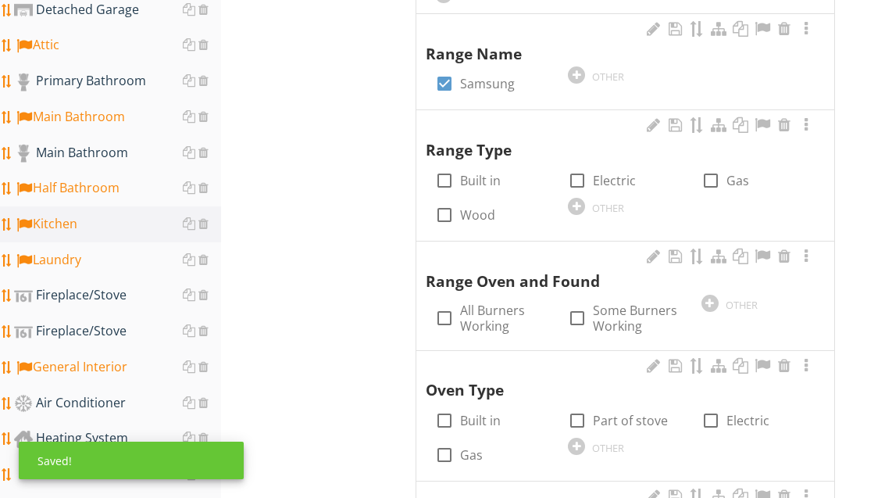
click at [623, 176] on label "Electric" at bounding box center [614, 181] width 43 height 16
checkbox input "true"
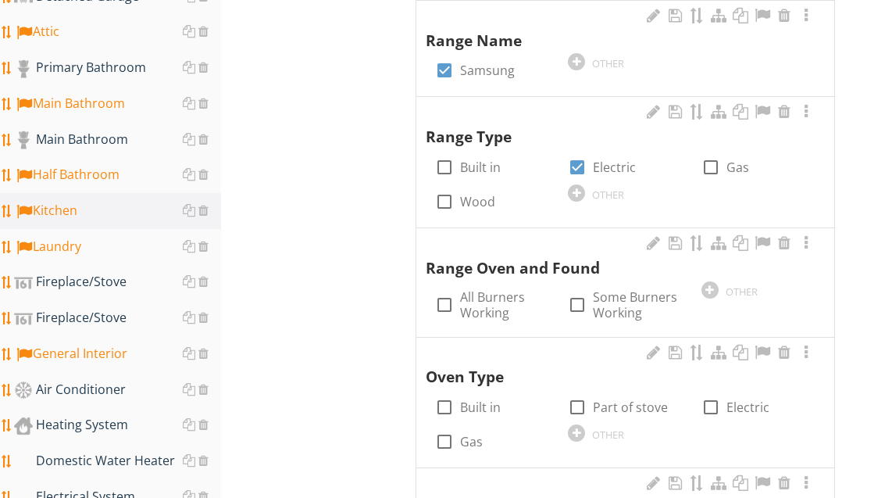
scroll to position [876, 0]
click at [502, 302] on label "All Burners Working" at bounding box center [504, 305] width 89 height 31
click at [496, 290] on label "All Burners Working" at bounding box center [504, 305] width 89 height 31
checkbox input "true"
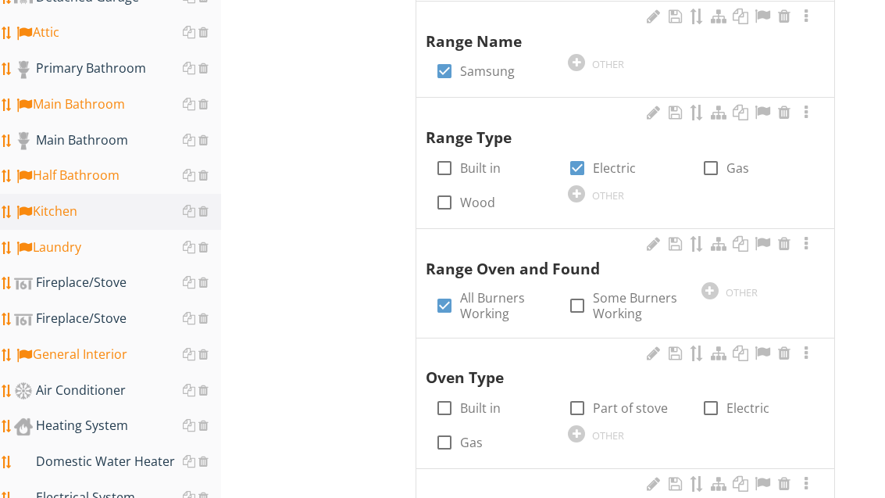
click at [625, 400] on label "Part of stove" at bounding box center [630, 408] width 75 height 16
checkbox input "true"
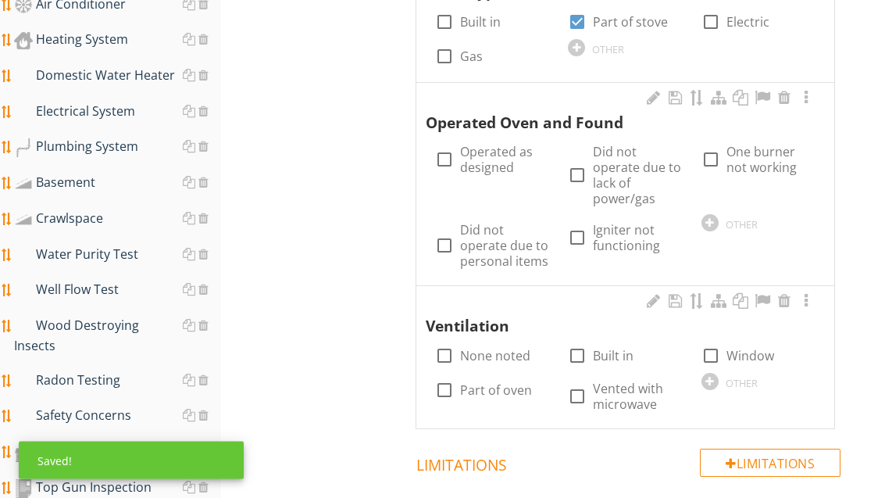
scroll to position [1260, 0]
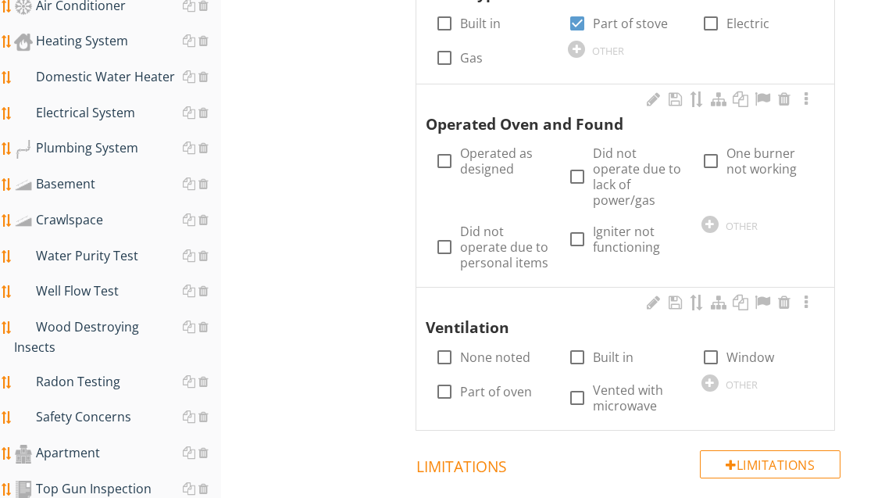
click at [752, 349] on label "Window" at bounding box center [751, 357] width 48 height 16
checkbox input "true"
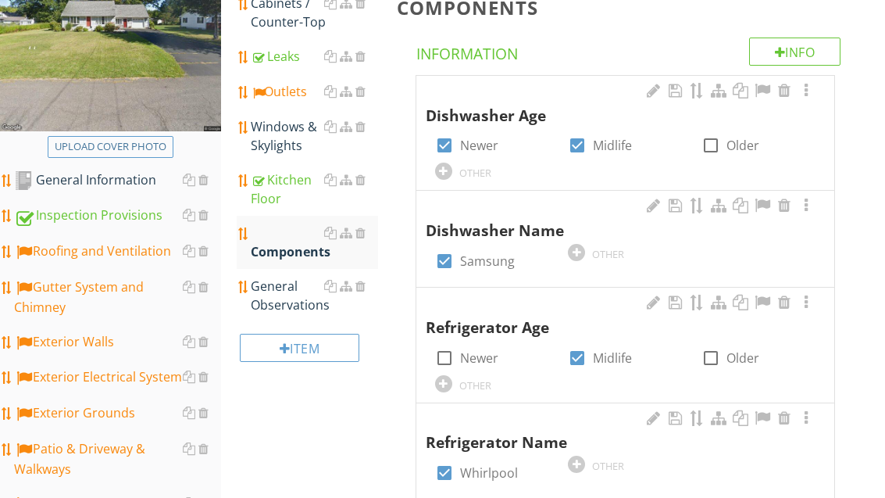
scroll to position [262, 0]
click at [291, 305] on div "General Observations" at bounding box center [314, 296] width 127 height 38
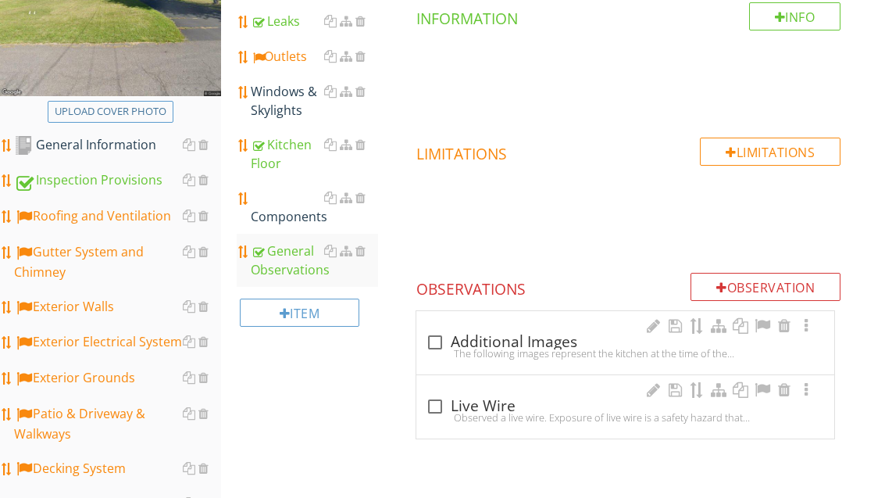
scroll to position [416, 0]
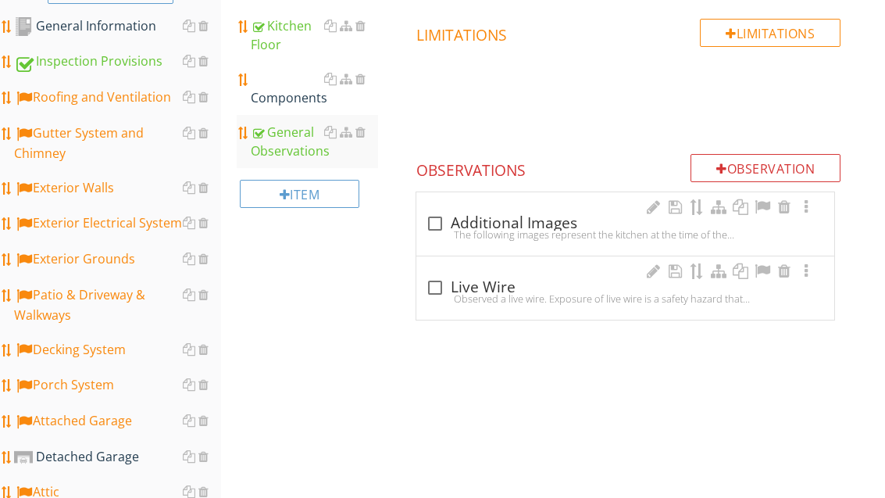
click at [521, 223] on div "check_box_outline_blank Additional Images" at bounding box center [625, 223] width 399 height 19
checkbox input "true"
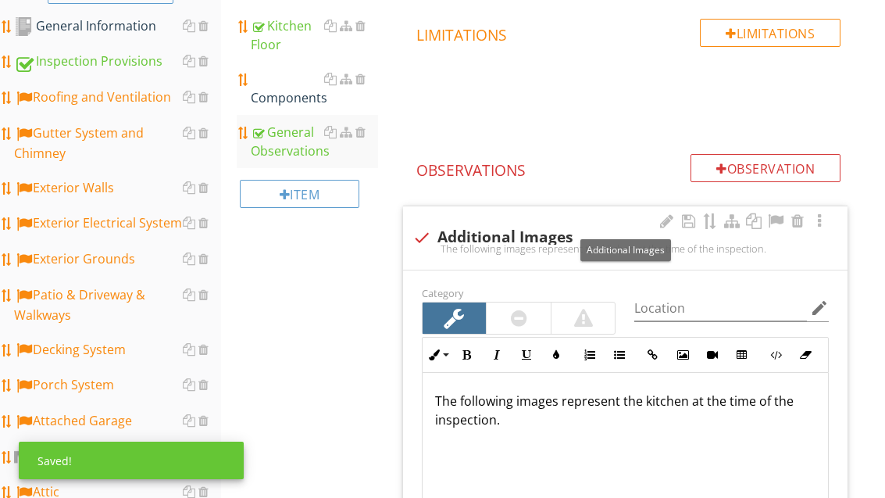
click at [777, 220] on div at bounding box center [775, 221] width 19 height 16
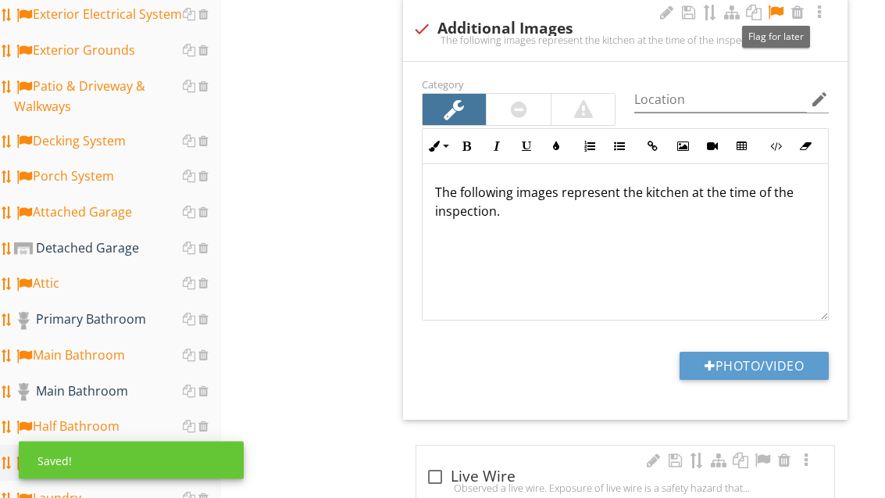
scroll to position [649, 0]
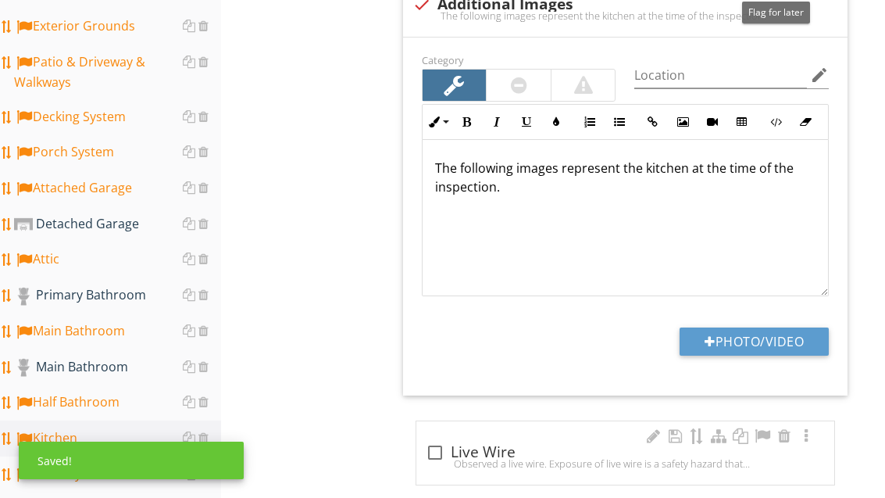
click at [777, 334] on button "Photo/Video" at bounding box center [754, 341] width 149 height 28
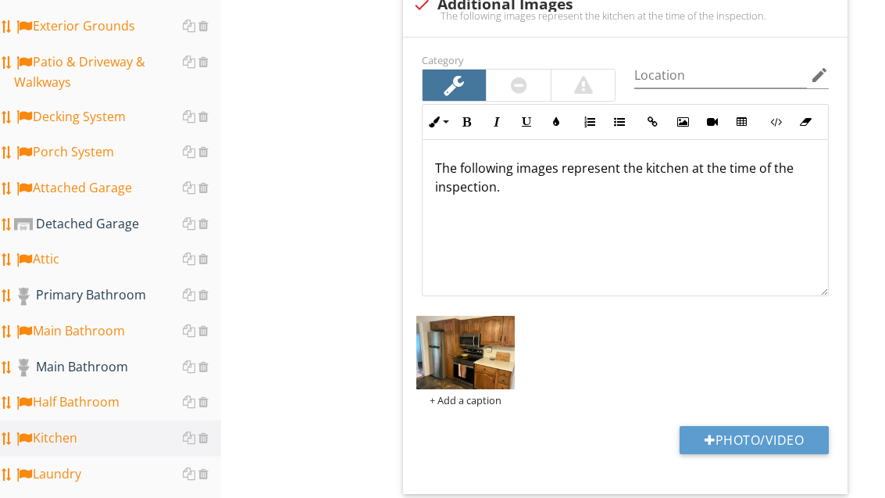
click at [768, 431] on button "Photo/Video" at bounding box center [754, 440] width 149 height 28
type input "C:\fakepath\image.jpg"
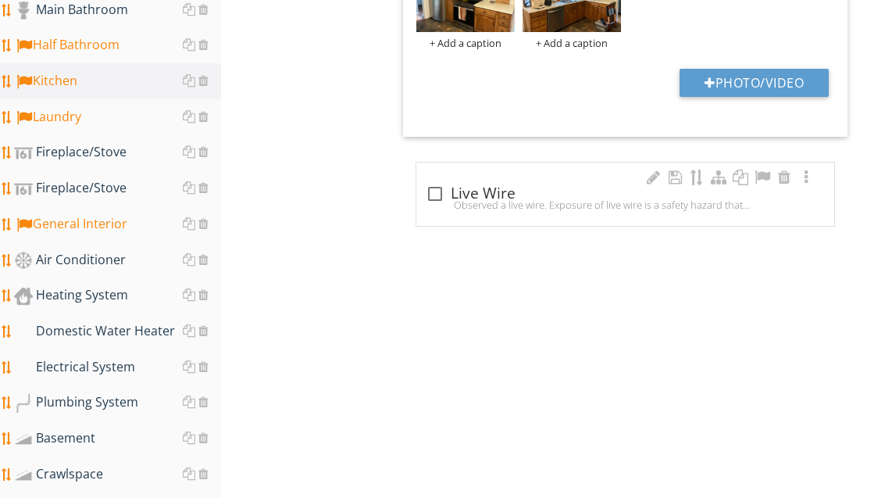
scroll to position [992, 0]
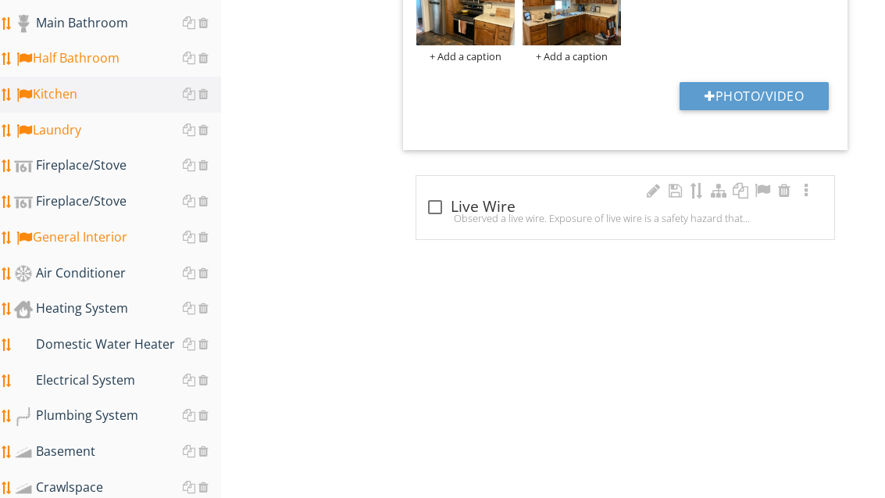
click at [110, 164] on div "Fireplace/Stove" at bounding box center [117, 166] width 207 height 20
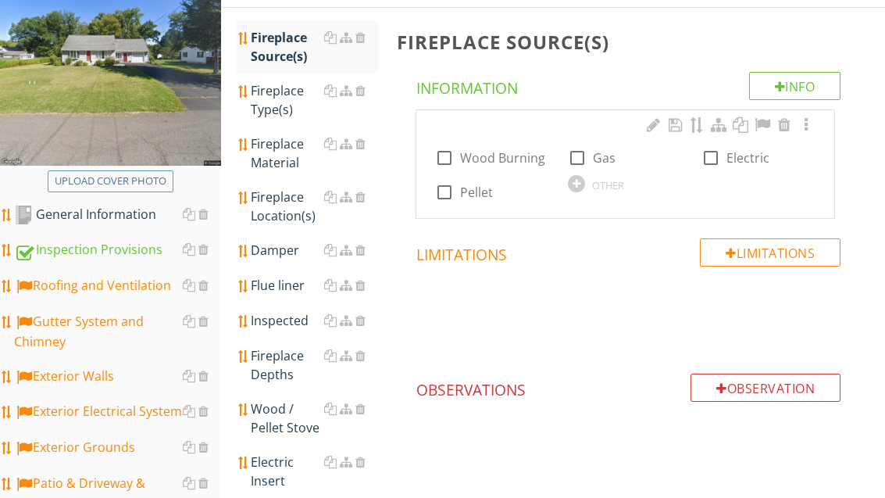
scroll to position [228, 0]
click at [506, 152] on label "Wood Burning" at bounding box center [502, 158] width 85 height 16
checkbox input "true"
click at [272, 108] on div "Fireplace Type(s)" at bounding box center [314, 100] width 127 height 38
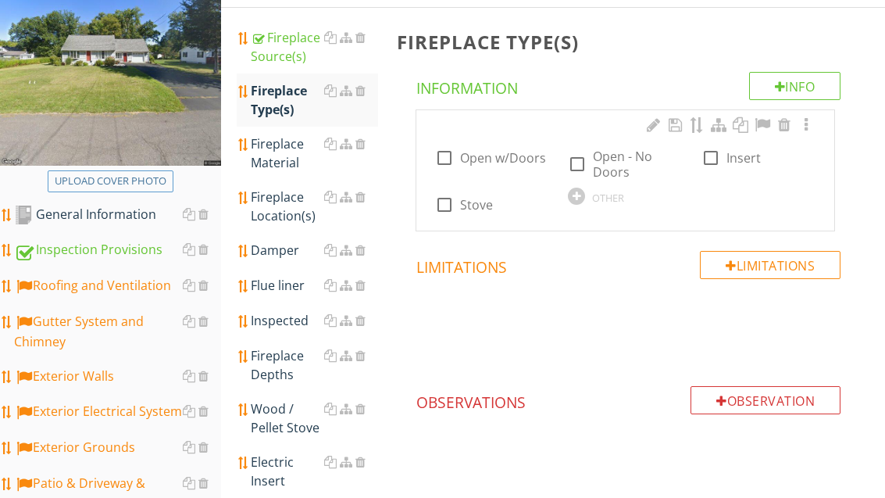
click at [512, 159] on label "Open w/Doors" at bounding box center [503, 158] width 86 height 16
checkbox input "true"
click at [291, 158] on div "Fireplace Material" at bounding box center [314, 153] width 127 height 38
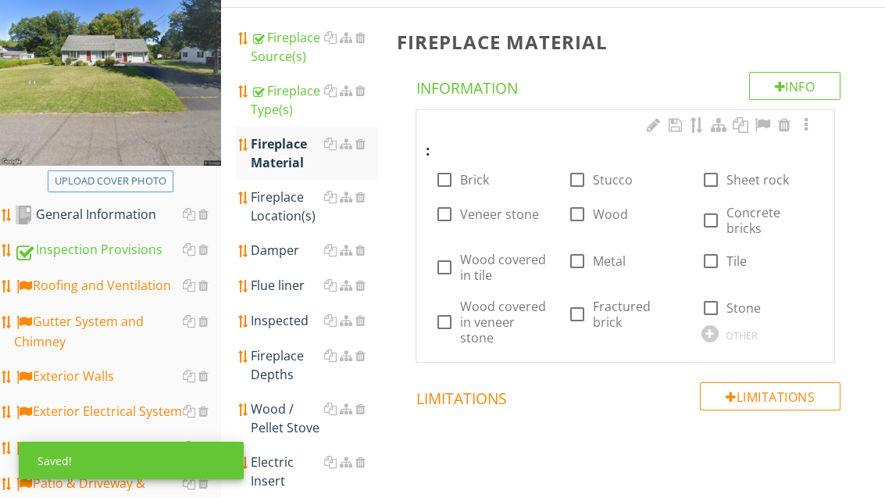
click at [473, 177] on label "Brick" at bounding box center [474, 180] width 29 height 16
checkbox input "true"
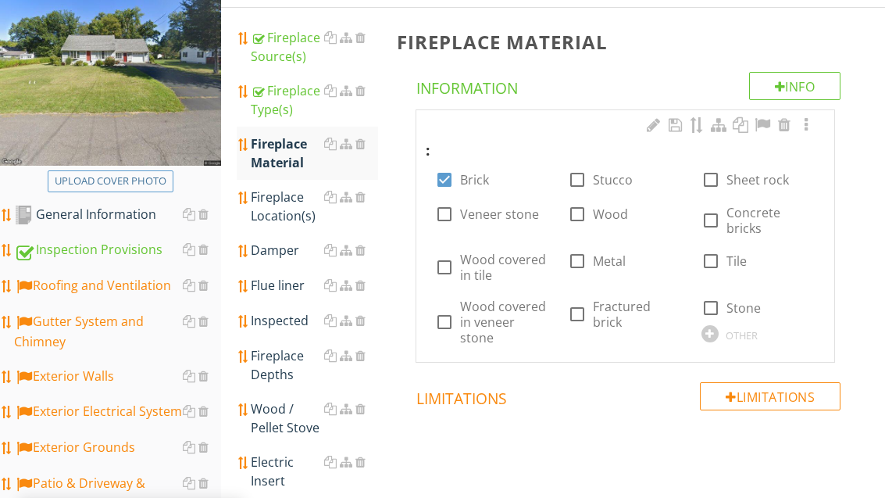
click at [280, 211] on div "Fireplace Location(s)" at bounding box center [314, 207] width 127 height 38
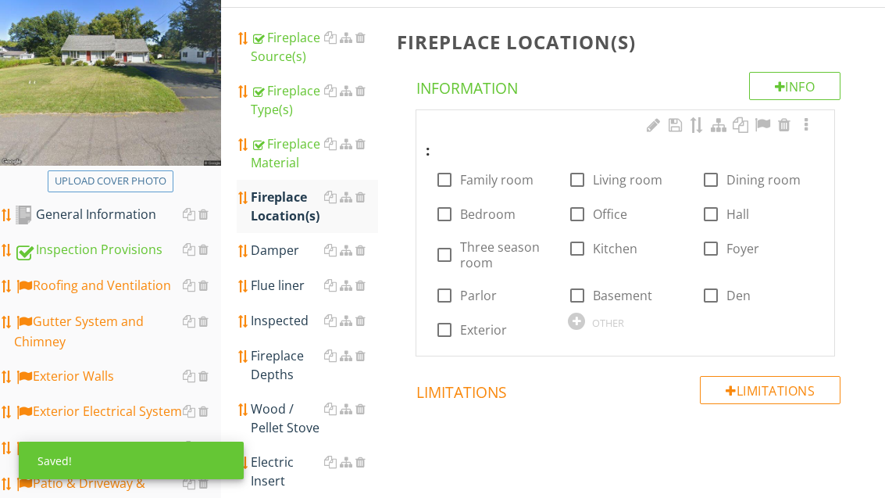
click at [498, 176] on label "Family room" at bounding box center [496, 180] width 73 height 16
checkbox input "true"
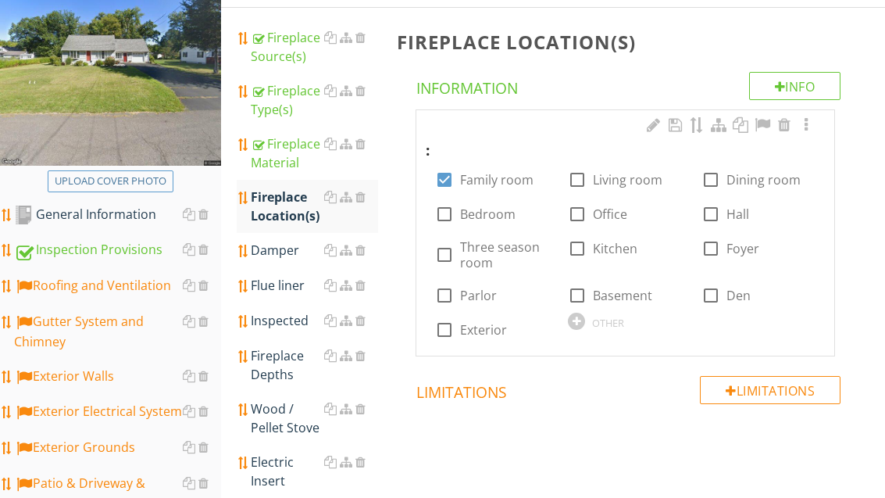
click at [275, 257] on div "Damper" at bounding box center [314, 250] width 127 height 19
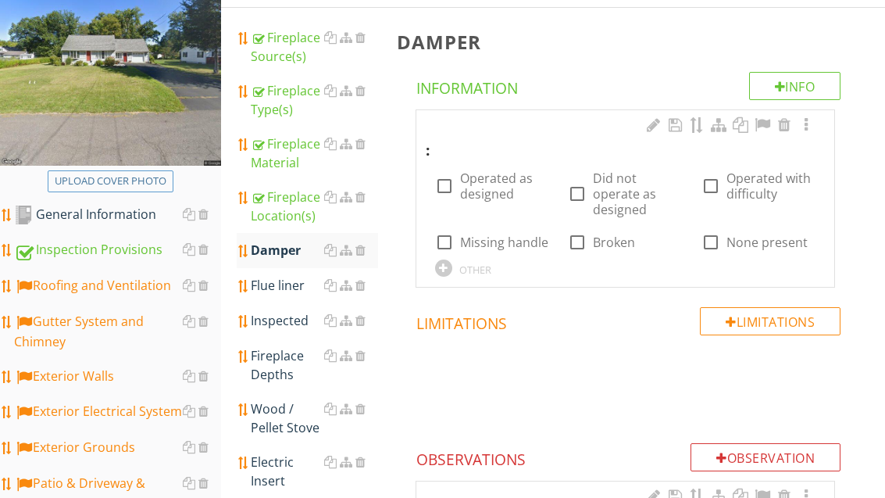
click at [445, 270] on div at bounding box center [443, 267] width 17 height 17
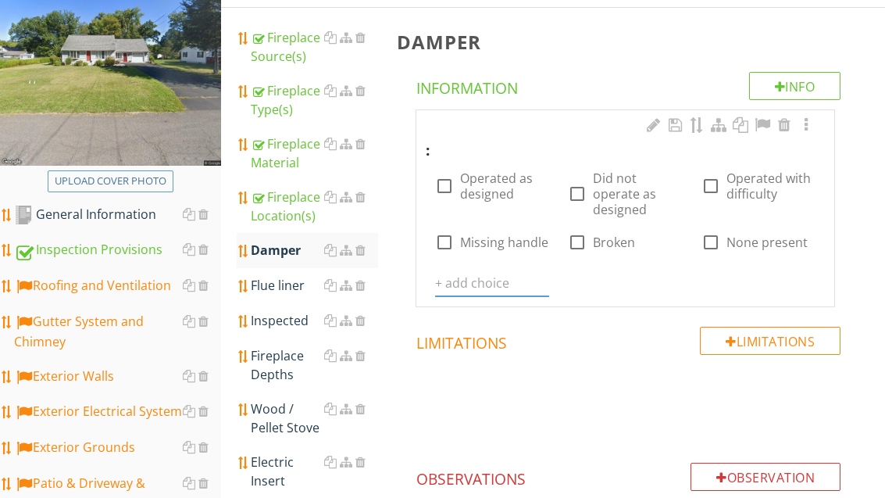
click at [474, 283] on input "text" at bounding box center [492, 283] width 114 height 26
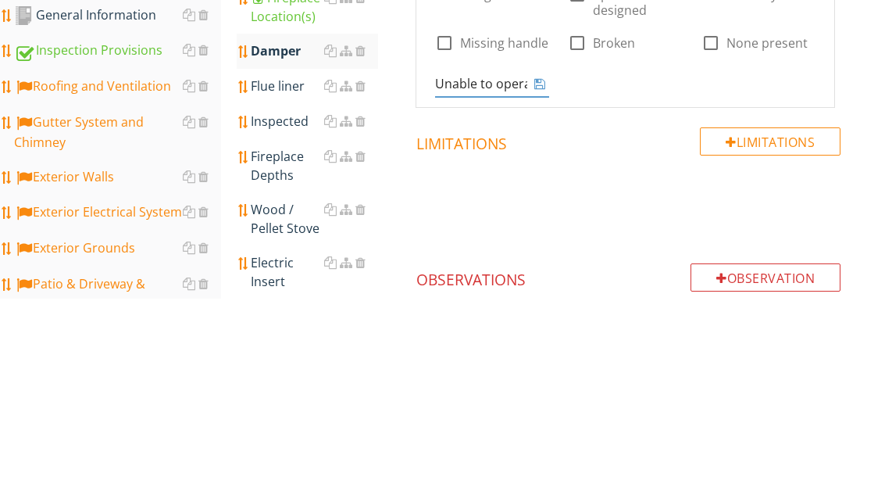
type input "Unable to operate due to insulation"
click at [534, 277] on icon at bounding box center [539, 283] width 11 height 13
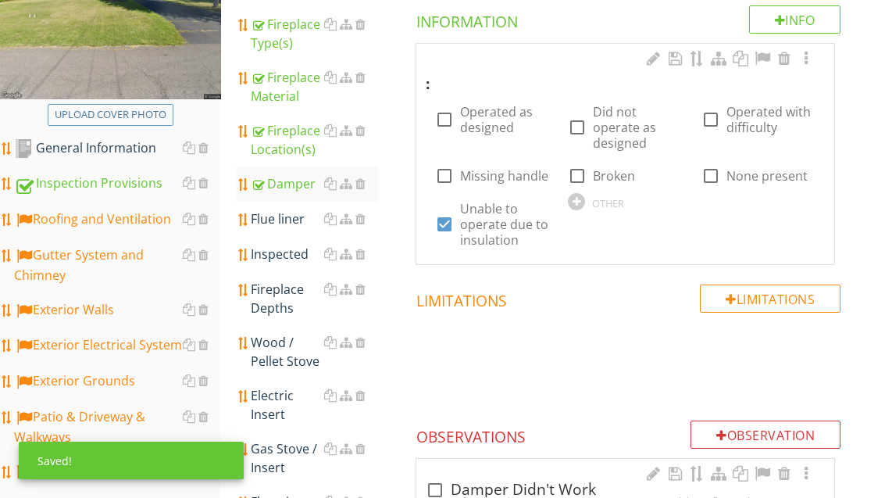
scroll to position [294, 0]
click at [292, 226] on div "Flue liner" at bounding box center [314, 219] width 127 height 19
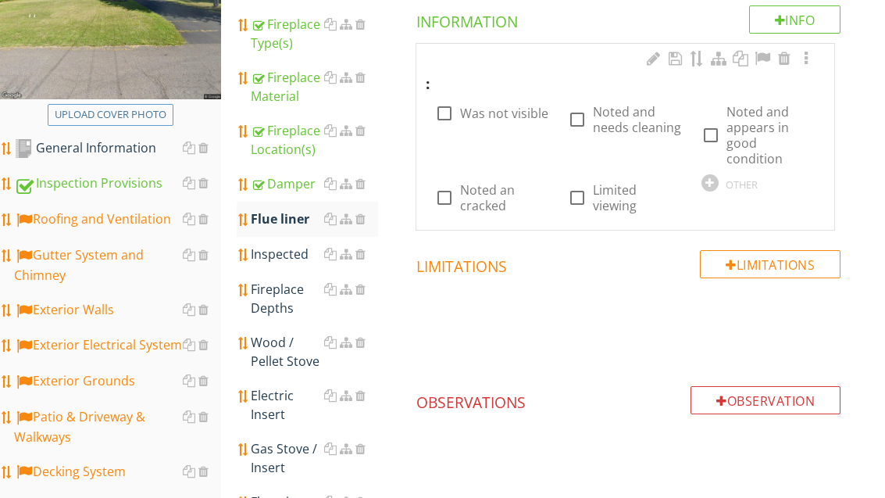
click at [491, 109] on label "Was not visible" at bounding box center [504, 113] width 88 height 16
checkbox input "true"
click at [288, 246] on div "Inspected" at bounding box center [314, 254] width 127 height 19
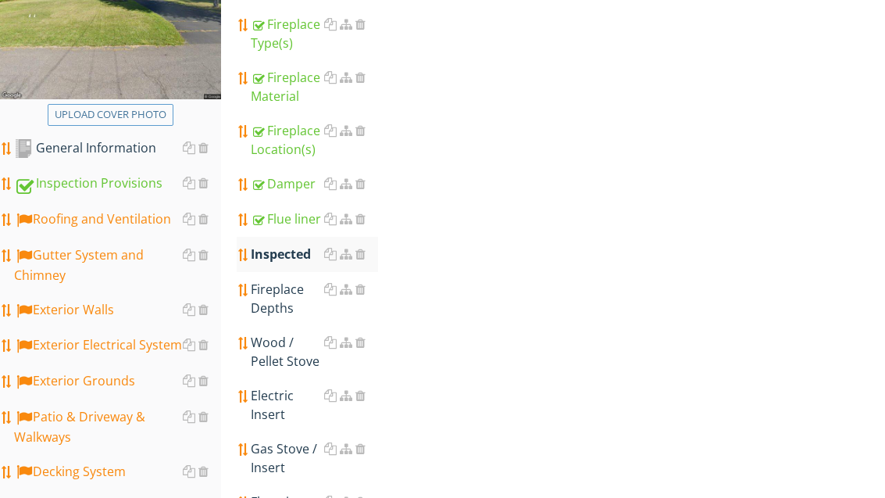
click at [298, 255] on div "Inspected" at bounding box center [314, 254] width 127 height 19
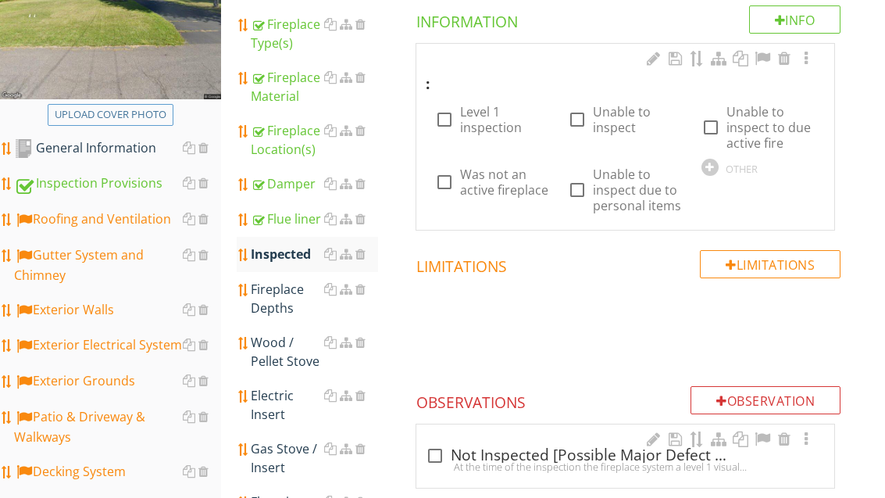
click at [483, 184] on label "Was not an active fireplace" at bounding box center [504, 181] width 89 height 31
checkbox input "true"
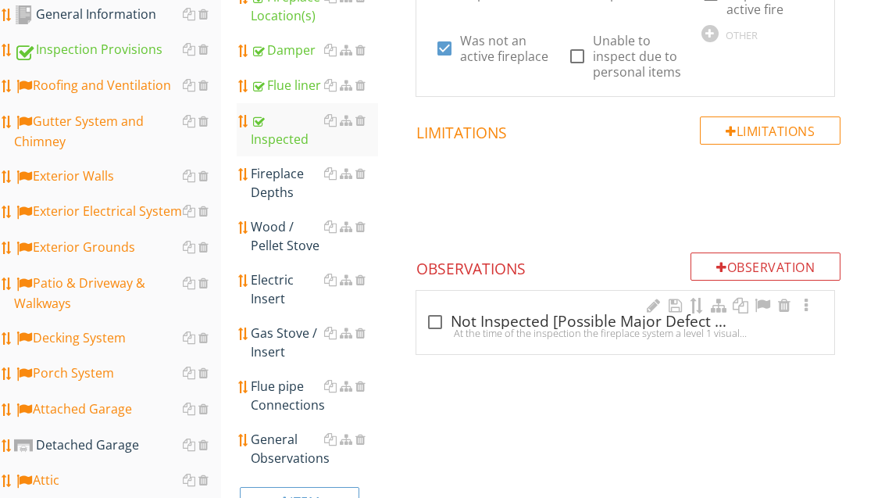
scroll to position [433, 0]
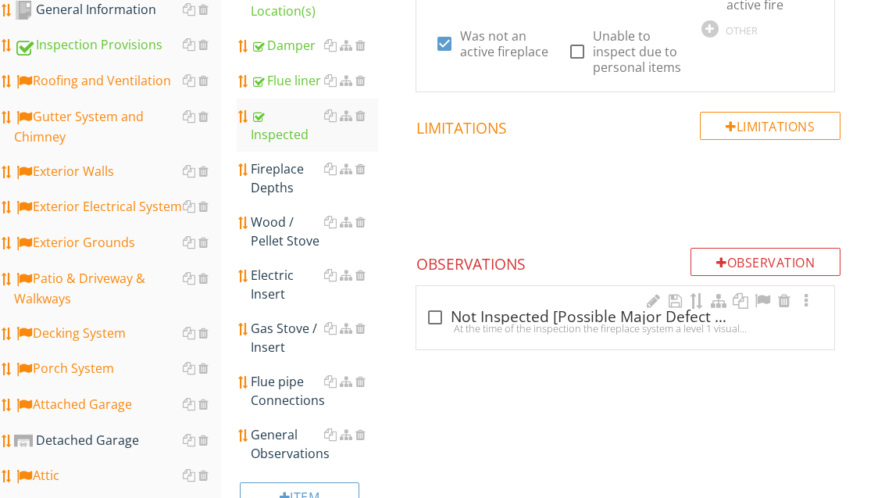
click at [279, 182] on div "Fireplace Depths" at bounding box center [314, 178] width 127 height 38
click at [275, 192] on div "Fireplace Depths" at bounding box center [314, 178] width 127 height 38
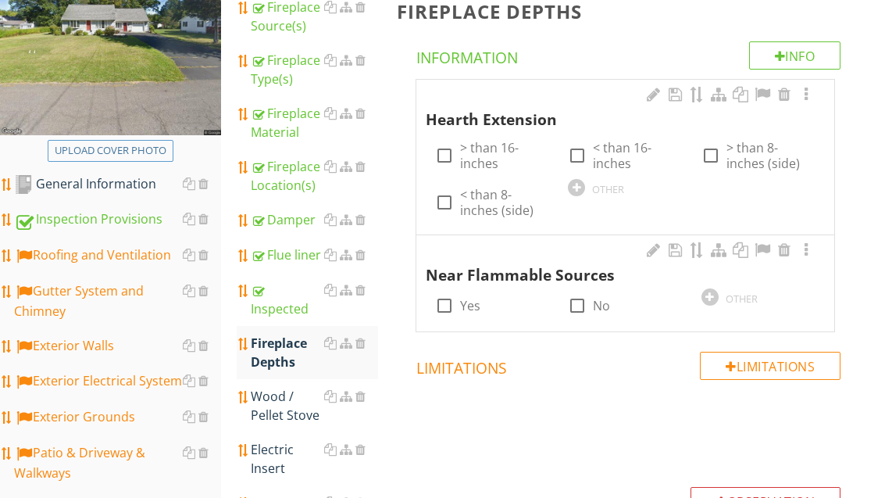
scroll to position [259, 0]
click at [488, 166] on label "> than 16-inches" at bounding box center [504, 155] width 89 height 31
checkbox input "true"
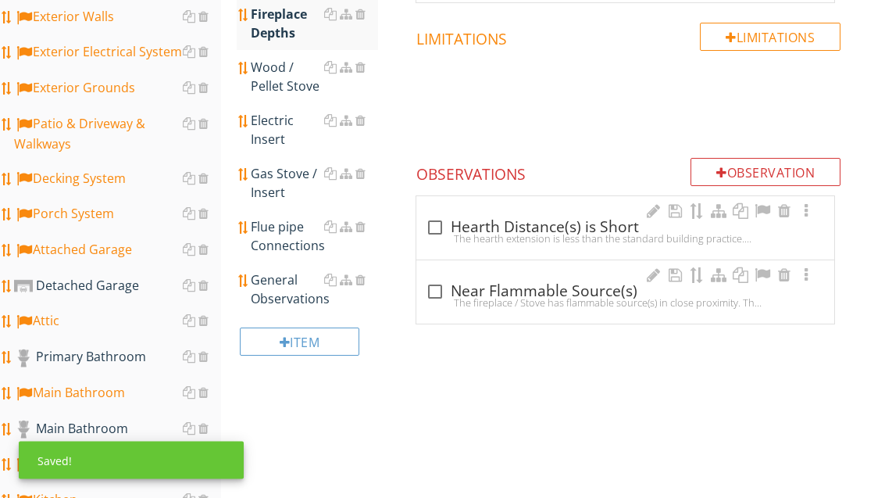
scroll to position [637, 0]
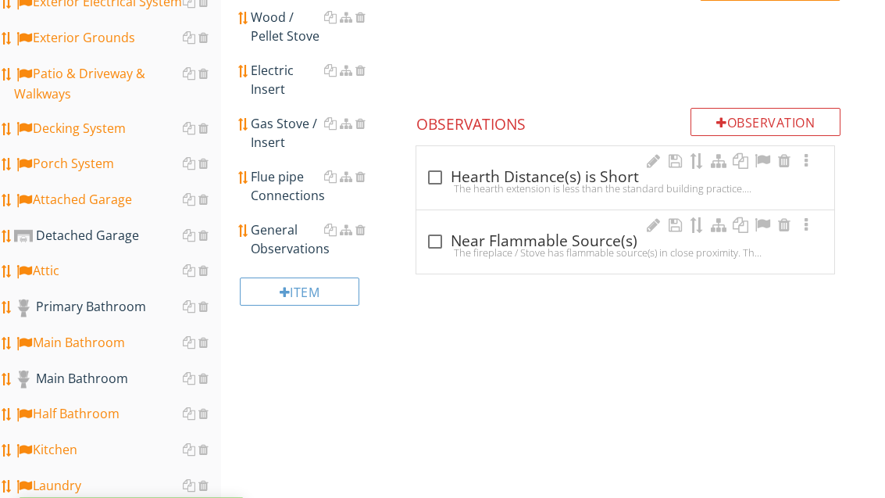
click at [277, 248] on div "General Observations" at bounding box center [314, 240] width 127 height 38
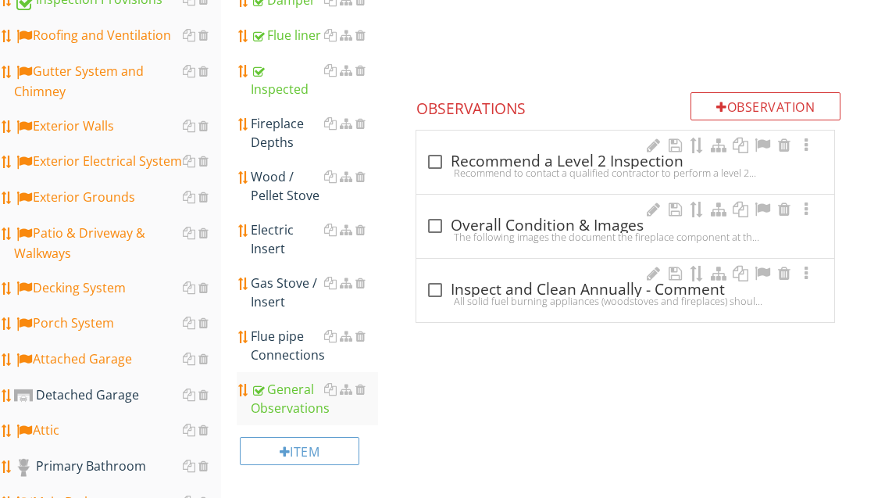
scroll to position [478, 0]
click at [509, 159] on div "check_box_outline_blank Recommend a Level 2 Inspection" at bounding box center [625, 161] width 399 height 19
checkbox input "true"
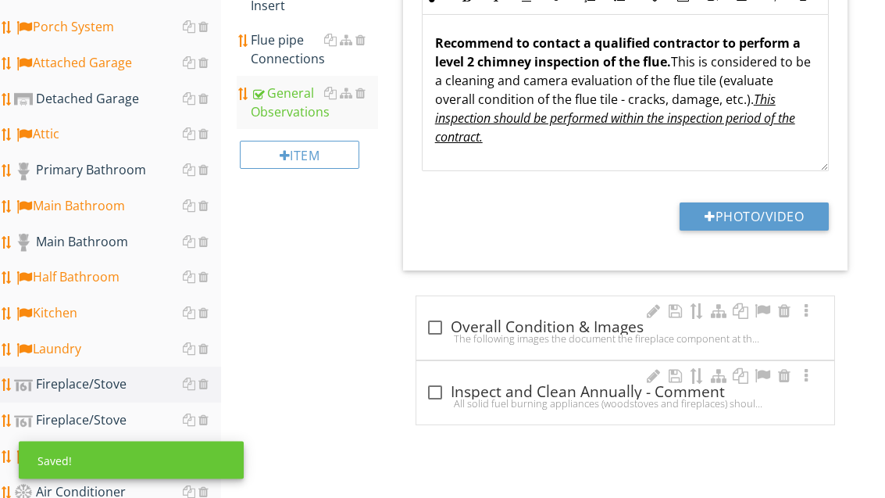
scroll to position [902, 0]
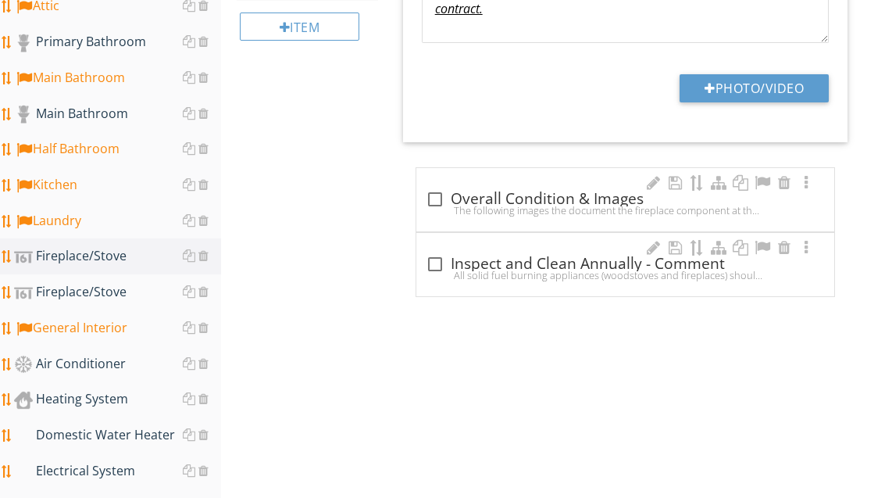
click at [437, 199] on div at bounding box center [435, 199] width 27 height 27
checkbox input "true"
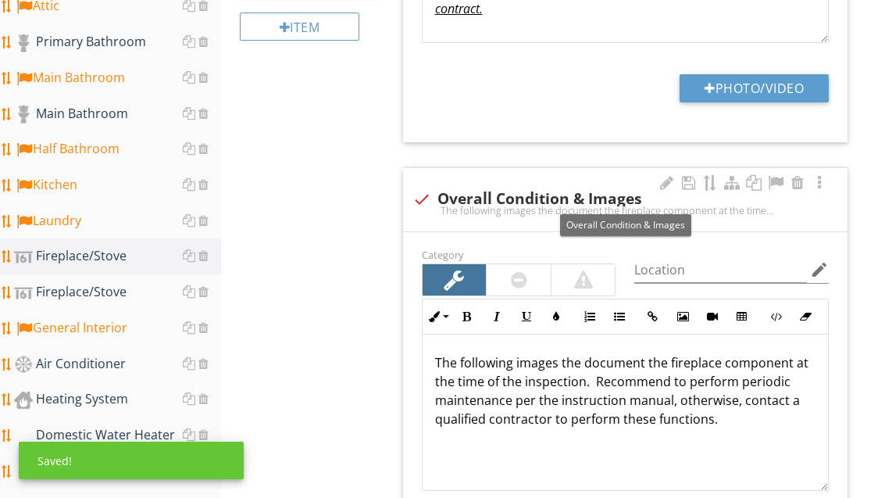
click at [776, 179] on div at bounding box center [775, 183] width 19 height 16
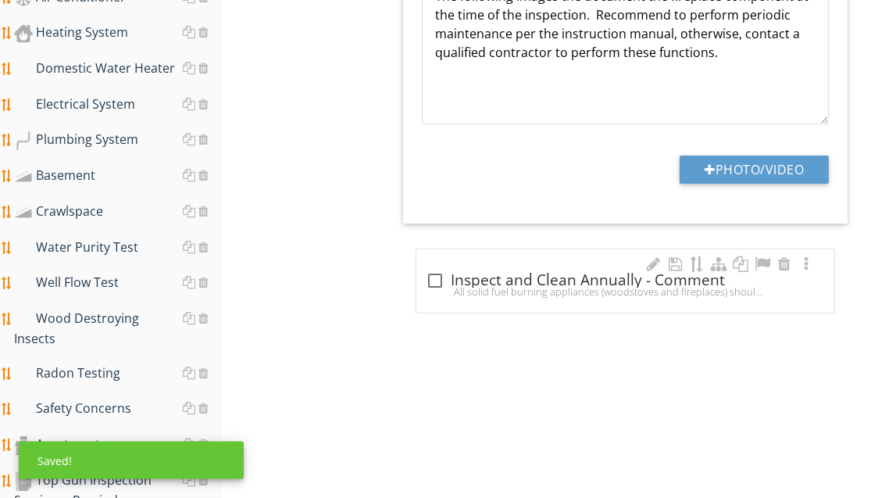
scroll to position [1298, 0]
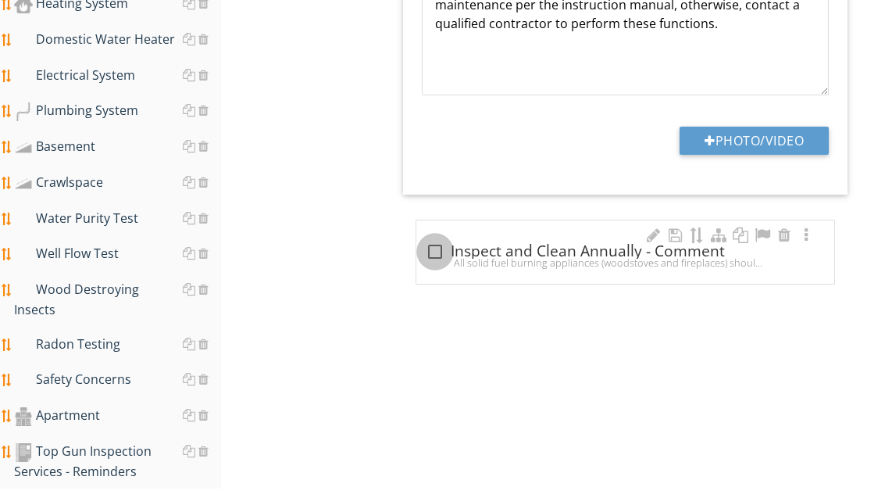
click at [441, 252] on div at bounding box center [435, 251] width 27 height 27
checkbox input "true"
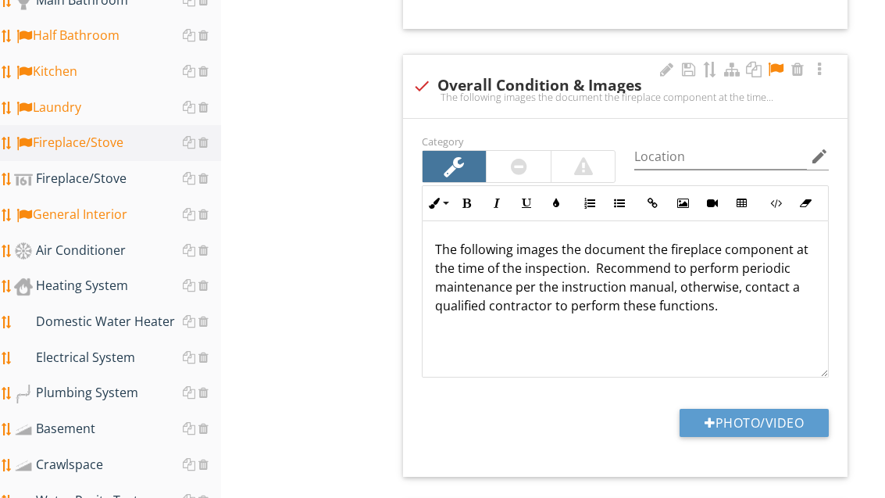
scroll to position [1007, 0]
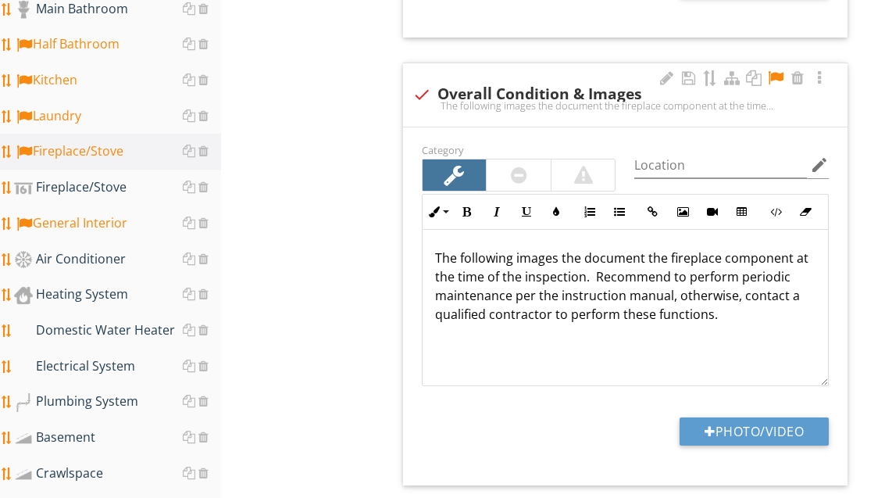
click at [120, 302] on div "Heating System" at bounding box center [117, 294] width 207 height 20
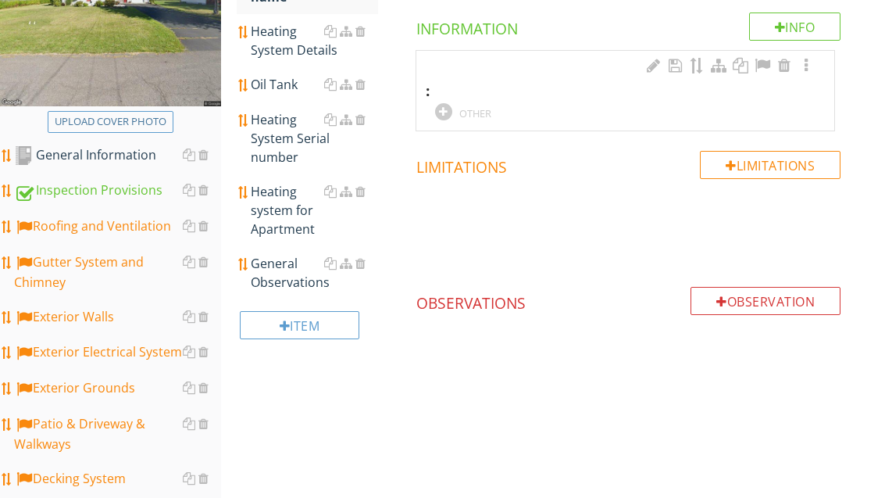
scroll to position [225, 0]
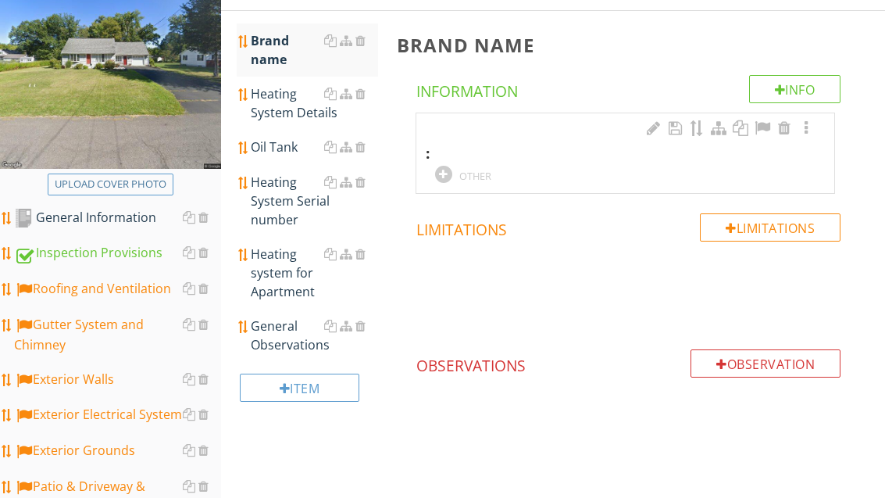
click at [452, 169] on div at bounding box center [443, 174] width 17 height 17
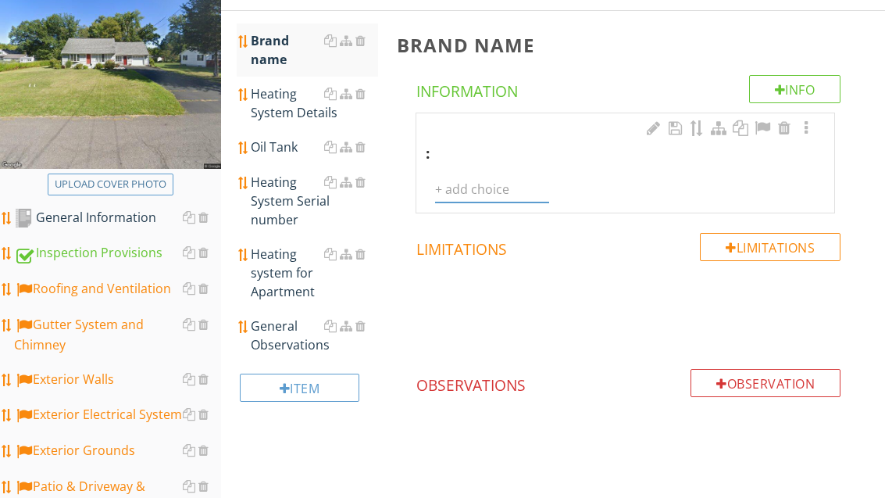
click at [482, 191] on input "text" at bounding box center [492, 190] width 114 height 26
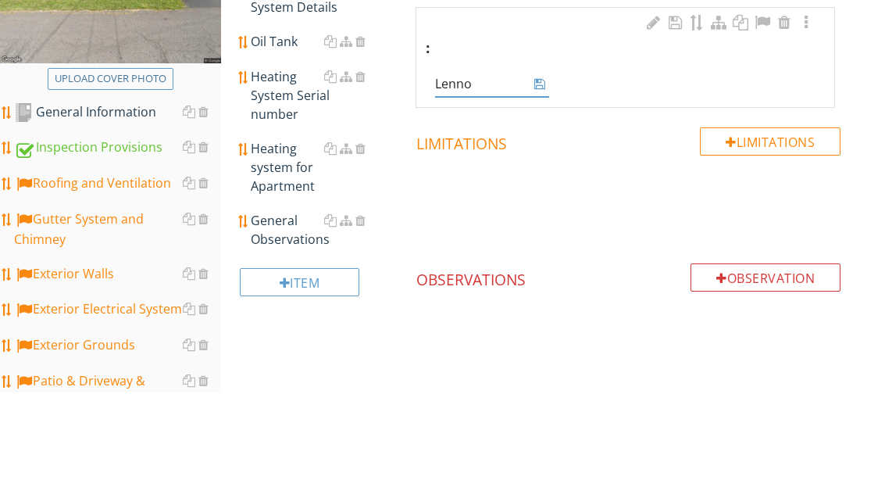
type input "[PERSON_NAME]"
click at [540, 177] on div "[PERSON_NAME]" at bounding box center [492, 190] width 114 height 26
click at [543, 183] on icon at bounding box center [539, 189] width 11 height 13
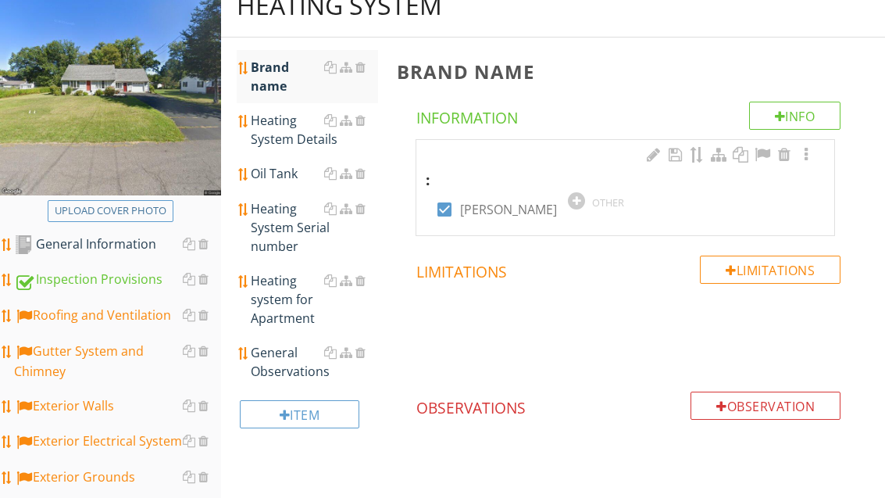
scroll to position [173, 0]
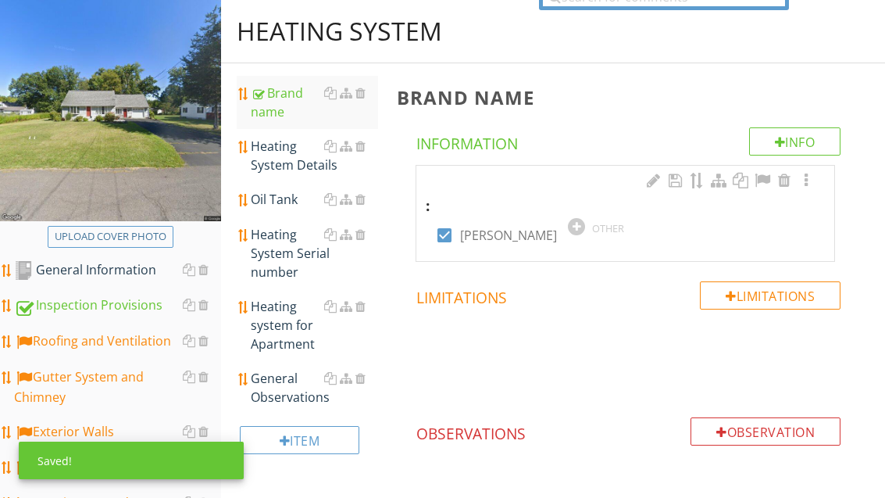
click at [295, 162] on div "Heating System Details" at bounding box center [314, 156] width 127 height 38
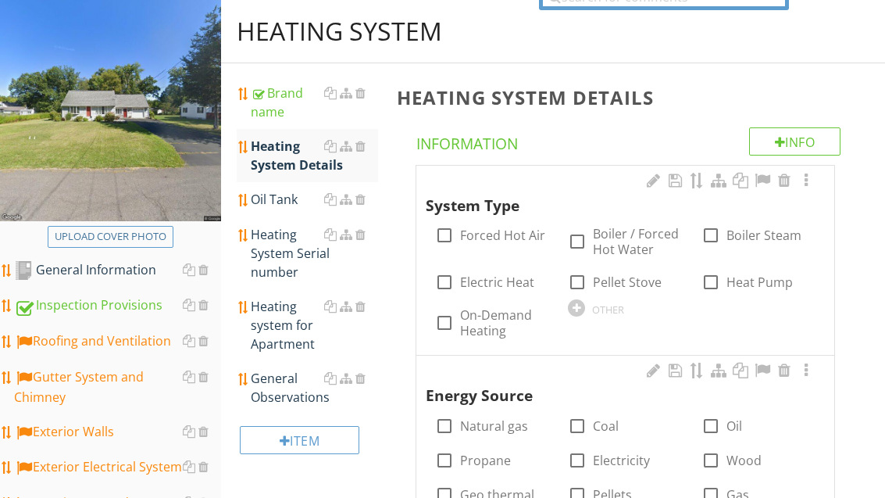
click at [502, 235] on label "Forced Hot Air" at bounding box center [502, 235] width 85 height 16
click at [493, 234] on label "Forced Hot Air" at bounding box center [502, 235] width 85 height 16
checkbox input "false"
click at [627, 235] on label "Boiler / Forced Hot Water" at bounding box center [637, 241] width 89 height 31
checkbox input "true"
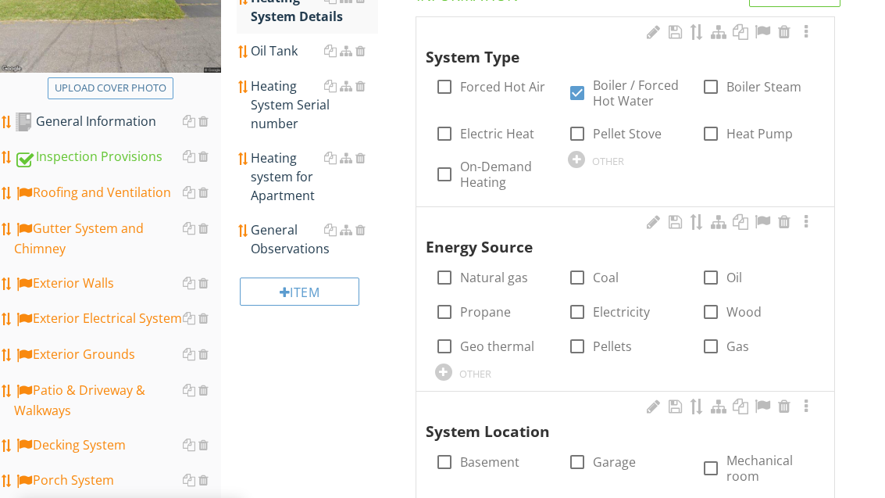
scroll to position [347, 0]
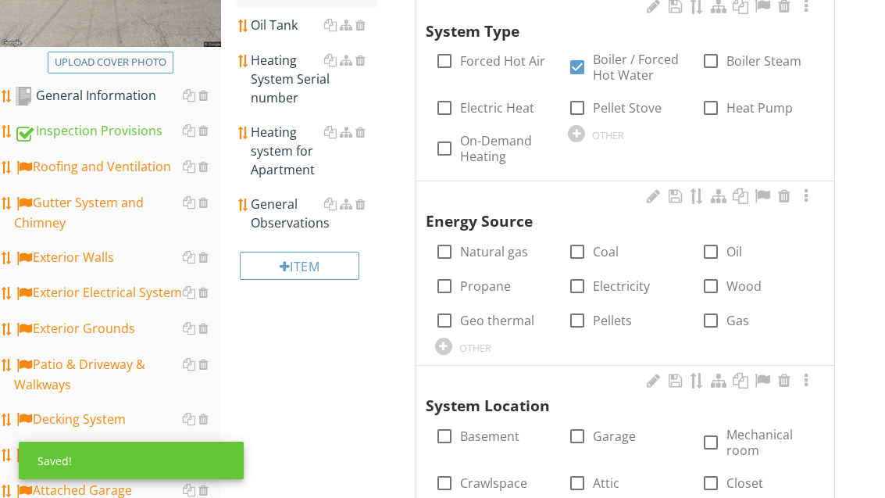
click at [509, 245] on label "Natural gas" at bounding box center [494, 252] width 68 height 16
checkbox input "true"
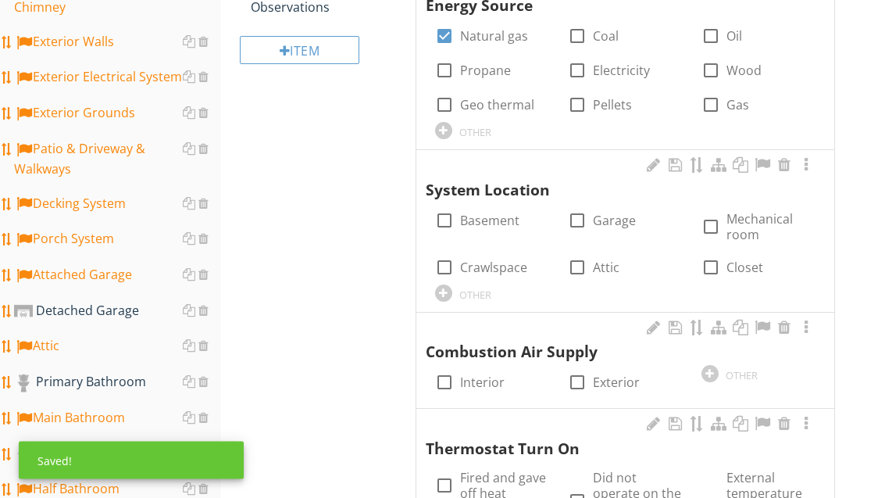
scroll to position [563, 0]
click at [497, 221] on label "Basement" at bounding box center [489, 221] width 59 height 16
checkbox input "true"
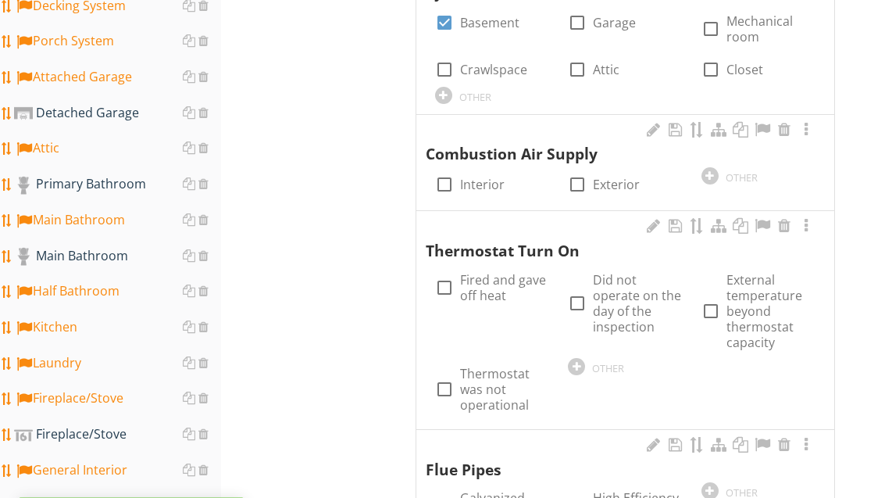
scroll to position [760, 0]
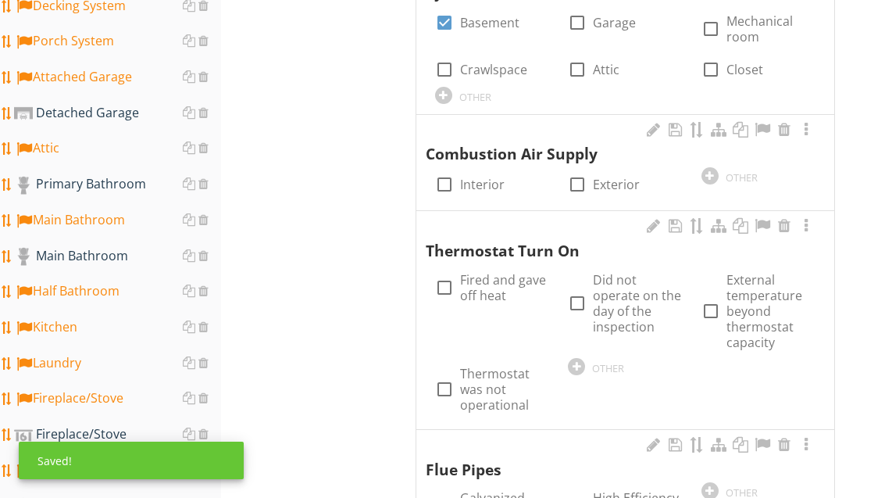
click at [484, 187] on label "Interior" at bounding box center [482, 185] width 45 height 16
checkbox input "true"
click at [499, 280] on label "Fired and gave off heat" at bounding box center [504, 287] width 89 height 31
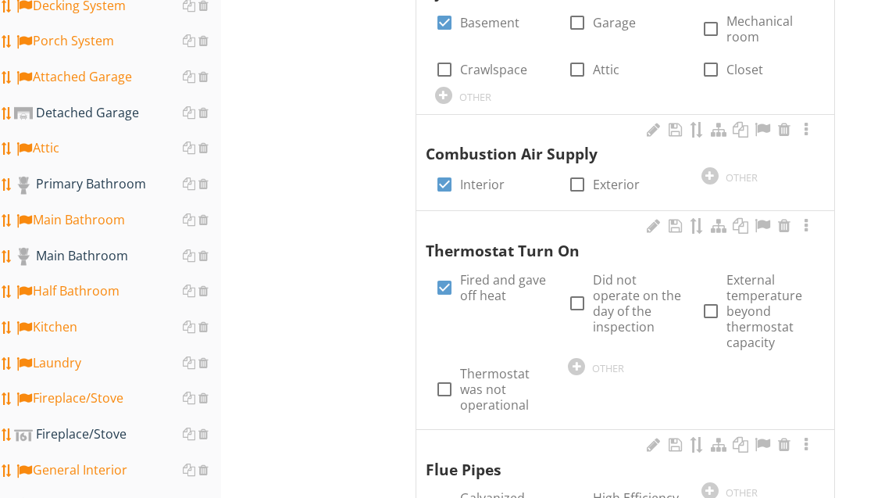
click at [475, 288] on label "Fired and gave off heat" at bounding box center [504, 287] width 89 height 31
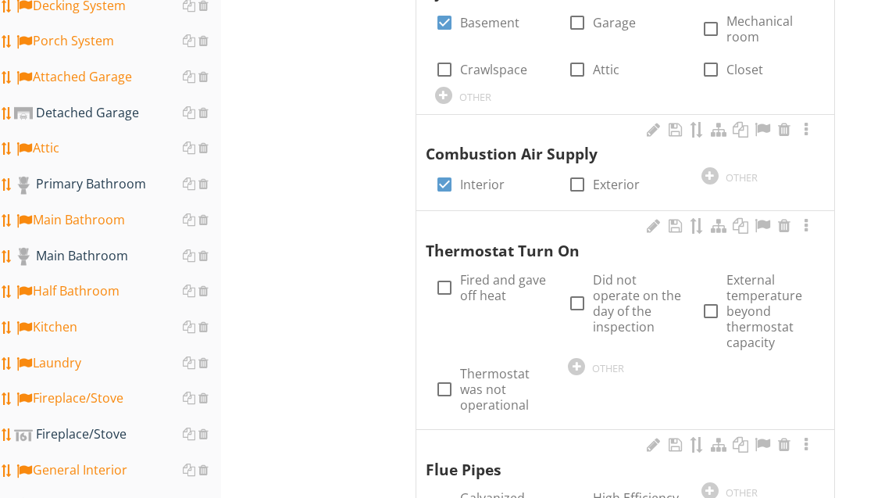
click at [483, 284] on label "Fired and gave off heat" at bounding box center [504, 287] width 89 height 31
checkbox input "true"
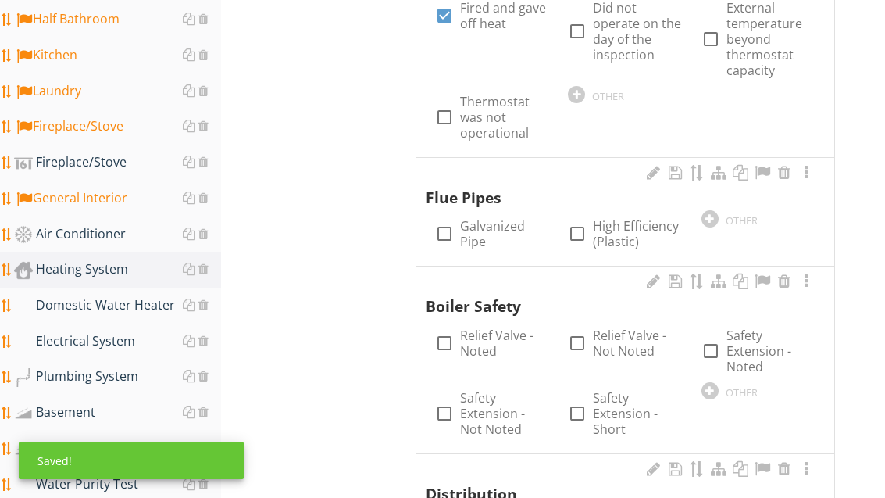
scroll to position [1053, 0]
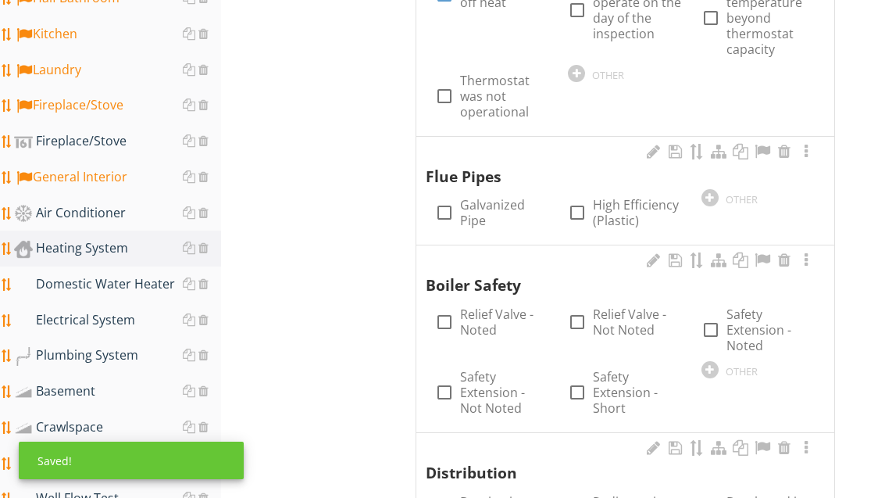
click at [493, 201] on label "Galvanized Pipe" at bounding box center [504, 212] width 89 height 31
checkbox input "true"
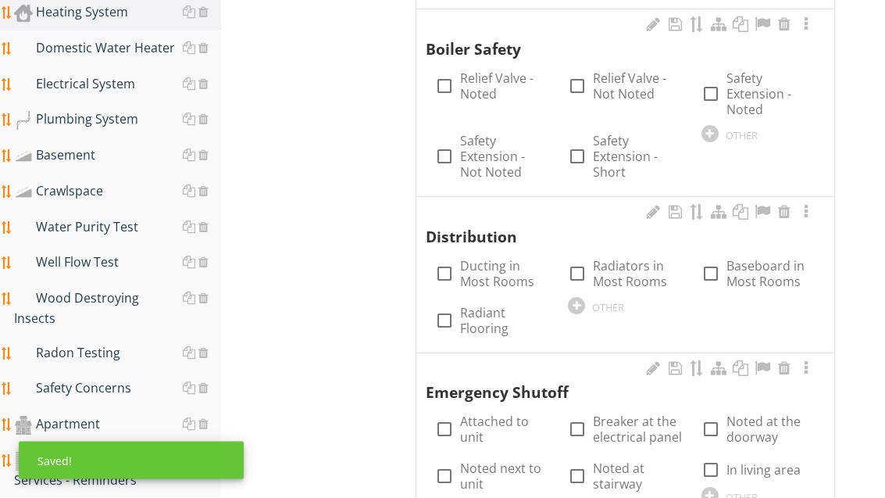
scroll to position [1289, 0]
click at [488, 86] on label "Relief Valve - Noted" at bounding box center [504, 85] width 89 height 31
checkbox input "true"
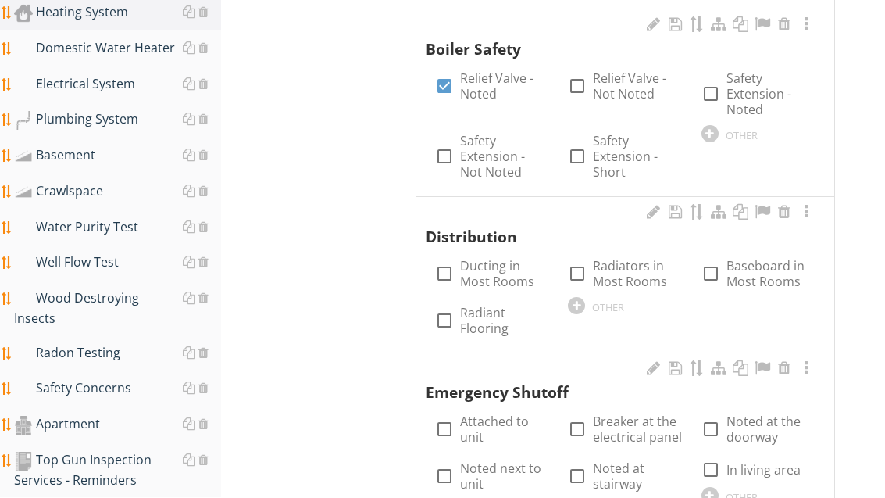
click at [500, 260] on label "Ducting in Most Rooms" at bounding box center [504, 273] width 89 height 31
checkbox input "true"
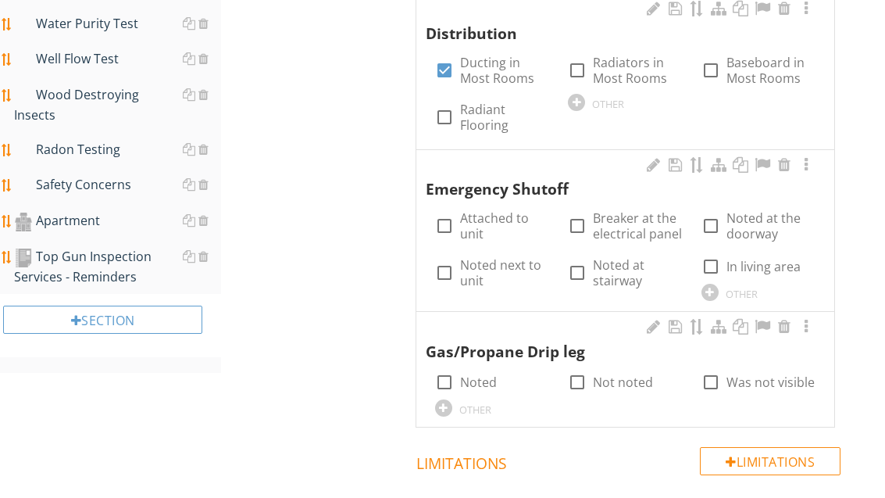
scroll to position [1517, 0]
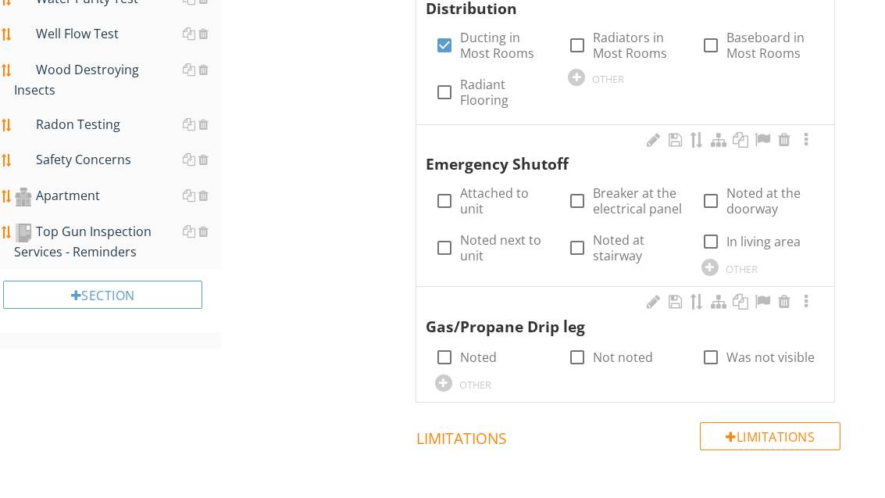
click at [714, 259] on div at bounding box center [710, 267] width 17 height 17
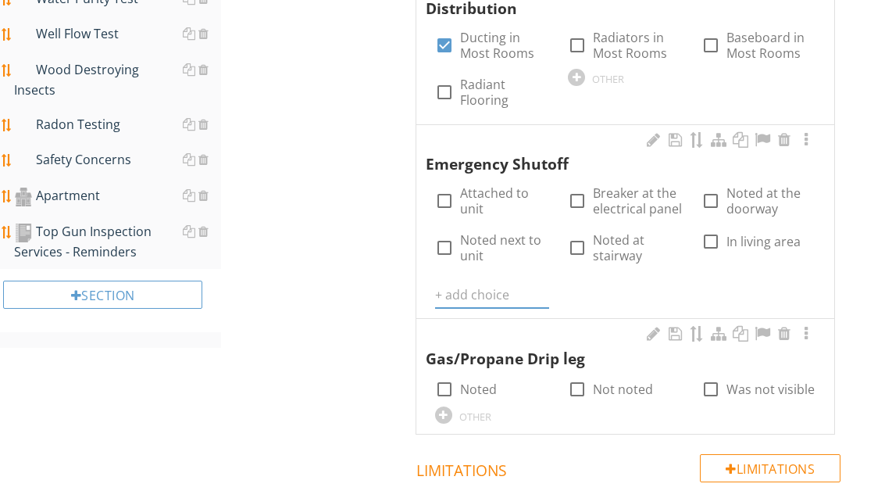
click at [471, 285] on input "text" at bounding box center [492, 295] width 114 height 26
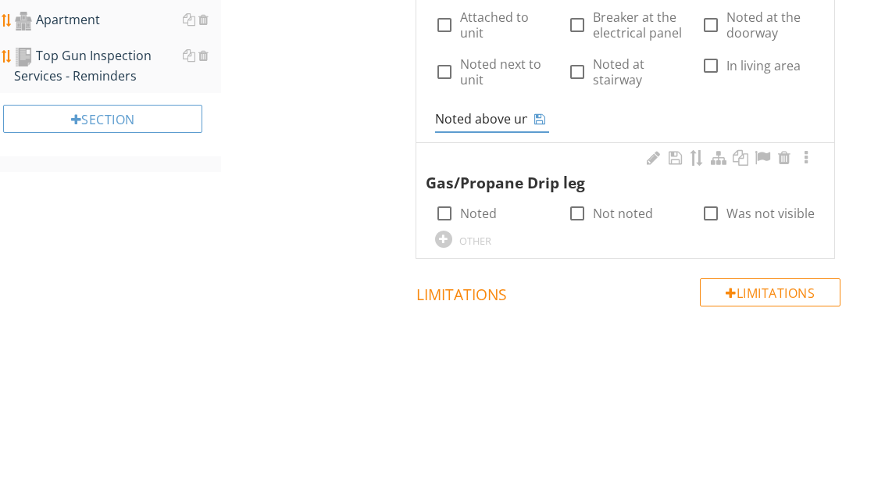
type input "Noted above unit"
click at [545, 288] on icon at bounding box center [539, 294] width 11 height 13
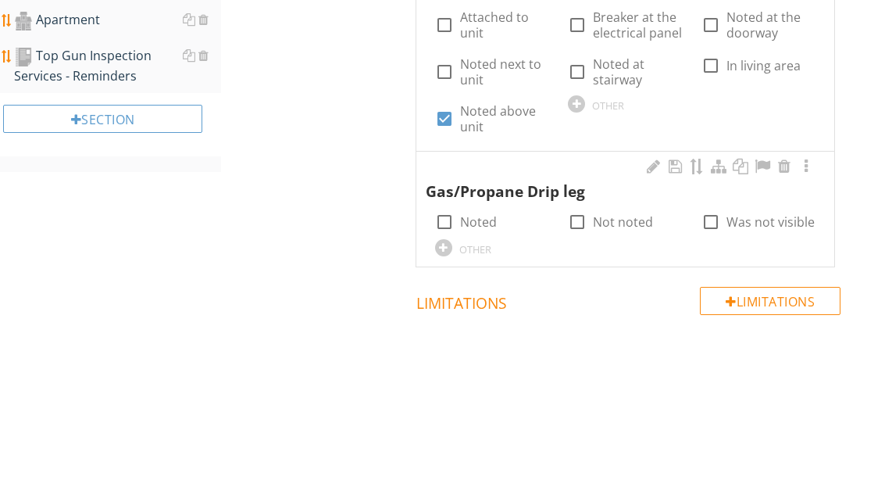
scroll to position [1693, 0]
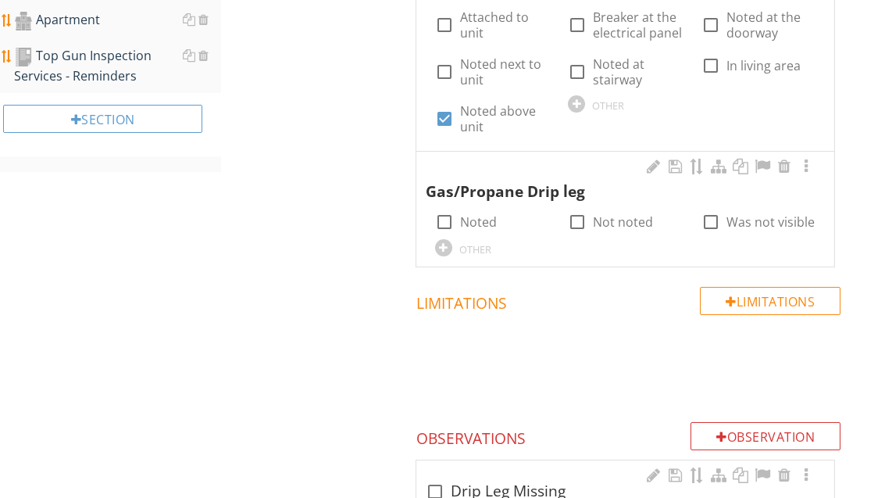
click at [491, 214] on label "Noted" at bounding box center [478, 222] width 37 height 16
checkbox input "true"
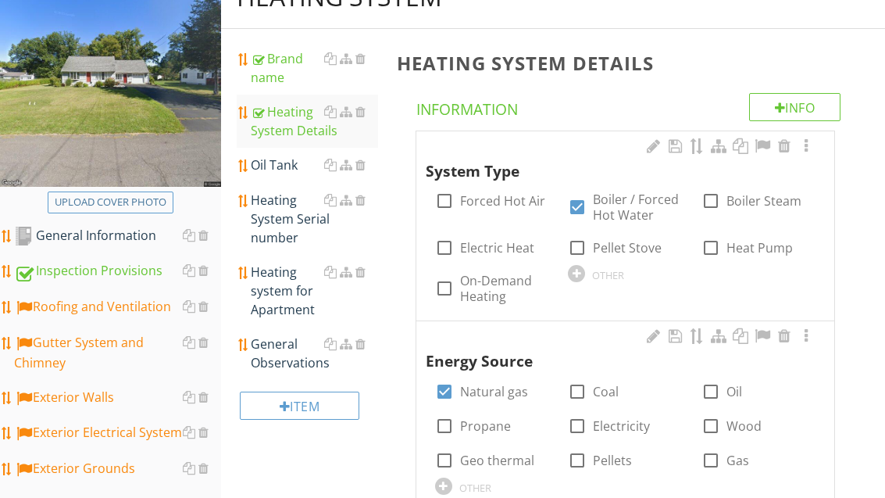
scroll to position [176, 0]
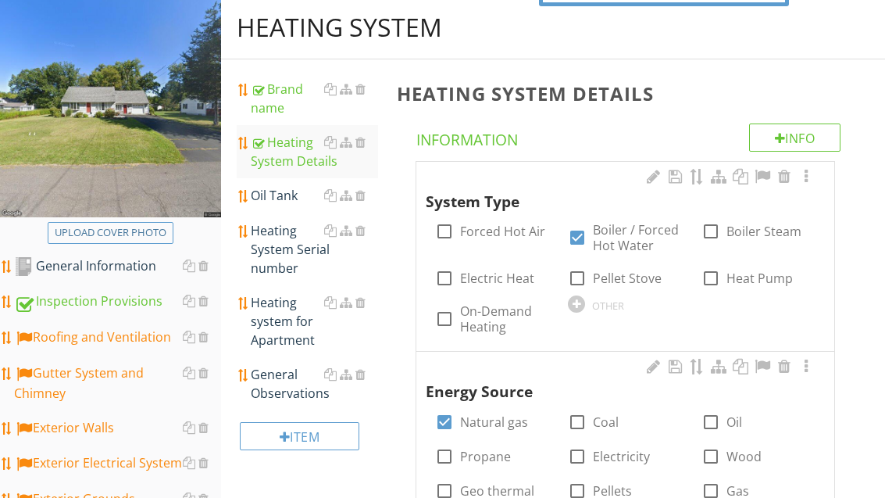
click at [282, 206] on link "Oil Tank" at bounding box center [314, 196] width 127 height 34
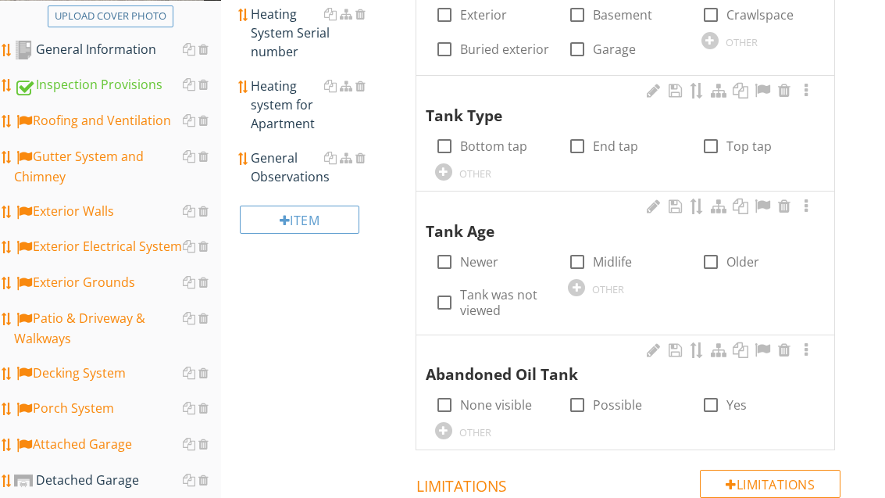
scroll to position [402, 0]
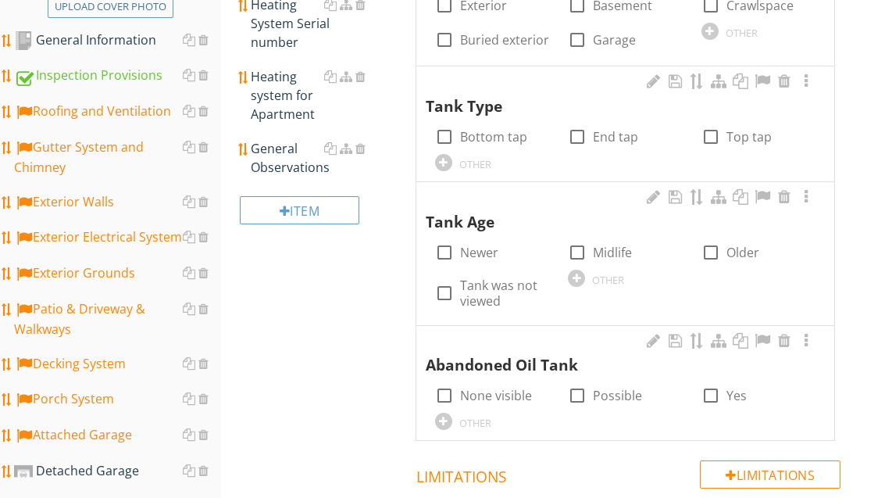
click at [601, 394] on label "Possible" at bounding box center [617, 396] width 49 height 16
click at [601, 391] on label "Possible" at bounding box center [617, 396] width 49 height 16
click at [713, 391] on div at bounding box center [711, 395] width 27 height 27
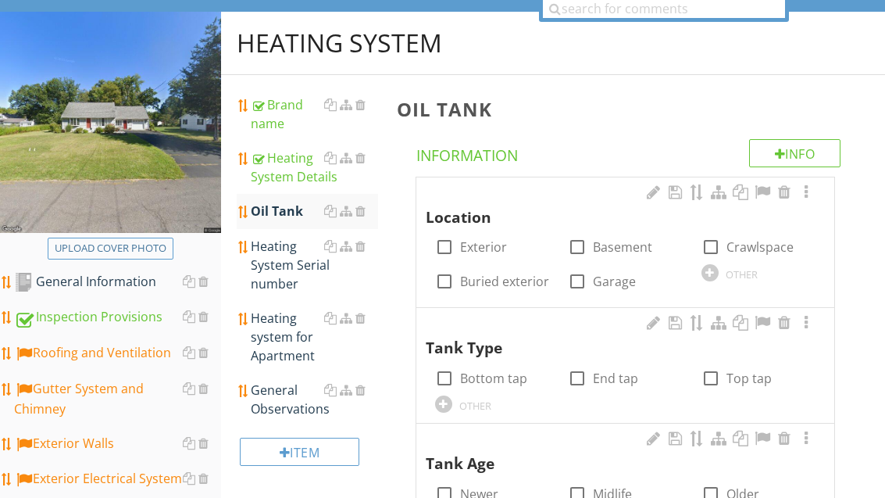
scroll to position [160, 0]
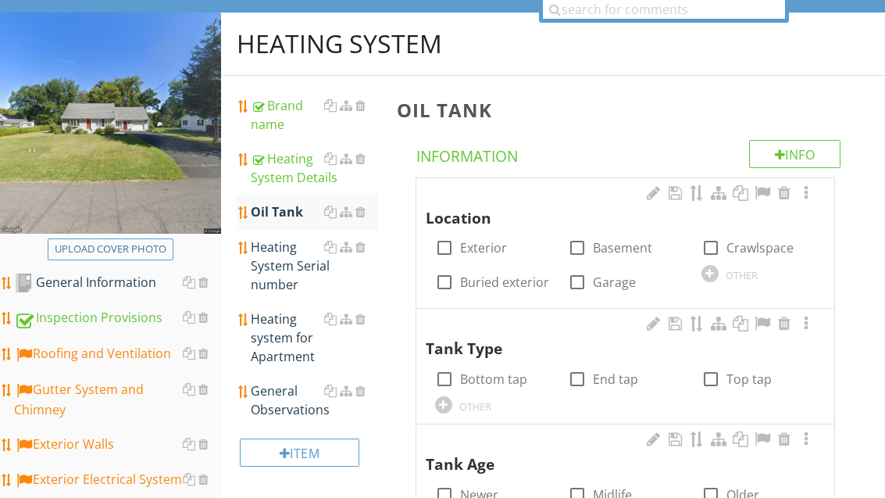
click at [280, 273] on div "Heating System Serial number" at bounding box center [314, 266] width 127 height 56
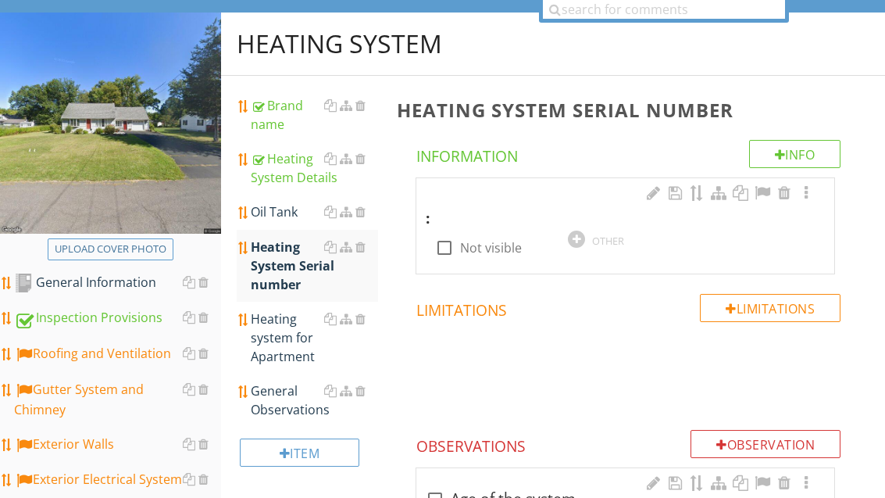
click at [577, 236] on div at bounding box center [576, 238] width 17 height 17
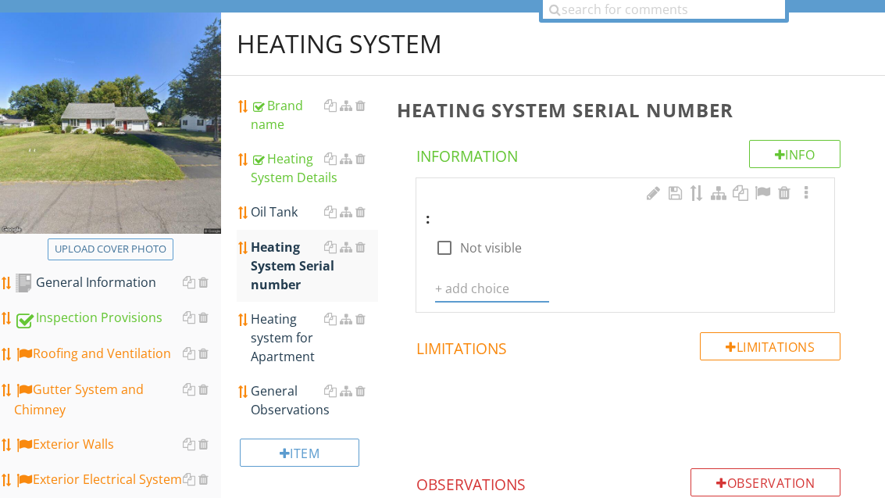
click at [471, 295] on input "text" at bounding box center [492, 289] width 114 height 26
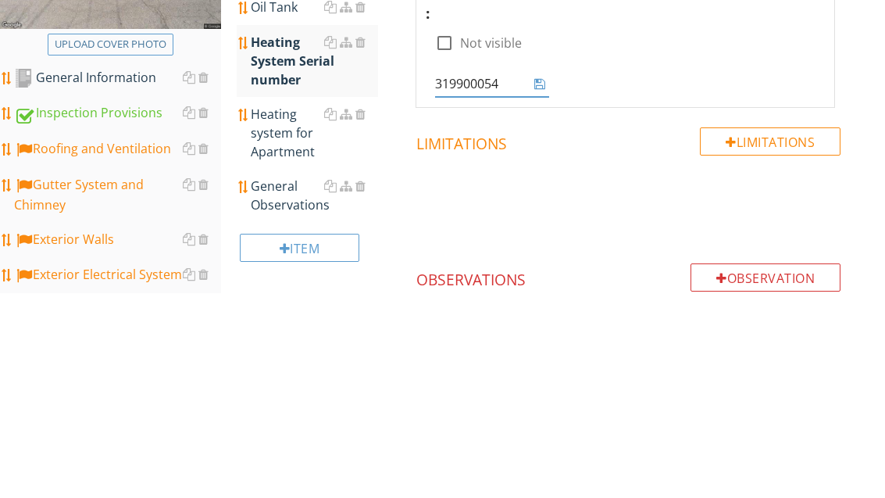
click at [538, 282] on icon at bounding box center [539, 288] width 11 height 13
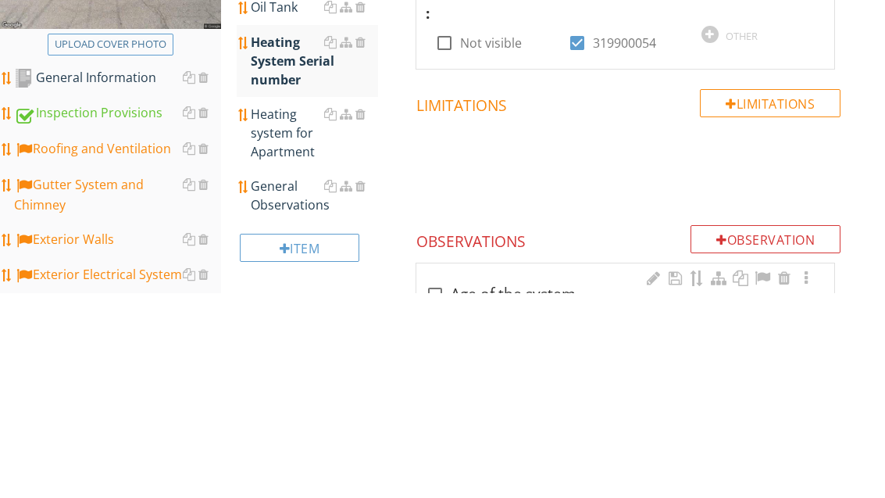
scroll to position [365, 0]
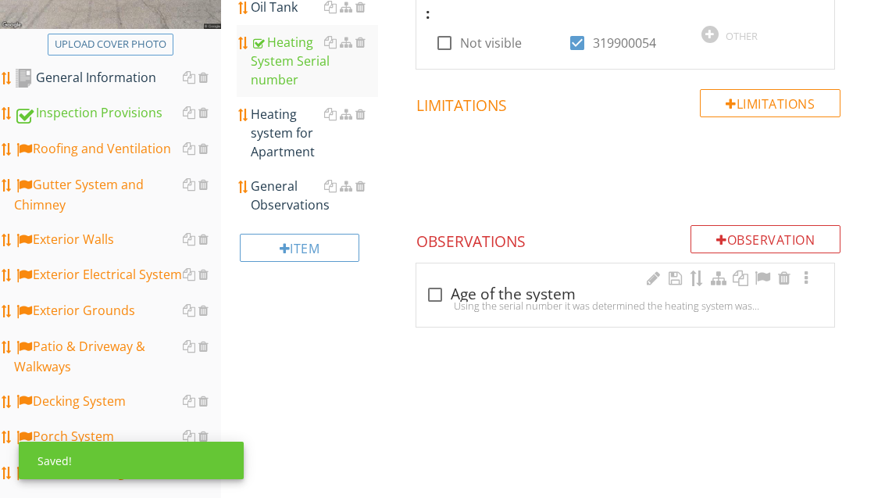
click at [508, 293] on div "check_box_outline_blank Age of the system" at bounding box center [625, 294] width 399 height 19
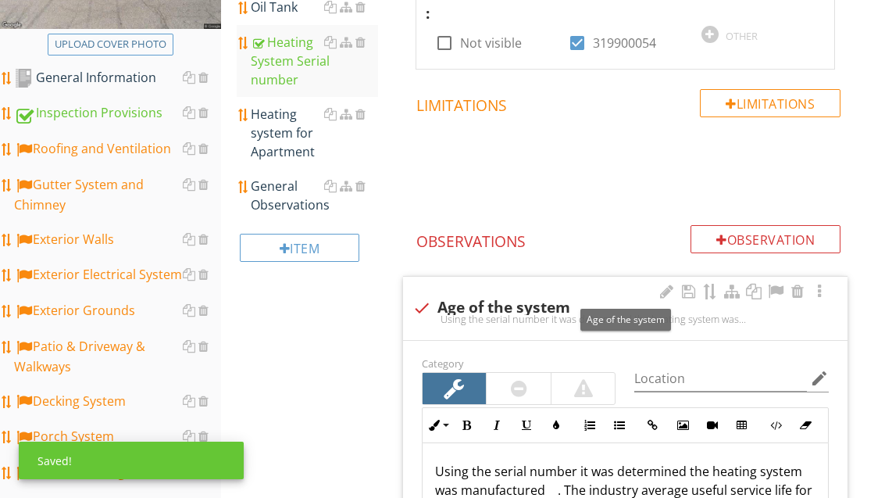
click at [771, 289] on div at bounding box center [775, 292] width 19 height 16
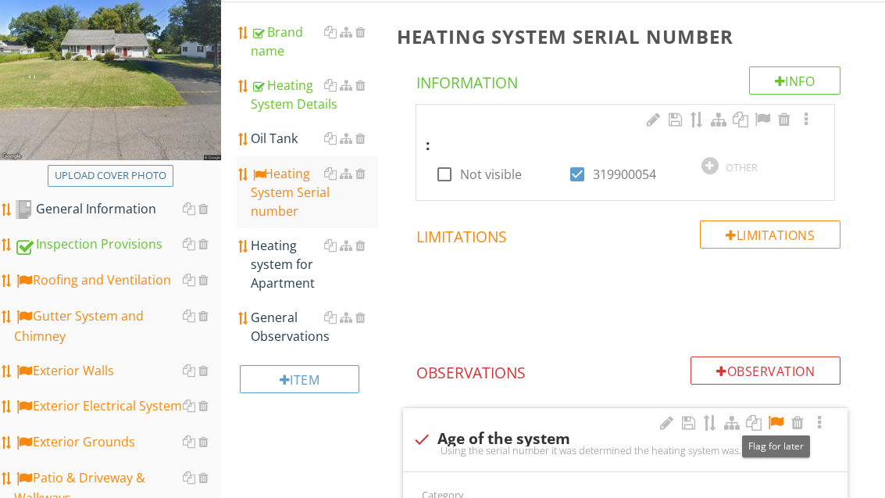
scroll to position [233, 0]
click at [289, 330] on div "General Observations" at bounding box center [314, 328] width 127 height 38
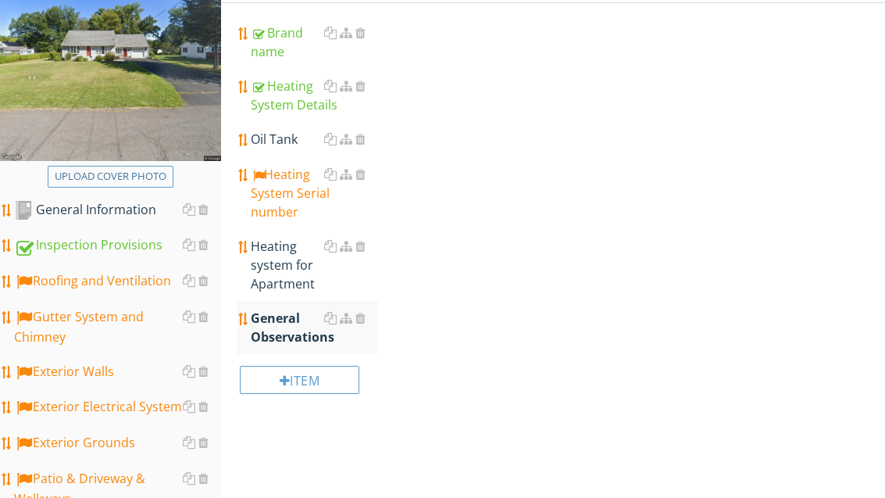
click at [288, 348] on link "General Observations" at bounding box center [314, 327] width 127 height 53
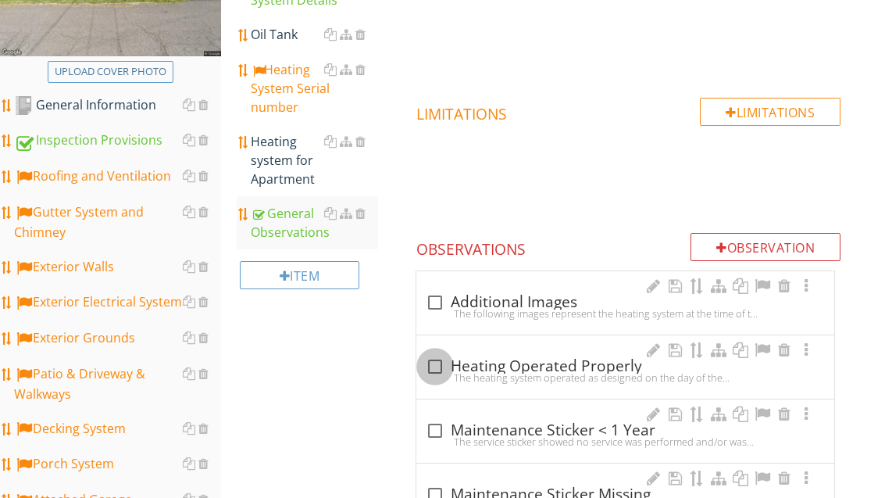
scroll to position [338, 0]
click at [438, 364] on div at bounding box center [435, 366] width 27 height 27
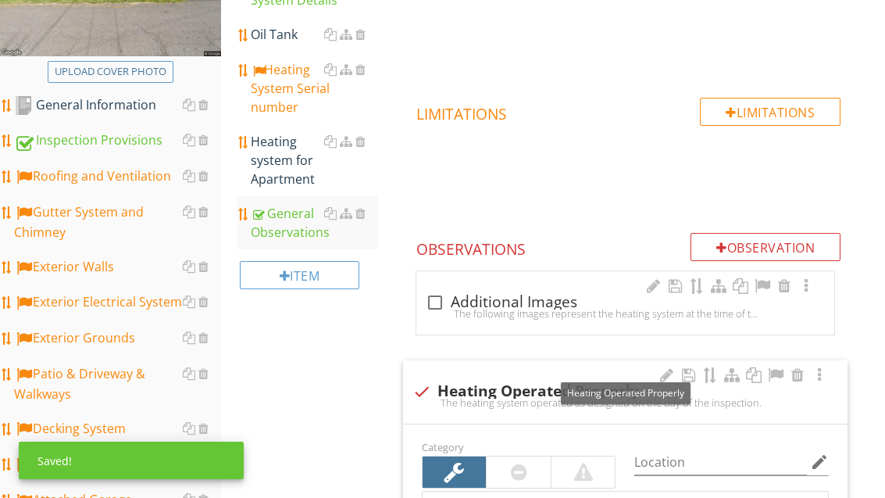
click at [772, 380] on div at bounding box center [775, 375] width 19 height 16
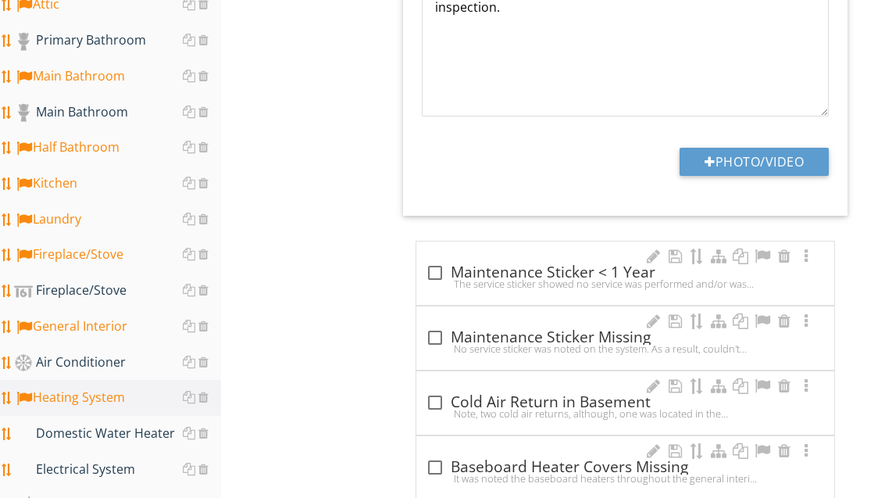
scroll to position [904, 0]
click at [435, 334] on div at bounding box center [435, 337] width 27 height 27
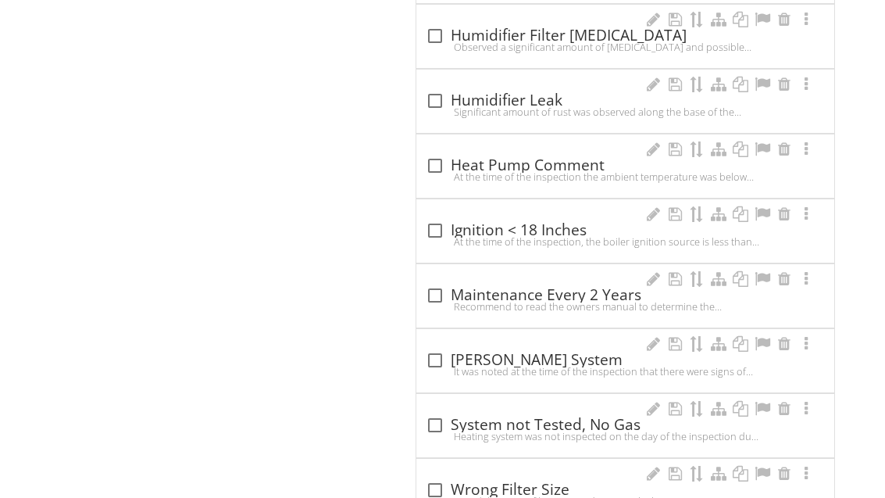
scroll to position [2586, 0]
click at [445, 295] on div at bounding box center [435, 295] width 27 height 27
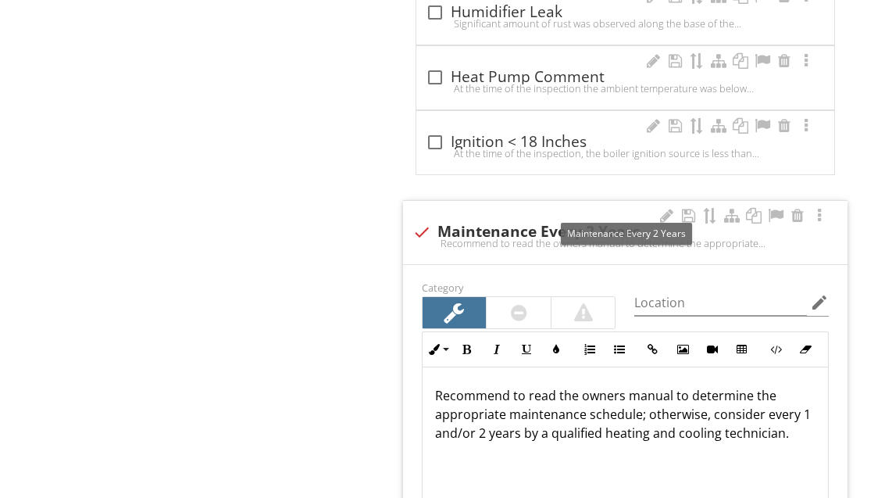
scroll to position [2673, 0]
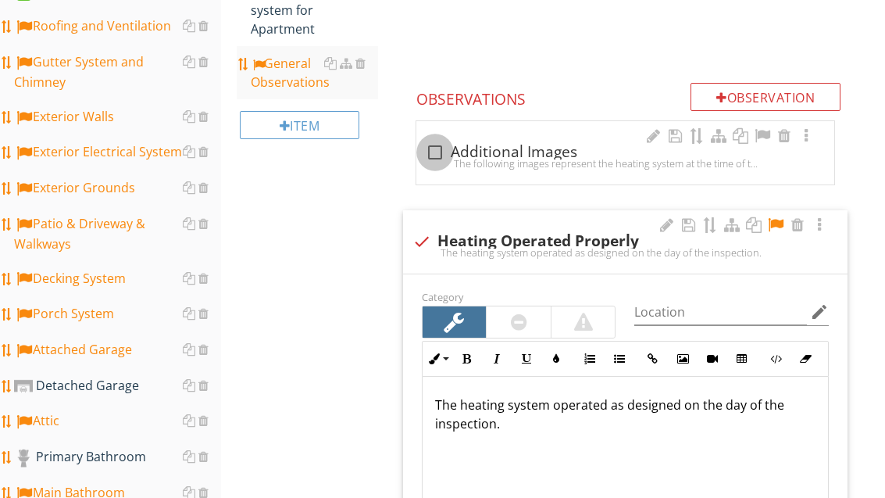
scroll to position [488, 0]
click at [438, 152] on div at bounding box center [435, 152] width 27 height 27
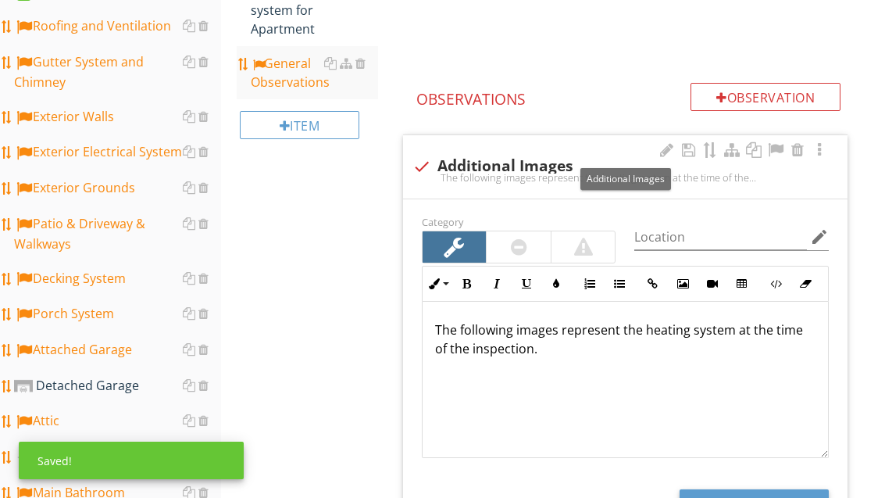
click at [781, 152] on div at bounding box center [775, 150] width 19 height 16
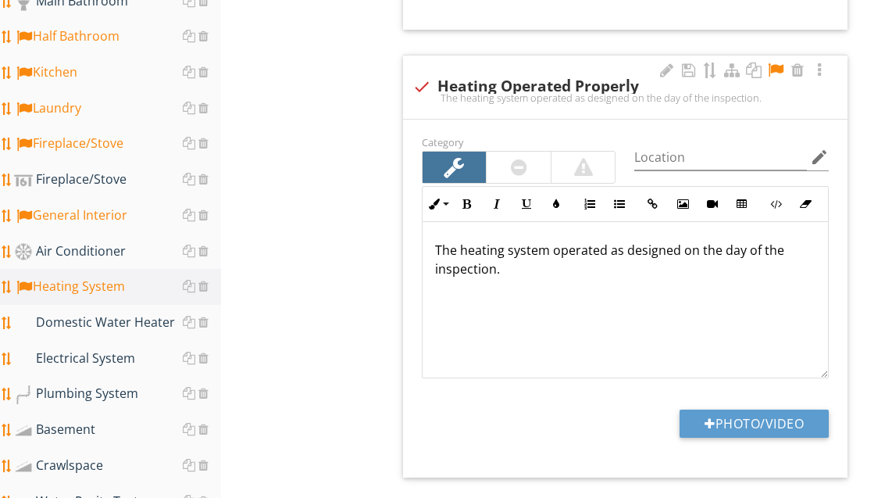
scroll to position [1020, 0]
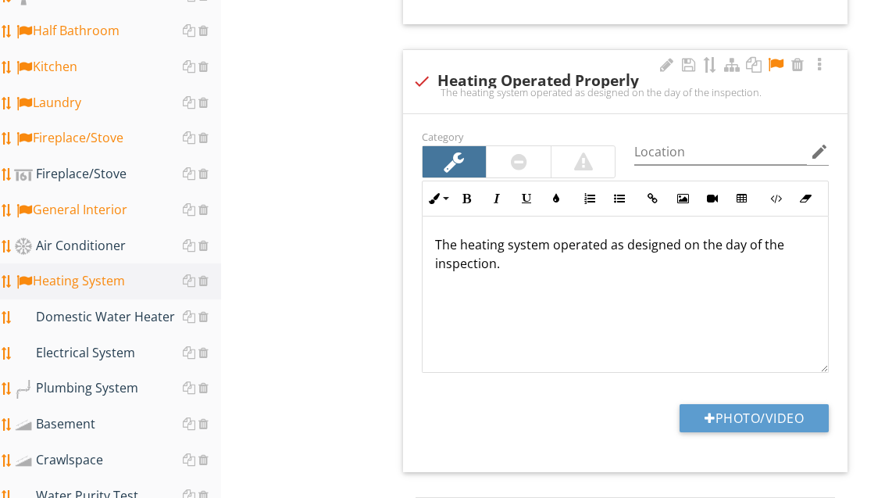
click at [134, 320] on div "Domestic Water Heater" at bounding box center [117, 317] width 207 height 20
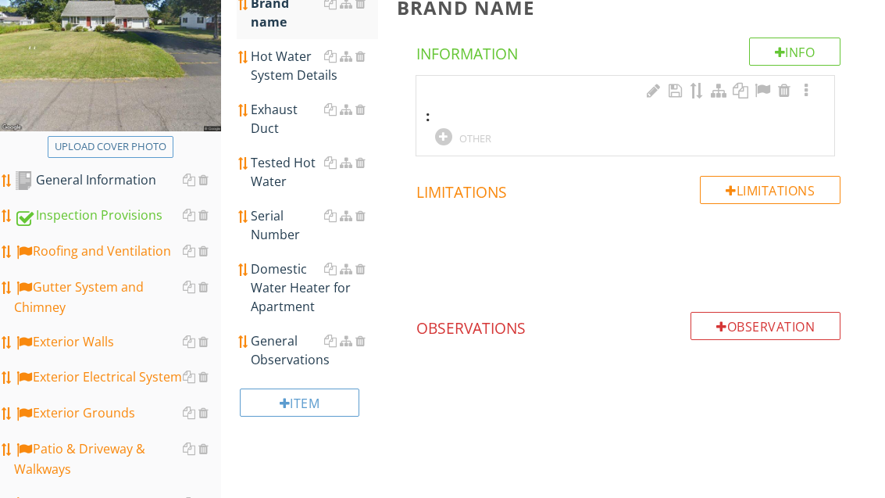
scroll to position [262, 0]
click at [448, 141] on div at bounding box center [443, 137] width 17 height 17
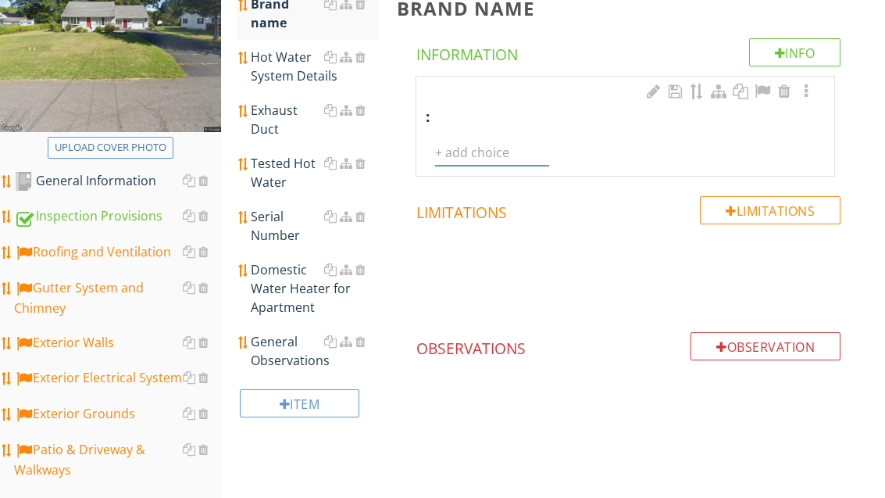
click at [480, 147] on input "text" at bounding box center [492, 153] width 114 height 26
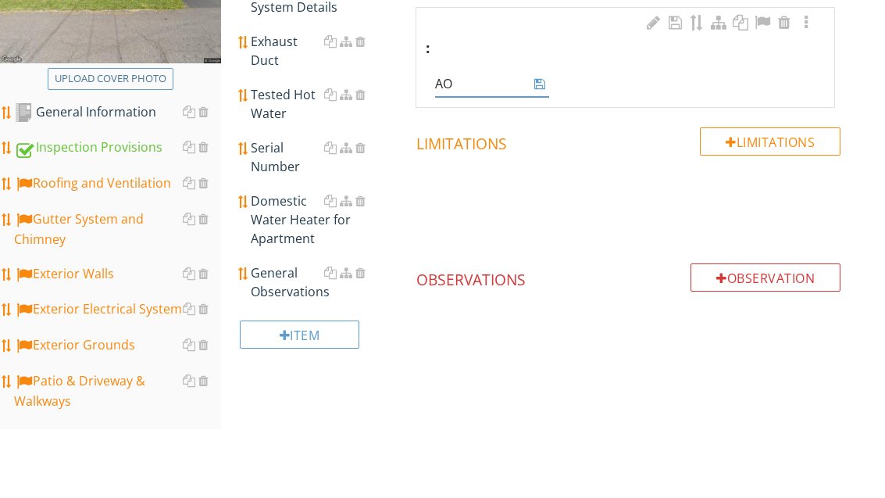
click at [540, 146] on icon at bounding box center [539, 152] width 11 height 13
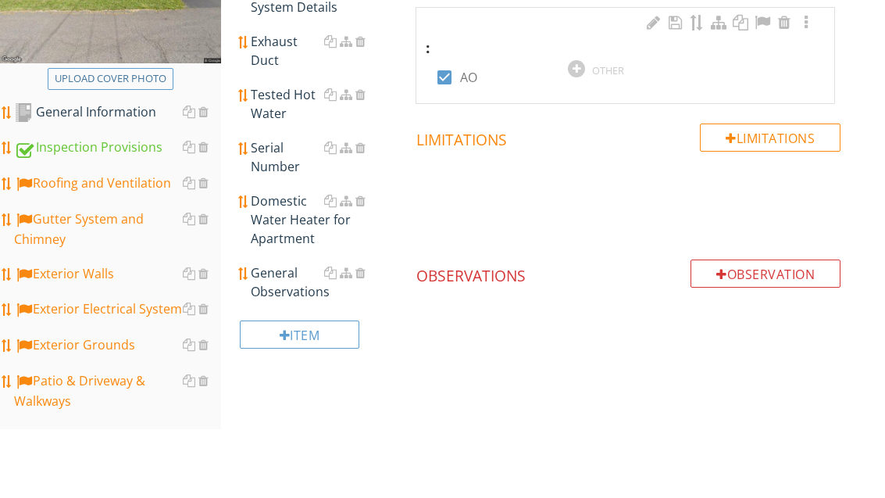
scroll to position [330, 0]
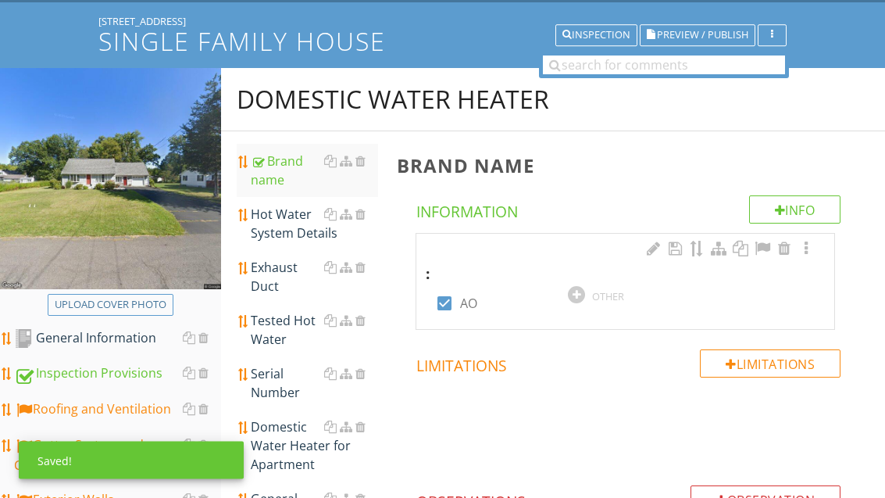
click at [290, 226] on div "Hot Water System Details" at bounding box center [314, 224] width 127 height 38
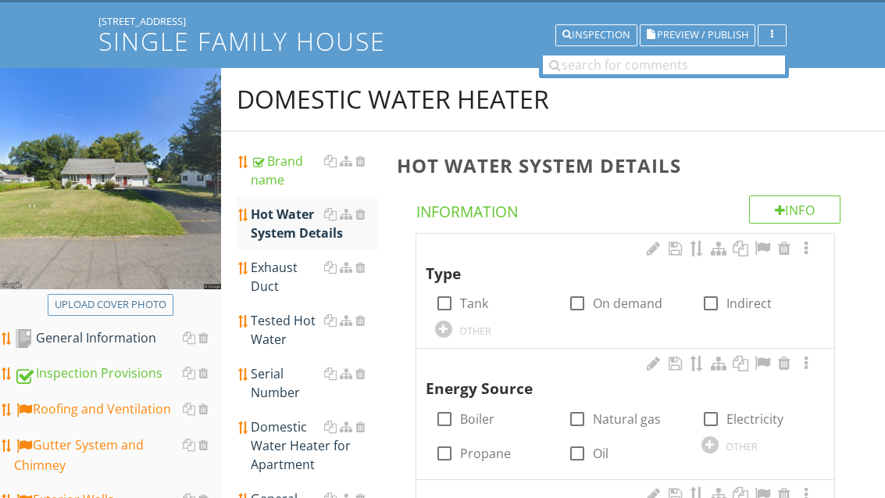
click at [465, 308] on label "Tank" at bounding box center [474, 303] width 28 height 16
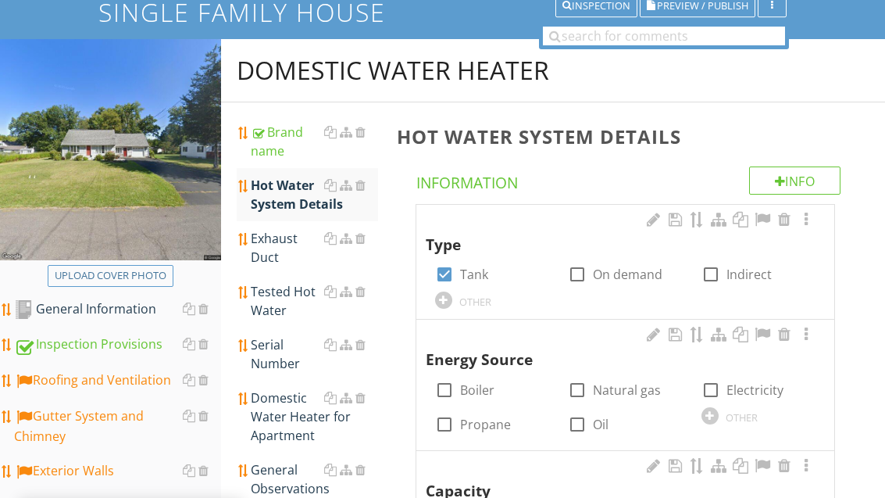
scroll to position [134, 0]
click at [624, 388] on label "Natural gas" at bounding box center [627, 390] width 68 height 16
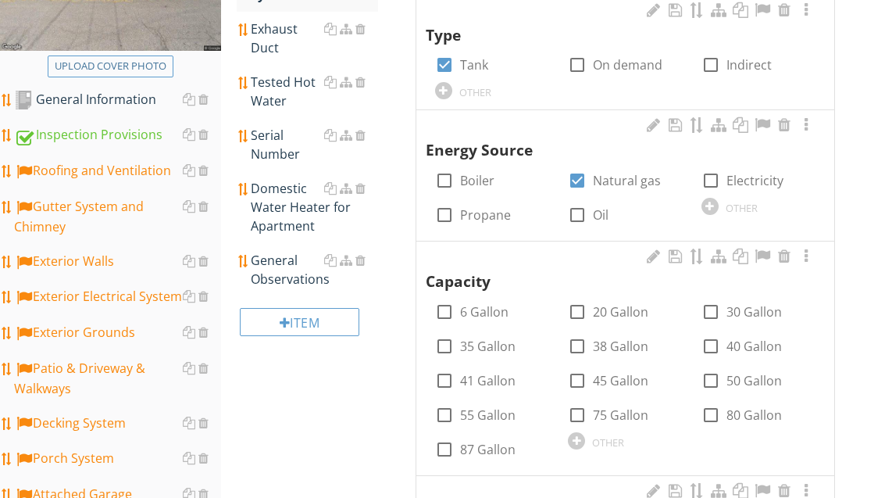
scroll to position [417, 0]
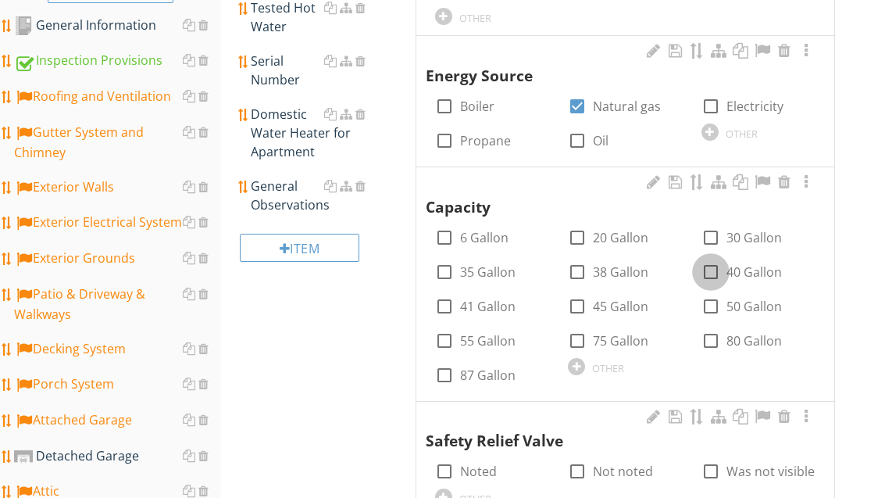
click at [722, 270] on div at bounding box center [711, 272] width 27 height 27
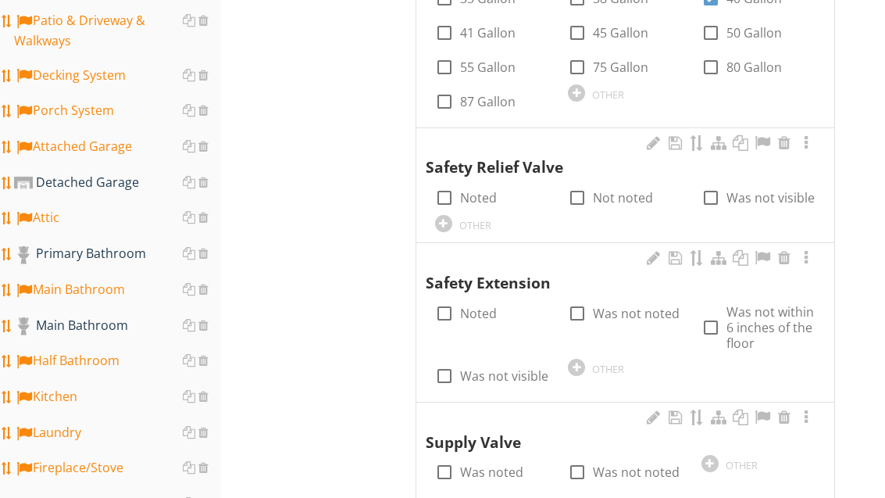
scroll to position [702, 0]
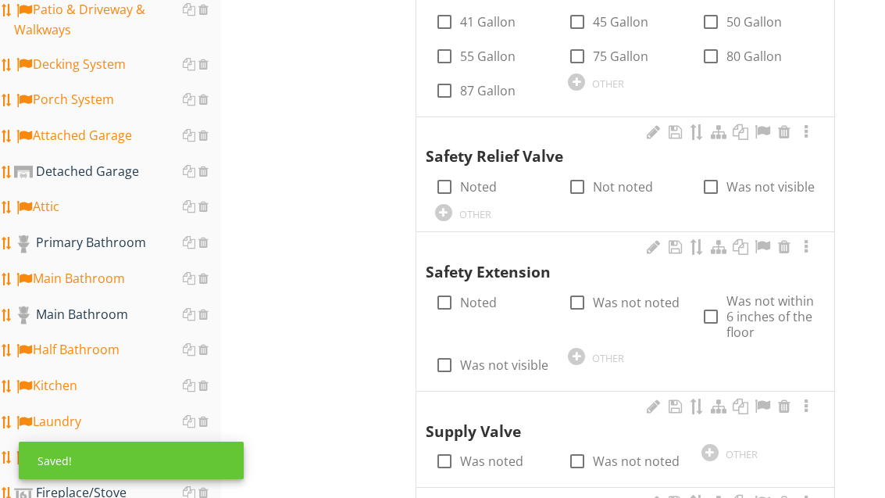
click at [447, 182] on div at bounding box center [444, 186] width 27 height 27
click at [445, 298] on div at bounding box center [444, 302] width 27 height 27
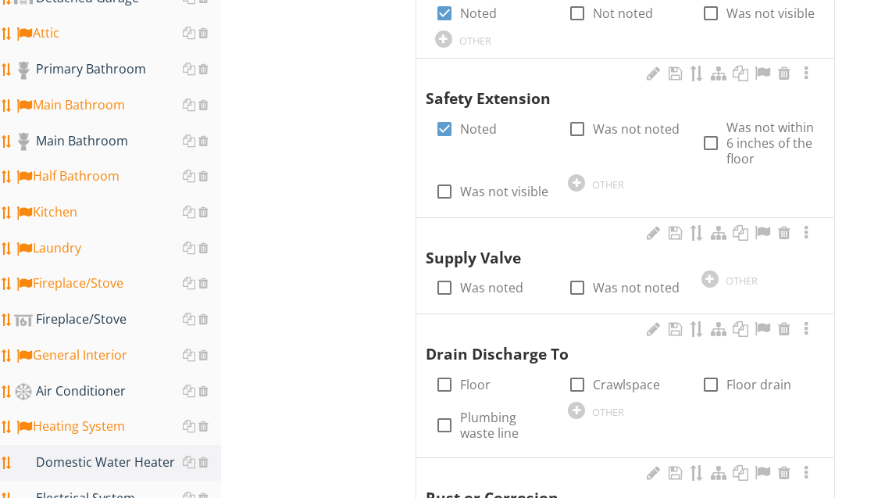
scroll to position [875, 0]
click at [490, 280] on label "Was noted" at bounding box center [491, 288] width 63 height 16
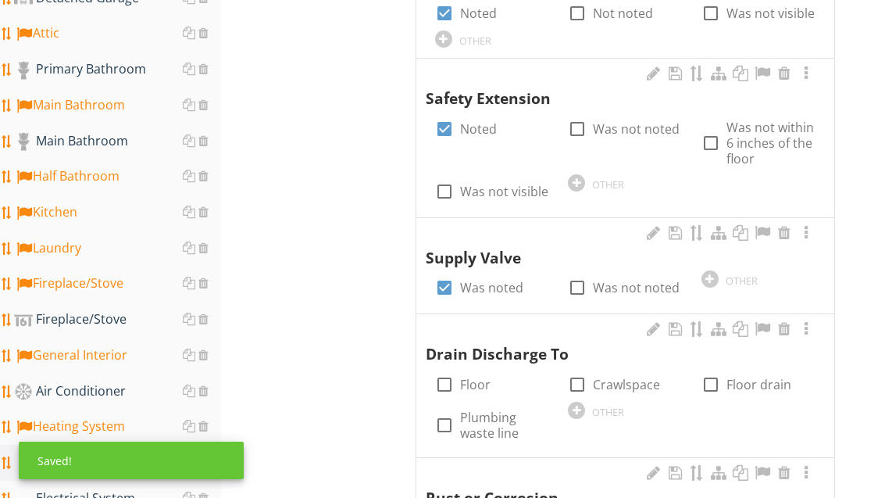
click at [469, 377] on label "Floor" at bounding box center [475, 385] width 30 height 16
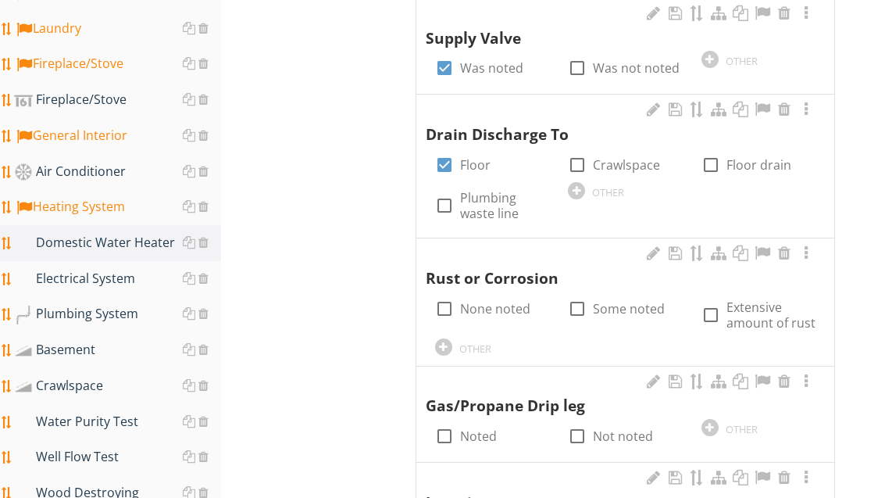
scroll to position [1095, 0]
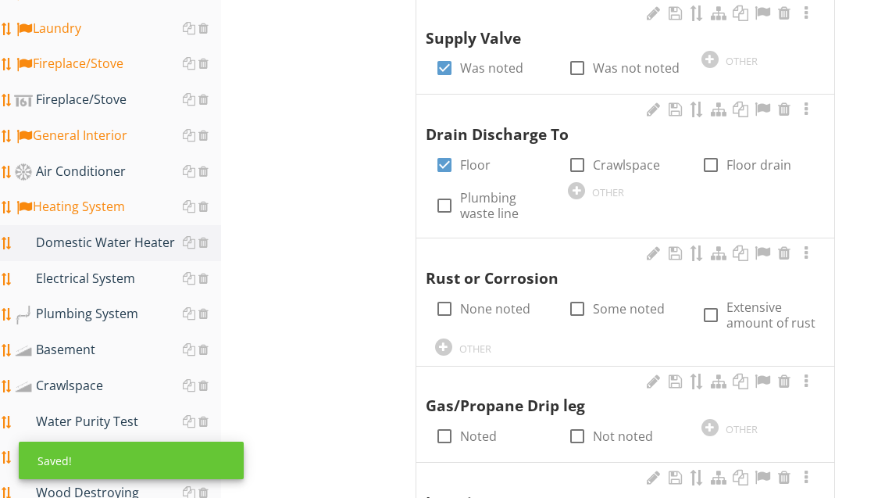
click at [509, 305] on label "None noted" at bounding box center [495, 309] width 70 height 16
click at [487, 428] on label "Noted" at bounding box center [478, 436] width 37 height 16
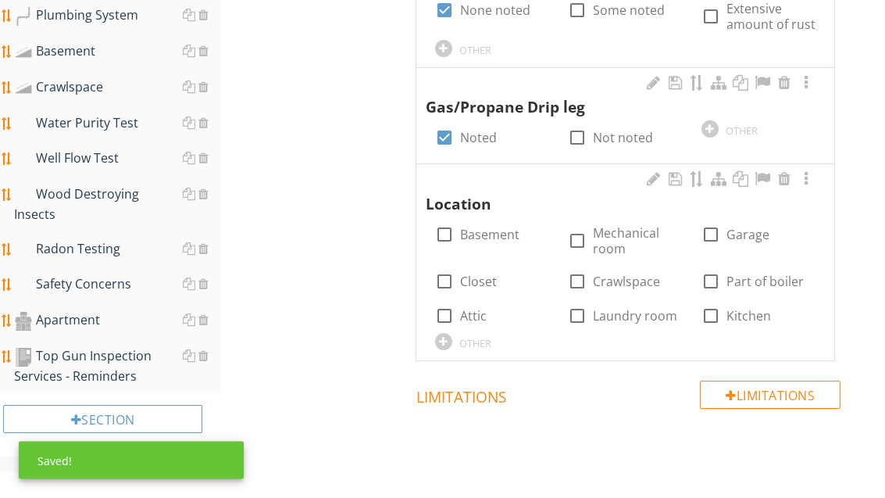
click at [497, 227] on label "Basement" at bounding box center [489, 235] width 59 height 16
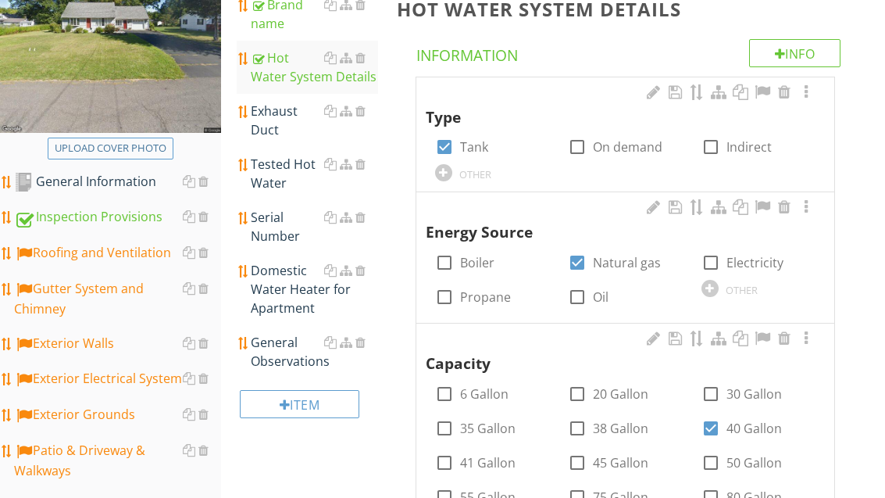
scroll to position [178, 0]
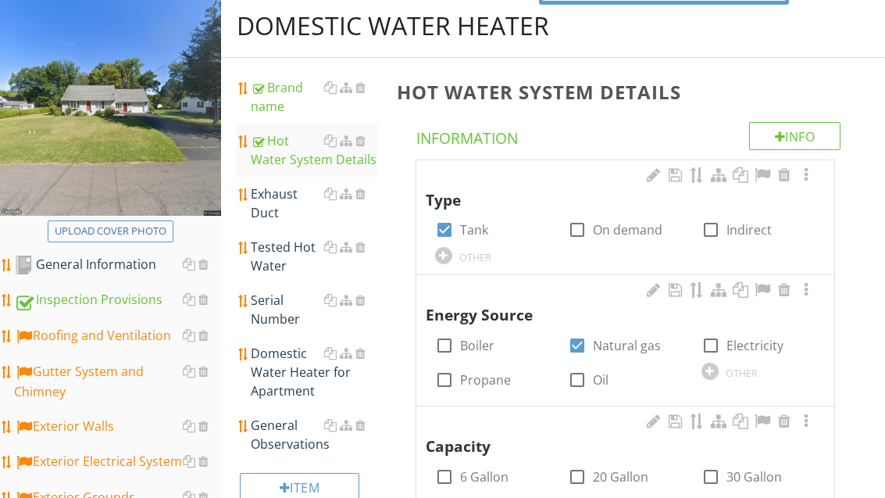
click at [288, 198] on div "Exhaust Duct" at bounding box center [314, 203] width 127 height 38
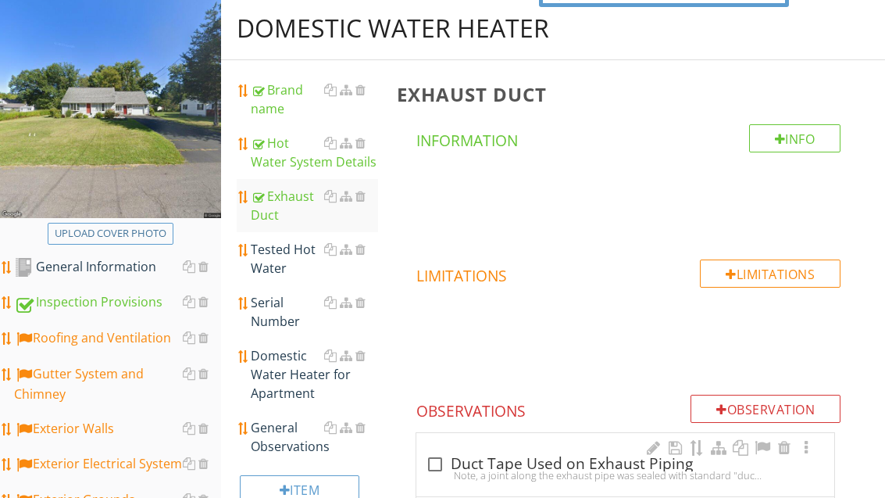
scroll to position [176, 0]
click at [286, 264] on div "Tested Hot Water" at bounding box center [314, 259] width 127 height 38
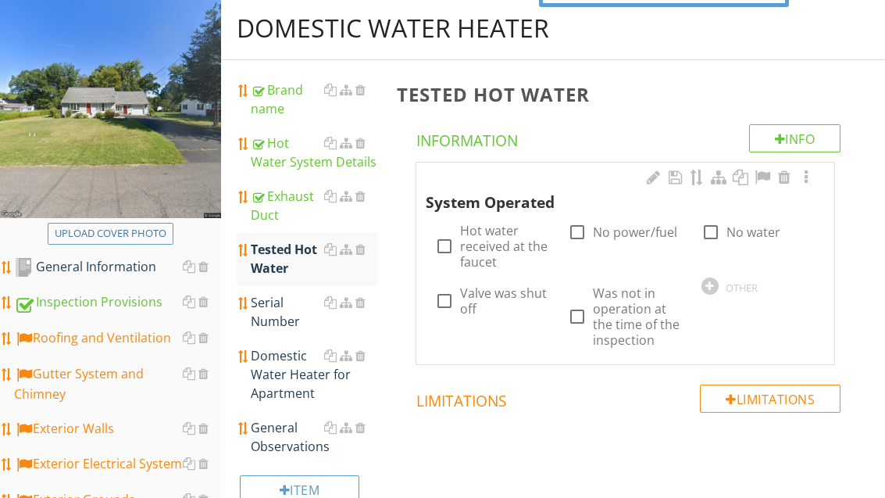
click at [484, 243] on label "Hot water received at the faucet" at bounding box center [504, 246] width 89 height 47
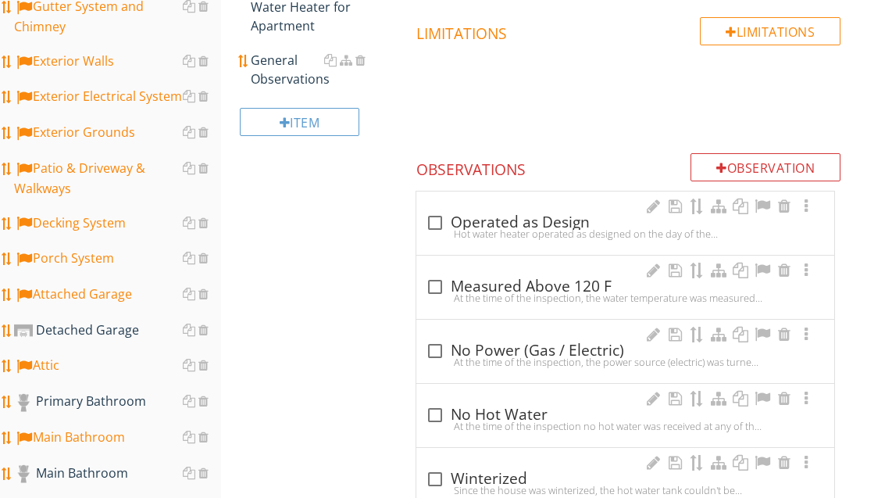
scroll to position [543, 0]
click at [491, 285] on div "check_box_outline_blank Measured Above 120 F" at bounding box center [625, 286] width 399 height 19
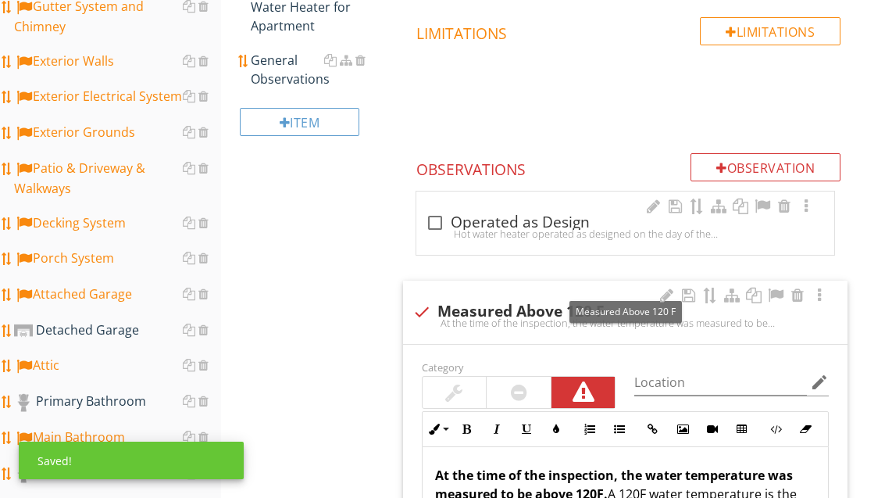
click at [773, 288] on div at bounding box center [775, 296] width 19 height 16
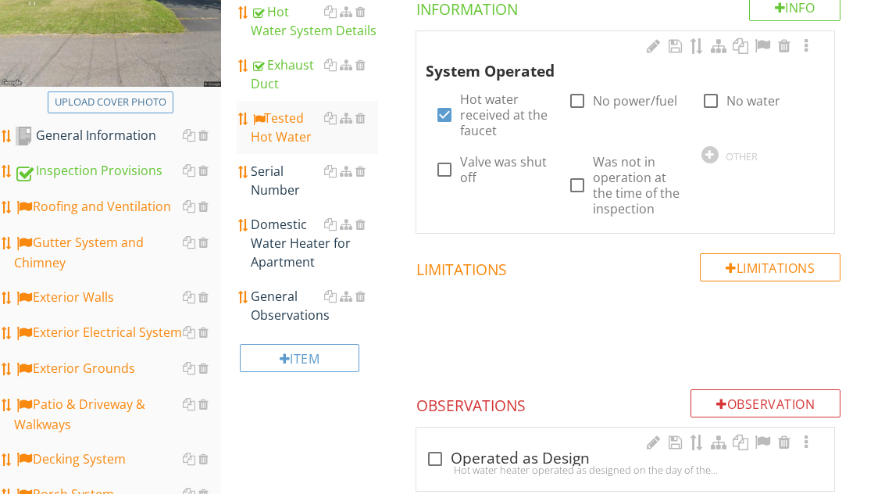
scroll to position [307, 0]
click at [265, 199] on link "Serial Number" at bounding box center [314, 180] width 127 height 53
click at [267, 199] on link "Serial Number" at bounding box center [314, 180] width 127 height 53
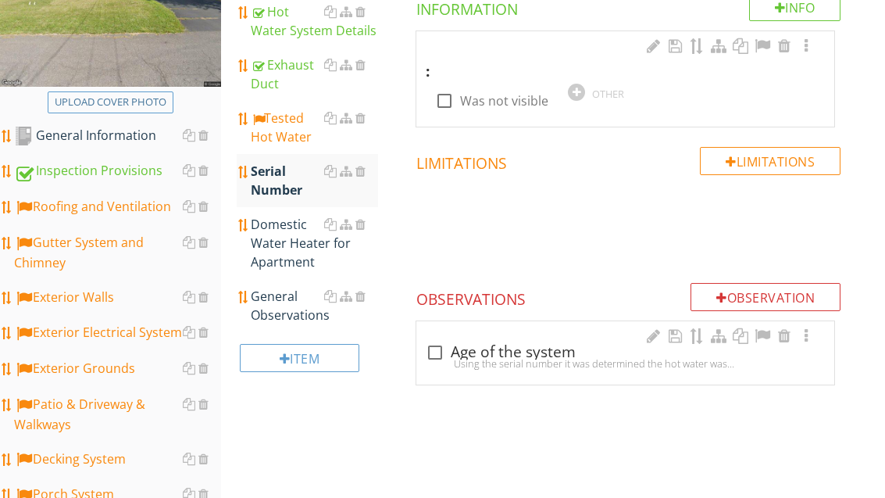
click at [573, 88] on div at bounding box center [576, 92] width 17 height 17
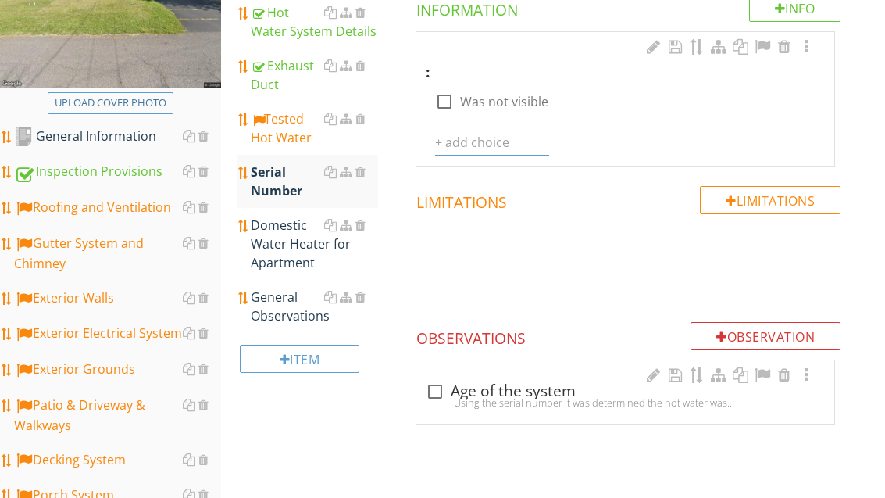
click at [466, 146] on input "text" at bounding box center [492, 143] width 114 height 26
click at [543, 145] on icon at bounding box center [539, 143] width 11 height 13
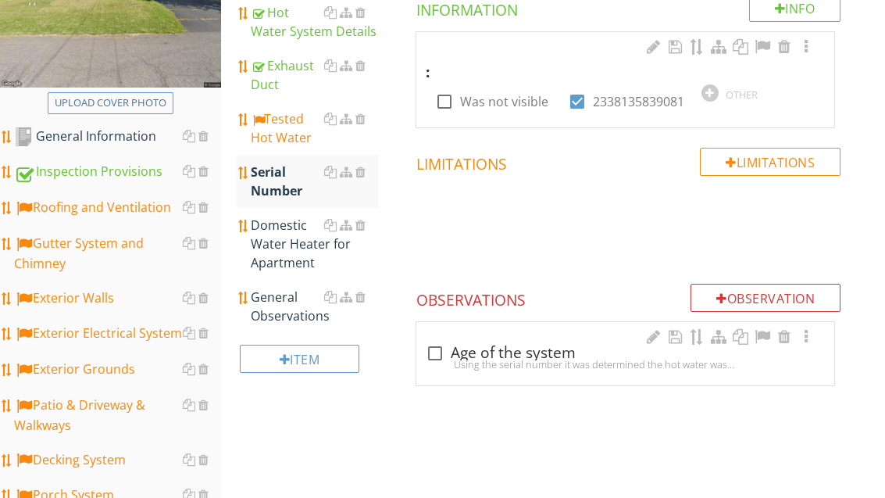
click at [554, 352] on div "check_box_outline_blank Age of the system" at bounding box center [625, 354] width 399 height 19
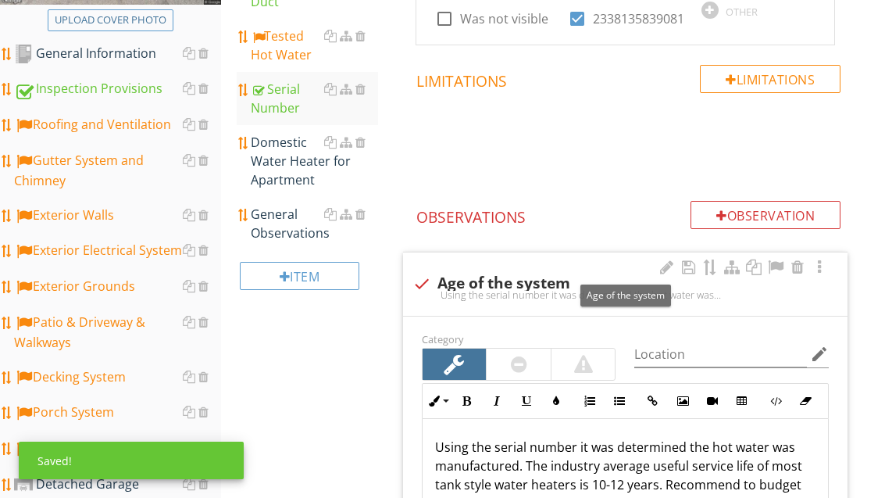
scroll to position [588, 0]
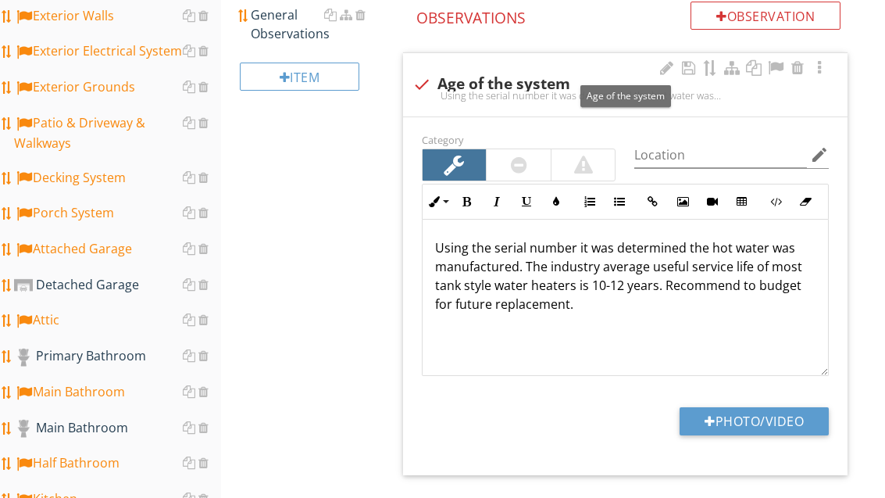
click at [518, 268] on p "Using the serial number it was determined the hot water was manufactured. The i…" at bounding box center [625, 275] width 381 height 75
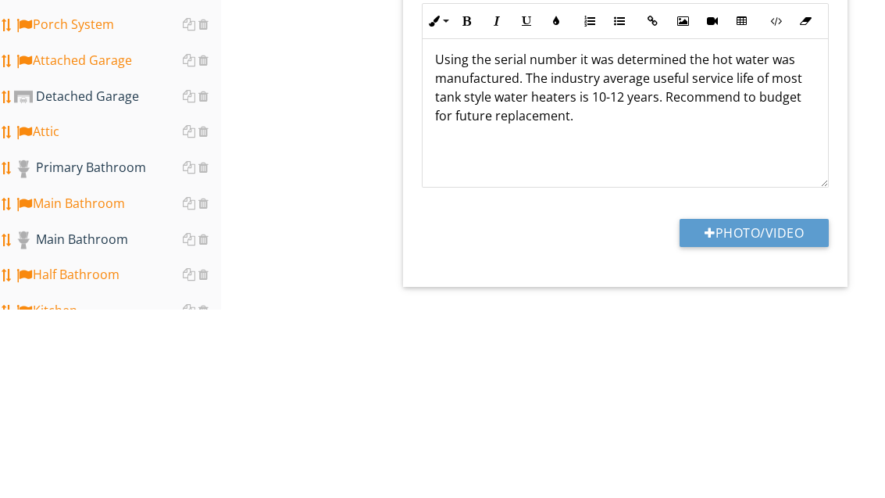
click at [515, 238] on p "Using the serial number it was determined the hot water was manufactured. The i…" at bounding box center [625, 275] width 381 height 75
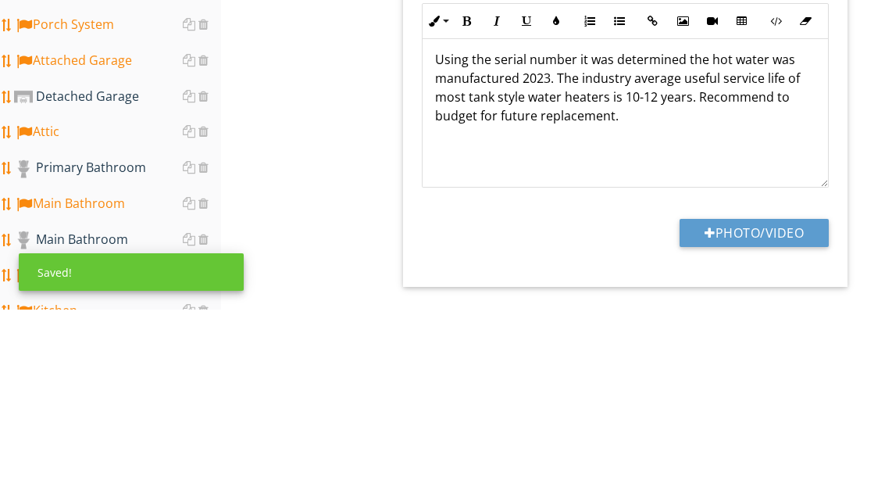
click at [341, 139] on div "Domestic Water Heater Brand name Hot Water System Details Exhaust Duct Tested H…" at bounding box center [553, 62] width 664 height 956
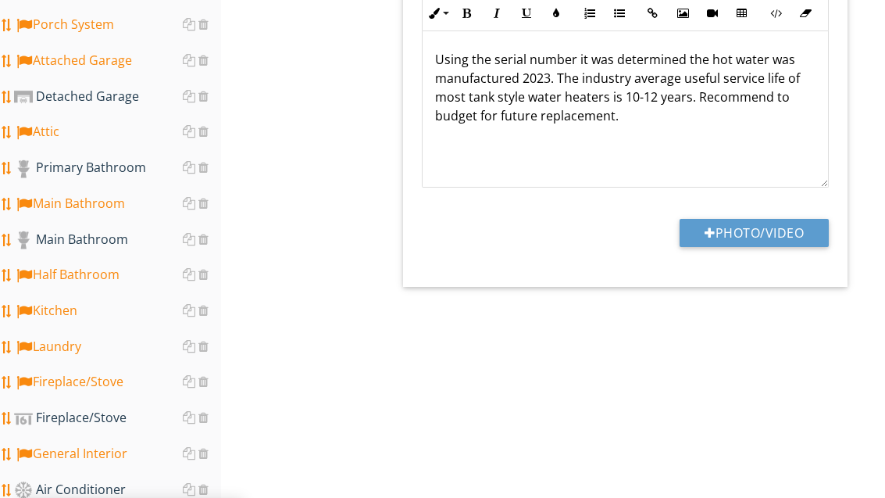
click at [731, 236] on button "Photo/Video" at bounding box center [754, 233] width 149 height 28
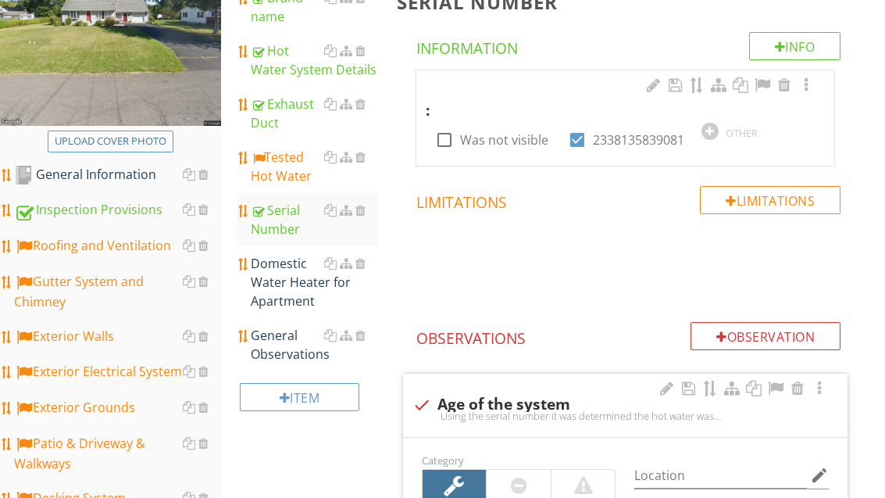
scroll to position [267, 0]
click at [292, 351] on div "General Observations" at bounding box center [314, 346] width 127 height 38
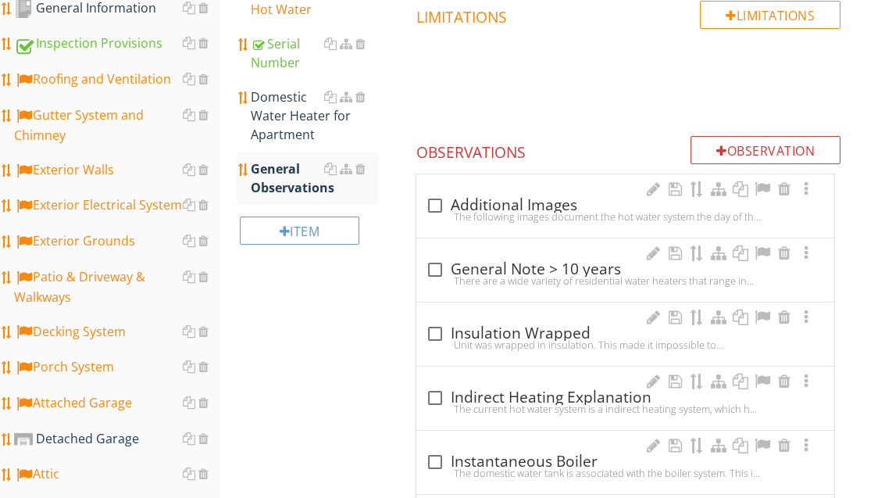
scroll to position [473, 0]
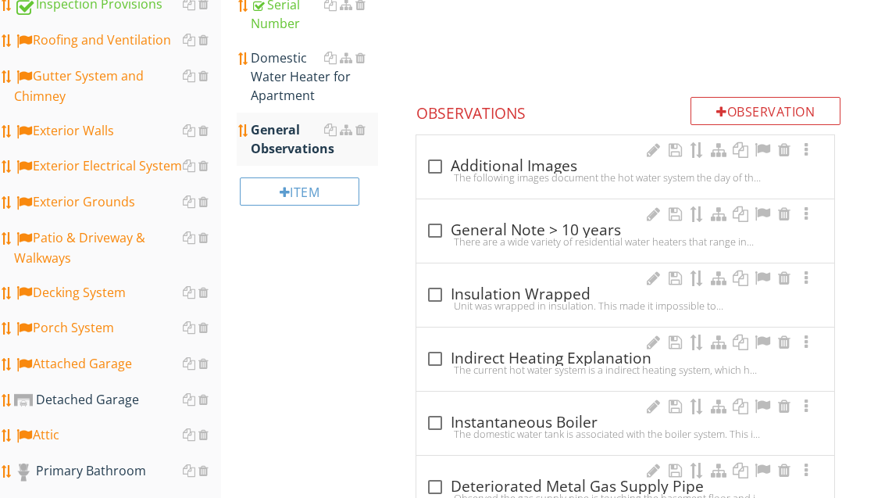
click at [493, 167] on div "check_box_outline_blank Additional Images" at bounding box center [625, 166] width 399 height 19
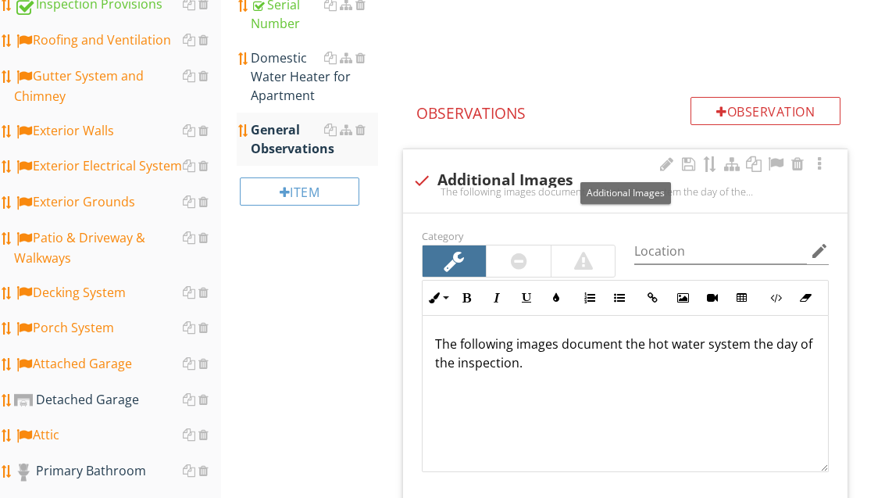
click at [777, 164] on div at bounding box center [775, 164] width 19 height 16
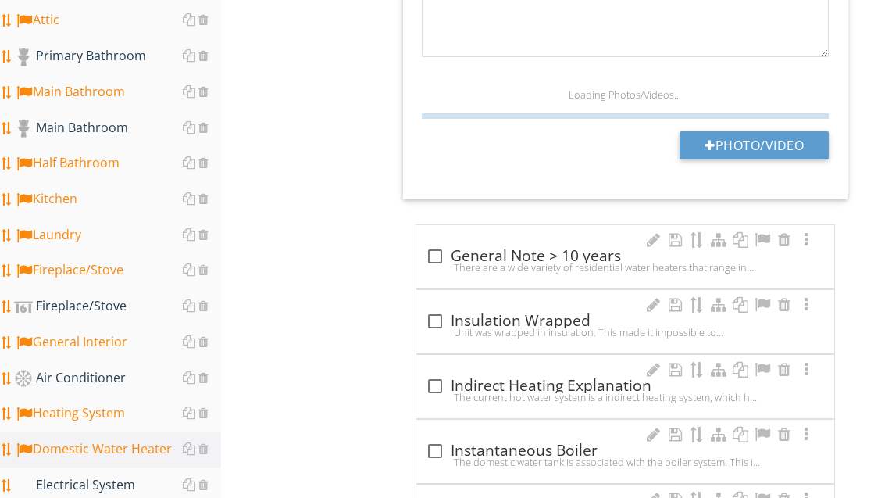
scroll to position [891, 0]
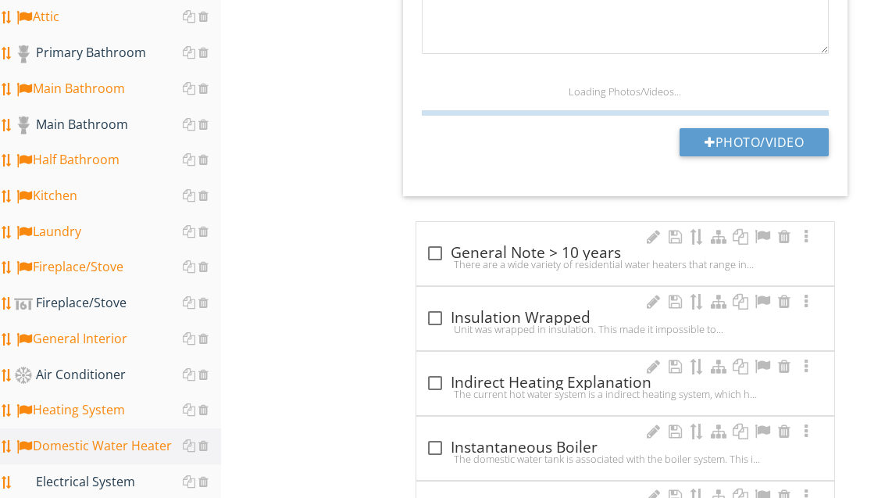
click at [760, 146] on button "Photo/Video" at bounding box center [754, 142] width 149 height 28
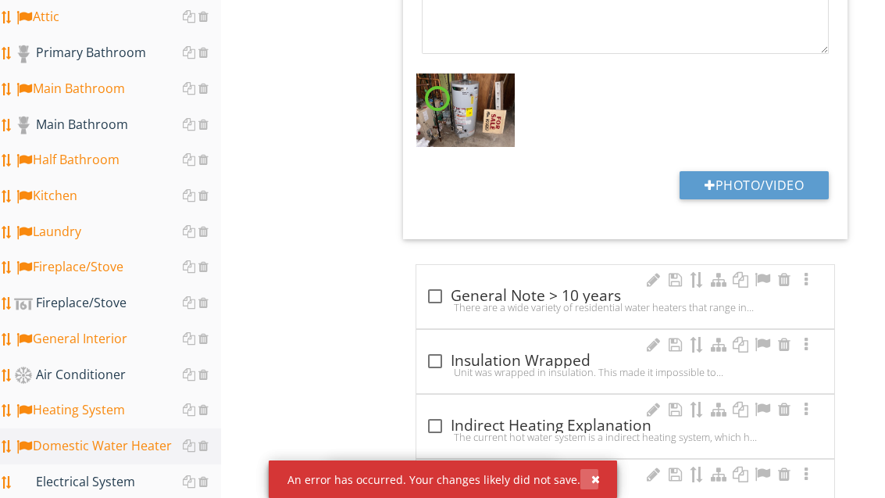
click at [591, 484] on div "button" at bounding box center [595, 478] width 9 height 11
click at [593, 484] on div "button" at bounding box center [595, 478] width 9 height 11
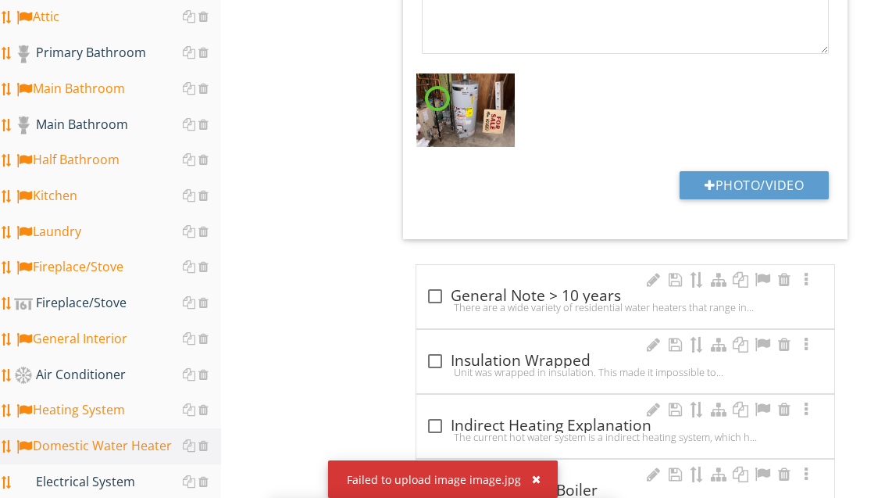
click at [541, 484] on div "button" at bounding box center [536, 478] width 9 height 11
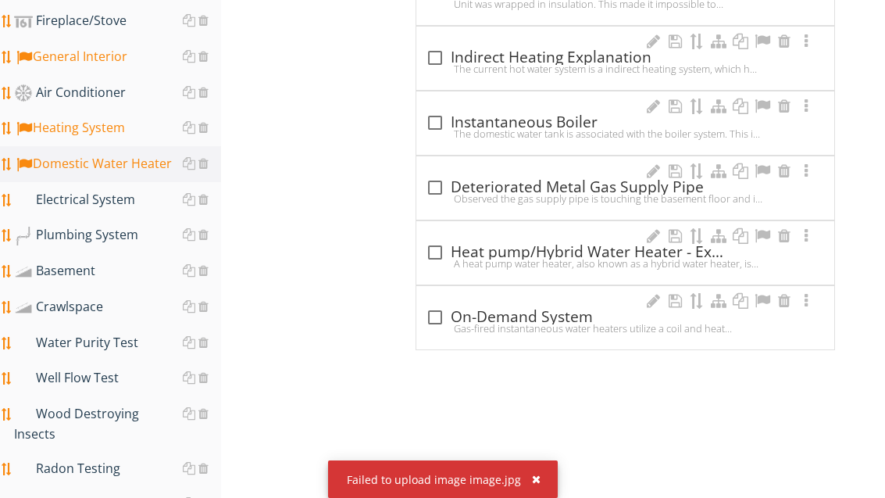
scroll to position [1184, 0]
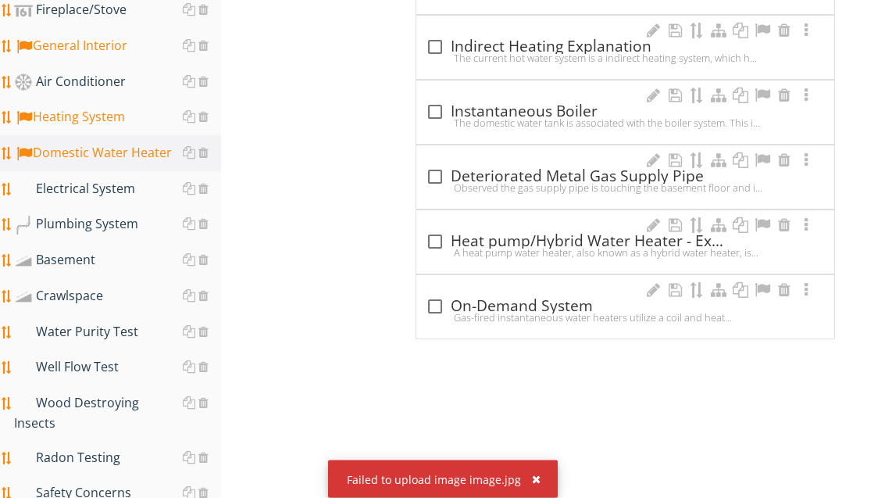
click at [535, 484] on div "button" at bounding box center [536, 478] width 9 height 11
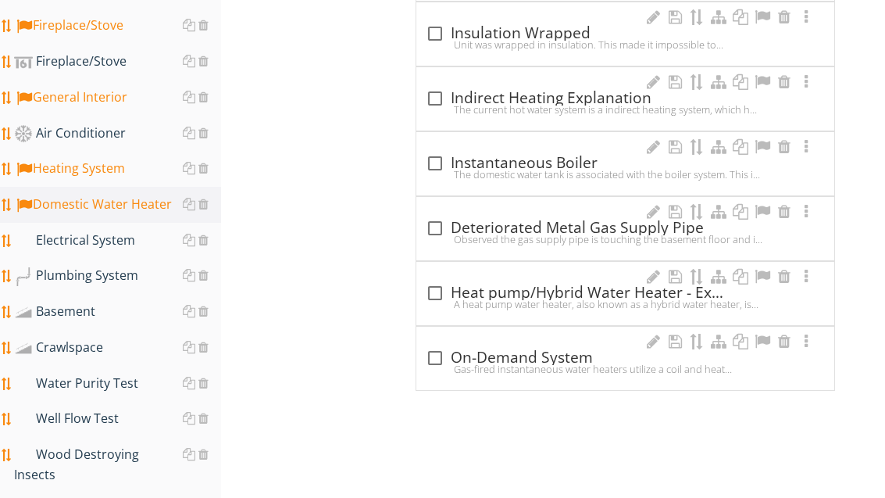
scroll to position [1187, 0]
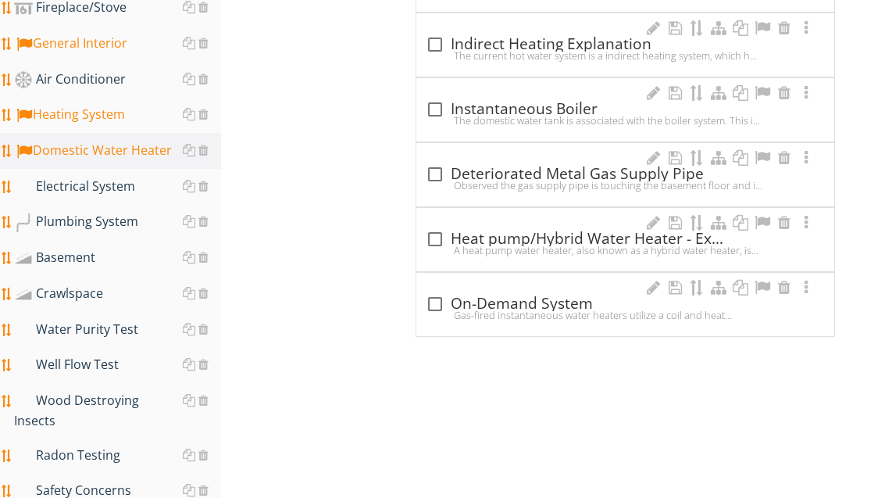
click at [109, 185] on div "Electrical System" at bounding box center [117, 187] width 207 height 20
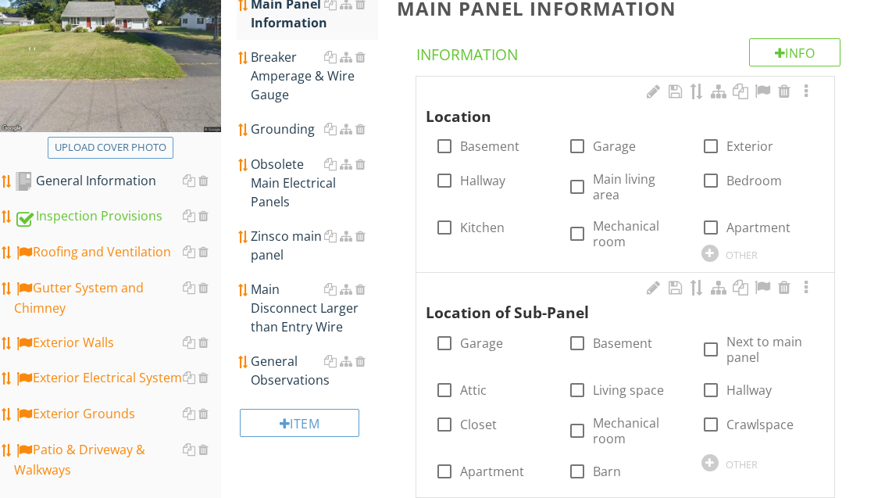
scroll to position [262, 0]
click at [284, 181] on div "Obsolete Main Electrical Panels" at bounding box center [314, 183] width 127 height 56
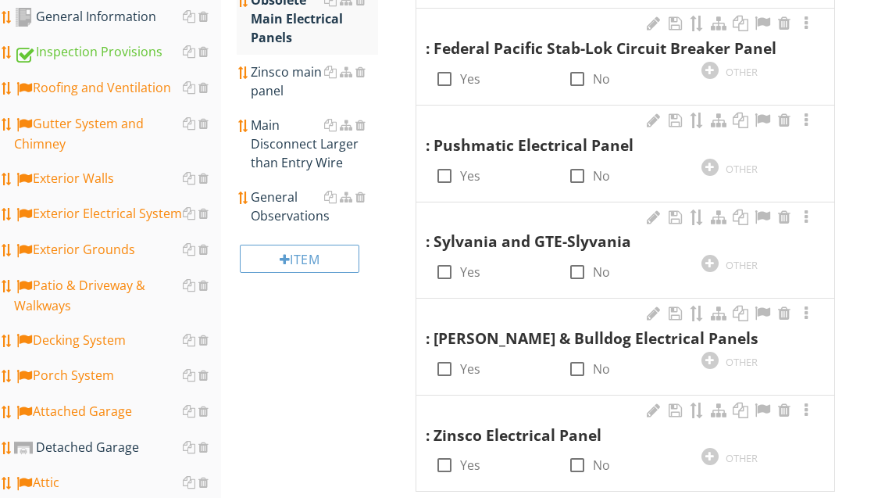
scroll to position [438, 0]
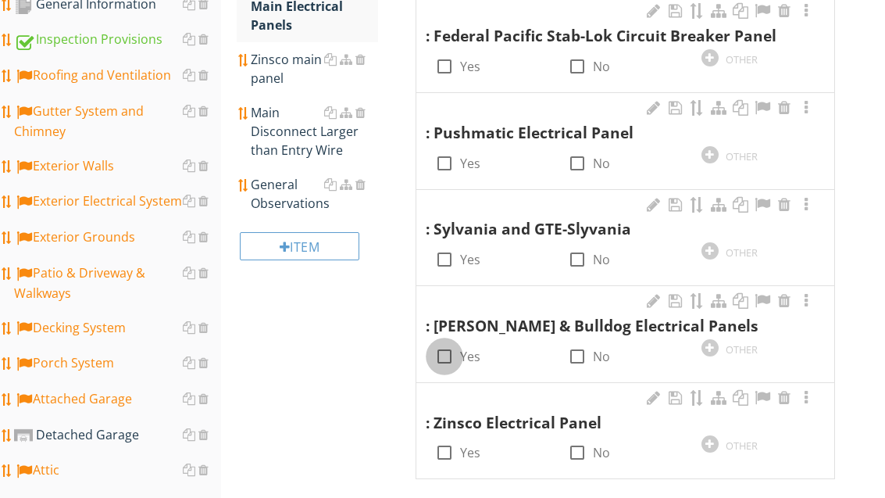
click at [452, 352] on div at bounding box center [444, 357] width 27 height 27
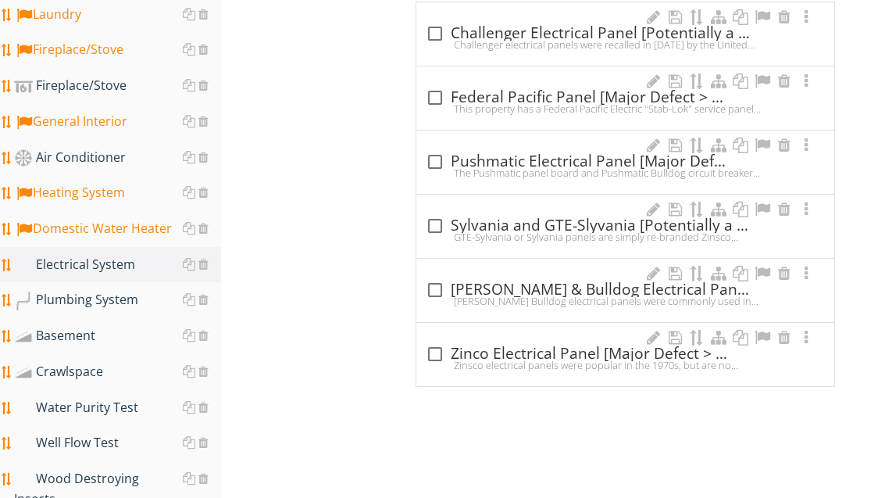
scroll to position [1109, 0]
click at [439, 282] on div at bounding box center [435, 290] width 27 height 27
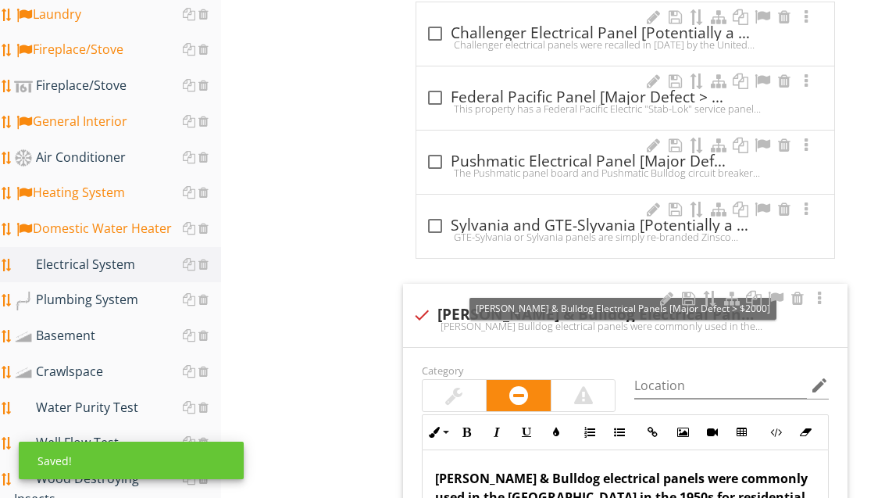
click at [770, 291] on div at bounding box center [775, 299] width 19 height 16
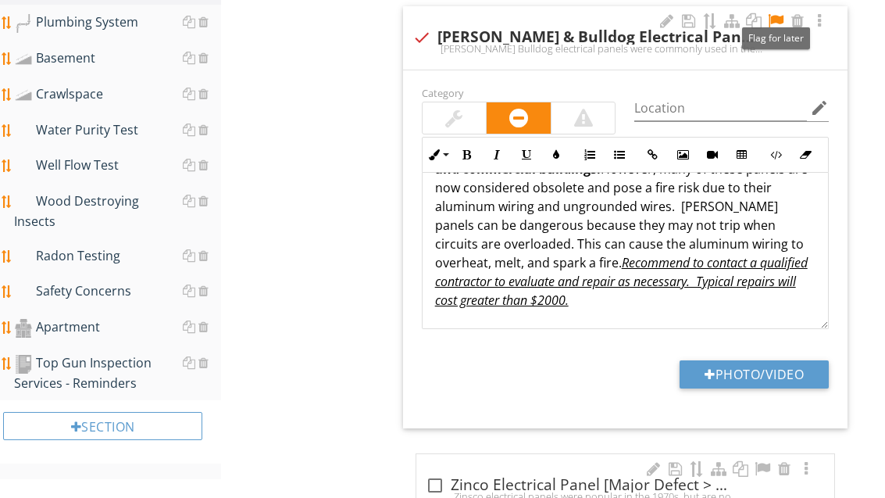
scroll to position [70, 0]
click at [550, 294] on em "Recommend to contact a qualified contractor to evaluate and repair as necessary…" at bounding box center [621, 281] width 373 height 55
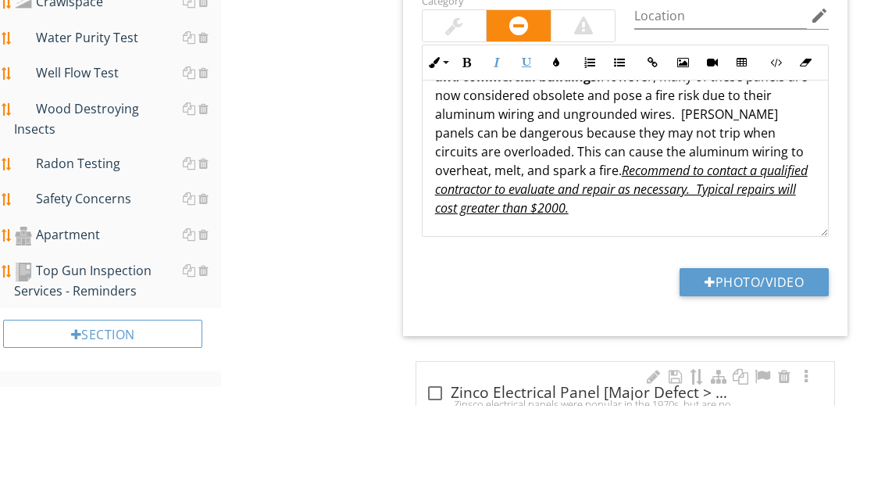
click at [545, 254] on em "Recommend to contact a qualified contractor to evaluate and repair as necessary…" at bounding box center [621, 281] width 373 height 55
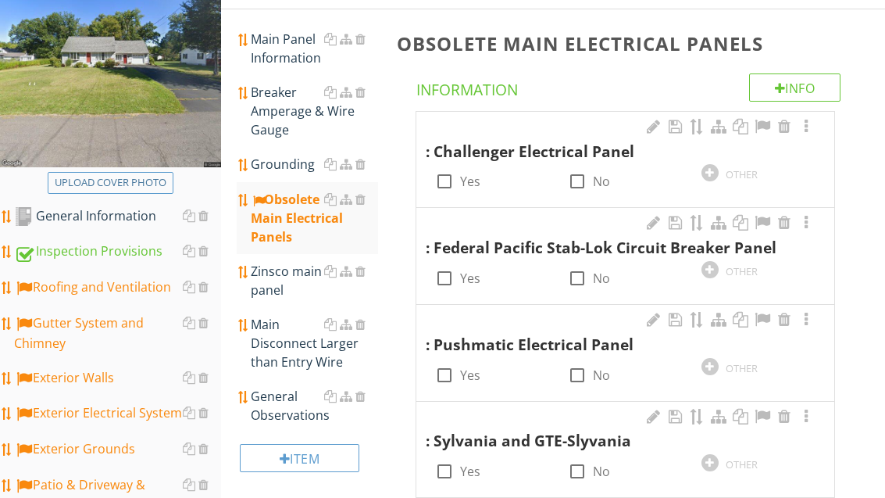
scroll to position [206, 0]
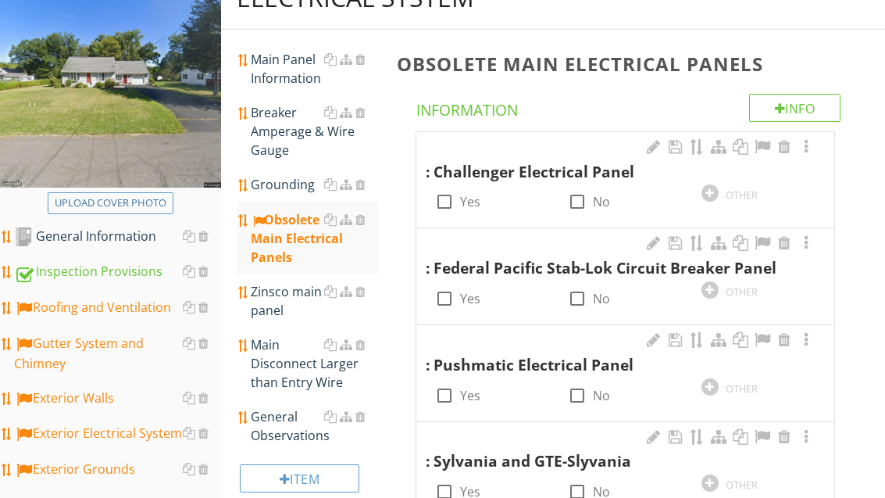
click at [310, 82] on div "Main Panel Information" at bounding box center [314, 69] width 127 height 38
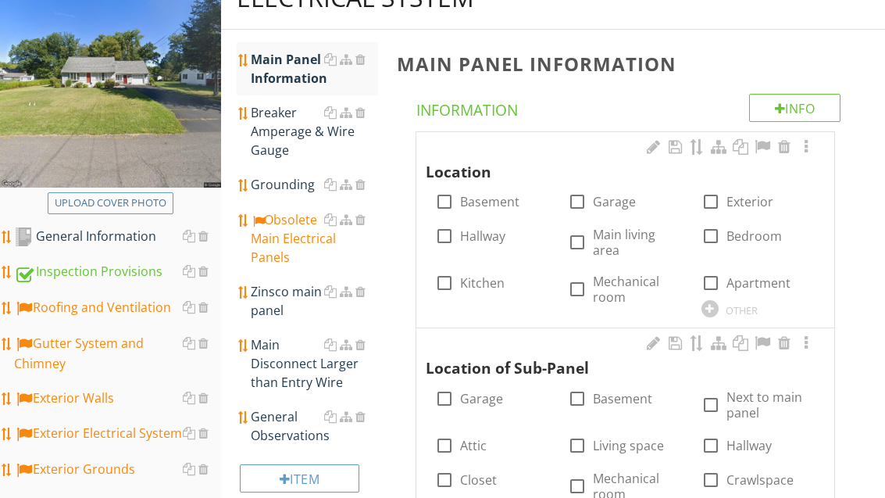
click at [472, 201] on label "Basement" at bounding box center [489, 202] width 59 height 16
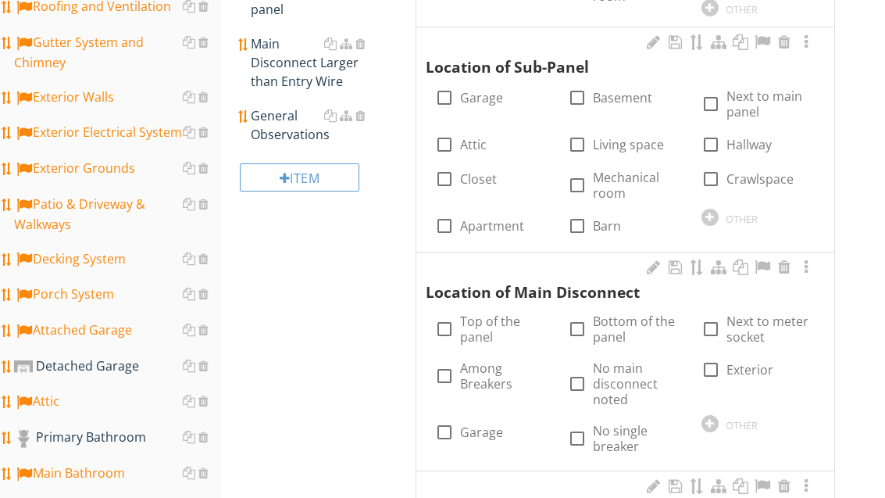
scroll to position [540, 0]
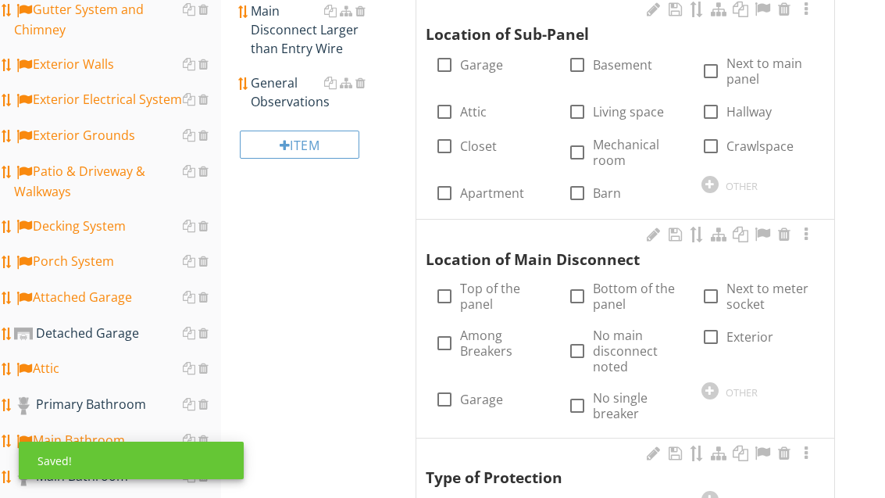
click at [471, 289] on label "Top of the panel" at bounding box center [504, 295] width 89 height 31
click at [620, 402] on label "No single breaker" at bounding box center [637, 405] width 89 height 31
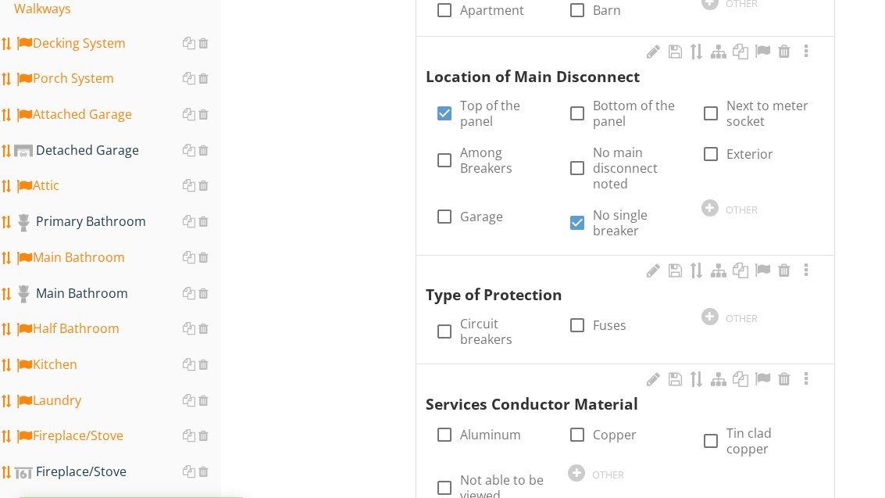
scroll to position [723, 0]
click at [492, 321] on label "Circuit breakers" at bounding box center [504, 331] width 89 height 31
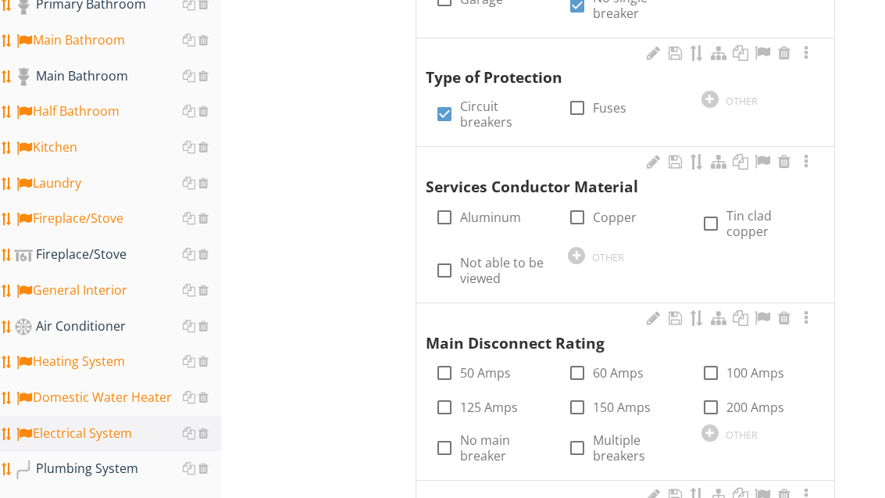
scroll to position [940, 0]
click at [502, 210] on label "Aluminum" at bounding box center [490, 217] width 61 height 16
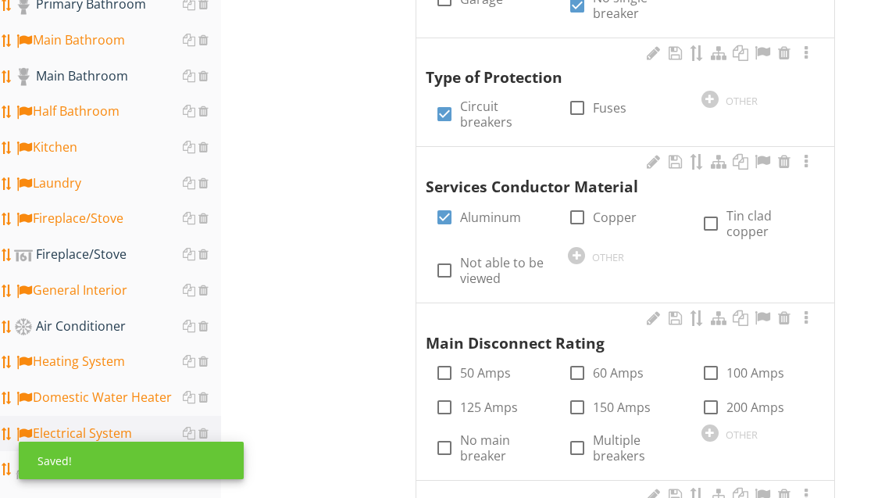
click at [613, 432] on label "Multiple breakers" at bounding box center [637, 447] width 89 height 31
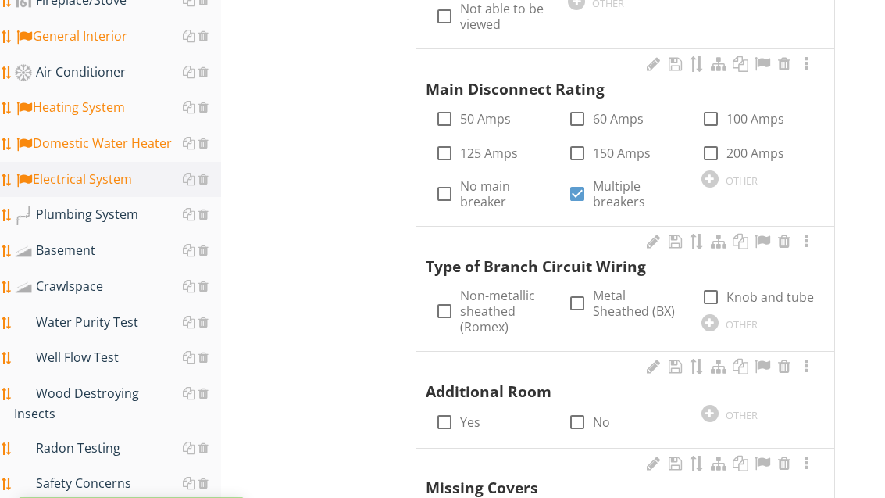
scroll to position [1194, 0]
click at [494, 288] on label "Non-metallic sheathed (Romex)" at bounding box center [504, 311] width 89 height 47
click at [633, 288] on label "Metal Sheathed (BX)" at bounding box center [637, 303] width 89 height 31
click at [570, 299] on div at bounding box center [577, 303] width 27 height 27
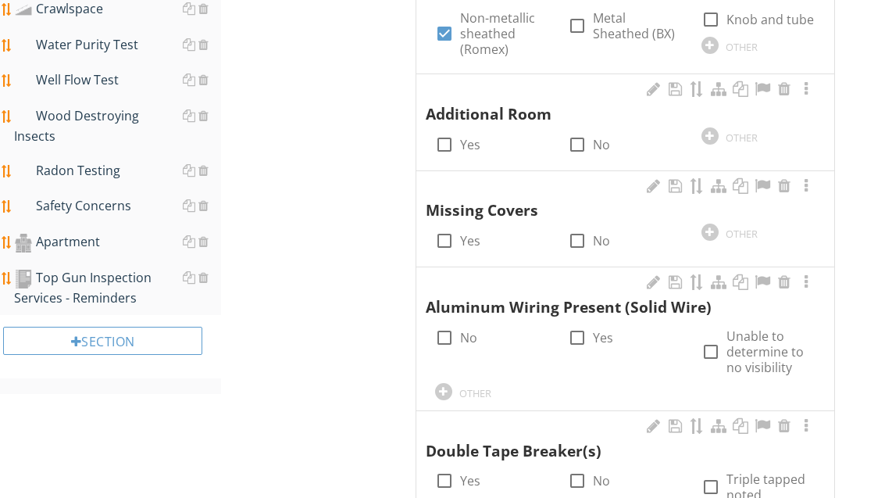
scroll to position [1476, 0]
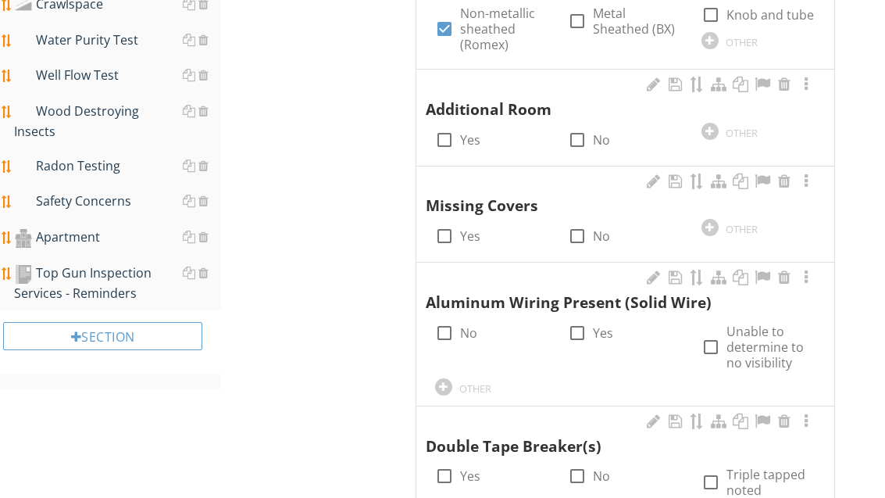
click at [453, 223] on div at bounding box center [444, 236] width 27 height 27
click at [449, 127] on div at bounding box center [444, 140] width 27 height 27
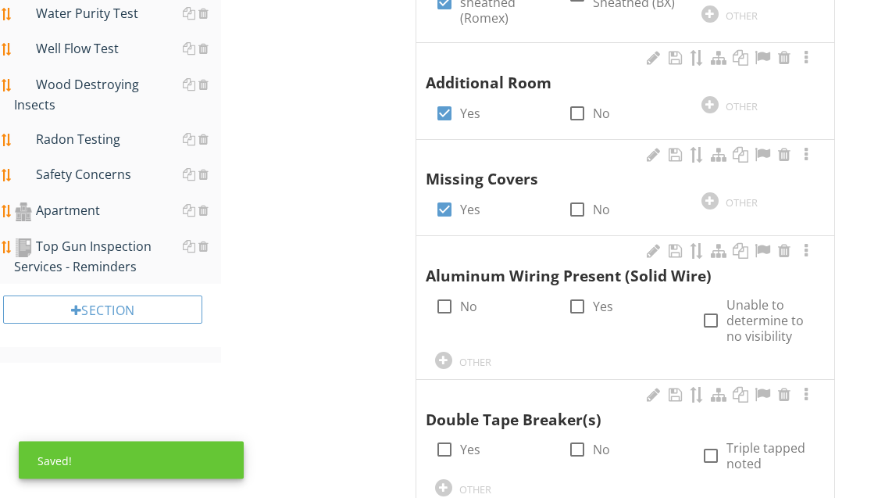
scroll to position [1506, 0]
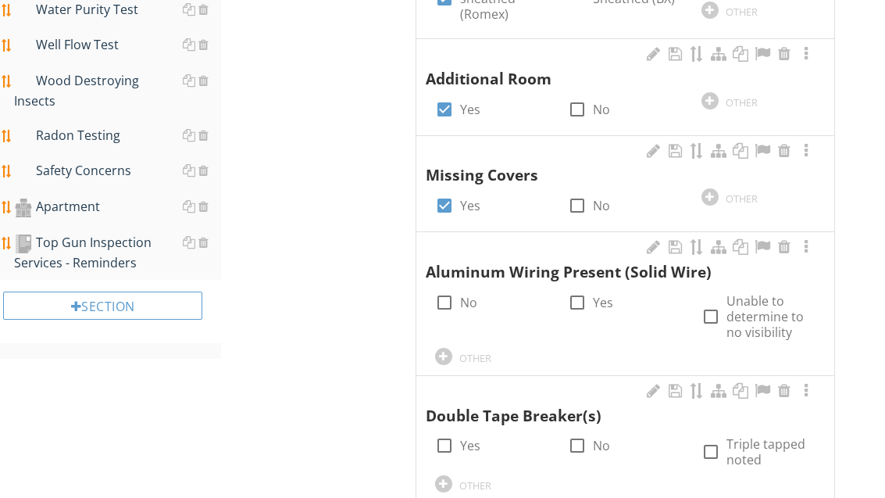
click at [448, 289] on div at bounding box center [444, 302] width 27 height 27
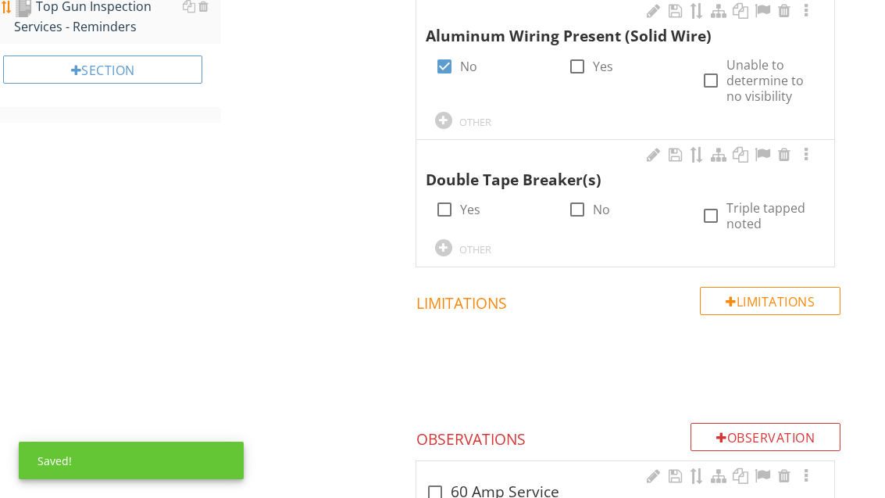
scroll to position [1747, 0]
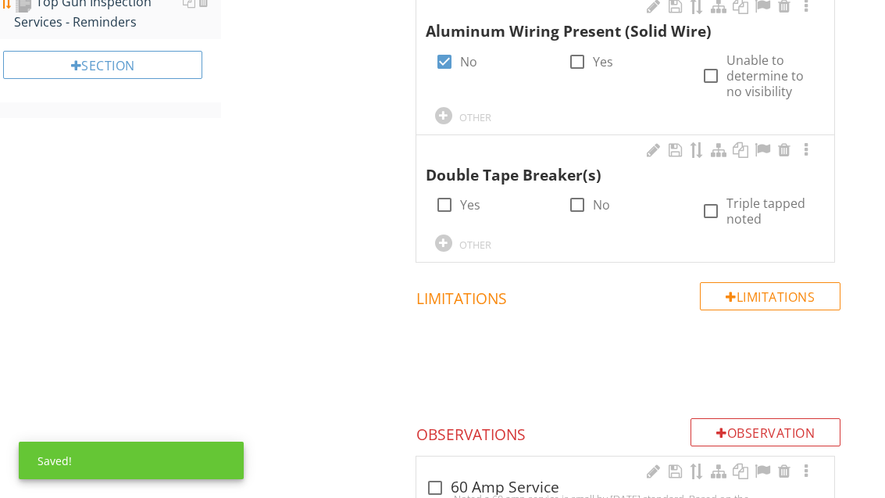
click at [602, 197] on label "No" at bounding box center [601, 205] width 17 height 16
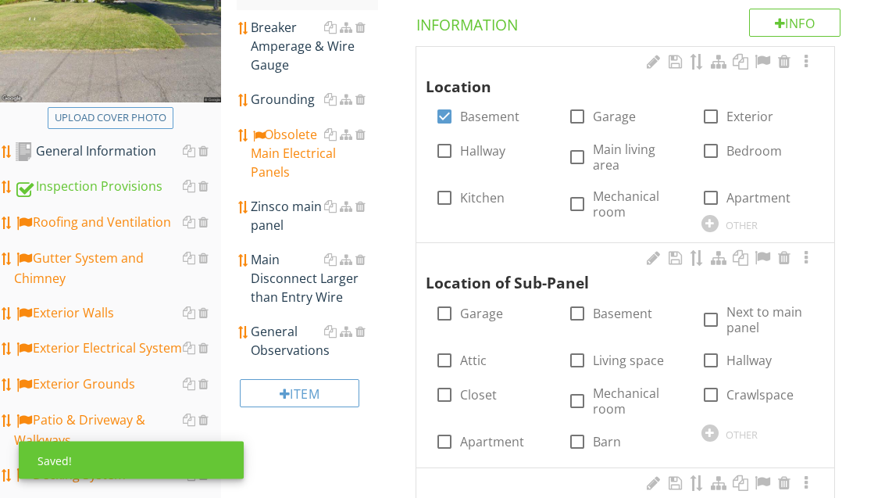
scroll to position [284, 0]
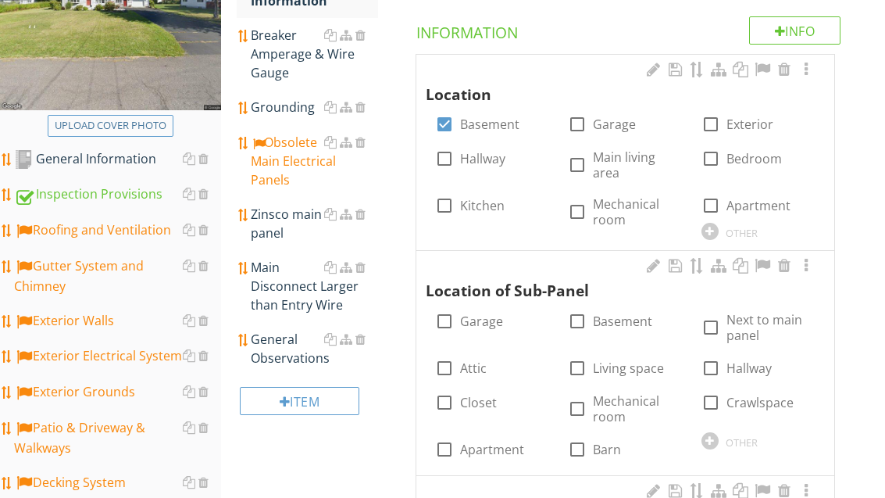
click at [288, 336] on div "General Observations" at bounding box center [314, 349] width 127 height 38
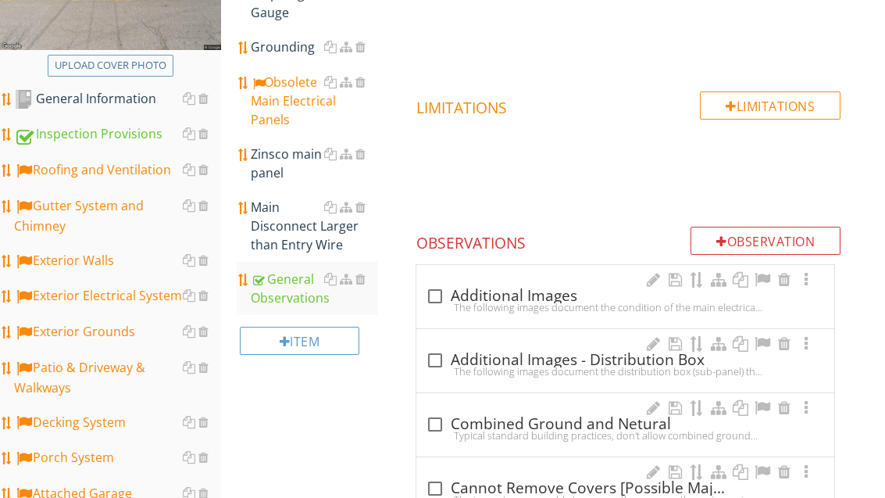
scroll to position [370, 0]
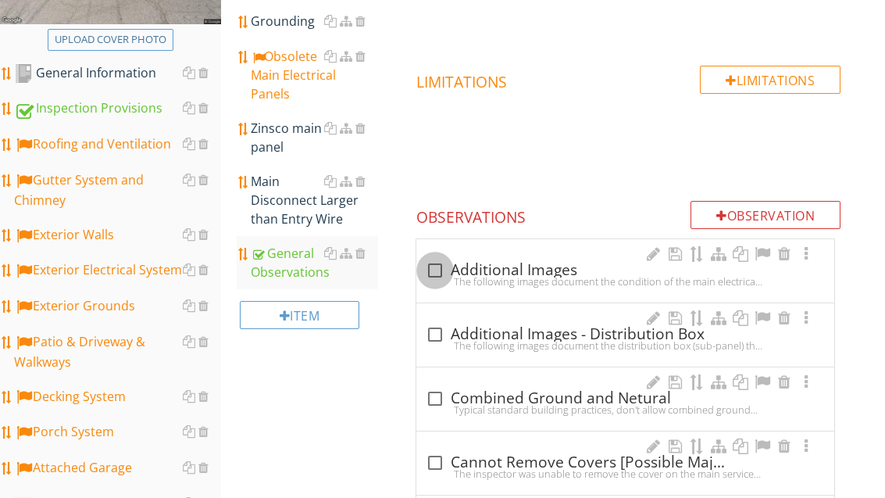
click at [436, 270] on div at bounding box center [435, 270] width 27 height 27
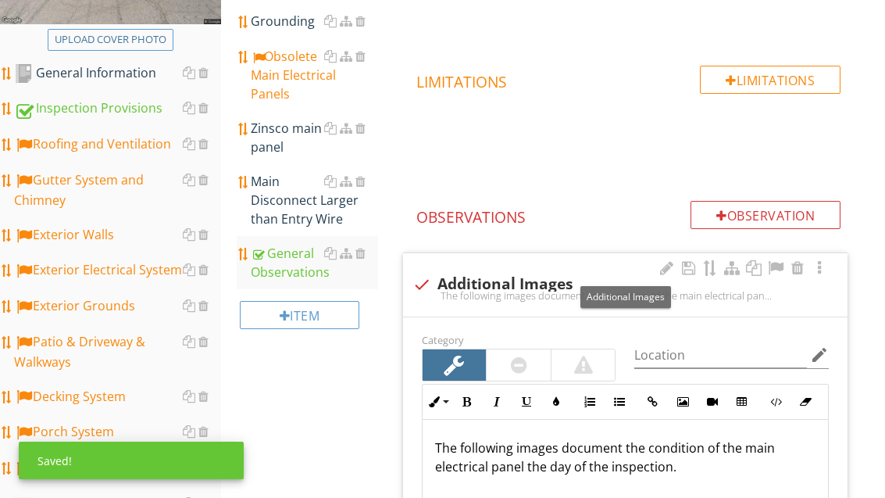
click at [773, 266] on div at bounding box center [775, 268] width 19 height 16
